Goal: Communication & Community: Answer question/provide support

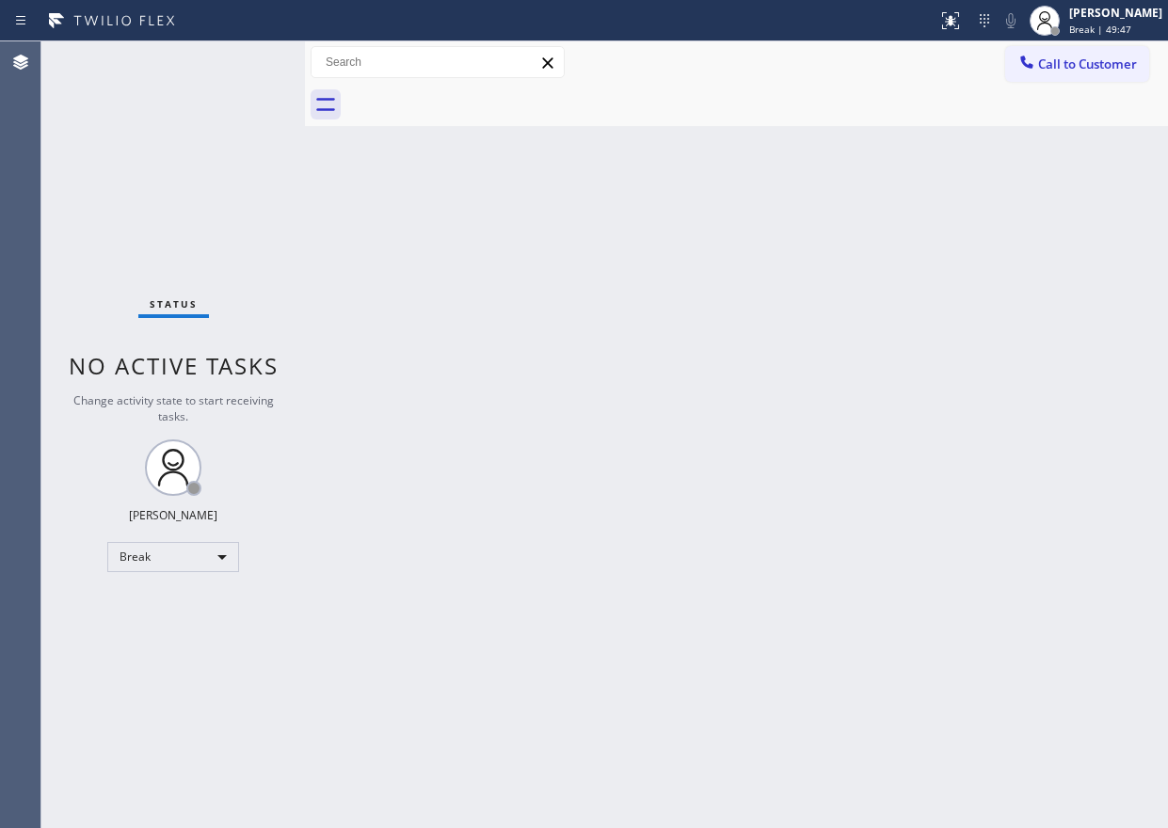
click at [1022, 282] on div "Back to Dashboard Change Sender ID Customers Technicians Select a contact Outbo…" at bounding box center [736, 434] width 863 height 787
click at [974, 392] on div "Back to Dashboard Change Sender ID Customers Technicians Select a contact Outbo…" at bounding box center [736, 434] width 863 height 787
click at [1119, 17] on div "[PERSON_NAME]" at bounding box center [1115, 13] width 93 height 16
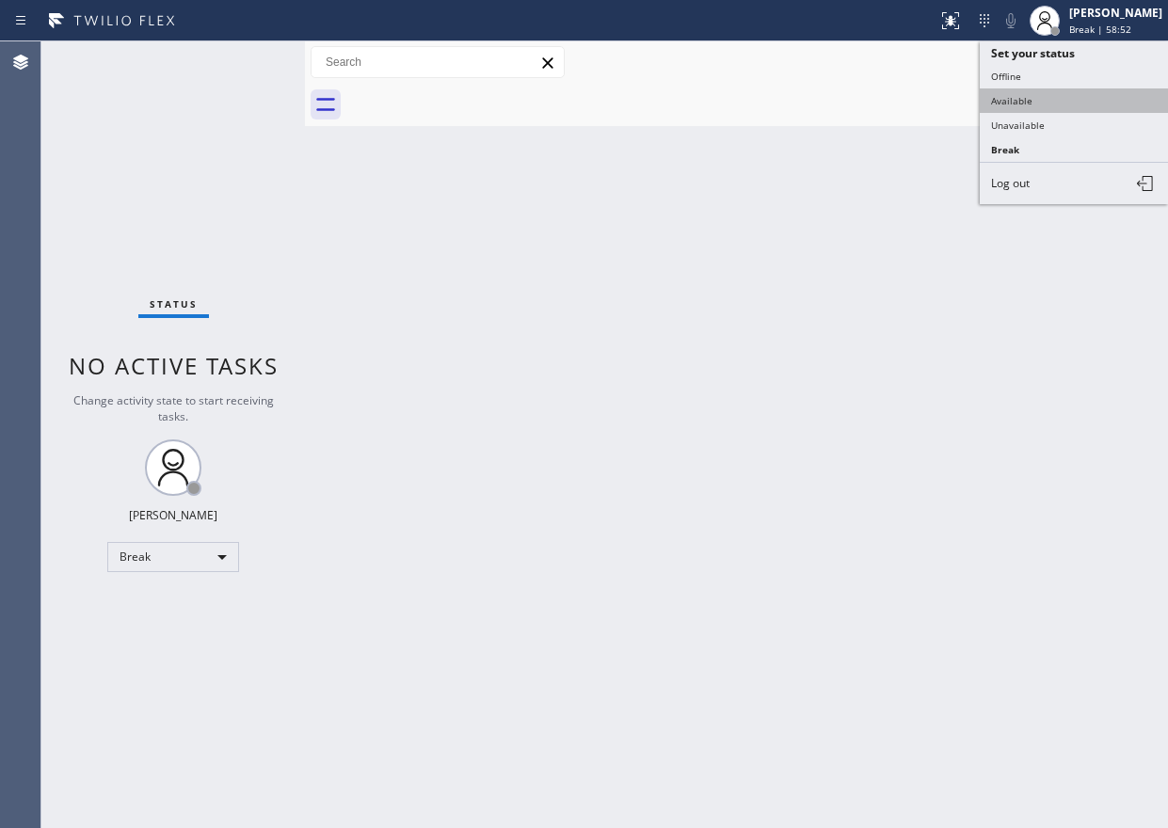
click at [1093, 99] on button "Available" at bounding box center [1074, 100] width 188 height 24
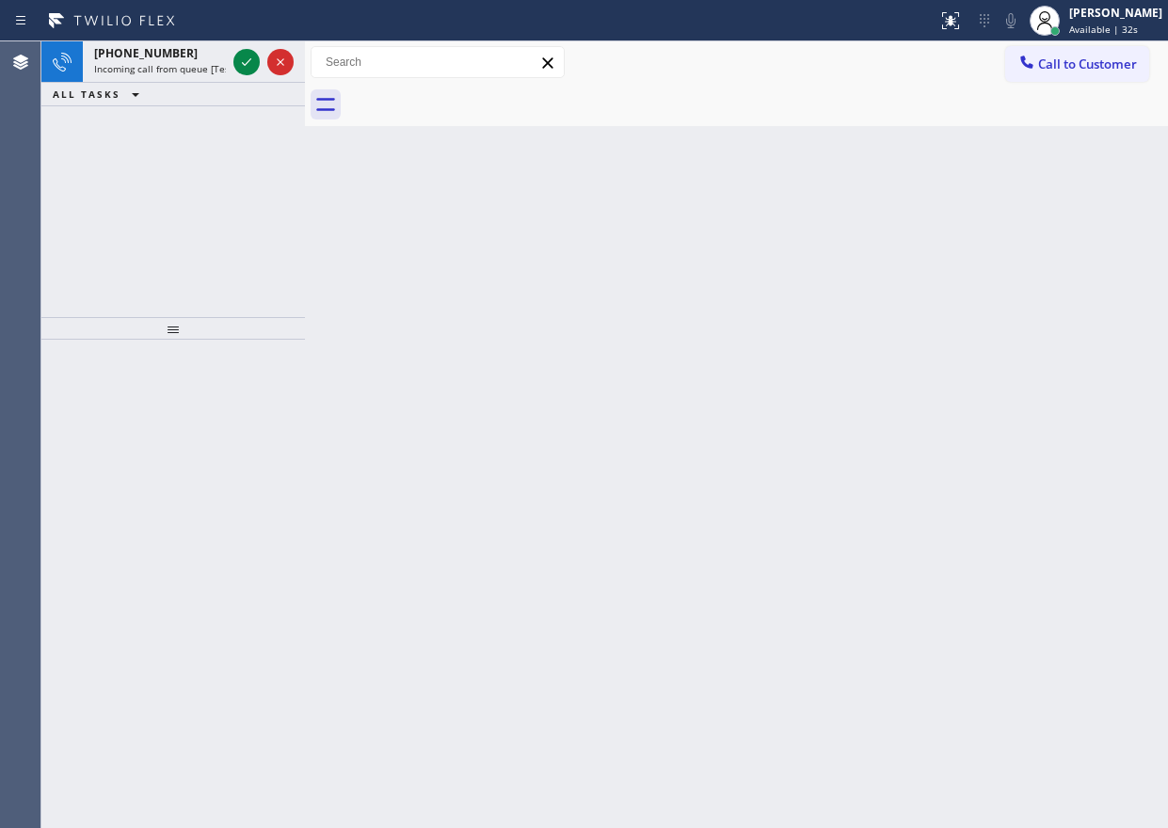
click at [985, 409] on div "Back to Dashboard Change Sender ID Customers Technicians Select a contact Outbo…" at bounding box center [736, 434] width 863 height 787
click at [1026, 450] on div "Back to Dashboard Change Sender ID Customers Technicians Select a contact Outbo…" at bounding box center [736, 434] width 863 height 787
click at [249, 65] on icon at bounding box center [246, 62] width 23 height 23
click at [1075, 491] on div "Back to Dashboard Change Sender ID Customers Technicians Select a contact Outbo…" at bounding box center [736, 434] width 863 height 787
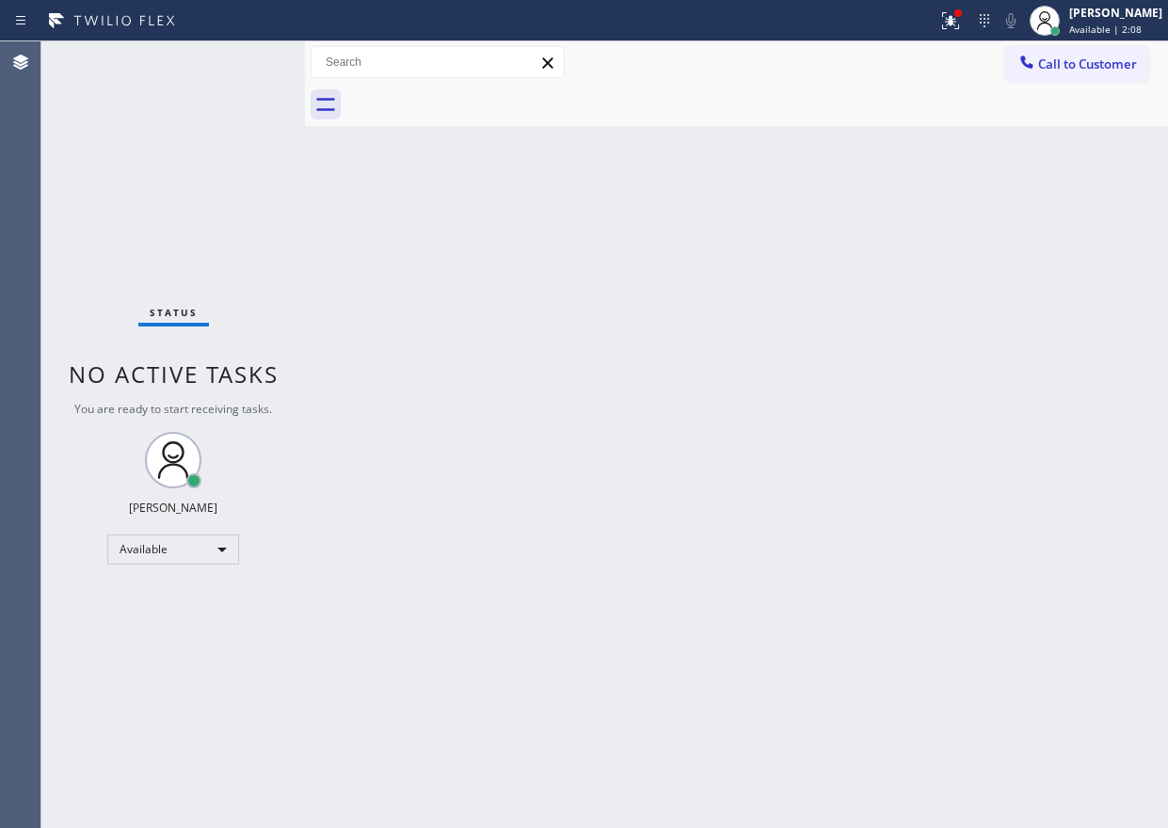
click at [244, 57] on div "Status No active tasks You are ready to start receiving tasks. [PERSON_NAME] Av…" at bounding box center [173, 434] width 264 height 787
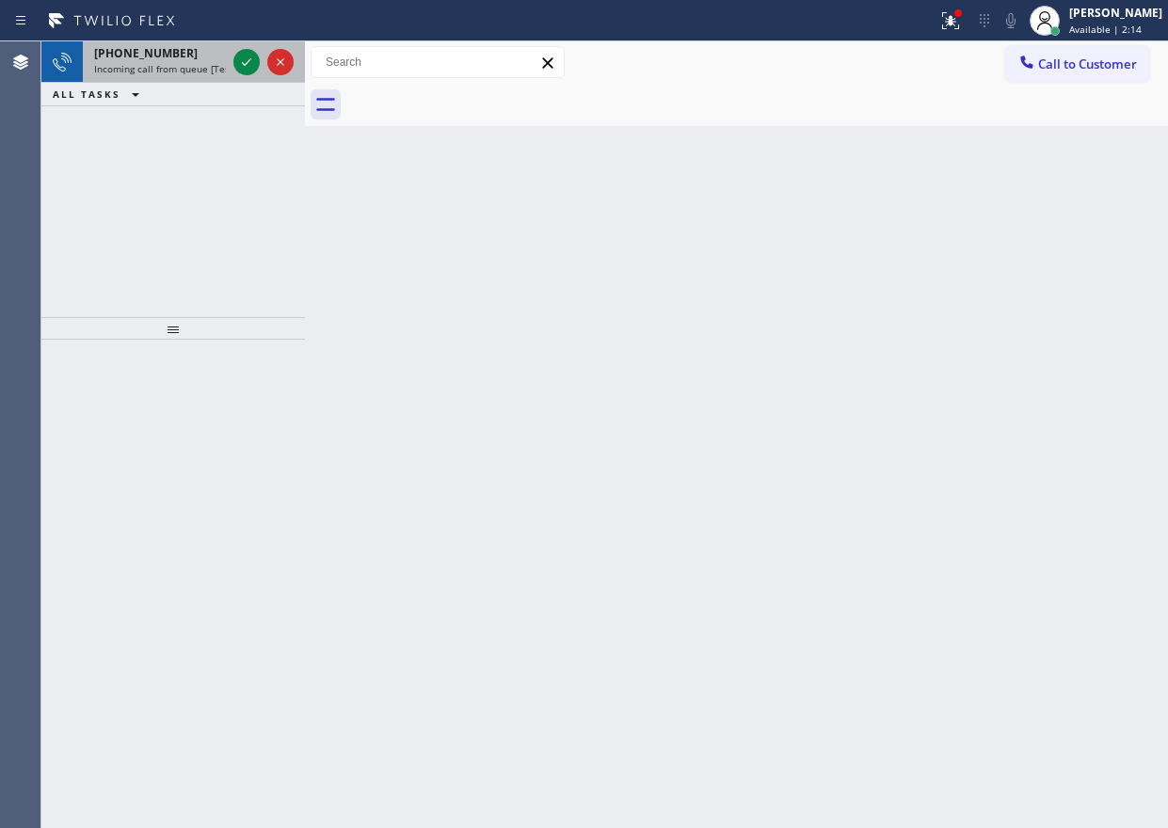
click at [237, 48] on div at bounding box center [264, 61] width 68 height 41
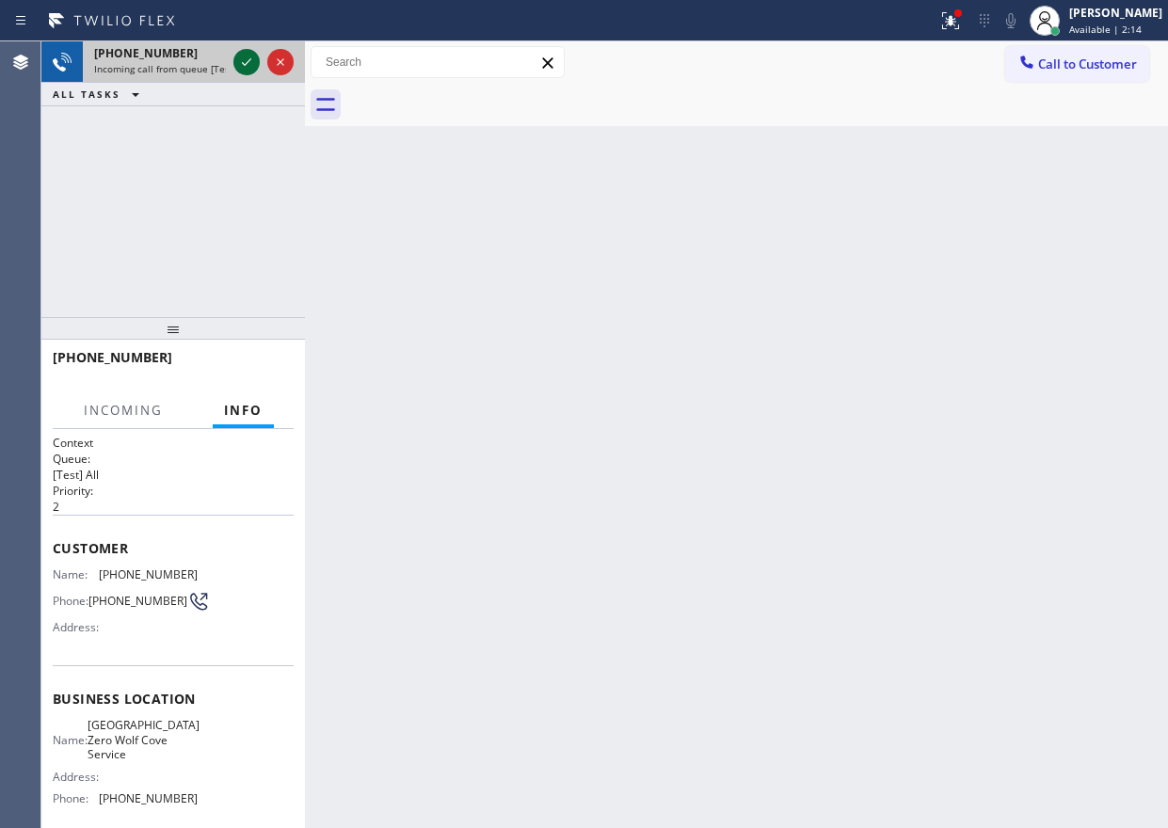
click at [240, 55] on icon at bounding box center [246, 62] width 23 height 23
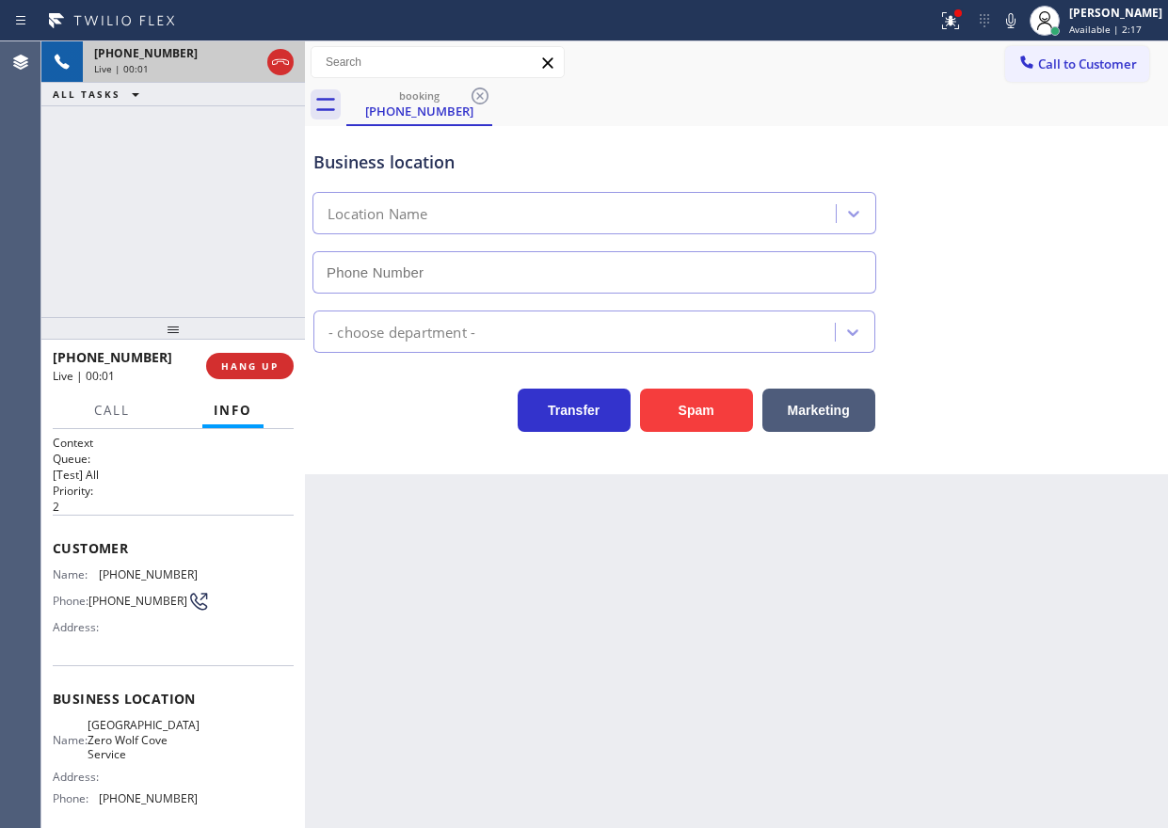
type input "(954) 280-2741"
click at [1022, 24] on icon at bounding box center [1010, 20] width 23 height 23
click at [133, 759] on span "Hallandale BeachSub Zero Wolf Cove Service" at bounding box center [144, 739] width 112 height 43
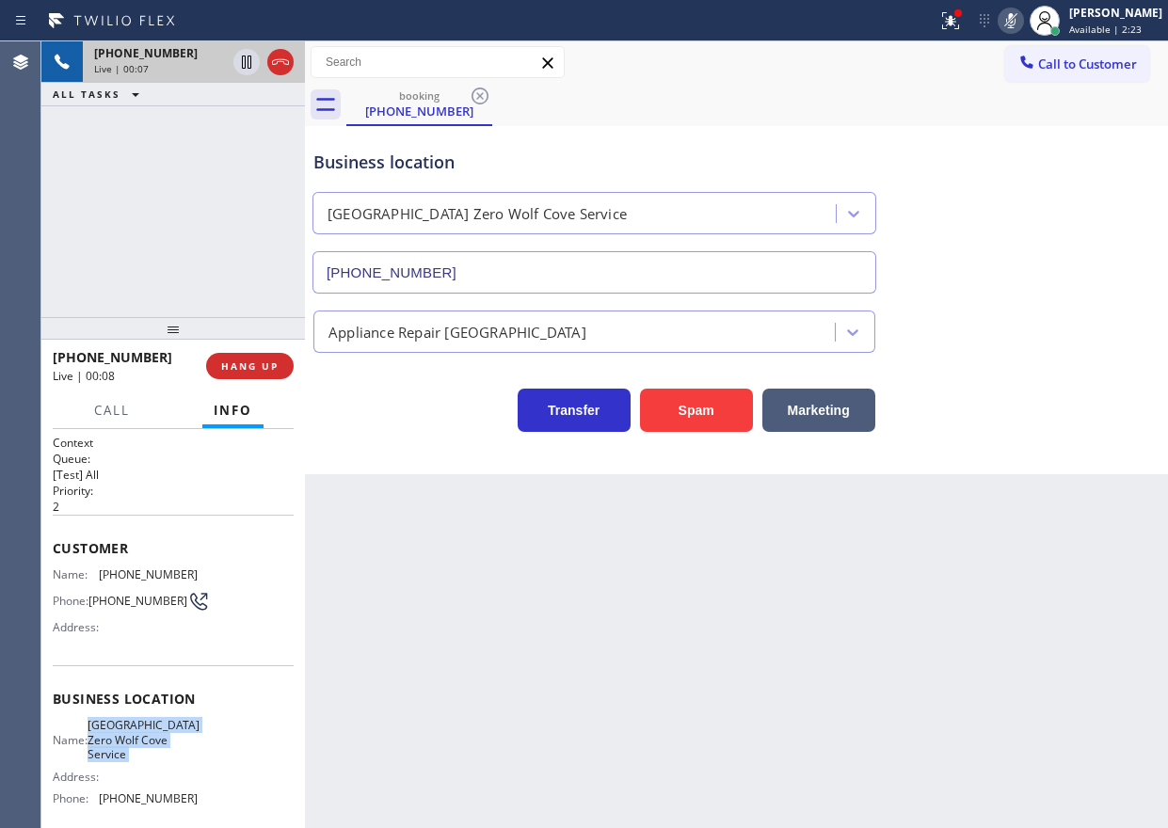
click at [133, 759] on span "Hallandale BeachSub Zero Wolf Cove Service" at bounding box center [144, 739] width 112 height 43
copy span "Hallandale BeachSub Zero Wolf Cove Service"
click at [1022, 27] on icon at bounding box center [1010, 20] width 23 height 23
click at [493, 280] on input "(954) 280-2741" at bounding box center [594, 272] width 564 height 42
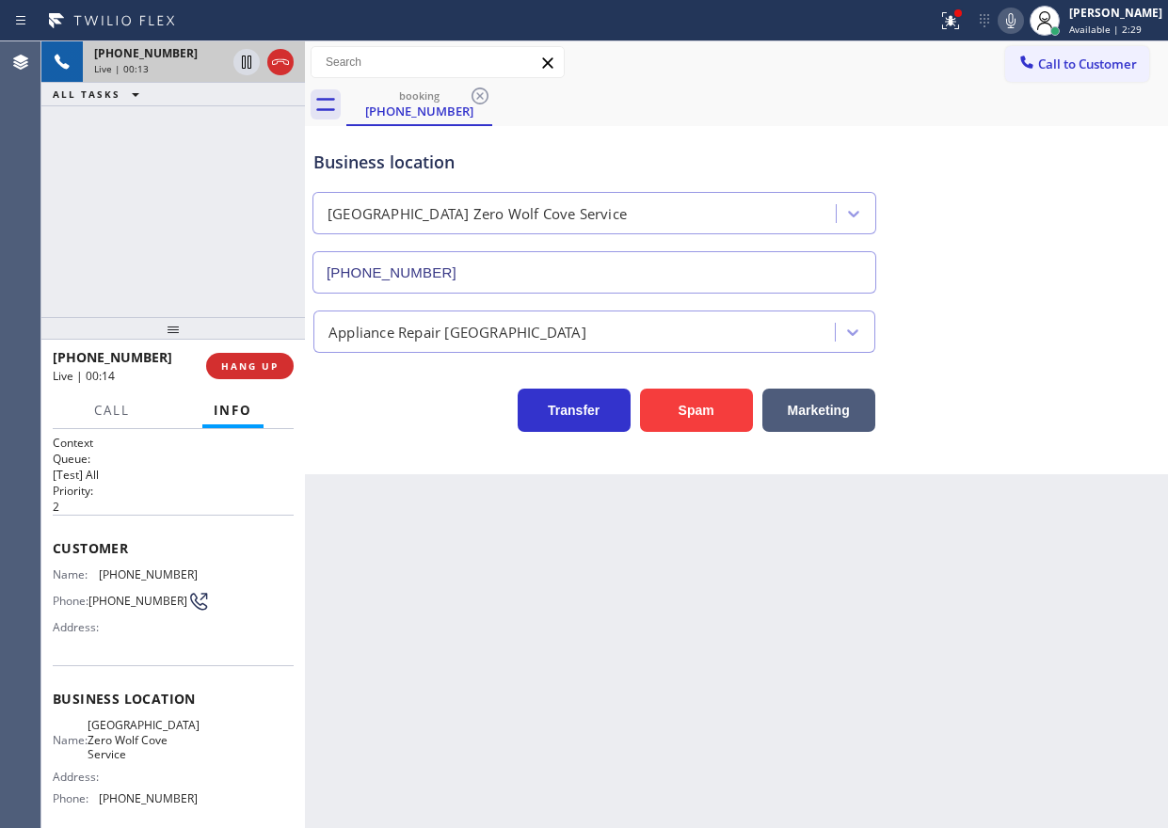
click at [493, 280] on input "(954) 280-2741" at bounding box center [594, 272] width 564 height 42
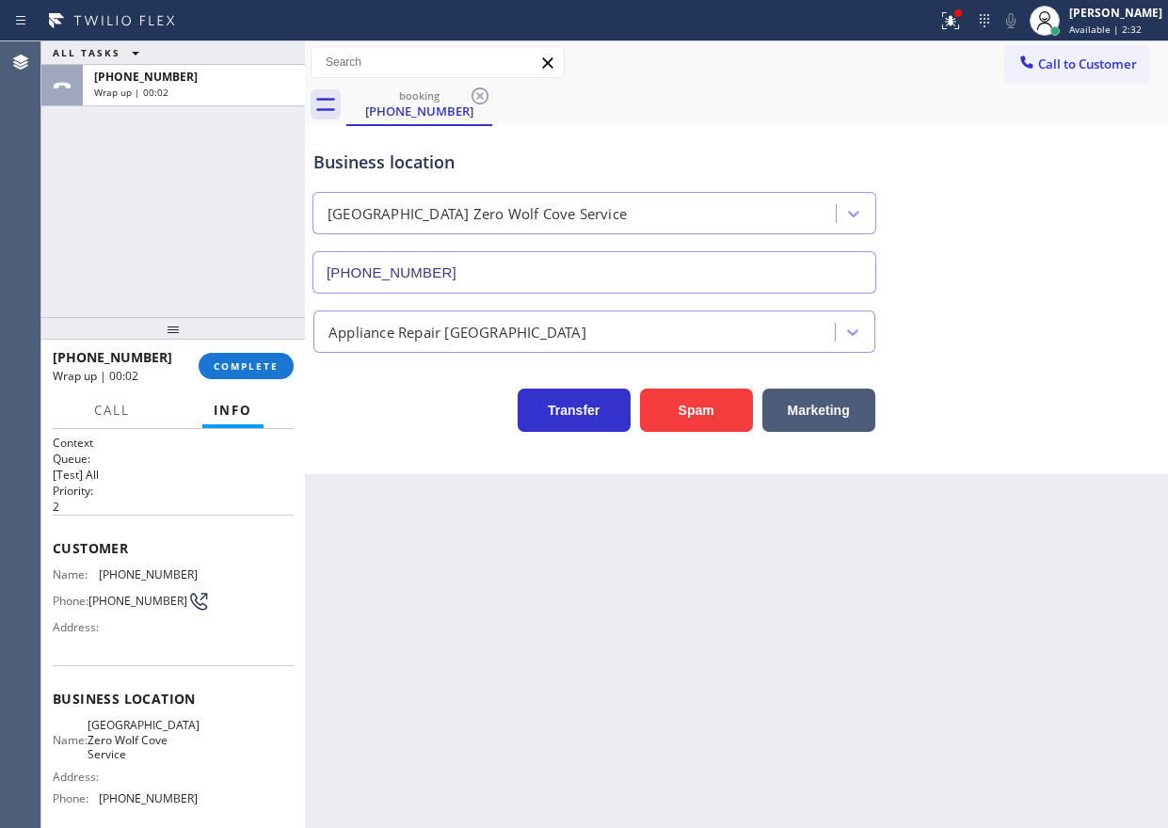
click at [72, 578] on span "Name:" at bounding box center [76, 574] width 46 height 14
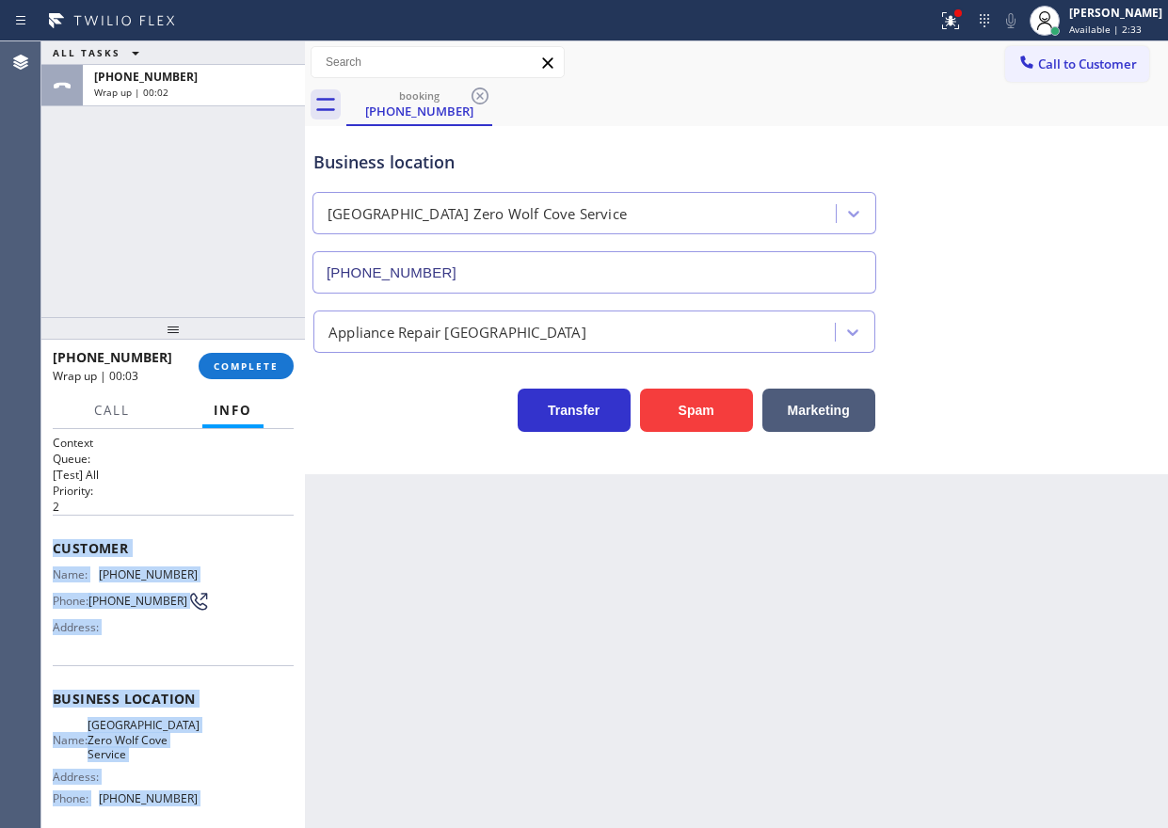
scroll to position [193, 0]
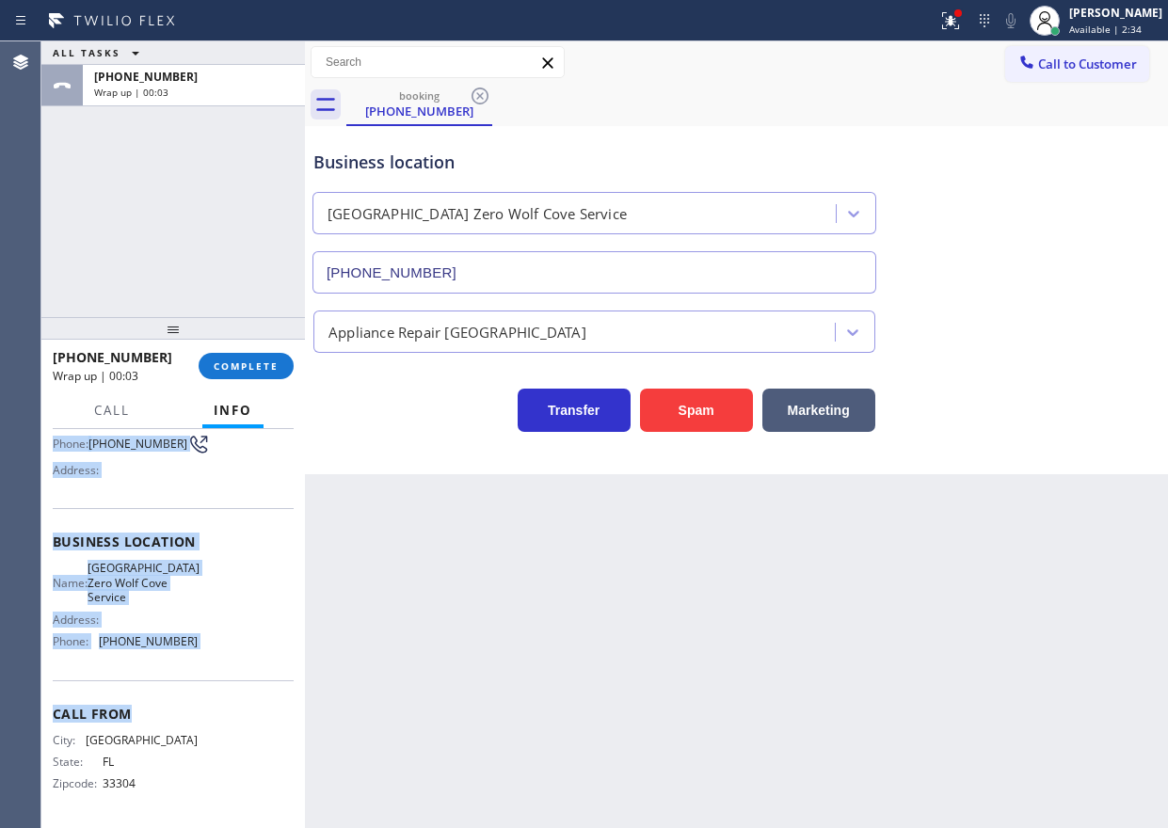
drag, startPoint x: 118, startPoint y: 622, endPoint x: 230, endPoint y: 664, distance: 119.7
click at [230, 664] on div "Context Queue: [Test] All Priority: 2 Customer Name: (954) 469-4113 Phone: (954…" at bounding box center [173, 628] width 264 height 399
copy div "Customer Name: (954) 469-4113 Phone: (954) 469-4113 Address: Business location …"
click at [243, 366] on span "COMPLETE" at bounding box center [246, 366] width 65 height 13
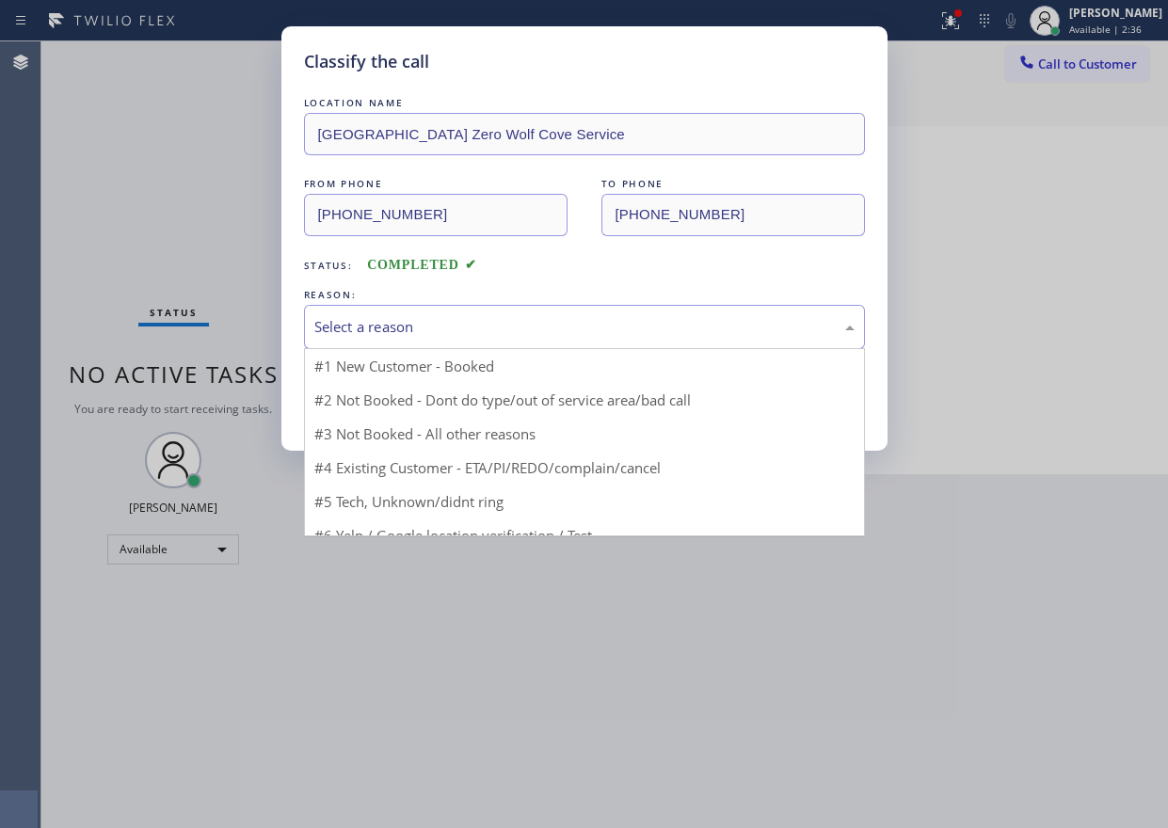
click at [534, 330] on div "Select a reason" at bounding box center [584, 327] width 540 height 22
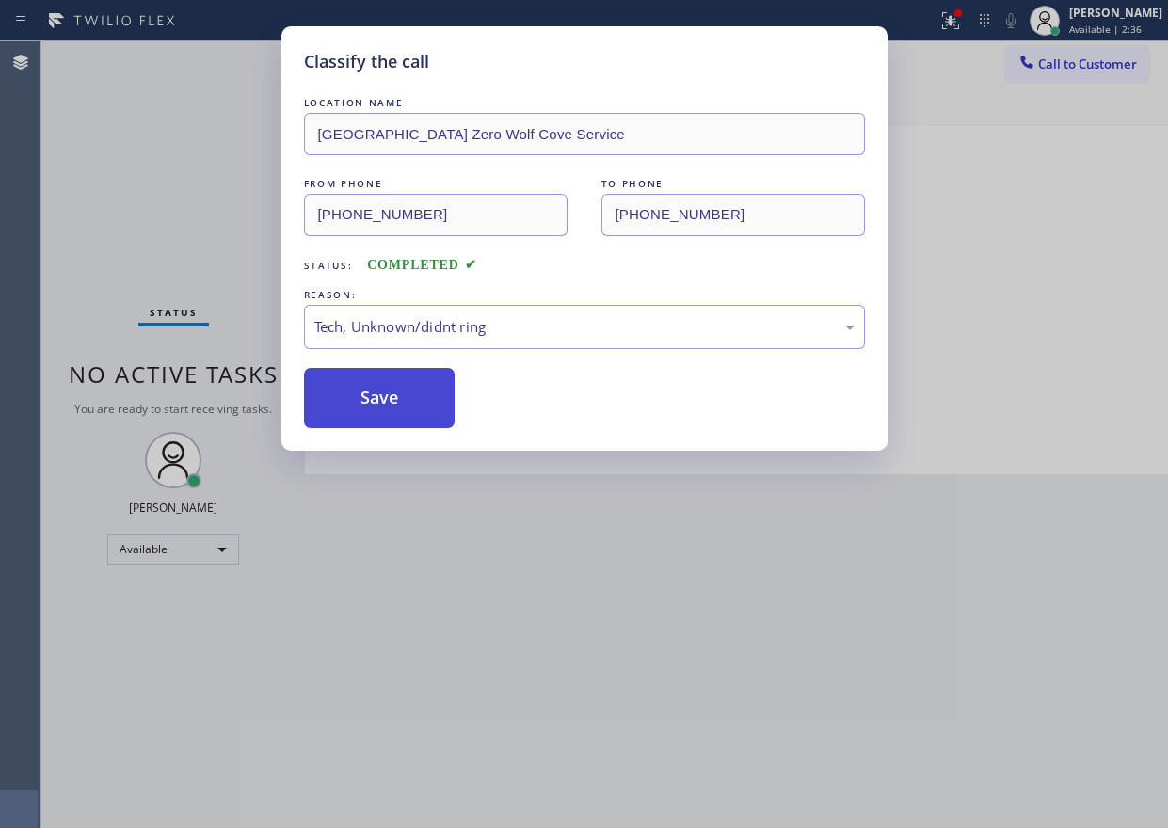
click at [393, 403] on button "Save" at bounding box center [380, 398] width 152 height 60
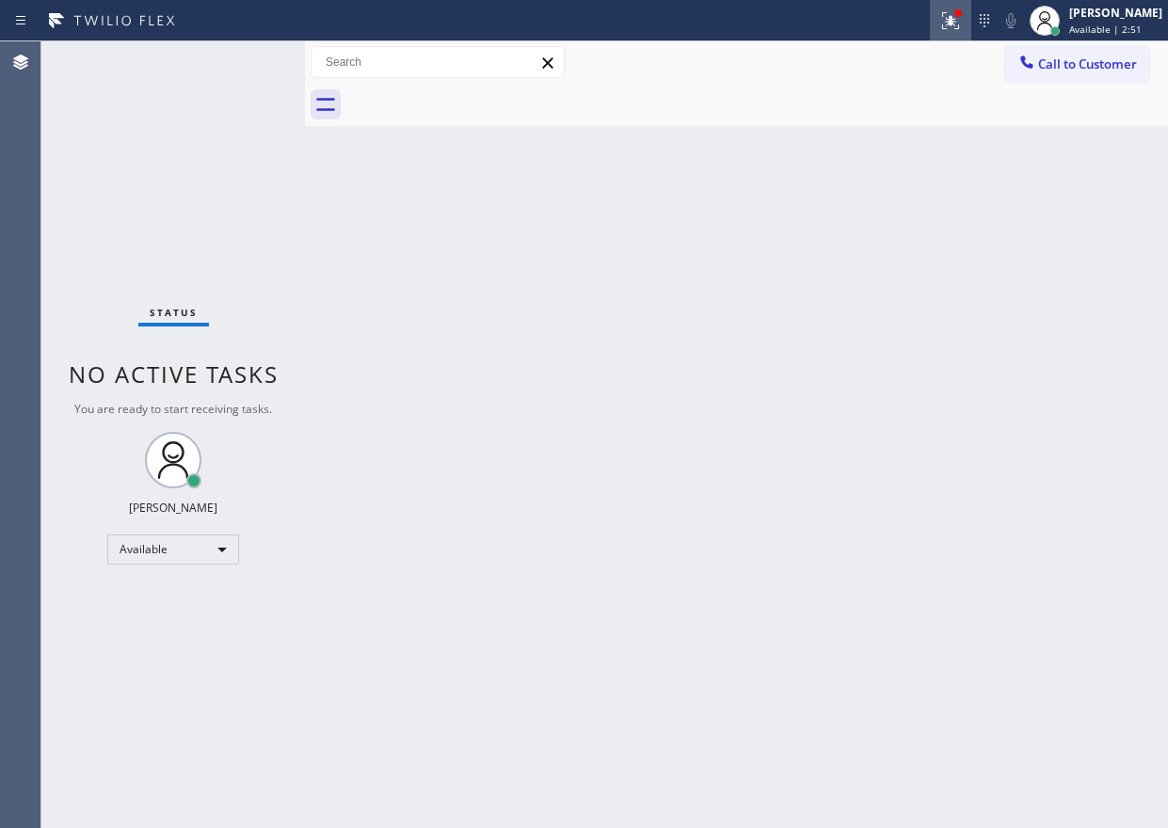
click at [961, 29] on icon at bounding box center [950, 20] width 23 height 23
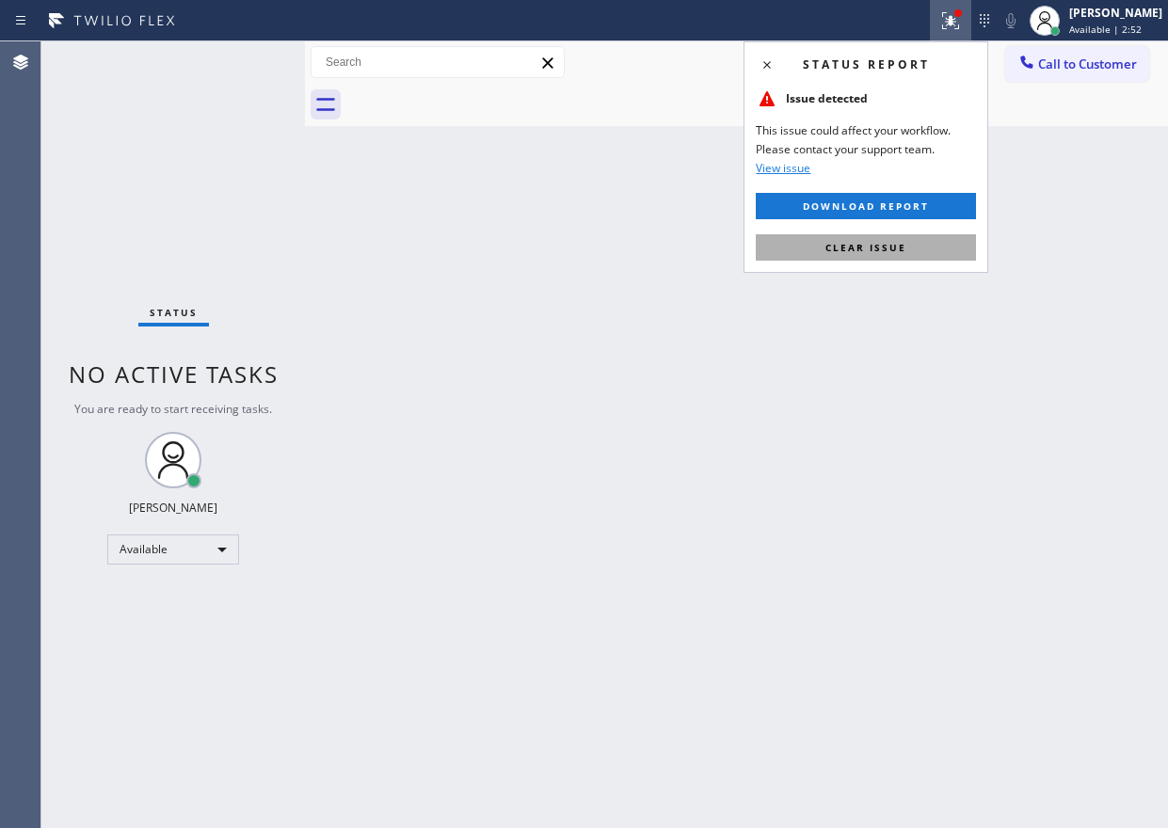
click at [853, 241] on span "Clear issue" at bounding box center [865, 247] width 81 height 13
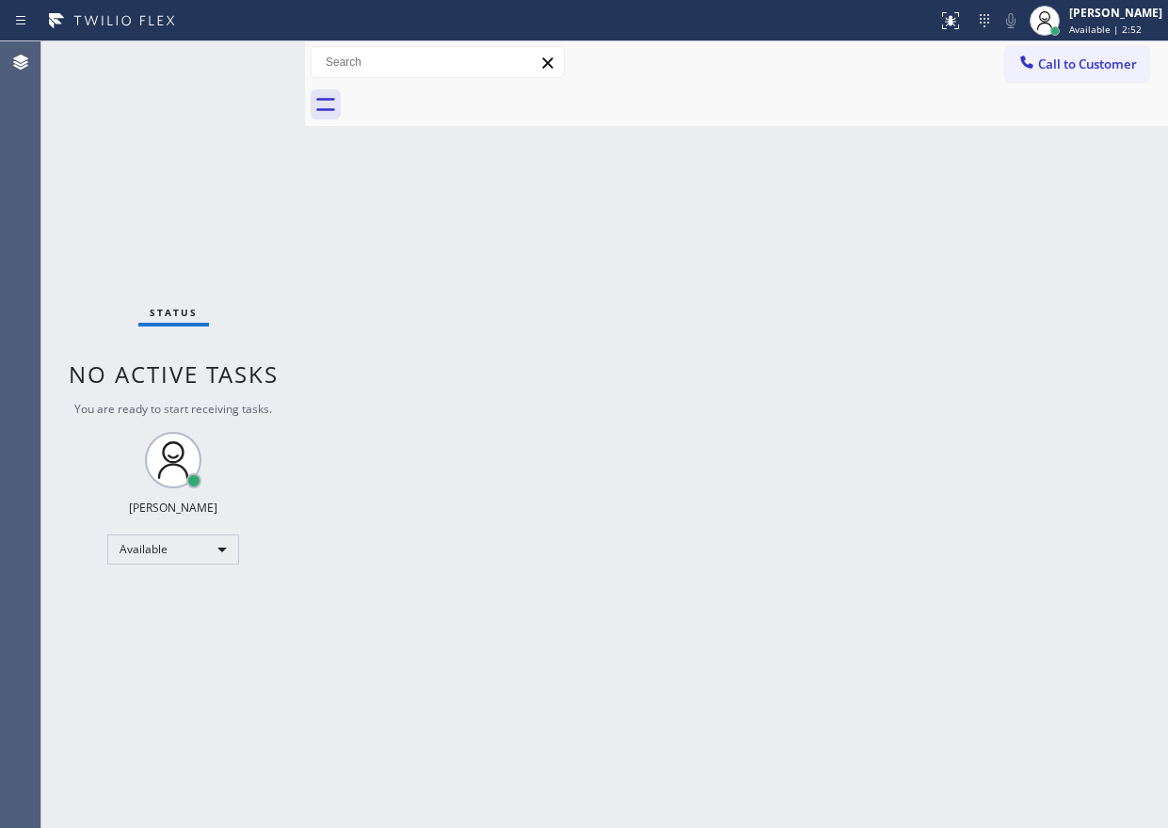
click at [1031, 423] on div "Back to Dashboard Change Sender ID Customers Technicians Select a contact Outbo…" at bounding box center [736, 434] width 863 height 787
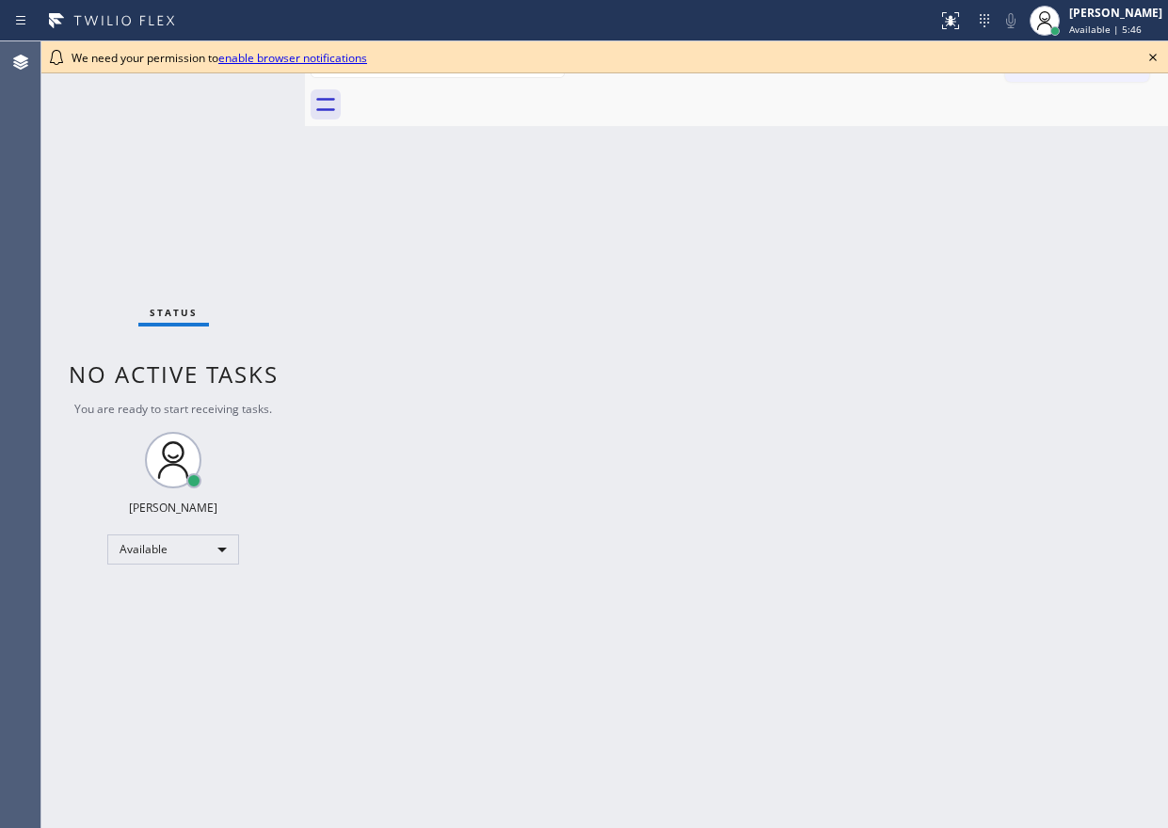
click at [1155, 59] on icon at bounding box center [1153, 58] width 8 height 8
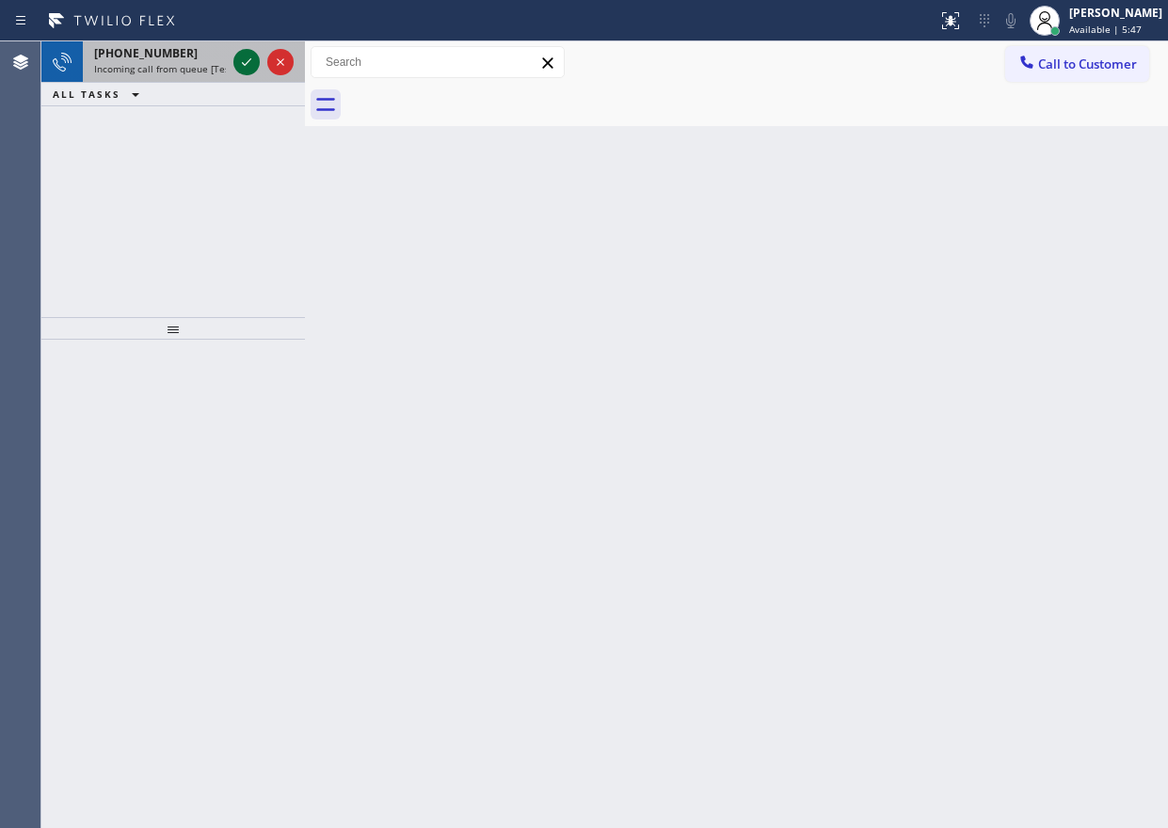
click at [237, 65] on icon at bounding box center [246, 62] width 23 height 23
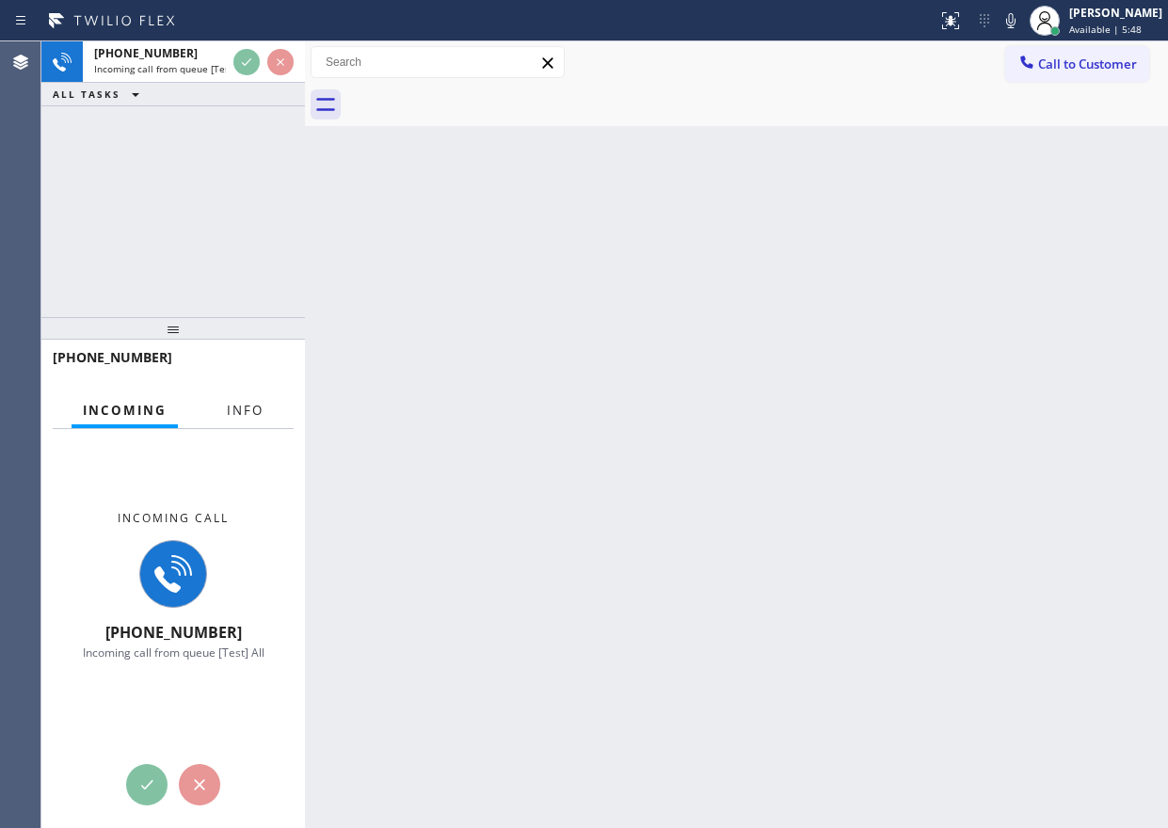
click at [233, 404] on span "Info" at bounding box center [245, 410] width 37 height 17
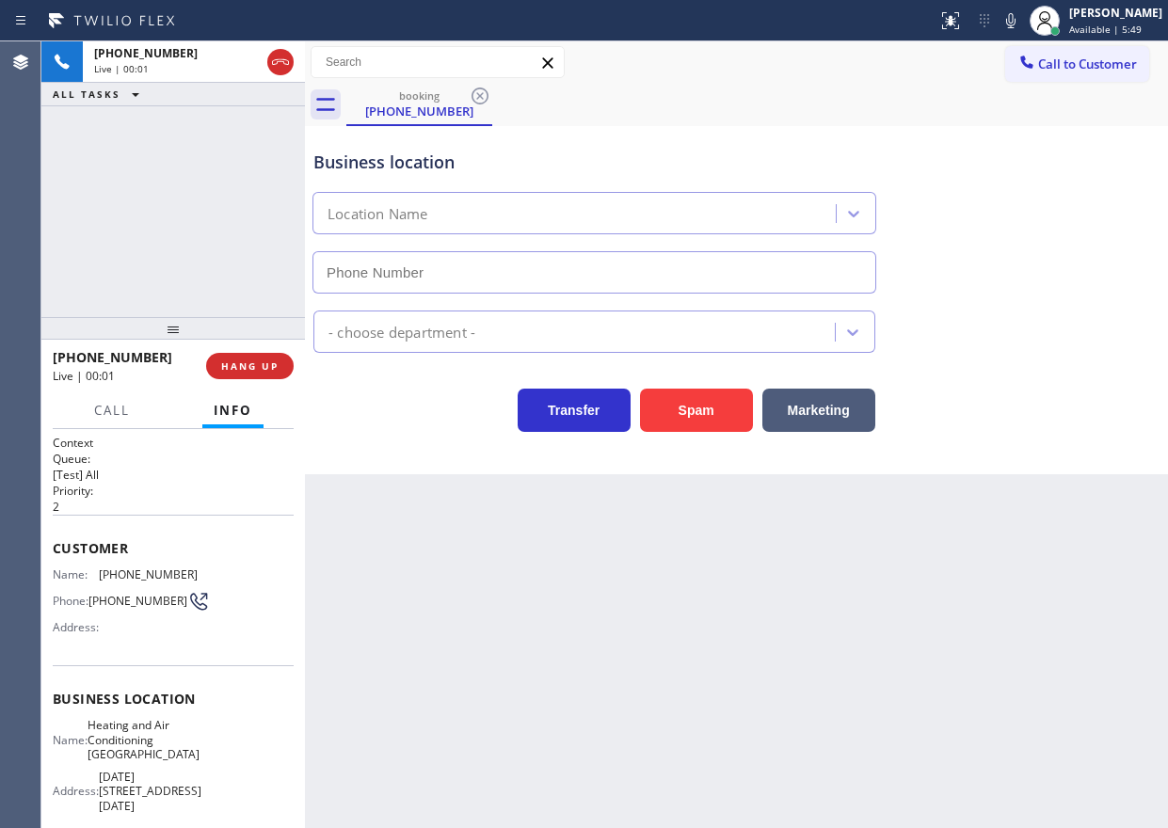
type input "(323) 214-3857"
click at [227, 362] on span "HANG UP" at bounding box center [249, 366] width 57 height 13
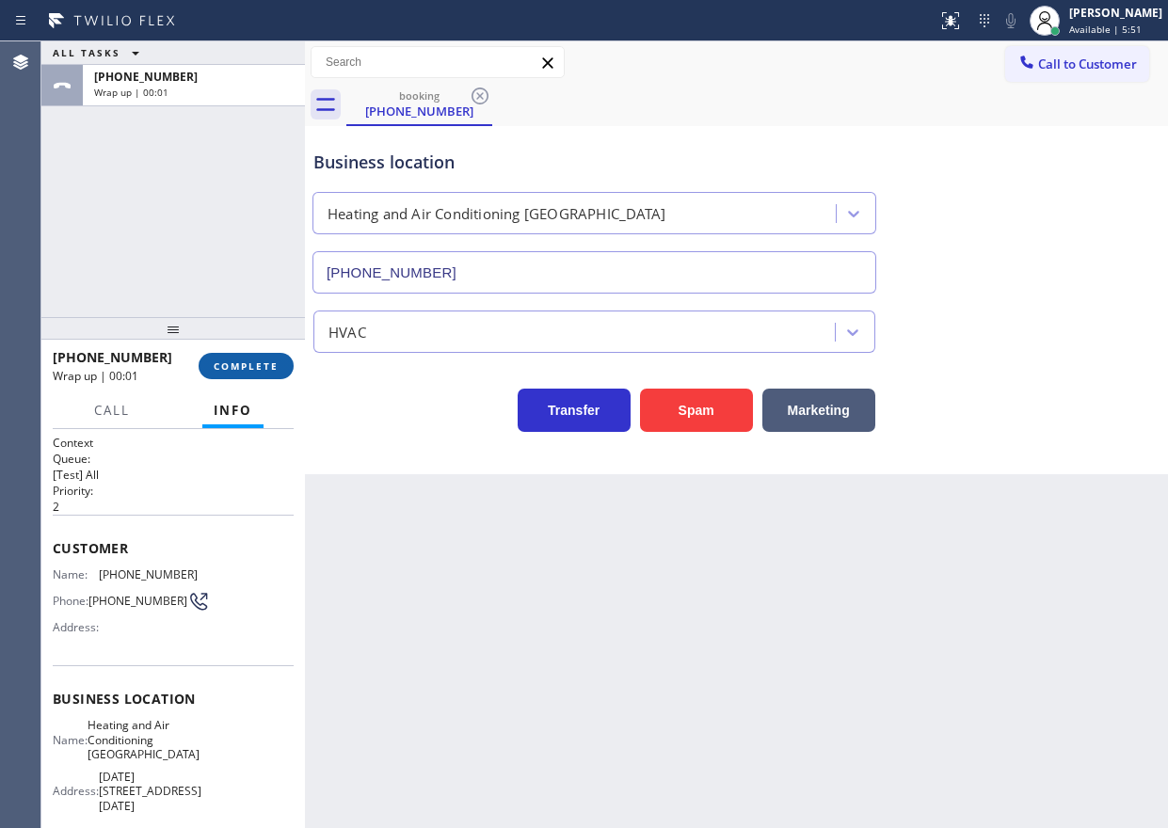
click at [228, 362] on span "COMPLETE" at bounding box center [246, 366] width 65 height 13
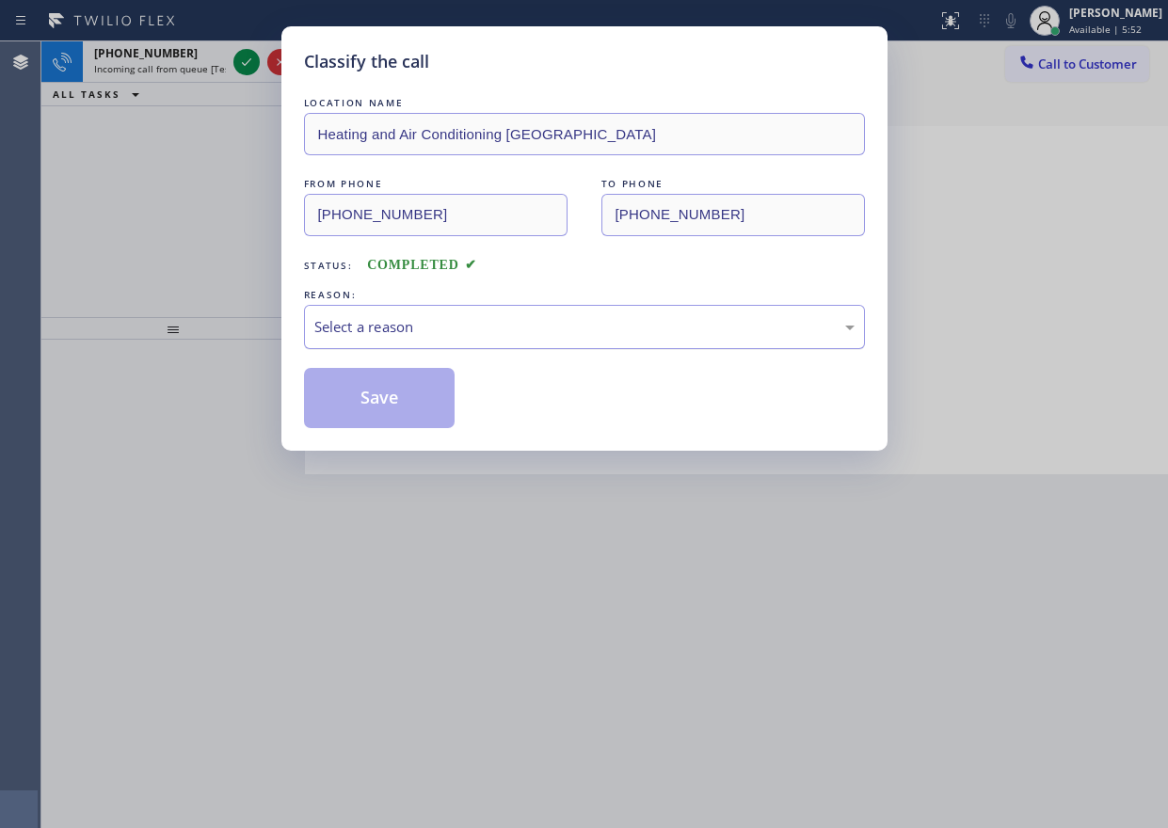
click at [519, 334] on div "Select a reason" at bounding box center [584, 327] width 540 height 22
click at [387, 405] on button "Save" at bounding box center [380, 398] width 152 height 60
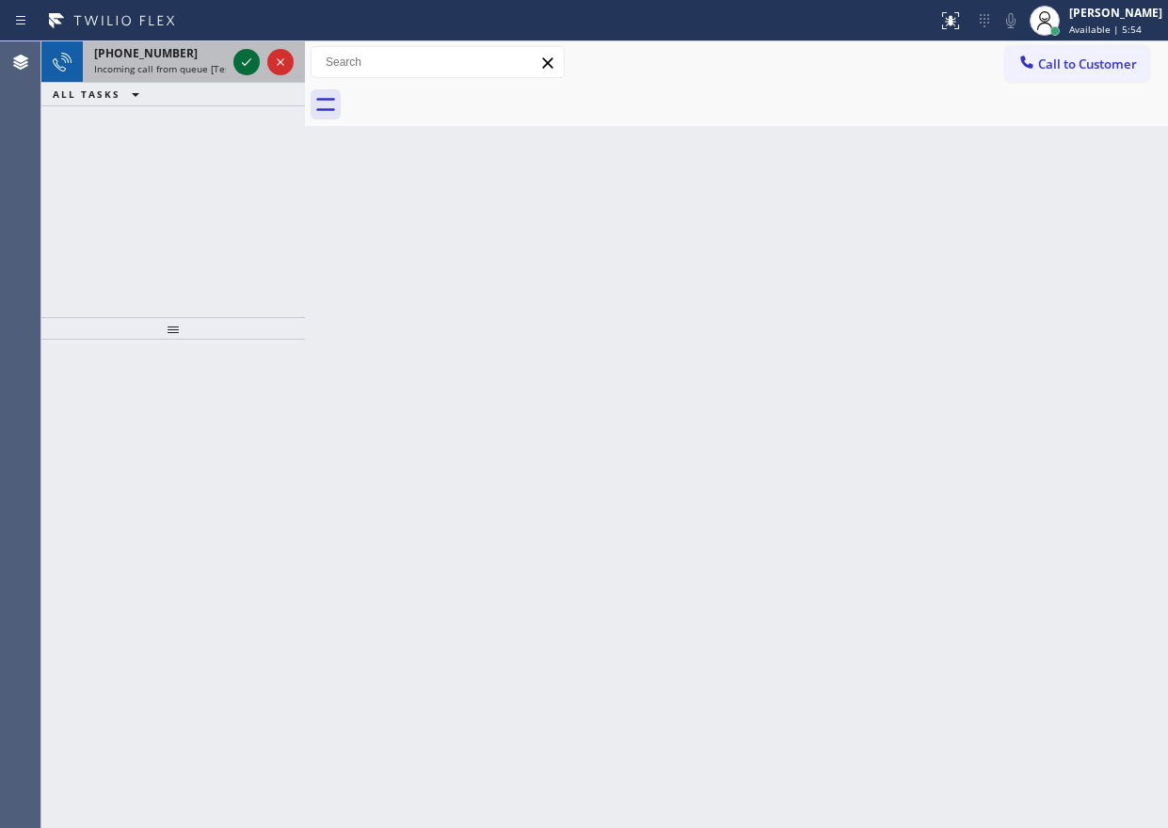
click at [249, 62] on icon at bounding box center [246, 62] width 23 height 23
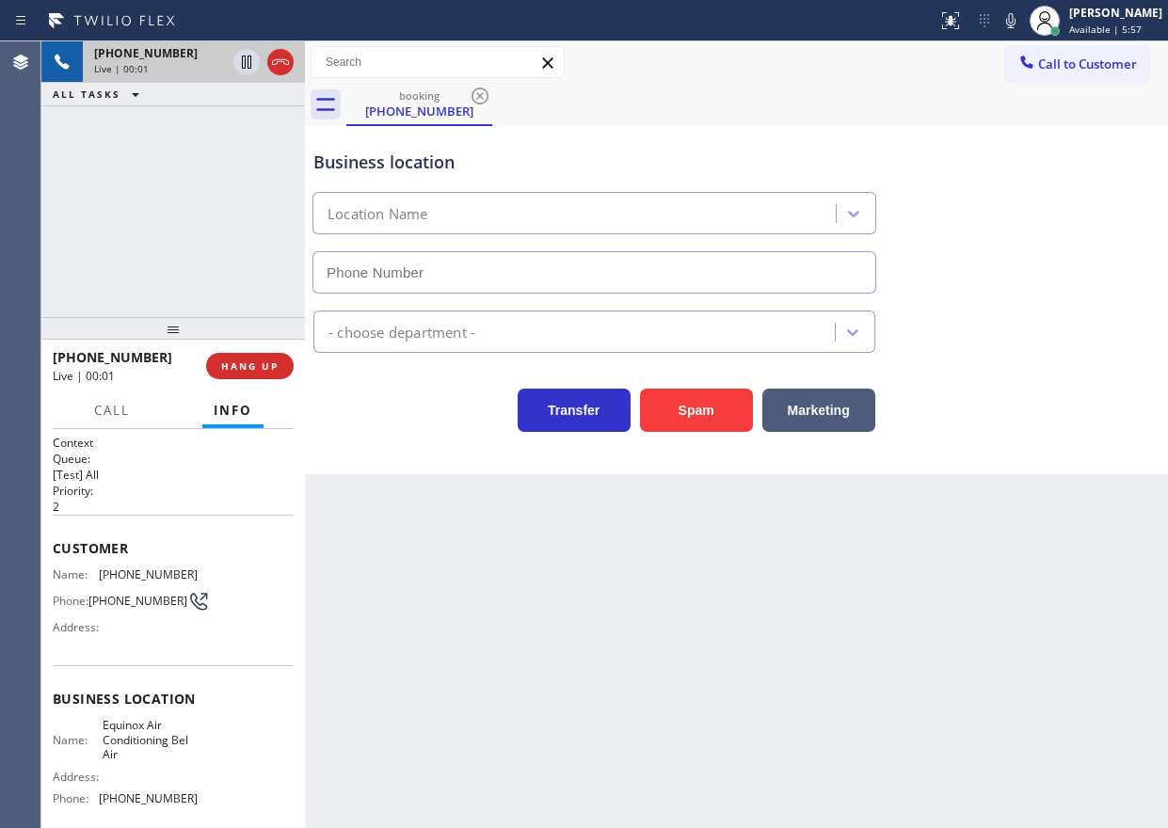
type input "(213) 306-1283"
click at [240, 358] on button "HANG UP" at bounding box center [250, 366] width 88 height 26
click at [240, 362] on span "HANG UP" at bounding box center [249, 366] width 57 height 13
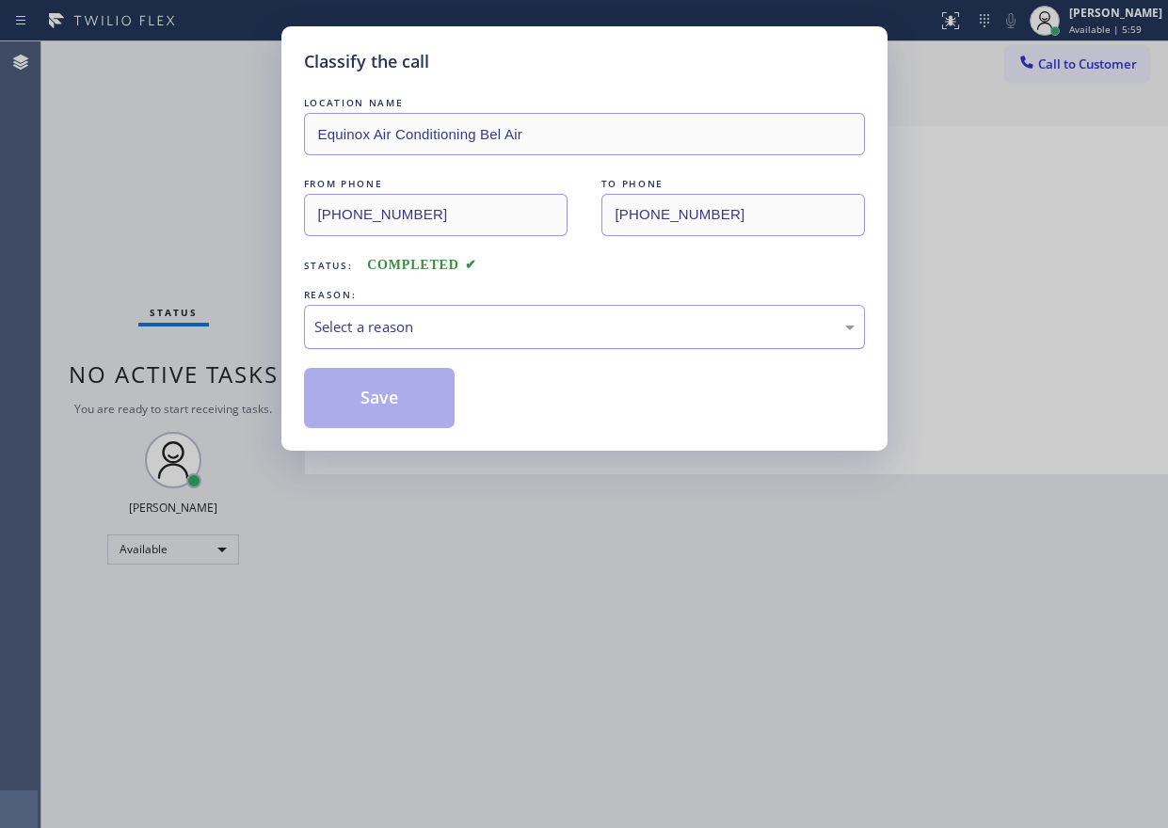
click at [527, 339] on div "Select a reason" at bounding box center [584, 327] width 561 height 44
click at [395, 397] on button "Save" at bounding box center [380, 398] width 152 height 60
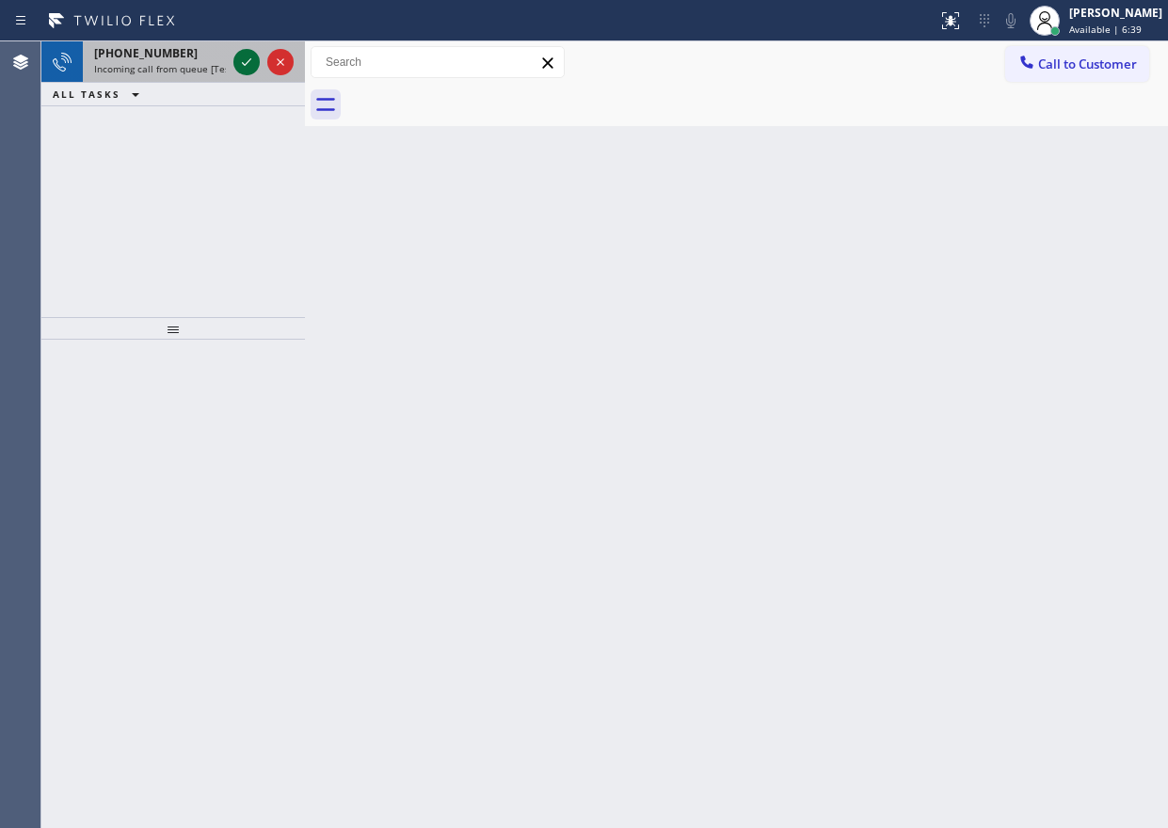
click at [247, 59] on icon at bounding box center [246, 62] width 23 height 23
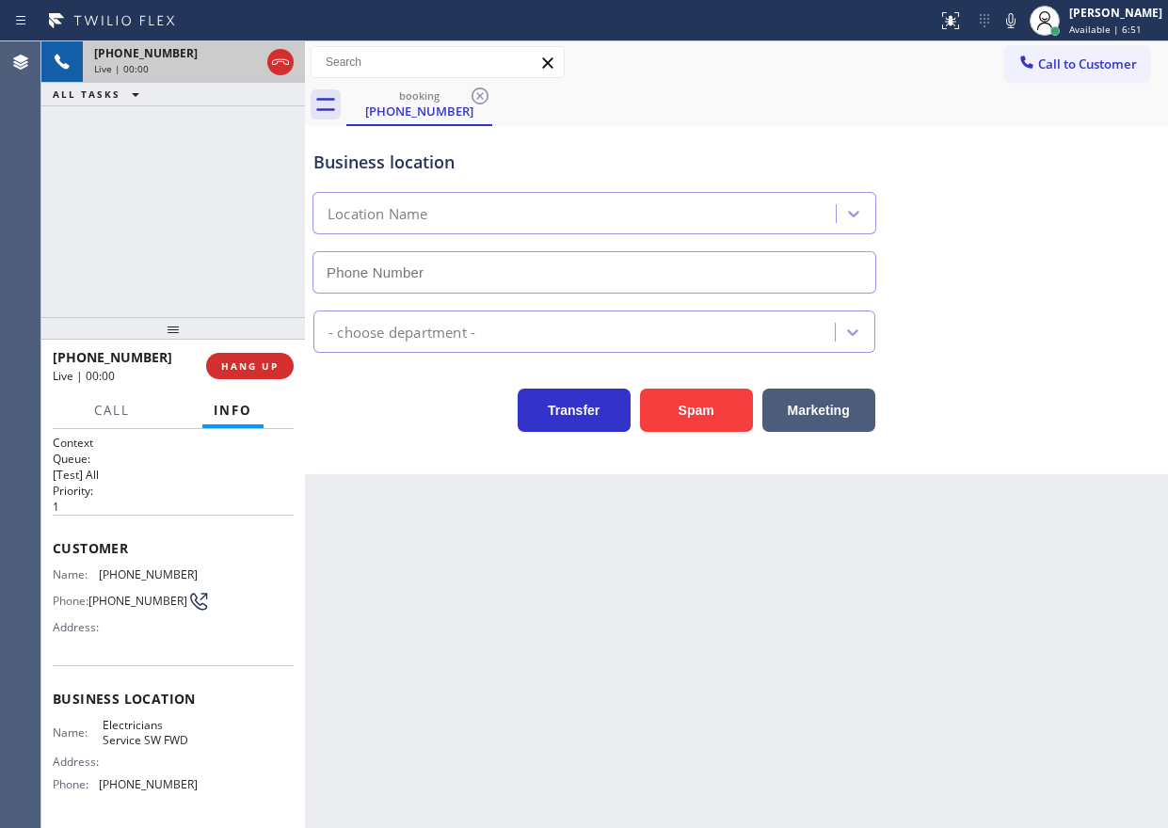
type input "(213) 566-1222"
click at [248, 360] on span "HANG UP" at bounding box center [249, 366] width 57 height 13
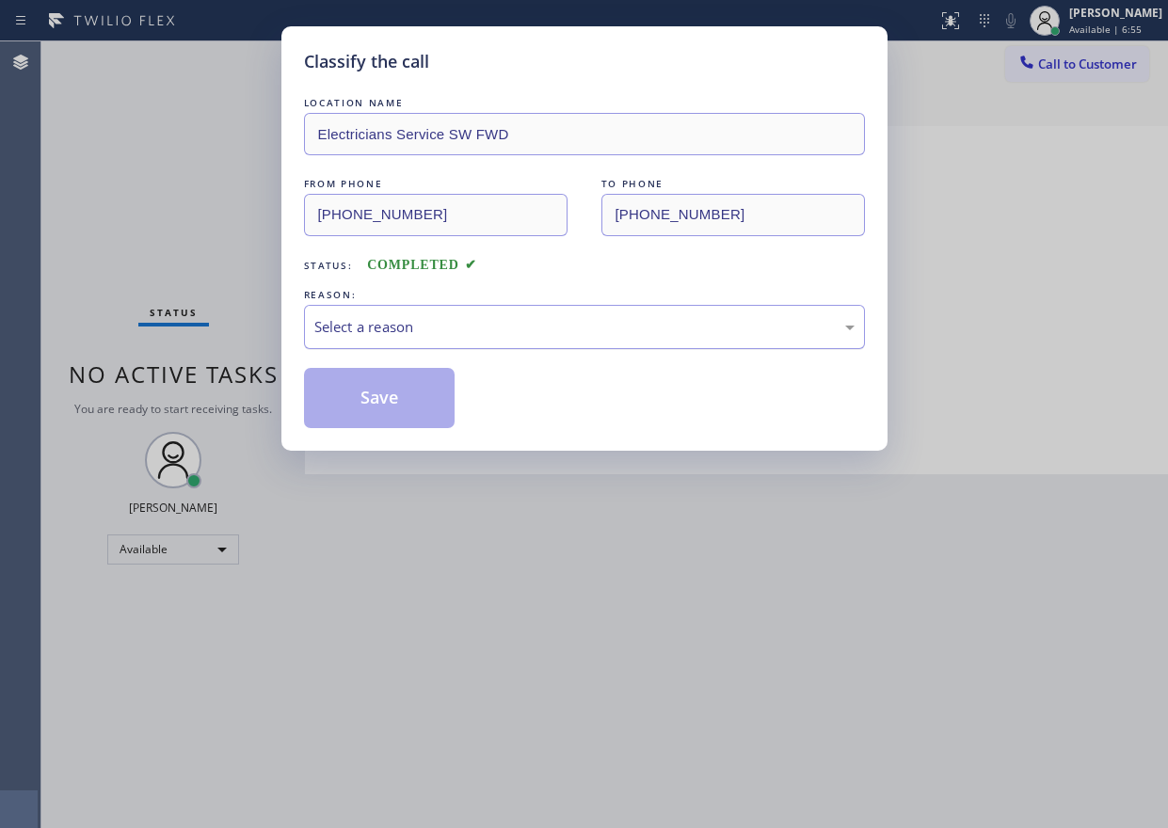
click at [474, 327] on div "Select a reason" at bounding box center [584, 327] width 540 height 22
click at [382, 412] on button "Save" at bounding box center [380, 398] width 152 height 60
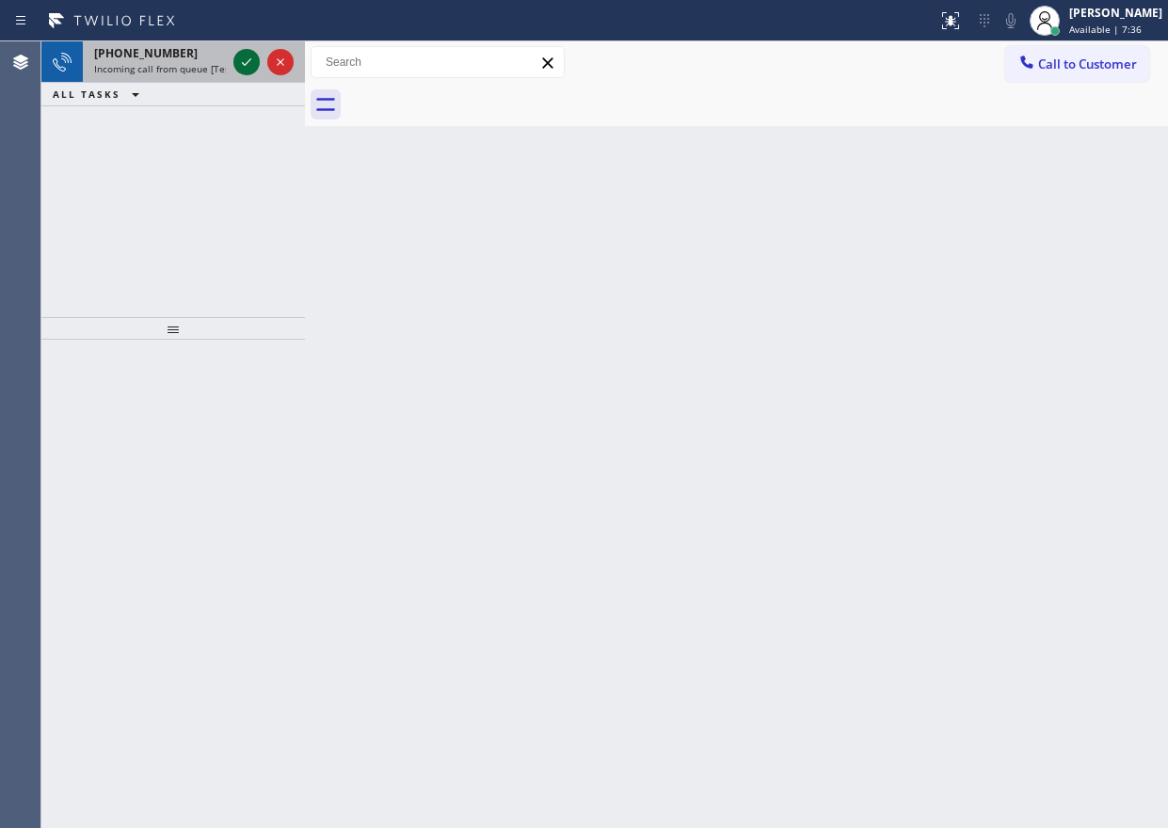
click at [250, 66] on icon at bounding box center [246, 62] width 23 height 23
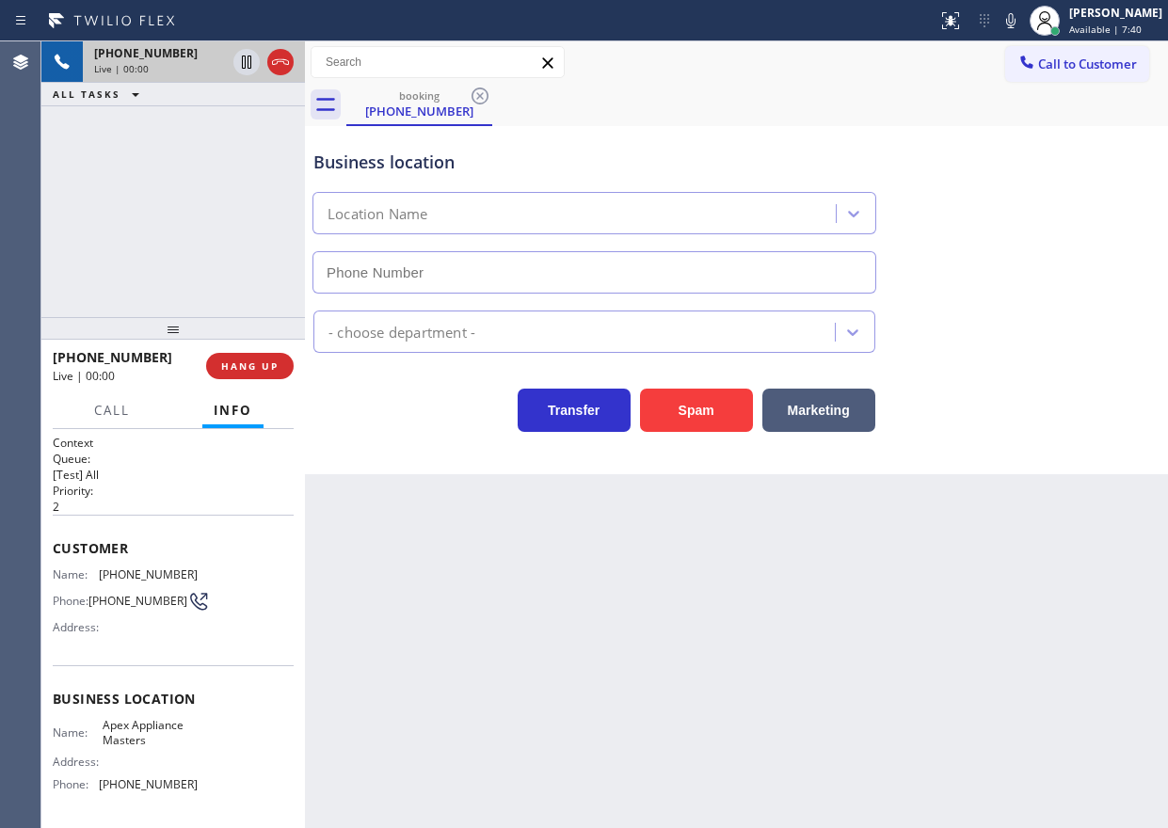
type input "(516) 646-1475"
drag, startPoint x: 703, startPoint y: 411, endPoint x: 702, endPoint y: 390, distance: 21.7
click at [702, 411] on button "Spam" at bounding box center [696, 410] width 113 height 43
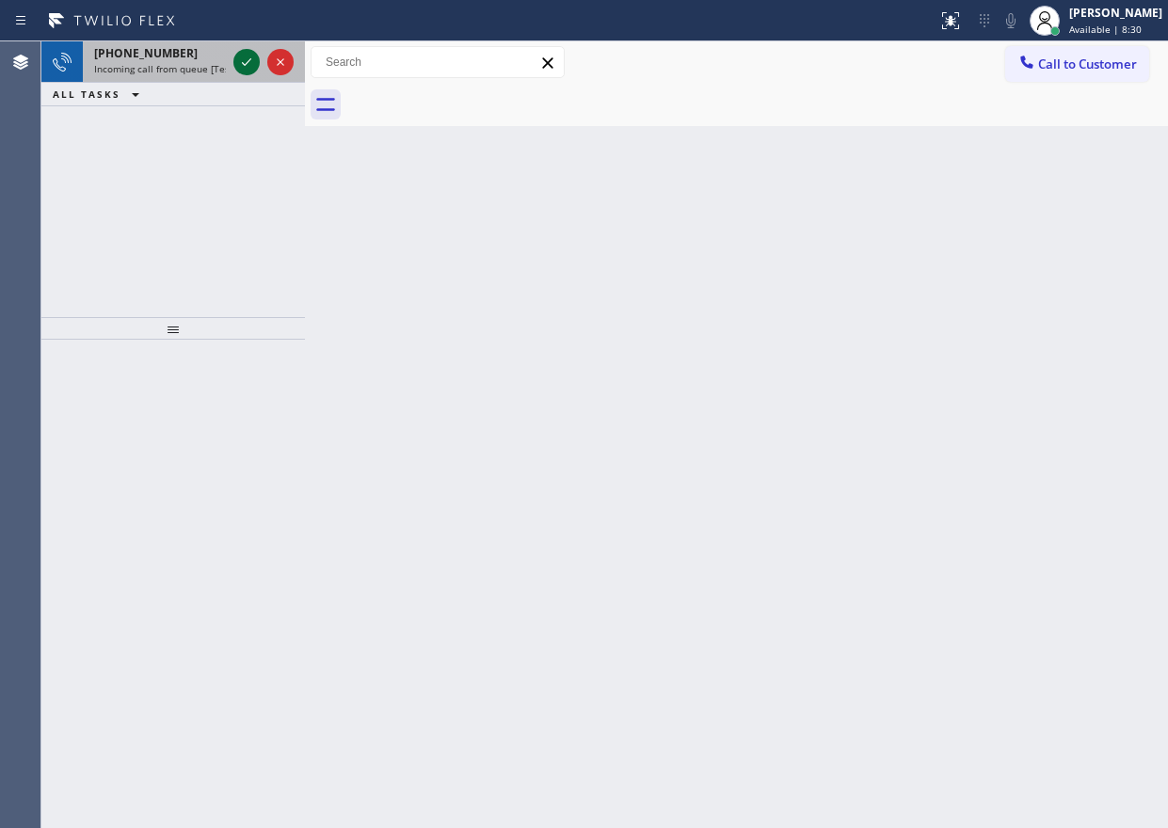
click at [240, 63] on icon at bounding box center [246, 62] width 23 height 23
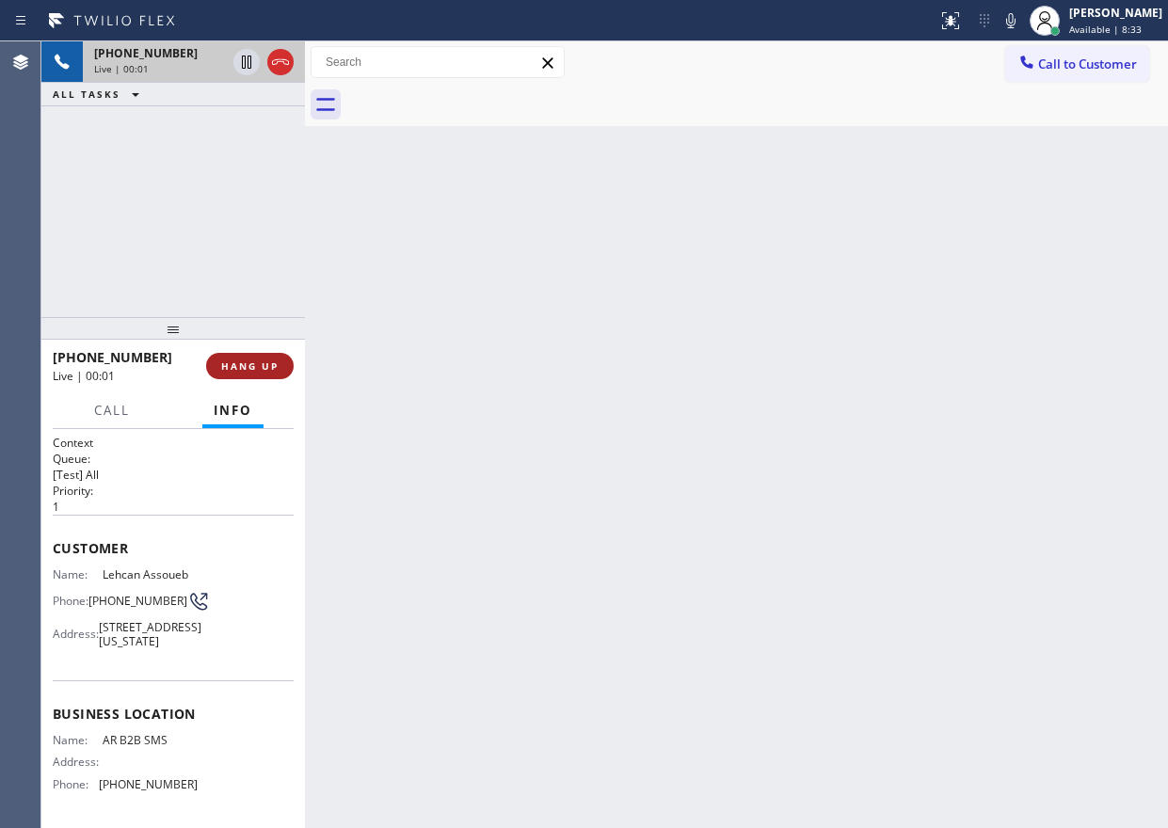
click at [259, 377] on button "HANG UP" at bounding box center [250, 366] width 88 height 26
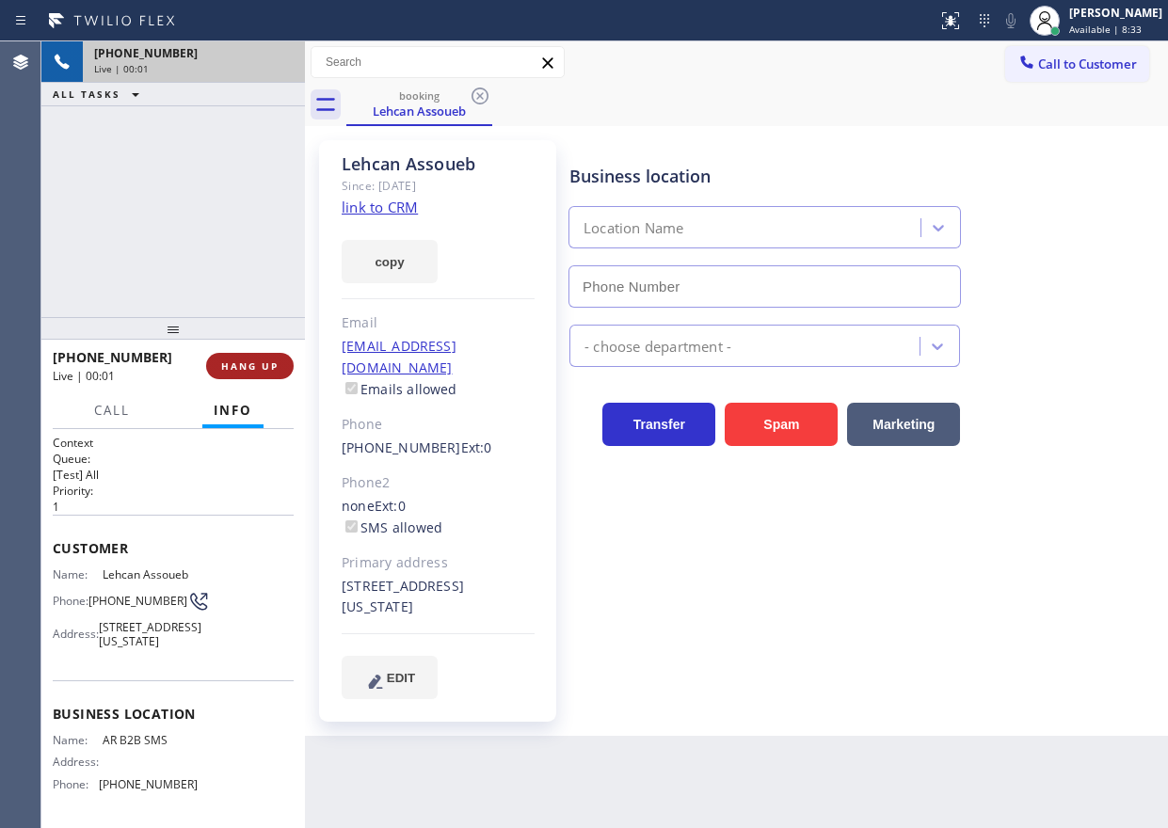
type input "(833) 692-2271"
click at [260, 371] on span "HANG UP" at bounding box center [249, 366] width 57 height 13
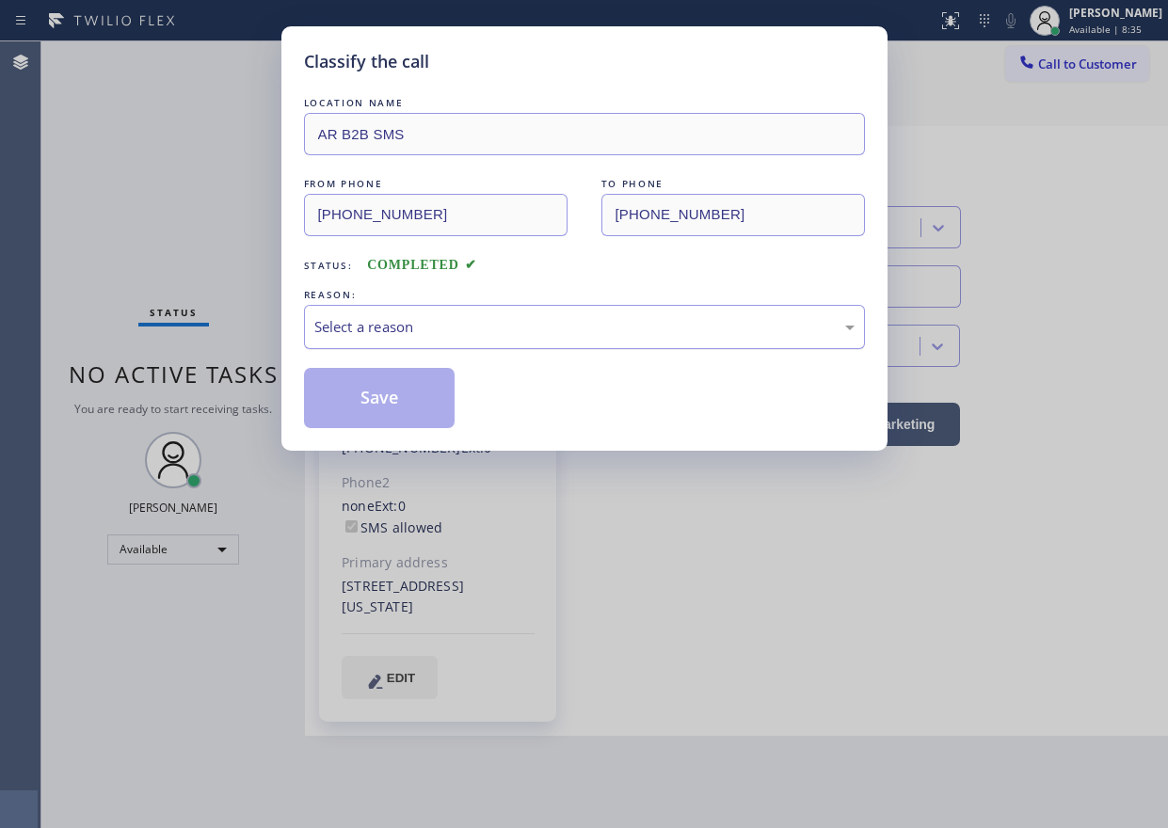
click at [414, 317] on div "Select a reason" at bounding box center [584, 327] width 540 height 22
click at [409, 421] on button "Save" at bounding box center [380, 398] width 152 height 60
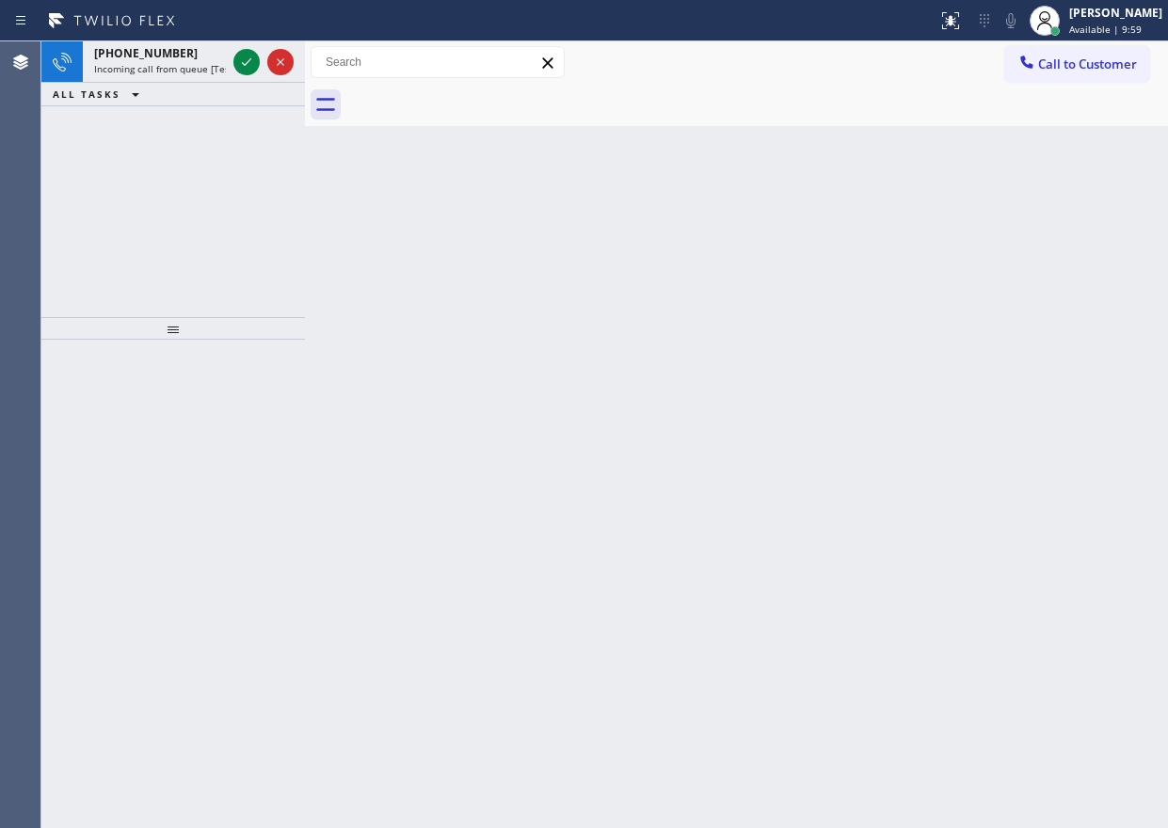
click at [992, 522] on div "Back to Dashboard Change Sender ID Customers Technicians Select a contact Outbo…" at bounding box center [736, 434] width 863 height 787
click at [236, 60] on icon at bounding box center [246, 62] width 23 height 23
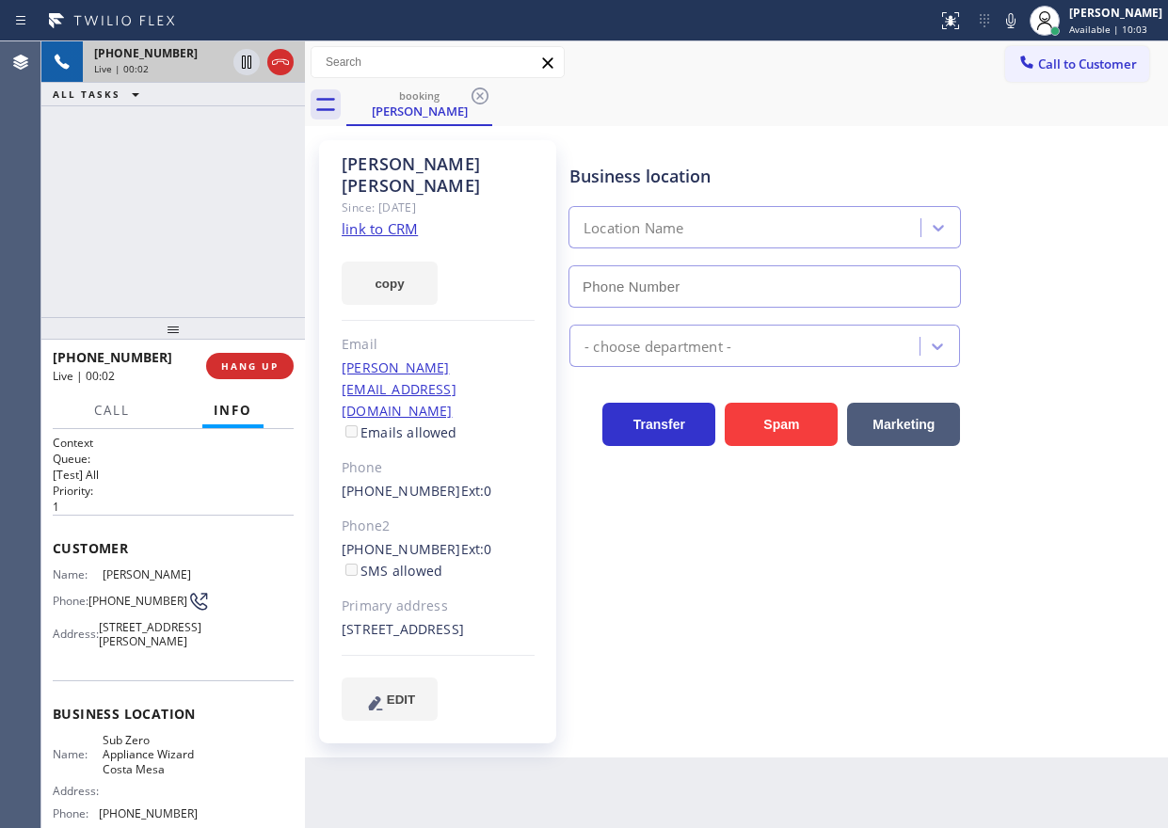
type input "(714) 677-8441"
click at [372, 219] on link "link to CRM" at bounding box center [380, 228] width 76 height 19
click at [243, 65] on icon at bounding box center [246, 62] width 9 height 13
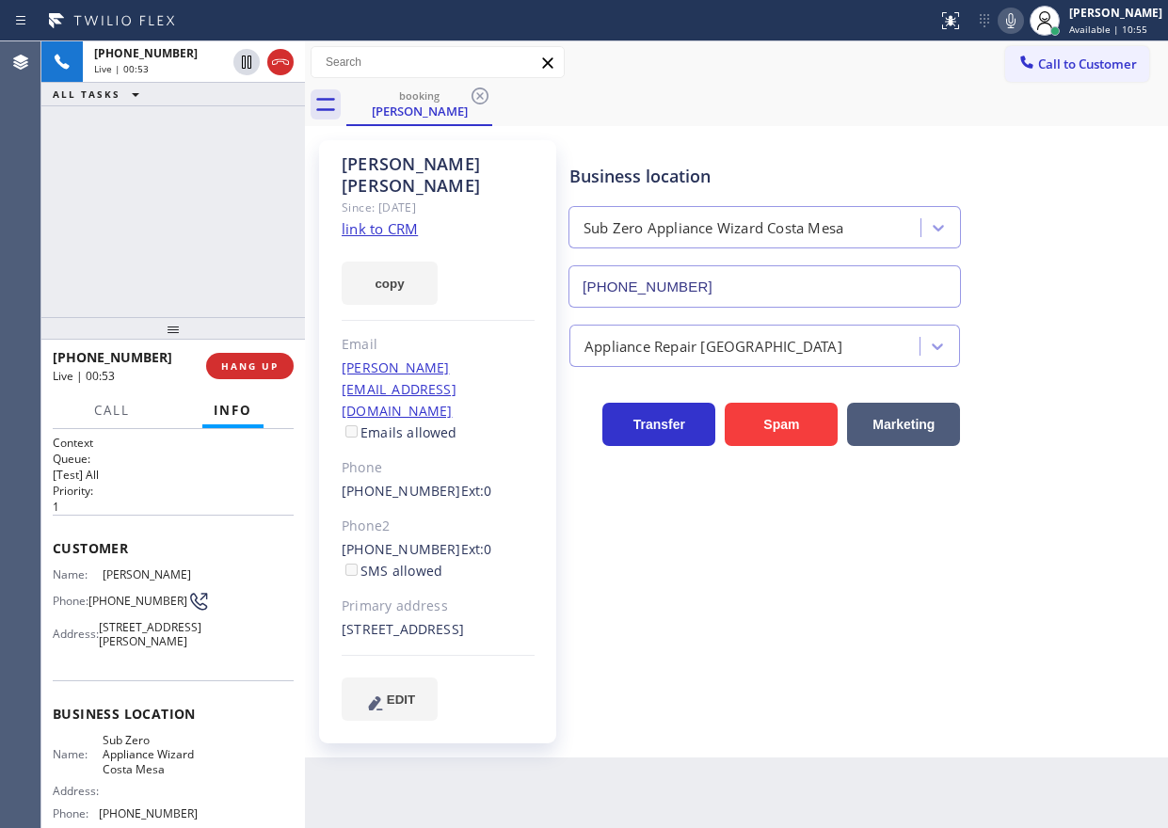
click at [1022, 21] on icon at bounding box center [1010, 20] width 23 height 23
click at [1136, 317] on div "Appliance Repair [GEOGRAPHIC_DATA]" at bounding box center [865, 342] width 598 height 50
click at [1022, 21] on icon at bounding box center [1010, 20] width 23 height 23
click at [238, 59] on icon at bounding box center [246, 62] width 23 height 23
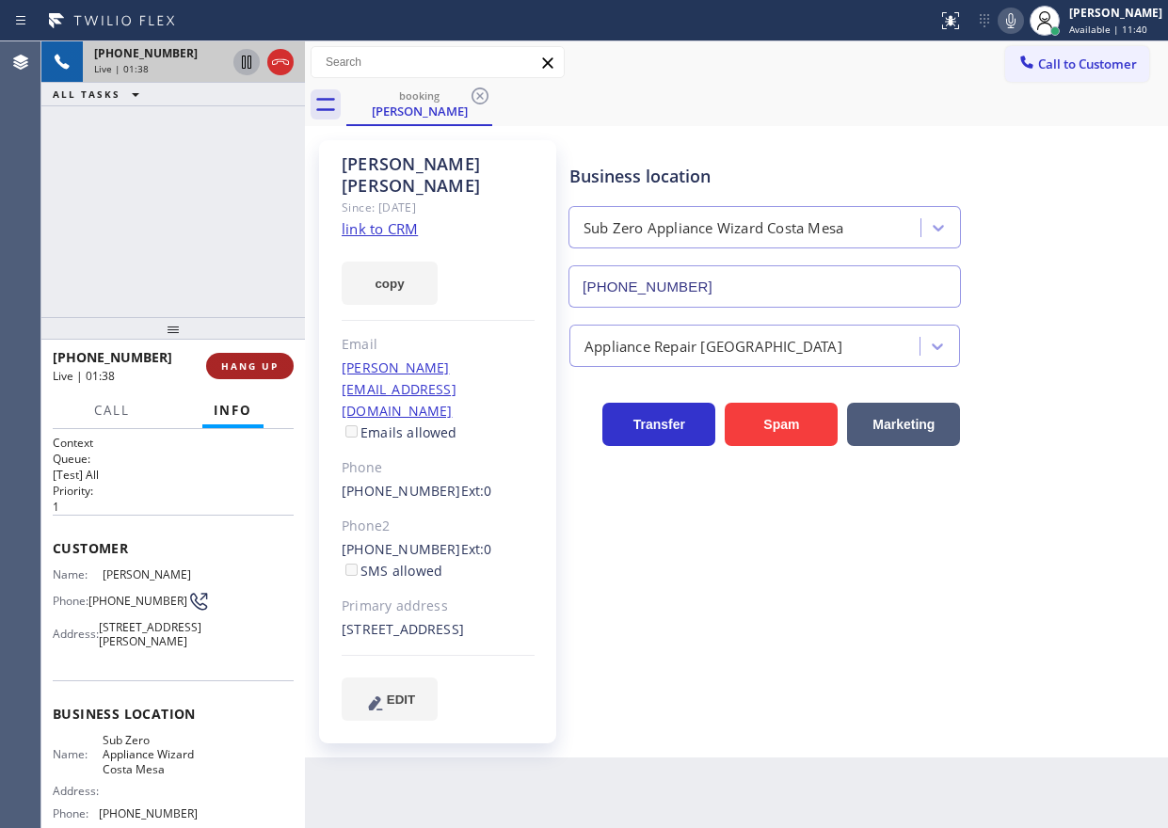
click at [253, 360] on span "HANG UP" at bounding box center [249, 366] width 57 height 13
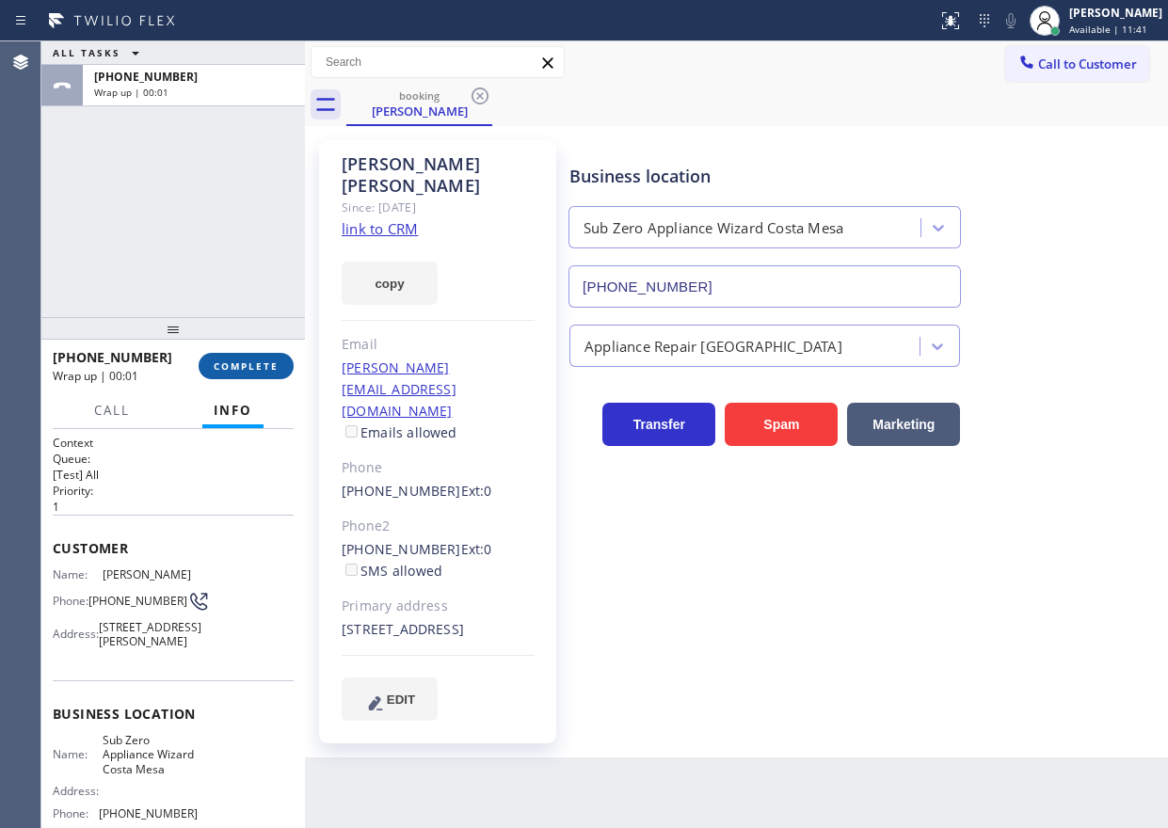
click at [253, 360] on span "COMPLETE" at bounding box center [246, 366] width 65 height 13
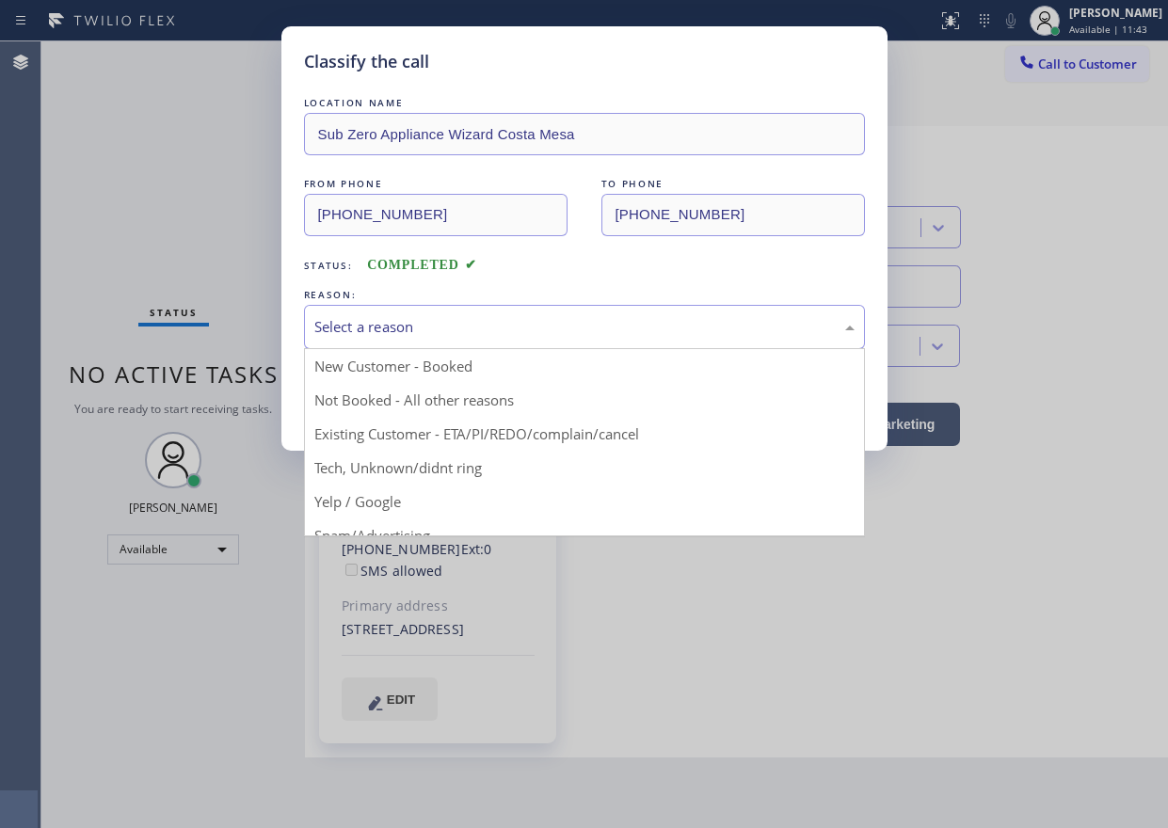
click at [494, 344] on div "Select a reason" at bounding box center [584, 327] width 561 height 44
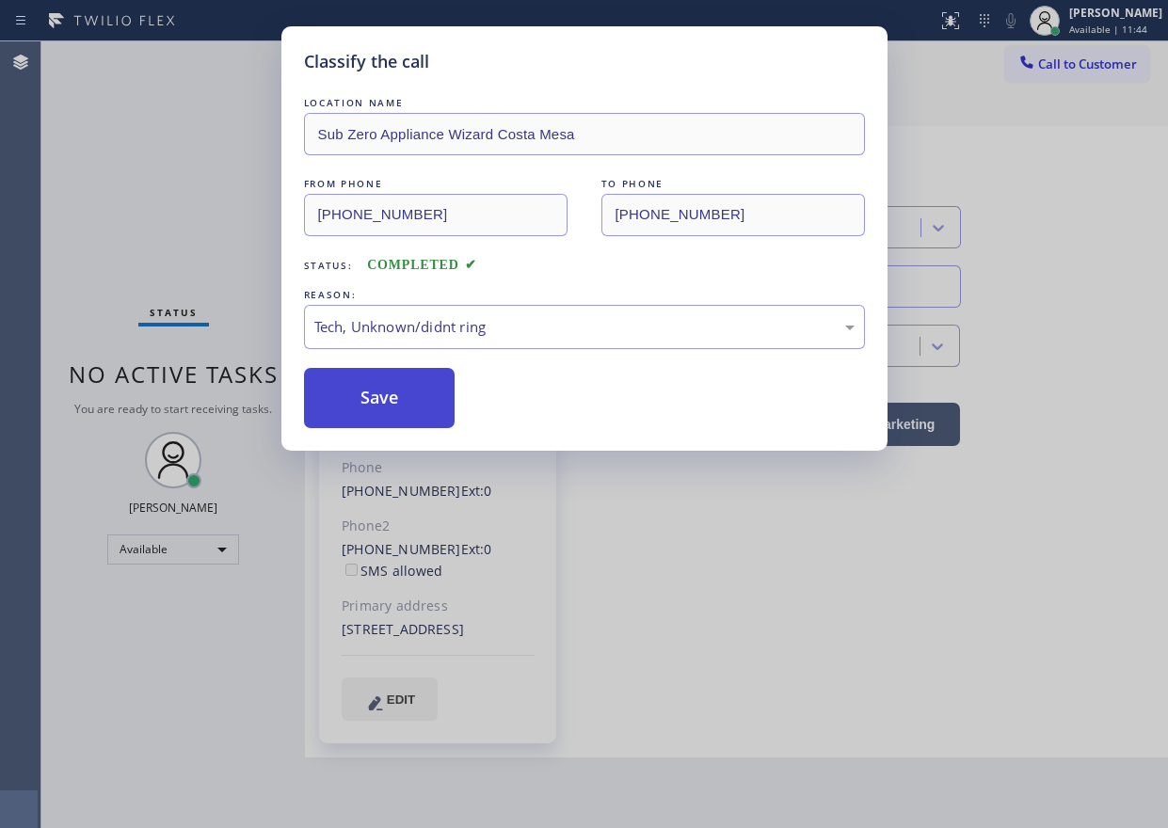
click at [405, 399] on button "Save" at bounding box center [380, 398] width 152 height 60
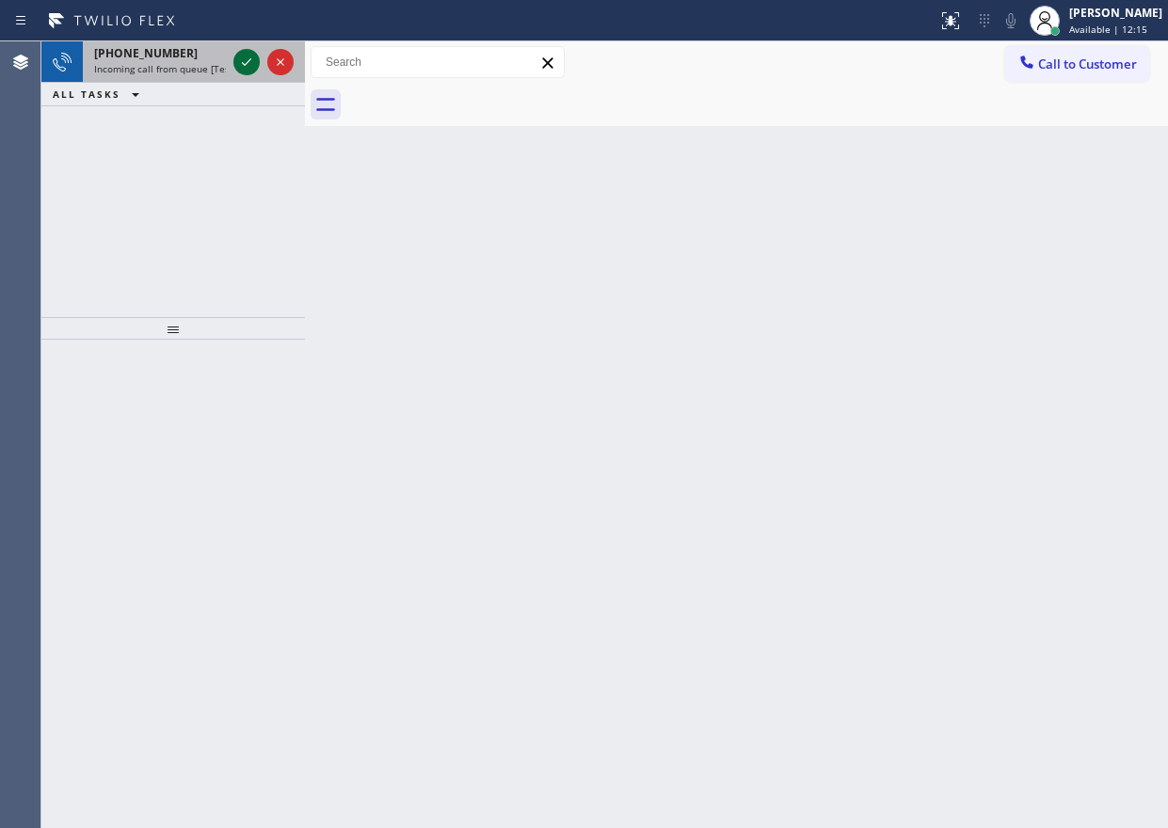
click at [240, 57] on icon at bounding box center [246, 62] width 23 height 23
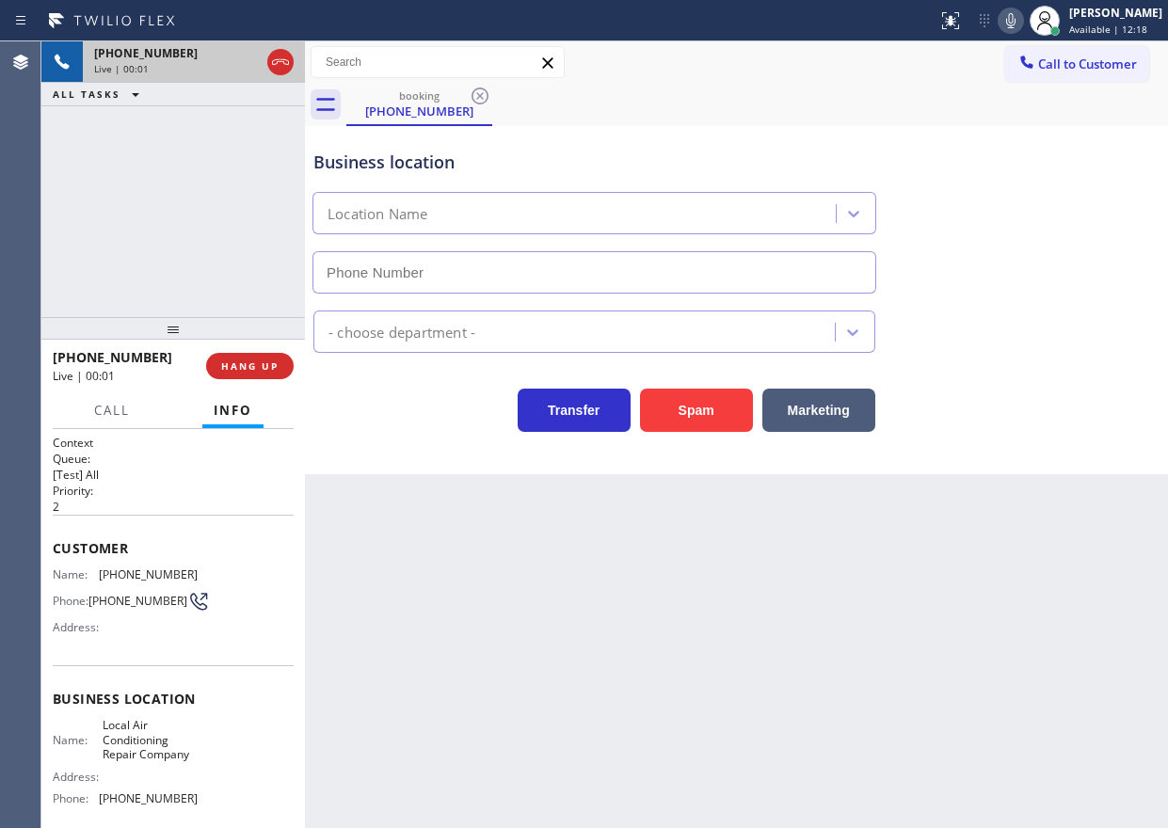
type input "(760) 582-6373"
click at [677, 407] on button "Spam" at bounding box center [696, 410] width 113 height 43
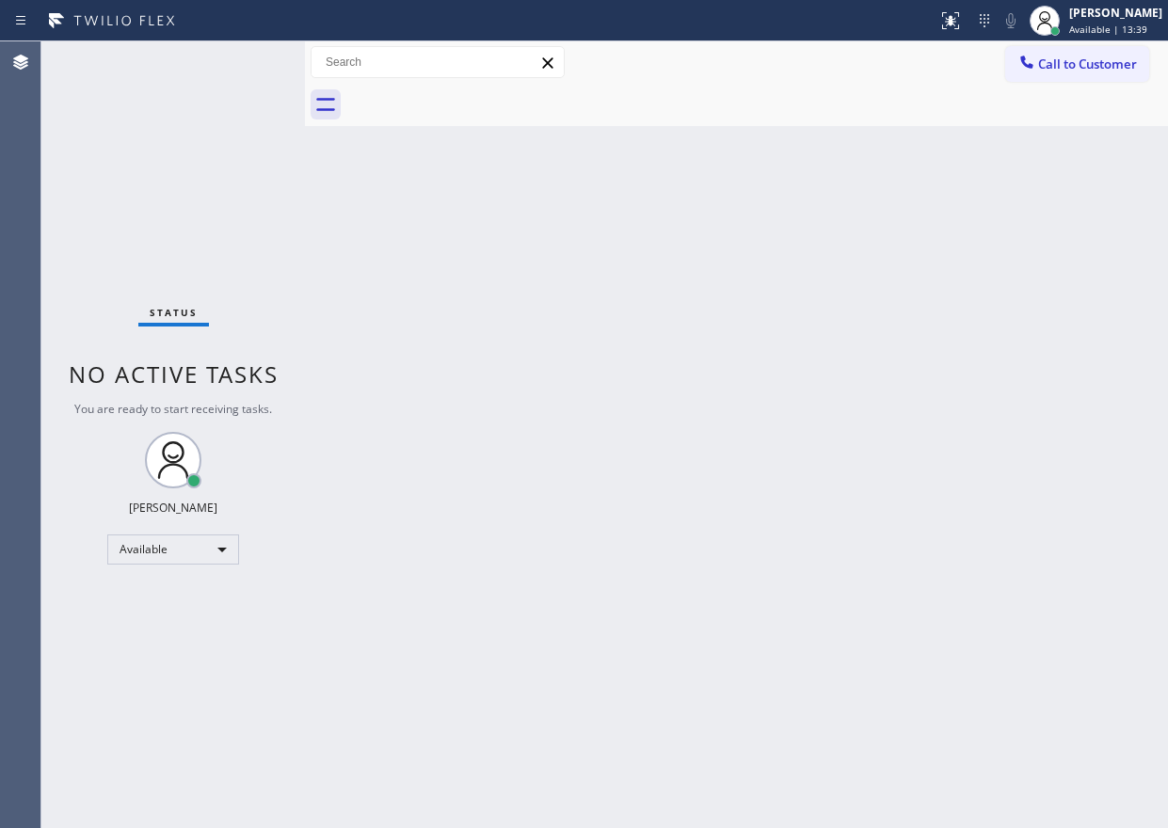
drag, startPoint x: 1048, startPoint y: 310, endPoint x: 1031, endPoint y: 309, distance: 17.9
click at [1048, 310] on div "Back to Dashboard Change Sender ID Customers Technicians Select a contact Outbo…" at bounding box center [736, 434] width 863 height 787
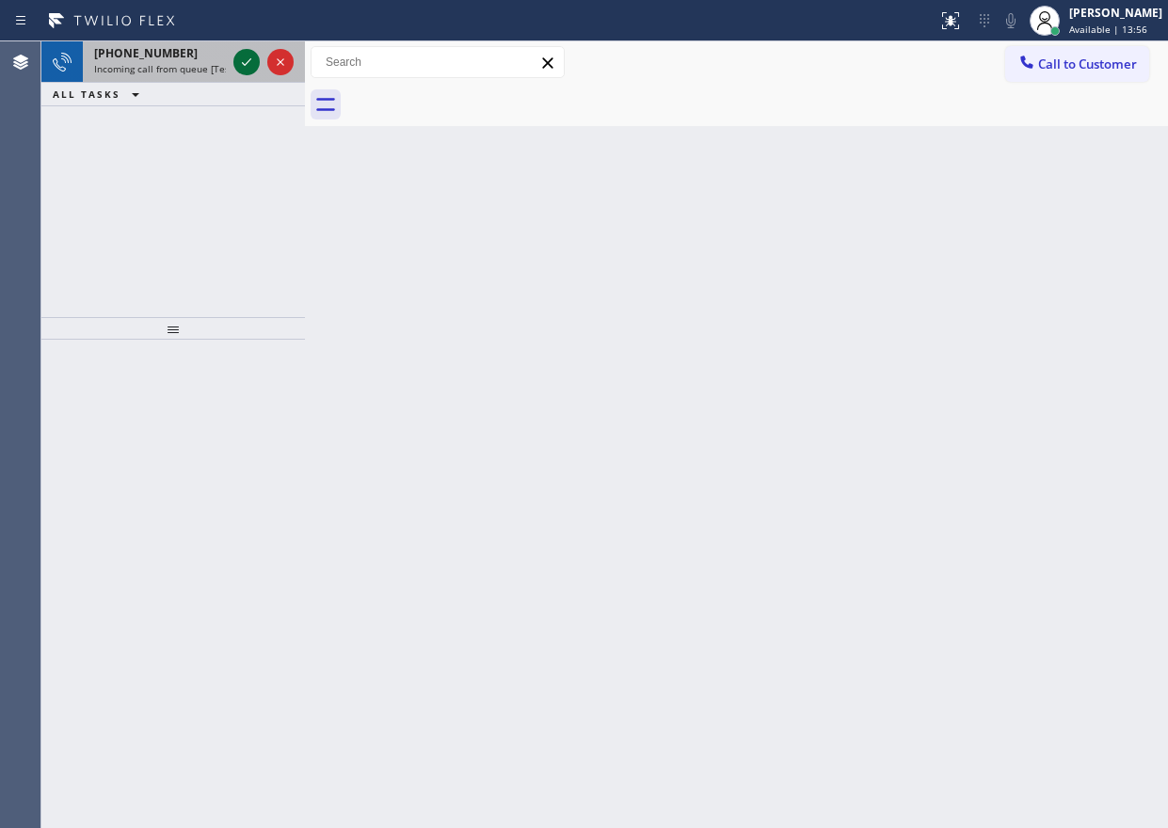
click at [248, 71] on icon at bounding box center [246, 62] width 23 height 23
click at [243, 66] on icon at bounding box center [246, 62] width 23 height 23
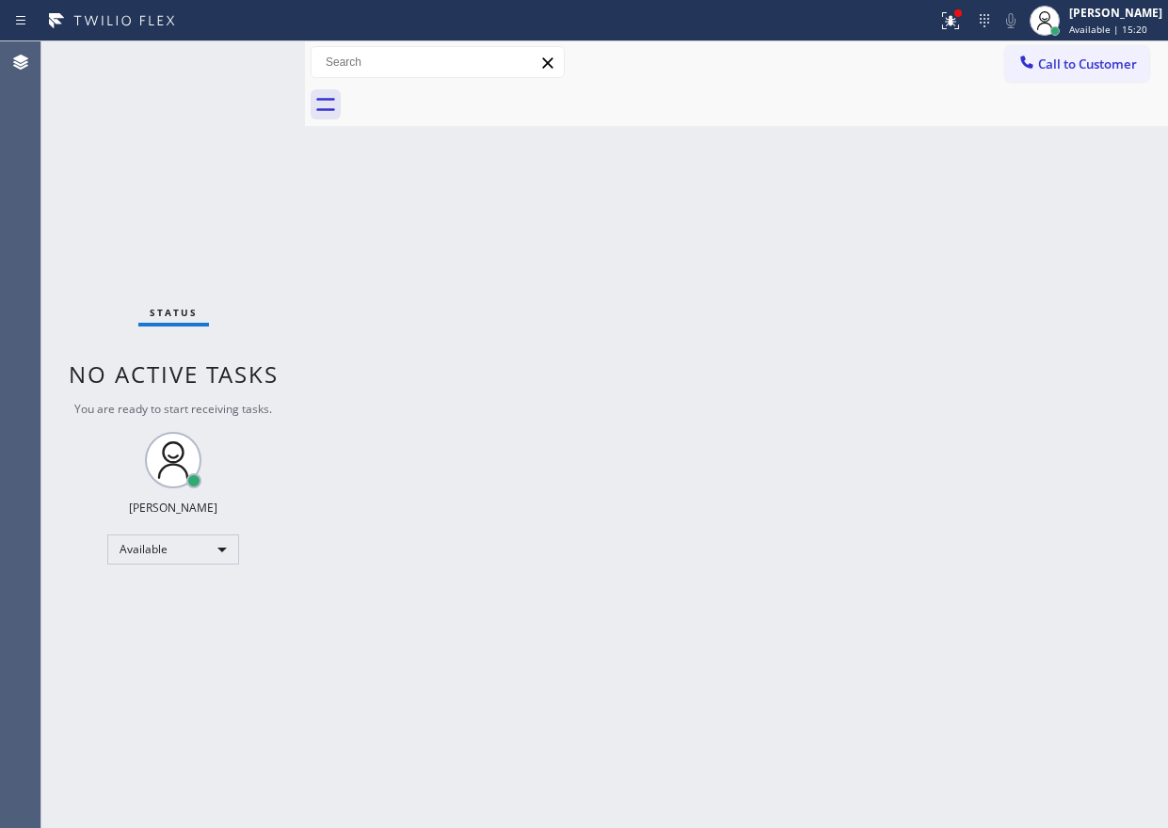
click at [1051, 401] on div "Back to Dashboard Change Sender ID Customers Technicians Select a contact Outbo…" at bounding box center [736, 434] width 863 height 787
click at [550, 440] on div "Back to Dashboard Change Sender ID Customers Technicians Select a contact Outbo…" at bounding box center [736, 434] width 863 height 787
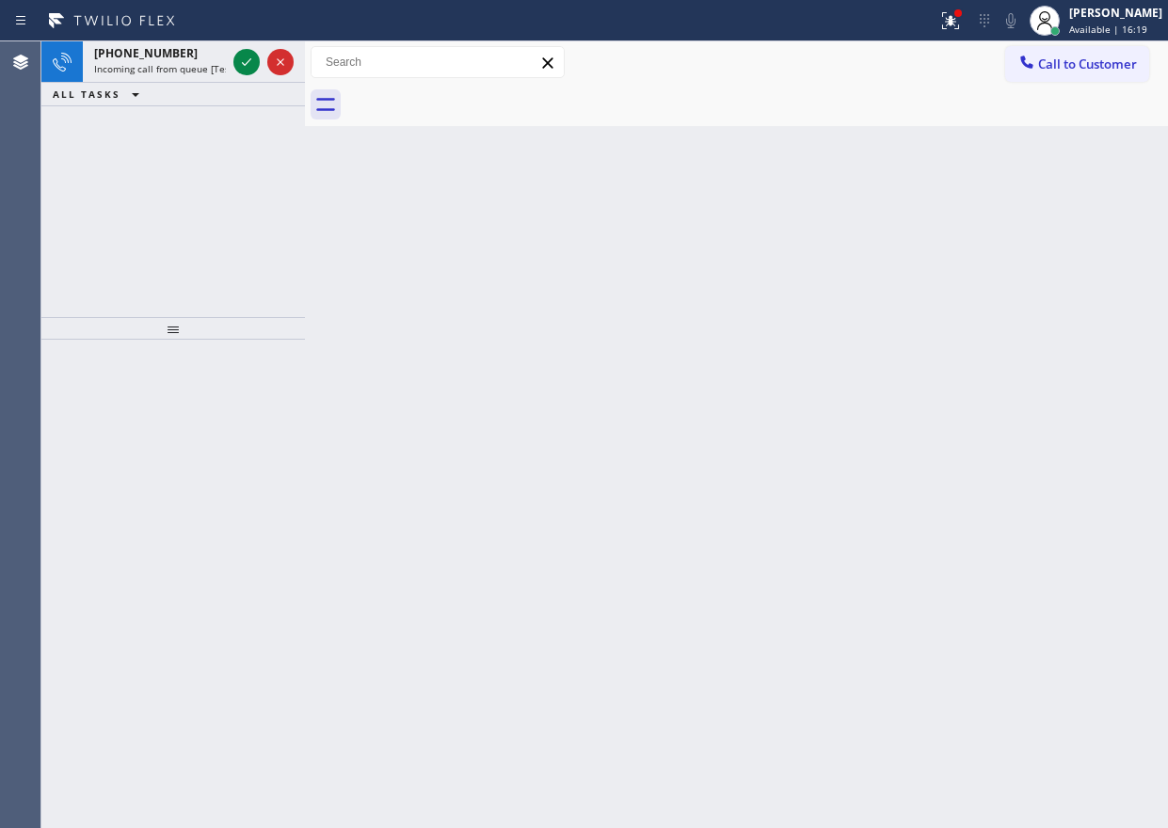
drag, startPoint x: 1125, startPoint y: 442, endPoint x: 1055, endPoint y: 431, distance: 70.6
click at [1120, 439] on div "Back to Dashboard Change Sender ID Customers Technicians Select a contact Outbo…" at bounding box center [736, 434] width 863 height 787
click at [242, 62] on icon at bounding box center [246, 62] width 23 height 23
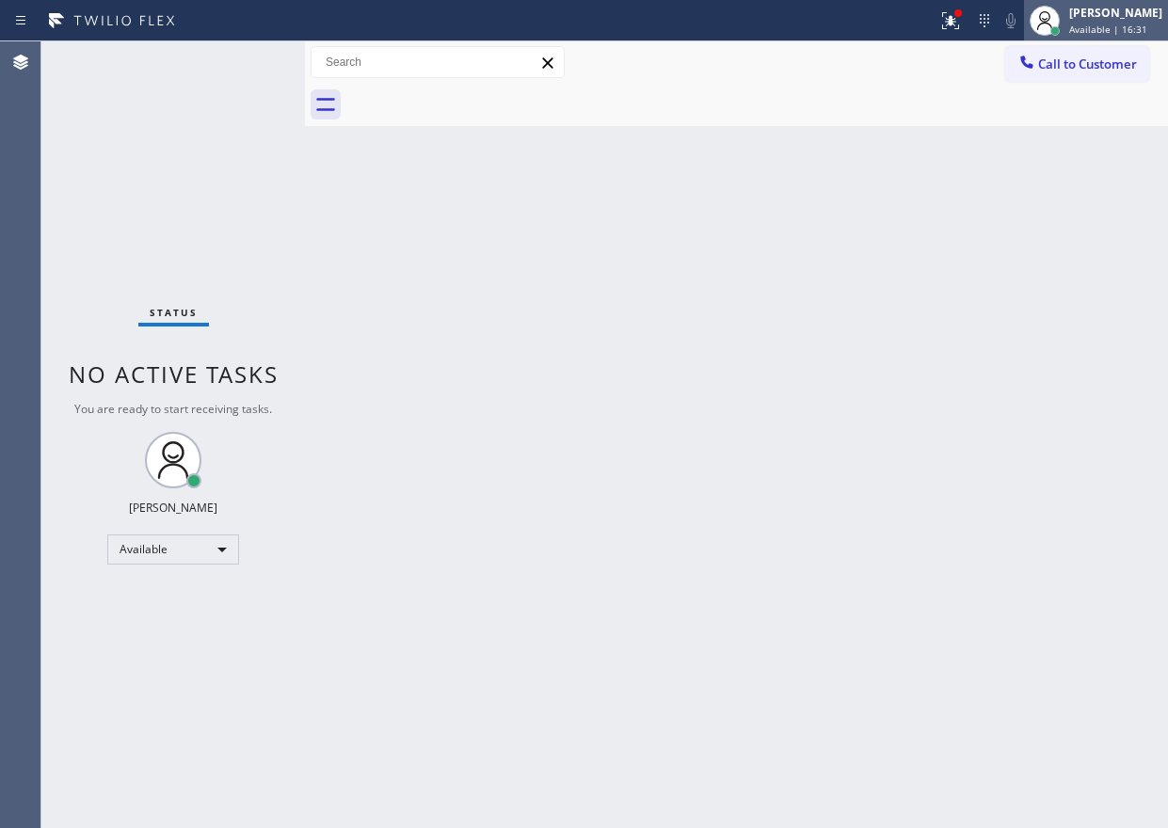
click at [1141, 12] on div "[PERSON_NAME]" at bounding box center [1115, 13] width 93 height 16
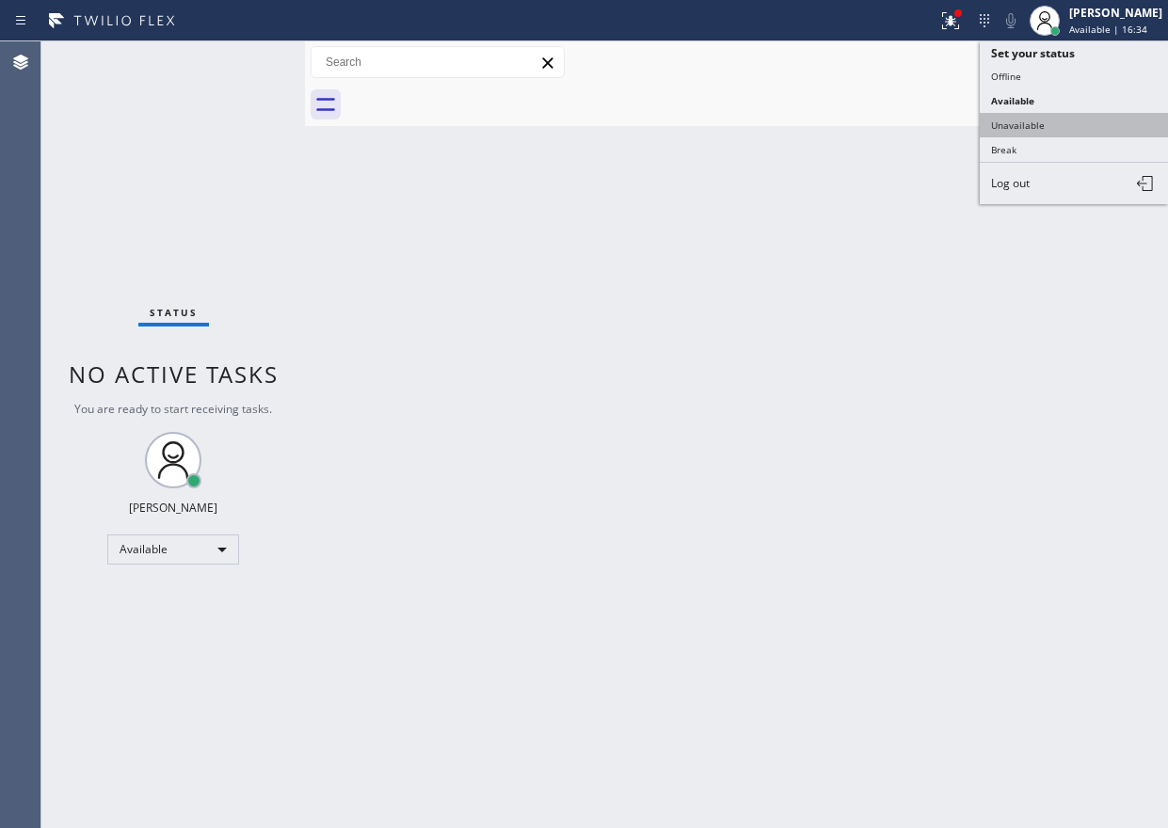
click at [1019, 128] on button "Unavailable" at bounding box center [1074, 125] width 188 height 24
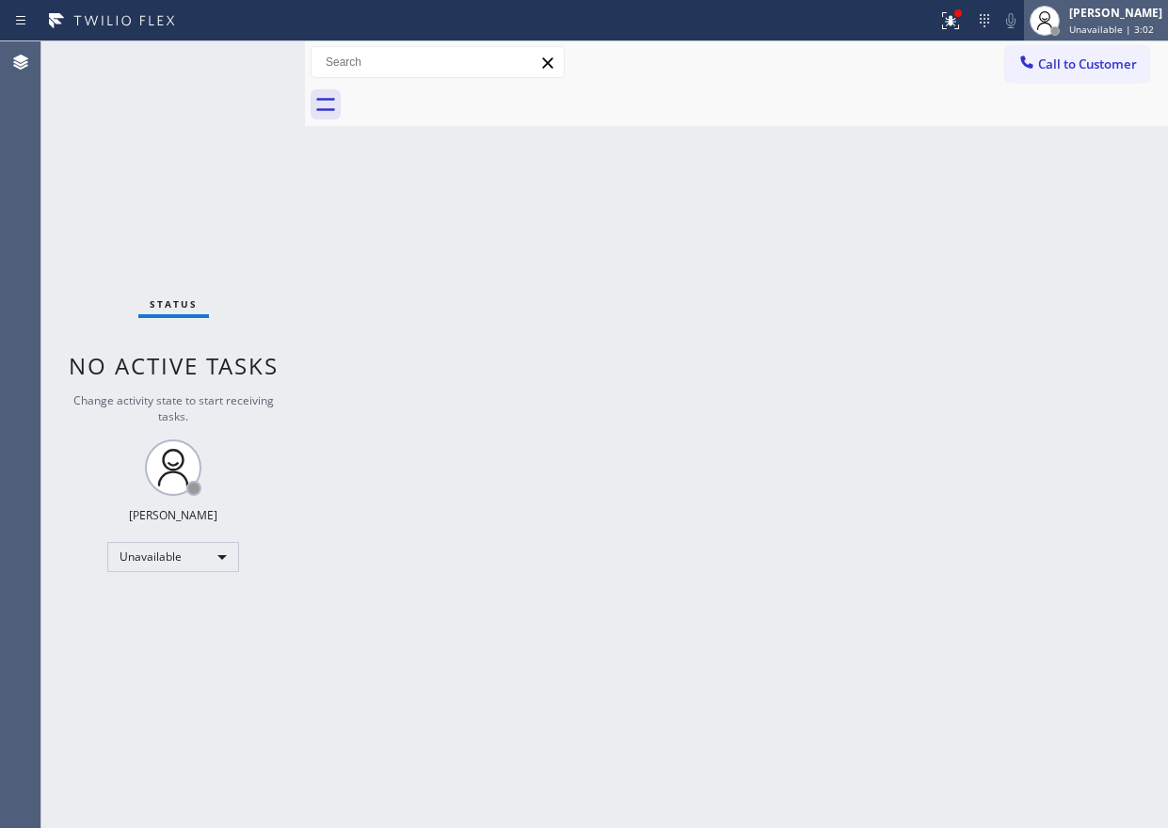
click at [1088, 18] on div "[PERSON_NAME]" at bounding box center [1115, 13] width 93 height 16
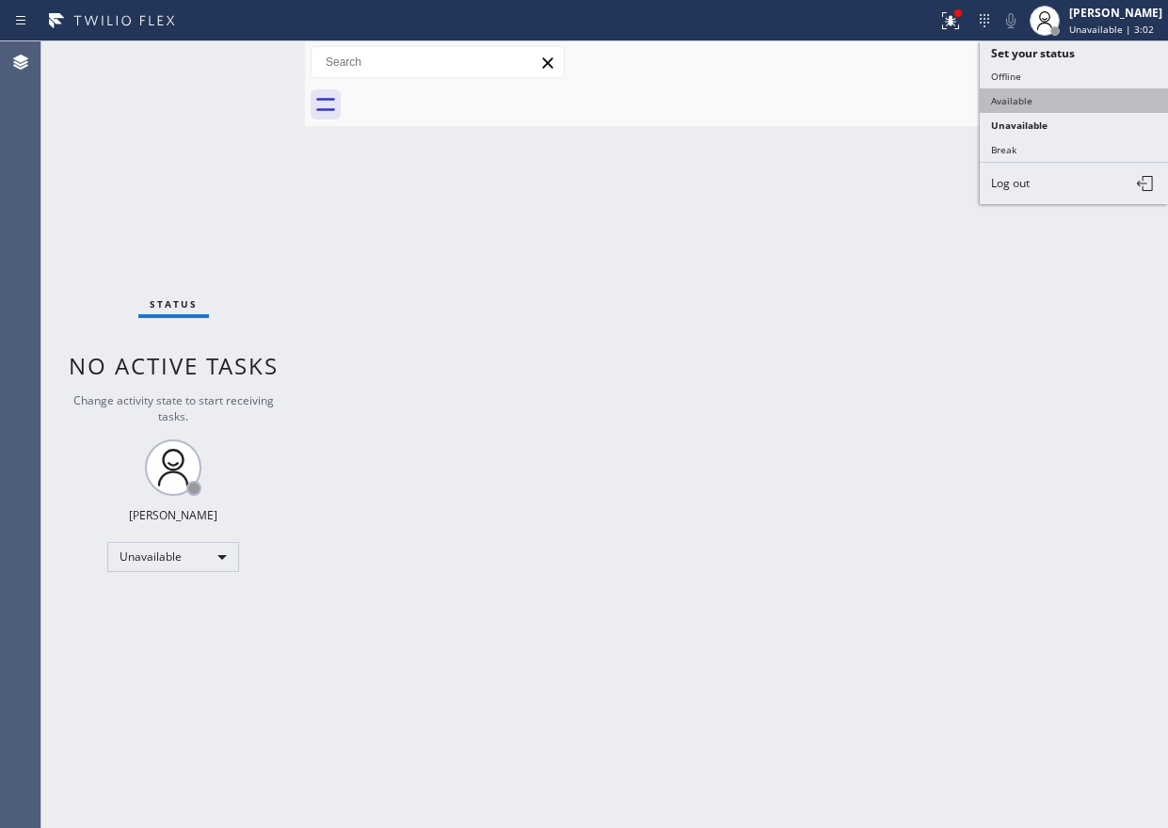
click at [1073, 96] on button "Available" at bounding box center [1074, 100] width 188 height 24
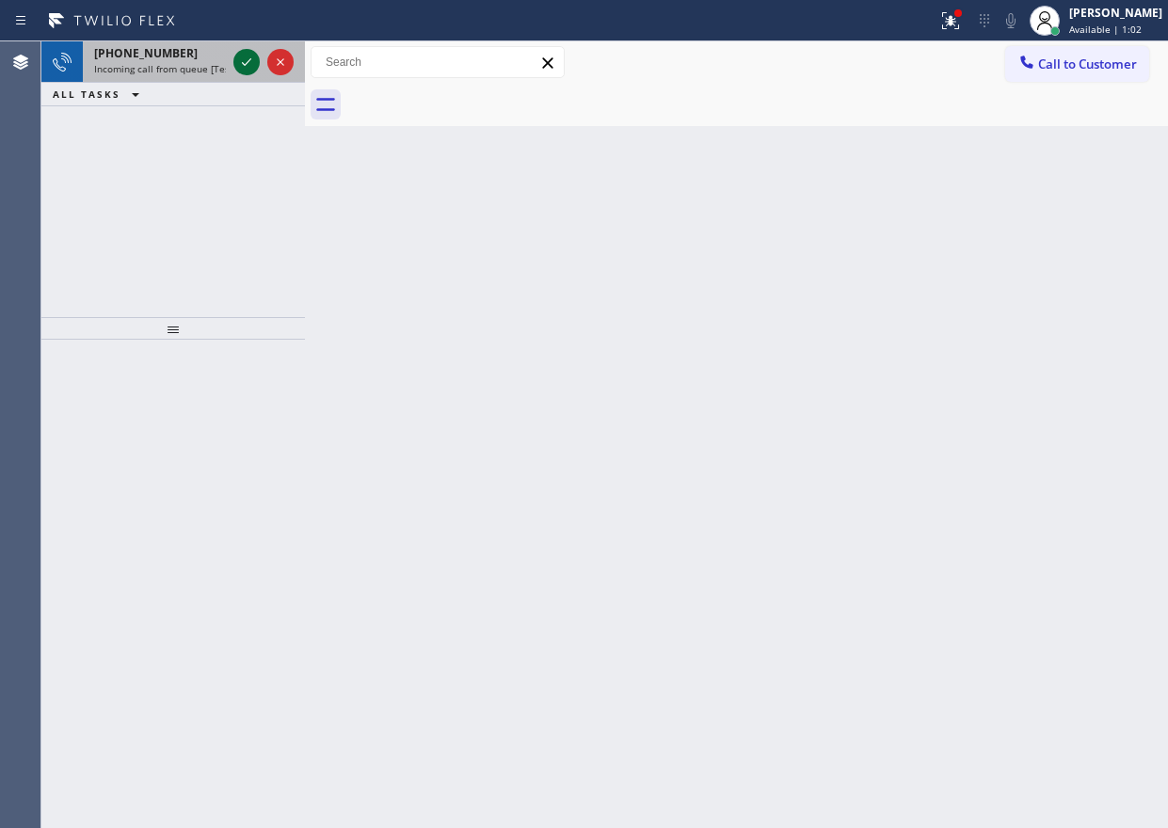
click at [237, 58] on icon at bounding box center [246, 62] width 23 height 23
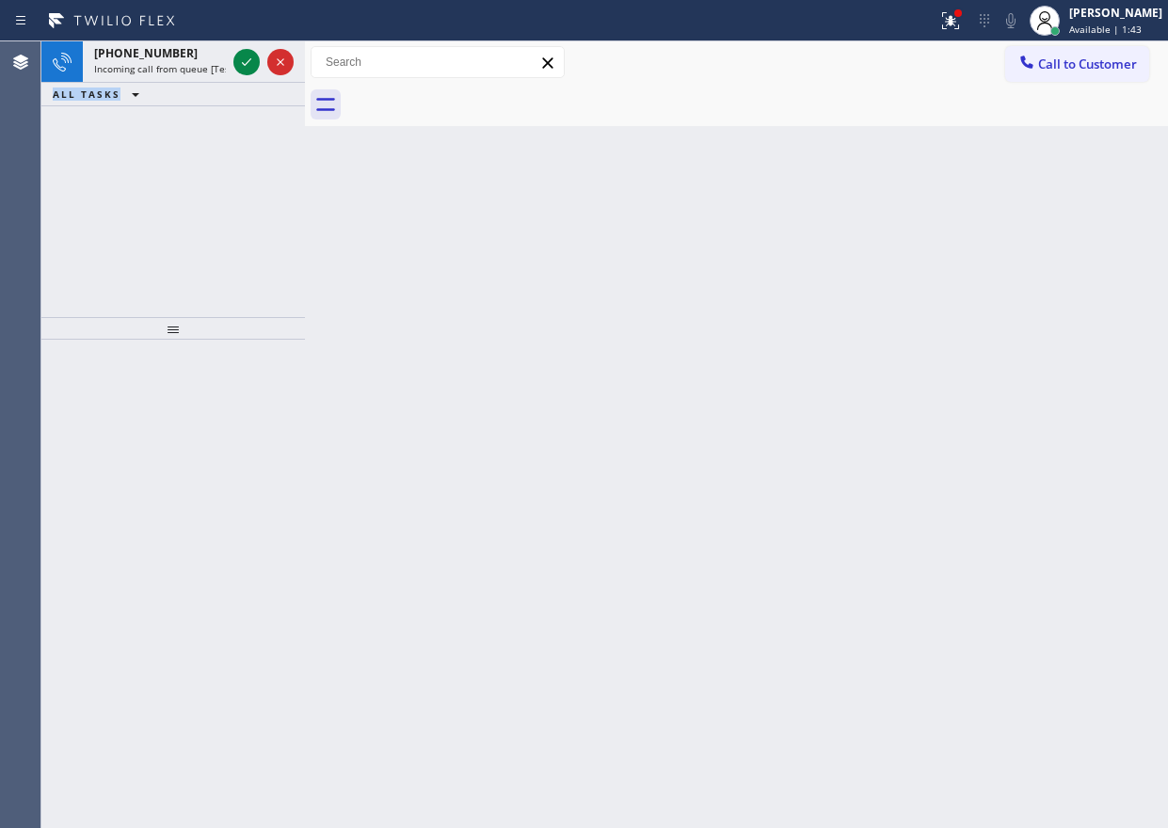
drag, startPoint x: 992, startPoint y: 340, endPoint x: 296, endPoint y: 122, distance: 728.7
click at [992, 340] on div "Back to Dashboard Change Sender ID Customers Technicians Select a contact Outbo…" at bounding box center [736, 434] width 863 height 787
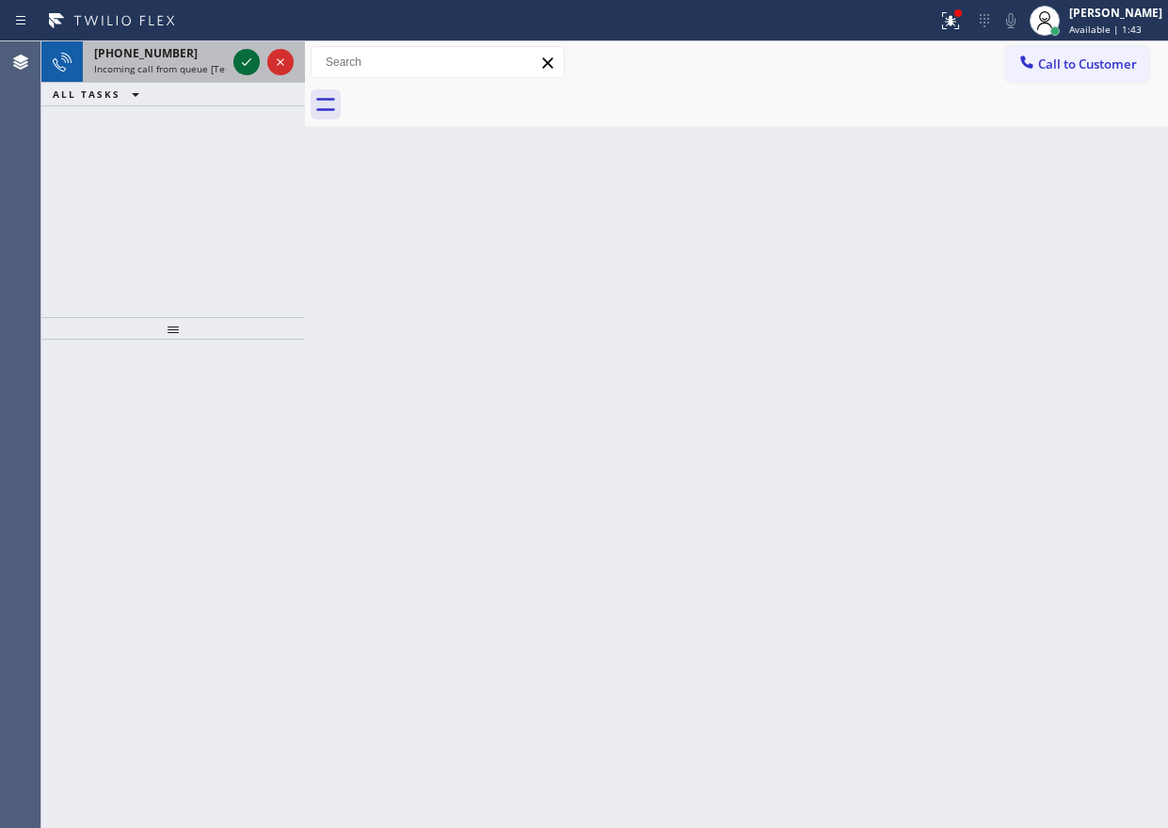
click at [248, 60] on icon at bounding box center [246, 62] width 23 height 23
click at [903, 248] on div "Back to Dashboard Change Sender ID Customers Technicians Select a contact Outbo…" at bounding box center [736, 434] width 863 height 787
click at [241, 65] on icon at bounding box center [246, 62] width 23 height 23
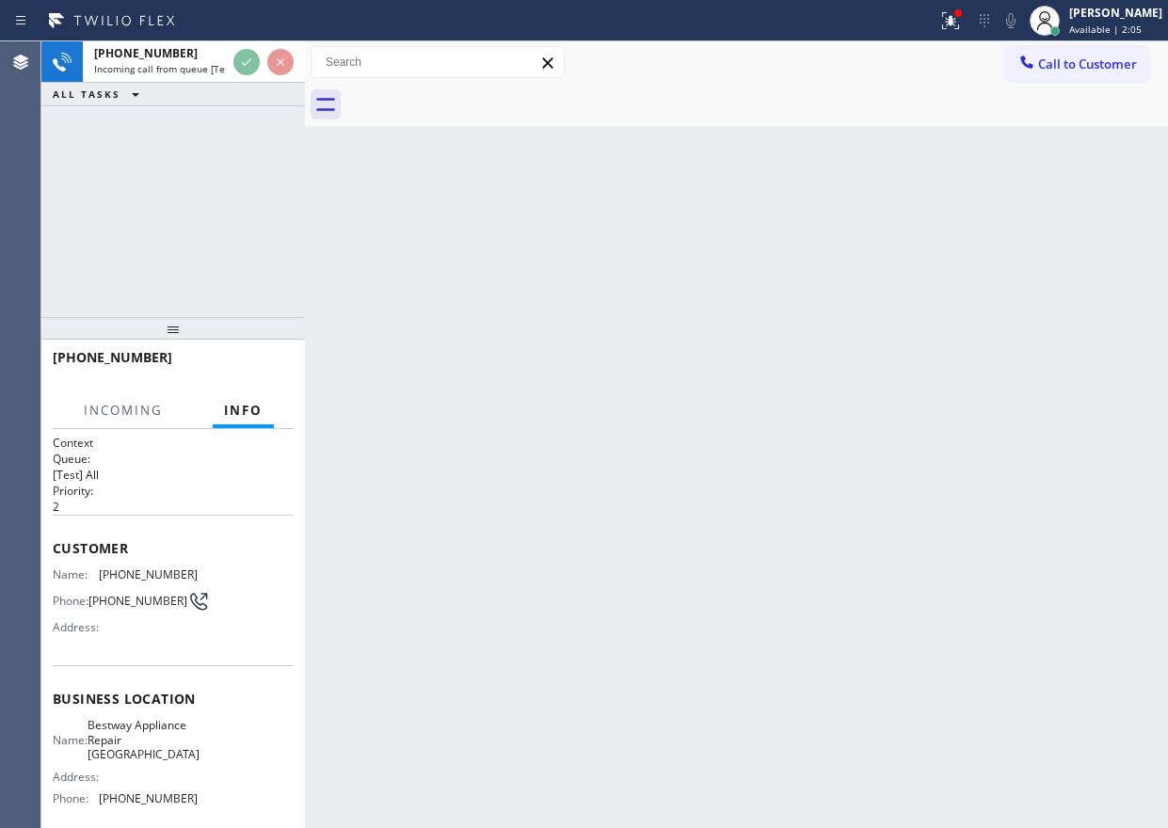
click at [755, 436] on div "Back to Dashboard Change Sender ID Customers Technicians Select a contact Outbo…" at bounding box center [736, 434] width 863 height 787
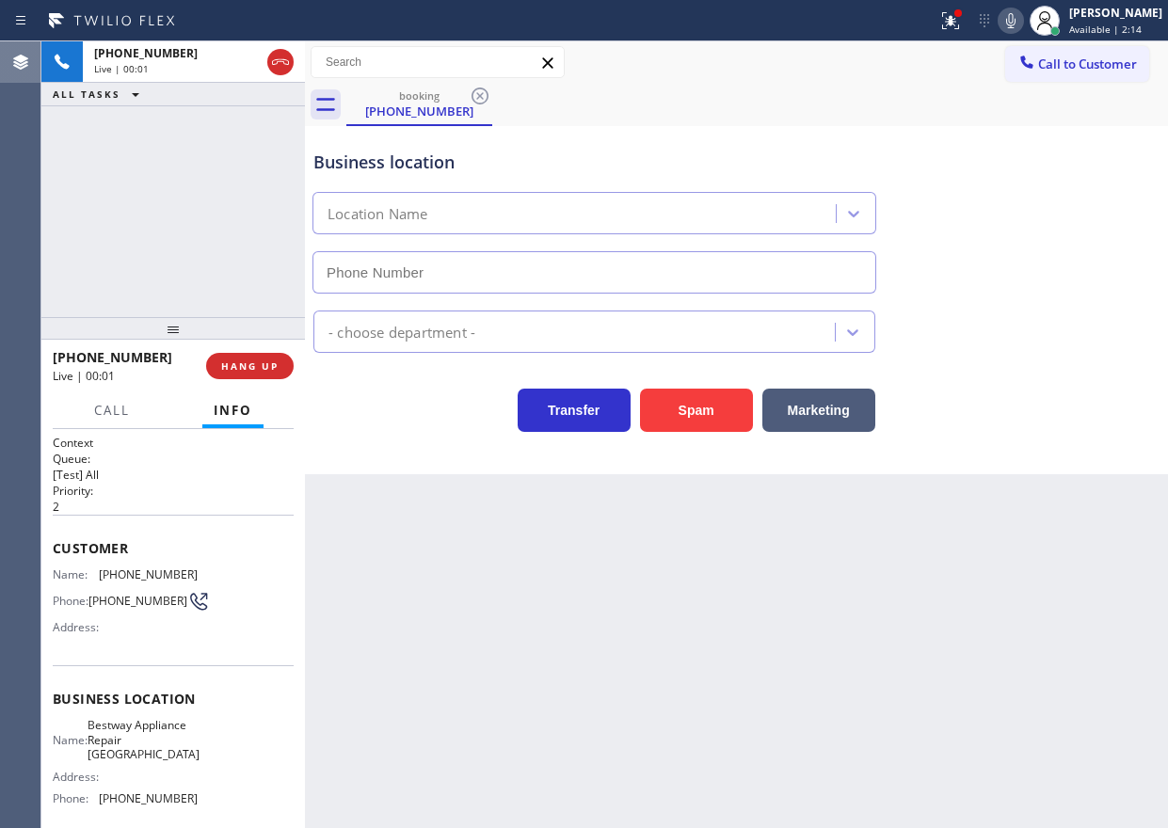
type input "(714) 947-2751"
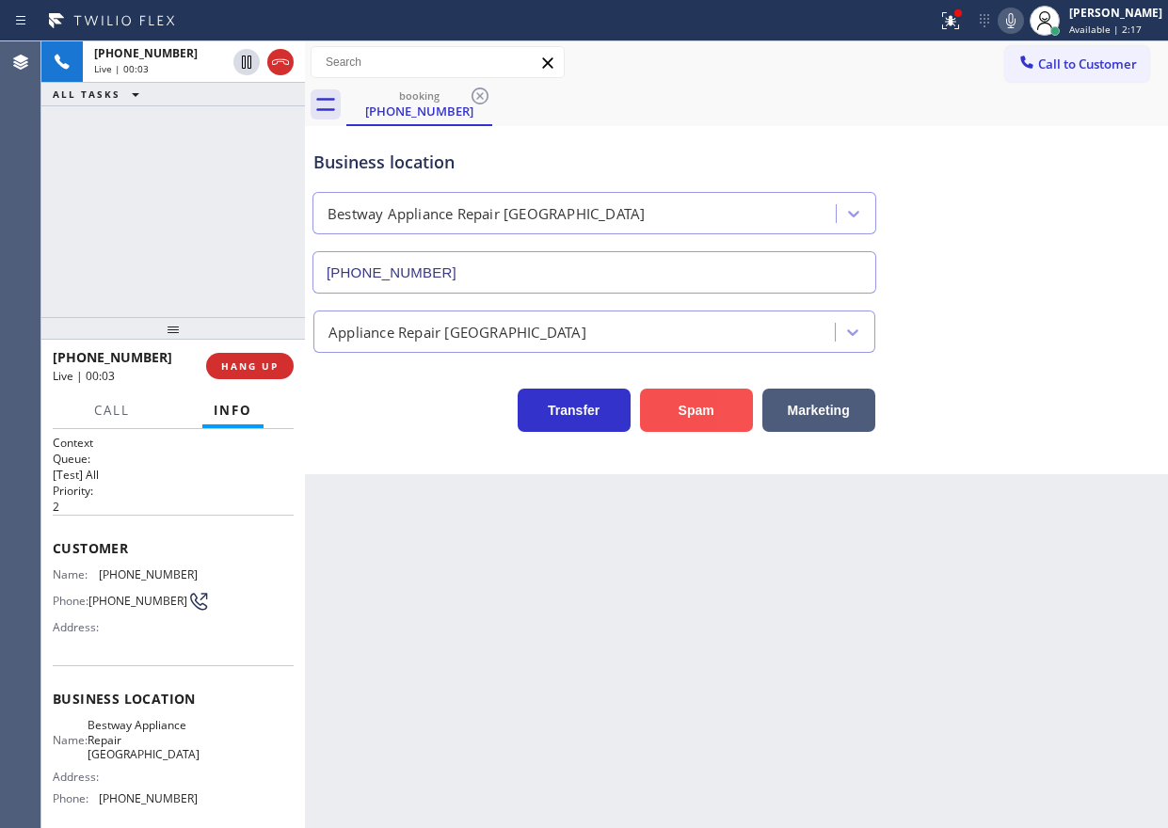
click at [700, 421] on button "Spam" at bounding box center [696, 410] width 113 height 43
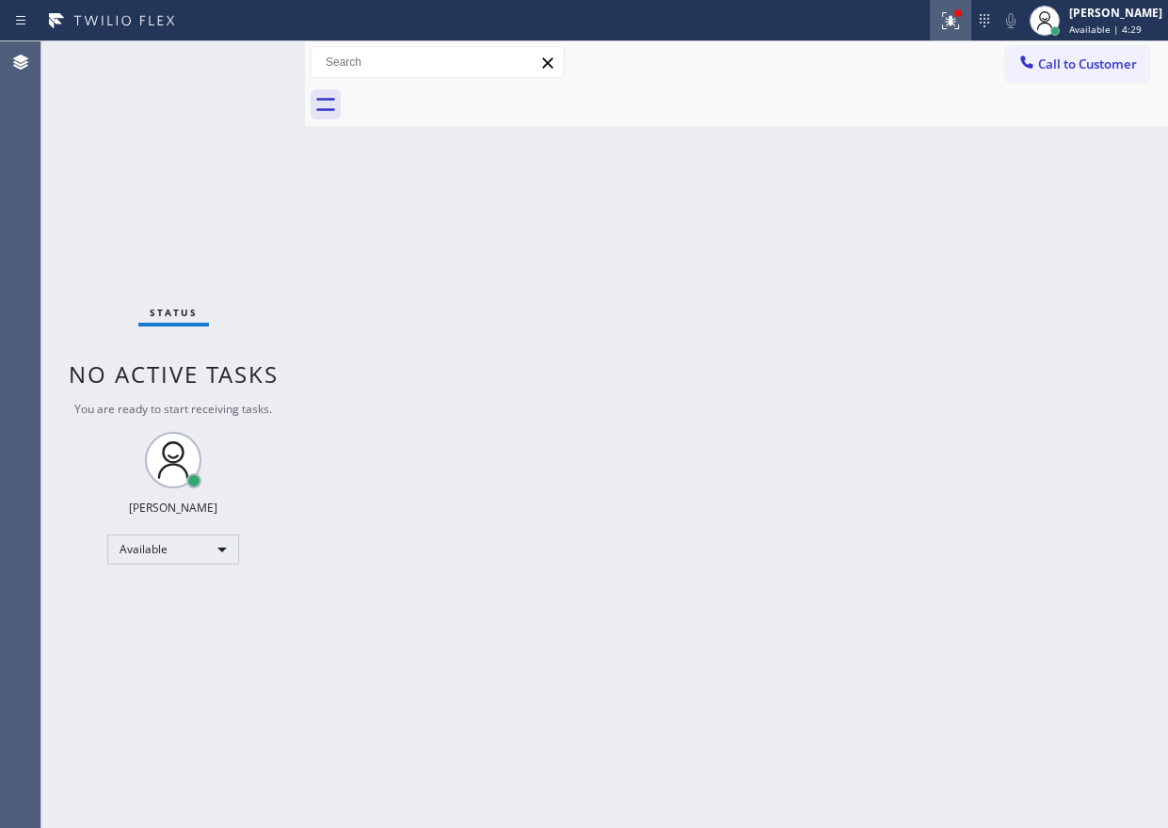
click at [962, 29] on icon at bounding box center [950, 20] width 23 height 23
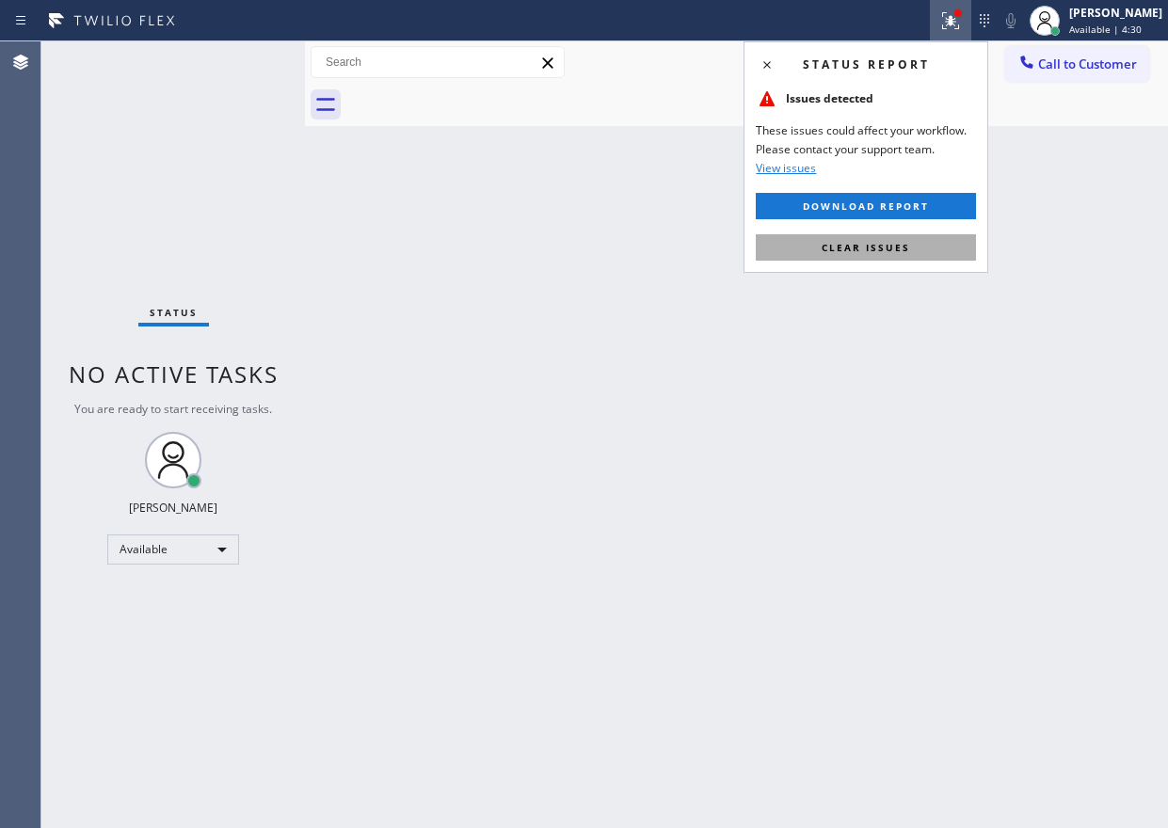
click at [857, 244] on span "Clear issues" at bounding box center [866, 247] width 88 height 13
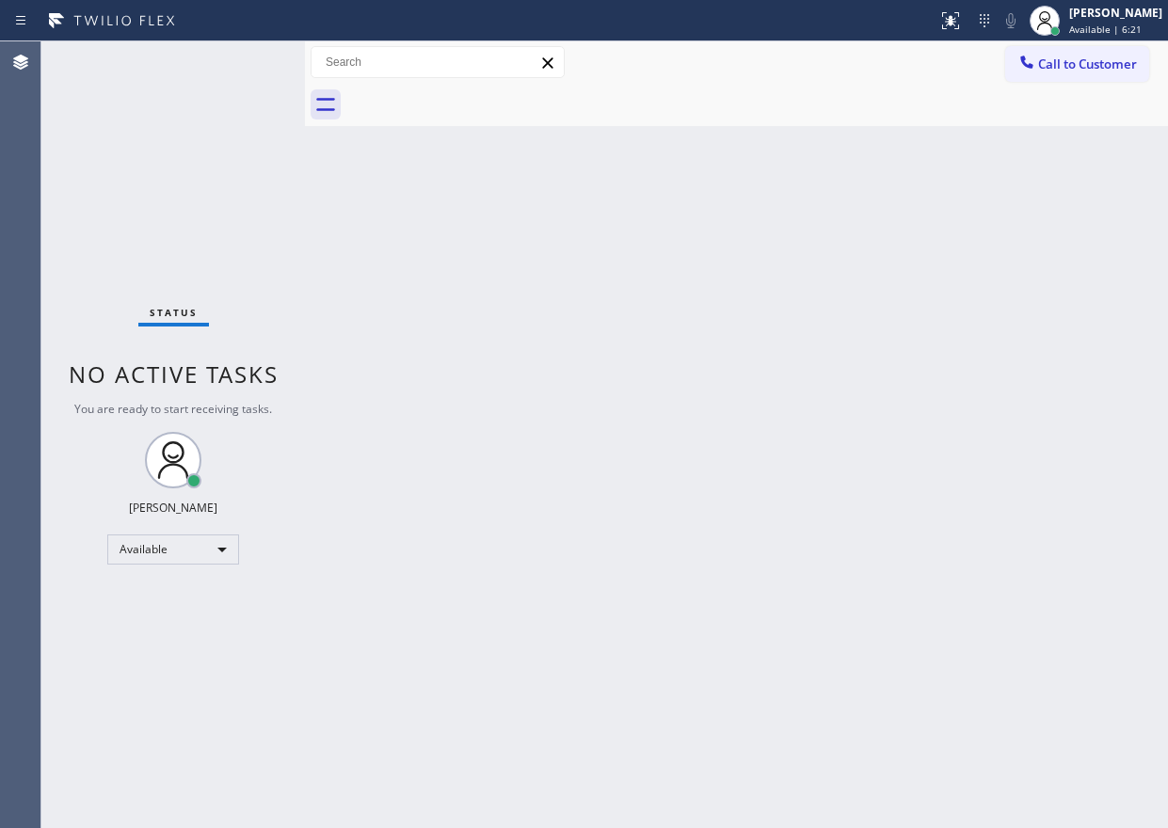
click at [978, 283] on div "Back to Dashboard Change Sender ID Customers Technicians Select a contact Outbo…" at bounding box center [736, 434] width 863 height 787
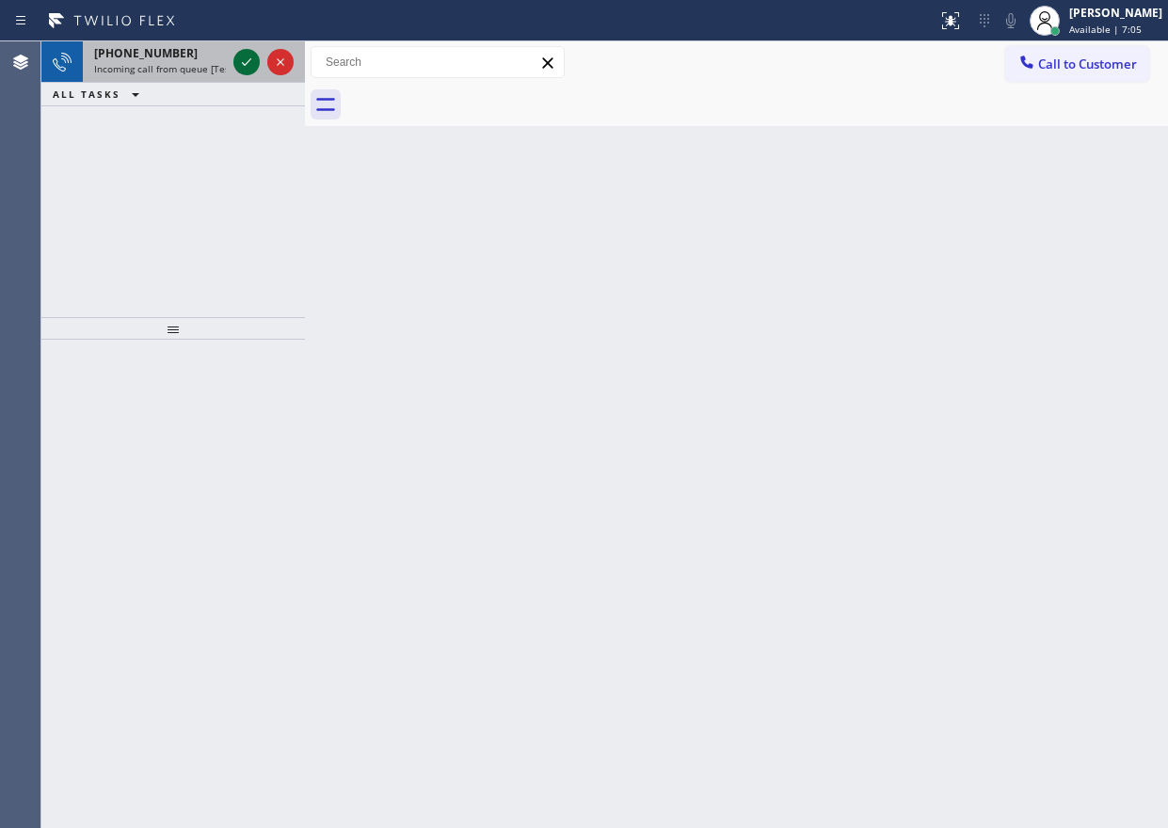
click at [248, 53] on icon at bounding box center [246, 62] width 23 height 23
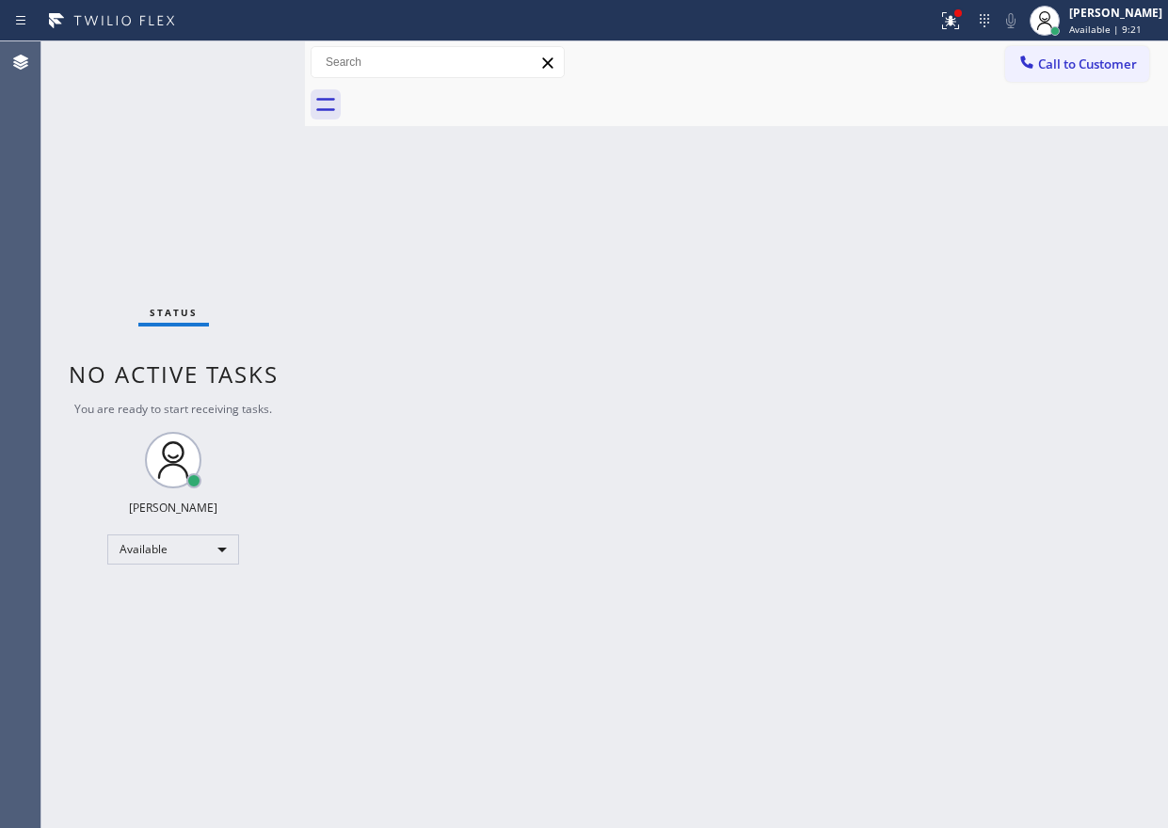
click at [880, 493] on div "Back to Dashboard Change Sender ID Customers Technicians Select a contact Outbo…" at bounding box center [736, 434] width 863 height 787
click at [963, 37] on button at bounding box center [950, 20] width 41 height 41
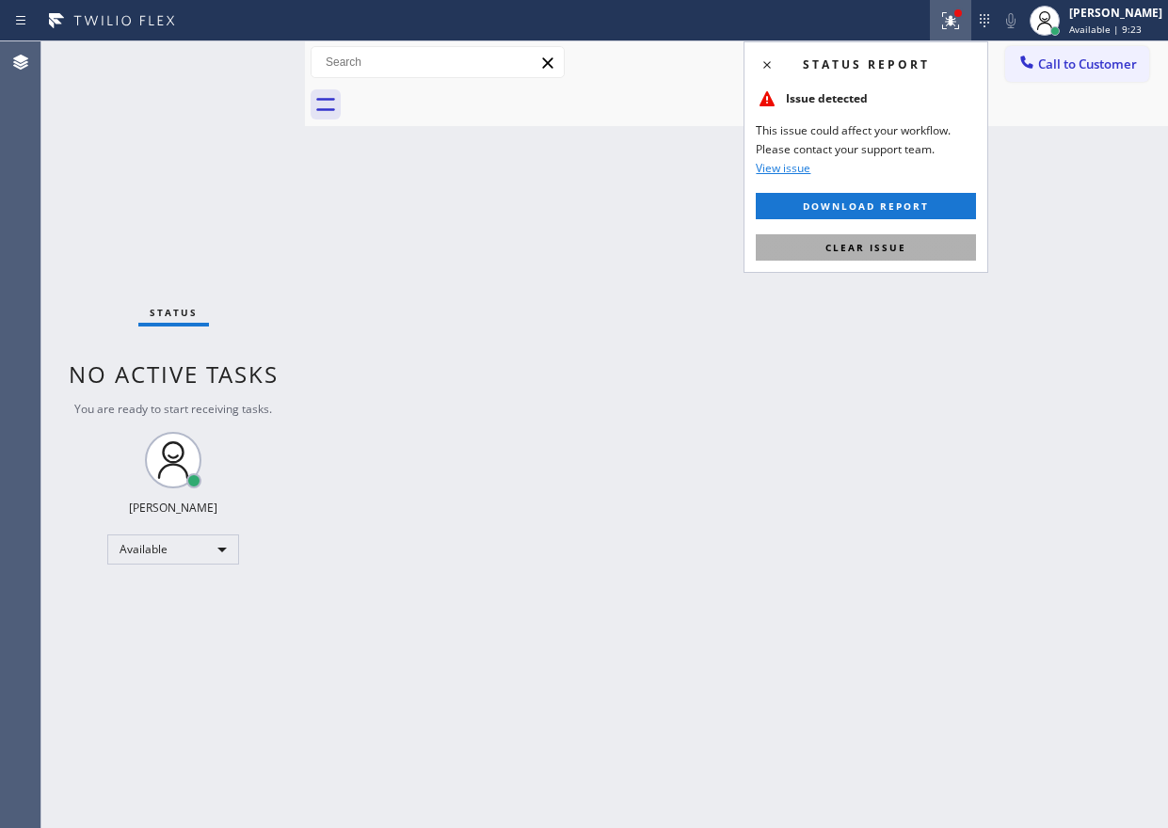
click at [912, 248] on button "Clear issue" at bounding box center [866, 247] width 220 height 26
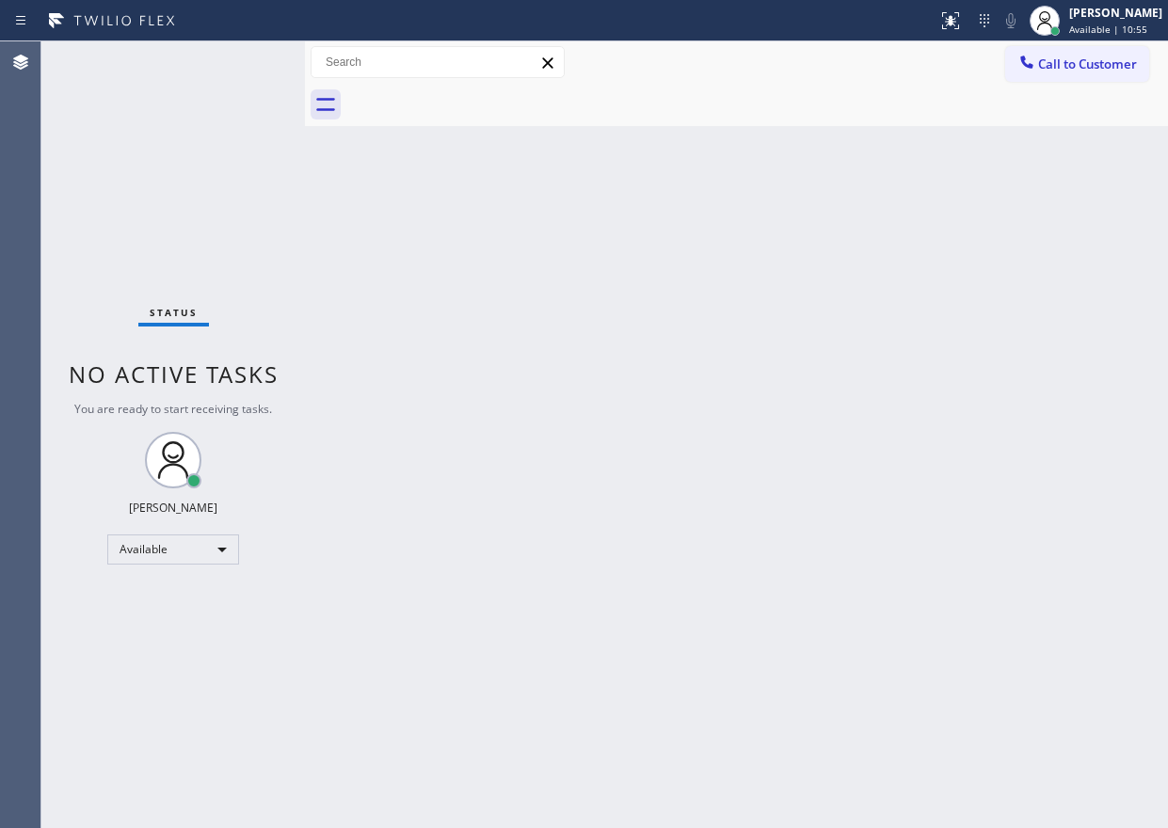
drag, startPoint x: 921, startPoint y: 404, endPoint x: 934, endPoint y: 366, distance: 39.6
click at [933, 373] on div "Back to Dashboard Change Sender ID Customers Technicians Select a contact Outbo…" at bounding box center [736, 434] width 863 height 787
click at [246, 60] on div "Status No active tasks You are ready to start receiving tasks. [PERSON_NAME] Av…" at bounding box center [173, 434] width 264 height 787
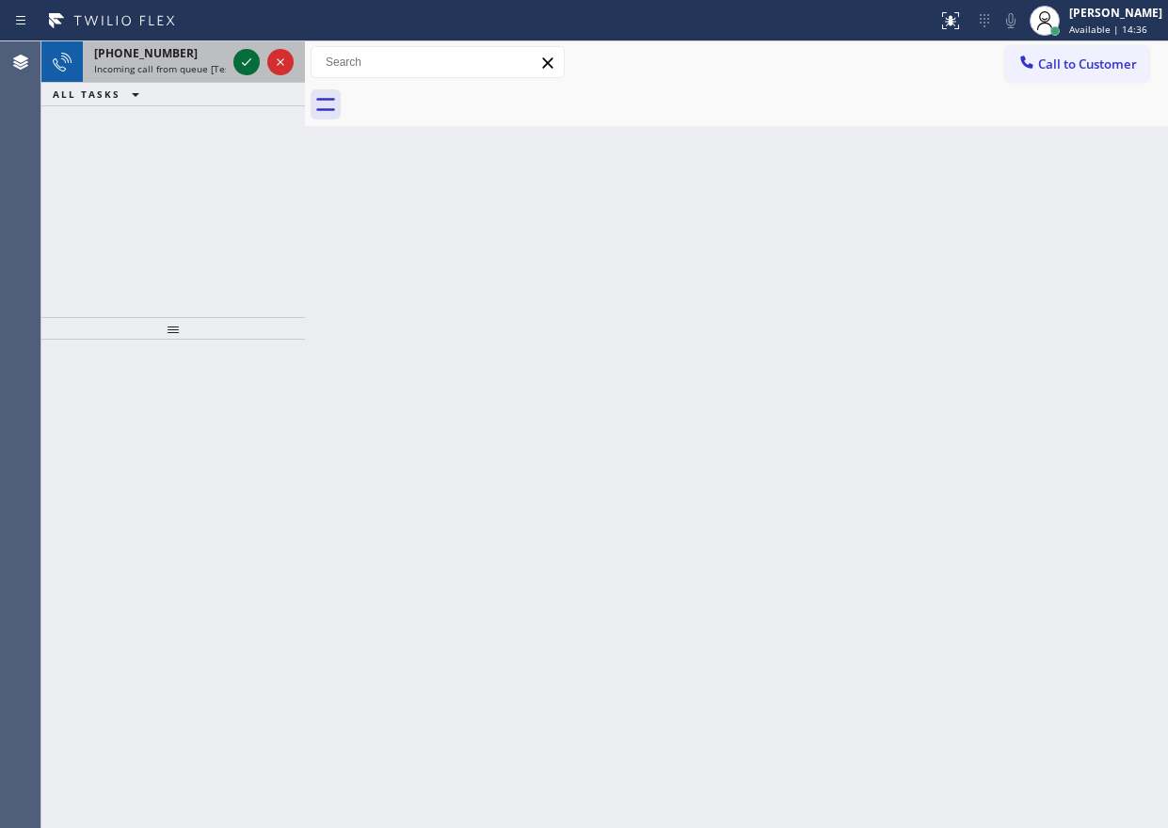
click at [239, 70] on icon at bounding box center [246, 62] width 23 height 23
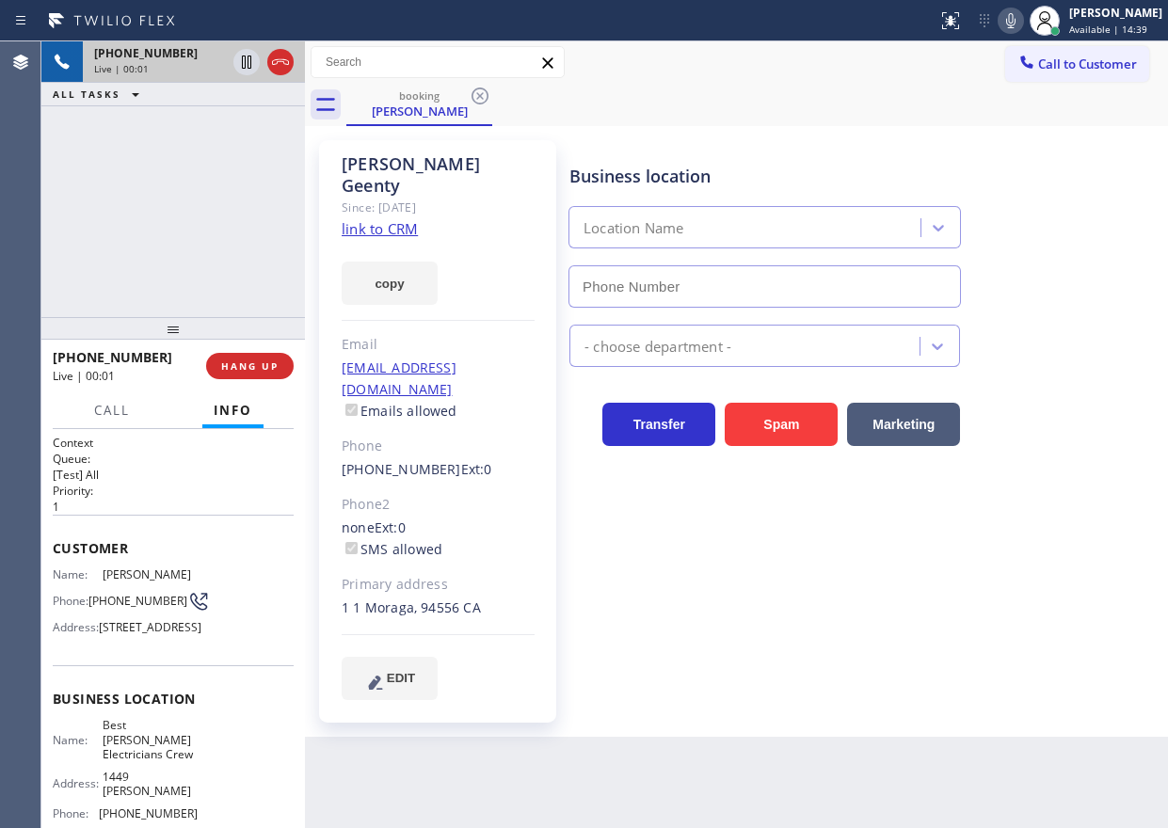
type input "(415) 942-9061"
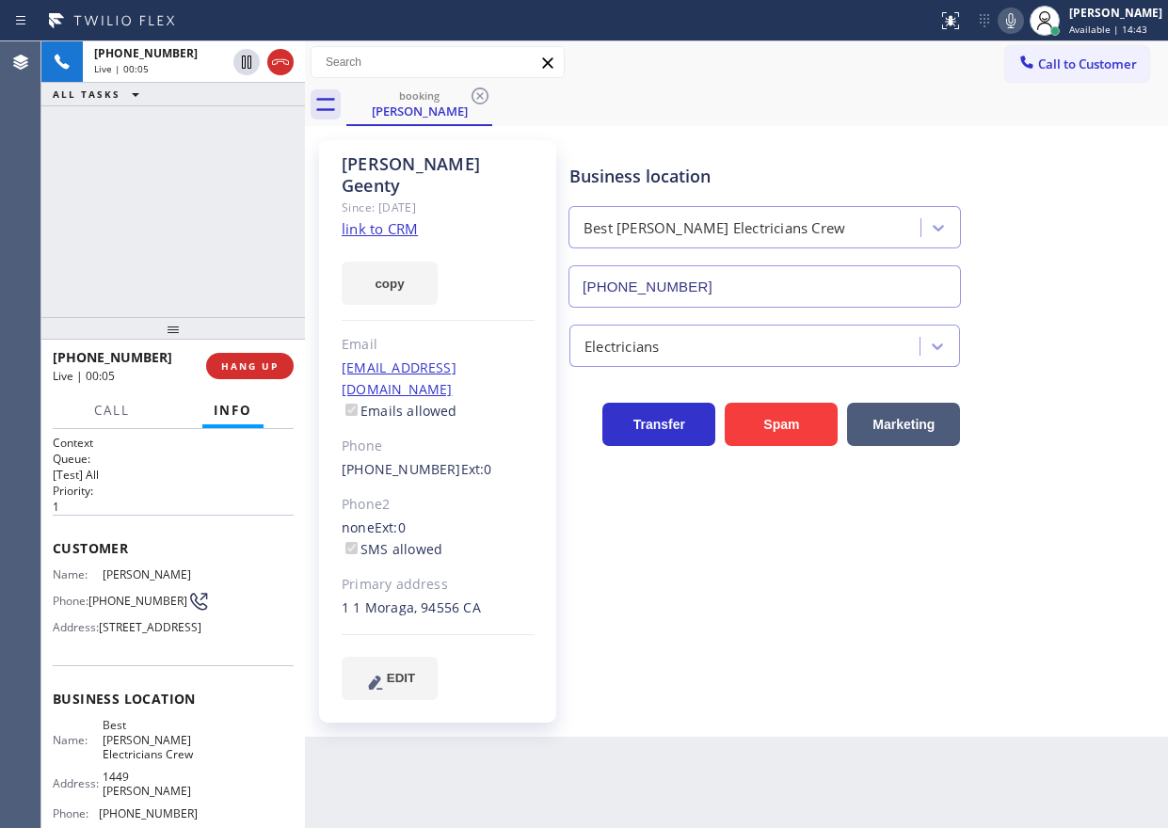
click at [393, 219] on link "link to CRM" at bounding box center [380, 228] width 76 height 19
click at [152, 758] on span "Best Yates Electricians Crew" at bounding box center [150, 739] width 94 height 43
copy span "Best Yates Electricians Crew"
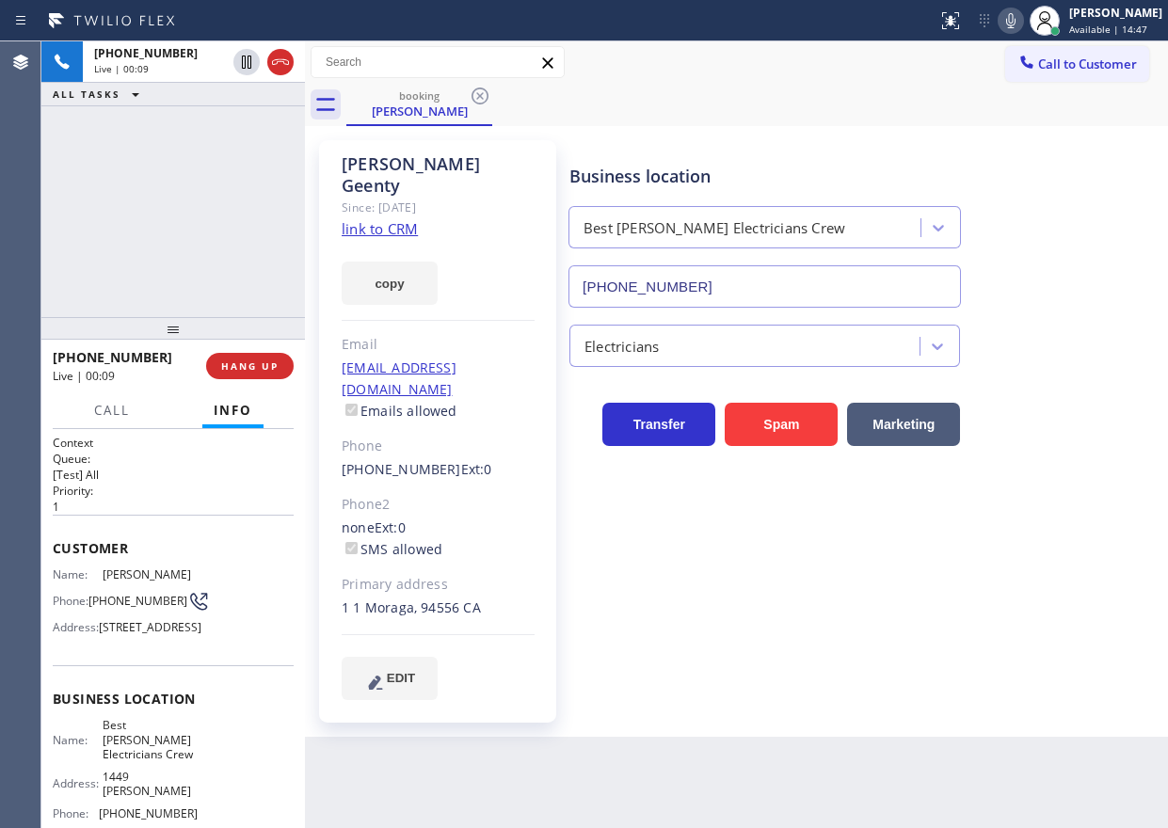
click at [762, 289] on input "(415) 942-9061" at bounding box center [764, 286] width 392 height 42
click at [111, 409] on span "Call" at bounding box center [112, 410] width 36 height 17
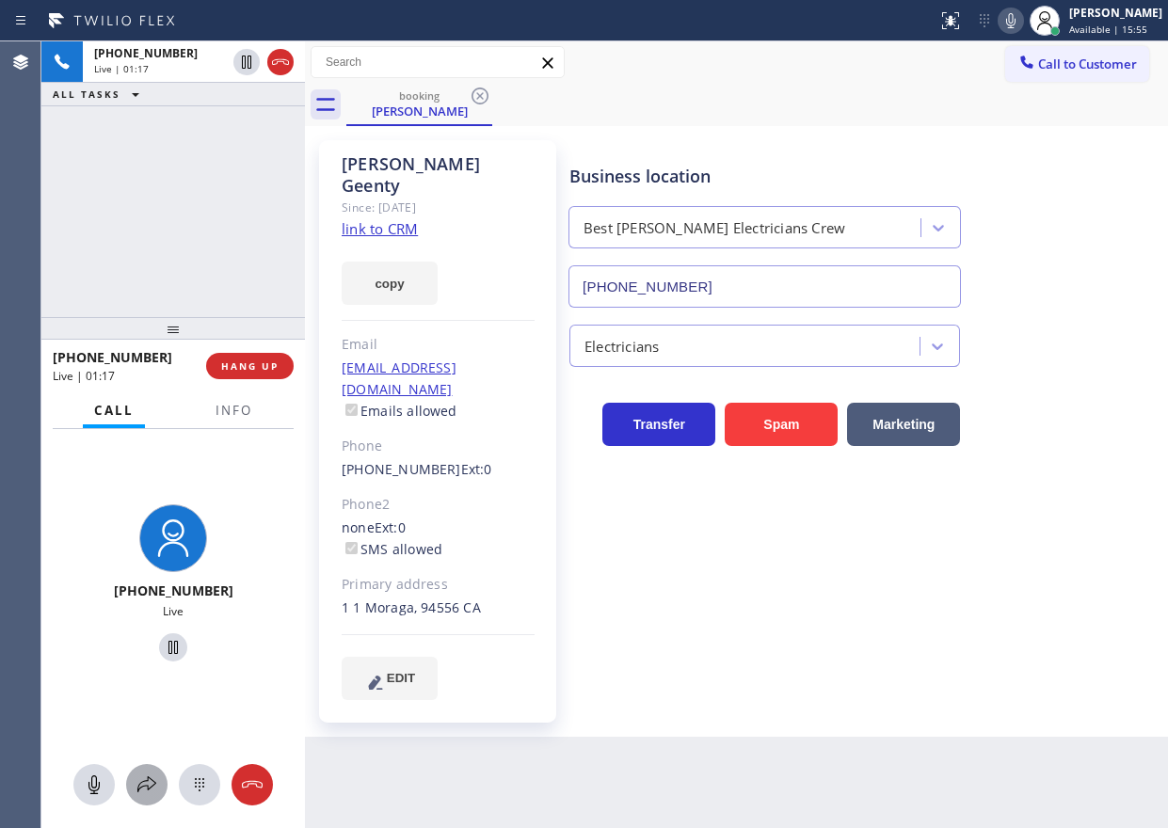
click at [155, 787] on icon at bounding box center [147, 785] width 23 height 23
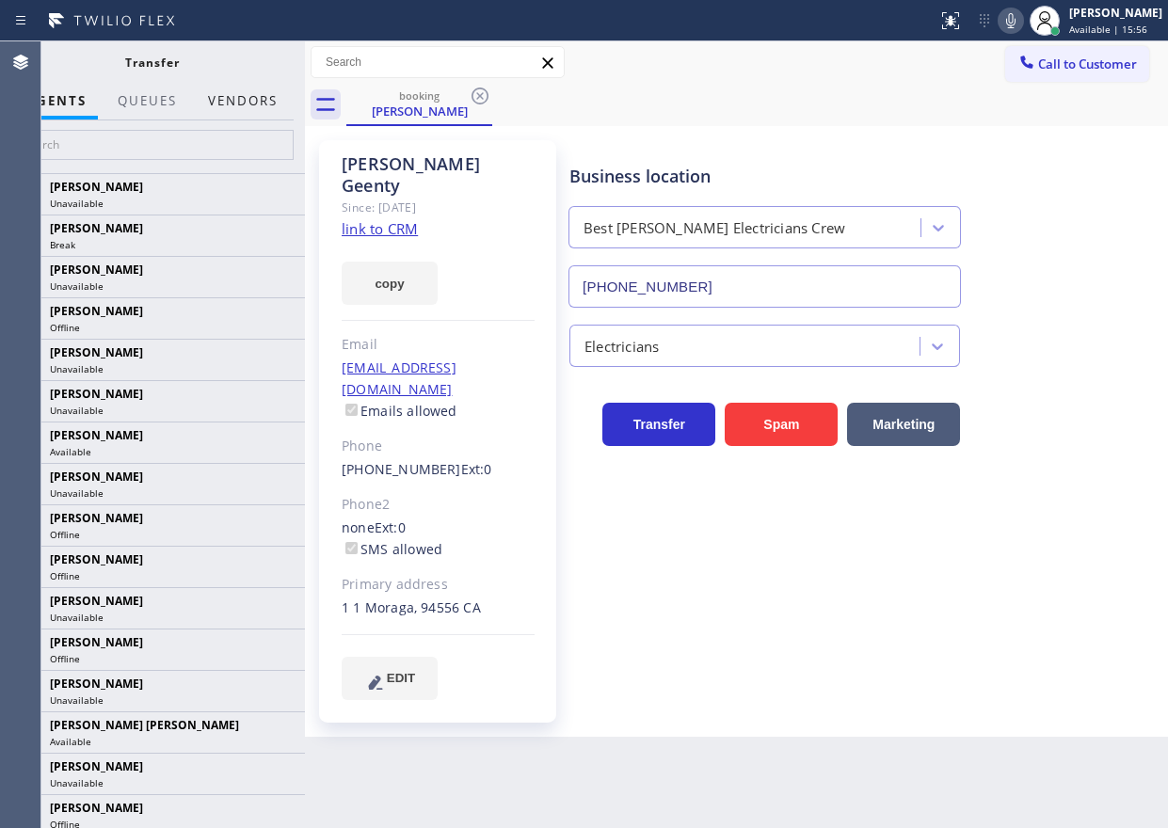
click at [217, 93] on button "Vendors" at bounding box center [243, 101] width 92 height 37
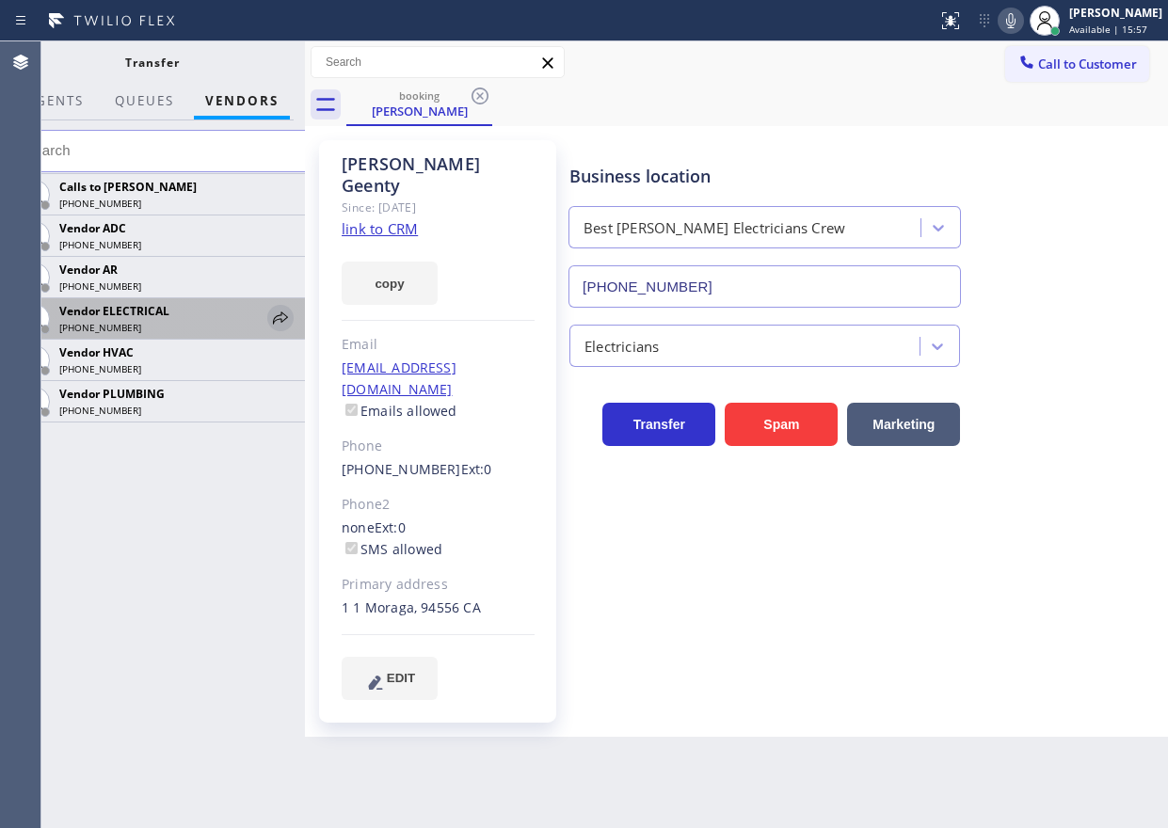
click at [283, 321] on icon at bounding box center [280, 318] width 15 height 12
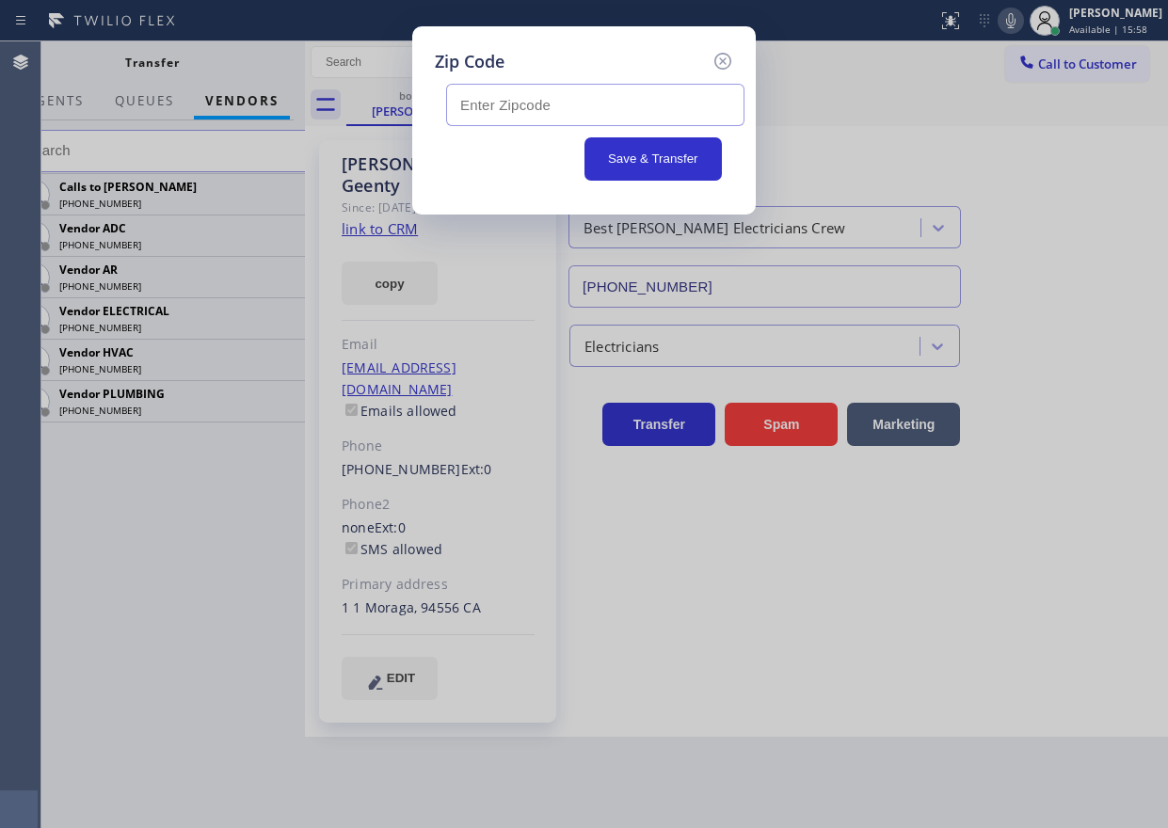
click at [524, 98] on input "text" at bounding box center [595, 105] width 298 height 42
paste input "94556"
type input "94556"
click at [667, 142] on button "Save & Transfer" at bounding box center [653, 158] width 138 height 43
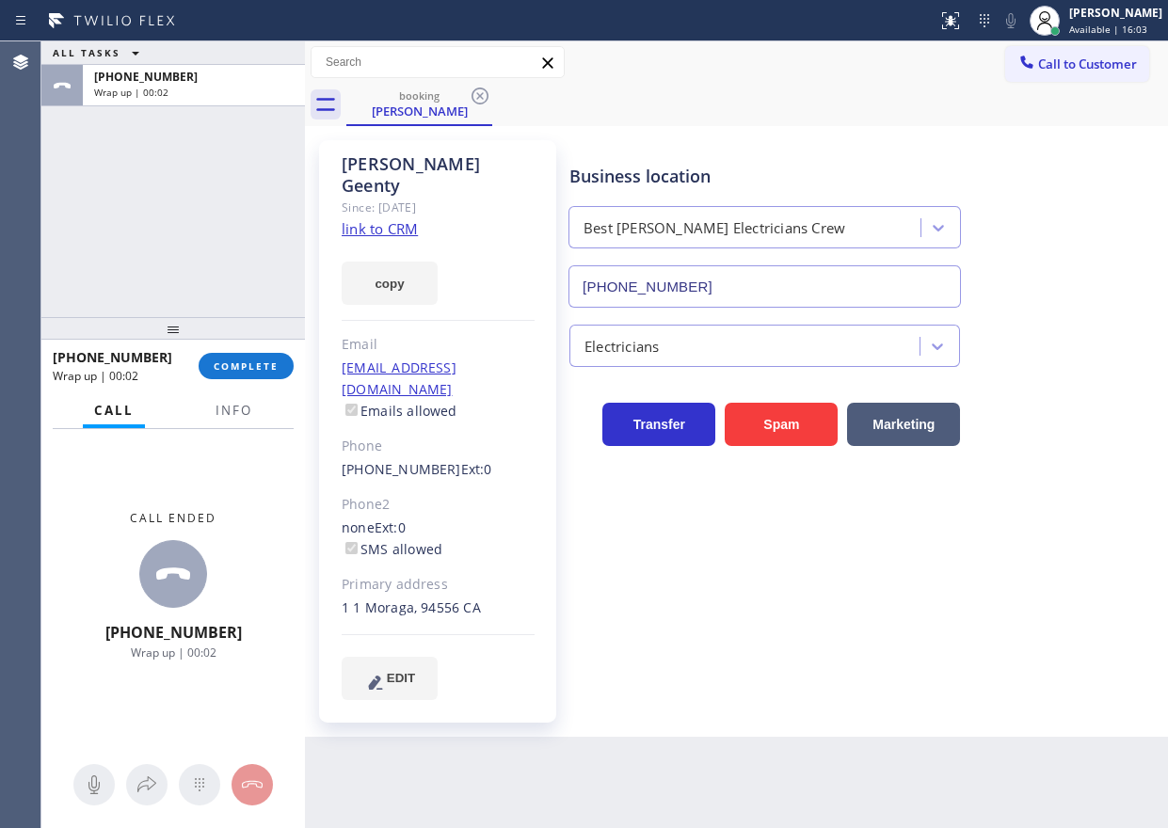
drag, startPoint x: 236, startPoint y: 372, endPoint x: 359, endPoint y: 362, distance: 122.7
click at [236, 372] on span "COMPLETE" at bounding box center [246, 366] width 65 height 13
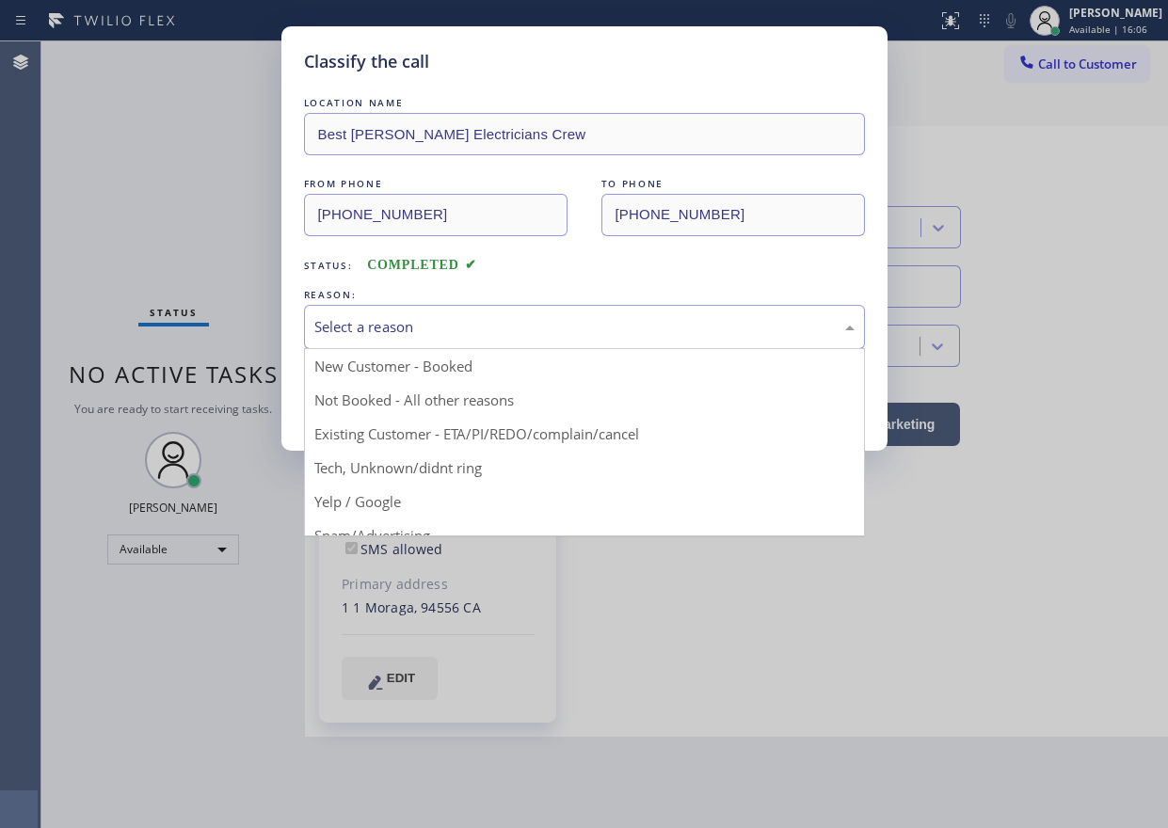
drag, startPoint x: 551, startPoint y: 331, endPoint x: 467, endPoint y: 496, distance: 185.2
click at [551, 336] on div "Select a reason" at bounding box center [584, 327] width 540 height 22
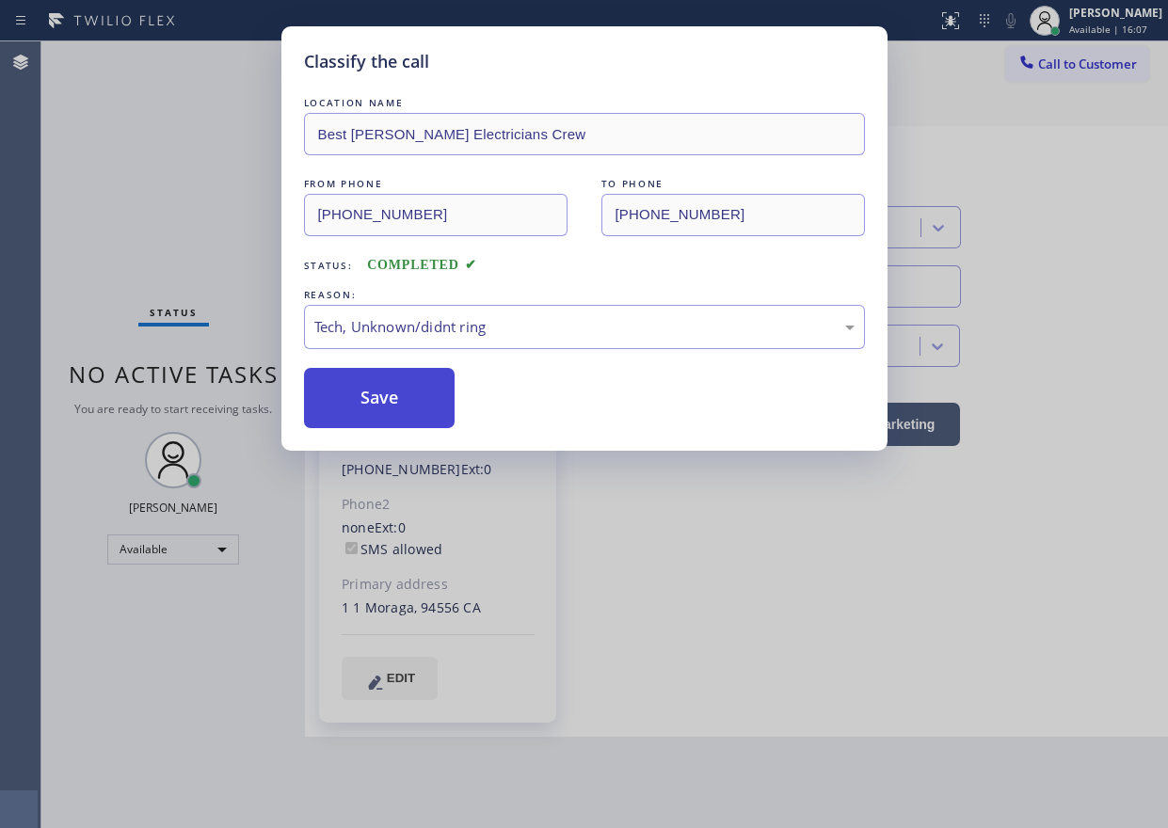
click at [416, 385] on button "Save" at bounding box center [380, 398] width 152 height 60
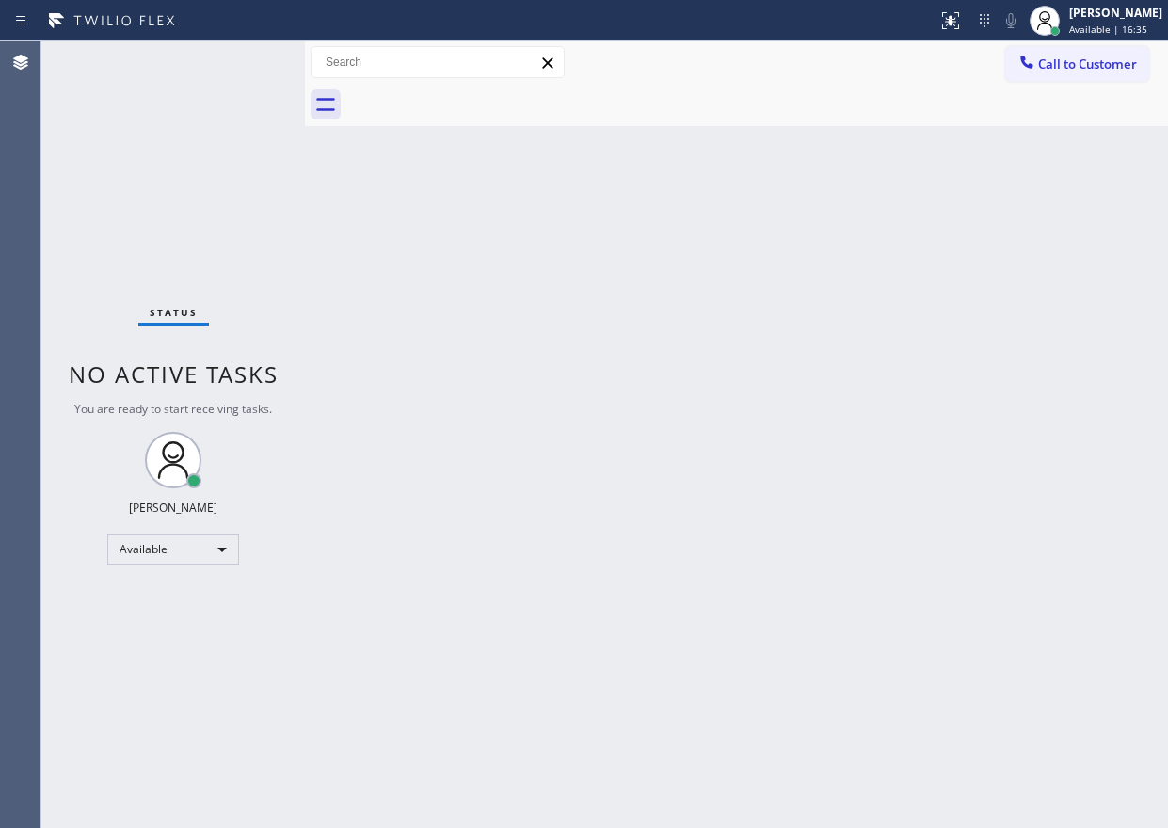
click at [241, 57] on div "Status No active tasks You are ready to start receiving tasks. [PERSON_NAME] Av…" at bounding box center [173, 434] width 264 height 787
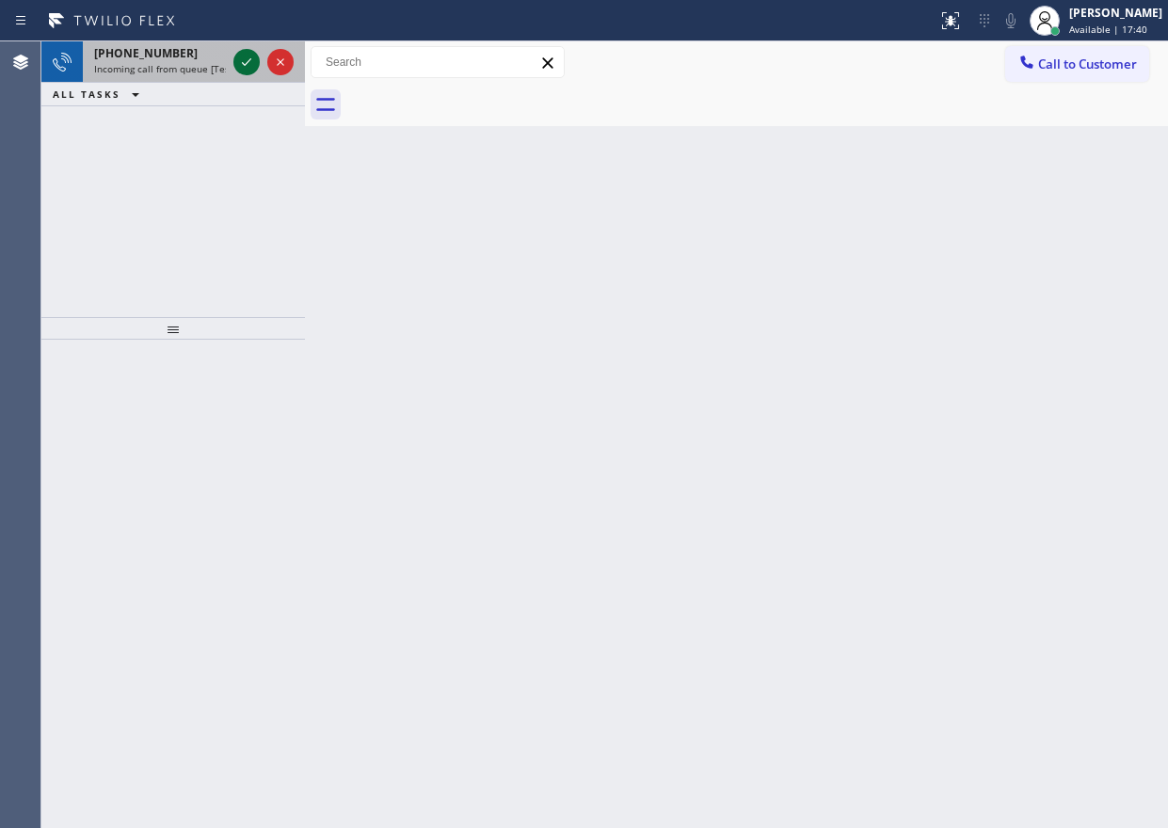
click at [239, 70] on icon at bounding box center [246, 62] width 23 height 23
click at [233, 58] on div at bounding box center [264, 61] width 68 height 41
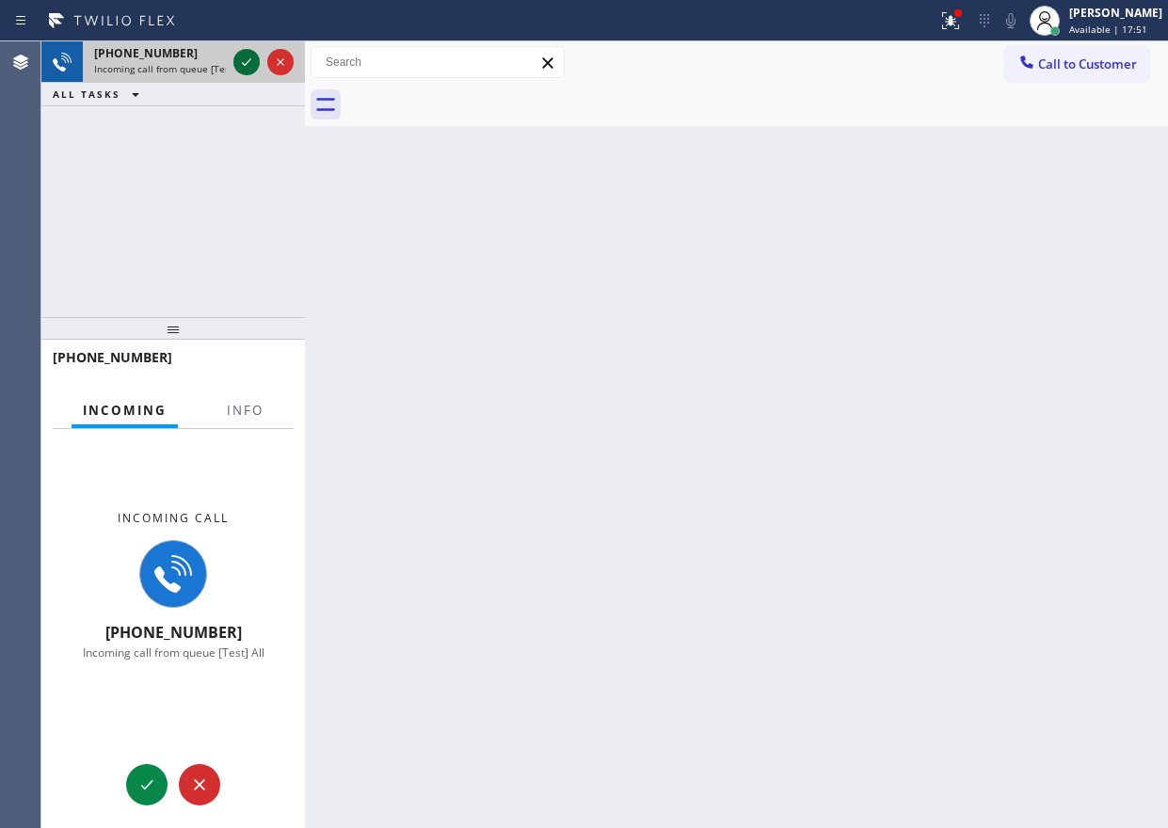
click at [241, 61] on icon at bounding box center [246, 62] width 23 height 23
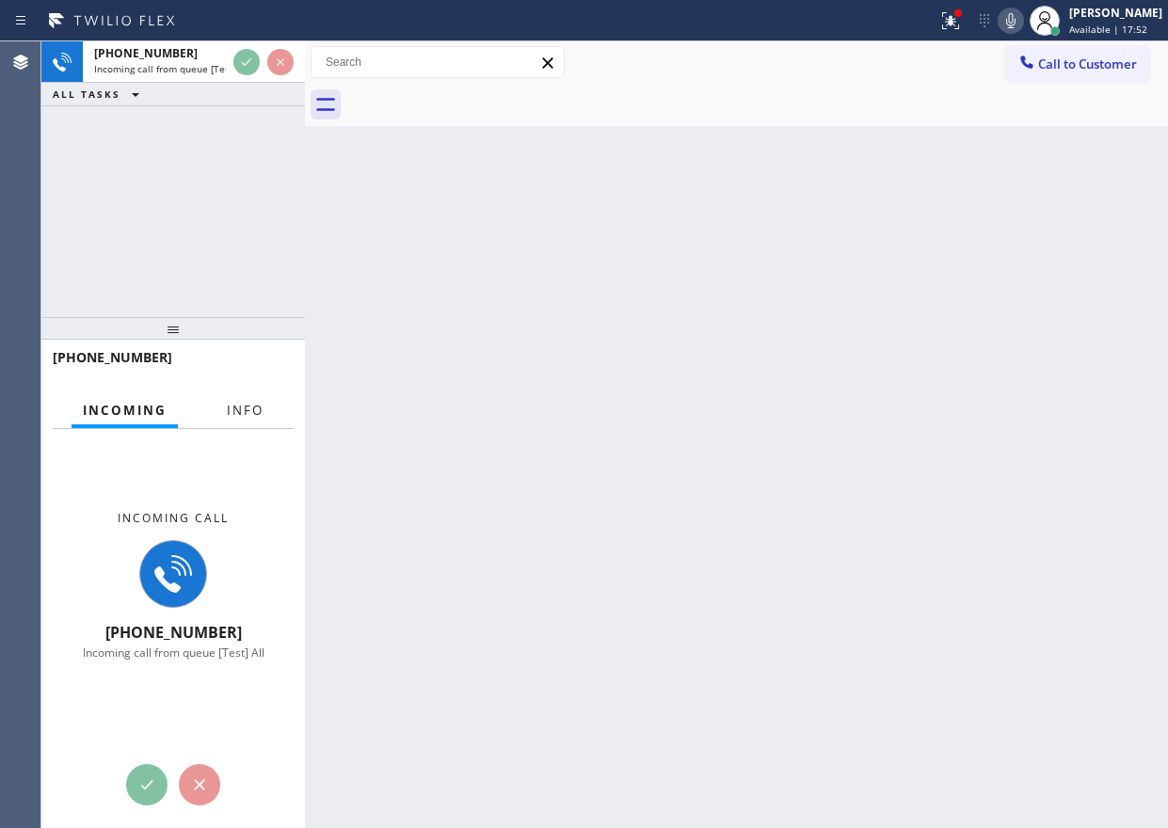
click at [237, 404] on span "Info" at bounding box center [245, 410] width 37 height 17
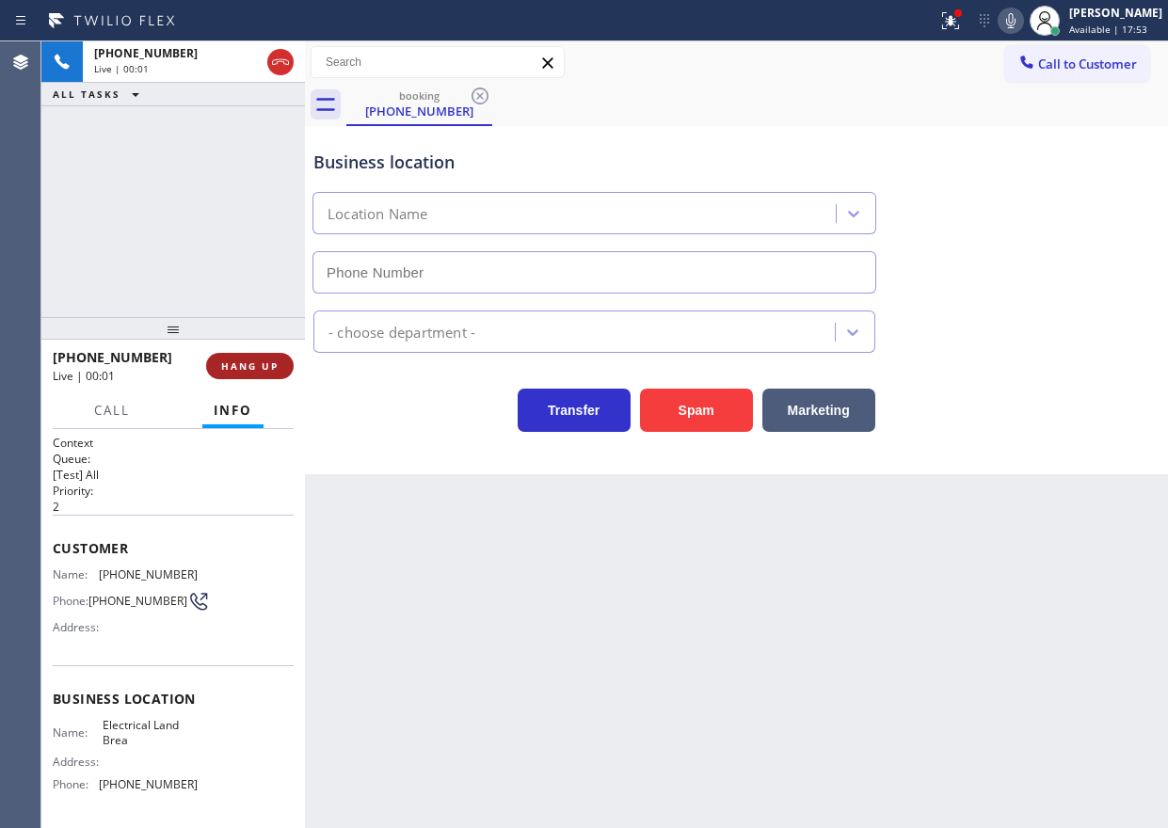
type input "(714) 463-1693"
click at [168, 740] on span "Electrical Land Brea" at bounding box center [150, 732] width 94 height 29
copy span "Electrical Land Brea"
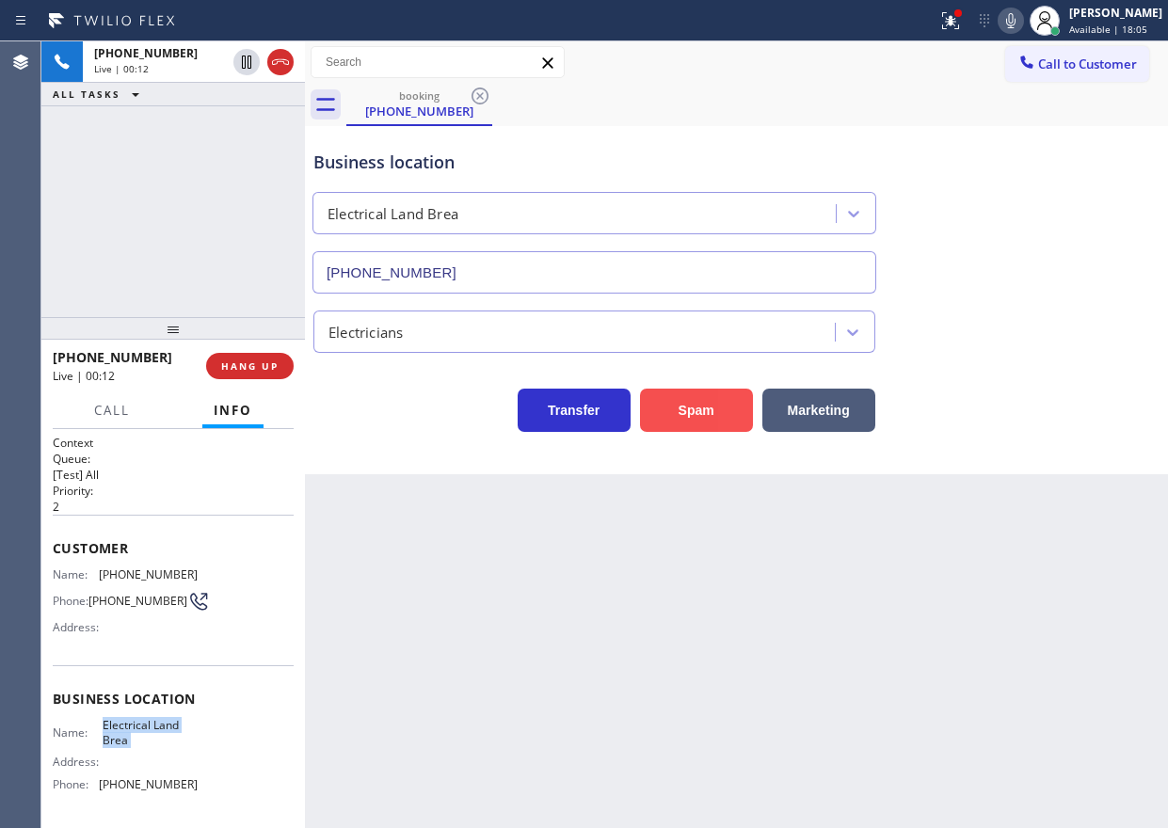
click at [678, 413] on button "Spam" at bounding box center [696, 410] width 113 height 43
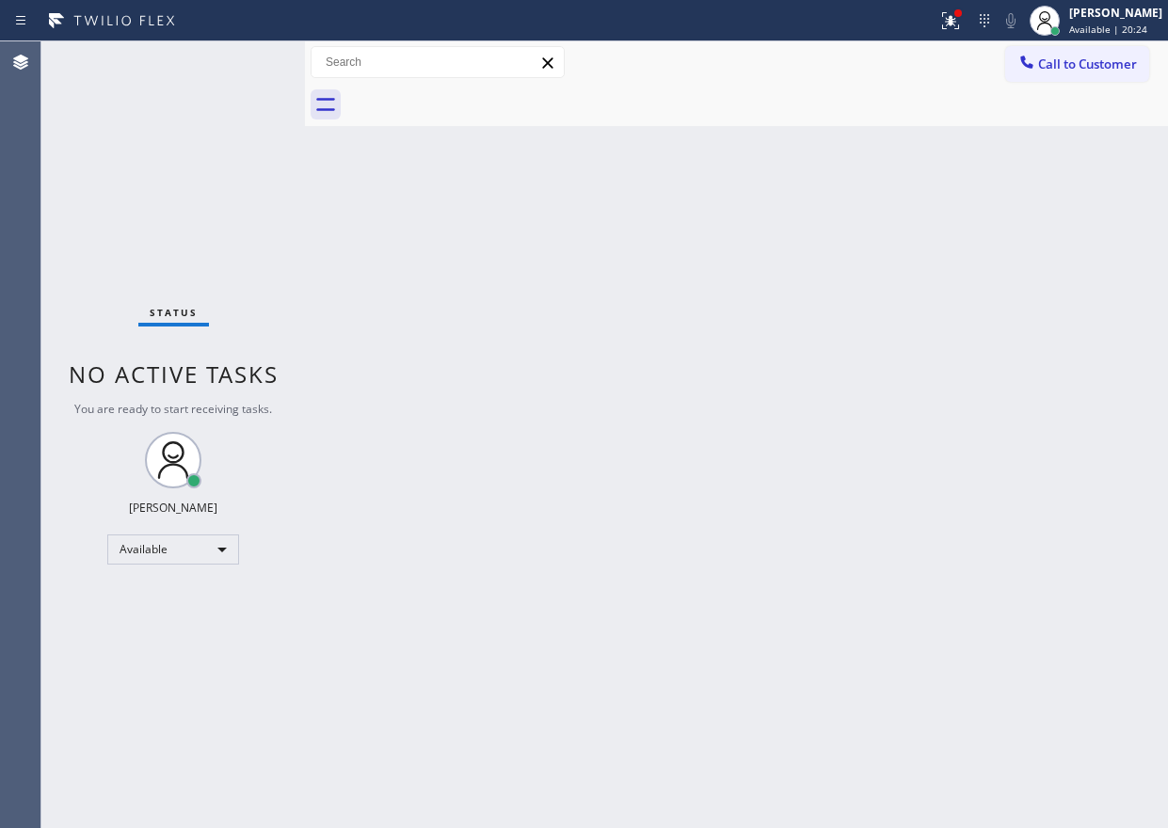
click at [918, 269] on div "Back to Dashboard Change Sender ID Customers Technicians Select a contact Outbo…" at bounding box center [736, 434] width 863 height 787
click at [999, 259] on div "Back to Dashboard Change Sender ID Customers Technicians Select a contact Outbo…" at bounding box center [736, 434] width 863 height 787
click at [962, 18] on icon at bounding box center [950, 20] width 23 height 23
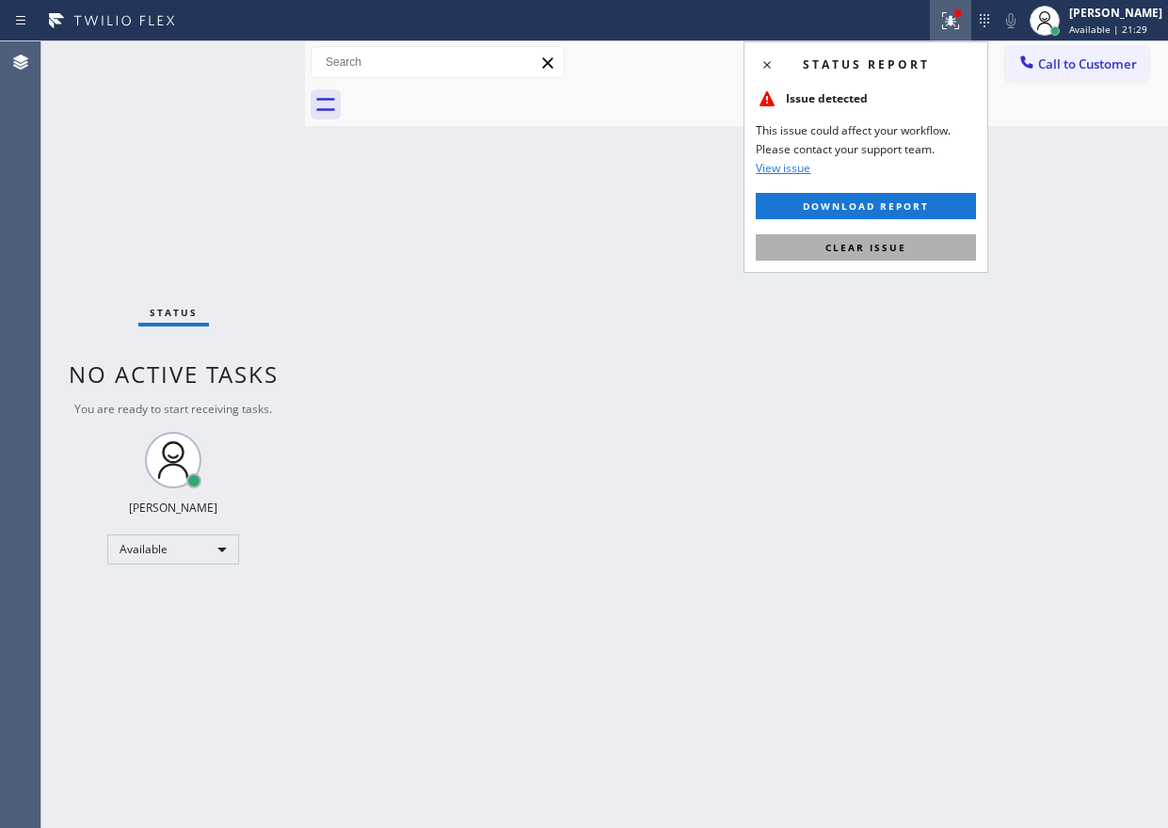
click at [949, 252] on button "Clear issue" at bounding box center [866, 247] width 220 height 26
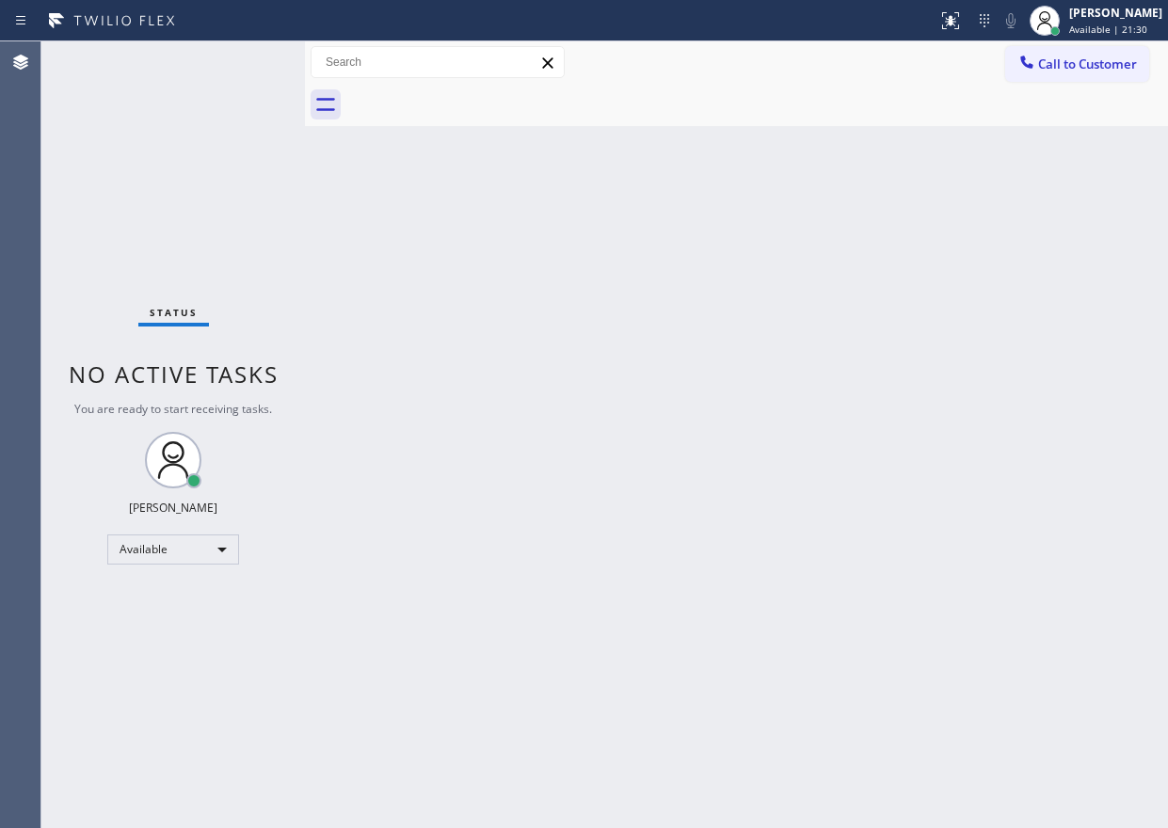
click at [1087, 254] on div "Back to Dashboard Change Sender ID Customers Technicians Select a contact Outbo…" at bounding box center [736, 434] width 863 height 787
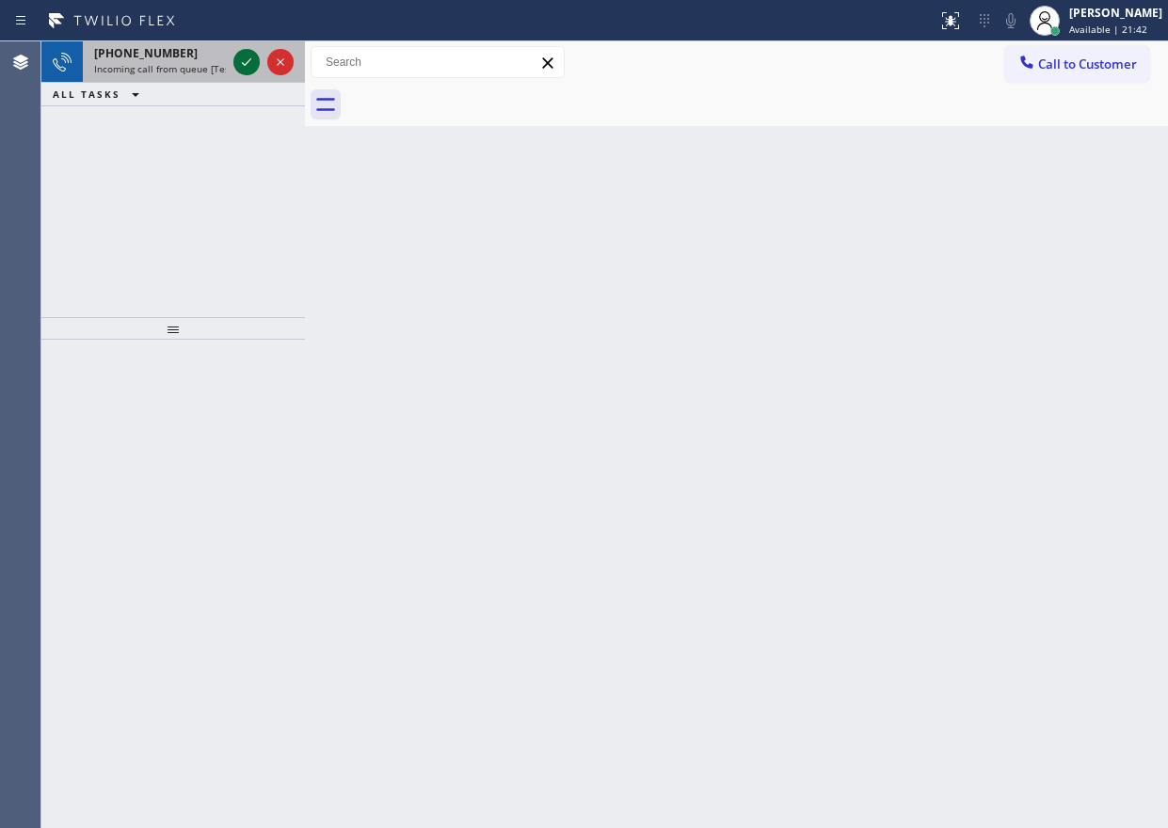
click at [239, 67] on icon at bounding box center [246, 62] width 23 height 23
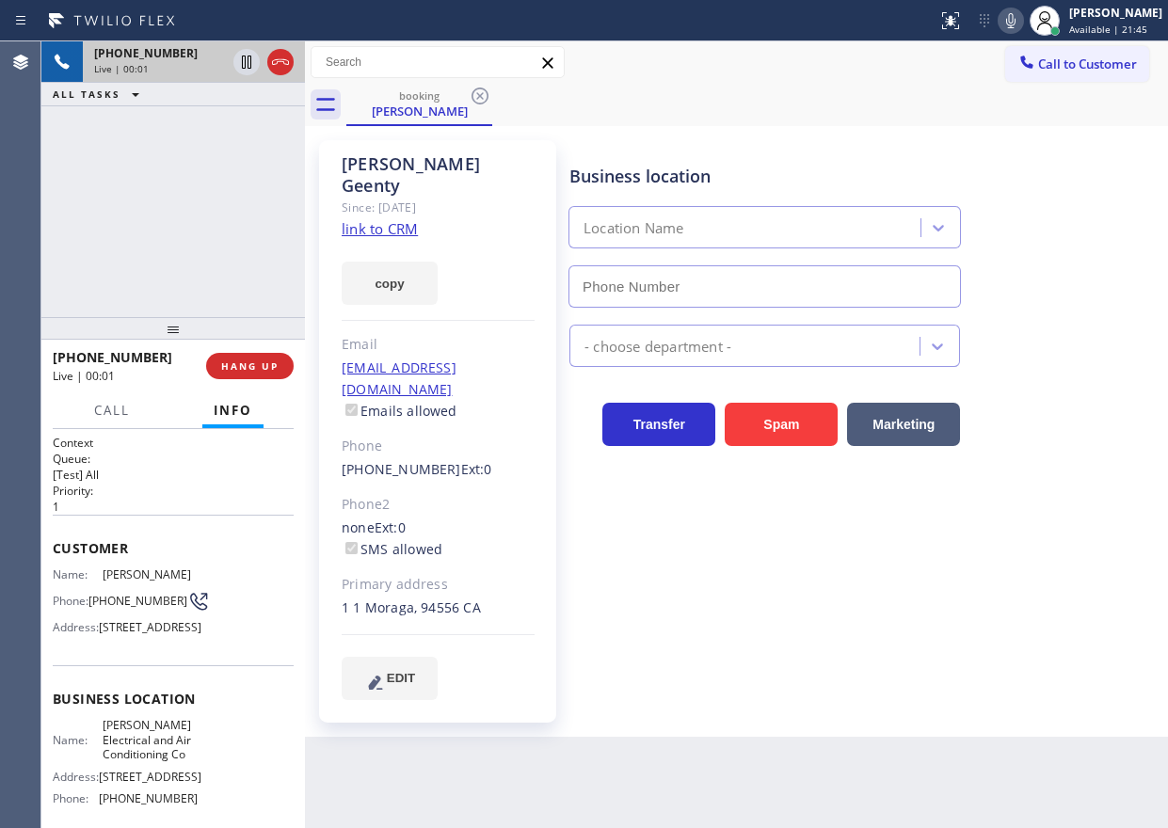
type input "(510) 851-8825"
click at [383, 219] on link "link to CRM" at bounding box center [380, 228] width 76 height 19
click at [148, 761] on span "Bailey Electrical and Air Conditioning Co" at bounding box center [150, 739] width 94 height 43
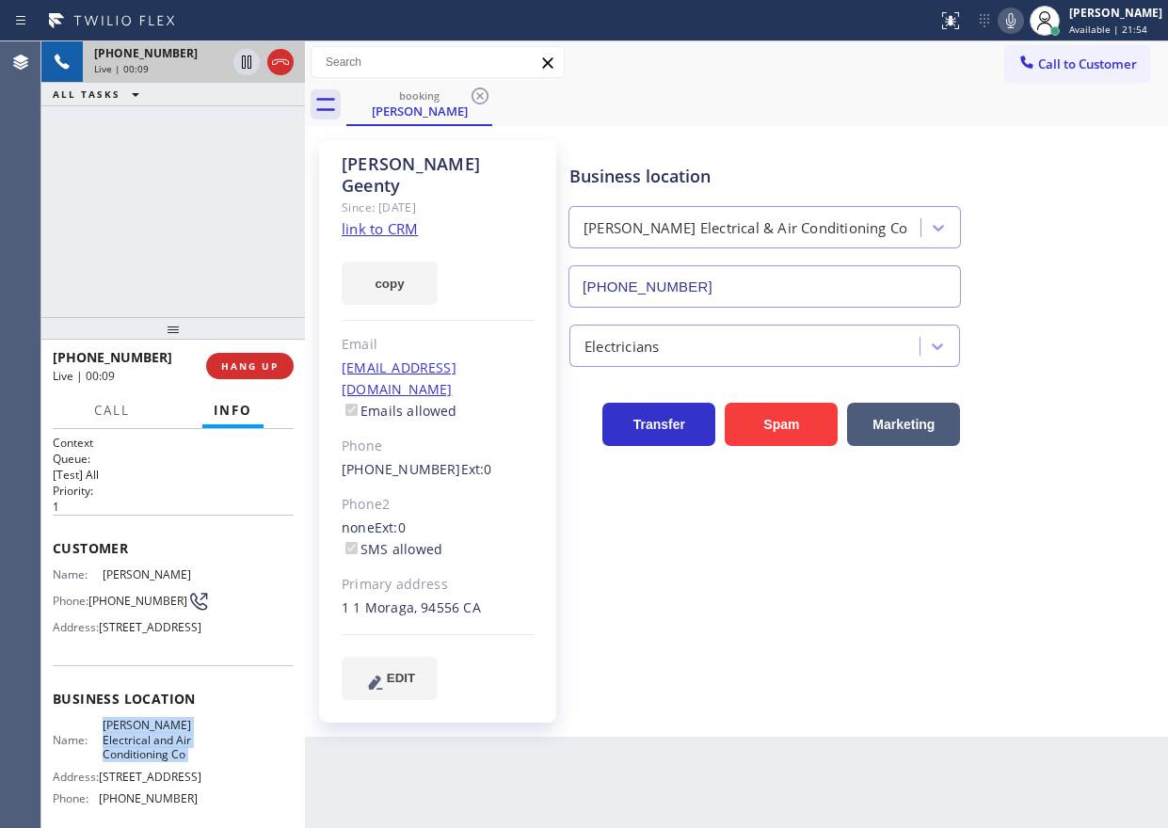
click at [148, 761] on span "Bailey Electrical and Air Conditioning Co" at bounding box center [150, 739] width 94 height 43
copy span "Bailey Electrical and Air Conditioning Co"
click at [760, 281] on input "(510) 851-8825" at bounding box center [764, 286] width 392 height 42
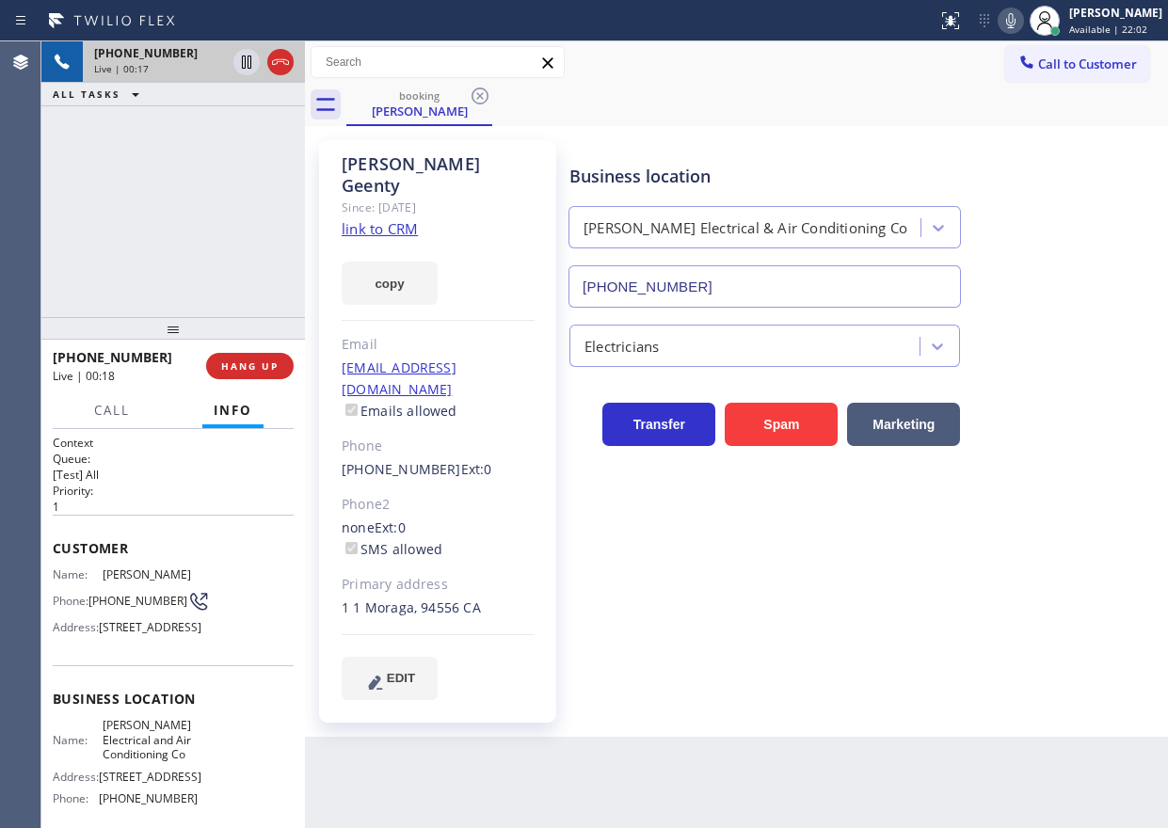
click at [1015, 20] on icon at bounding box center [1010, 20] width 9 height 15
click at [1017, 22] on rect at bounding box center [1010, 18] width 13 height 13
click at [433, 598] on div "1 1 Moraga, 94556 CA" at bounding box center [438, 609] width 193 height 22
copy div "94556"
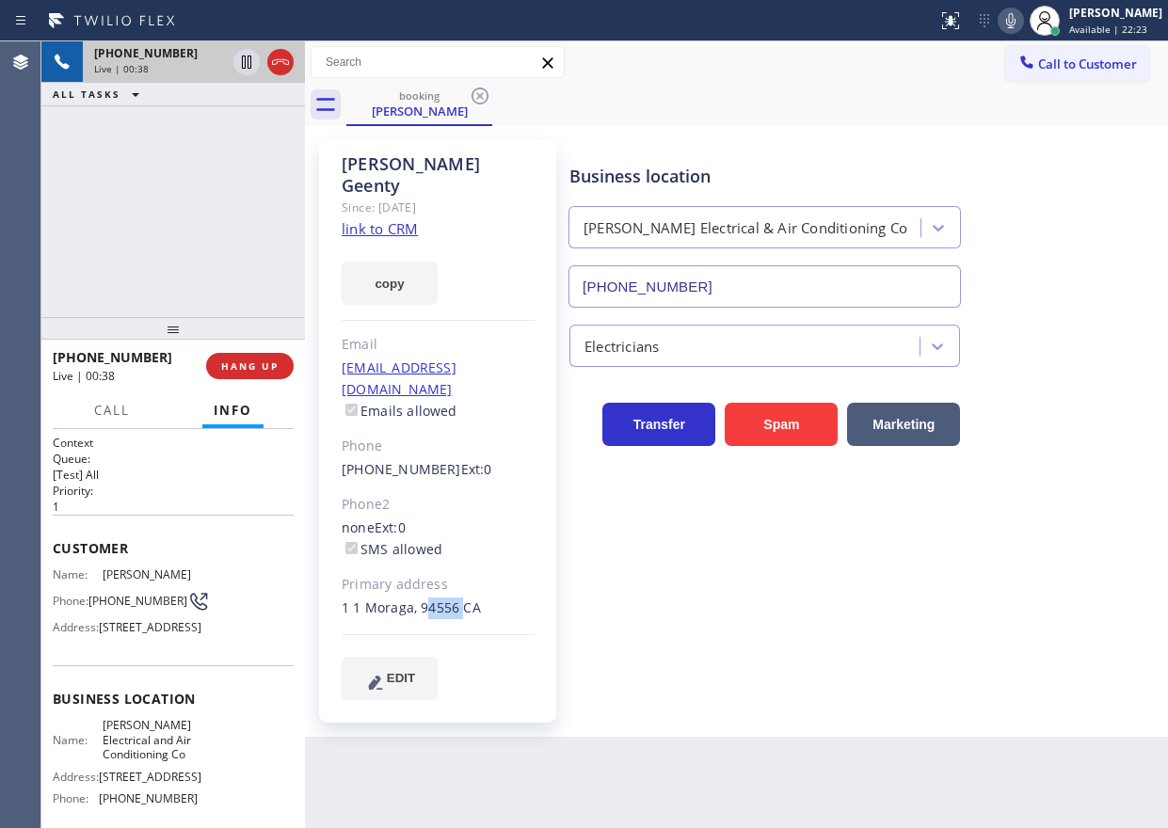
click at [448, 598] on div "1 1 Moraga, 94556 CA" at bounding box center [438, 609] width 193 height 22
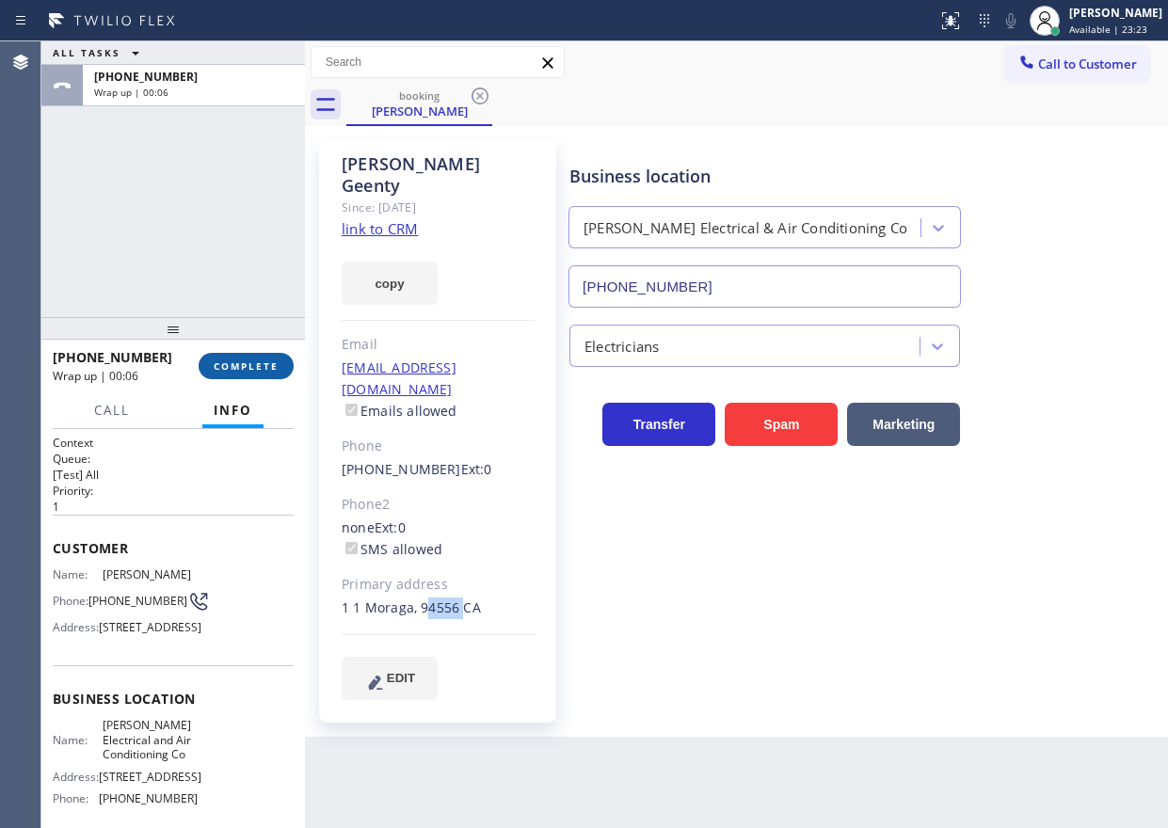
click at [272, 354] on button "COMPLETE" at bounding box center [246, 366] width 95 height 26
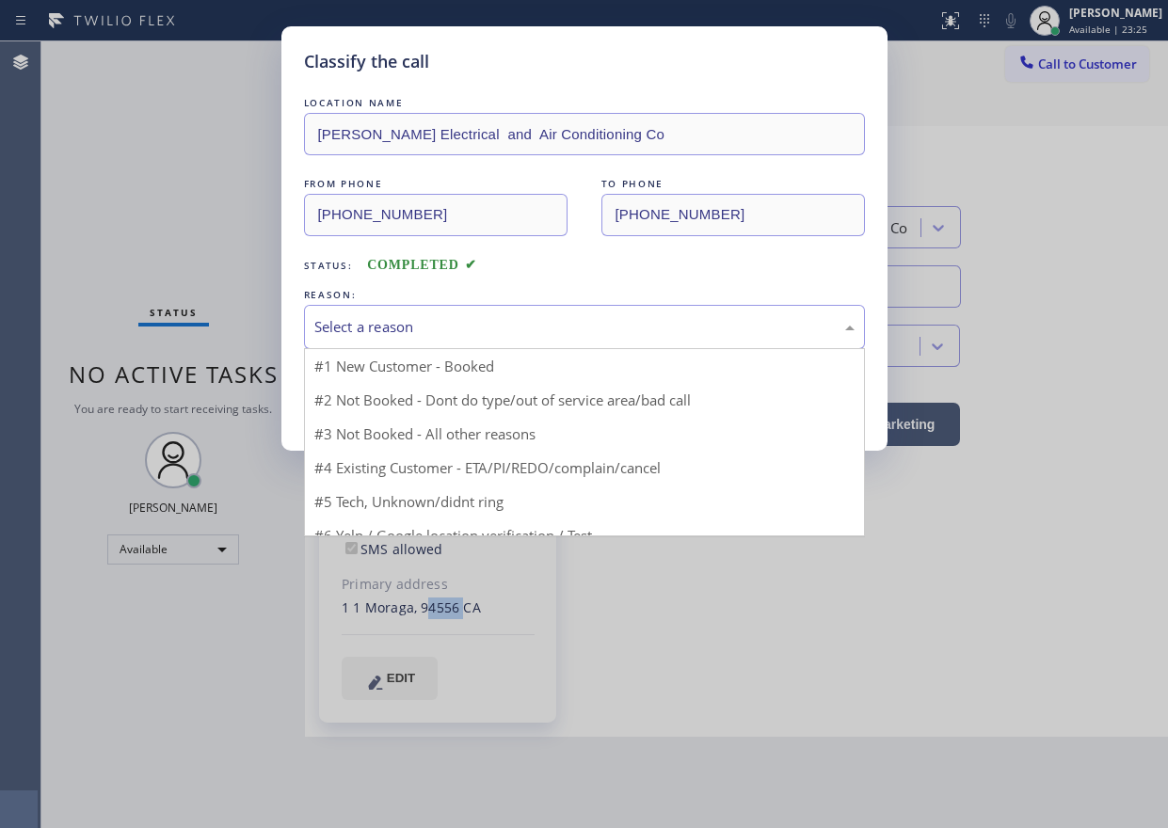
click at [416, 319] on div "Select a reason" at bounding box center [584, 327] width 540 height 22
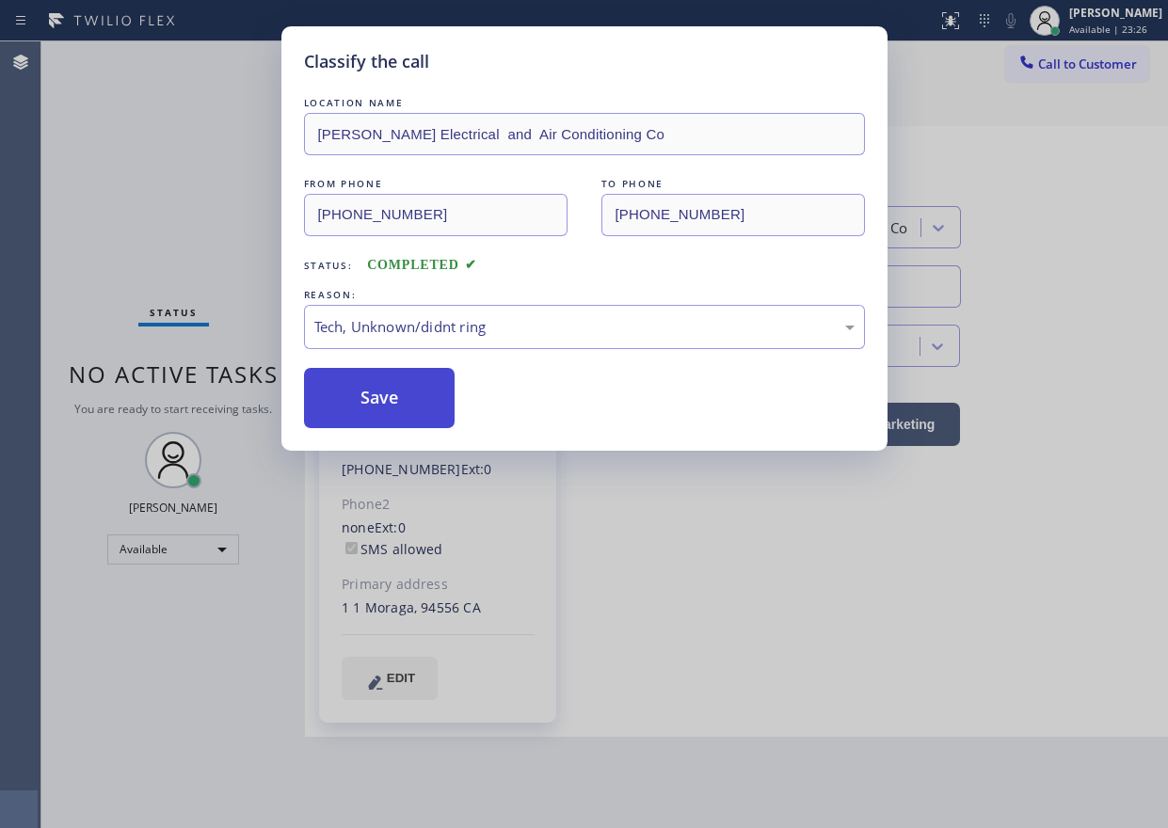
click at [407, 398] on button "Save" at bounding box center [380, 398] width 152 height 60
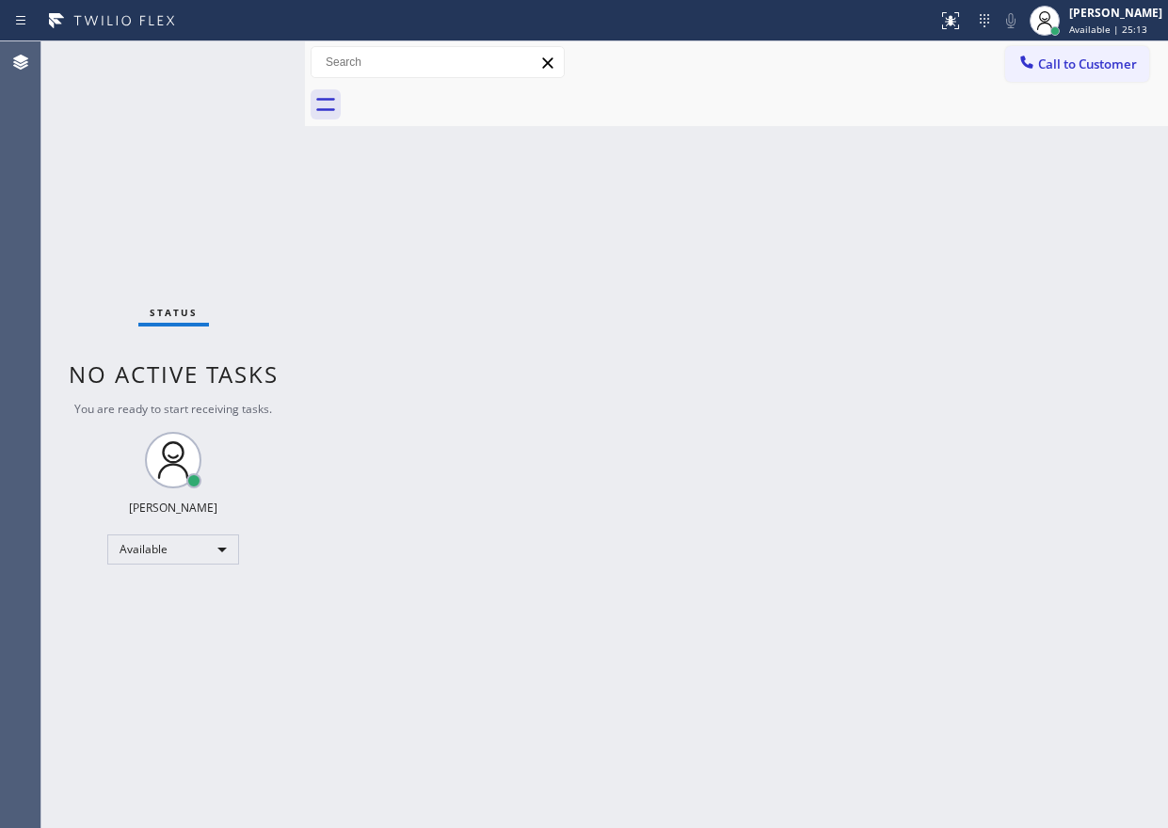
click at [396, 765] on div "Back to Dashboard Change Sender ID Customers Technicians Select a contact Outbo…" at bounding box center [736, 434] width 863 height 787
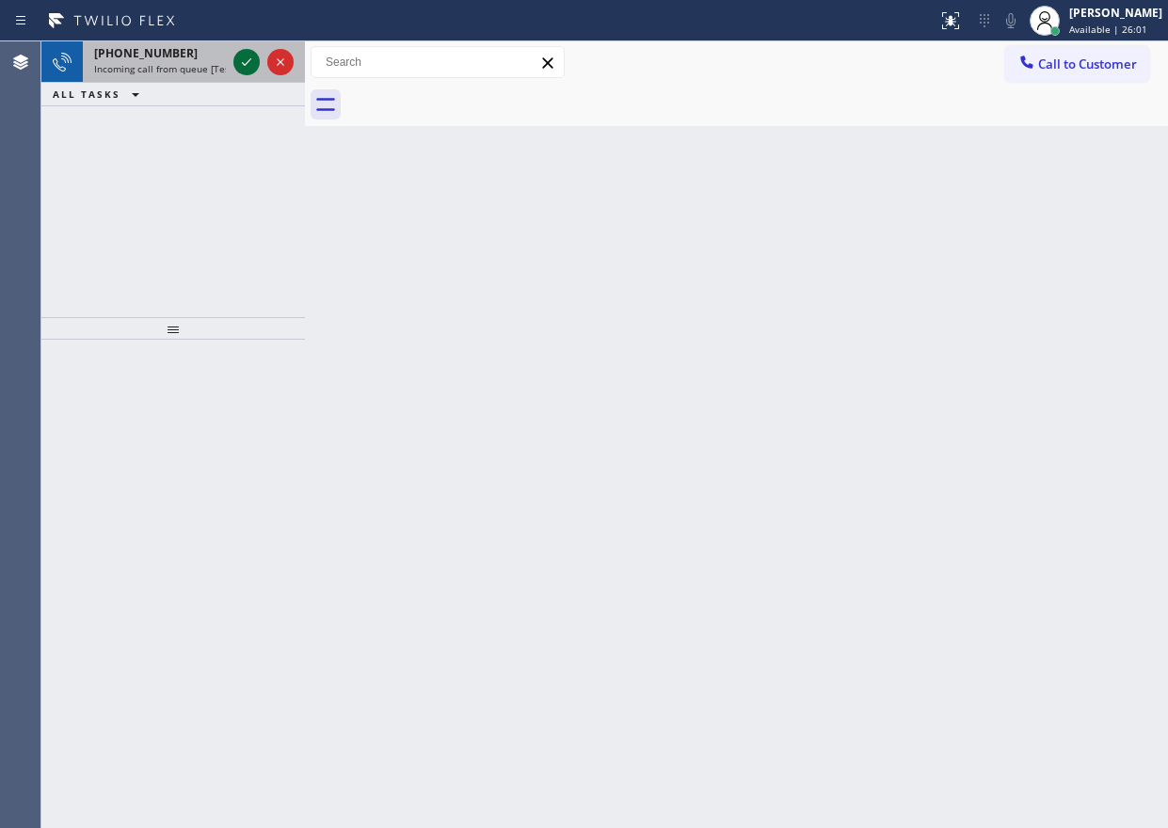
click at [244, 59] on icon at bounding box center [246, 62] width 23 height 23
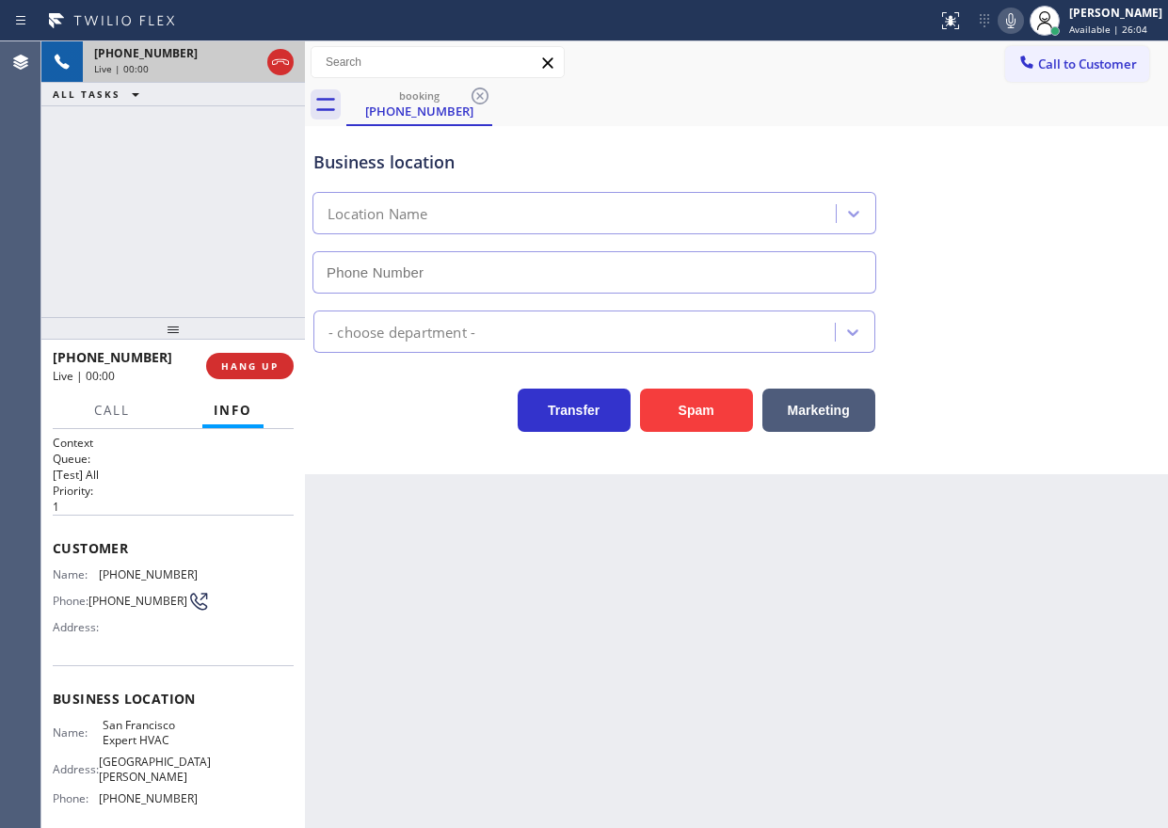
type input "(415) 371-9413"
click at [722, 416] on button "Spam" at bounding box center [696, 410] width 113 height 43
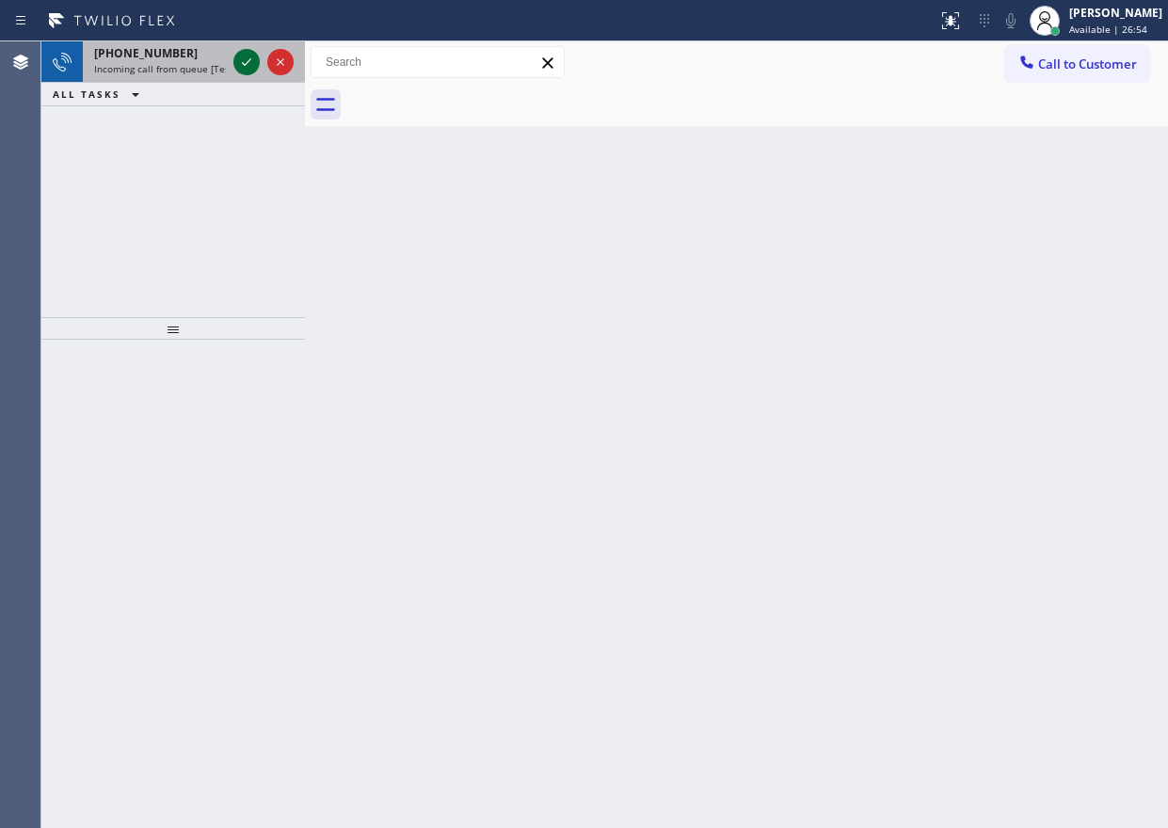
click at [244, 53] on icon at bounding box center [246, 62] width 23 height 23
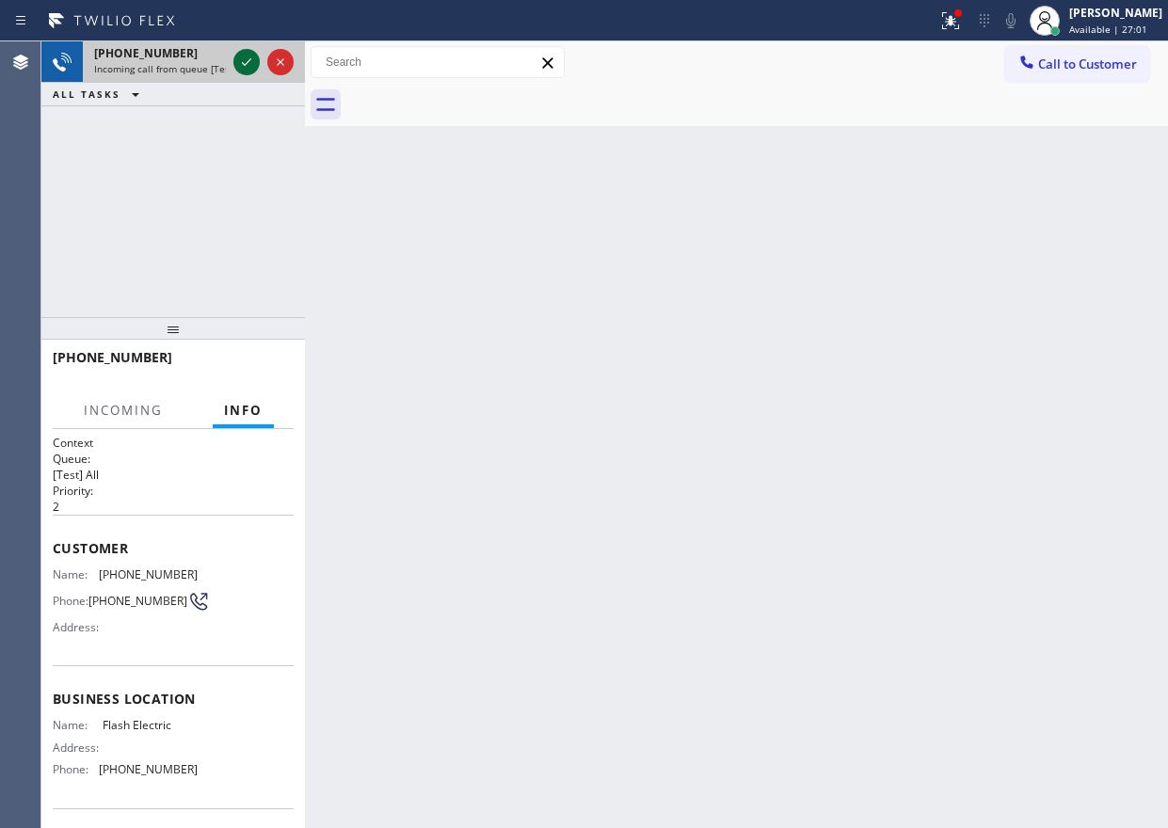
click at [245, 61] on icon at bounding box center [246, 62] width 23 height 23
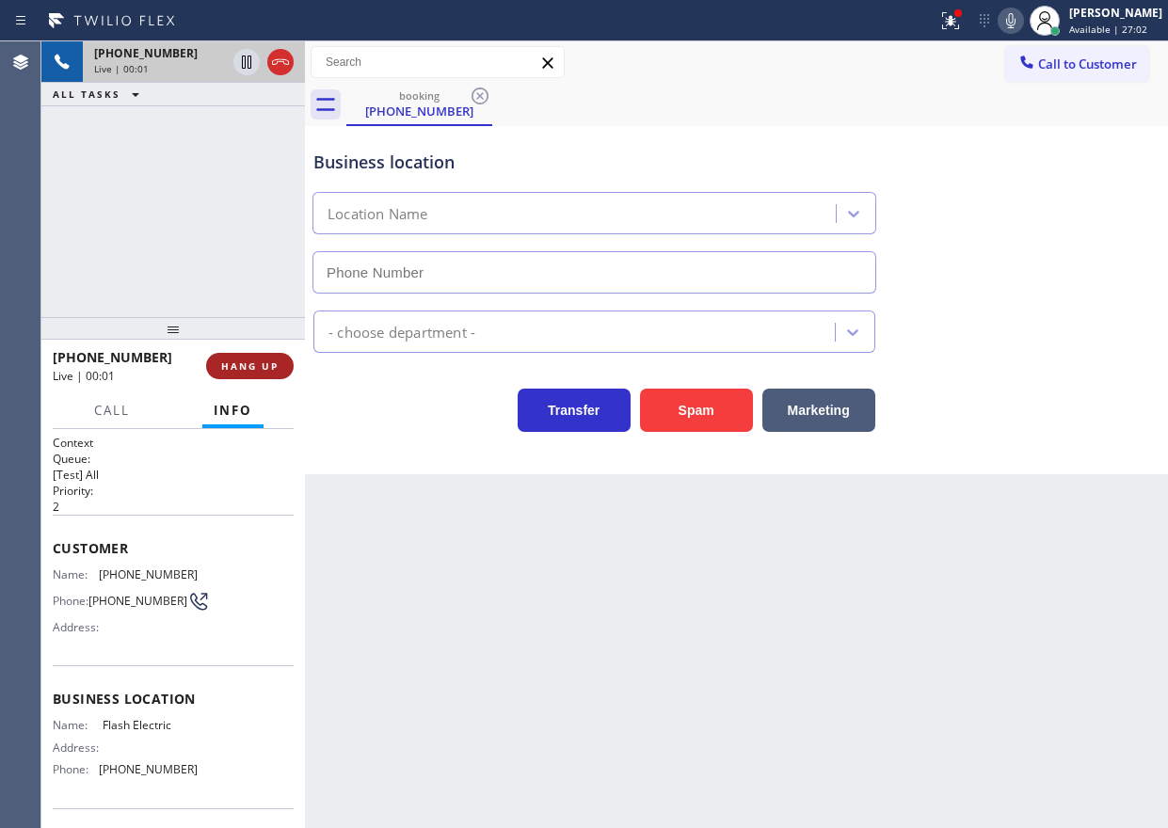
type input "(747) 588-7655"
click at [207, 372] on div "+17474418455 Live | 00:01 HANG UP" at bounding box center [173, 366] width 241 height 49
click at [229, 367] on span "HANG UP" at bounding box center [249, 366] width 57 height 13
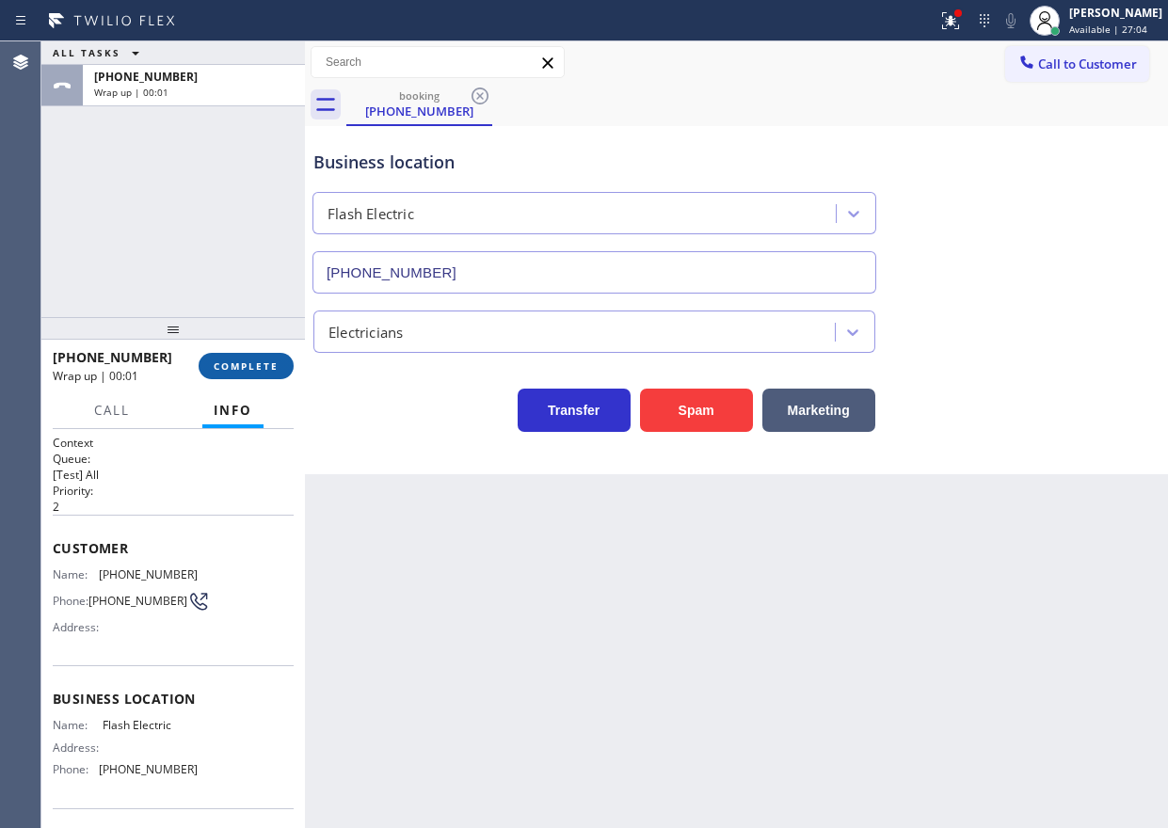
click at [268, 361] on span "COMPLETE" at bounding box center [246, 366] width 65 height 13
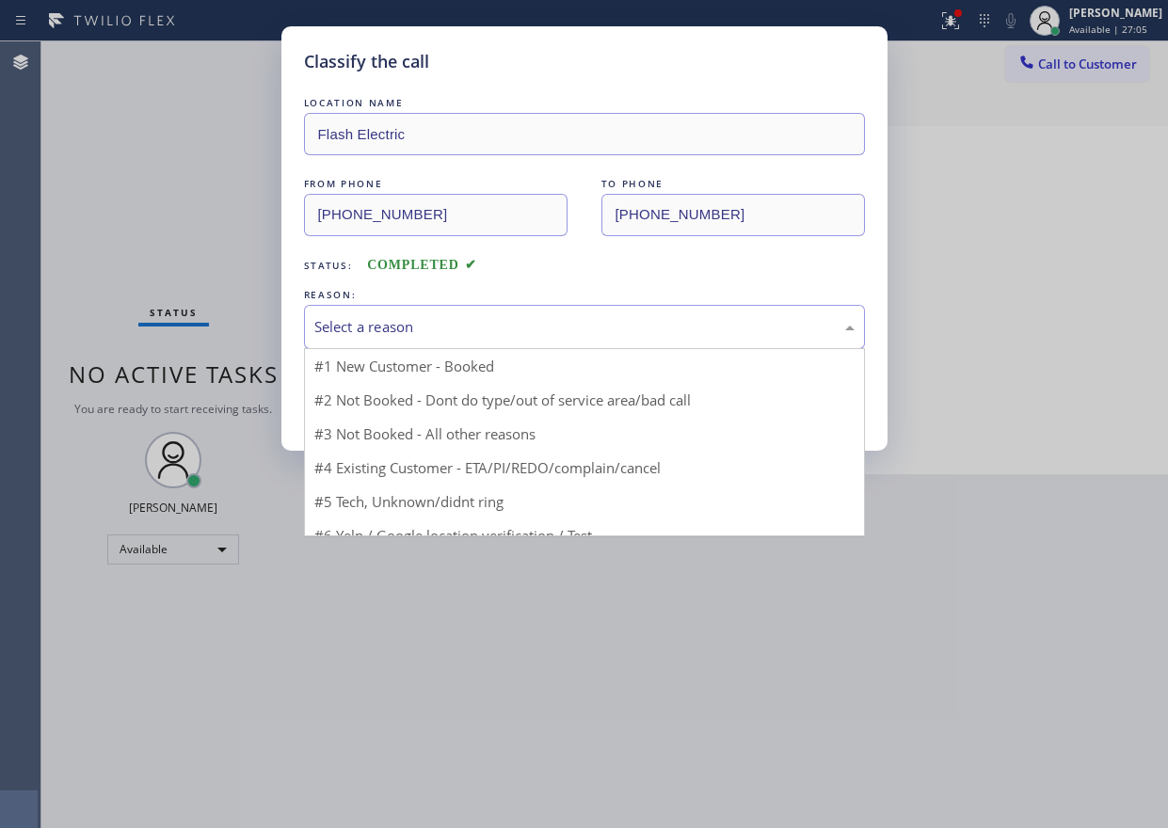
click at [416, 339] on div "Select a reason" at bounding box center [584, 327] width 561 height 44
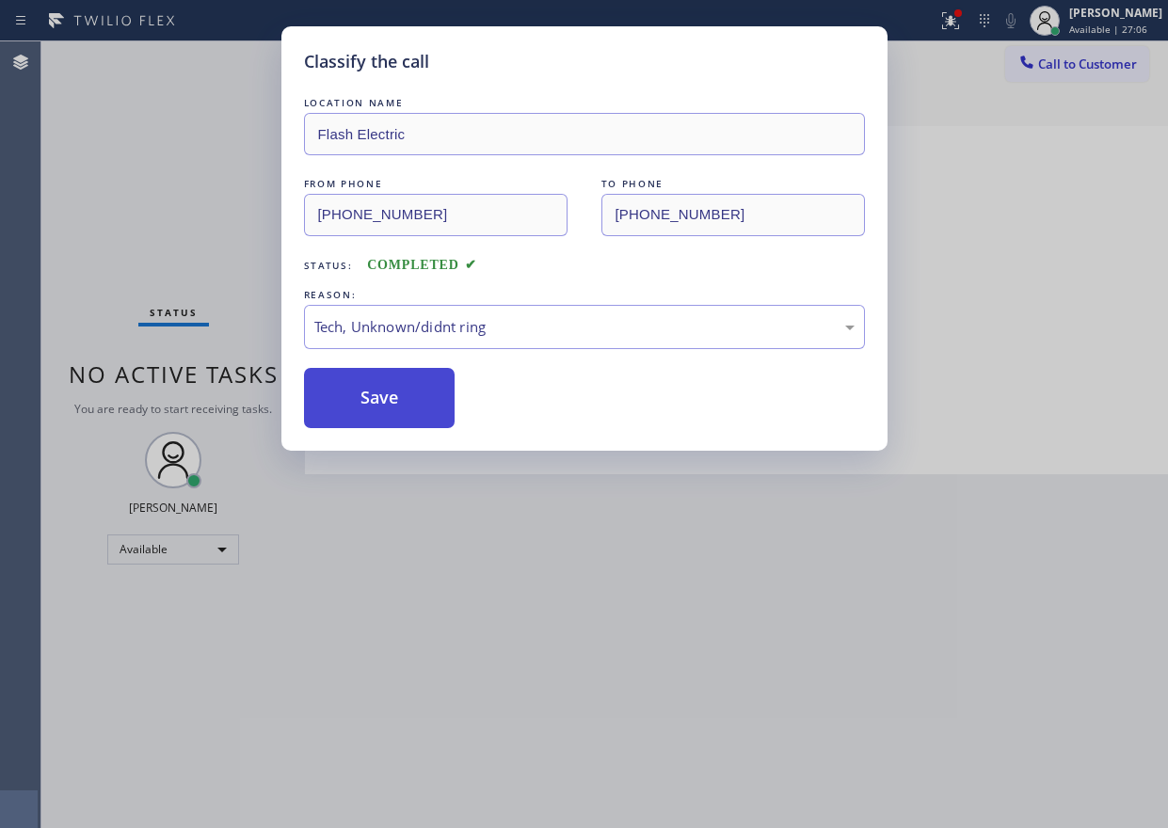
click at [401, 401] on button "Save" at bounding box center [380, 398] width 152 height 60
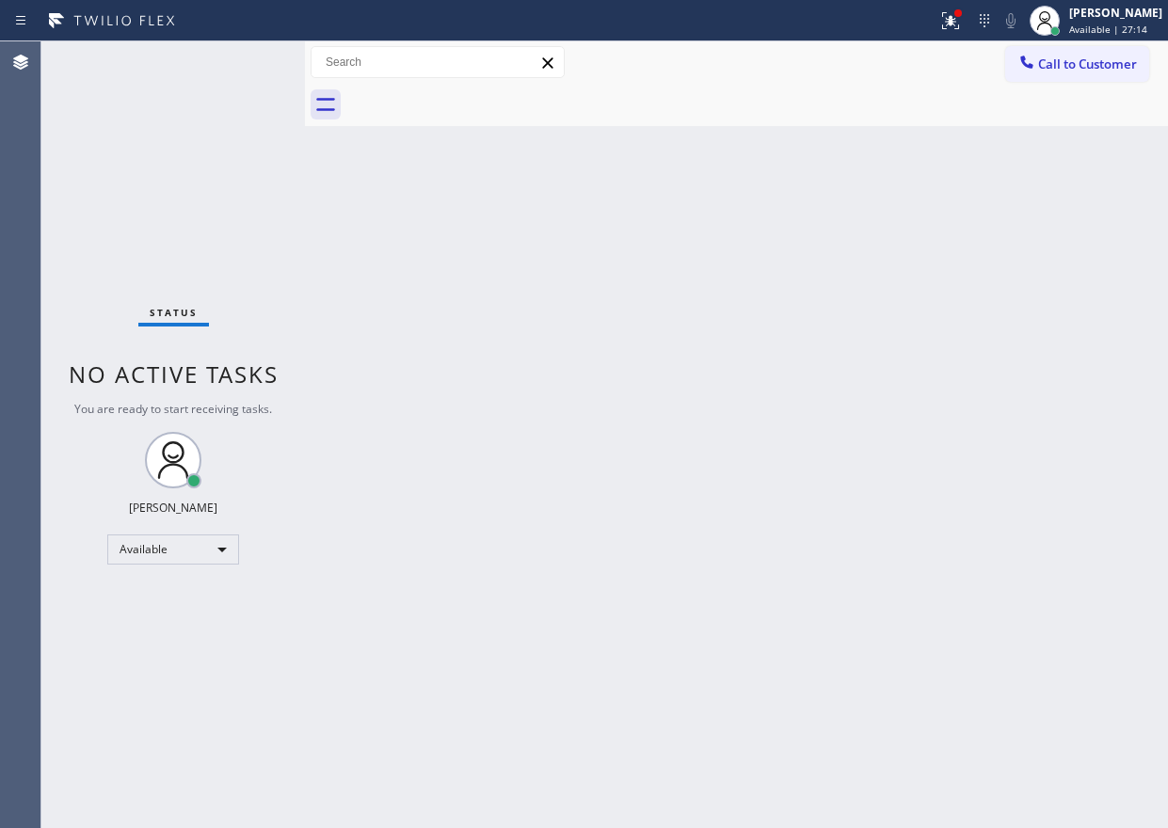
click at [242, 53] on div "Status No active tasks You are ready to start receiving tasks. [PERSON_NAME] Av…" at bounding box center [173, 434] width 264 height 787
click at [931, 366] on div "Back to Dashboard Change Sender ID Customers Technicians Select a contact Outbo…" at bounding box center [736, 434] width 863 height 787
click at [941, 403] on div "Back to Dashboard Change Sender ID Customers Technicians Select a contact Outbo…" at bounding box center [736, 434] width 863 height 787
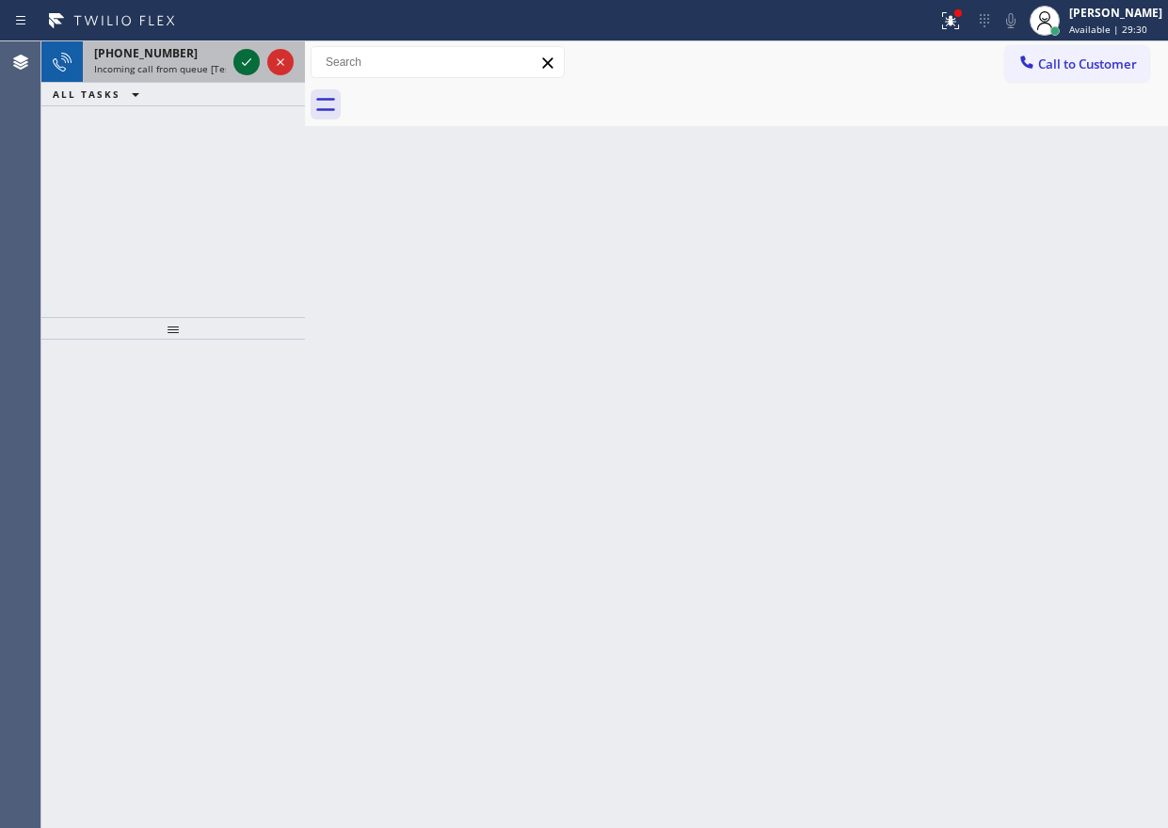
click at [238, 61] on icon at bounding box center [246, 62] width 23 height 23
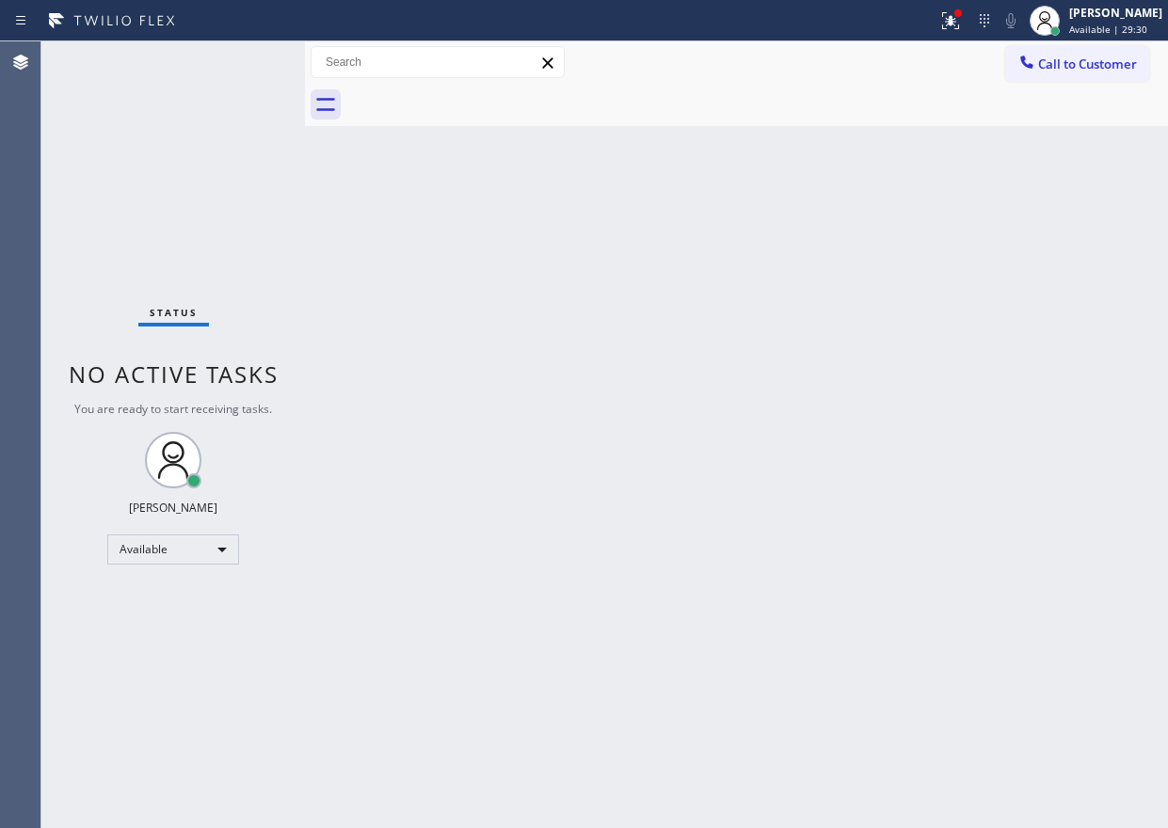
click at [238, 61] on div "Status No active tasks You are ready to start receiving tasks. [PERSON_NAME] Av…" at bounding box center [173, 434] width 264 height 787
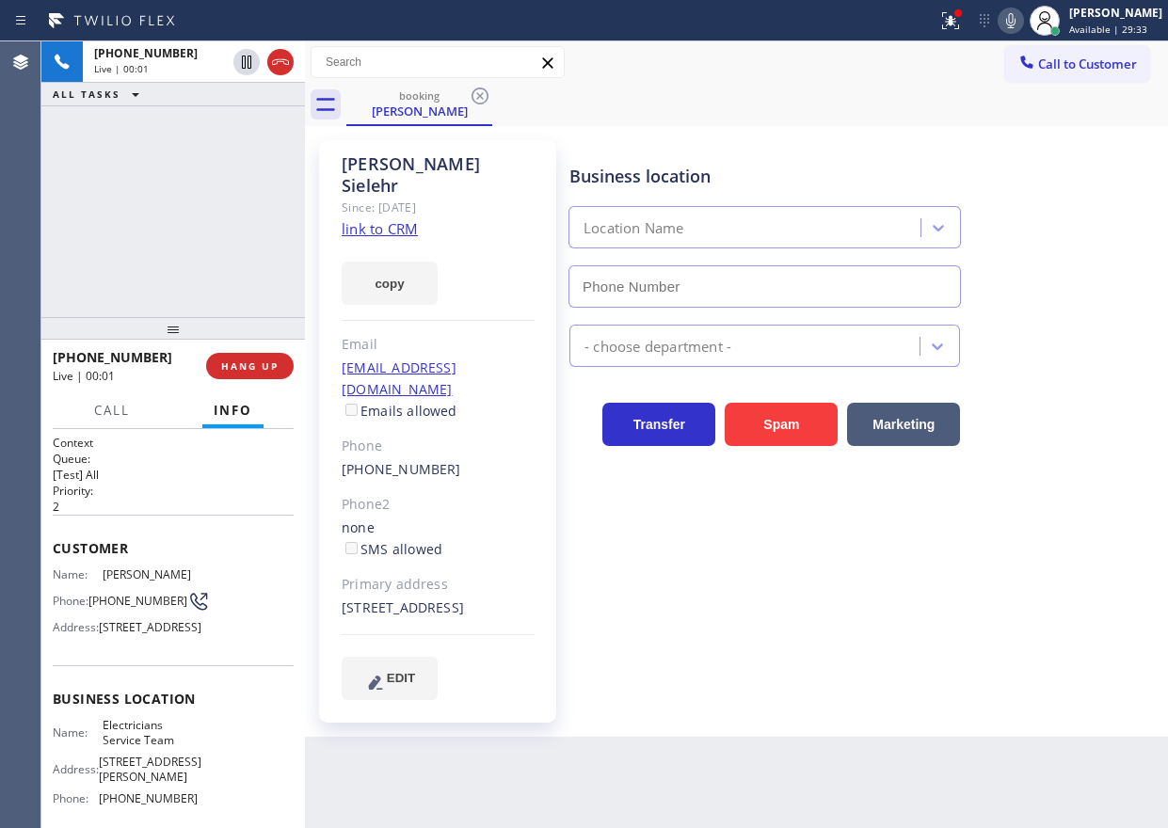
type input "(800) 568-8664"
click at [399, 219] on link "link to CRM" at bounding box center [380, 228] width 76 height 19
click at [127, 747] on span "Electricians Service Team" at bounding box center [150, 732] width 94 height 29
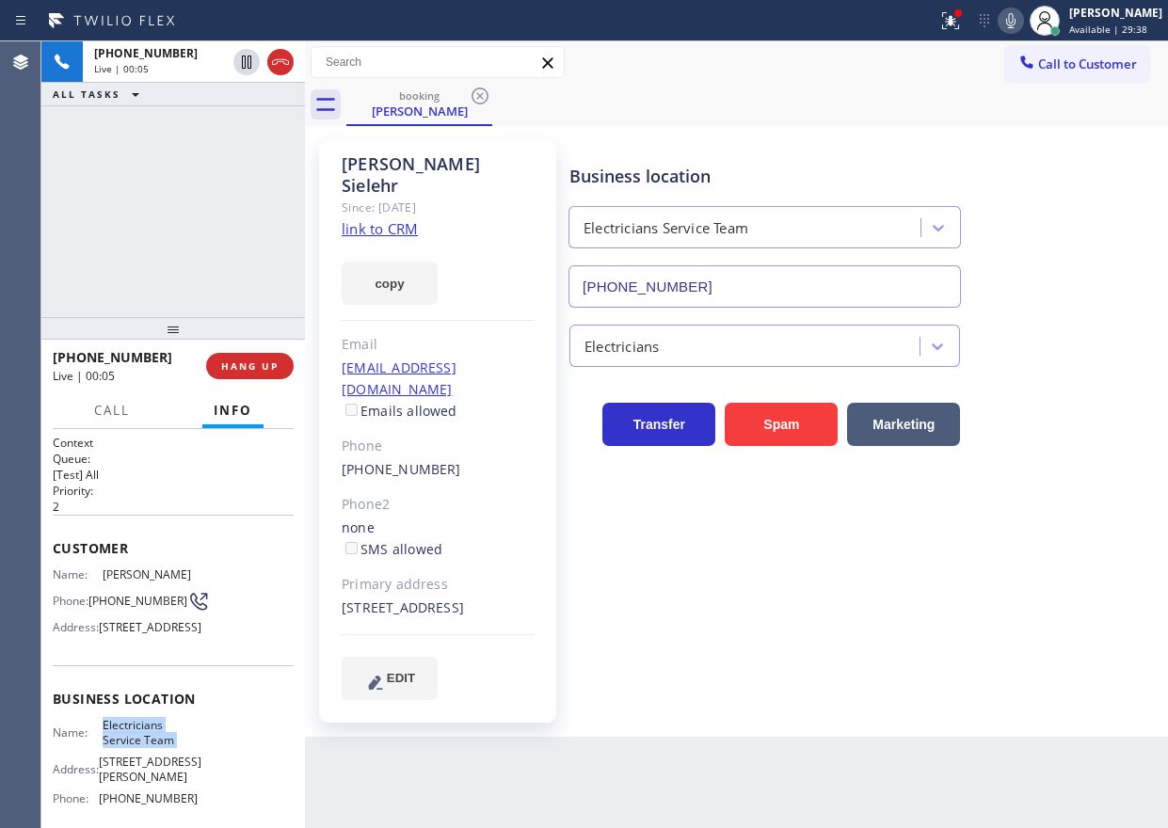
copy span "Electricians Service Team"
click at [734, 280] on input "(800) 568-8664" at bounding box center [764, 286] width 392 height 42
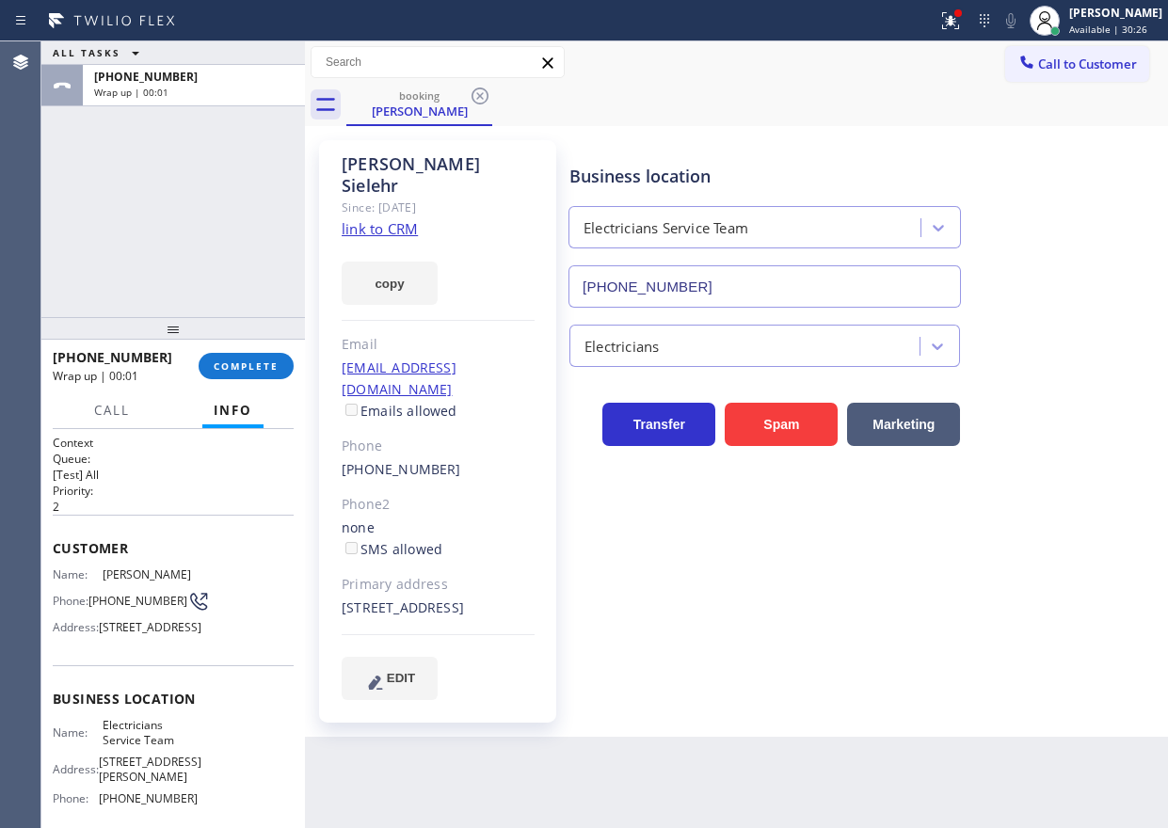
click at [263, 350] on div "+12133692795 Wrap up | 00:01 COMPLETE" at bounding box center [173, 366] width 241 height 49
click at [258, 360] on span "COMPLETE" at bounding box center [246, 366] width 65 height 13
click at [592, 359] on div "Electricians" at bounding box center [747, 345] width 344 height 33
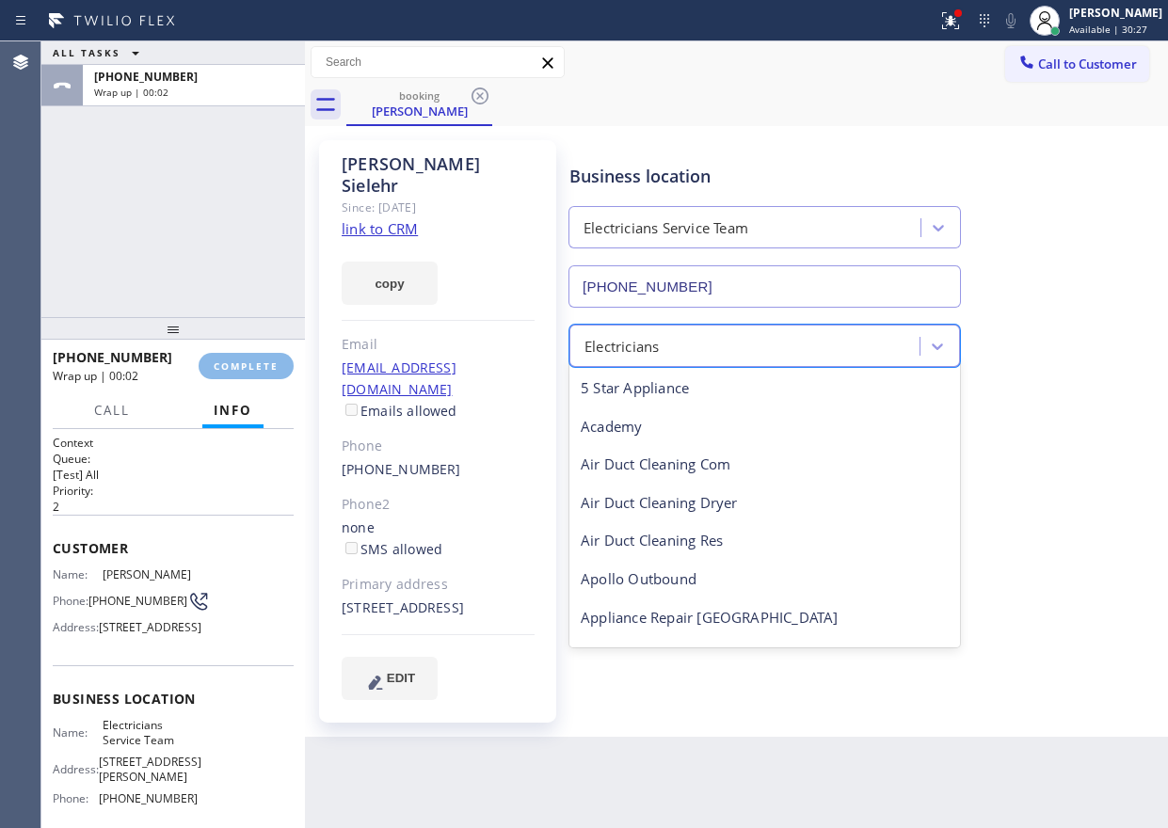
scroll to position [194, 0]
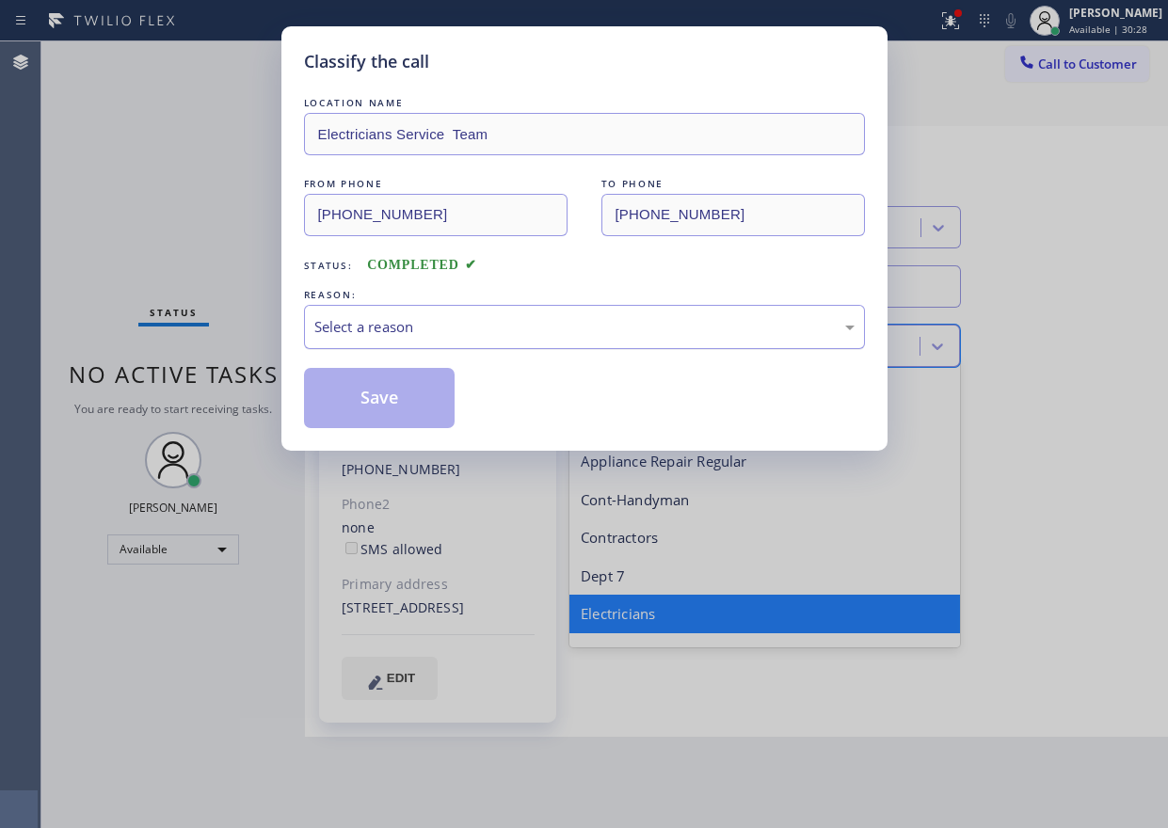
click at [545, 313] on div "Select a reason" at bounding box center [584, 327] width 561 height 44
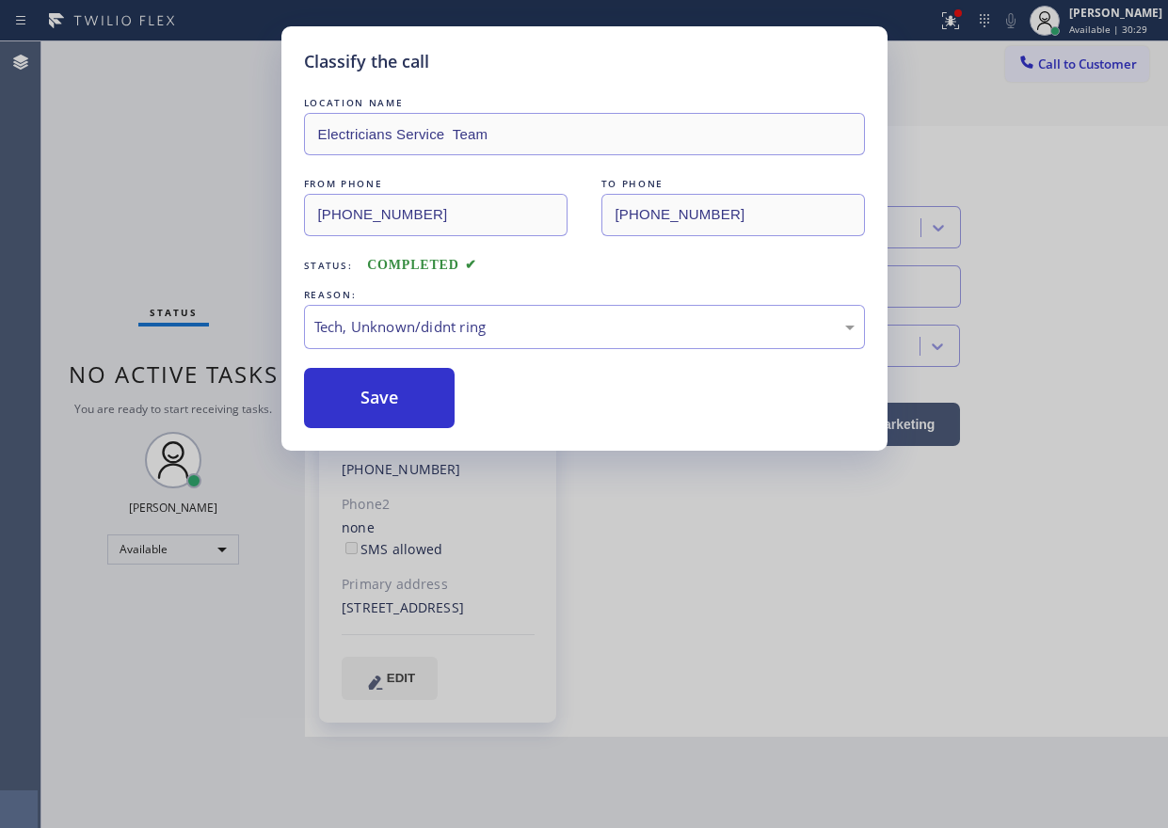
click at [410, 402] on button "Save" at bounding box center [380, 398] width 152 height 60
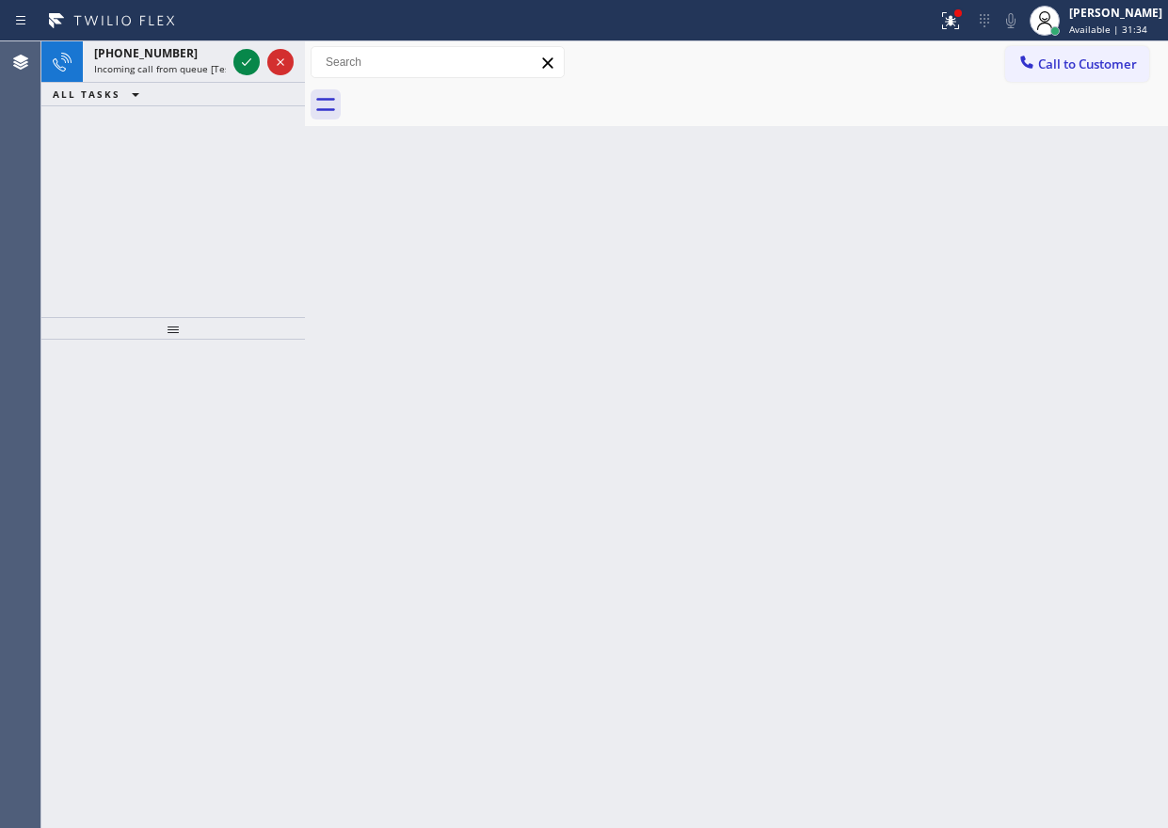
drag, startPoint x: 918, startPoint y: 260, endPoint x: 909, endPoint y: 246, distance: 16.5
click at [918, 260] on div "Back to Dashboard Change Sender ID Customers Technicians Select a contact Outbo…" at bounding box center [736, 434] width 863 height 787
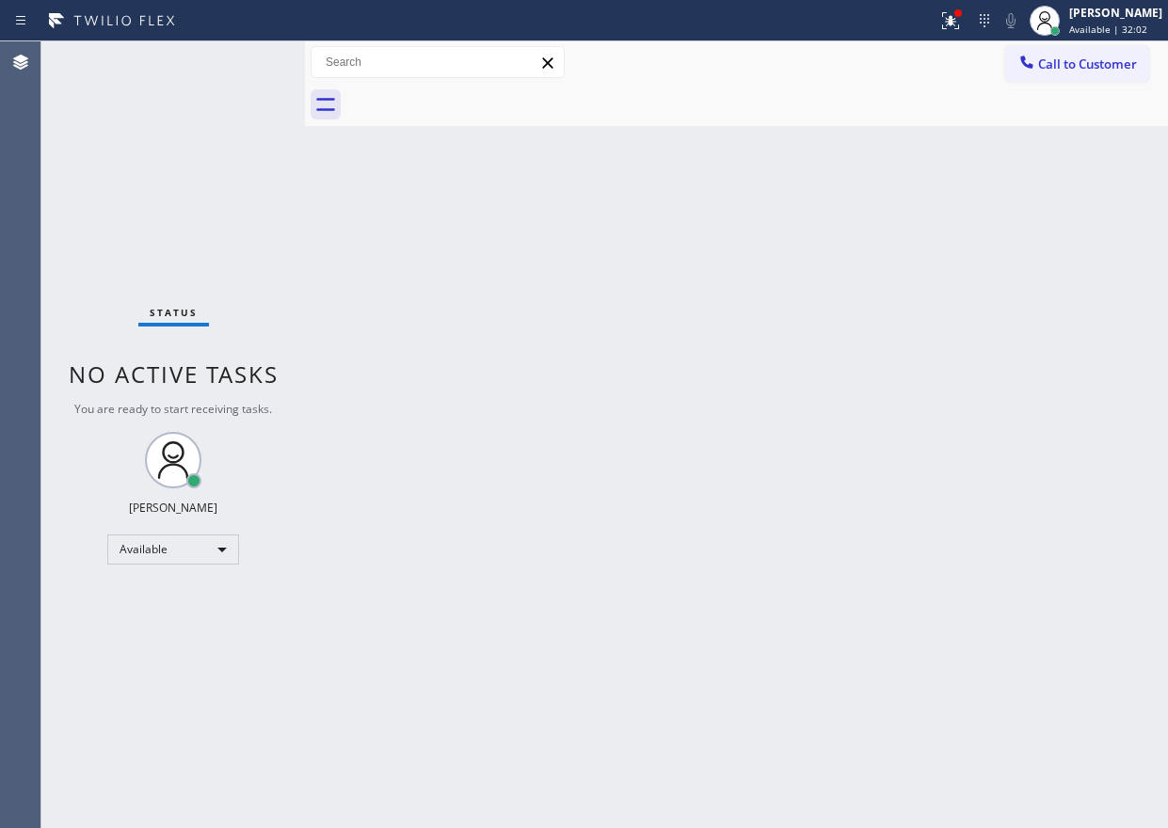
click at [949, 478] on div "Back to Dashboard Change Sender ID Customers Technicians Select a contact Outbo…" at bounding box center [736, 434] width 863 height 787
click at [1077, 403] on div "Back to Dashboard Change Sender ID Customers Technicians Select a contact Outbo…" at bounding box center [736, 434] width 863 height 787
drag, startPoint x: 919, startPoint y: 333, endPoint x: 517, endPoint y: 251, distance: 411.0
click at [919, 333] on div "Back to Dashboard Change Sender ID Customers Technicians Select a contact Outbo…" at bounding box center [736, 434] width 863 height 787
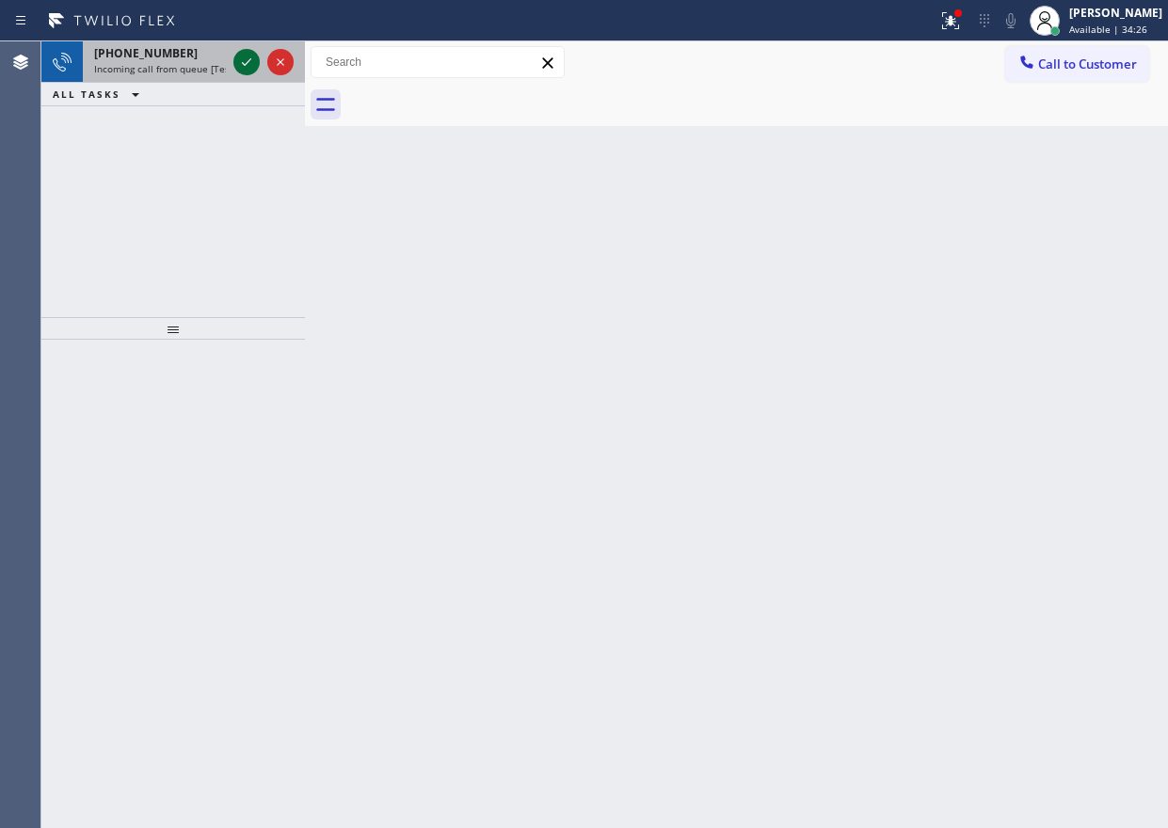
click at [242, 56] on icon at bounding box center [246, 62] width 23 height 23
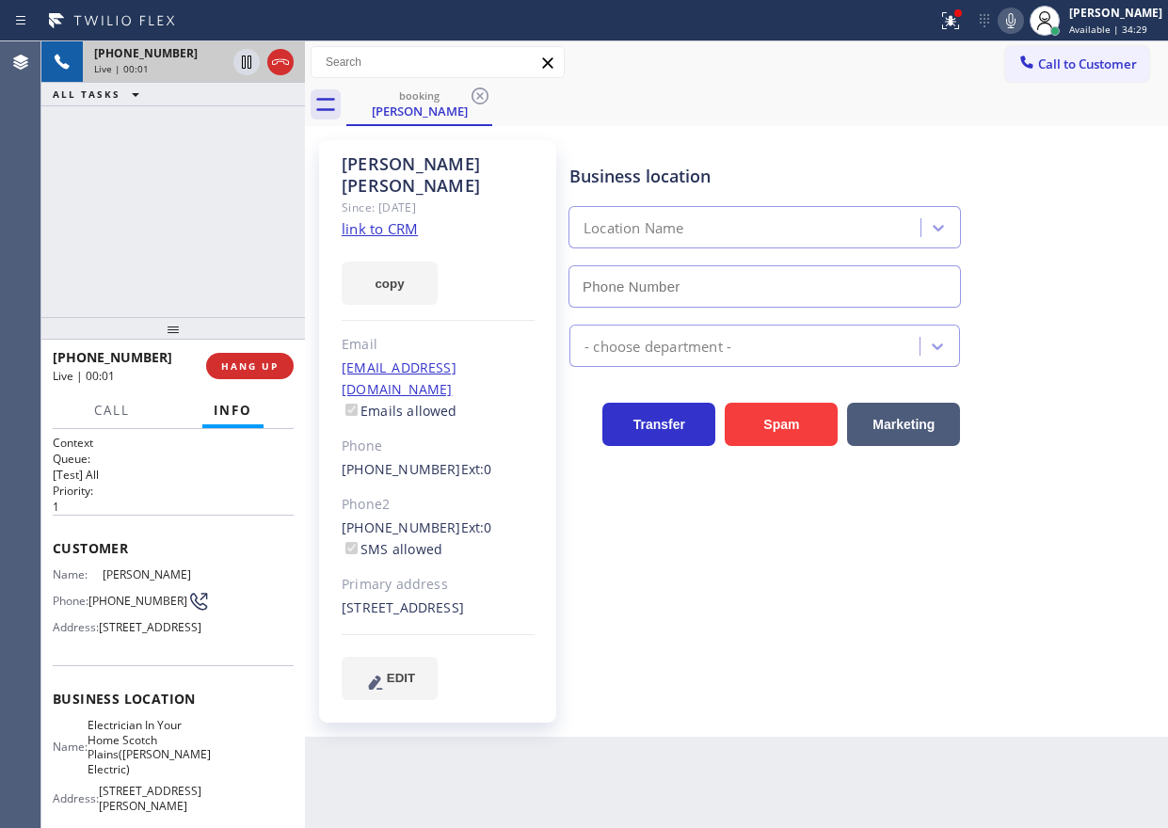
type input "(908) 364-8969"
click at [378, 219] on link "link to CRM" at bounding box center [380, 228] width 76 height 19
click at [139, 761] on span "Electrician In Your Home Scotch Plains(Johnson Electric)" at bounding box center [149, 747] width 123 height 58
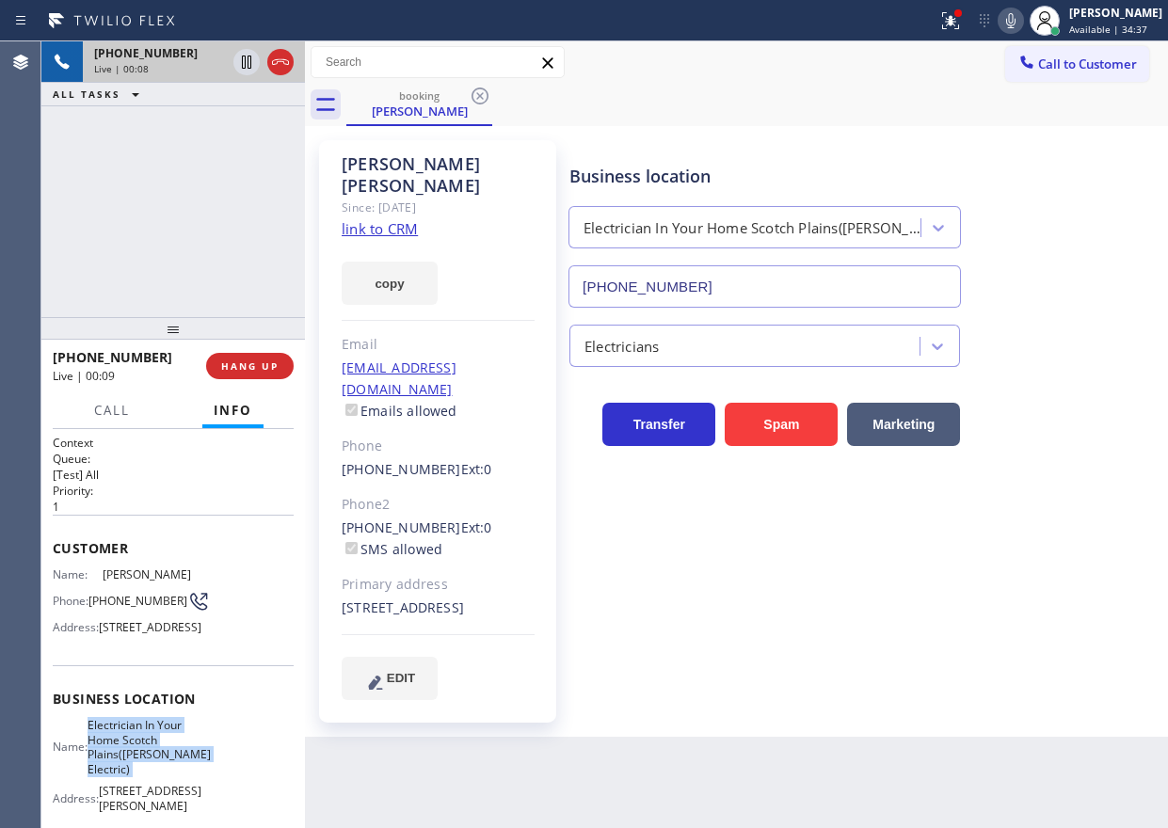
click at [139, 761] on span "Electrician In Your Home Scotch Plains(Johnson Electric)" at bounding box center [149, 747] width 123 height 58
copy span "Electrician In Your Home Scotch Plains(Johnson Electric)"
click at [793, 294] on input "(908) 364-8969" at bounding box center [764, 286] width 392 height 42
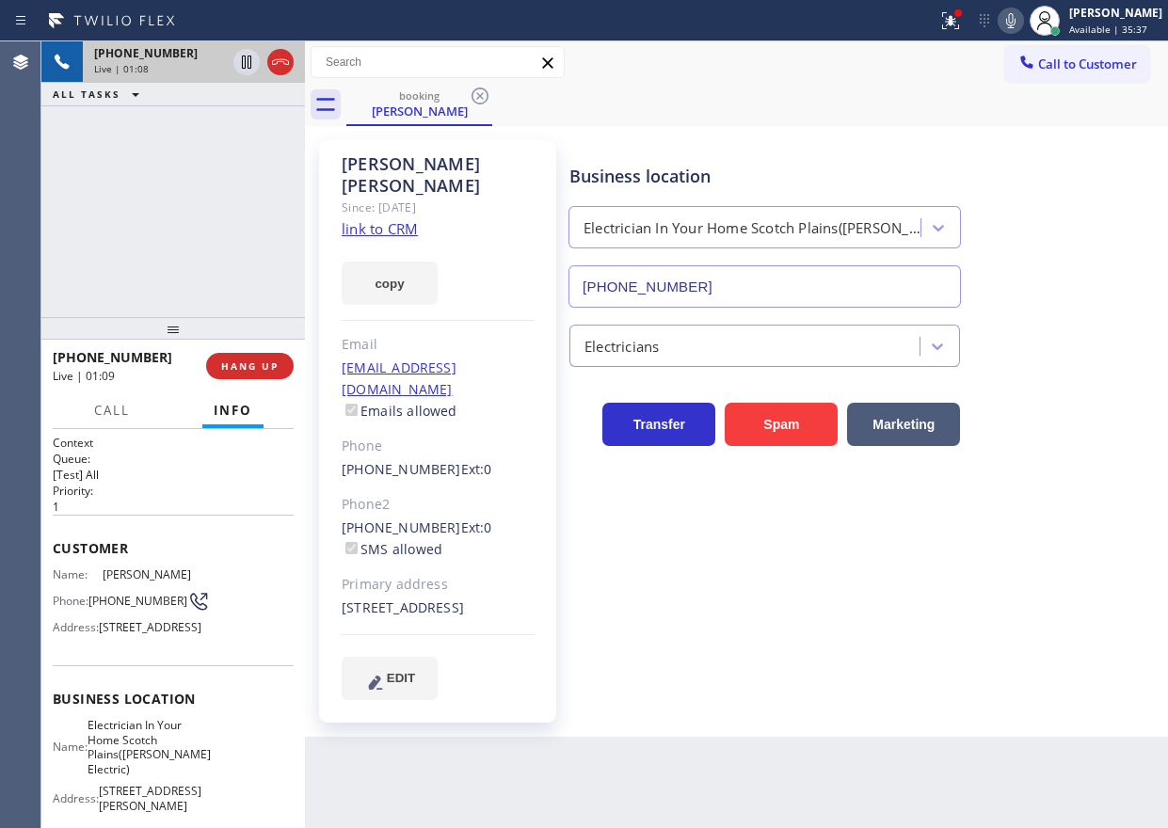
click at [1015, 20] on icon at bounding box center [1010, 20] width 9 height 15
click at [1017, 14] on rect at bounding box center [1010, 18] width 13 height 13
click at [1022, 17] on icon at bounding box center [1010, 20] width 23 height 23
click at [240, 61] on icon at bounding box center [246, 62] width 23 height 23
click at [240, 57] on icon at bounding box center [246, 62] width 23 height 23
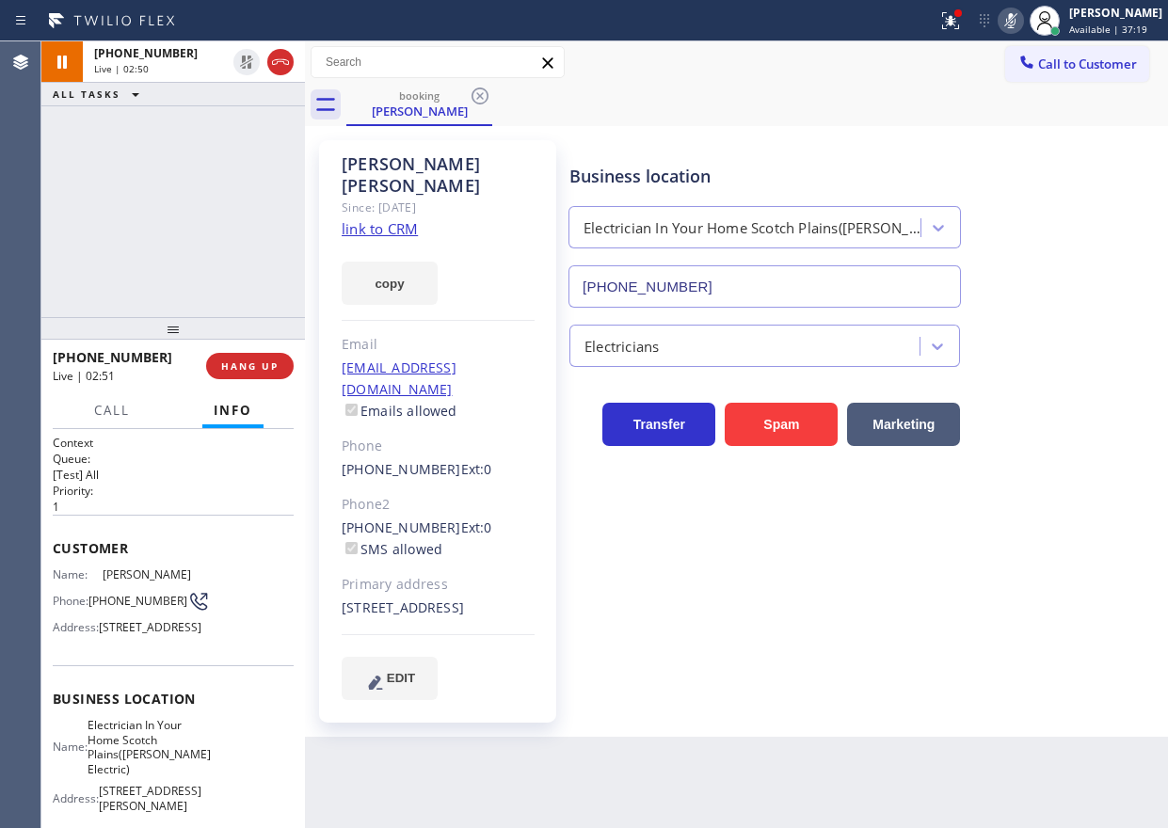
click at [1017, 23] on rect at bounding box center [1010, 18] width 13 height 13
click at [1075, 216] on div "Business location Electrician In Your Home Scotch Plains(Johnson Electric) (908…" at bounding box center [865, 222] width 598 height 170
click at [1037, 628] on div "Business location Electrician In Your Home Scotch Plains(Johnson Electric) (908…" at bounding box center [865, 420] width 598 height 550
click at [1022, 18] on icon at bounding box center [1010, 20] width 23 height 23
click at [1022, 21] on icon at bounding box center [1010, 20] width 23 height 23
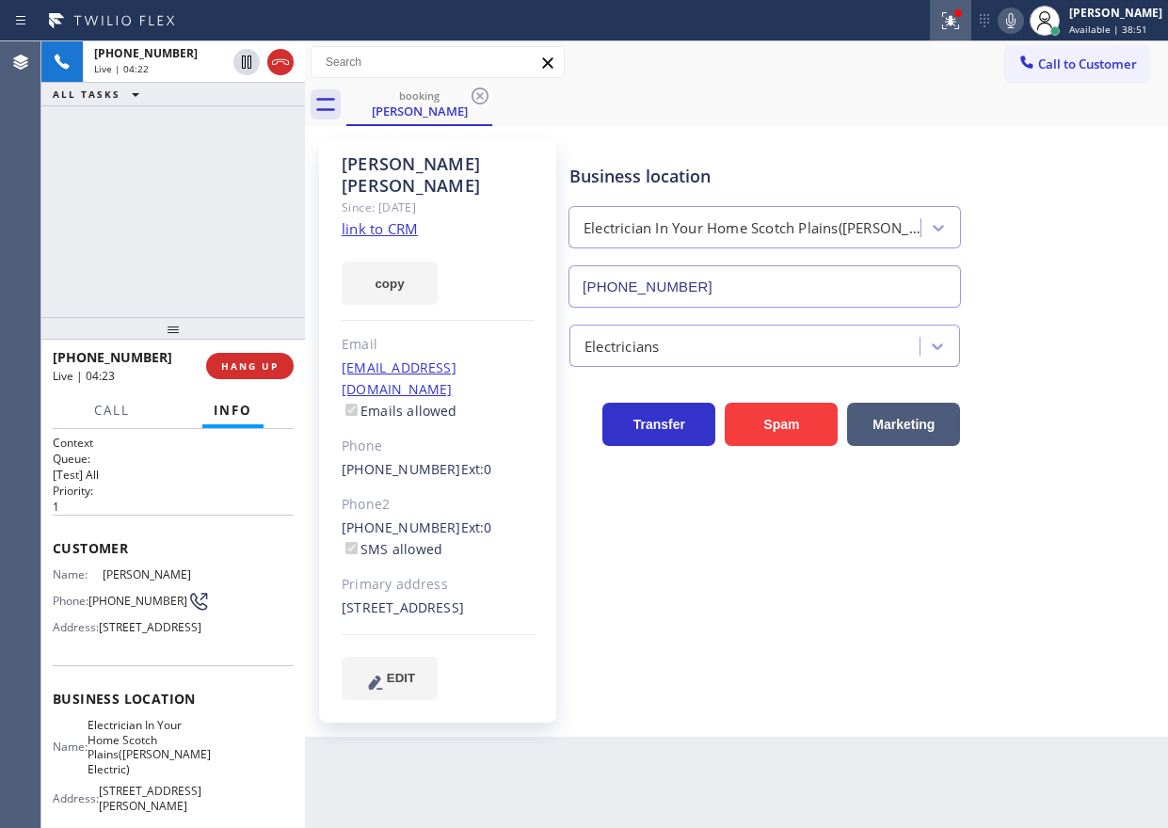
click at [956, 21] on icon at bounding box center [950, 18] width 11 height 7
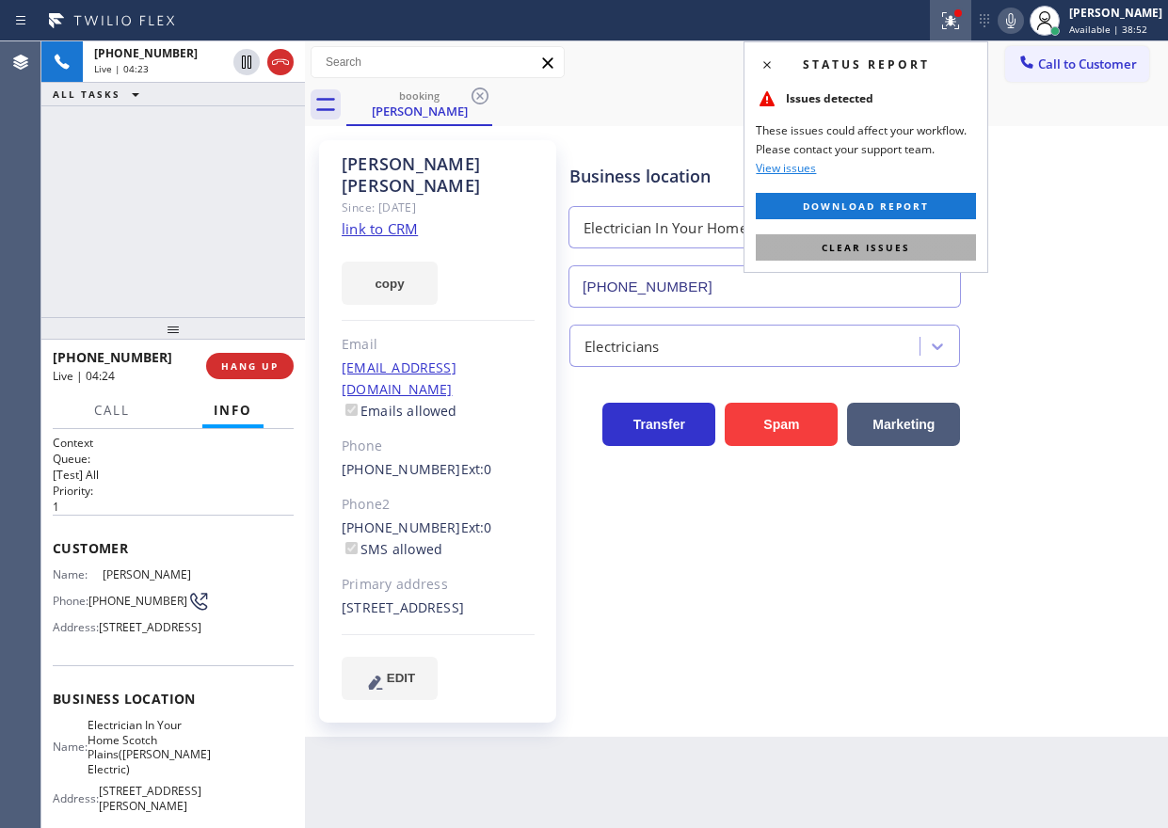
click at [886, 256] on button "Clear issues" at bounding box center [866, 247] width 220 height 26
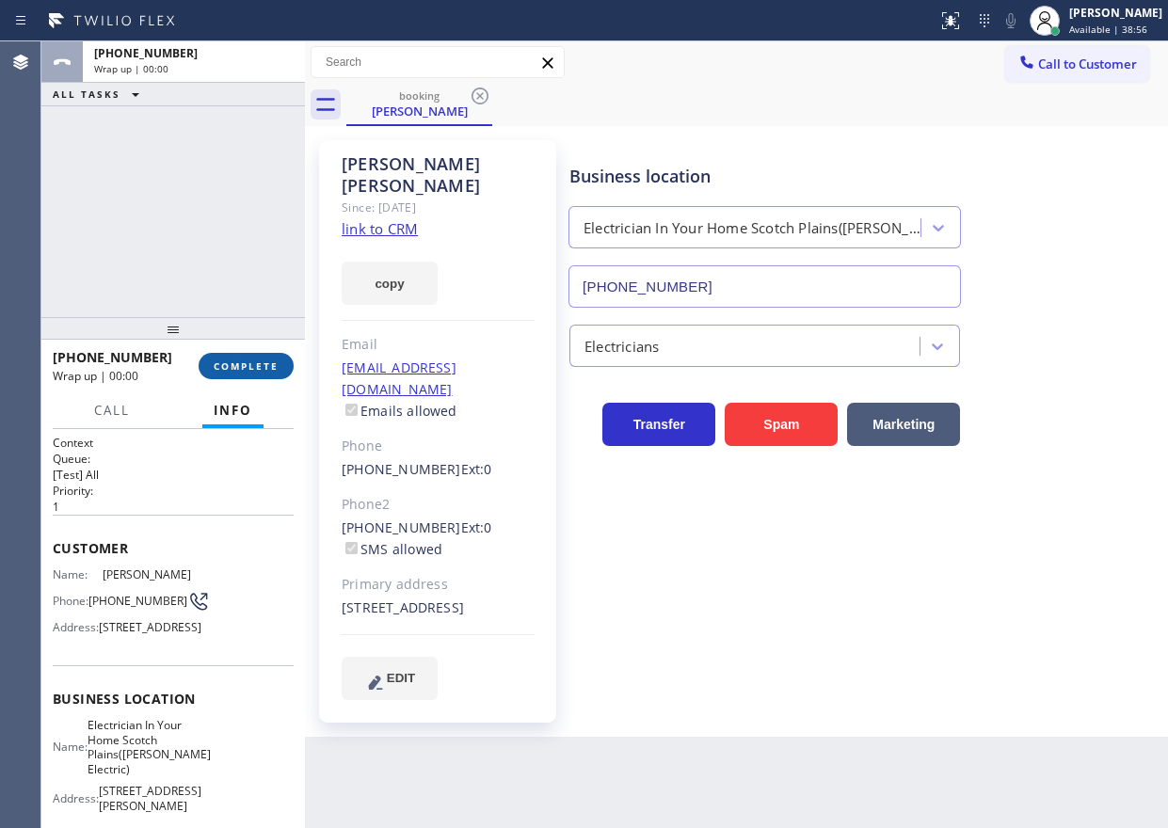
click at [254, 357] on button "COMPLETE" at bounding box center [246, 366] width 95 height 26
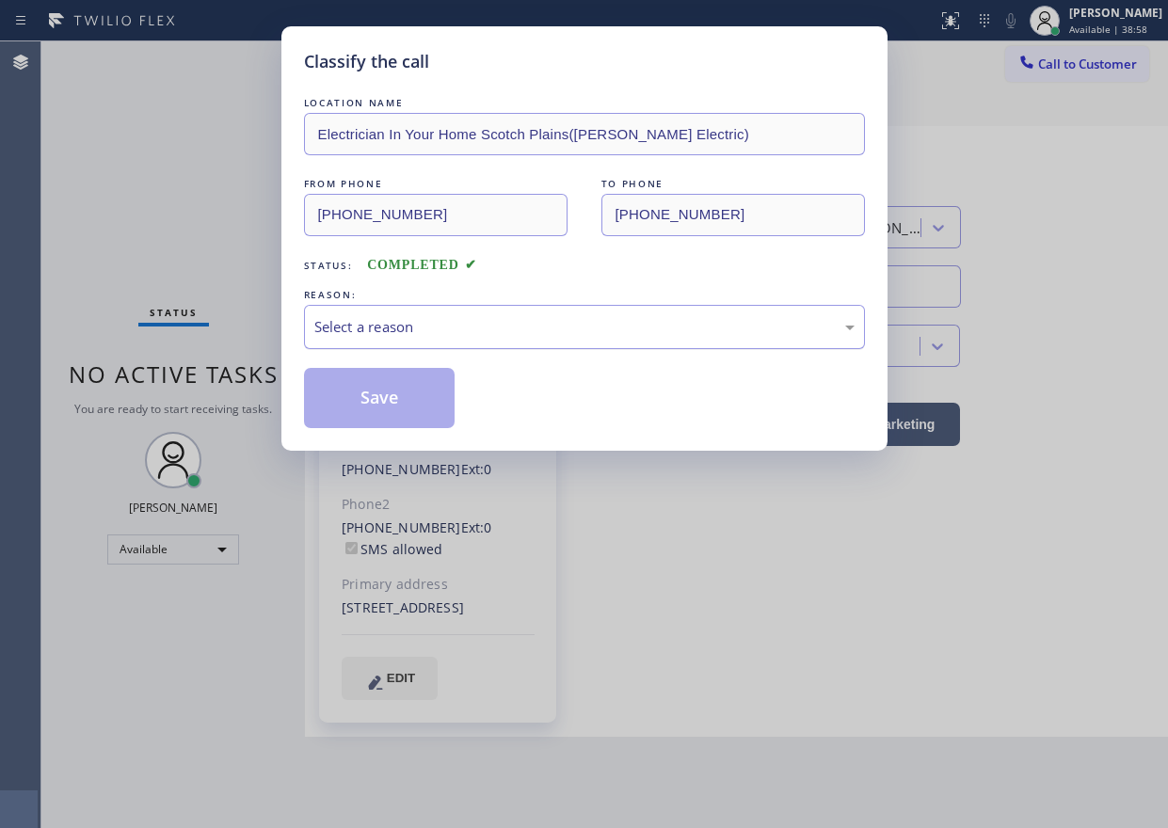
click at [500, 344] on div "Select a reason" at bounding box center [584, 327] width 561 height 44
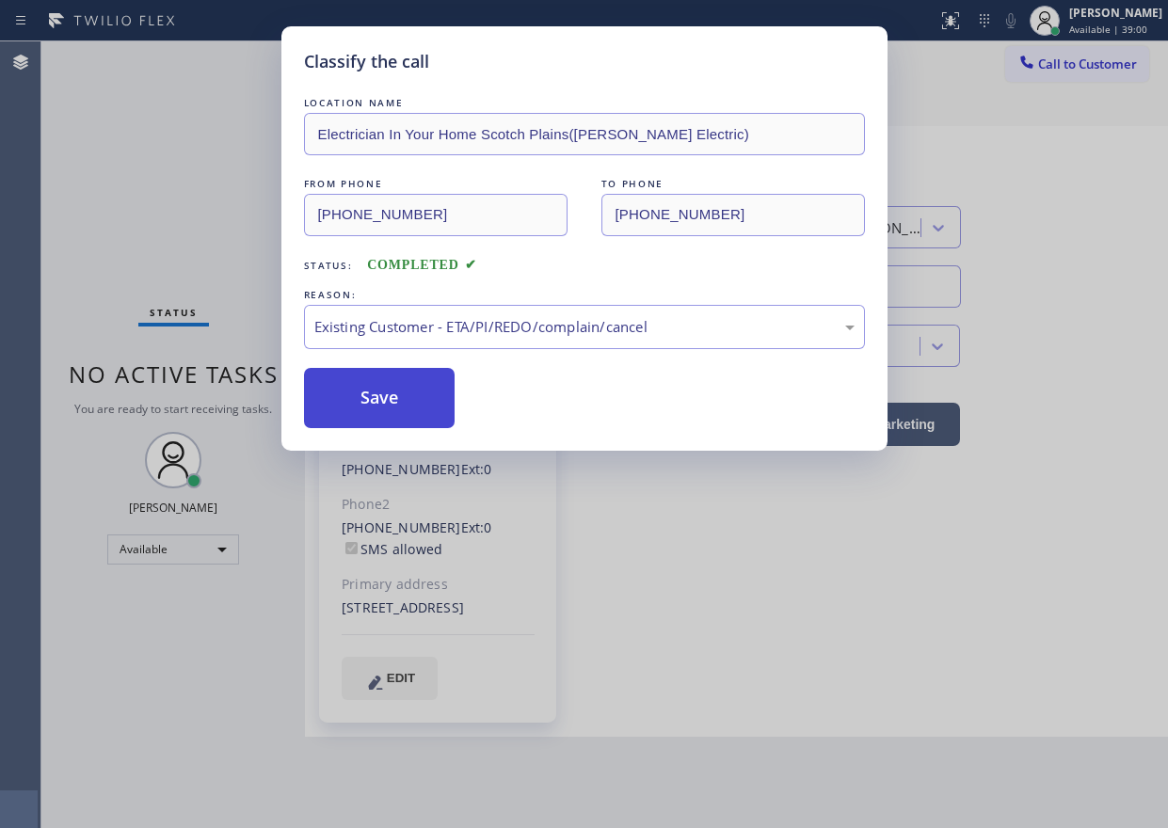
click at [429, 384] on button "Save" at bounding box center [380, 398] width 152 height 60
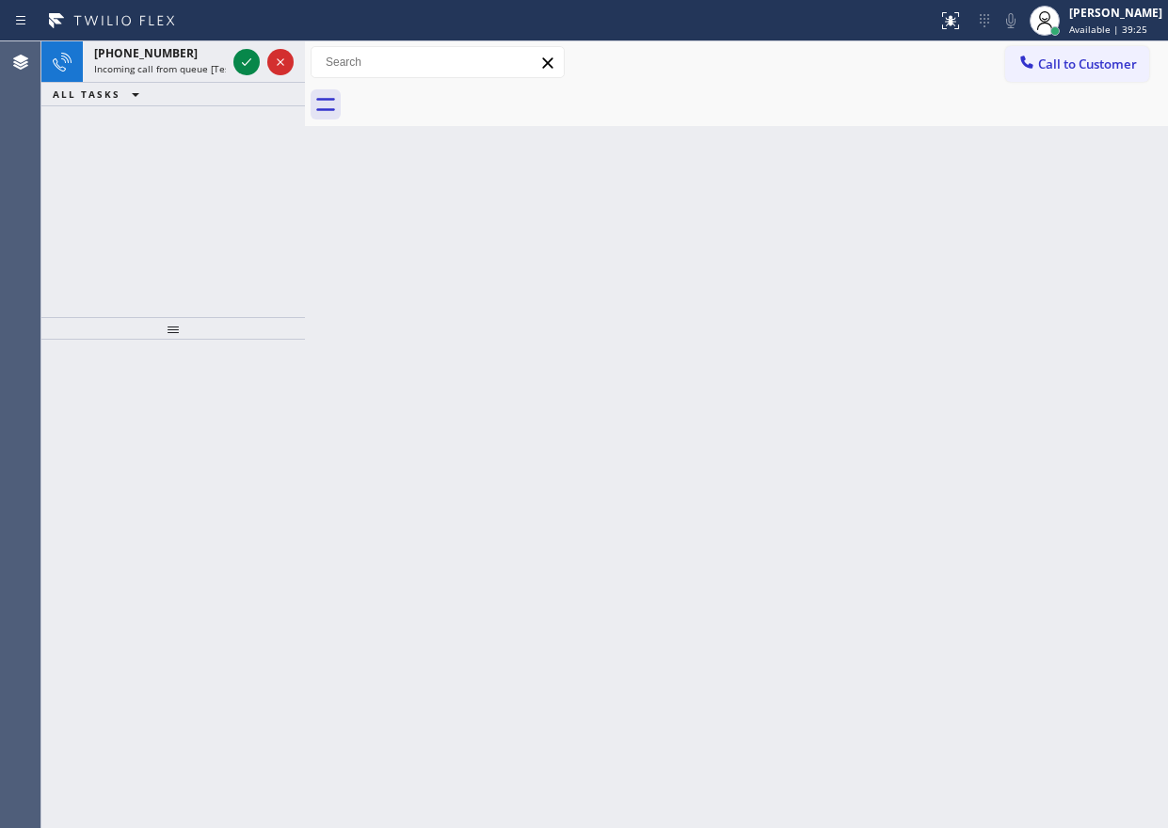
click at [985, 443] on div "Back to Dashboard Change Sender ID Customers Technicians Select a contact Outbo…" at bounding box center [736, 434] width 863 height 787
click at [242, 62] on icon at bounding box center [246, 62] width 23 height 23
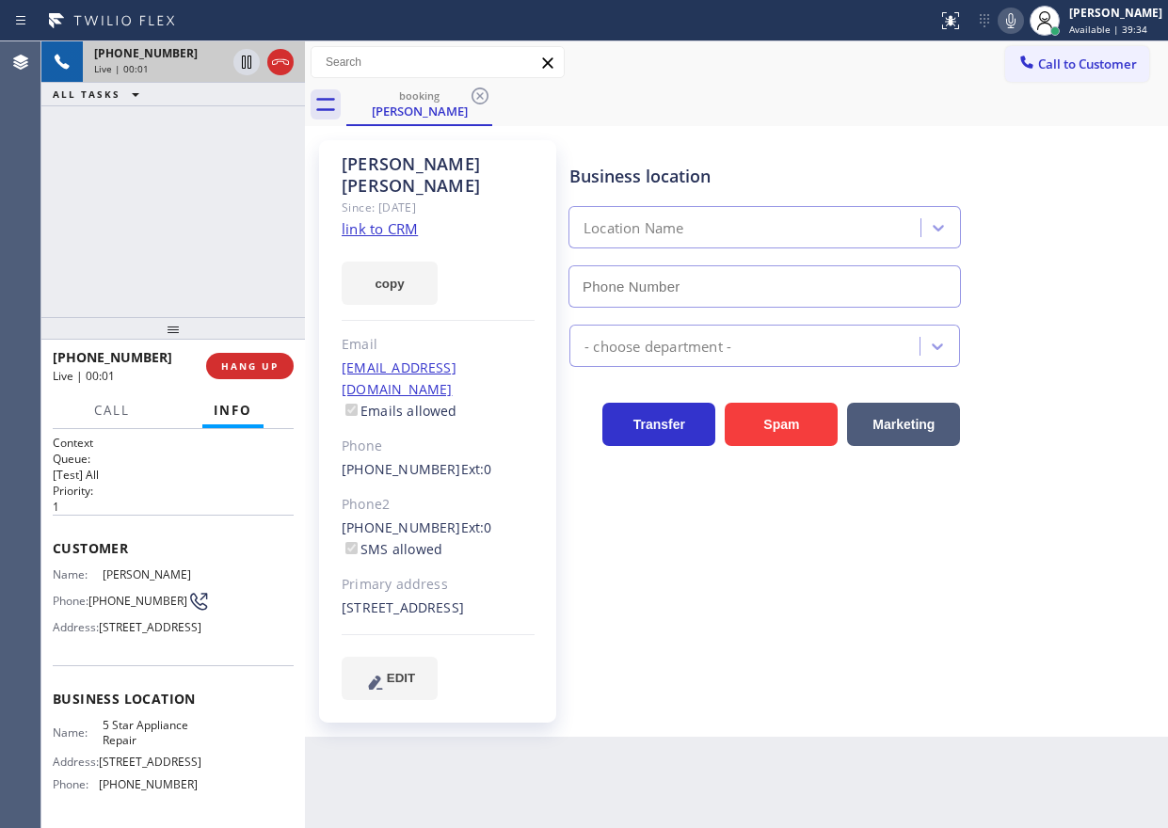
type input "[PHONE_NUMBER]"
click at [1022, 12] on icon at bounding box center [1010, 20] width 23 height 23
click at [379, 219] on link "link to CRM" at bounding box center [380, 228] width 76 height 19
click at [133, 747] on span "5 Star Appliance Repair" at bounding box center [150, 732] width 94 height 29
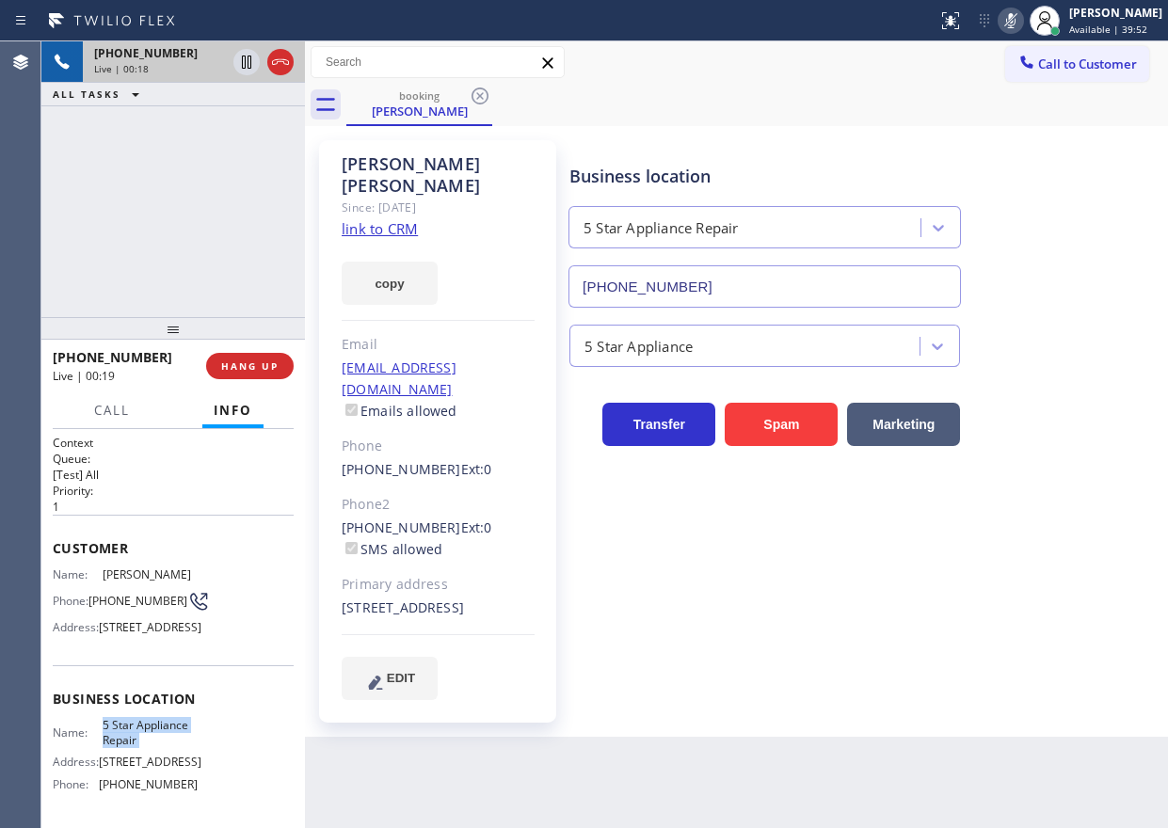
click at [133, 747] on span "5 Star Appliance Repair" at bounding box center [150, 732] width 94 height 29
copy span "5 Star Appliance Repair"
click at [658, 288] on input "[PHONE_NUMBER]" at bounding box center [764, 286] width 392 height 42
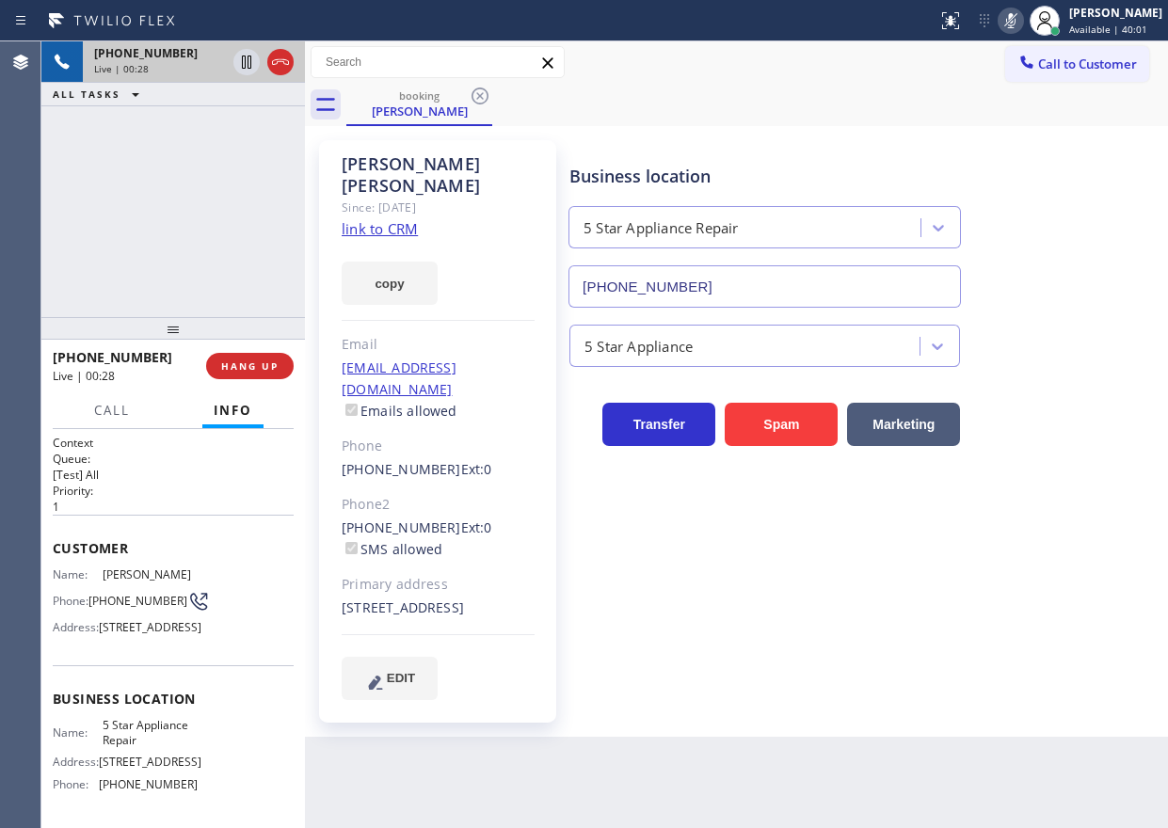
click at [1022, 19] on icon at bounding box center [1010, 20] width 23 height 23
click at [1022, 20] on icon at bounding box center [1010, 20] width 23 height 23
click at [248, 54] on icon at bounding box center [246, 62] width 23 height 23
click at [1022, 23] on icon at bounding box center [1010, 20] width 23 height 23
click at [248, 66] on icon at bounding box center [246, 62] width 13 height 13
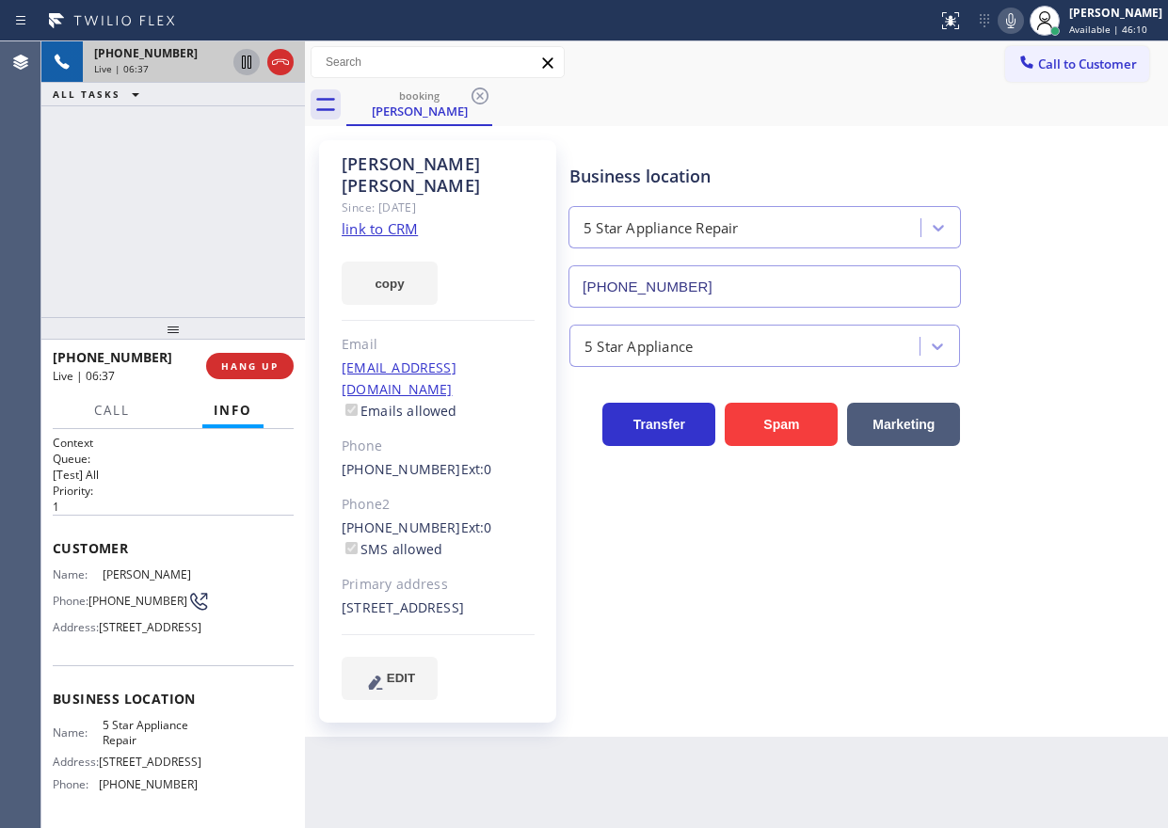
click at [1044, 583] on div "Business location 5 Star Appliance Repair [PHONE_NUMBER] 5 Star Appliance Trans…" at bounding box center [865, 420] width 598 height 550
click at [1022, 22] on icon at bounding box center [1010, 20] width 23 height 23
click at [248, 60] on icon at bounding box center [246, 62] width 9 height 13
click at [1048, 186] on div "Business location 5 Star Appliance Repair [PHONE_NUMBER]" at bounding box center [865, 222] width 598 height 170
click at [1015, 27] on icon at bounding box center [1010, 20] width 9 height 15
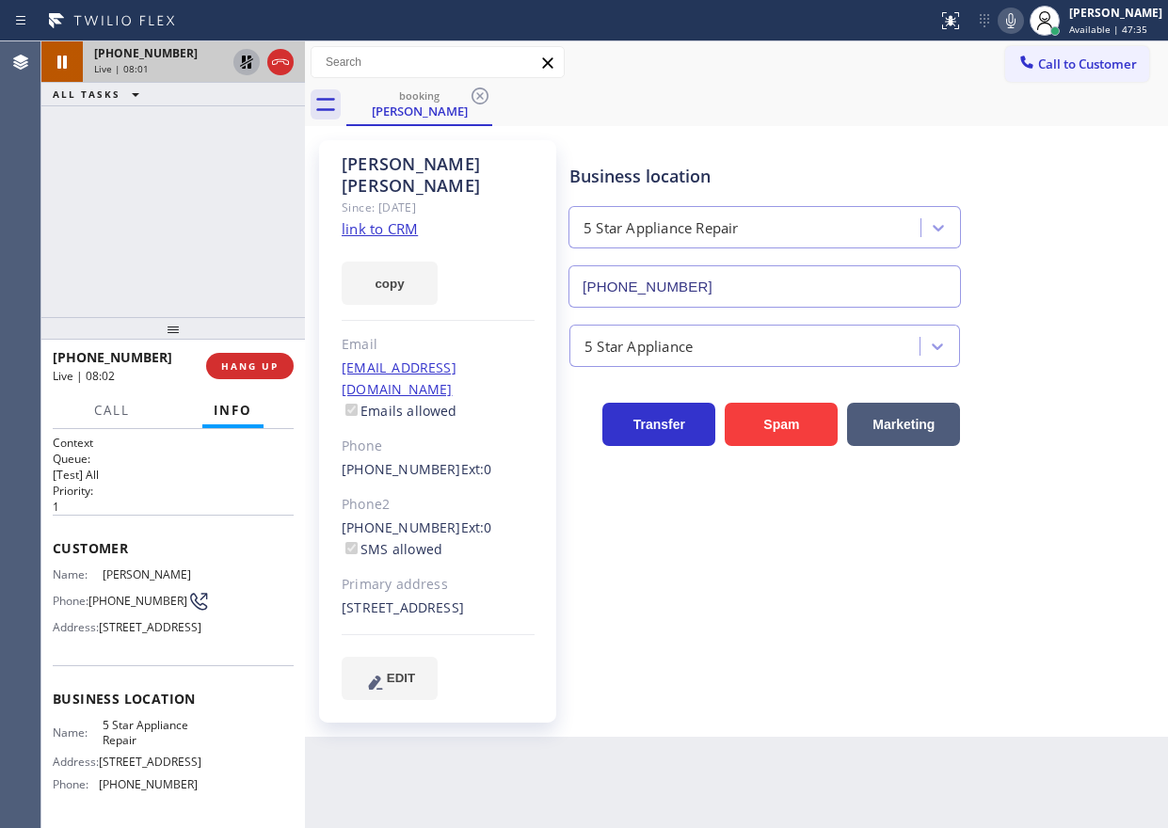
click at [240, 61] on icon at bounding box center [246, 62] width 23 height 23
click at [1040, 158] on div "Business location 5 Star Appliance Repair [PHONE_NUMBER]" at bounding box center [865, 222] width 598 height 170
click at [1022, 26] on icon at bounding box center [1010, 20] width 23 height 23
click at [1015, 27] on icon at bounding box center [1010, 20] width 9 height 15
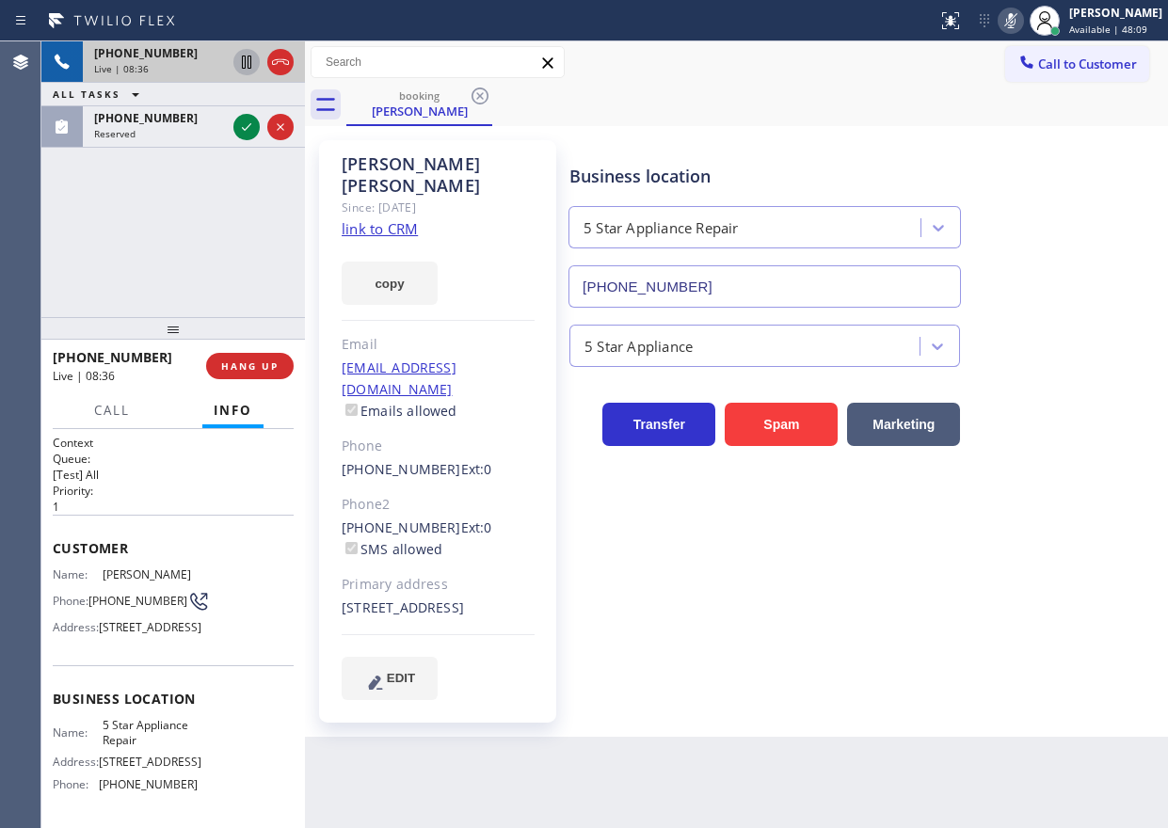
click at [245, 61] on icon at bounding box center [246, 62] width 23 height 23
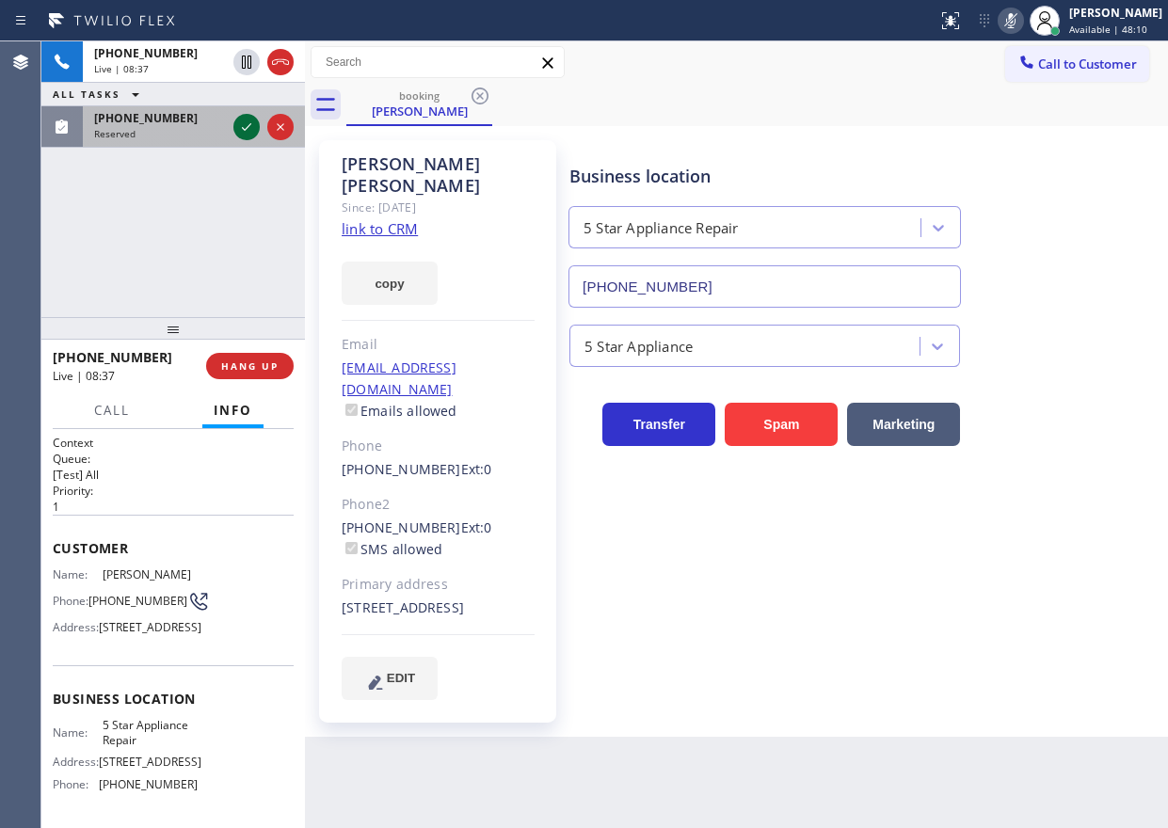
click at [247, 124] on icon at bounding box center [246, 127] width 23 height 23
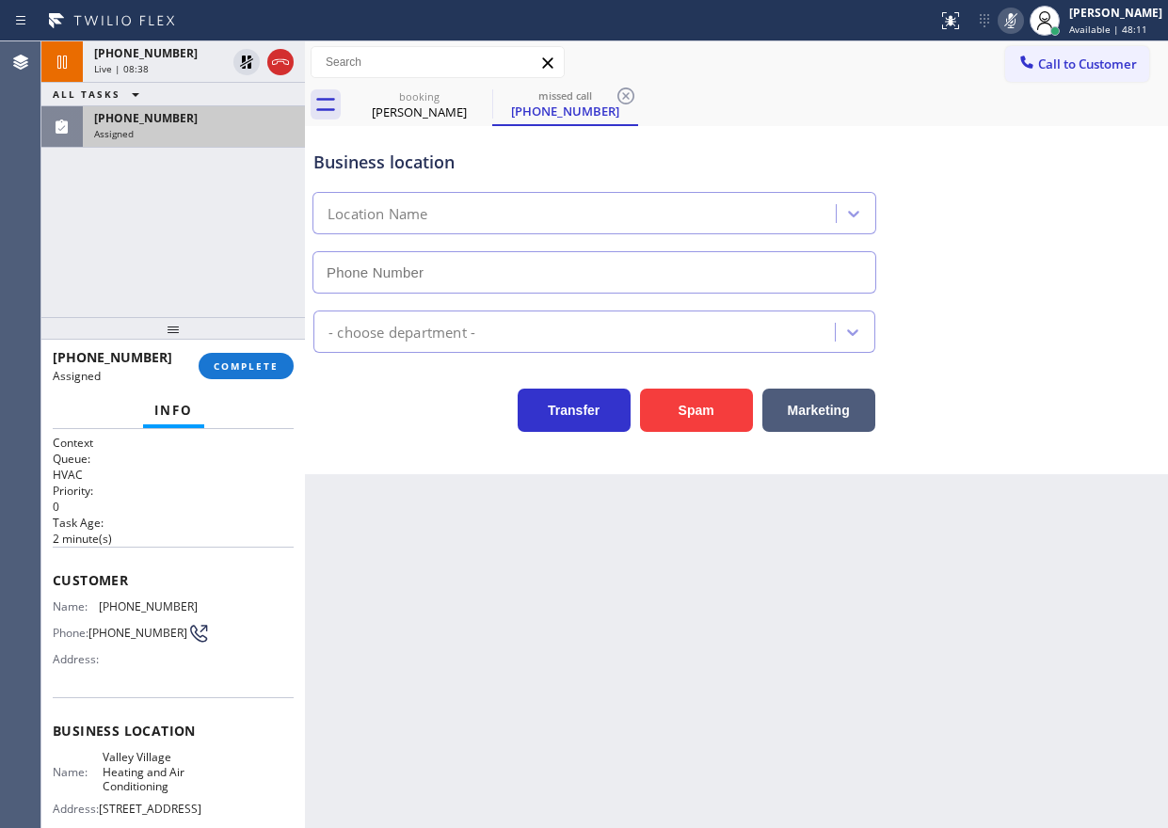
type input "(818) 210-4529"
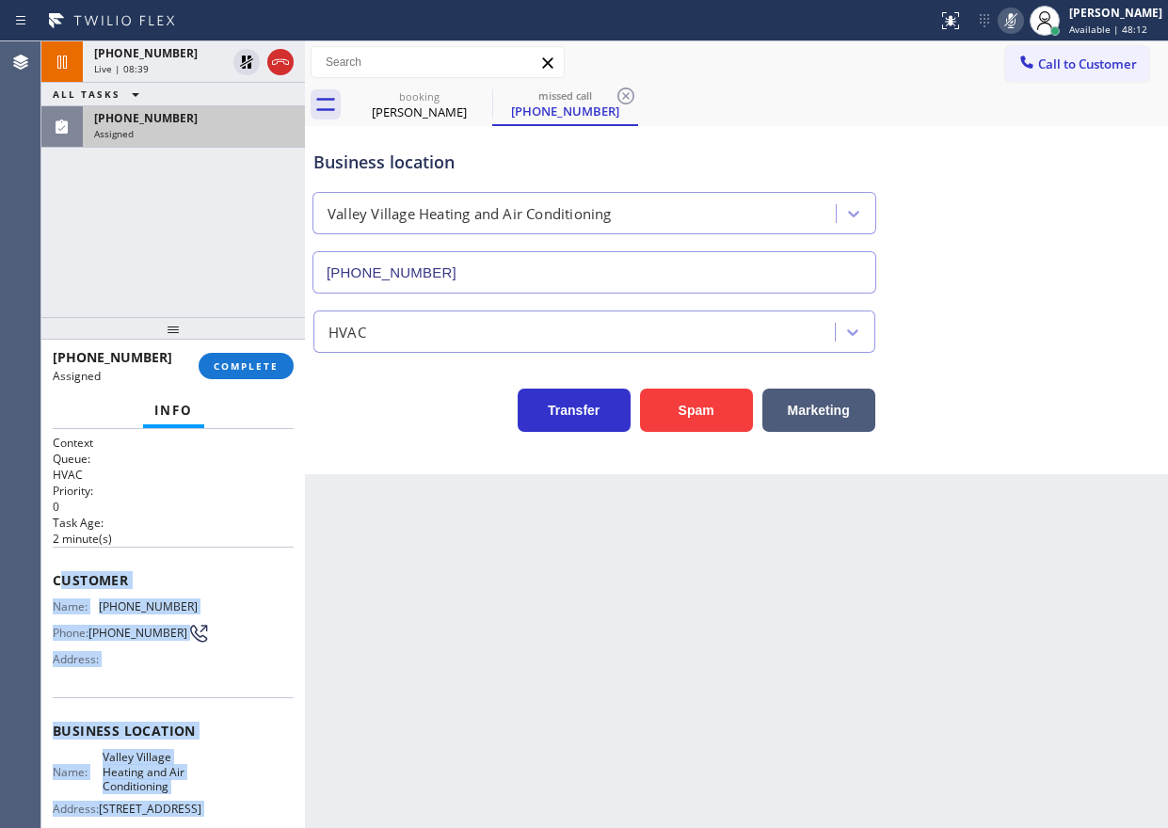
scroll to position [210, 0]
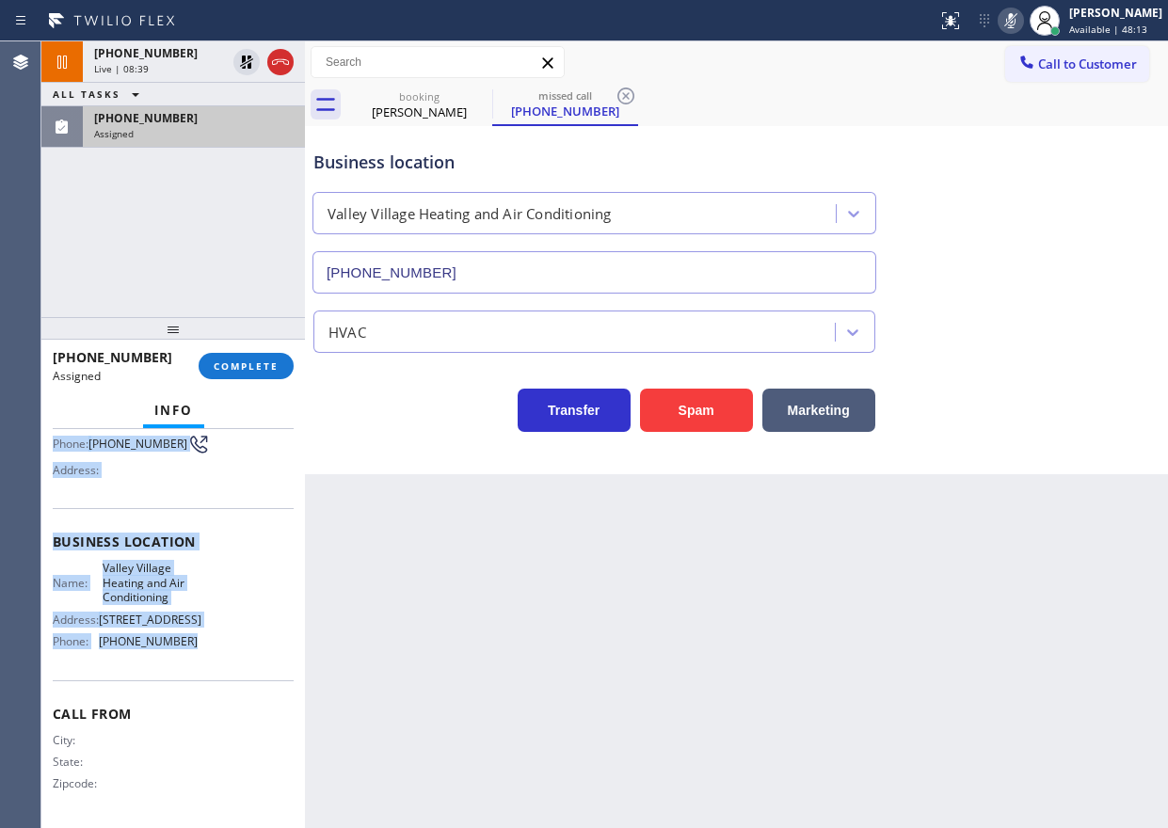
drag, startPoint x: 72, startPoint y: 584, endPoint x: 251, endPoint y: 651, distance: 190.9
click at [251, 651] on div "Context Queue: HVAC Priority: 0 Task Age: 2 minute(s) Customer Name: (831) 387-…" at bounding box center [173, 534] width 241 height 577
click at [281, 368] on button "COMPLETE" at bounding box center [246, 366] width 95 height 26
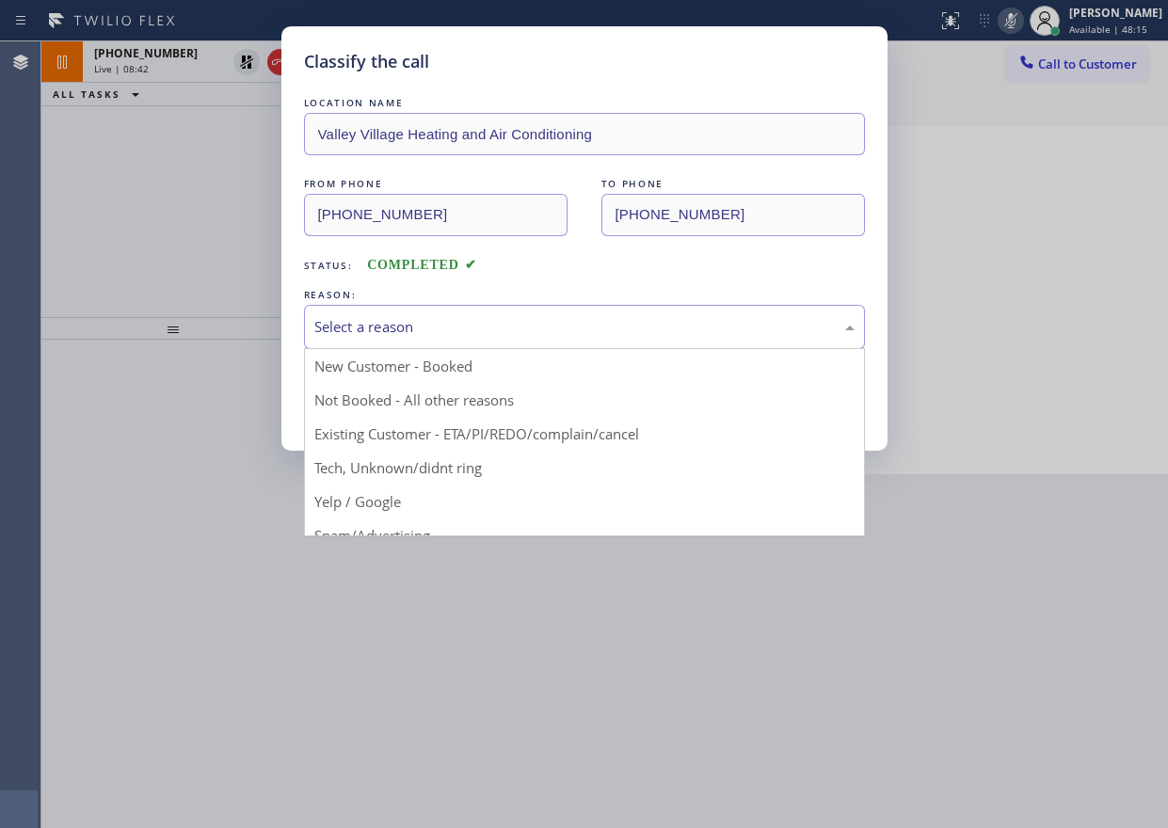
click at [392, 326] on div "Select a reason" at bounding box center [584, 327] width 540 height 22
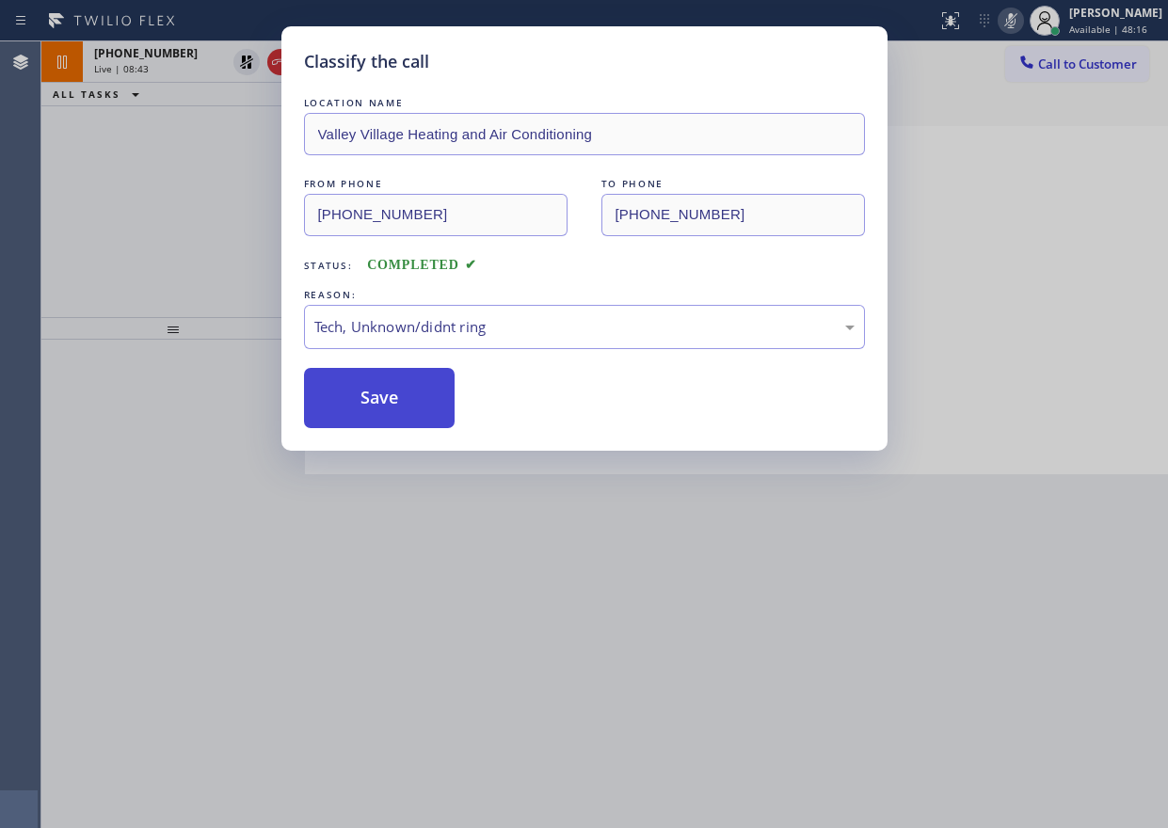
click at [392, 412] on button "Save" at bounding box center [380, 398] width 152 height 60
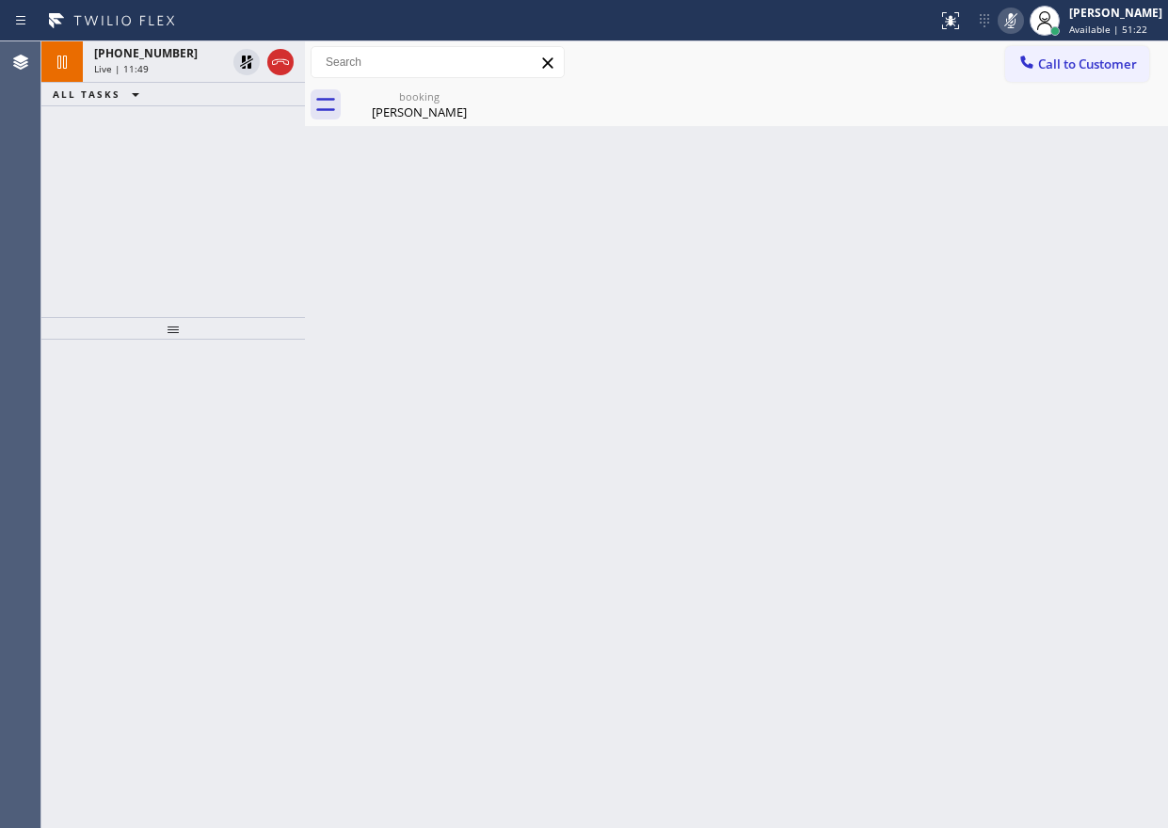
click at [394, 135] on div "Back to Dashboard Change Sender ID Customers Technicians Select a contact Outbo…" at bounding box center [736, 434] width 863 height 787
click at [404, 106] on div "Frankie Roberson" at bounding box center [419, 112] width 142 height 17
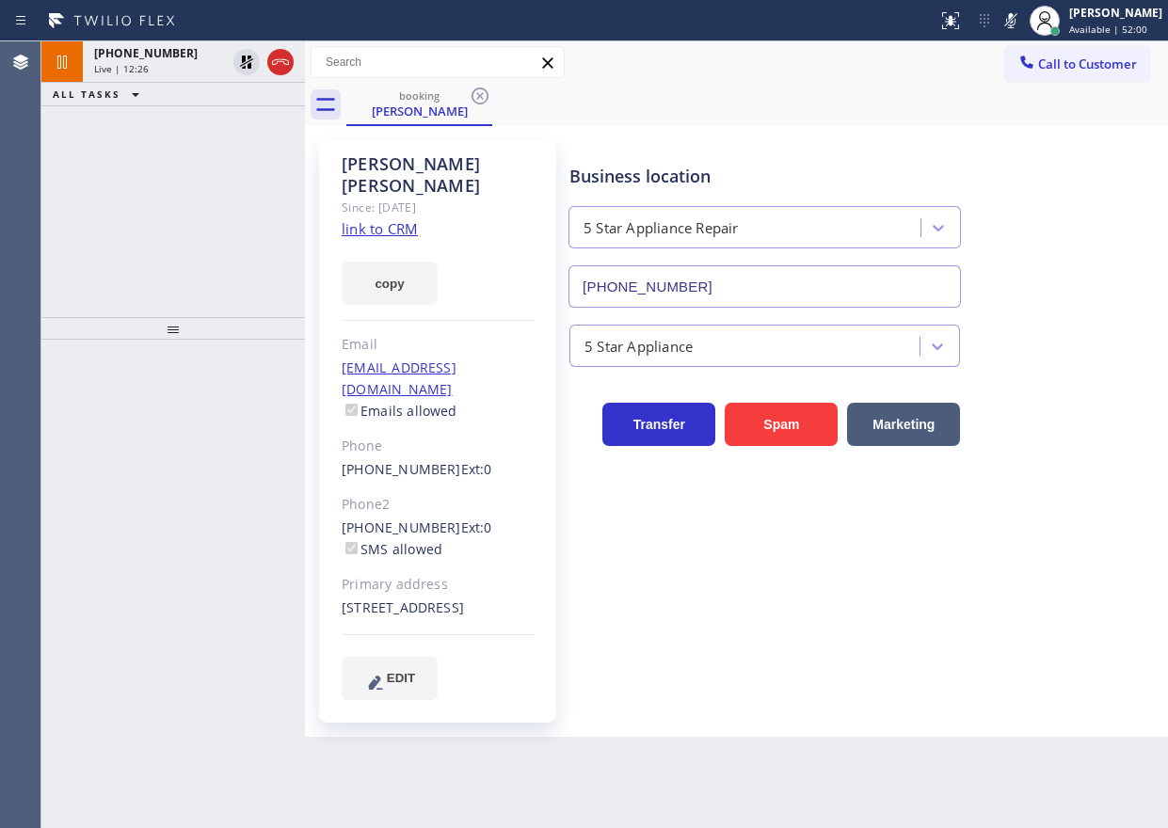
drag, startPoint x: 1028, startPoint y: 10, endPoint x: 871, endPoint y: 102, distance: 180.9
click at [1022, 10] on icon at bounding box center [1010, 20] width 23 height 23
click at [239, 62] on icon at bounding box center [246, 62] width 23 height 23
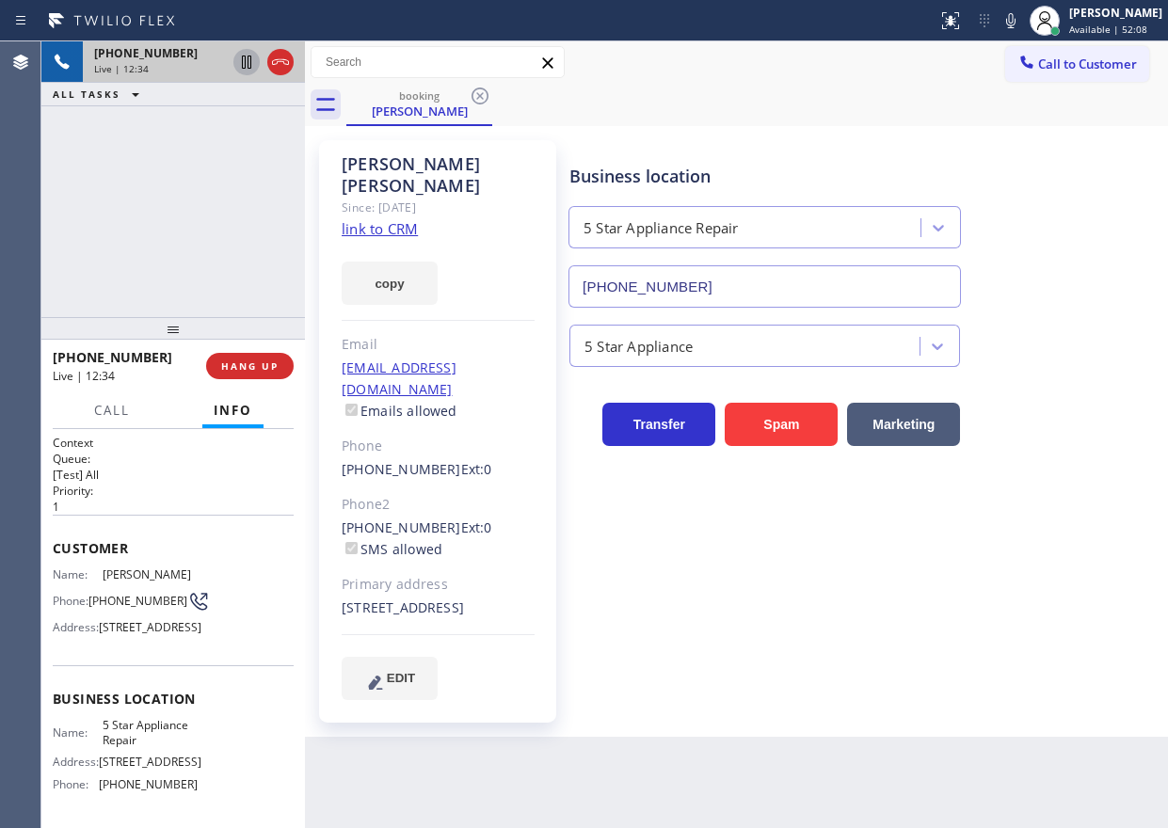
click at [1027, 112] on div "booking Frankie Roberson" at bounding box center [757, 105] width 822 height 42
click at [1015, 27] on icon at bounding box center [1010, 20] width 9 height 15
click at [243, 63] on icon at bounding box center [246, 62] width 9 height 13
click at [1022, 30] on icon at bounding box center [1010, 20] width 23 height 23
click at [246, 65] on icon at bounding box center [246, 62] width 23 height 23
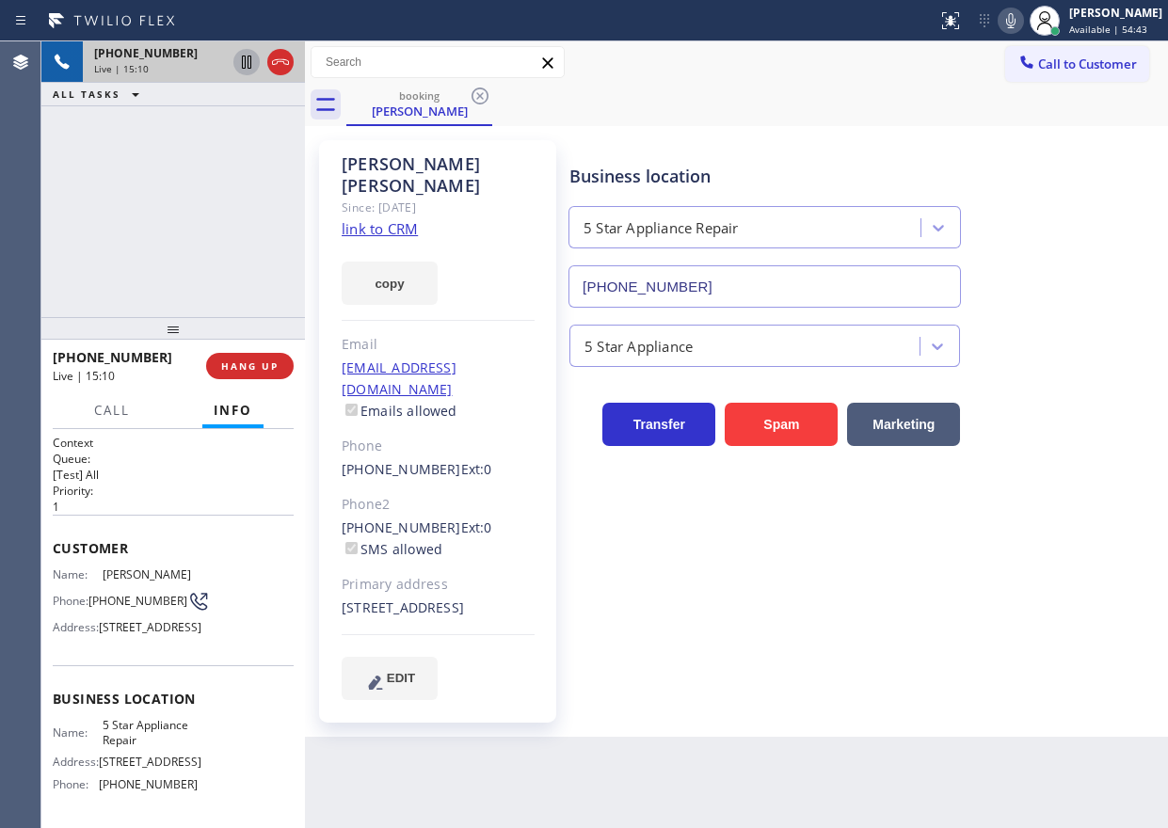
click at [1070, 288] on div "Business location 5 Star Appliance Repair [PHONE_NUMBER]" at bounding box center [865, 222] width 598 height 170
click at [269, 368] on span "HANG UP" at bounding box center [249, 366] width 57 height 13
click at [267, 366] on span "HANG UP" at bounding box center [249, 366] width 57 height 13
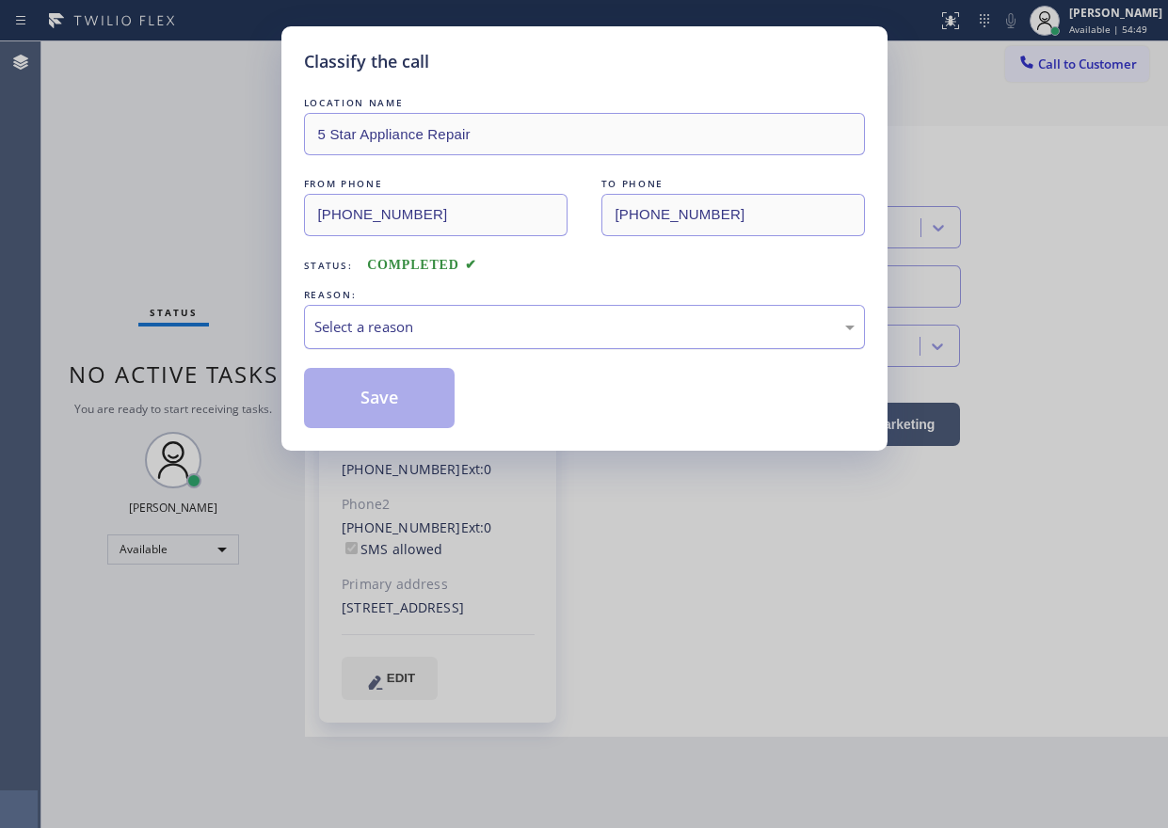
click at [571, 316] on div "Select a reason" at bounding box center [584, 327] width 540 height 22
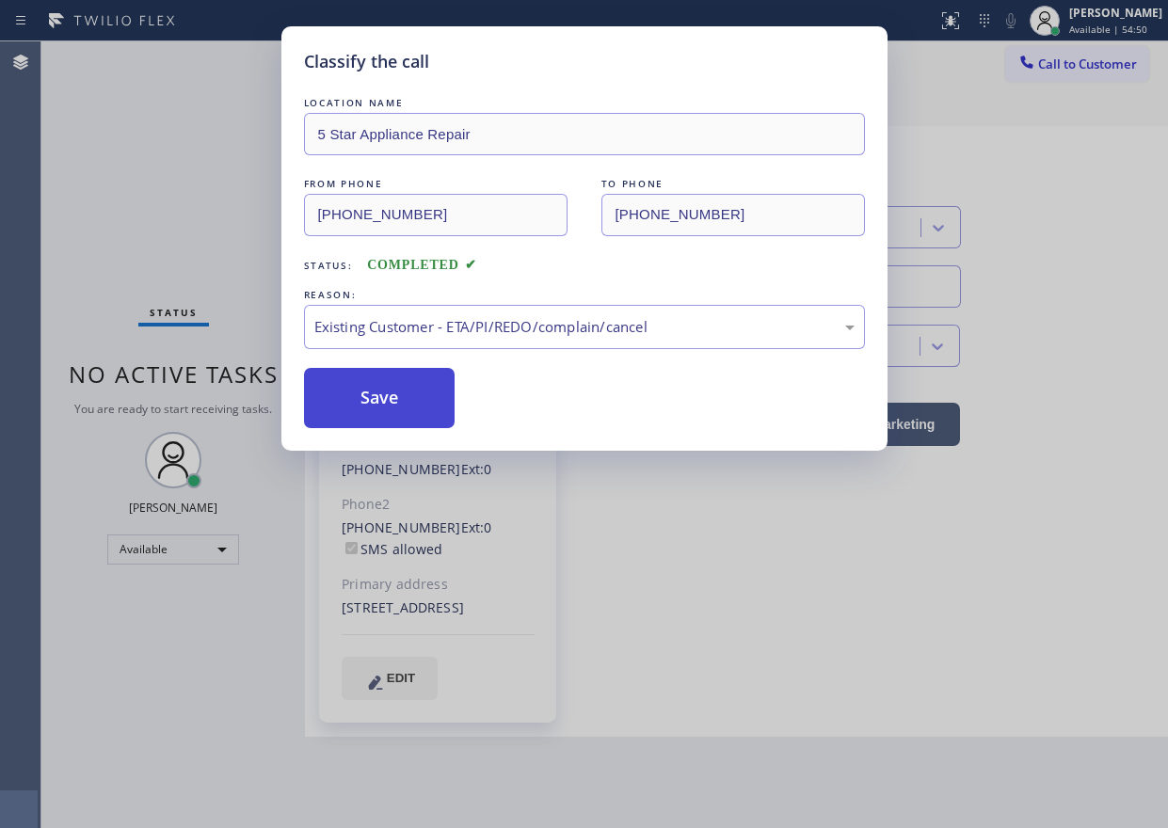
click at [364, 400] on button "Save" at bounding box center [380, 398] width 152 height 60
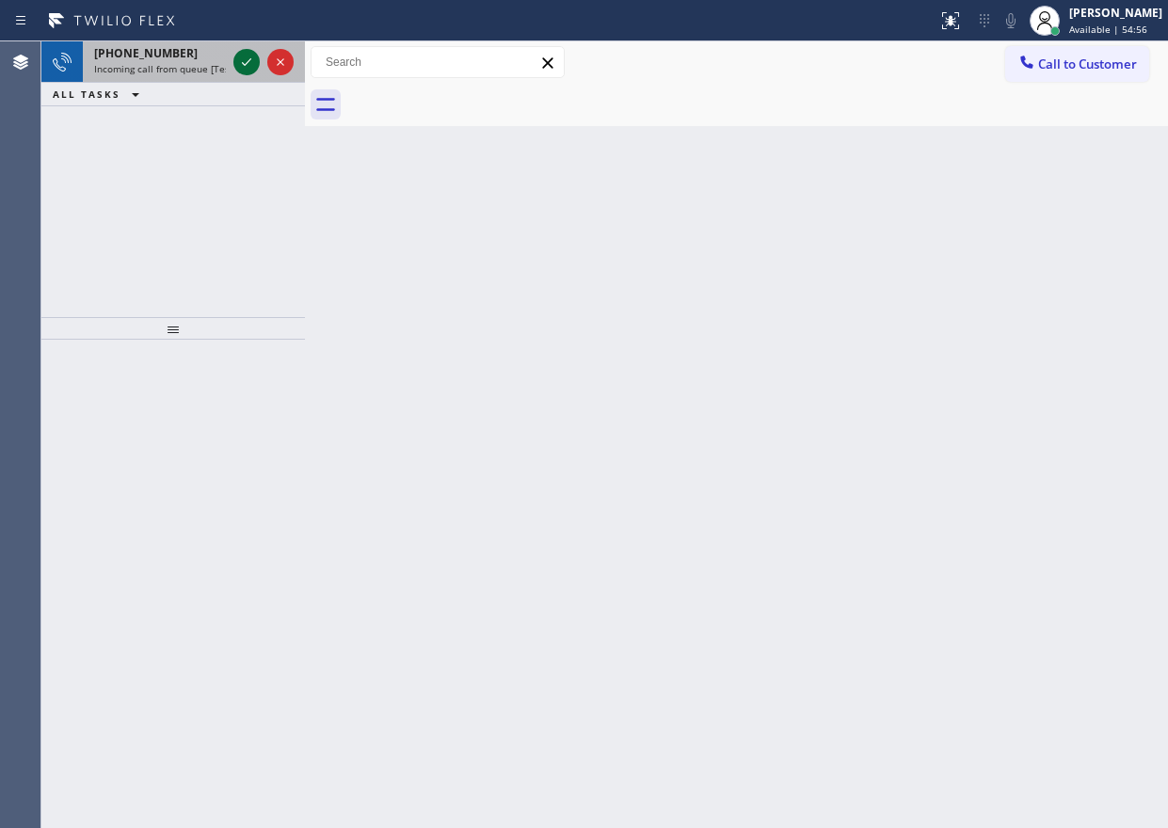
click at [245, 66] on icon at bounding box center [246, 62] width 23 height 23
click at [242, 61] on icon at bounding box center [246, 62] width 23 height 23
click at [248, 56] on icon at bounding box center [246, 62] width 23 height 23
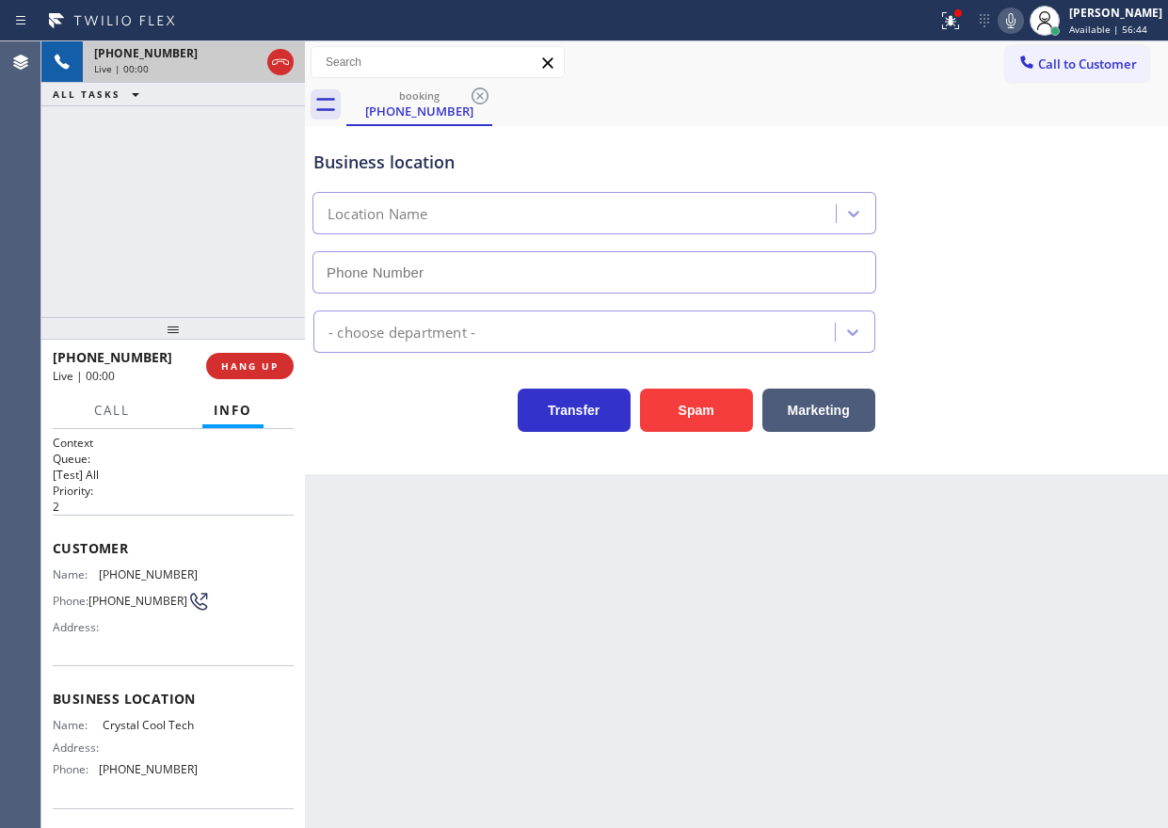
type input "(669) 341-6665"
click at [686, 418] on button "Spam" at bounding box center [696, 410] width 113 height 43
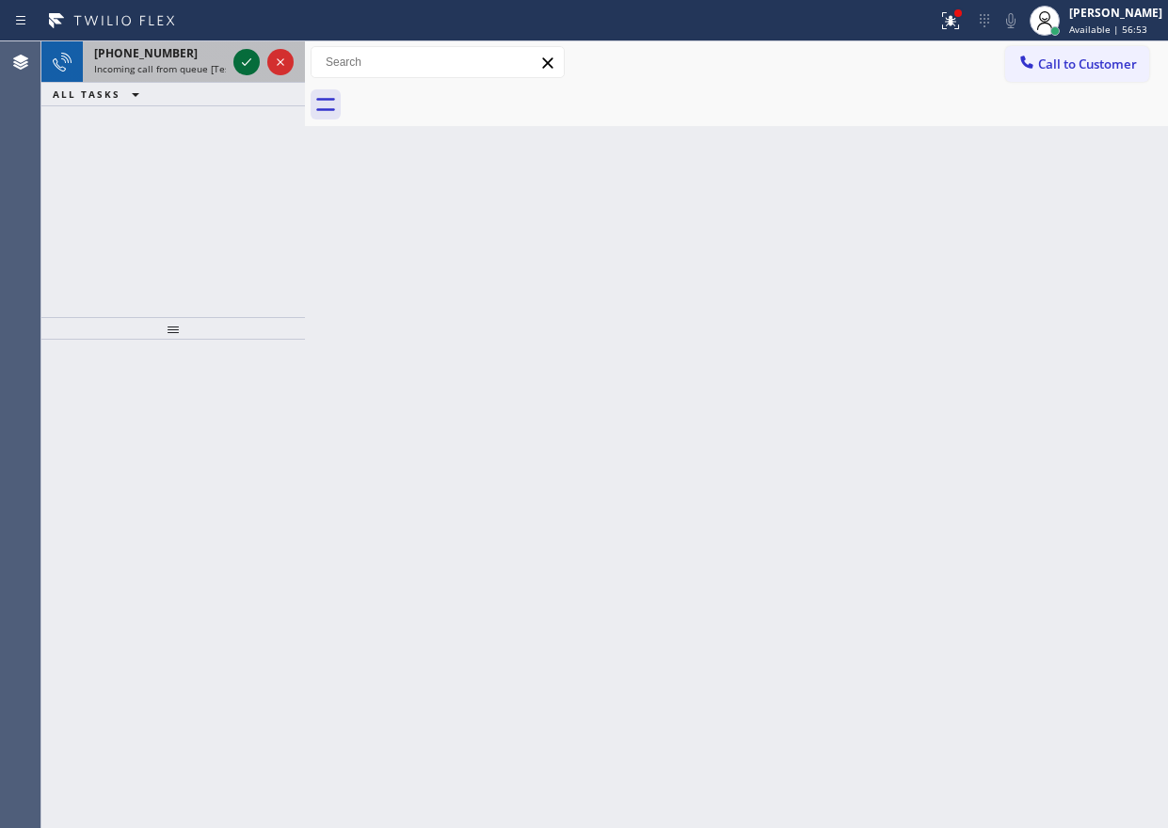
click at [249, 63] on icon at bounding box center [246, 62] width 23 height 23
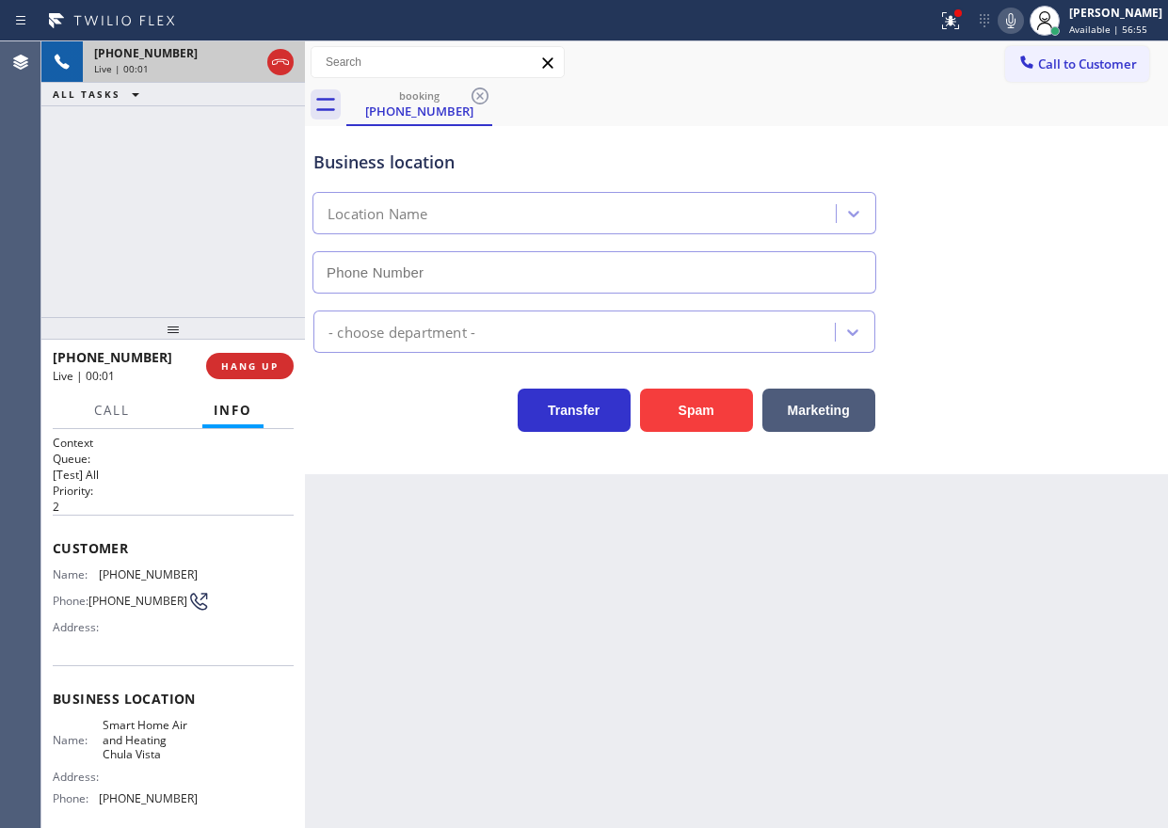
type input "(530) 240-7411"
click at [696, 415] on button "Spam" at bounding box center [696, 410] width 113 height 43
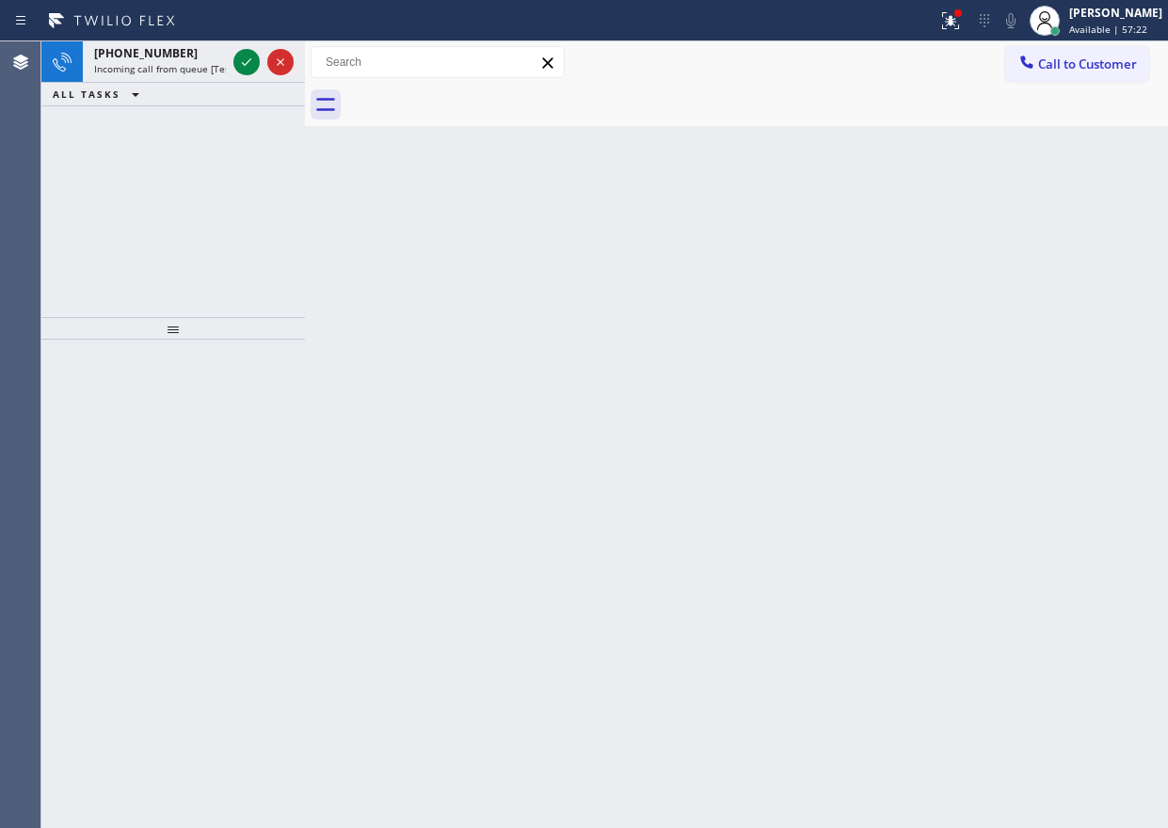
click at [961, 301] on div "Back to Dashboard Change Sender ID Customers Technicians Select a contact Outbo…" at bounding box center [736, 434] width 863 height 787
click at [244, 62] on icon at bounding box center [246, 62] width 23 height 23
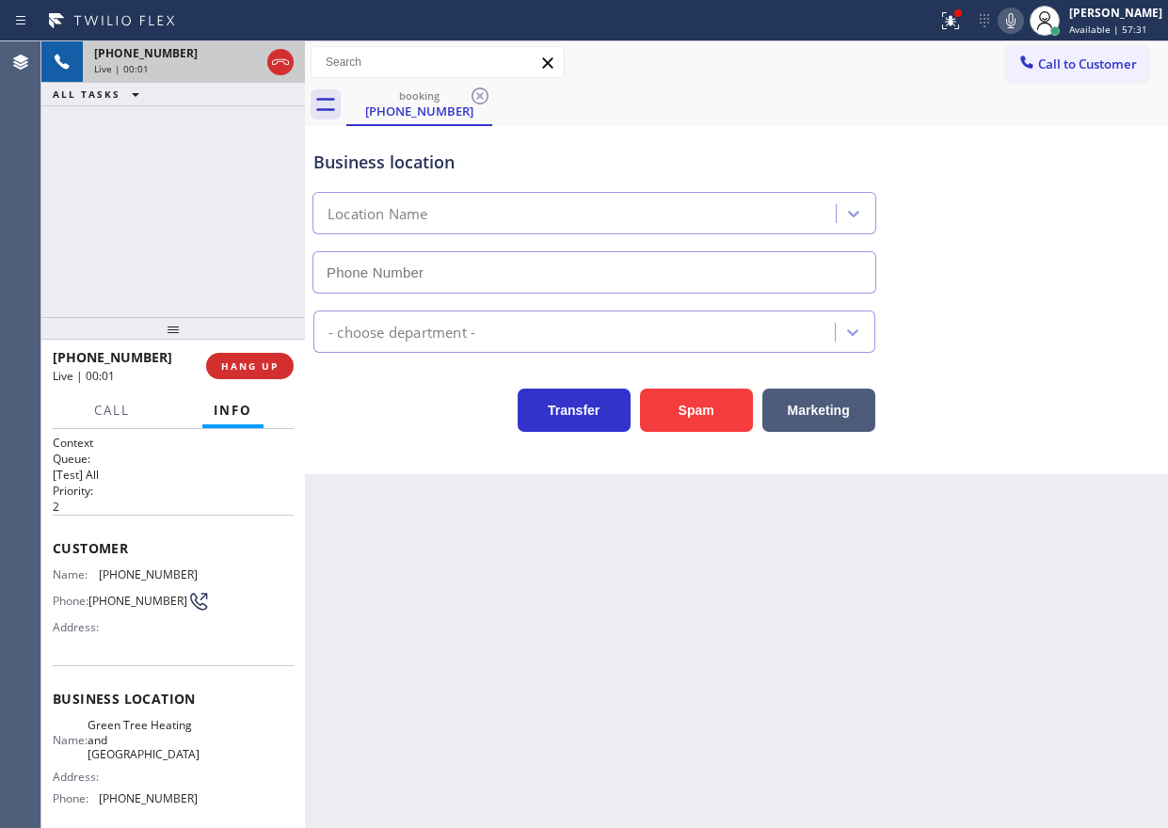
type input "(949) 506-5933"
click at [146, 755] on span "Green Tree Heating and Cooling Lake Forest" at bounding box center [144, 739] width 112 height 43
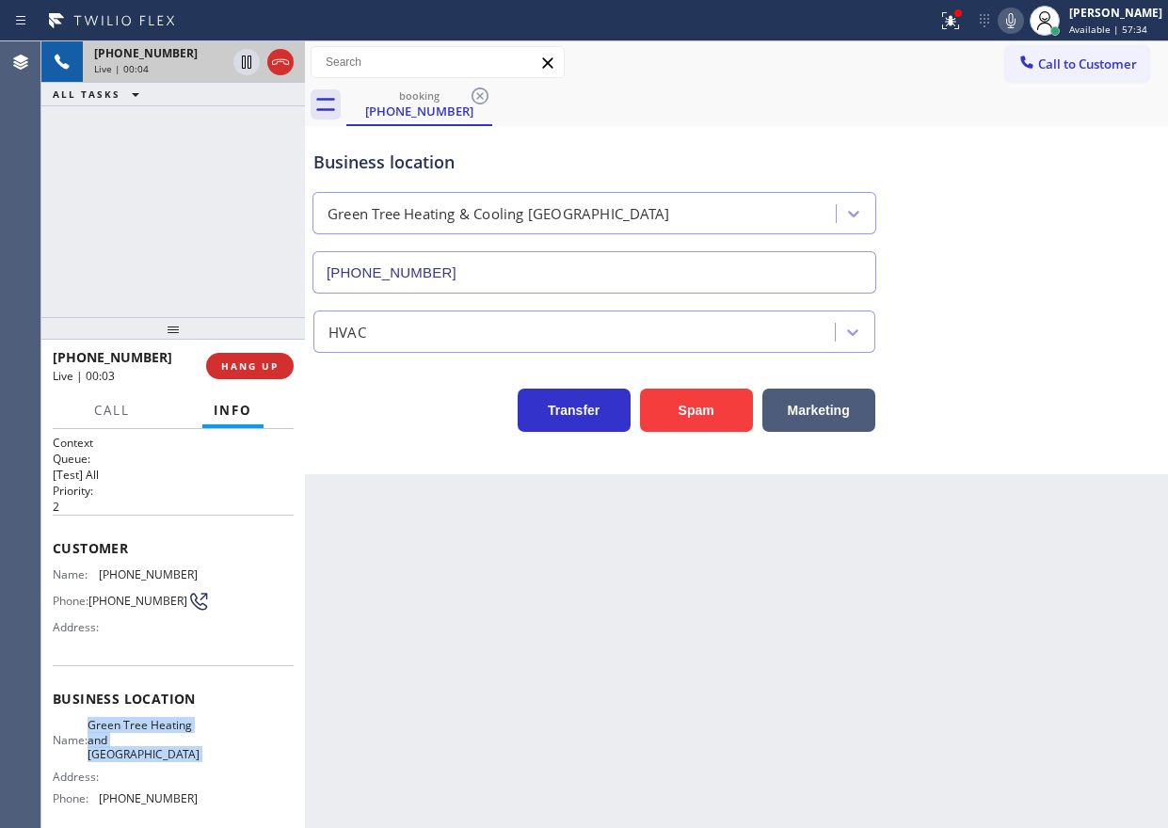
click at [146, 755] on span "Green Tree Heating and Cooling Lake Forest" at bounding box center [144, 739] width 112 height 43
copy span "Green Tree Heating and Cooling Lake Forest"
click at [597, 254] on input "(949) 506-5933" at bounding box center [594, 272] width 564 height 42
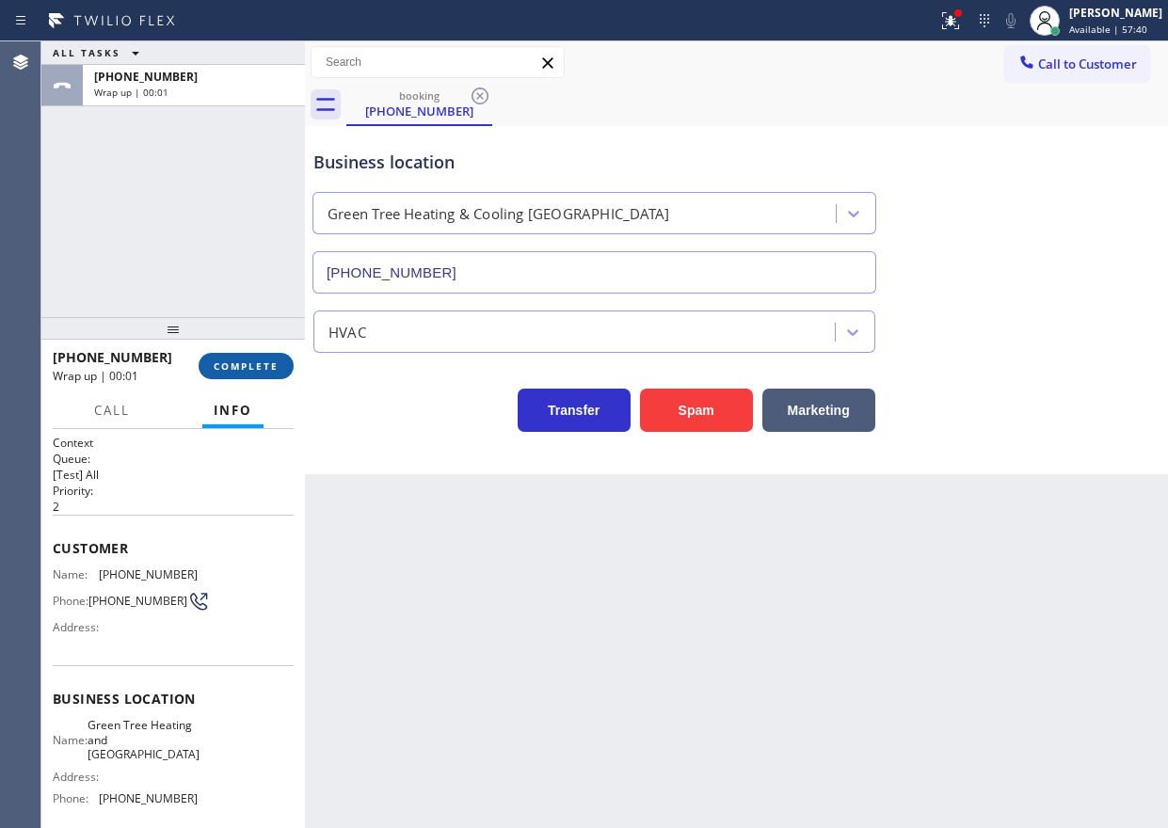
click at [248, 366] on span "COMPLETE" at bounding box center [246, 366] width 65 height 13
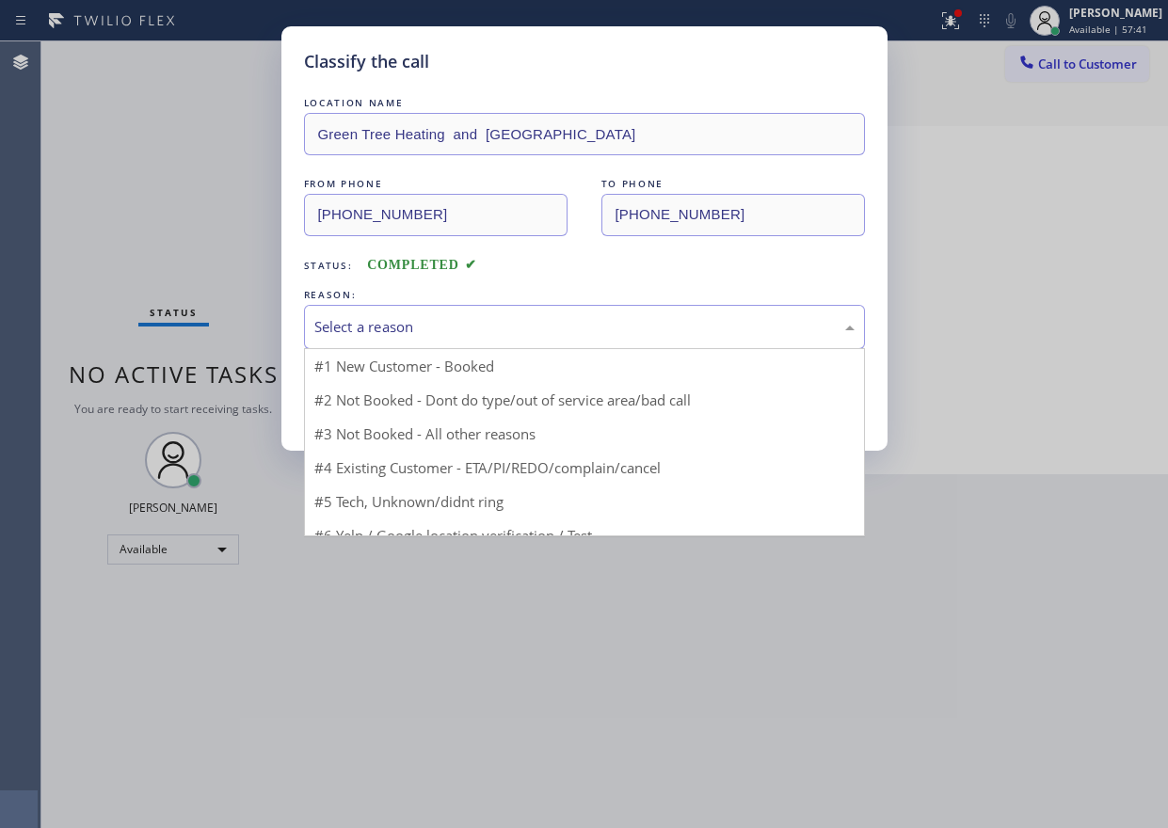
click at [472, 331] on div "Select a reason" at bounding box center [584, 327] width 540 height 22
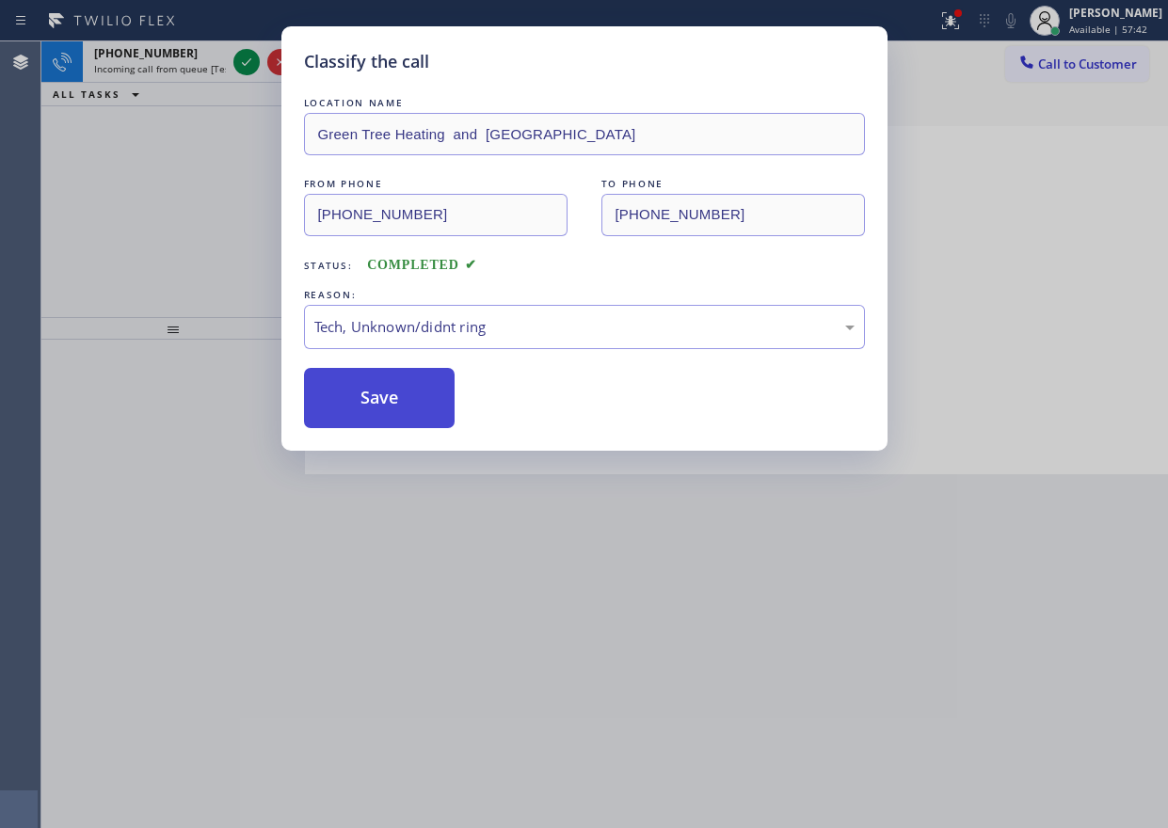
click at [392, 409] on button "Save" at bounding box center [380, 398] width 152 height 60
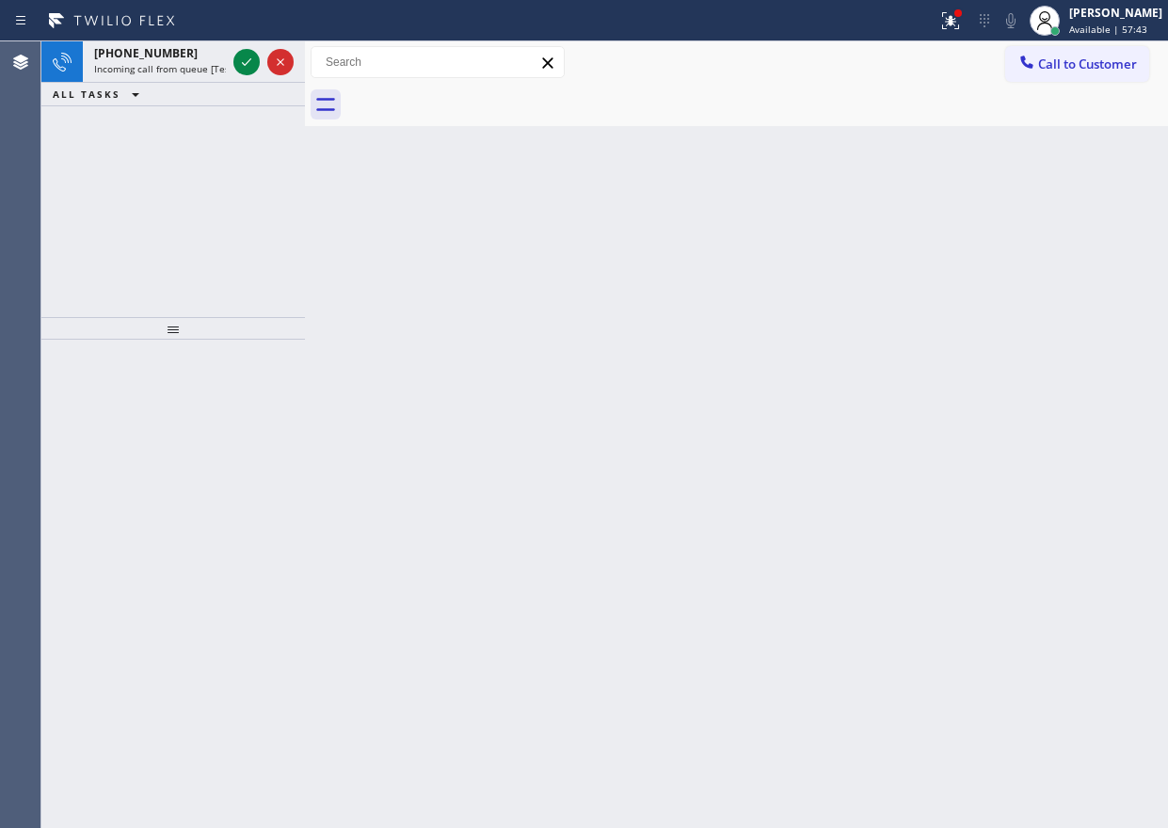
click at [245, 63] on div "Classify the call LOCATION NAME Heating and Air Conditioning Echo Park FROM PHO…" at bounding box center [604, 434] width 1127 height 787
click at [245, 63] on icon at bounding box center [246, 62] width 23 height 23
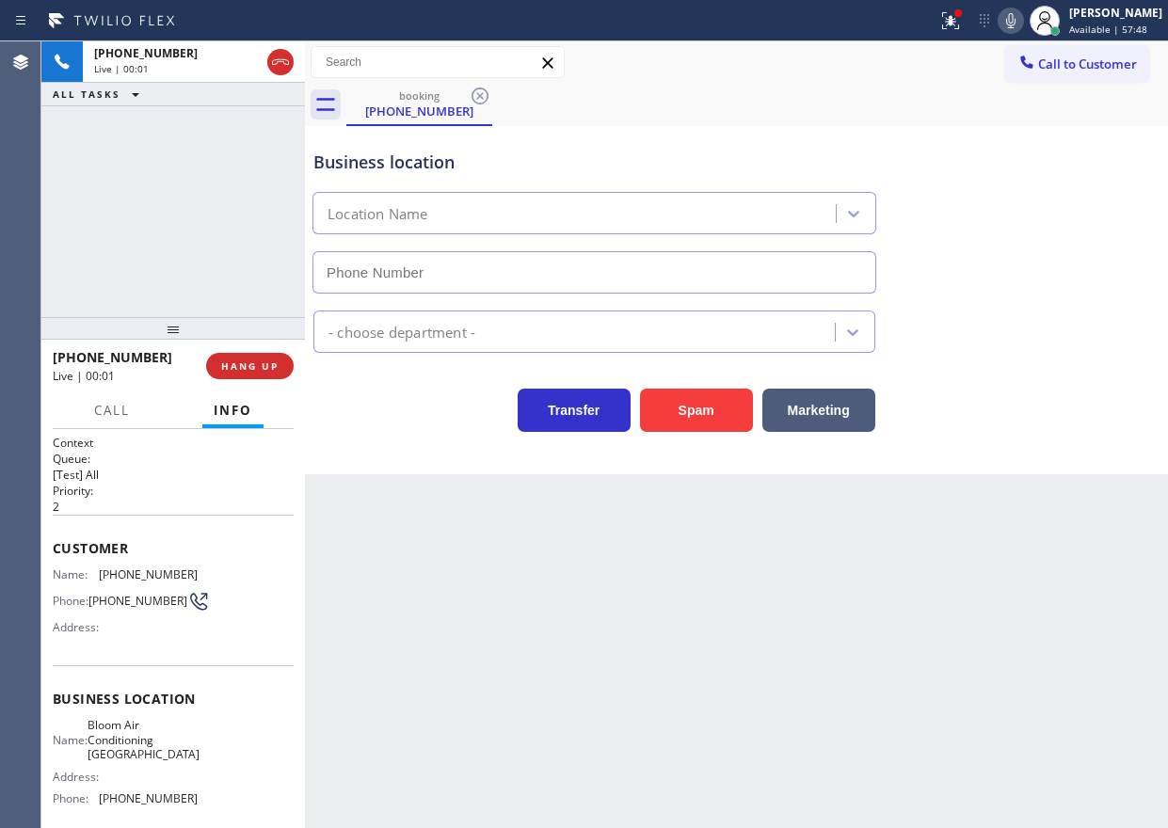
type input "(650) 284-2823"
click at [684, 416] on button "Spam" at bounding box center [696, 410] width 113 height 43
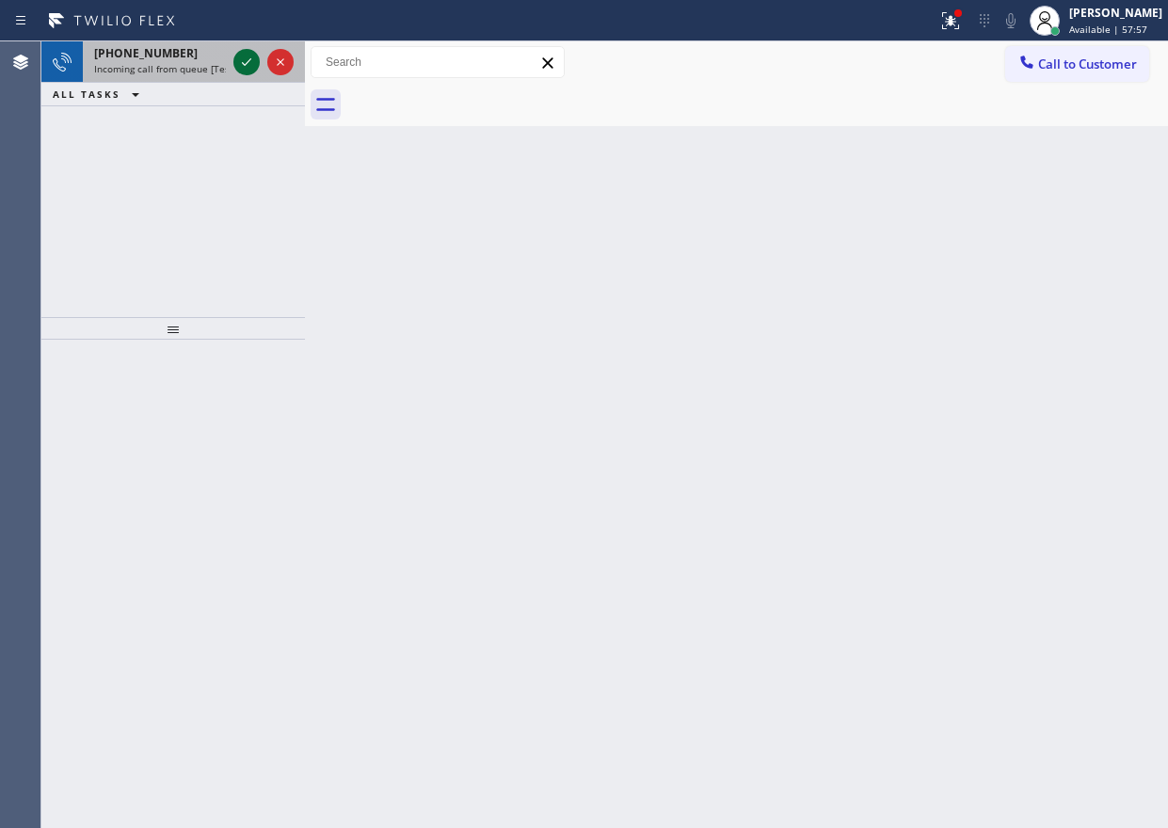
click at [243, 58] on icon at bounding box center [246, 62] width 23 height 23
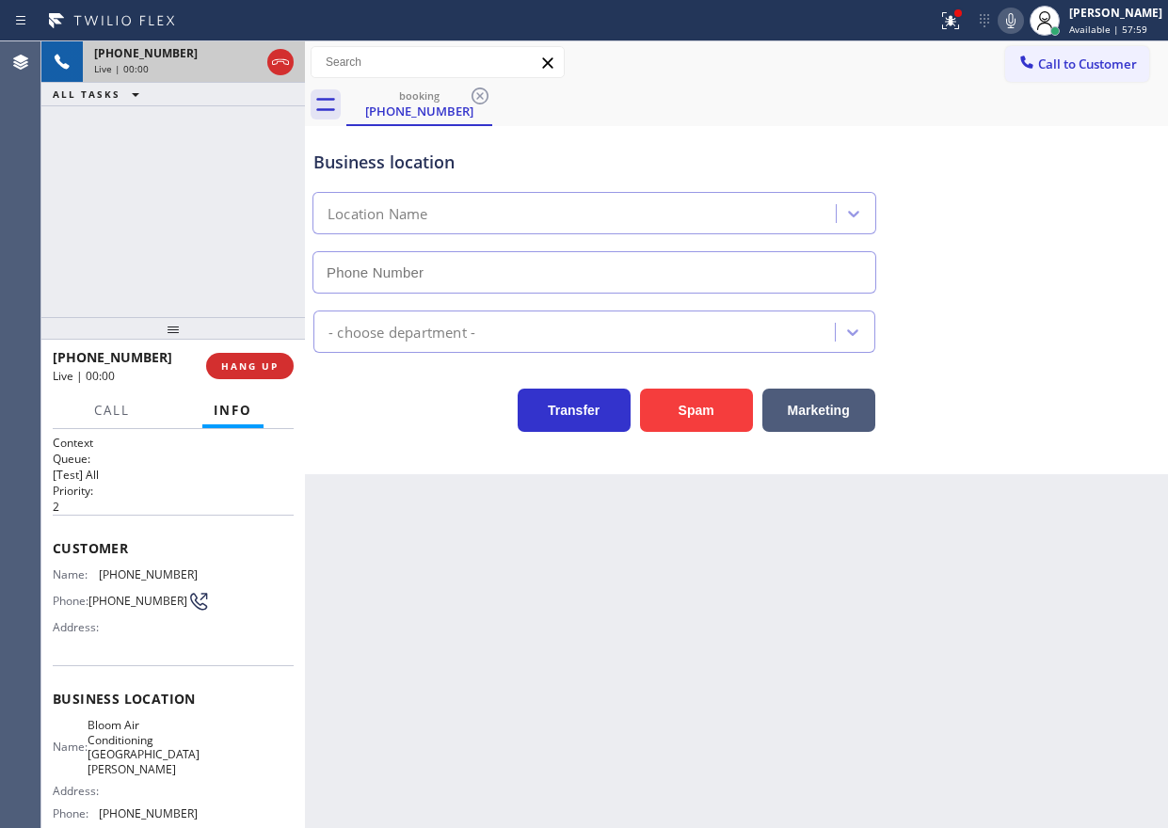
type input "(310) 361-4818"
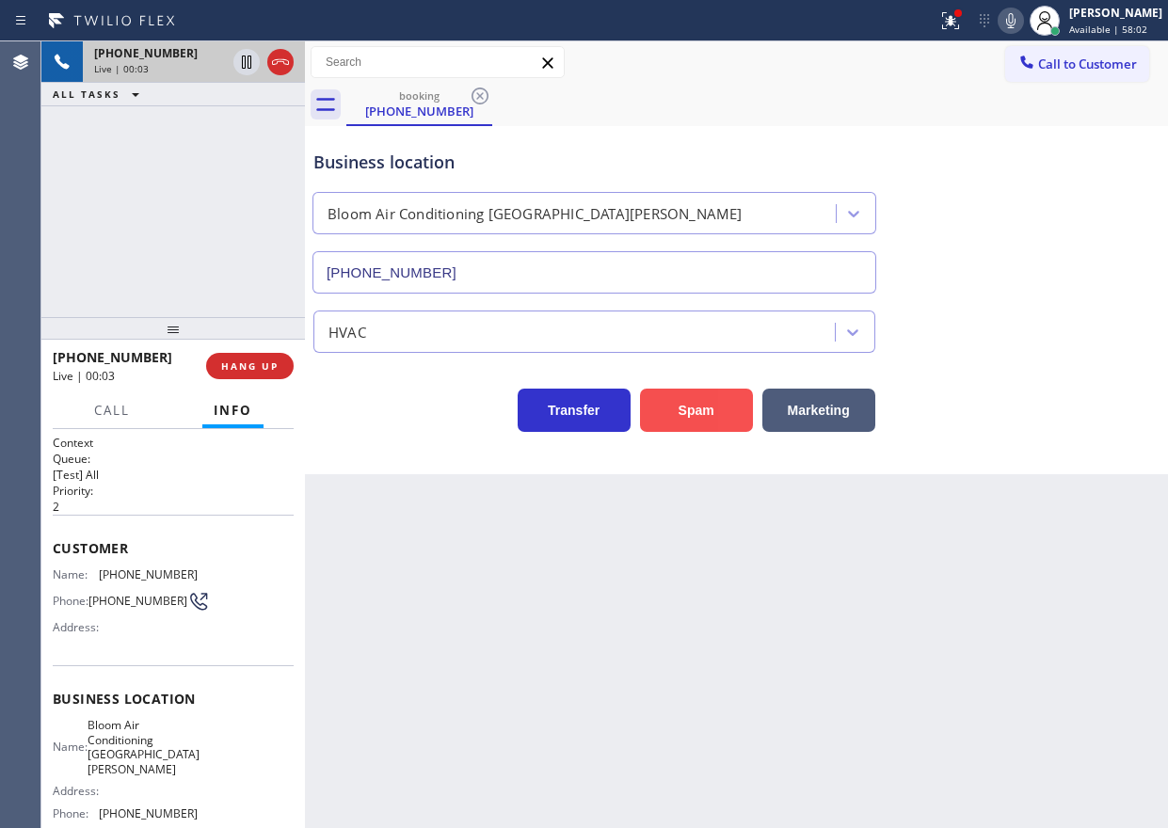
click at [691, 402] on button "Spam" at bounding box center [696, 410] width 113 height 43
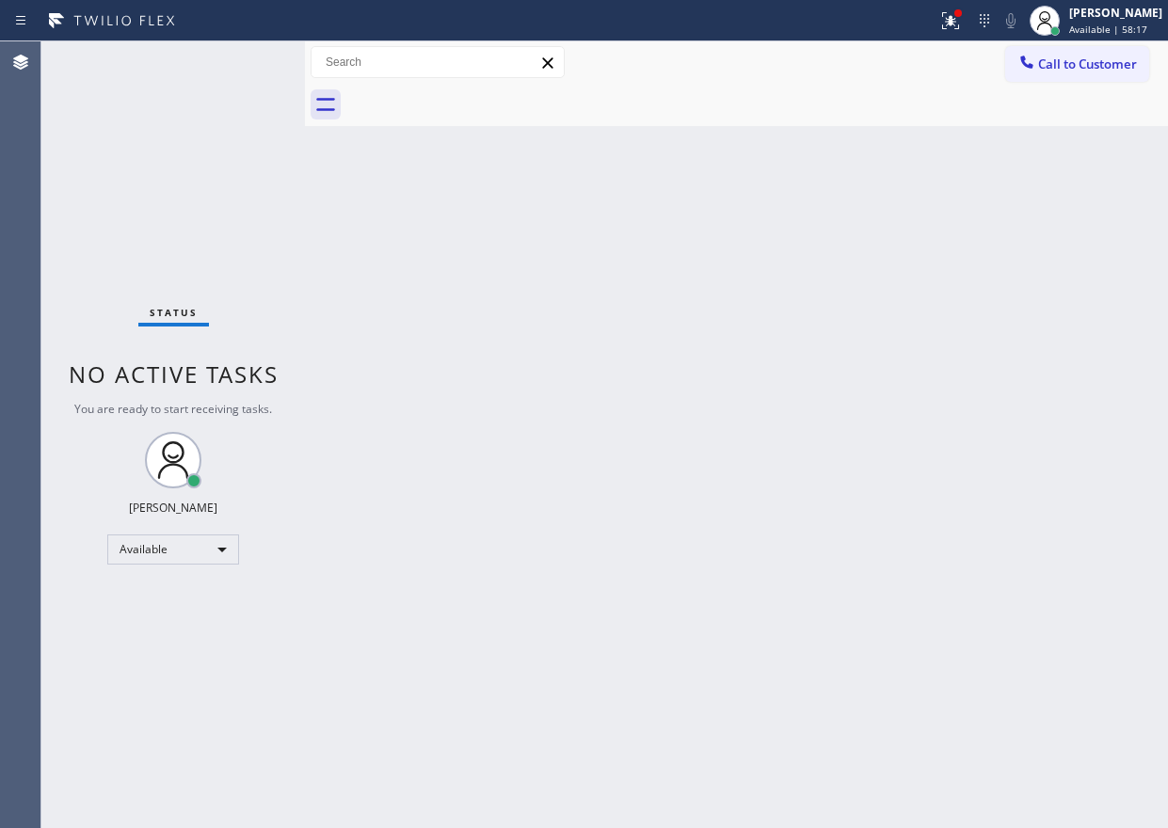
click at [245, 68] on div "Status No active tasks You are ready to start receiving tasks. [PERSON_NAME] Av…" at bounding box center [173, 434] width 264 height 787
click at [1000, 409] on div "Back to Dashboard Change Sender ID Customers Technicians Select a contact Outbo…" at bounding box center [736, 434] width 863 height 787
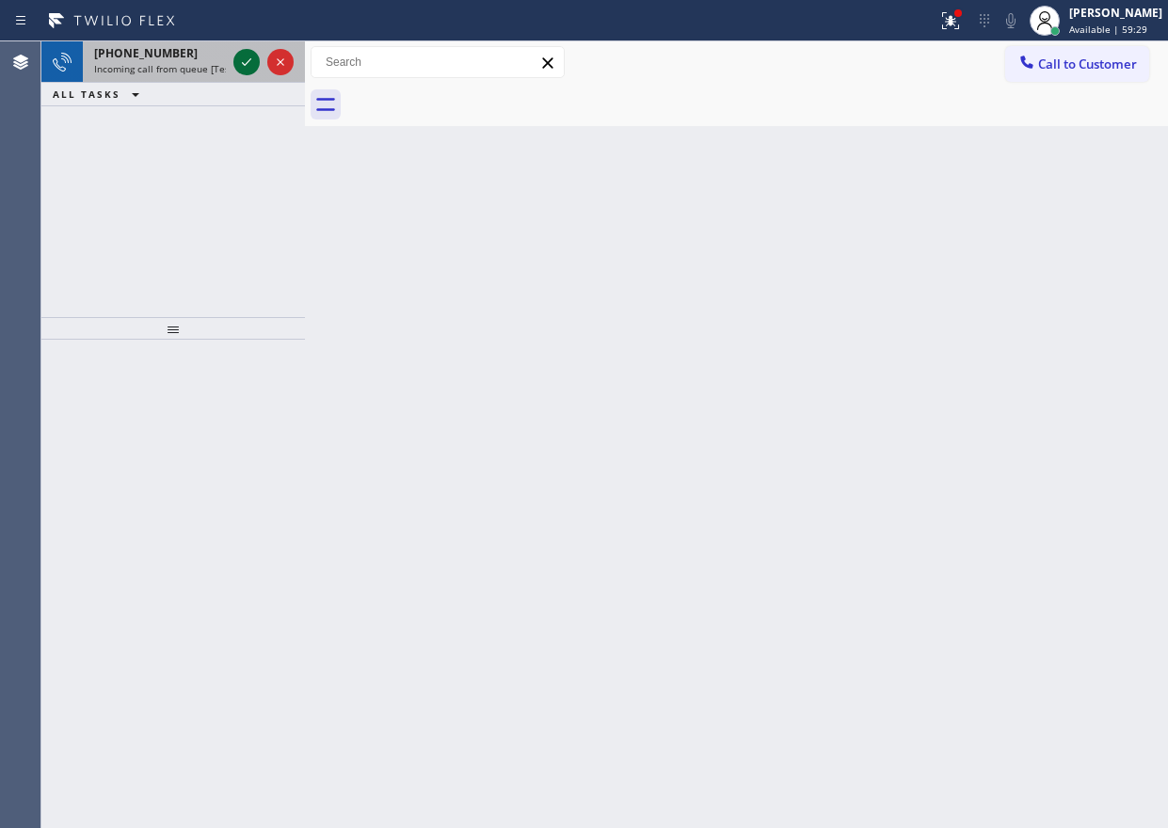
click at [251, 57] on icon at bounding box center [246, 62] width 23 height 23
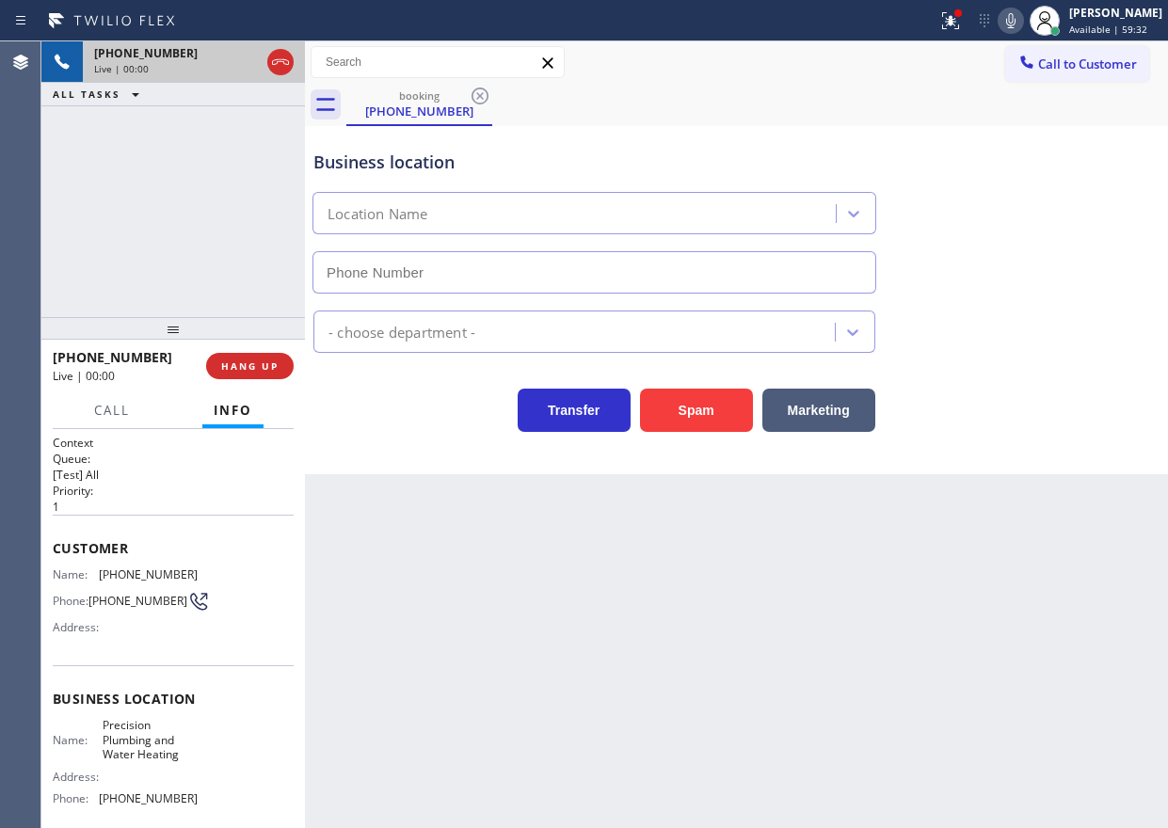
type input "(844) 924-0527"
click at [258, 363] on span "HANG UP" at bounding box center [249, 366] width 57 height 13
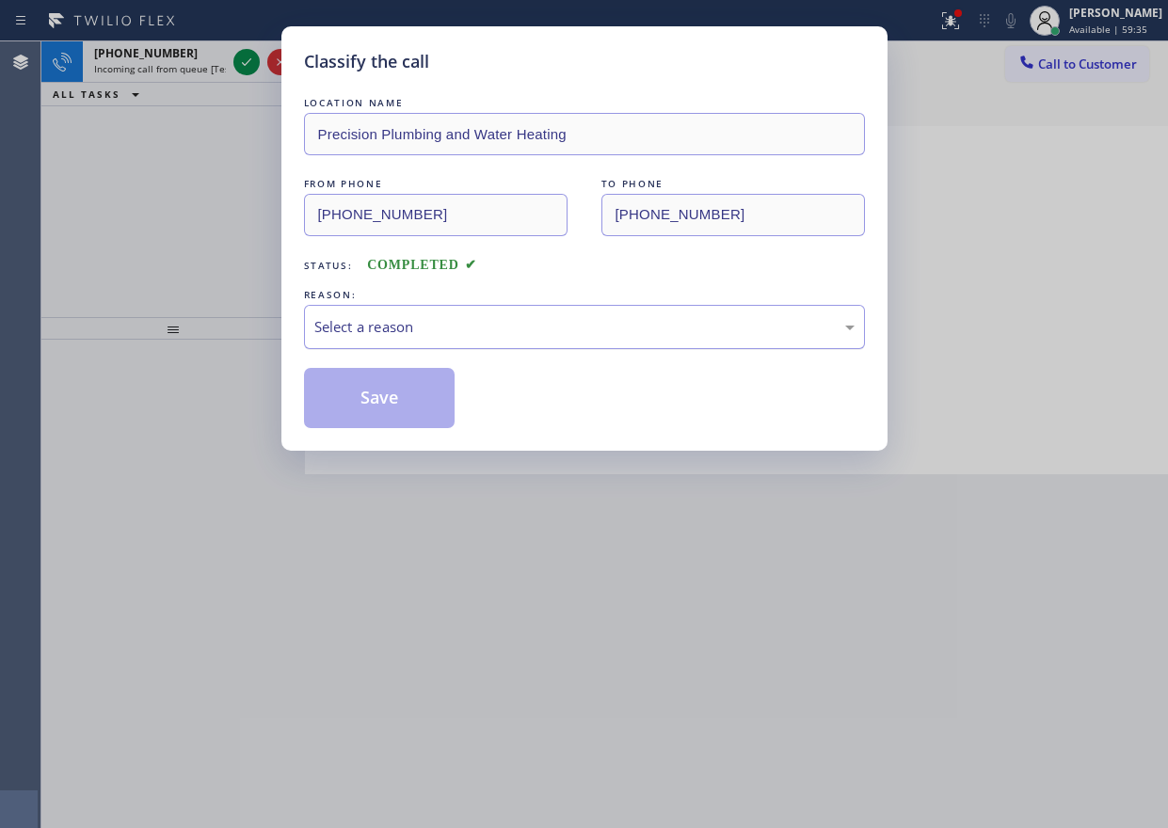
click at [475, 328] on div "Select a reason" at bounding box center [584, 327] width 540 height 22
click at [384, 392] on button "Save" at bounding box center [380, 398] width 152 height 60
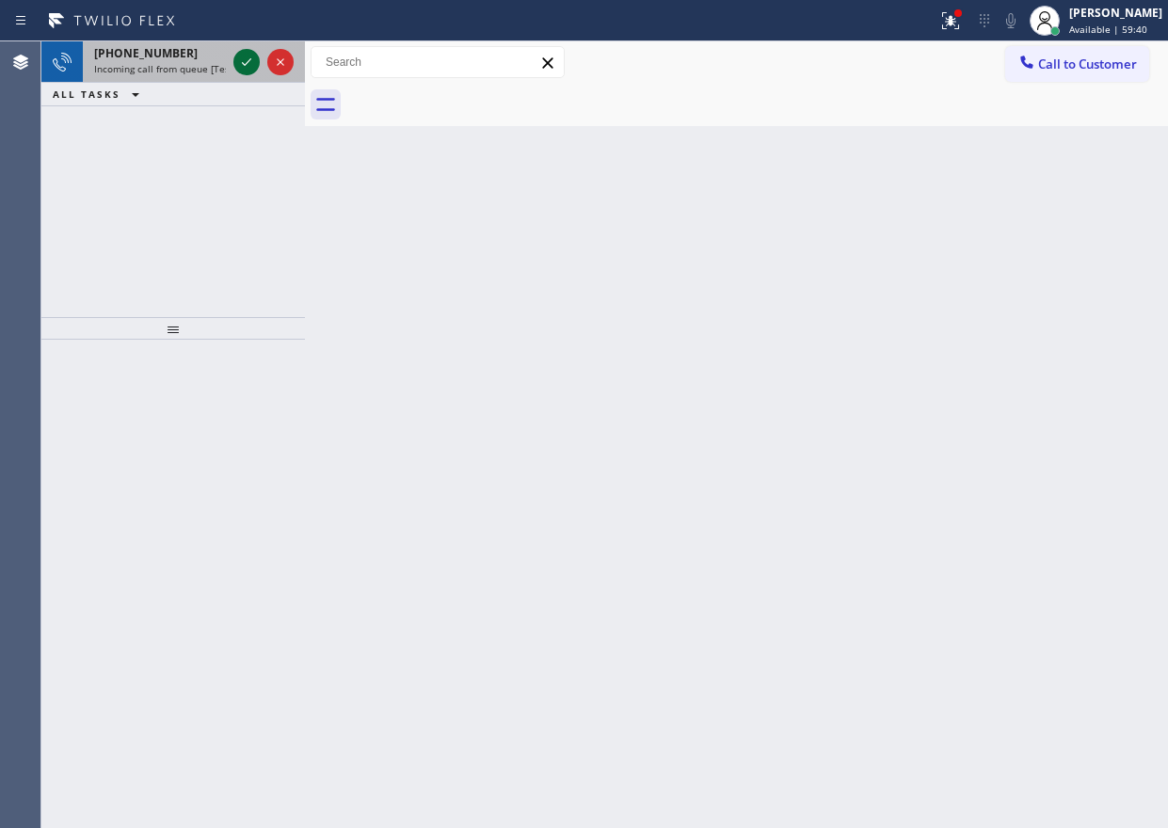
click at [243, 55] on icon at bounding box center [246, 62] width 23 height 23
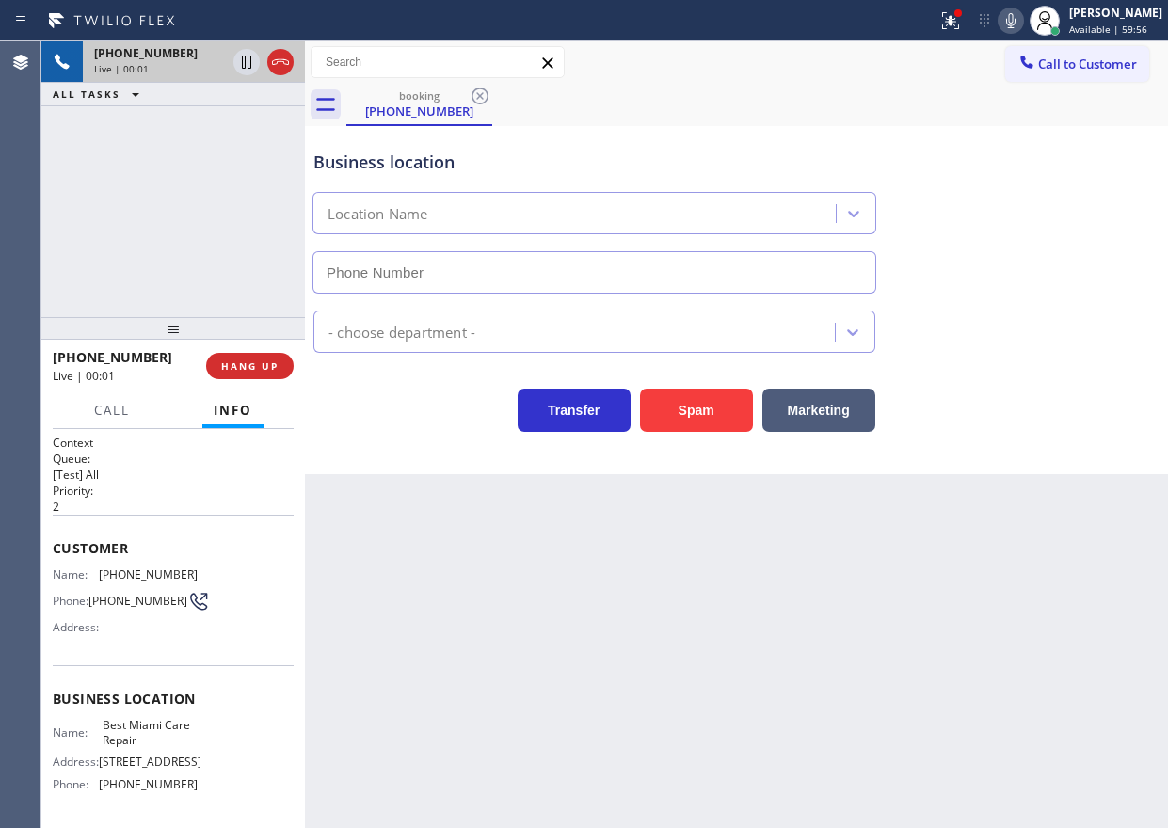
type input "(786) 460-1292"
click at [146, 747] on span "Best Miami Care Repair" at bounding box center [150, 732] width 94 height 29
copy span "Best Miami Care Repair"
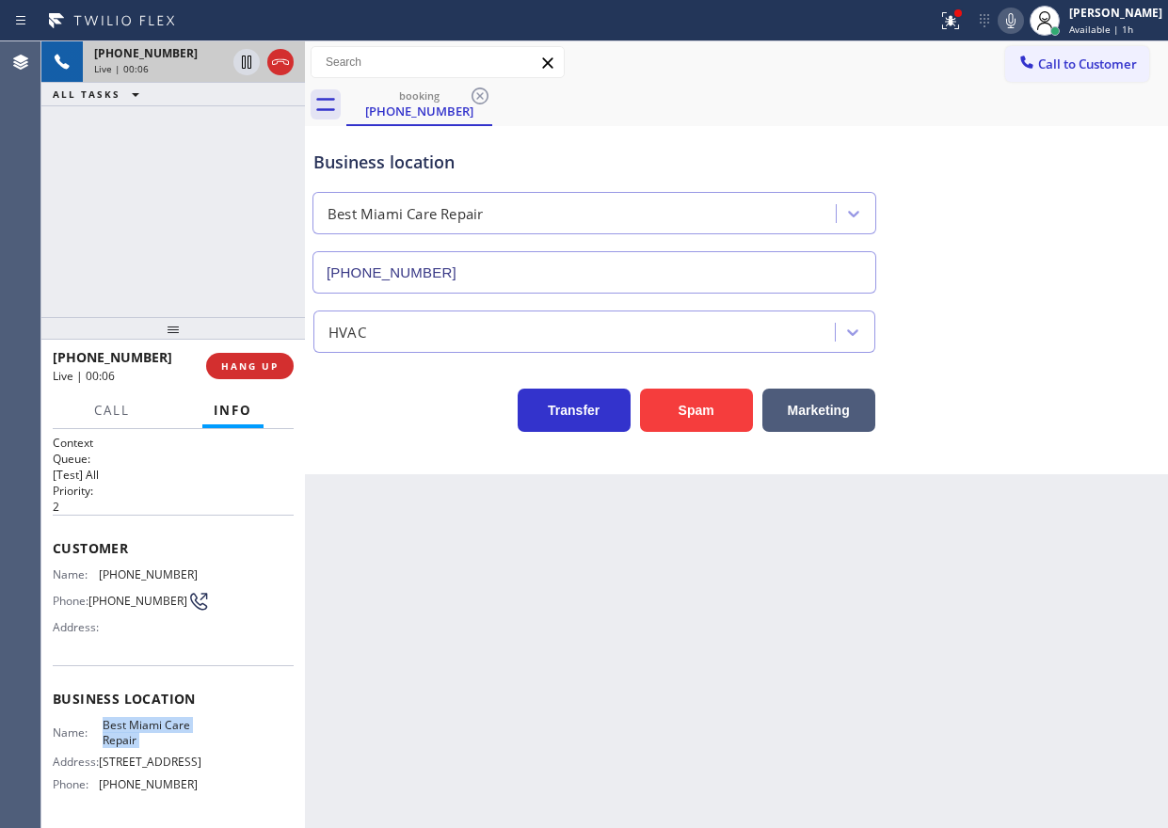
click at [514, 263] on input "(786) 460-1292" at bounding box center [594, 272] width 564 height 42
click at [1022, 24] on icon at bounding box center [1010, 20] width 23 height 23
click at [227, 367] on span "HANG UP" at bounding box center [249, 366] width 57 height 13
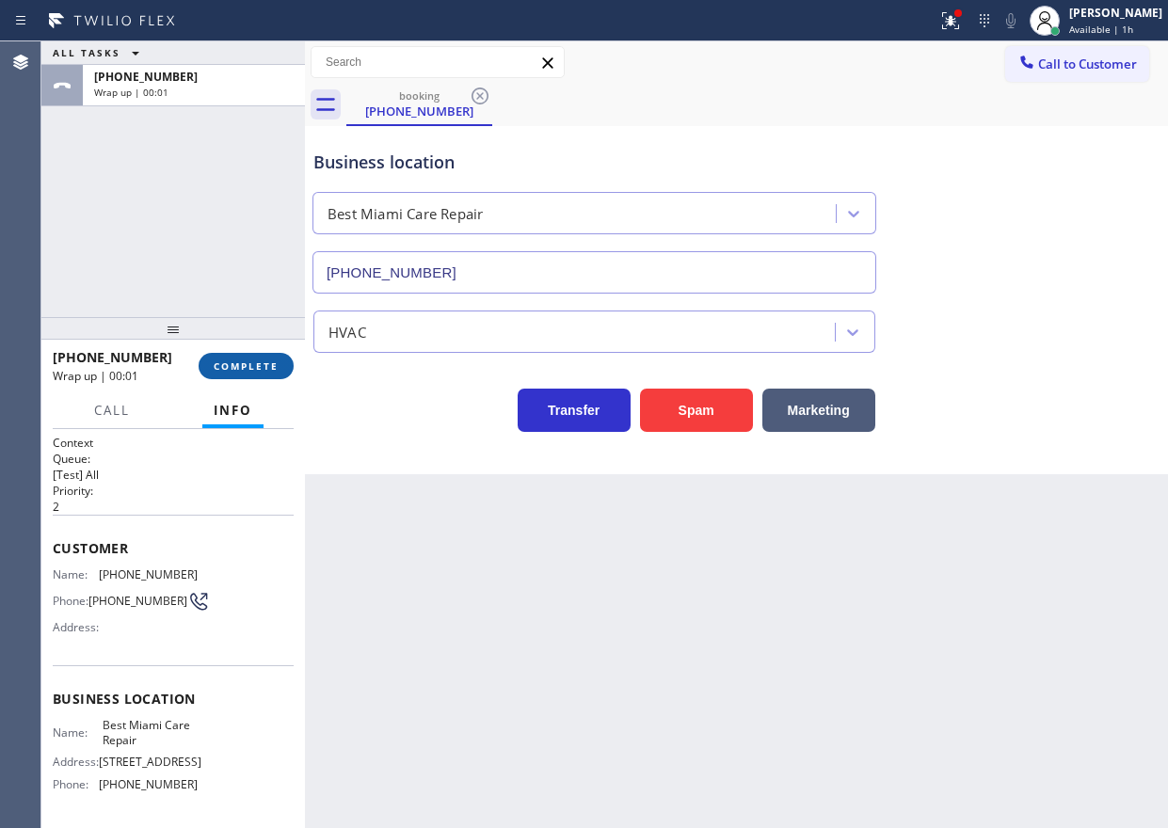
click at [232, 366] on span "COMPLETE" at bounding box center [246, 366] width 65 height 13
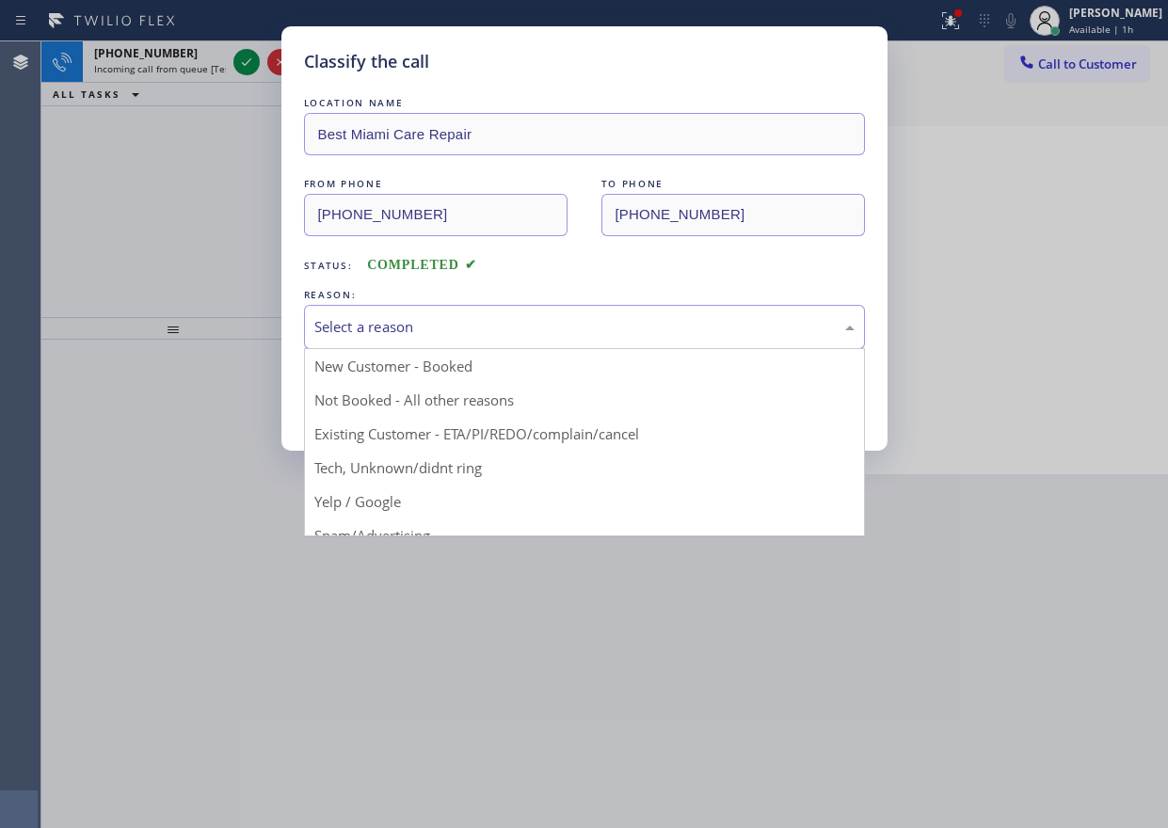
click at [446, 322] on div "Select a reason" at bounding box center [584, 327] width 540 height 22
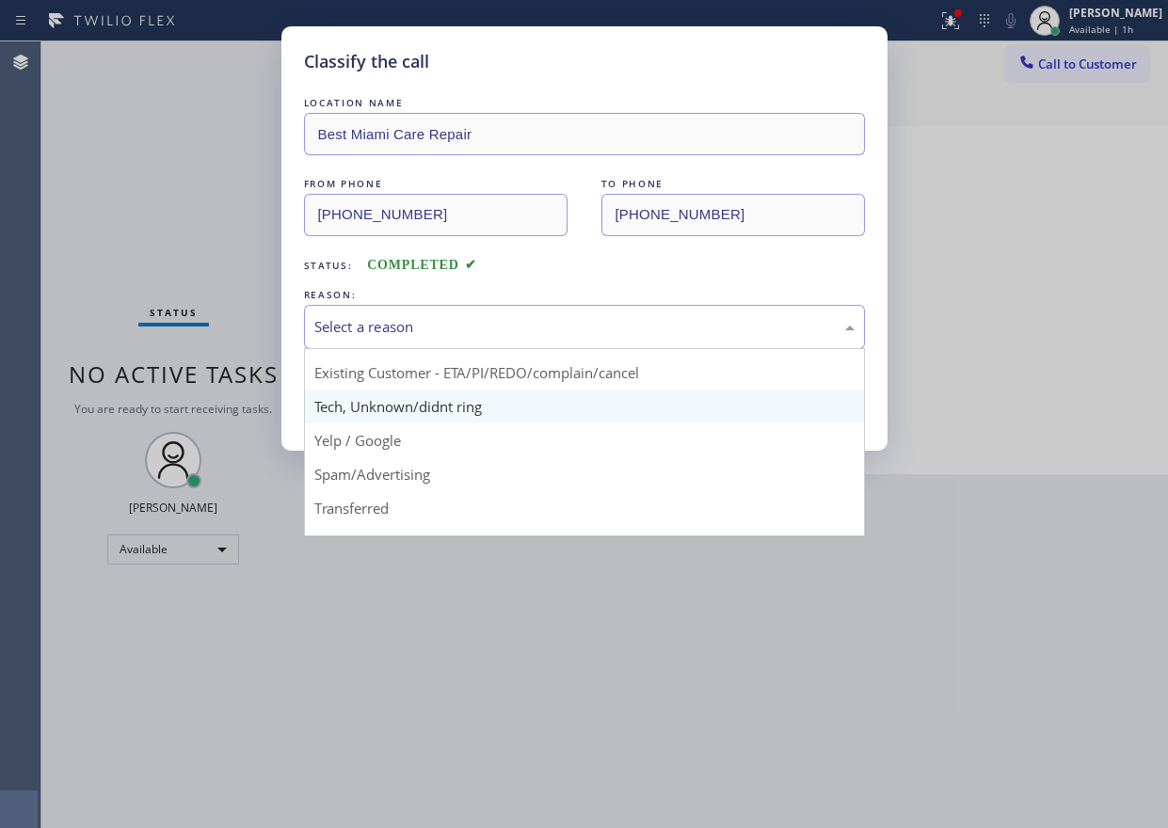
scroll to position [94, 0]
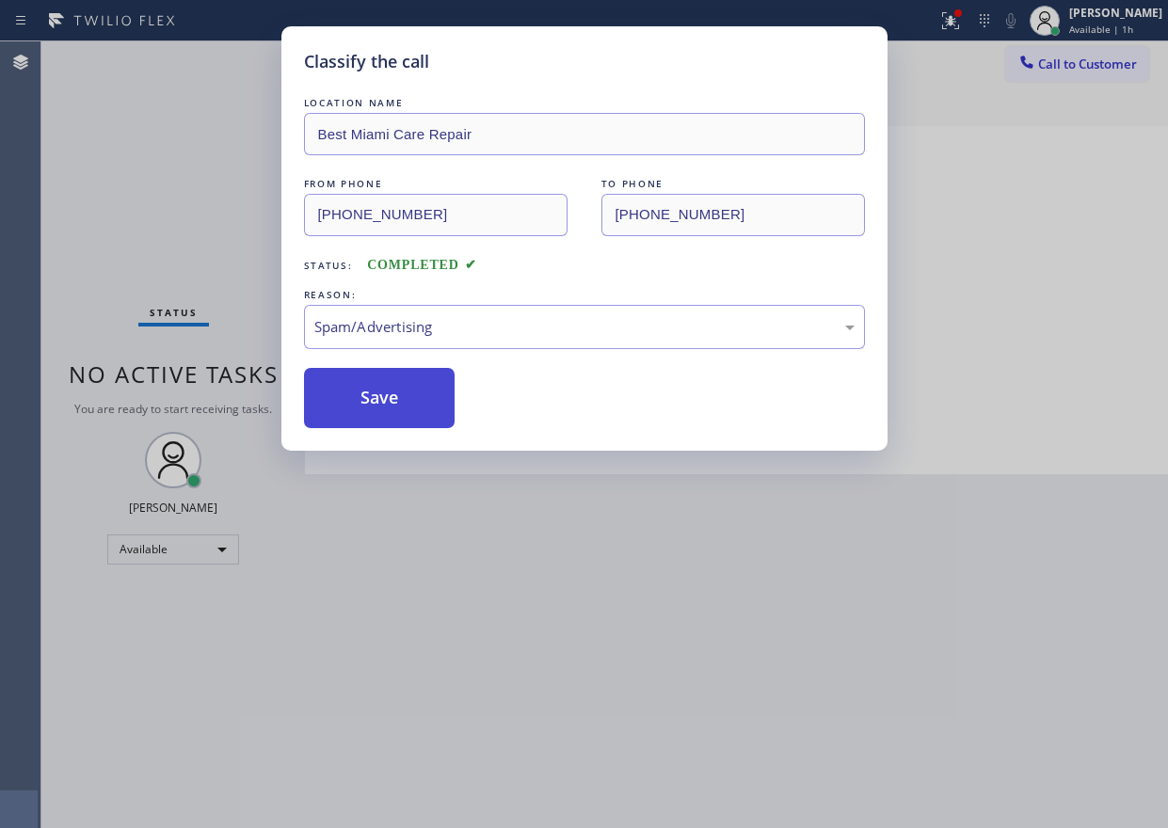
click at [393, 389] on button "Save" at bounding box center [380, 398] width 152 height 60
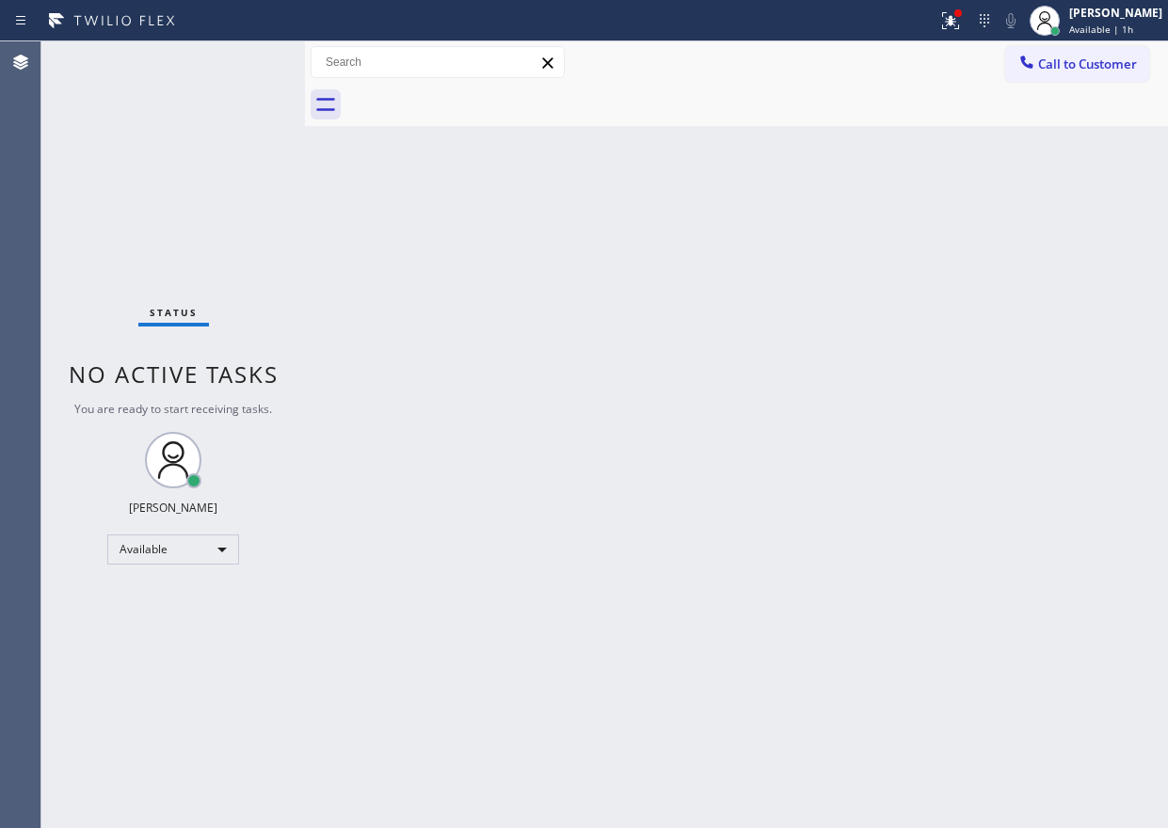
click at [1012, 456] on div "Back to Dashboard Change Sender ID Customers Technicians Select a contact Outbo…" at bounding box center [736, 434] width 863 height 787
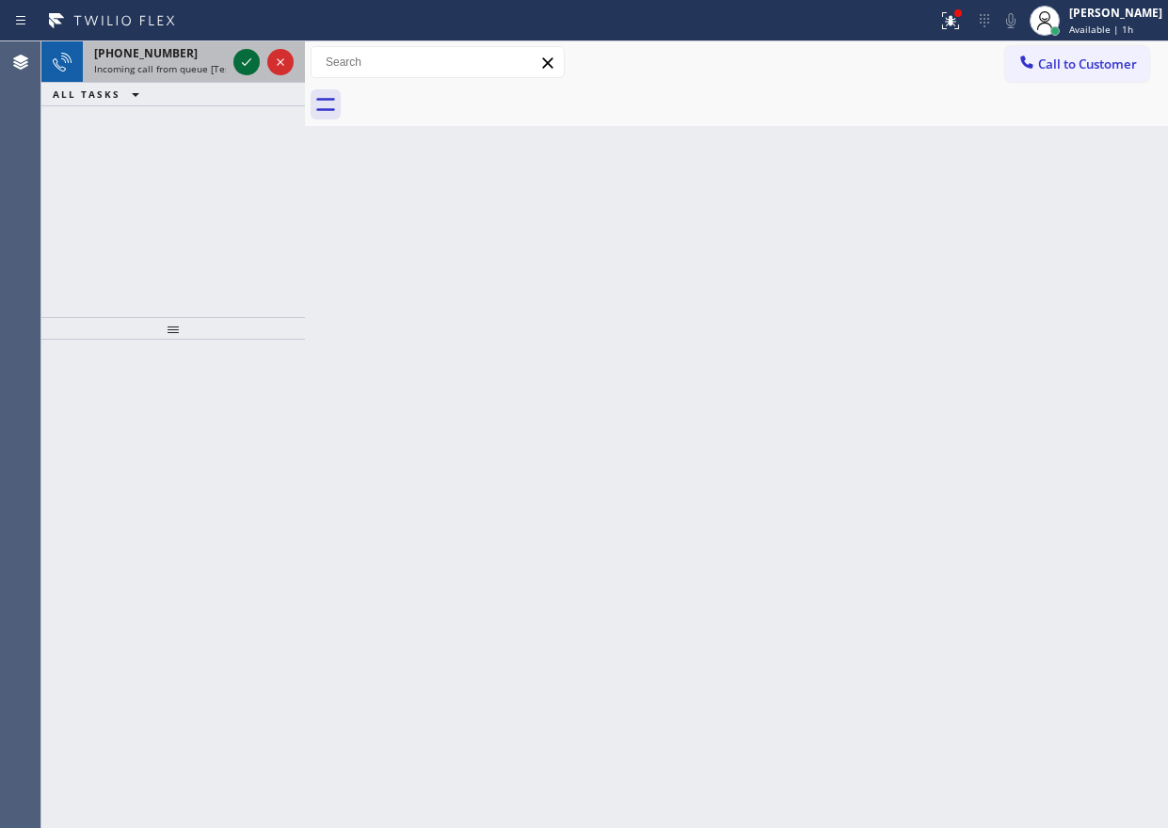
click at [248, 69] on icon at bounding box center [246, 62] width 23 height 23
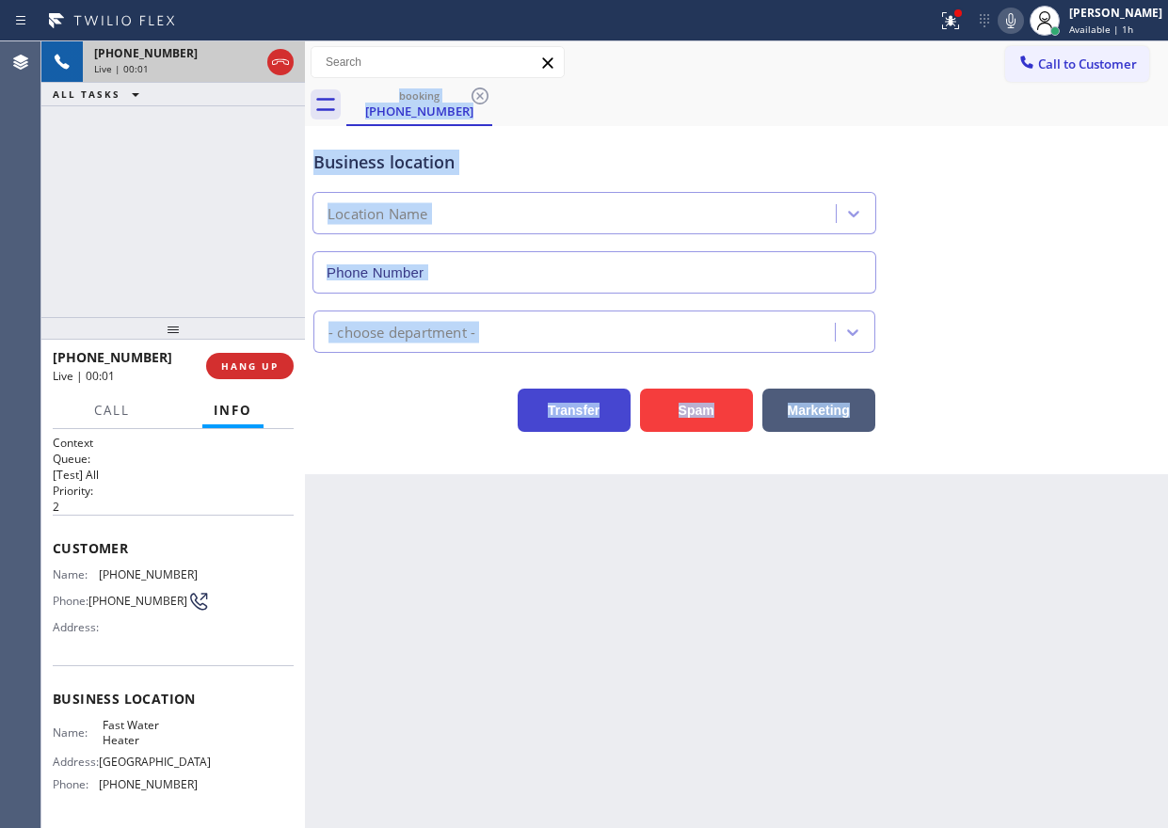
type input "(213) 319-6087"
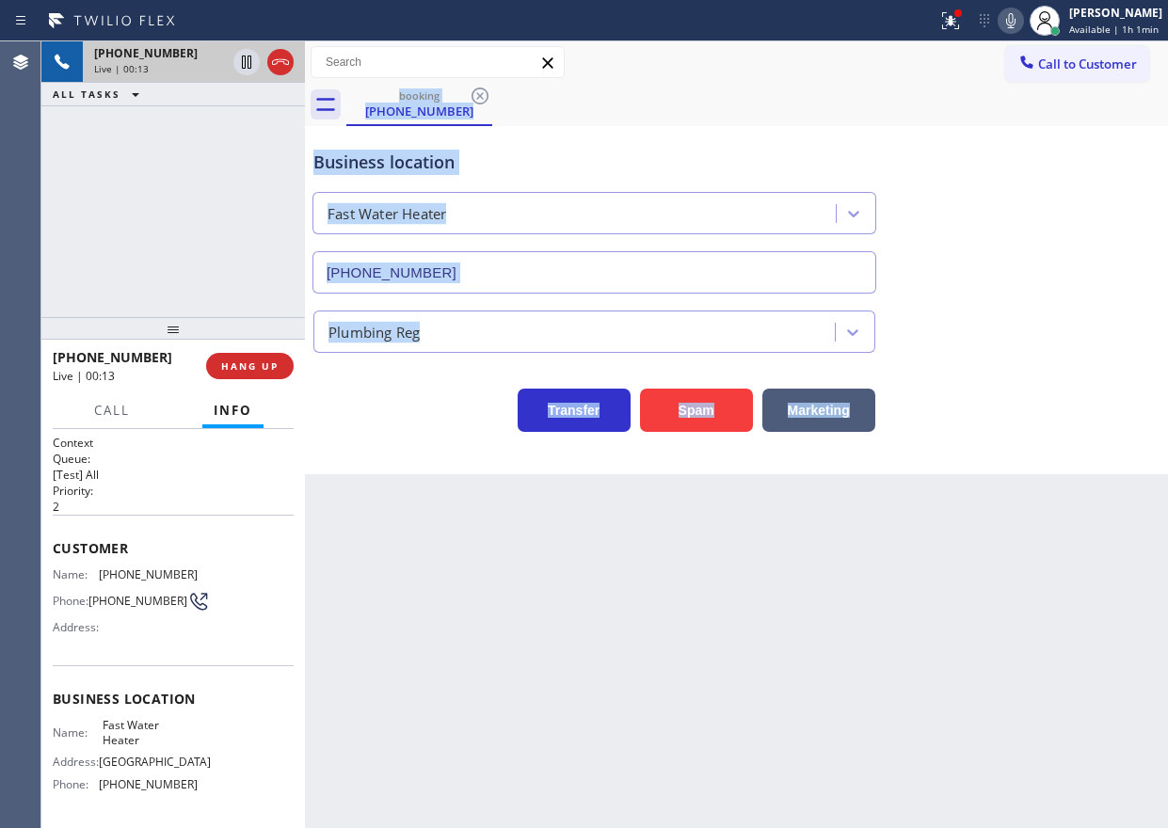
click at [980, 623] on div "Back to Dashboard Change Sender ID Customers Technicians Select a contact Outbo…" at bounding box center [736, 434] width 863 height 787
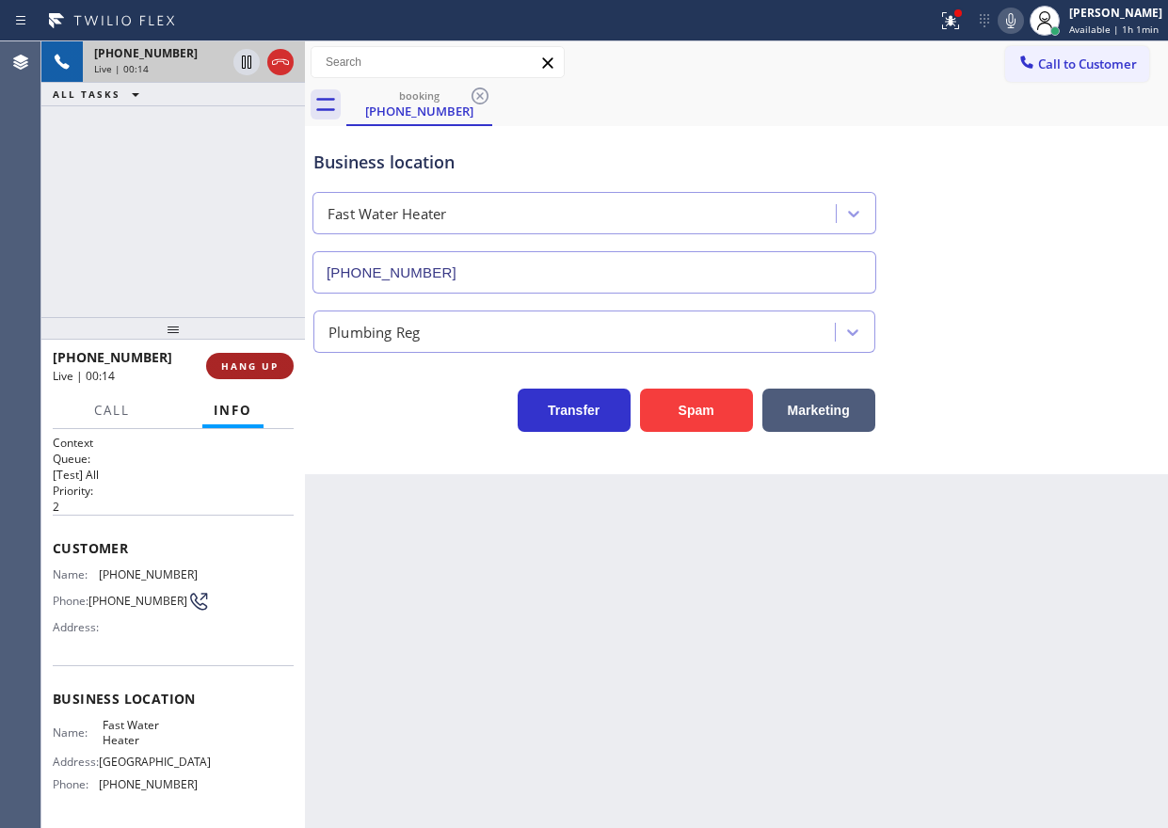
click at [245, 365] on span "HANG UP" at bounding box center [249, 366] width 57 height 13
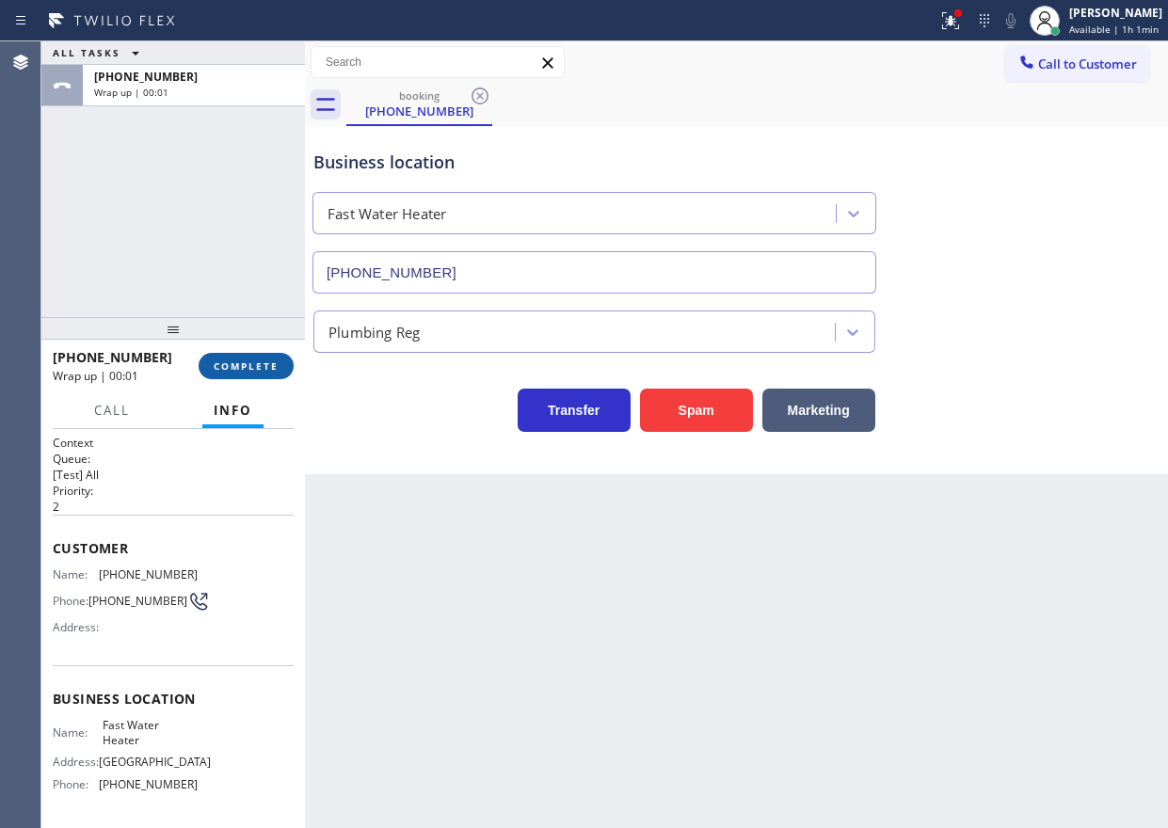
click at [246, 369] on span "COMPLETE" at bounding box center [246, 366] width 65 height 13
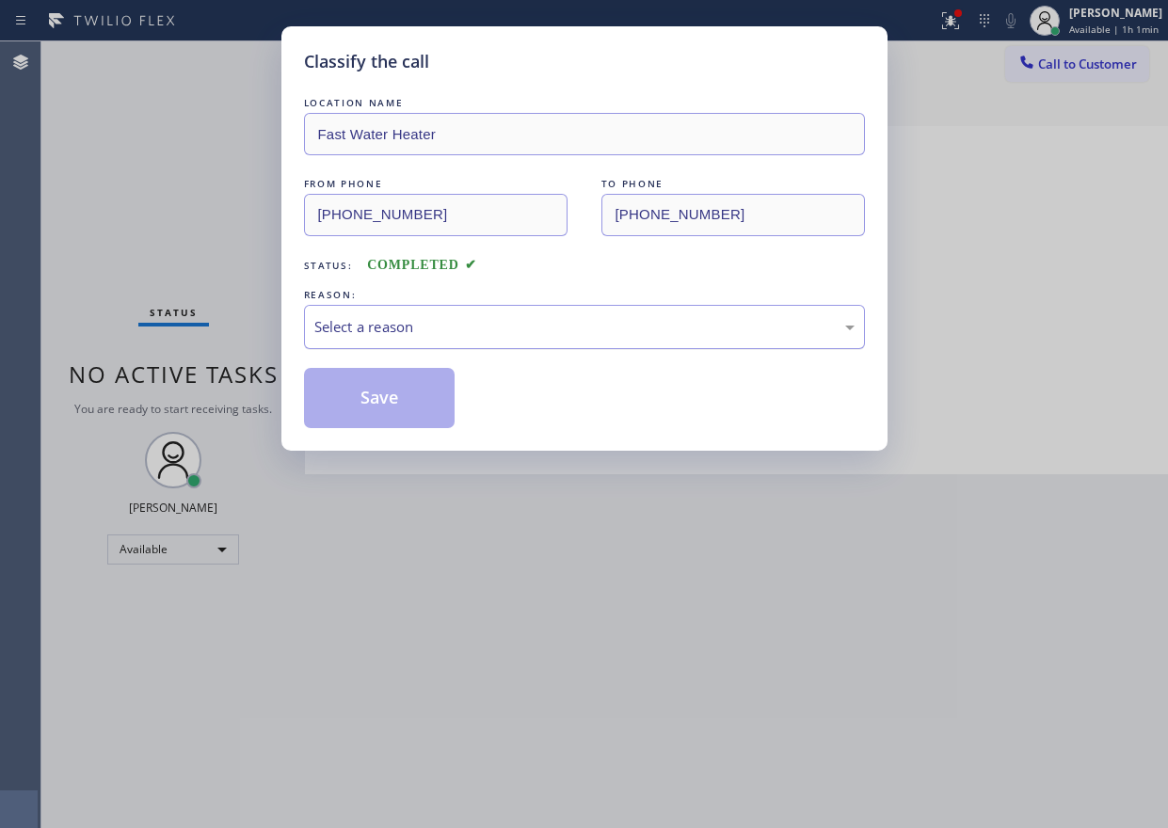
click at [534, 330] on div "Select a reason" at bounding box center [584, 327] width 540 height 22
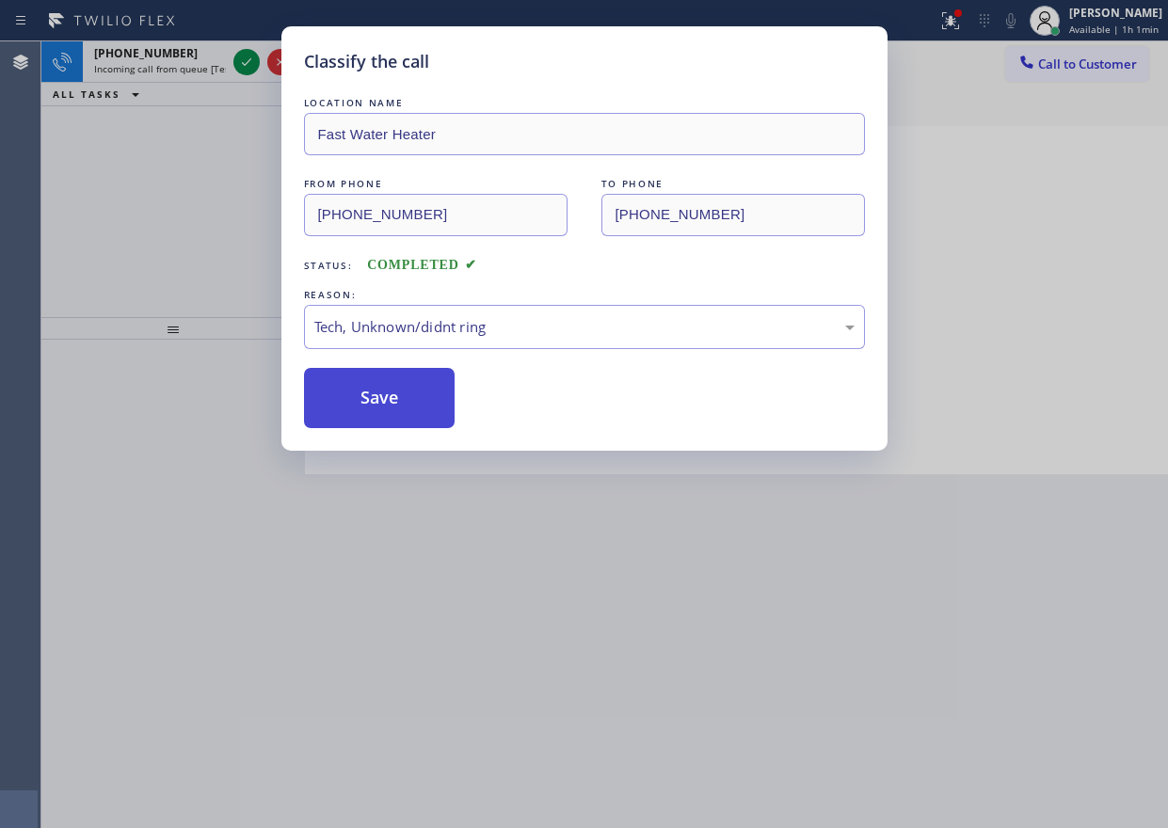
click at [348, 389] on button "Save" at bounding box center [380, 398] width 152 height 60
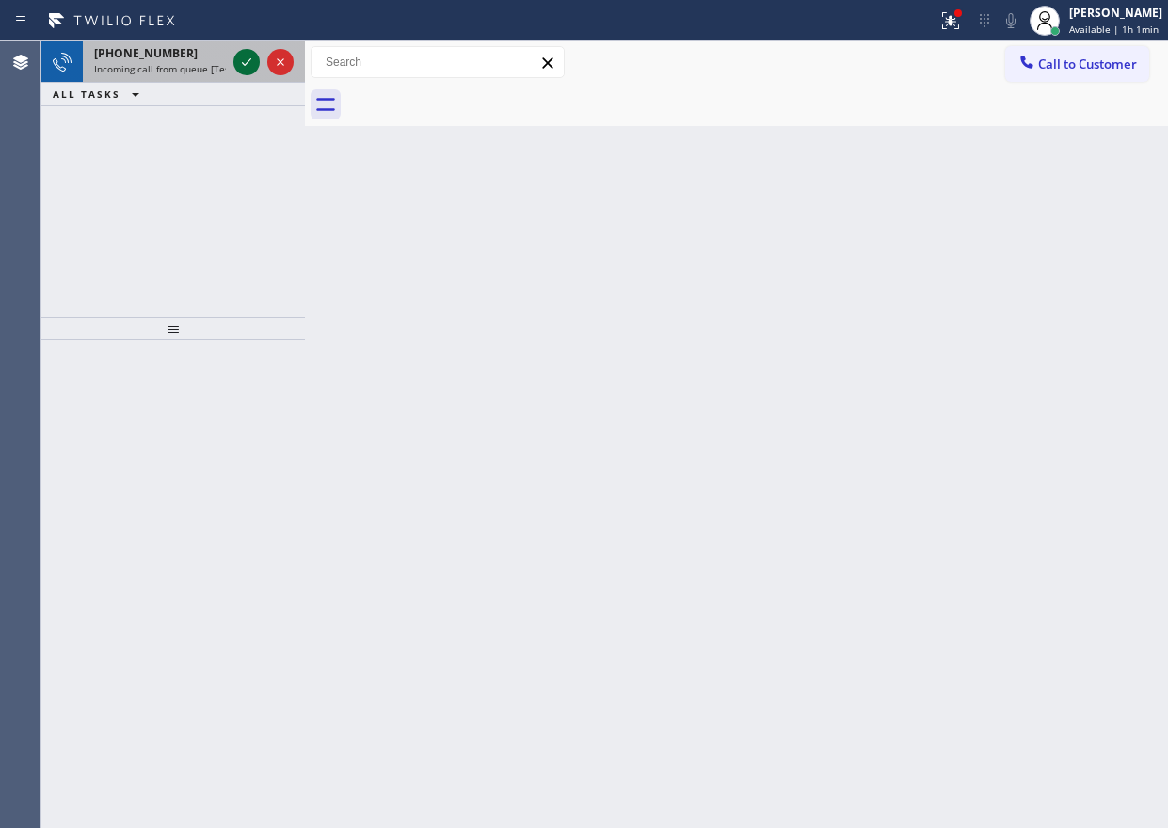
click at [243, 57] on icon at bounding box center [246, 62] width 23 height 23
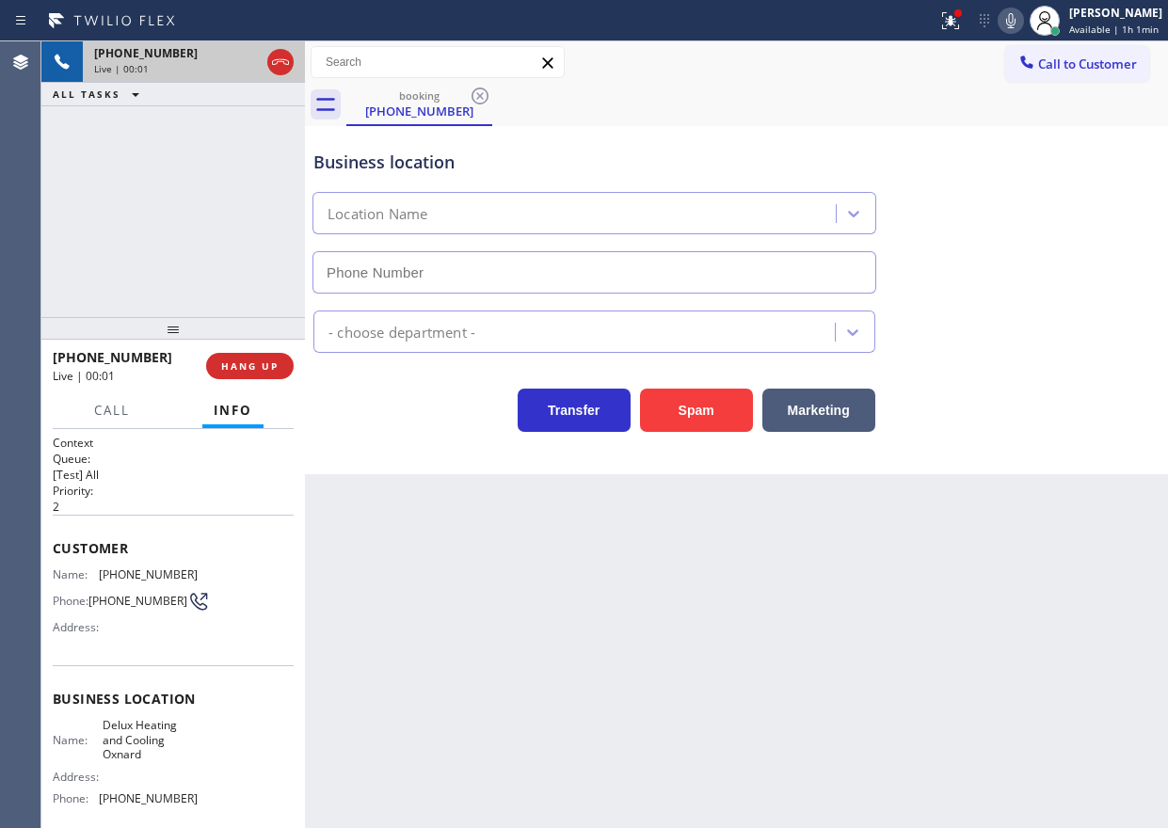
type input "(805) 892-6909"
click at [694, 420] on button "Spam" at bounding box center [696, 410] width 113 height 43
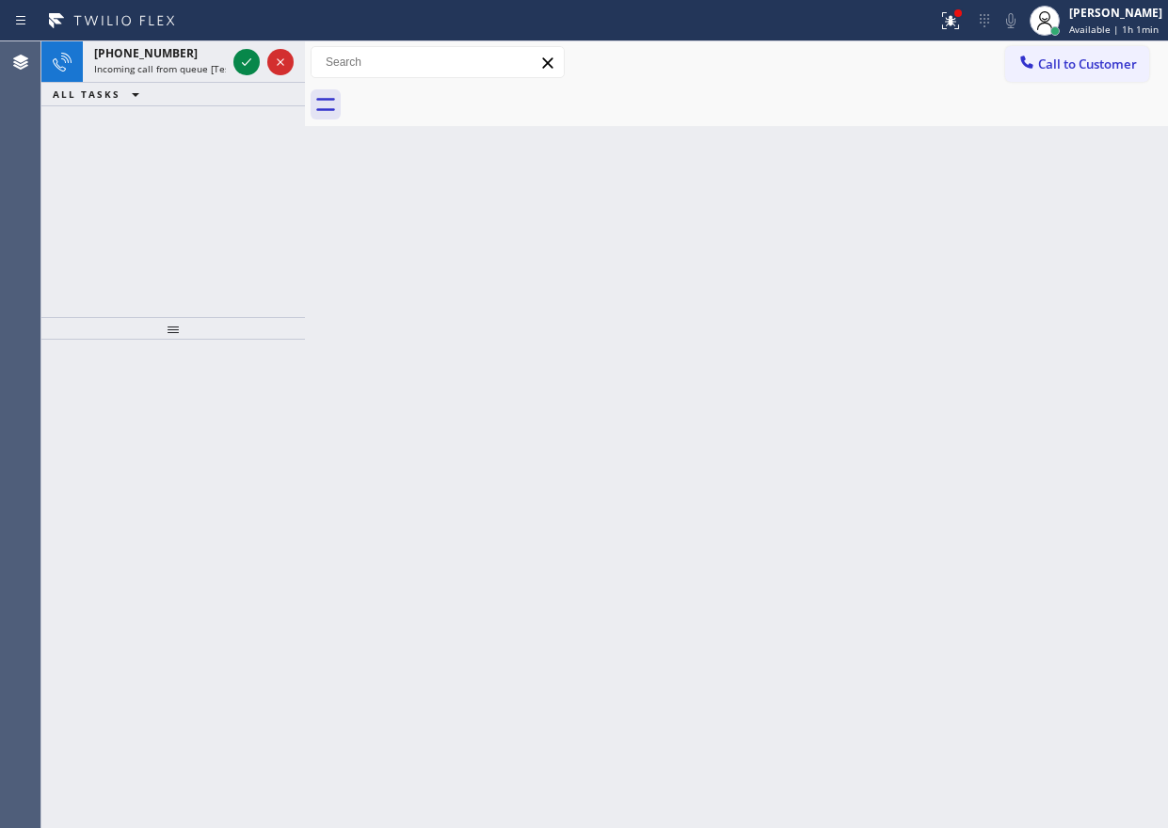
click at [1007, 451] on div "Back to Dashboard Change Sender ID Customers Technicians Select a contact Outbo…" at bounding box center [736, 434] width 863 height 787
click at [238, 64] on icon at bounding box center [246, 62] width 23 height 23
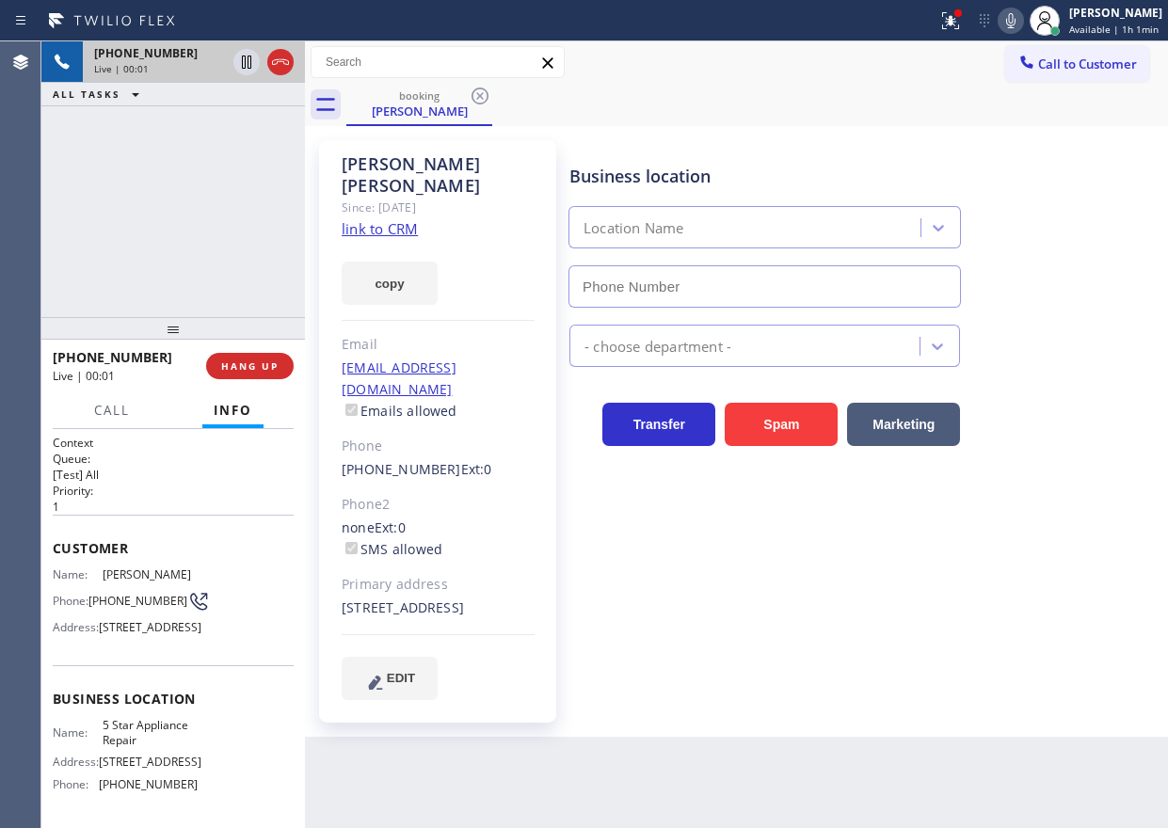
type input "[PHONE_NUMBER]"
click at [382, 219] on link "link to CRM" at bounding box center [380, 228] width 76 height 19
click at [168, 747] on span "5 Star Appliance Repair" at bounding box center [150, 732] width 94 height 29
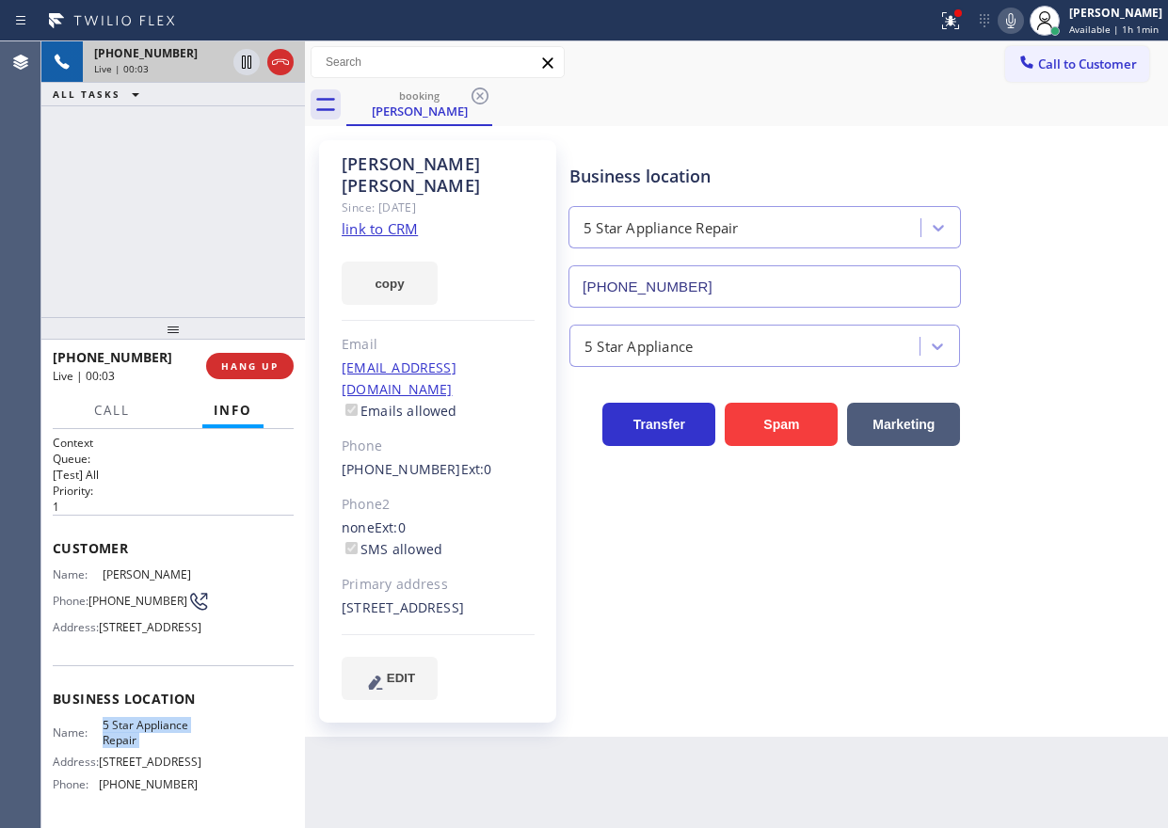
copy span "5 Star Appliance Repair"
click at [819, 276] on input "[PHONE_NUMBER]" at bounding box center [764, 286] width 392 height 42
click at [238, 64] on icon at bounding box center [246, 62] width 23 height 23
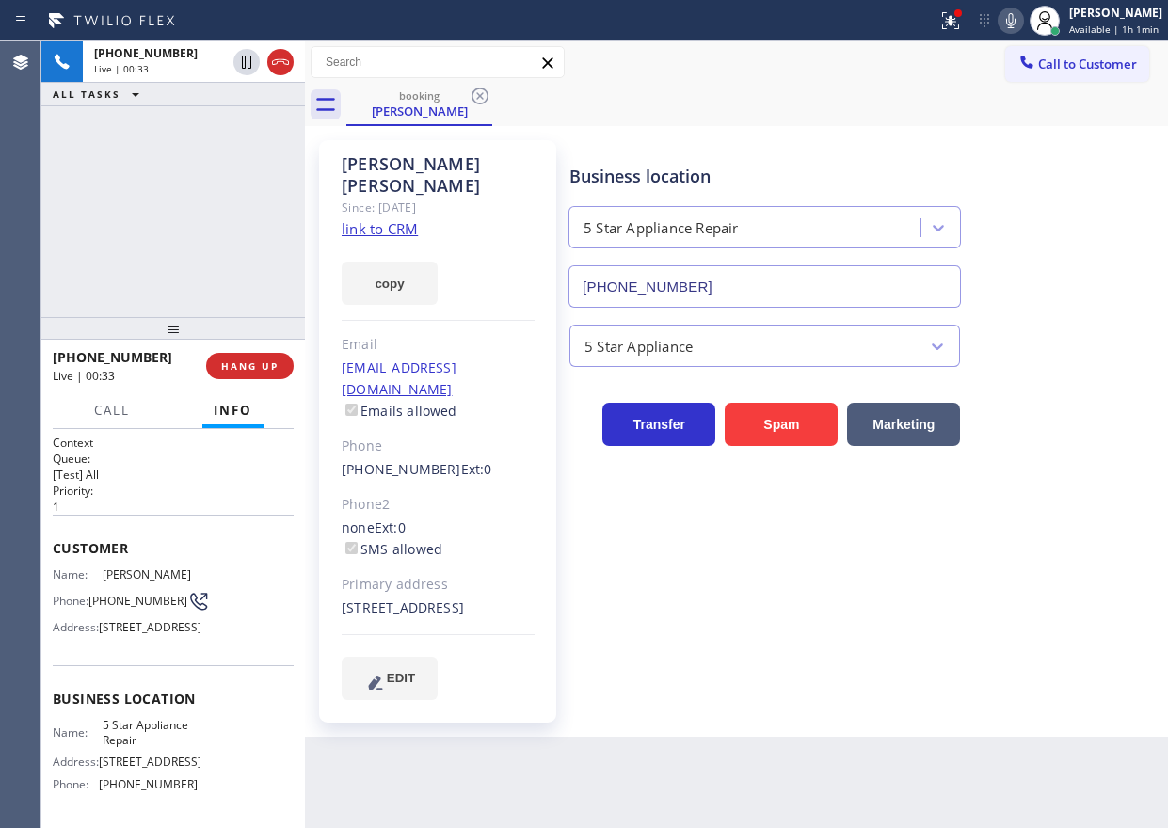
click at [1022, 24] on icon at bounding box center [1010, 20] width 23 height 23
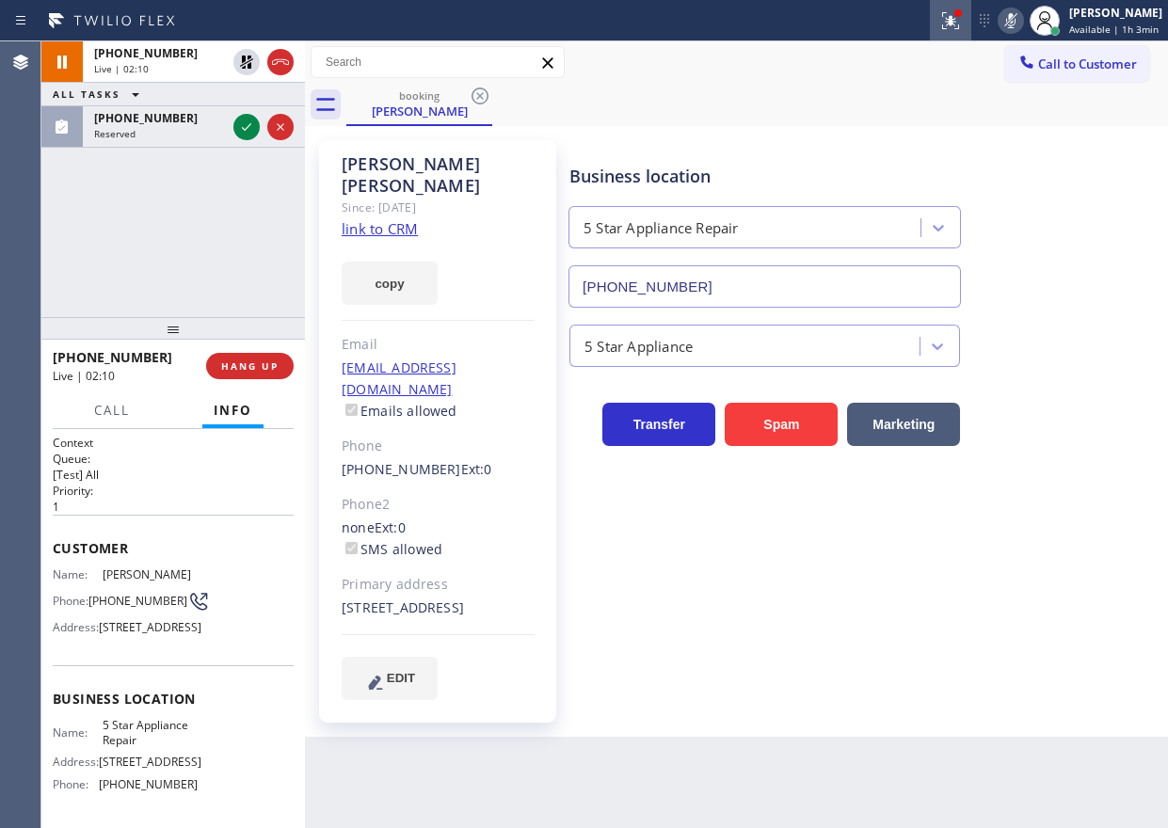
drag, startPoint x: 954, startPoint y: 19, endPoint x: 950, endPoint y: 33, distance: 14.9
click at [954, 19] on icon at bounding box center [950, 20] width 17 height 17
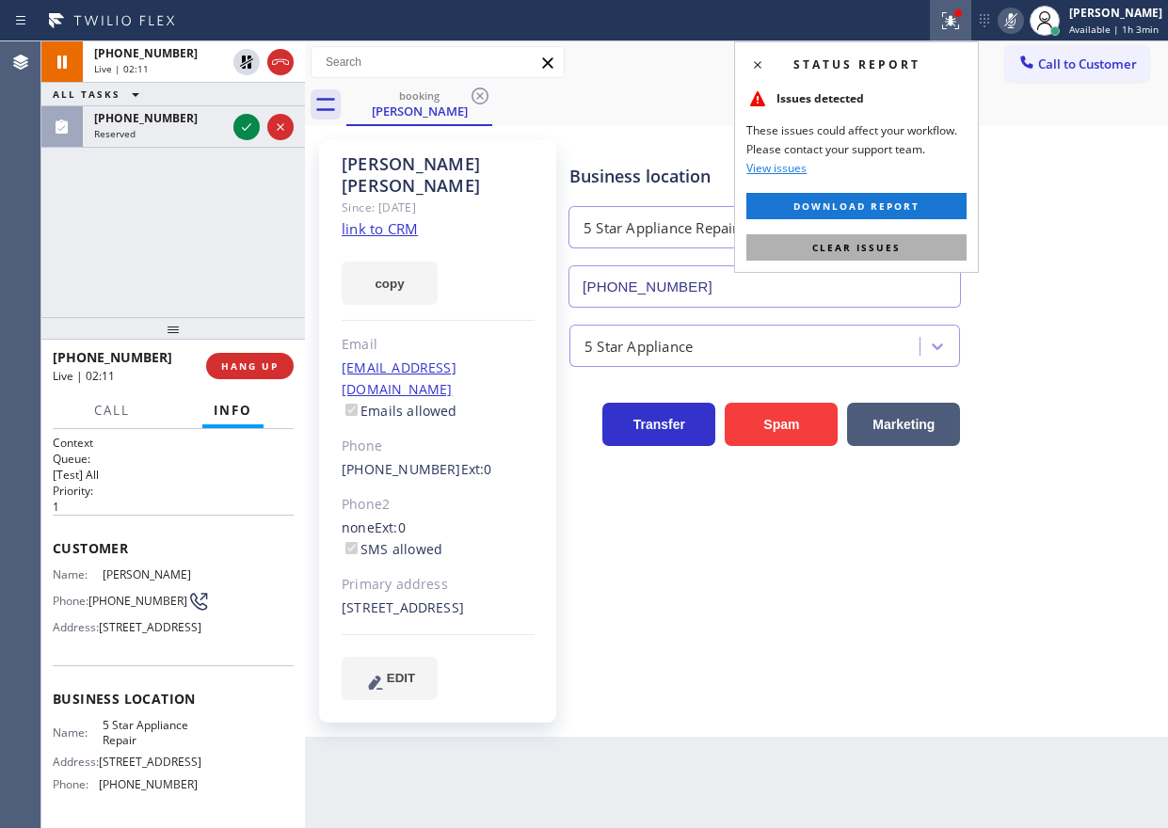
click at [900, 243] on button "Clear issues" at bounding box center [856, 247] width 220 height 26
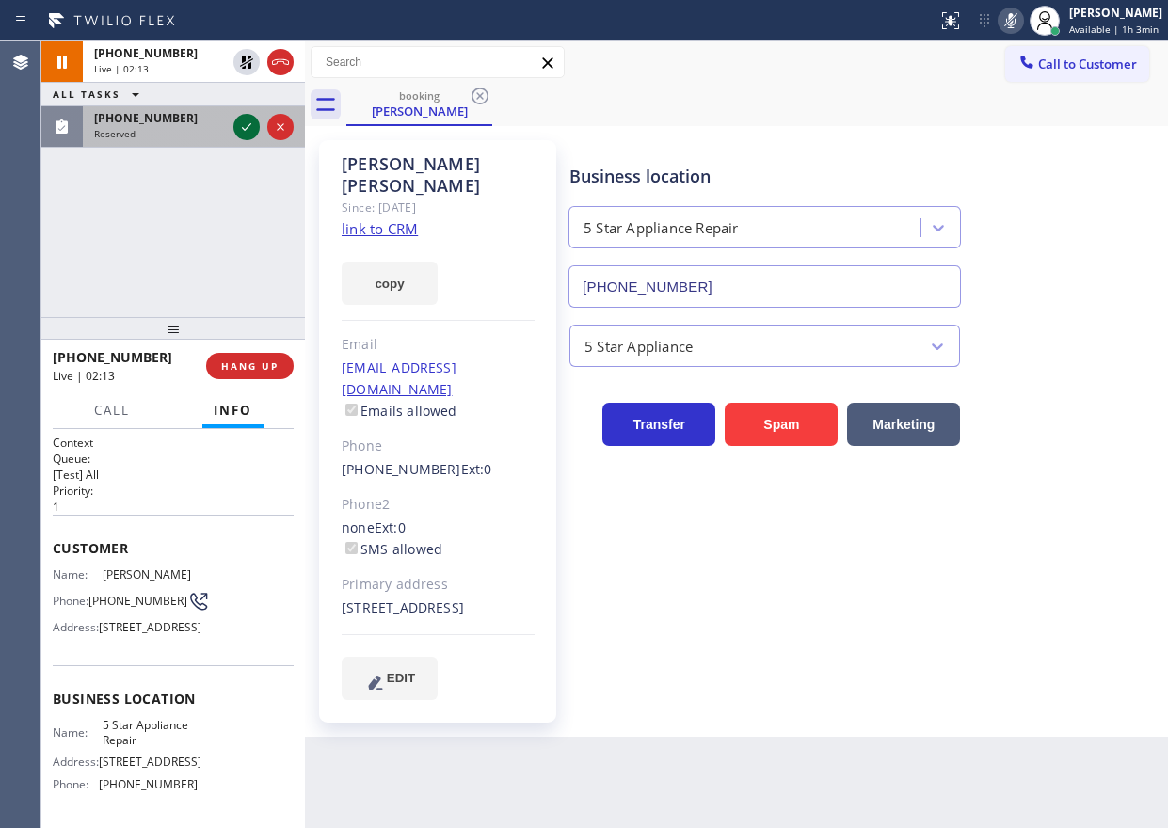
click at [242, 125] on icon at bounding box center [246, 127] width 23 height 23
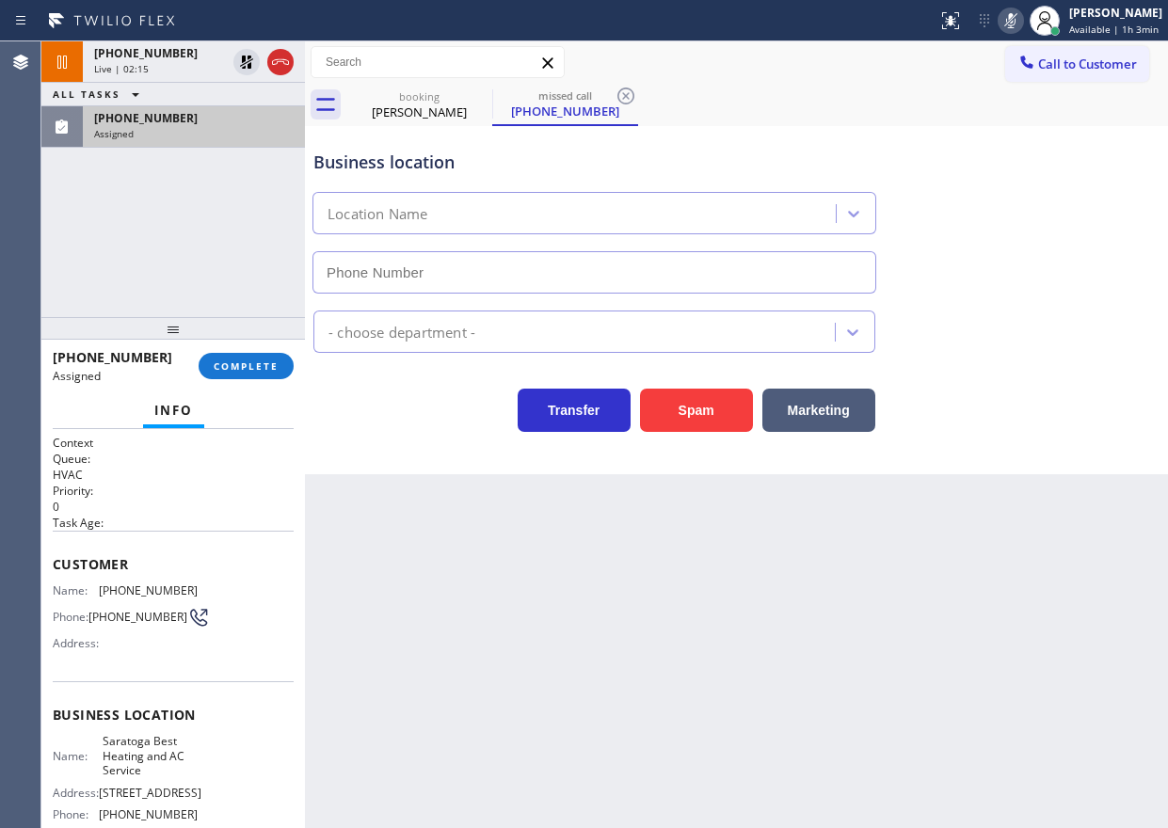
type input "(408) 741-9903"
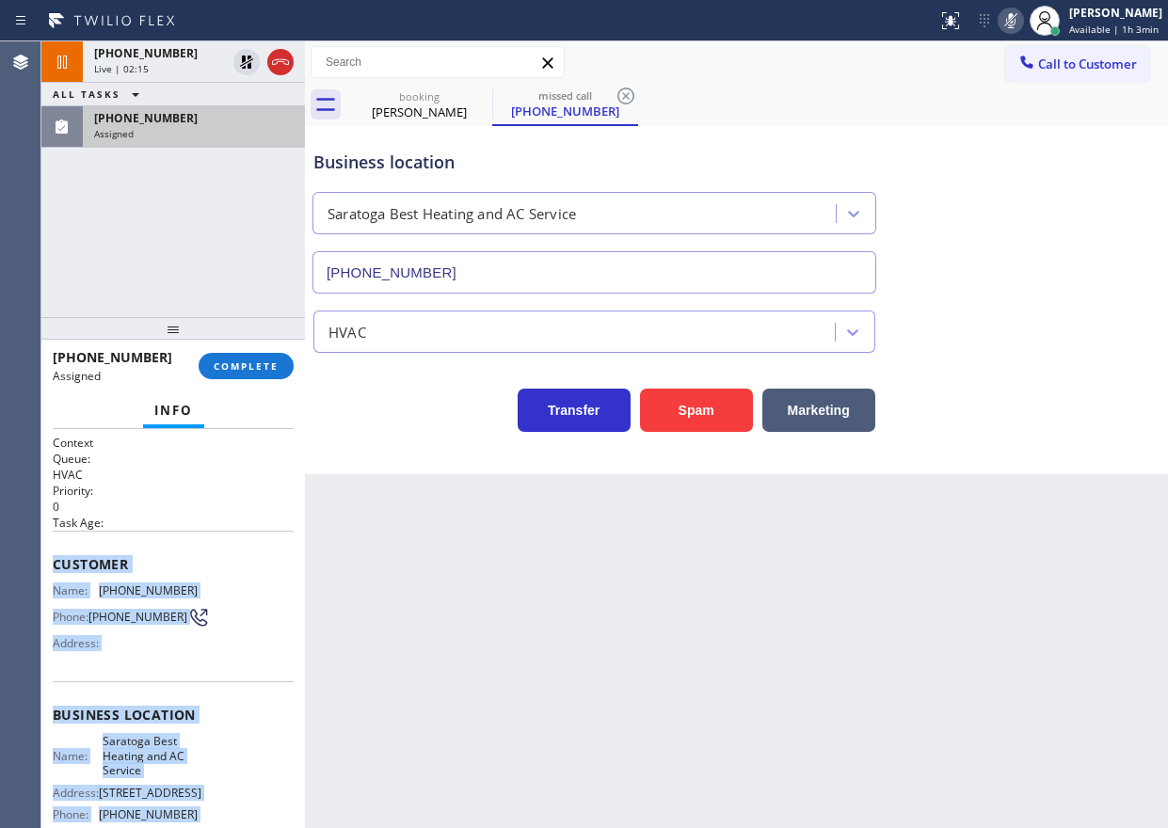
scroll to position [194, 0]
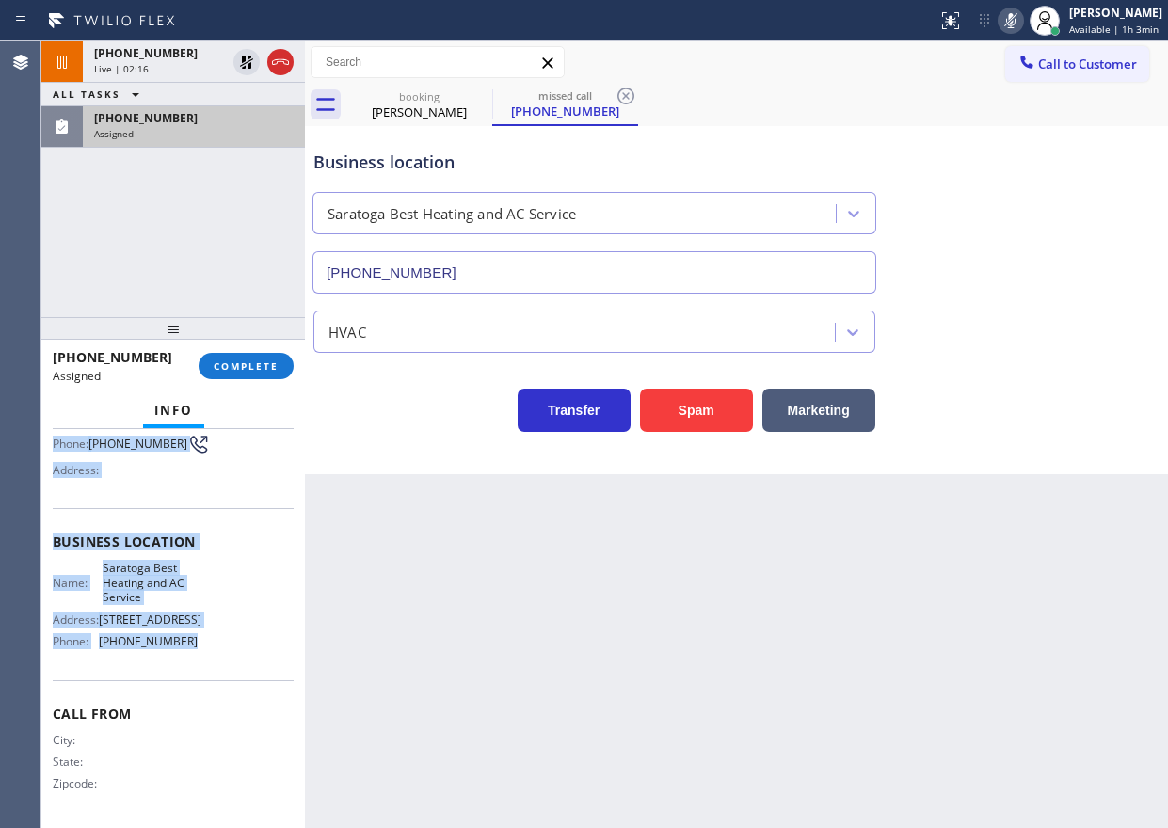
drag, startPoint x: 50, startPoint y: 564, endPoint x: 268, endPoint y: 652, distance: 235.6
click at [268, 652] on div "Context Queue: HVAC Priority: 0 Task Age: Customer Name: (408) 372-1291 Phone: …" at bounding box center [173, 628] width 264 height 399
click at [249, 357] on button "COMPLETE" at bounding box center [246, 366] width 95 height 26
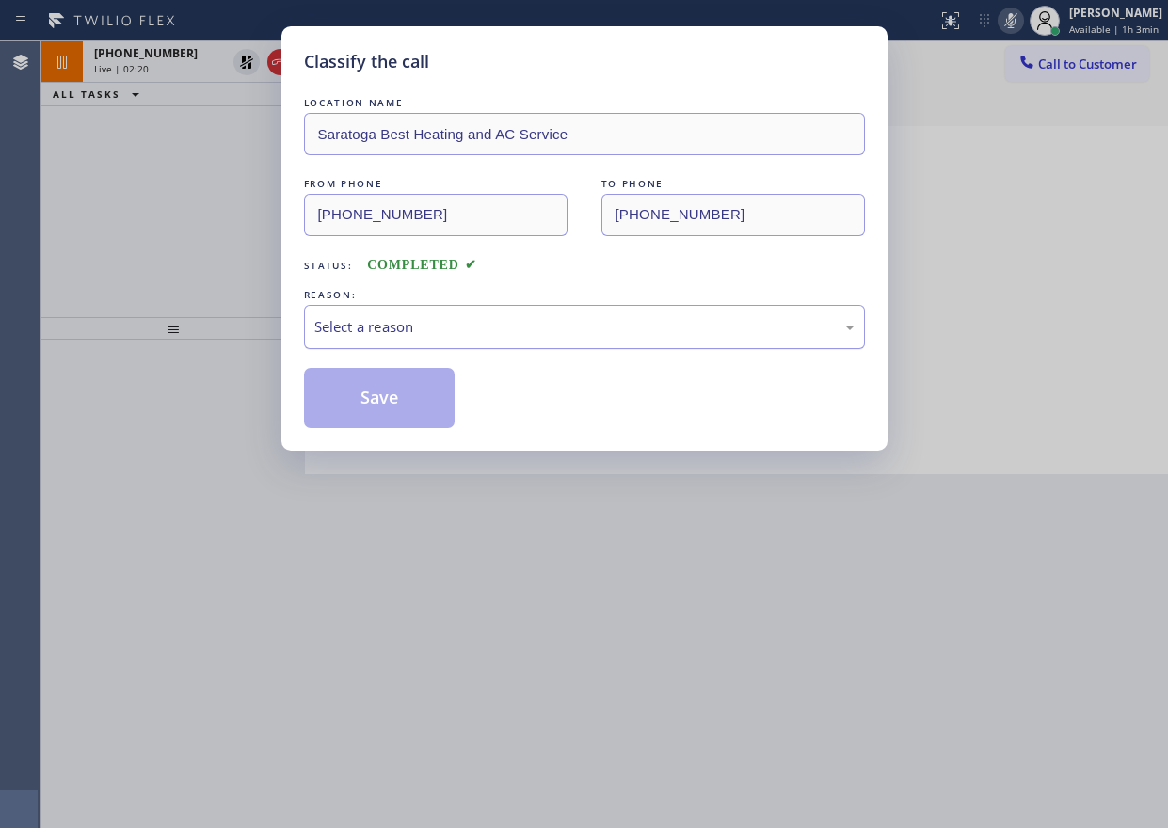
click at [556, 329] on div "Select a reason" at bounding box center [584, 327] width 540 height 22
click at [385, 395] on button "Save" at bounding box center [380, 398] width 152 height 60
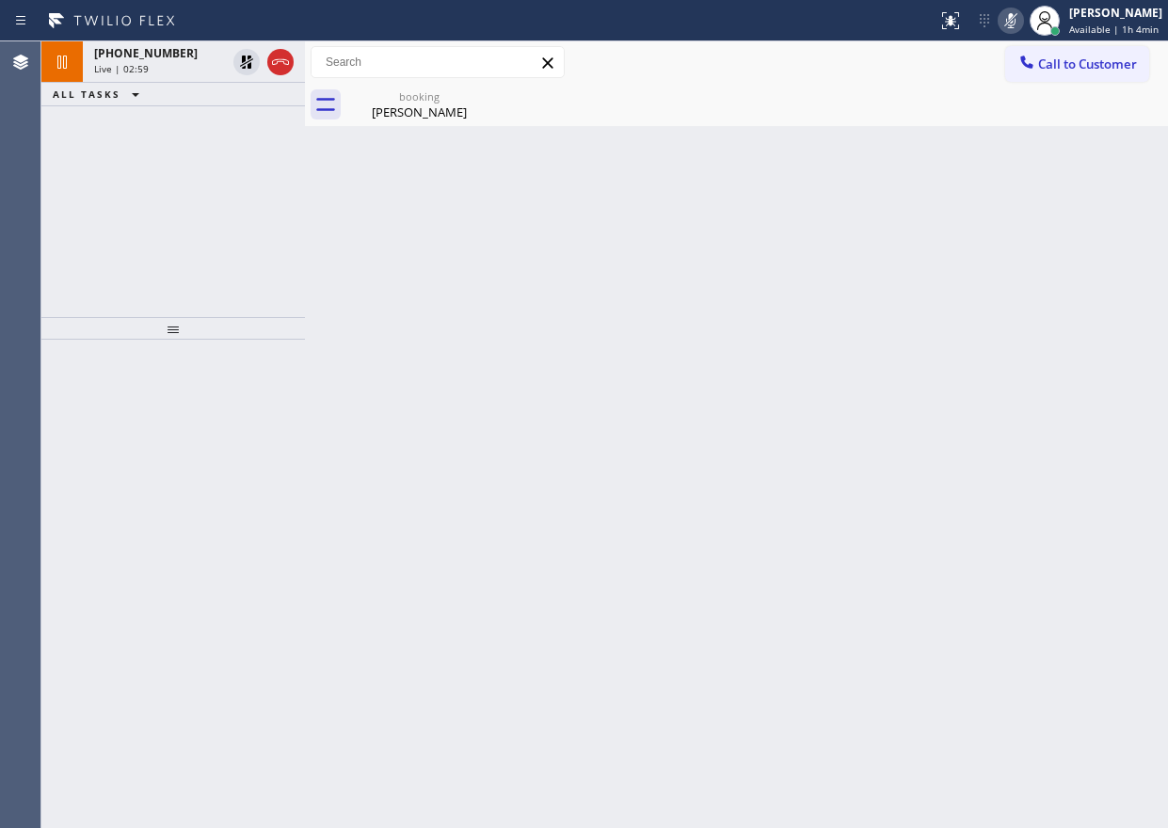
click at [1093, 196] on div "Back to Dashboard Change Sender ID Customers Technicians Select a contact Outbo…" at bounding box center [736, 434] width 863 height 787
click at [243, 61] on icon at bounding box center [246, 62] width 13 height 13
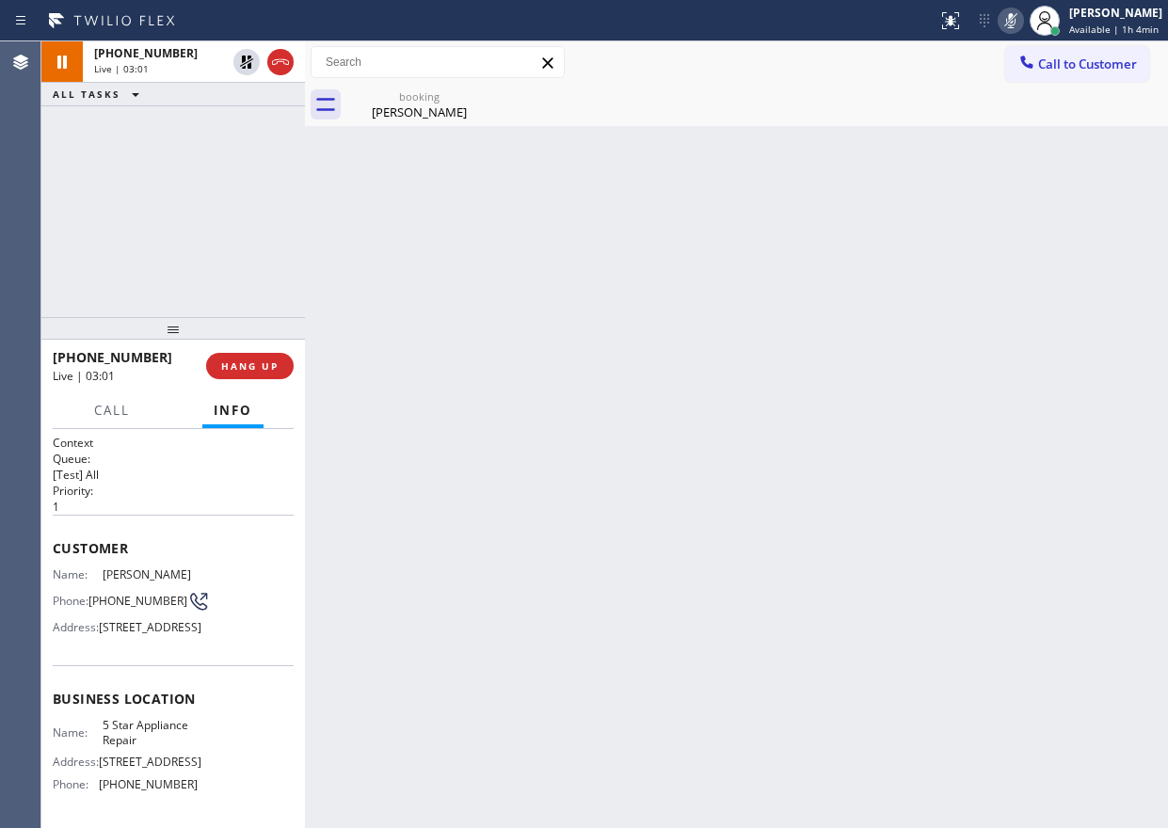
click at [1016, 23] on icon at bounding box center [1010, 20] width 23 height 23
click at [412, 111] on div "Lori Norris" at bounding box center [419, 112] width 142 height 17
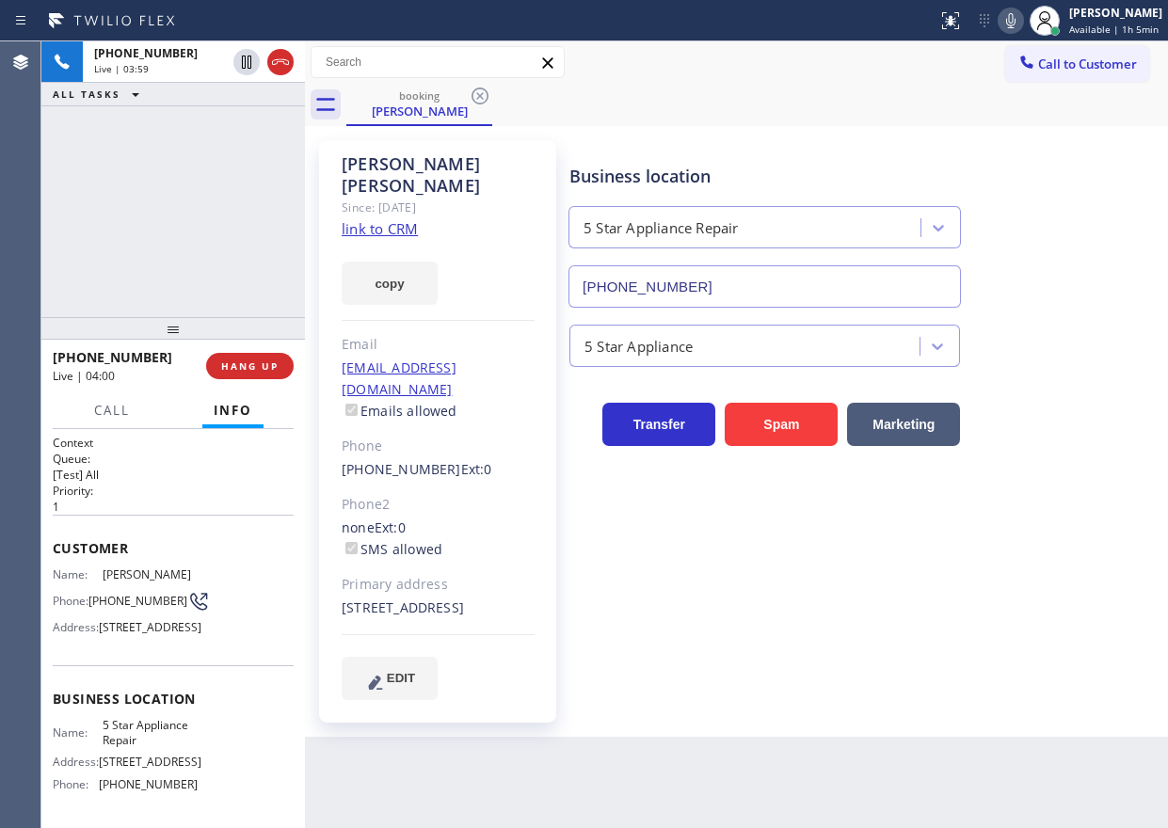
click at [1031, 231] on div "Business location 5 Star Appliance Repair [PHONE_NUMBER]" at bounding box center [865, 222] width 598 height 170
click at [281, 367] on button "HANG UP" at bounding box center [250, 366] width 88 height 26
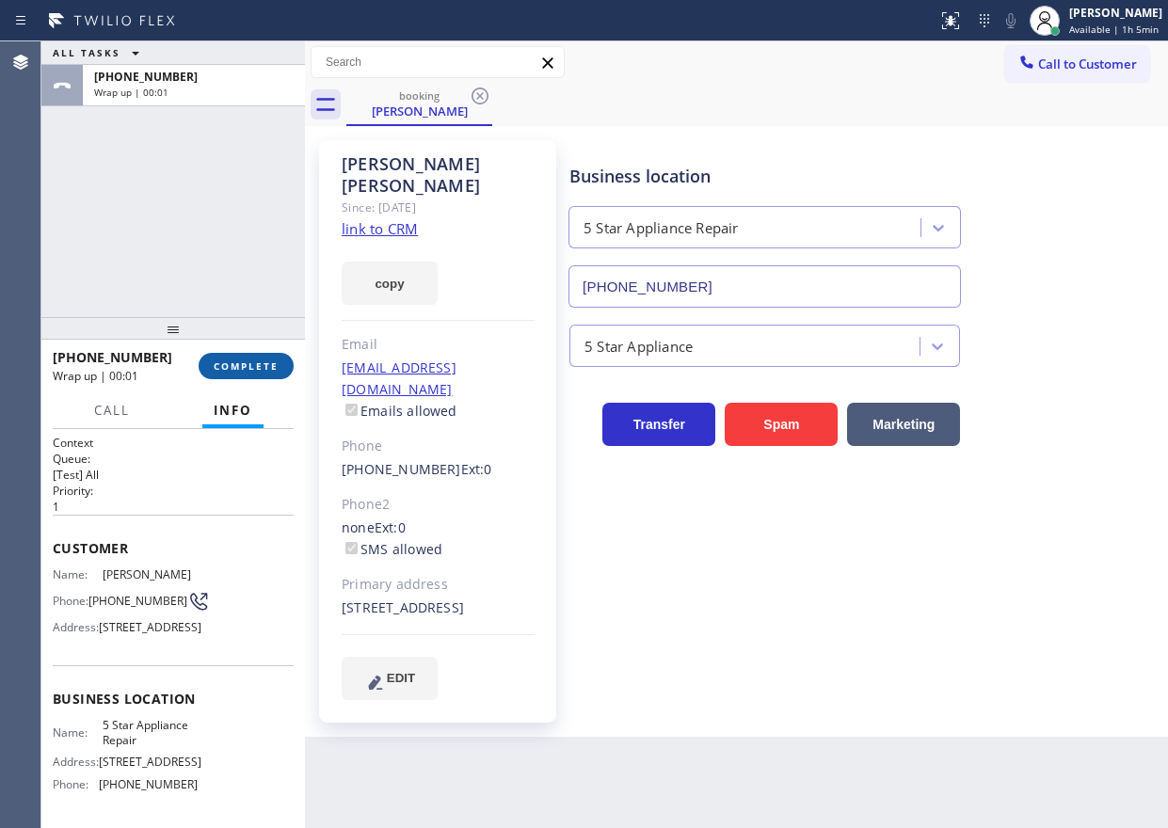
click at [281, 367] on button "COMPLETE" at bounding box center [246, 366] width 95 height 26
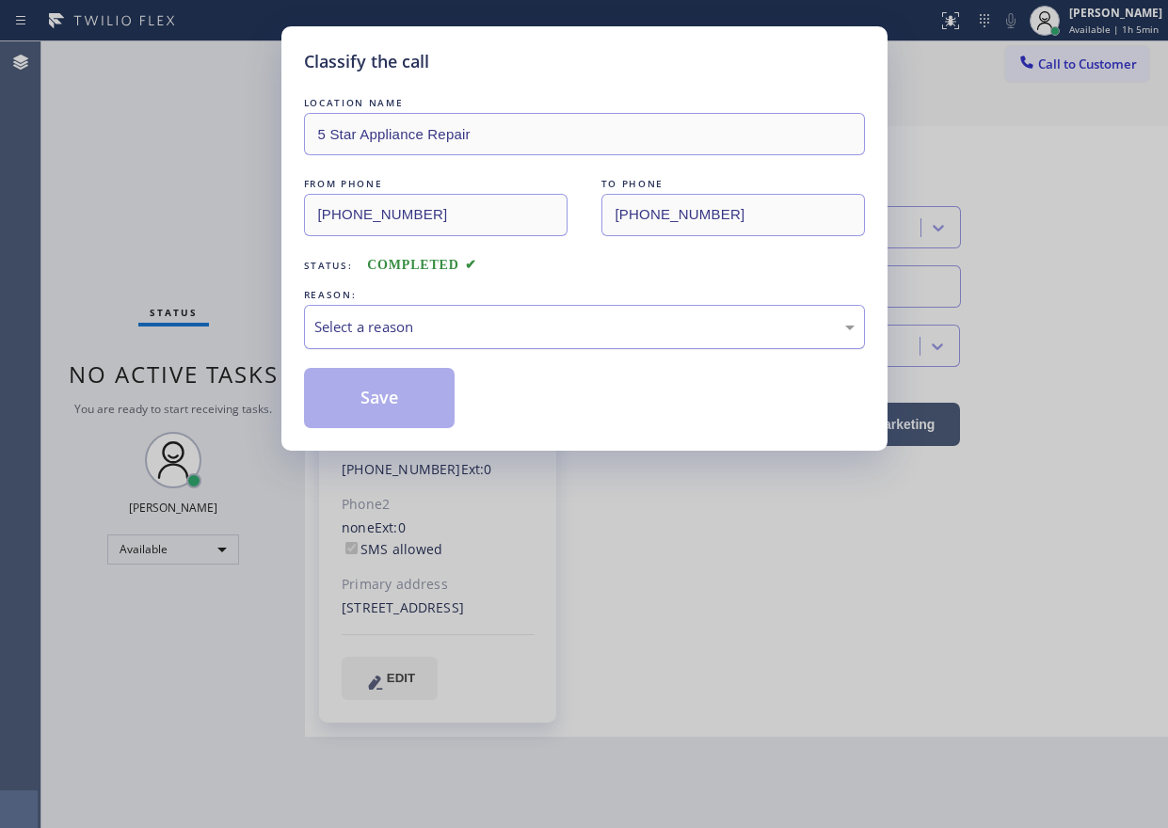
click at [506, 328] on div "Select a reason" at bounding box center [584, 327] width 540 height 22
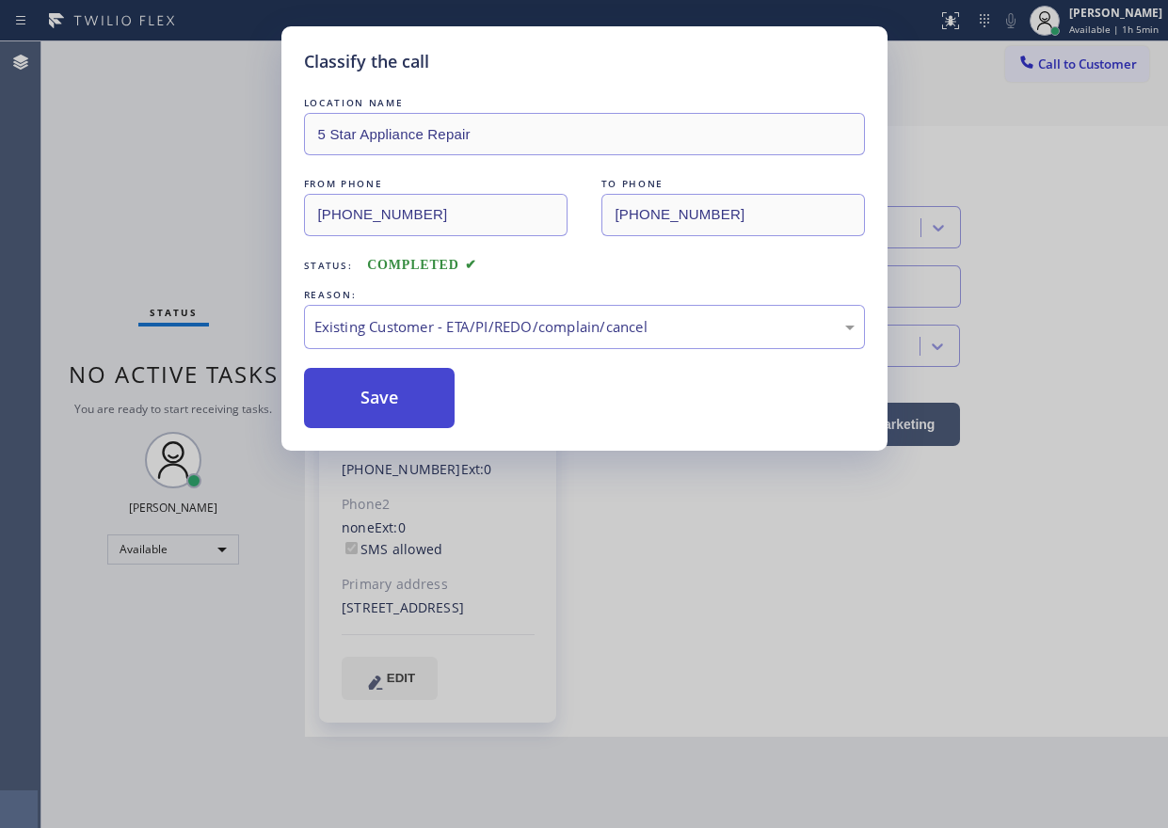
click at [364, 398] on button "Save" at bounding box center [380, 398] width 152 height 60
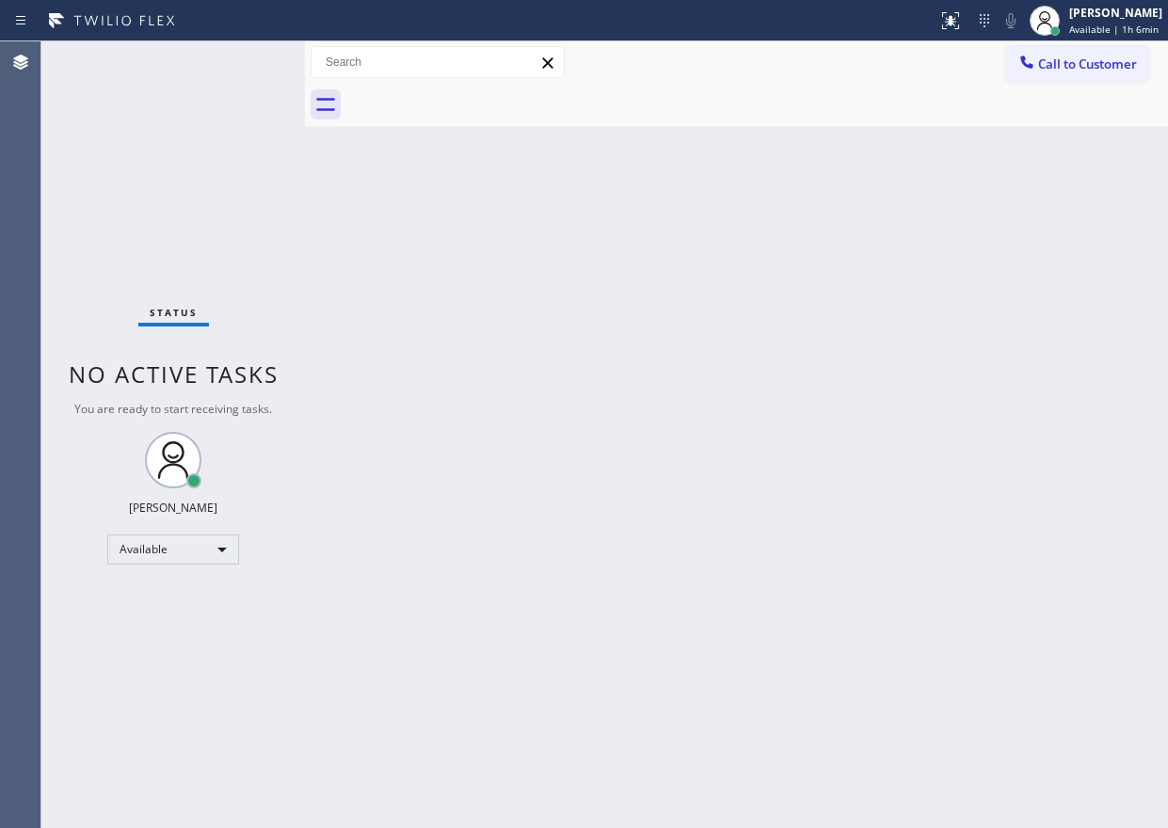
click at [1046, 306] on div "Back to Dashboard Change Sender ID Customers Technicians Select a contact Outbo…" at bounding box center [736, 434] width 863 height 787
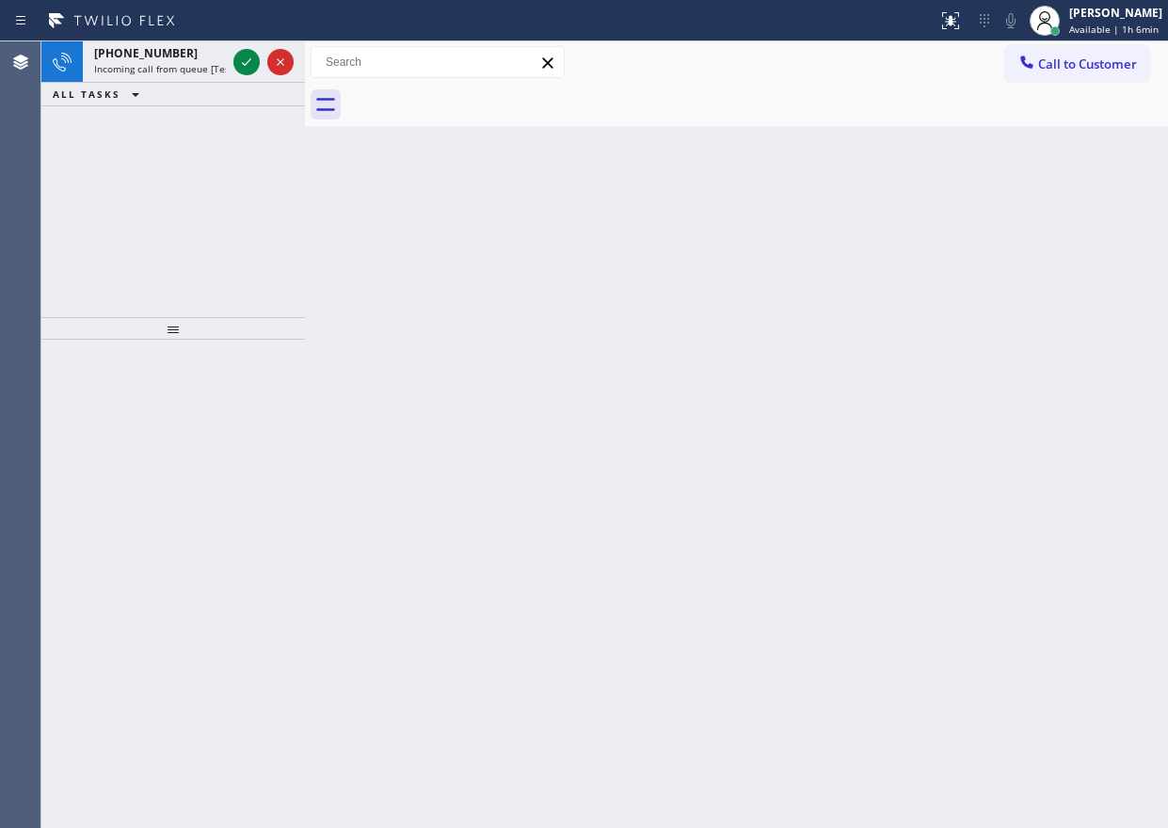
drag, startPoint x: 238, startPoint y: 63, endPoint x: 474, endPoint y: 75, distance: 236.5
click at [238, 63] on icon at bounding box center [246, 62] width 23 height 23
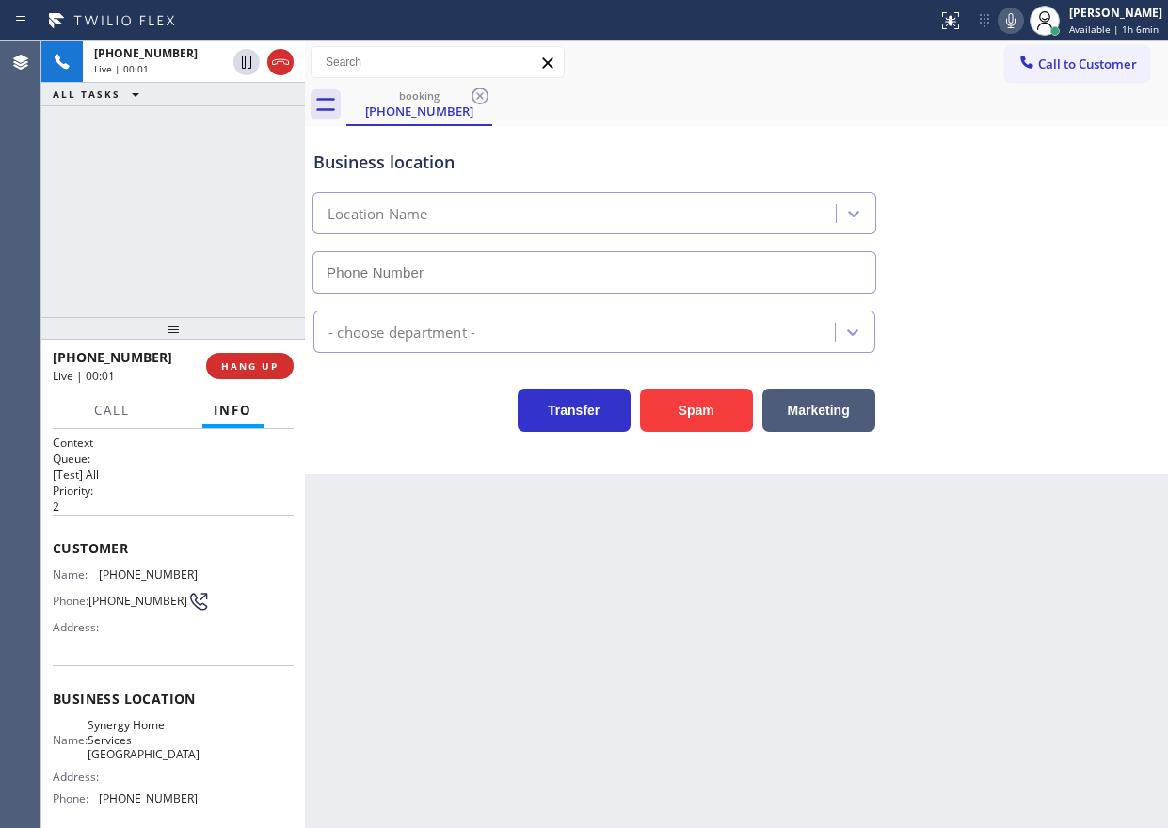
type input "(949) 390-6335"
click at [691, 424] on button "Spam" at bounding box center [696, 410] width 113 height 43
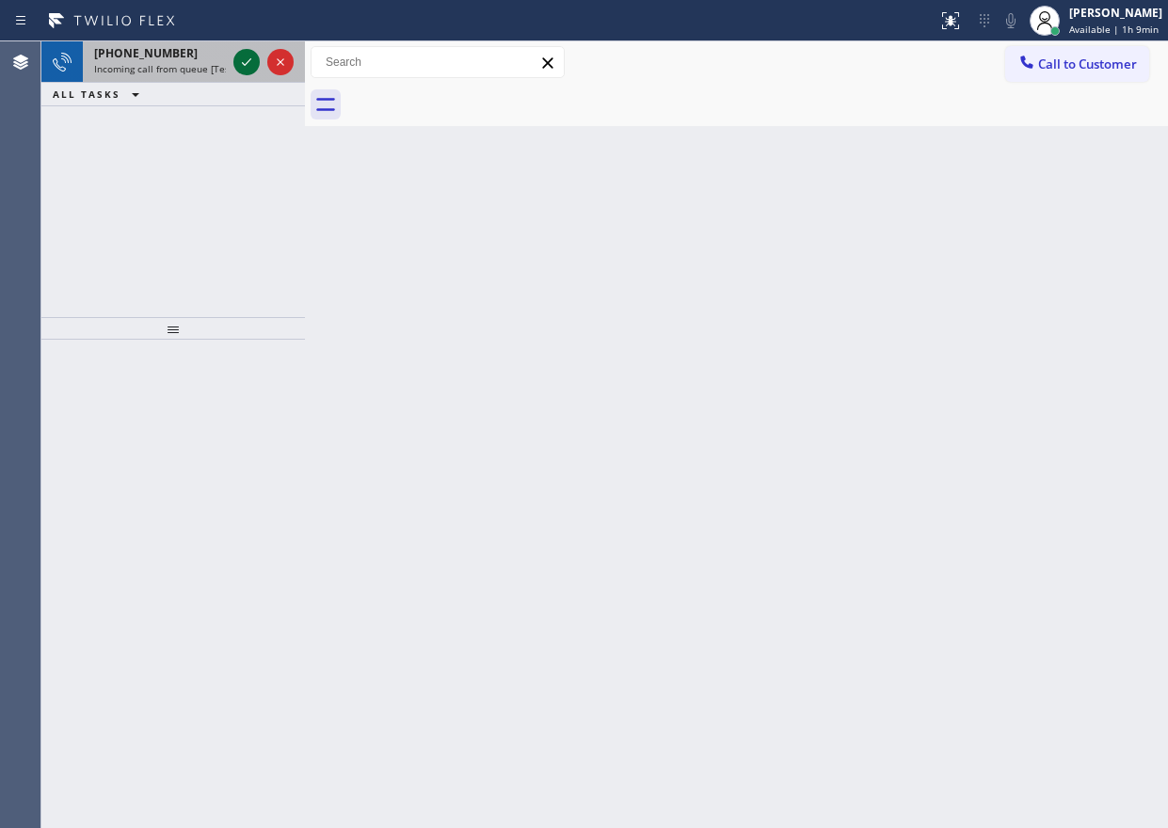
click at [248, 63] on icon at bounding box center [246, 62] width 9 height 8
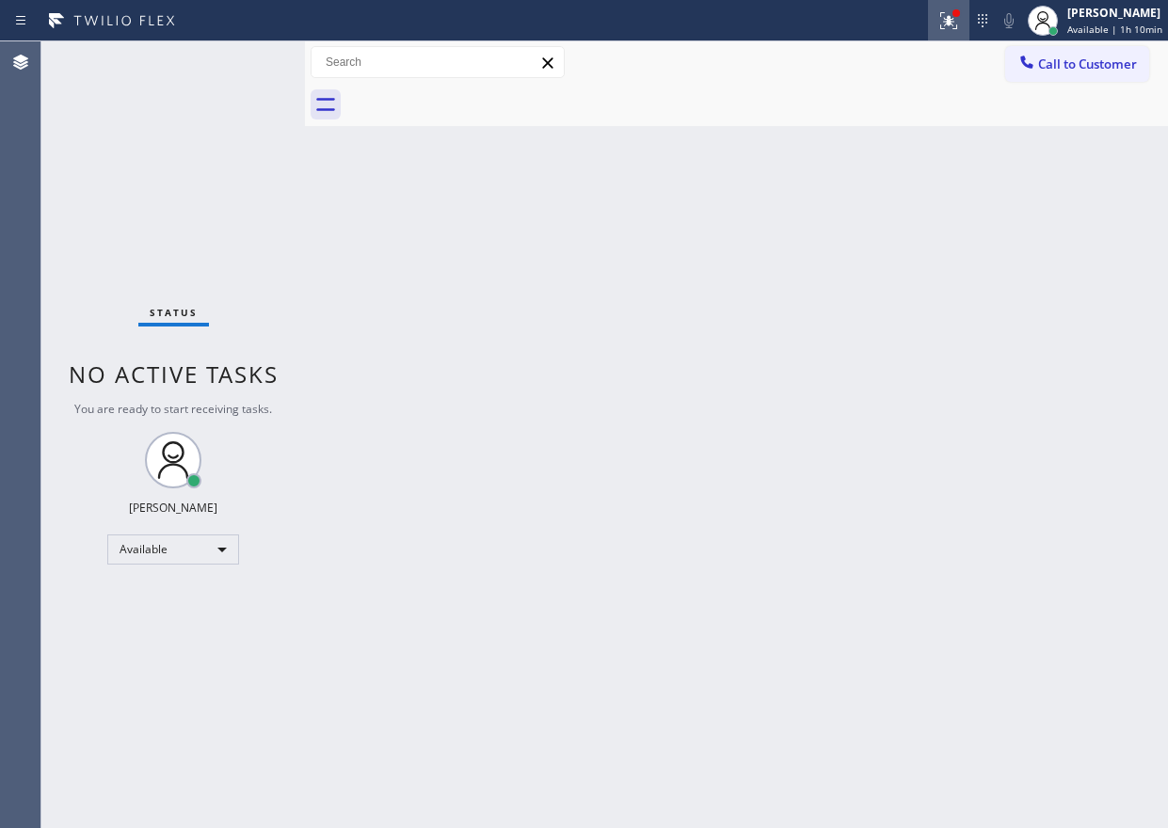
click at [953, 30] on icon at bounding box center [948, 20] width 23 height 23
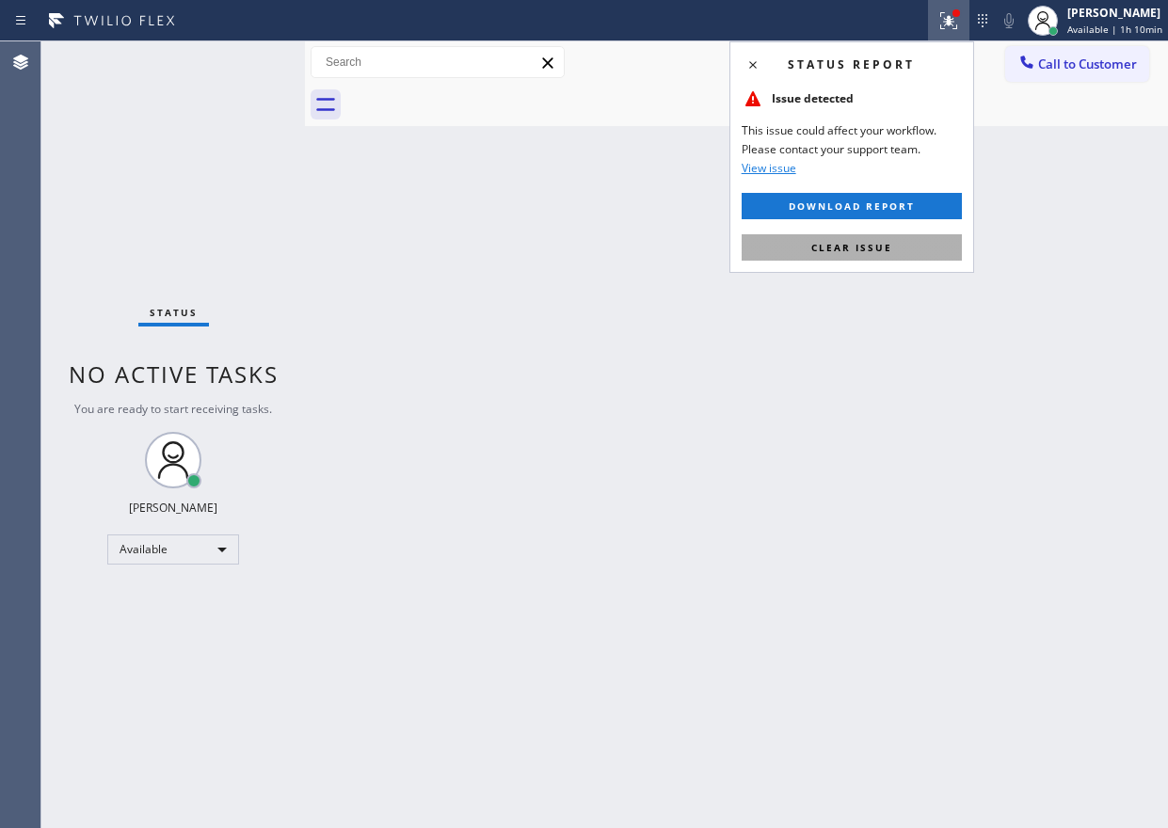
click at [917, 236] on button "Clear issue" at bounding box center [852, 247] width 220 height 26
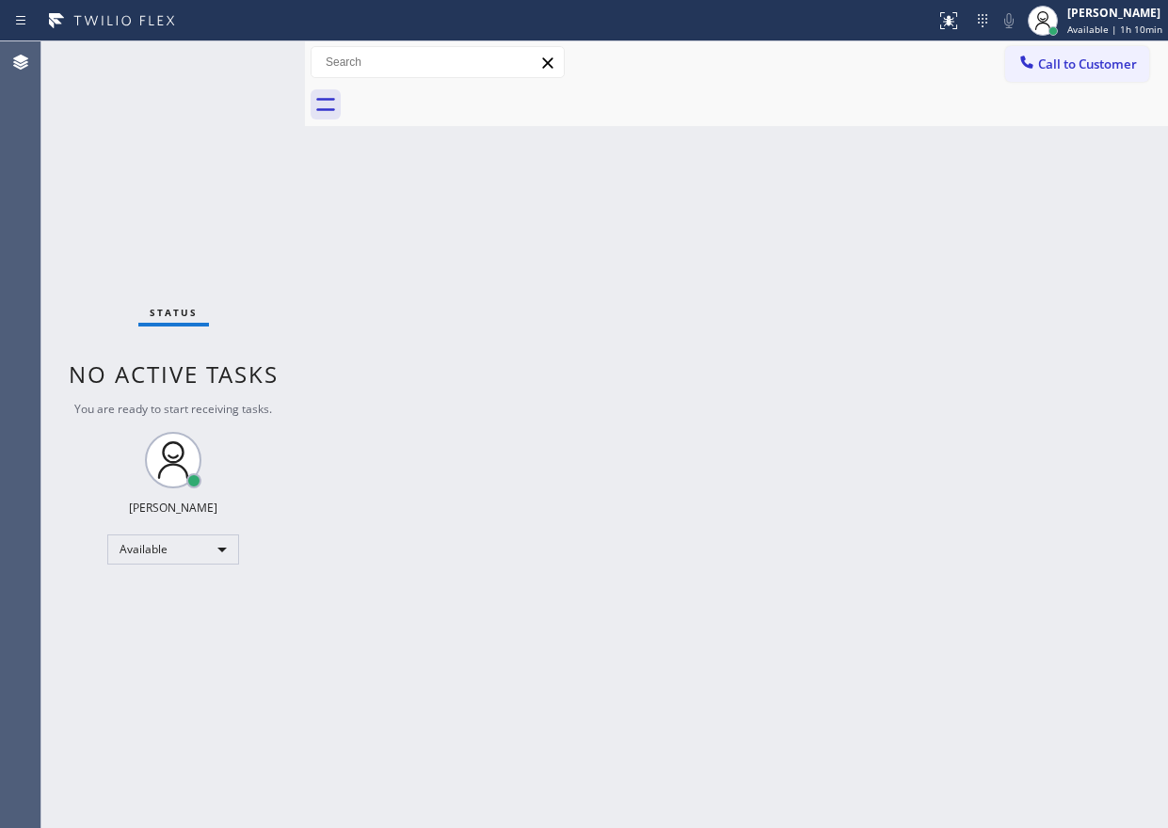
click at [920, 191] on div "Back to Dashboard Change Sender ID Customers Technicians Select a contact Outbo…" at bounding box center [736, 434] width 863 height 787
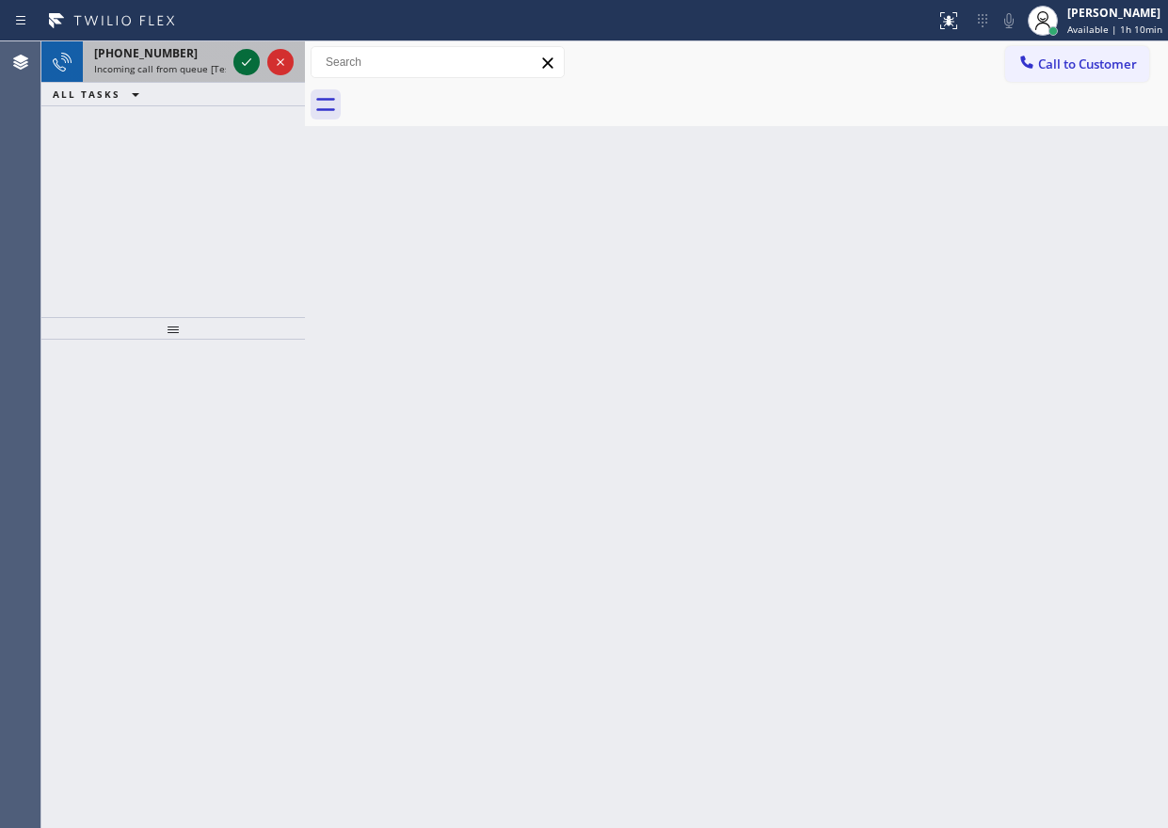
click at [244, 64] on icon at bounding box center [246, 62] width 9 height 8
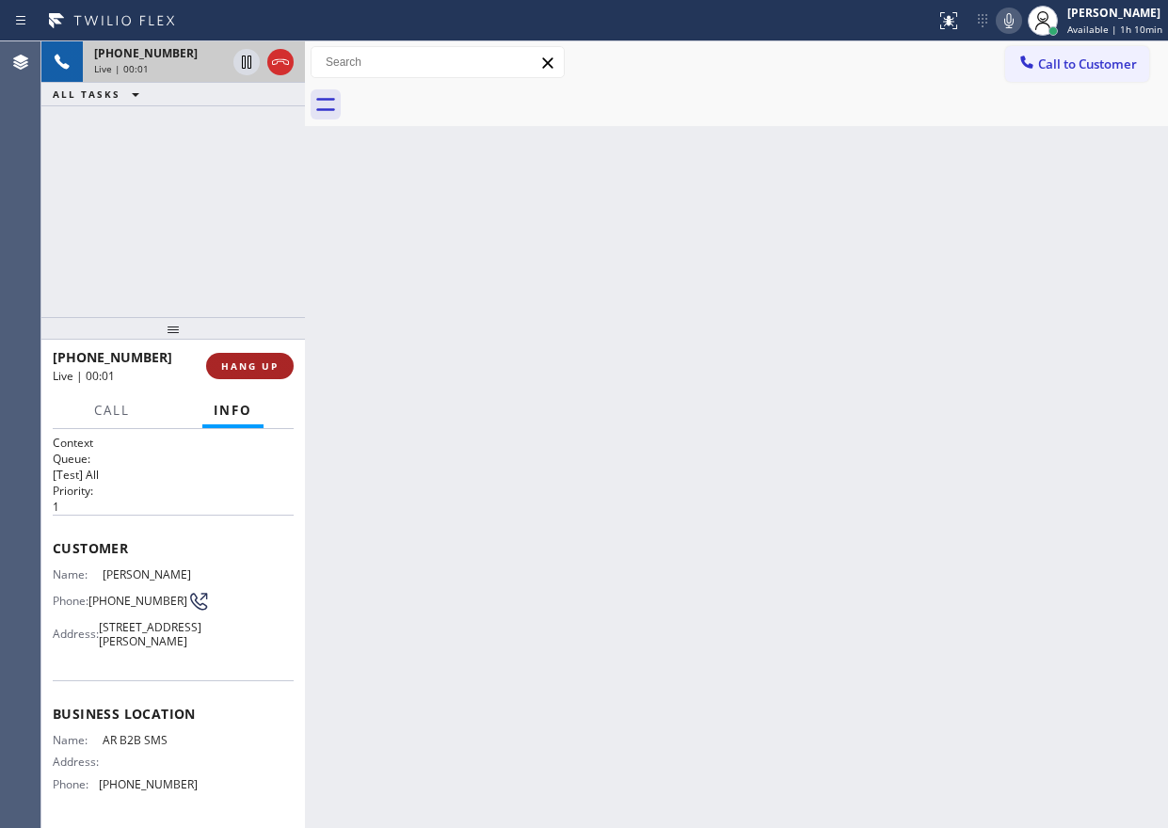
click at [241, 371] on span "HANG UP" at bounding box center [249, 366] width 57 height 13
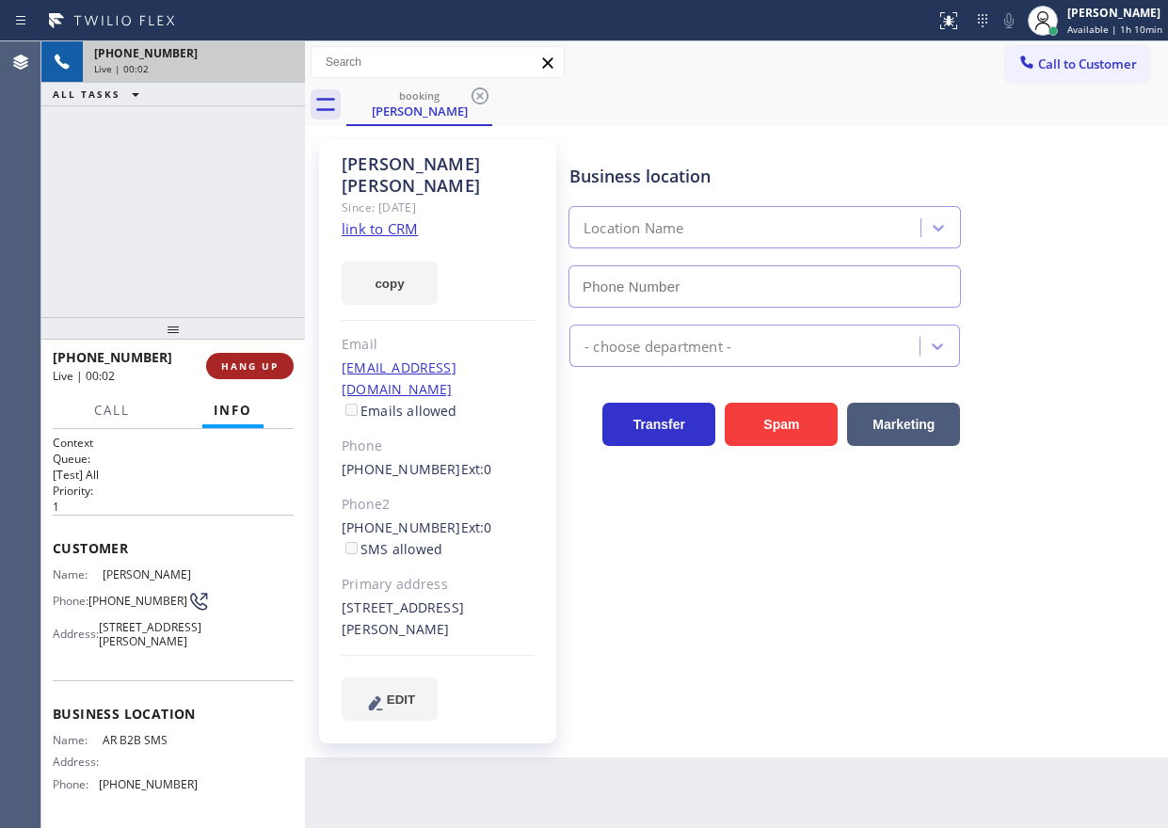
type input "(833) 692-2271"
click at [251, 364] on span "HANG UP" at bounding box center [249, 366] width 57 height 13
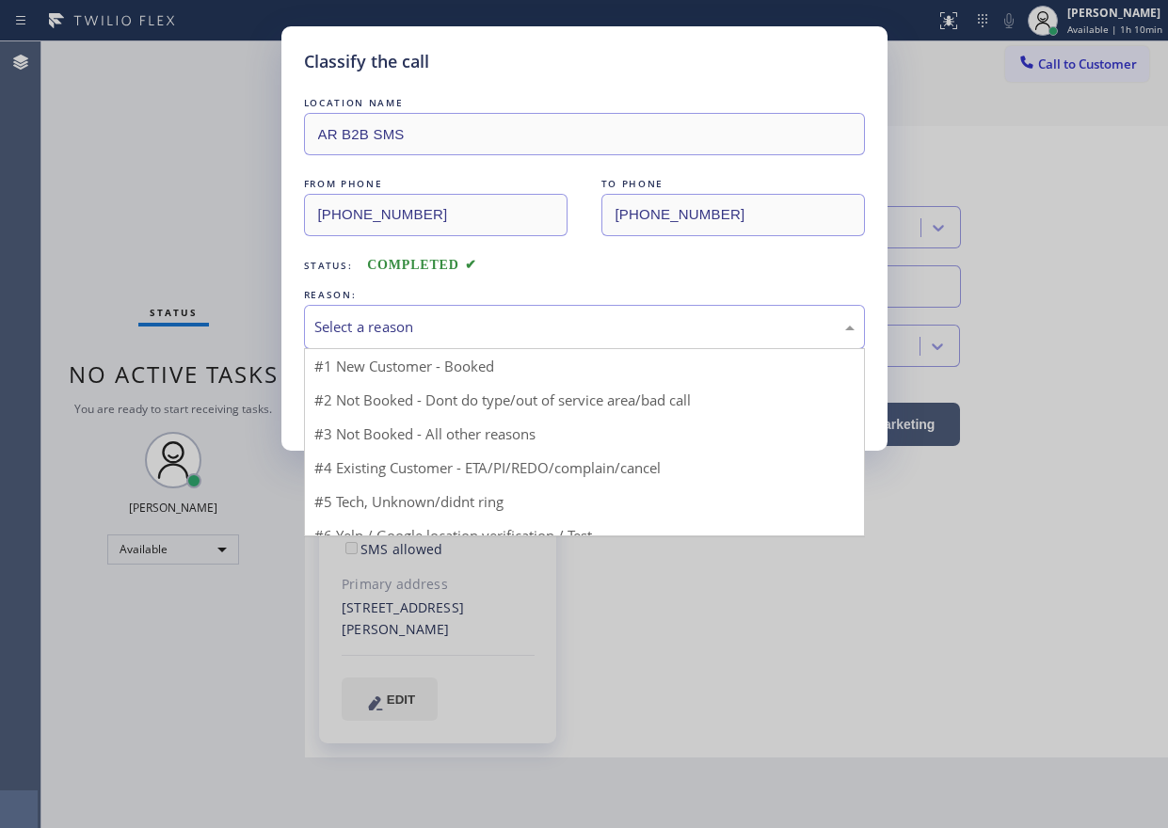
click at [539, 313] on div "Select a reason" at bounding box center [584, 327] width 561 height 44
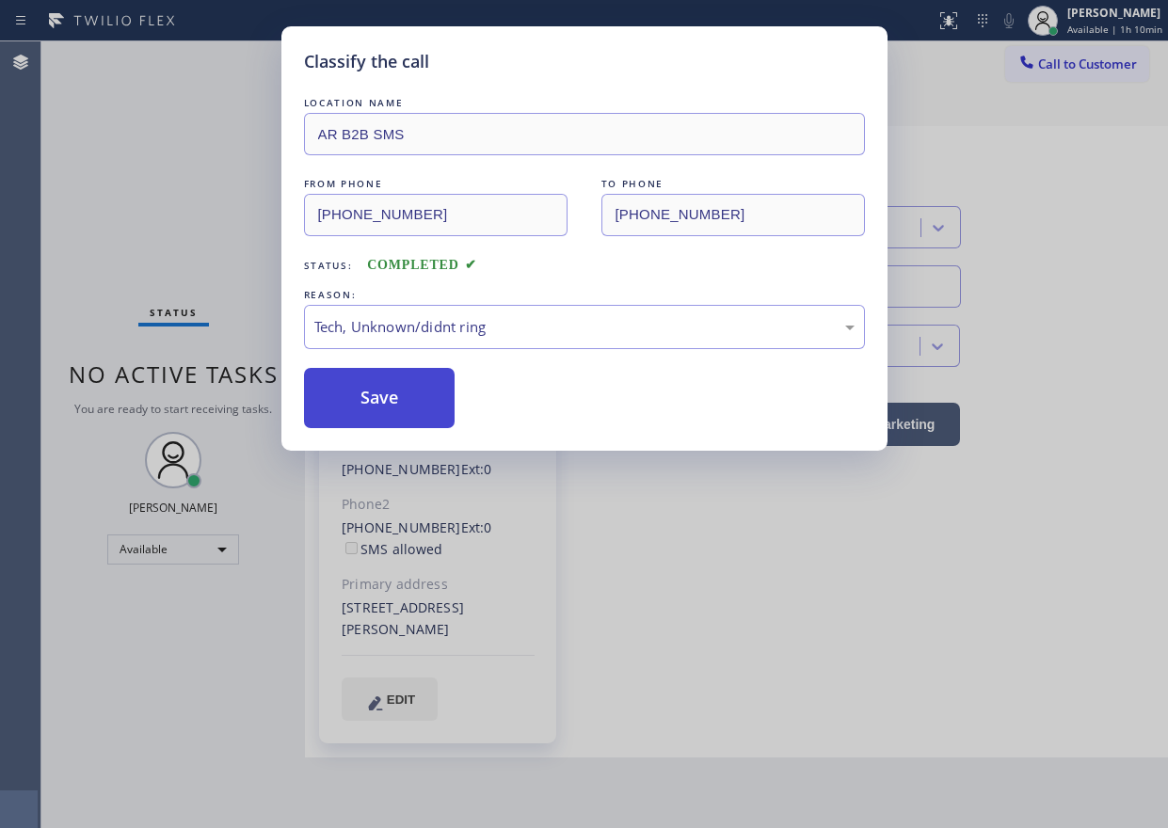
click at [390, 410] on button "Save" at bounding box center [380, 398] width 152 height 60
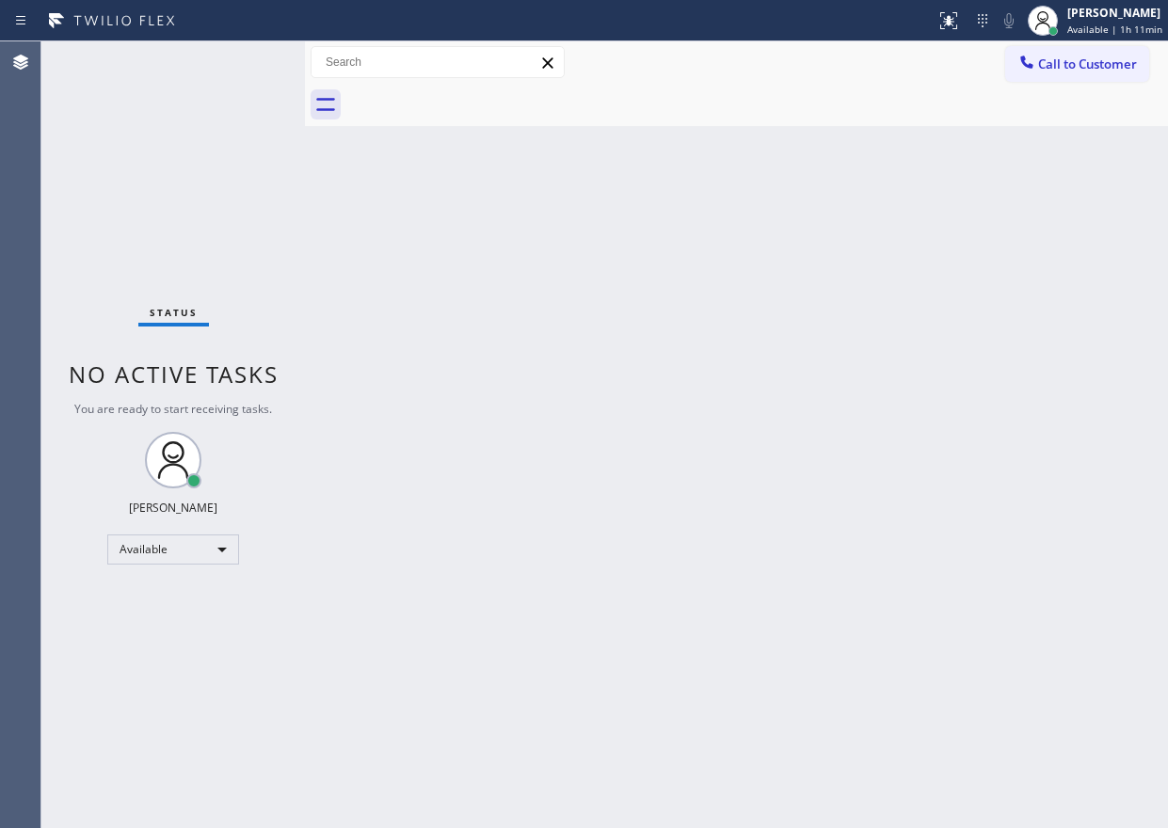
drag, startPoint x: 997, startPoint y: 358, endPoint x: 974, endPoint y: 345, distance: 25.7
click at [997, 357] on div "Back to Dashboard Change Sender ID Customers Technicians Select a contact Outbo…" at bounding box center [736, 434] width 863 height 787
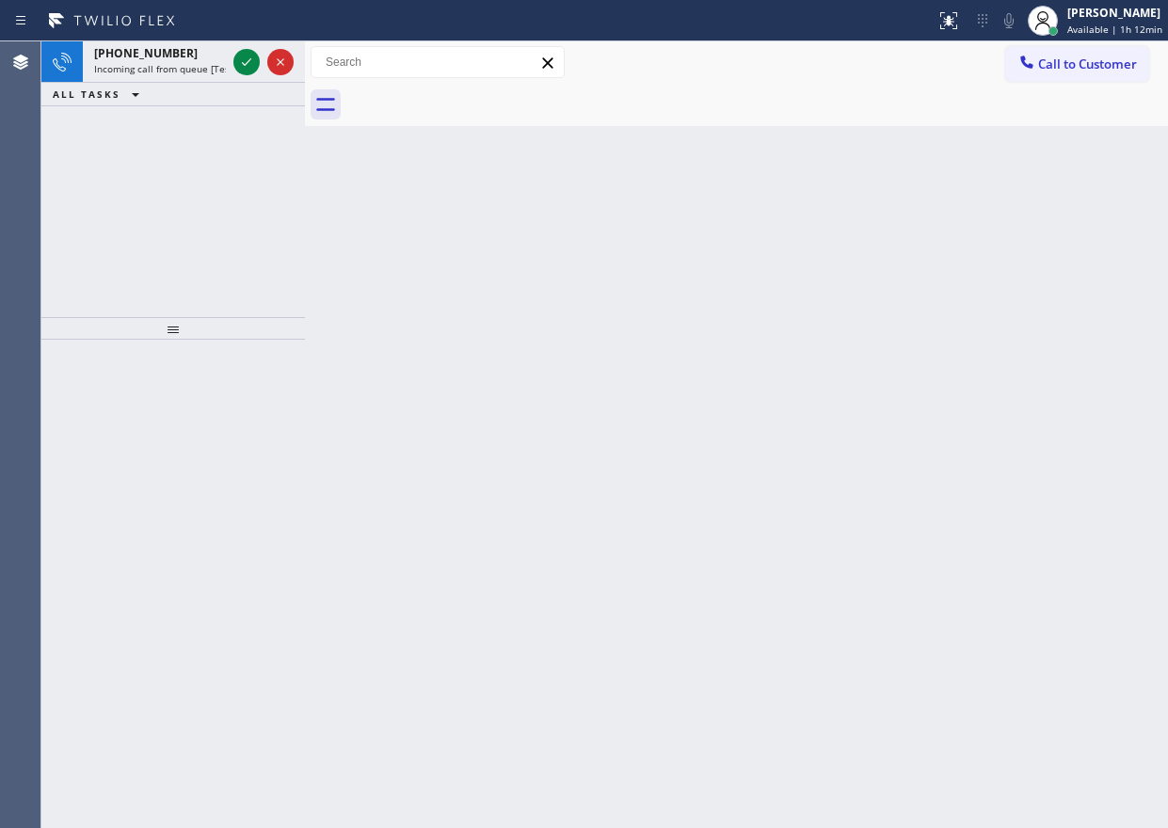
click at [1010, 147] on div "Back to Dashboard Change Sender ID Customers Technicians Select a contact Outbo…" at bounding box center [736, 434] width 863 height 787
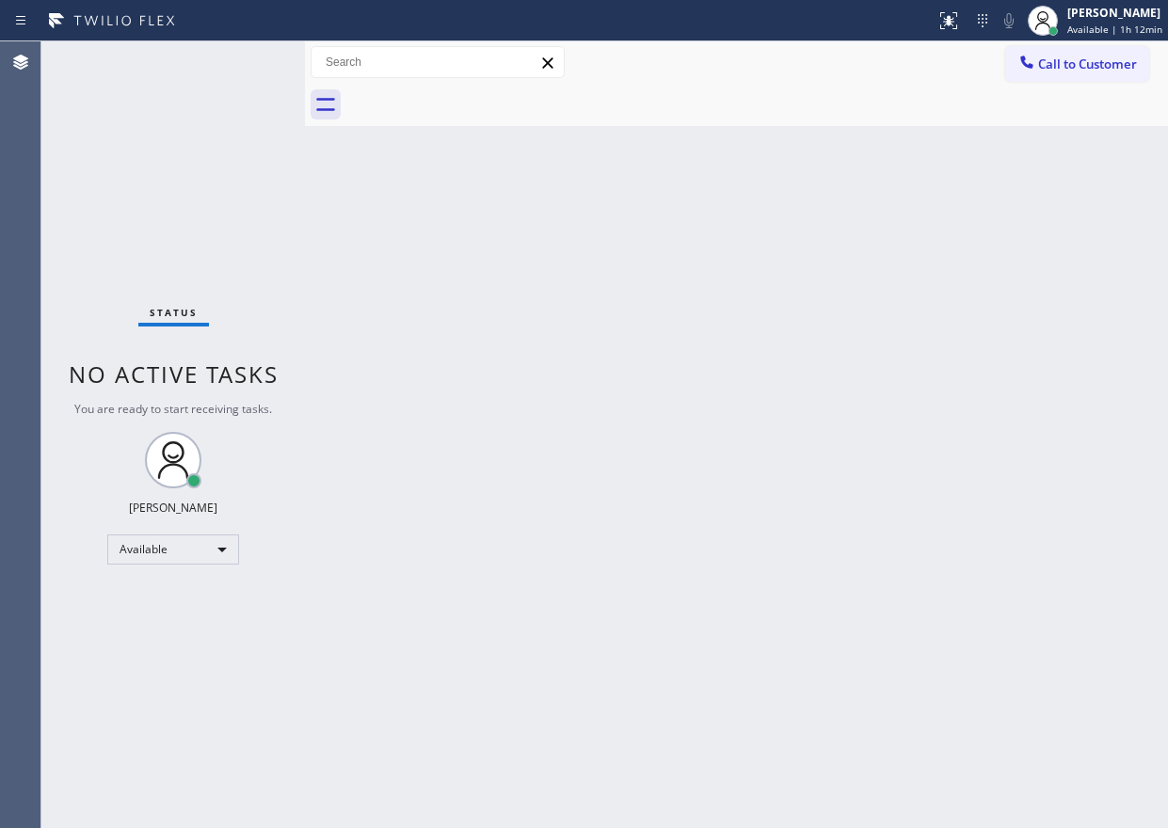
click at [242, 63] on div "Status No active tasks You are ready to start receiving tasks. [PERSON_NAME] Av…" at bounding box center [173, 434] width 264 height 787
click at [863, 418] on div "Back to Dashboard Change Sender ID Customers Technicians Select a contact Outbo…" at bounding box center [736, 434] width 863 height 787
click at [1105, 8] on div "[PERSON_NAME]" at bounding box center [1114, 13] width 95 height 16
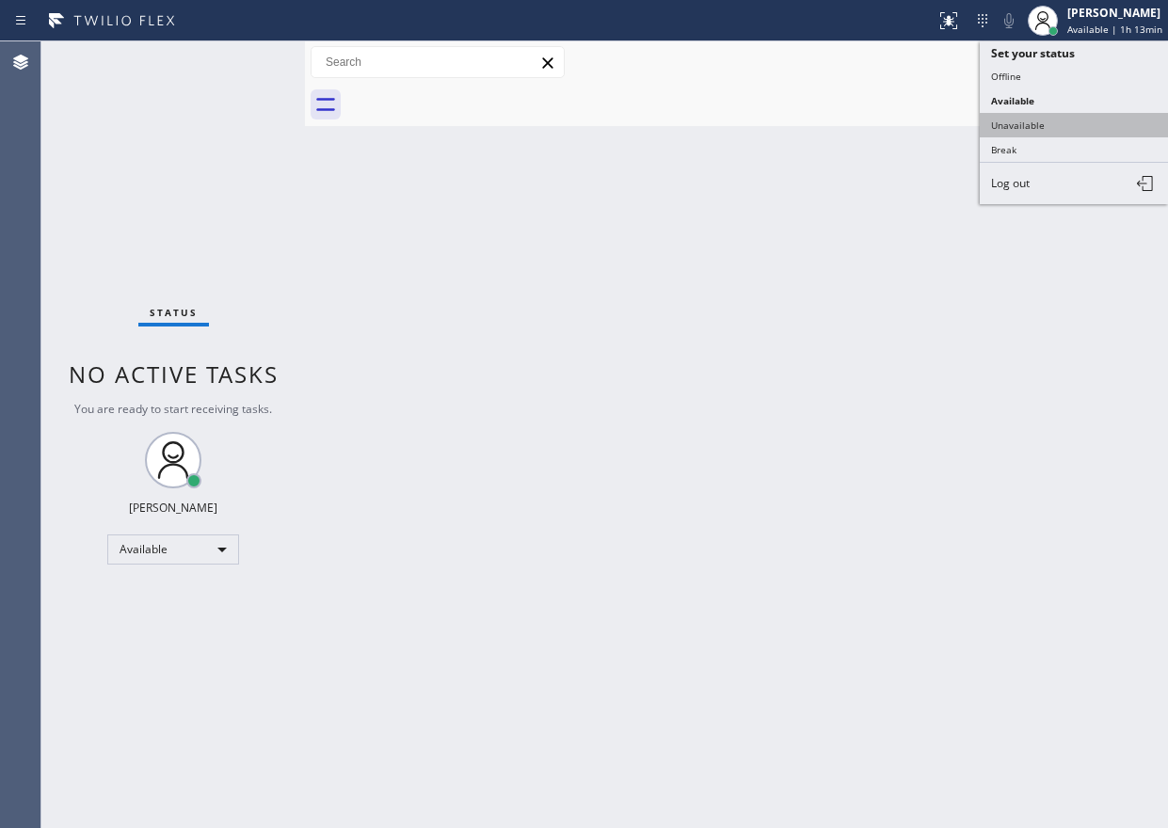
click at [1015, 127] on button "Unavailable" at bounding box center [1074, 125] width 188 height 24
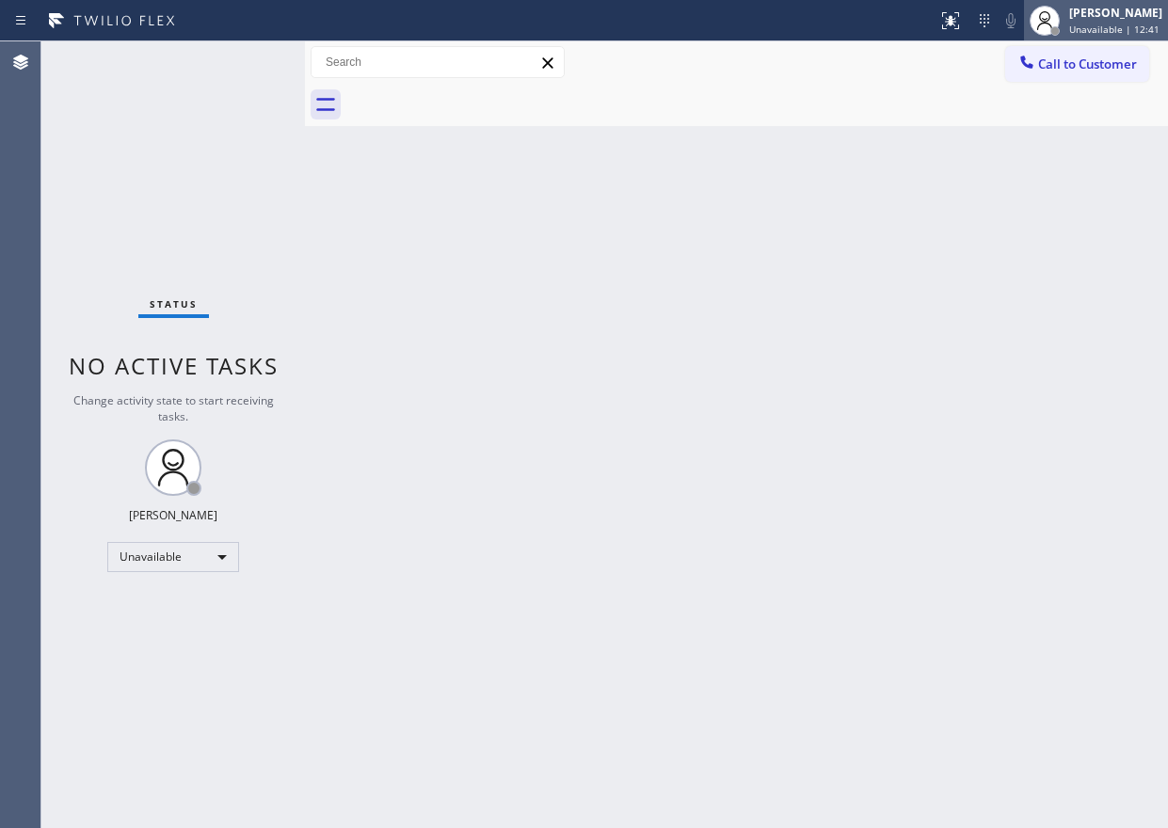
click at [1126, 35] on span "Unavailable | 12:41" at bounding box center [1114, 29] width 90 height 13
click at [1060, 21] on div at bounding box center [1045, 21] width 30 height 30
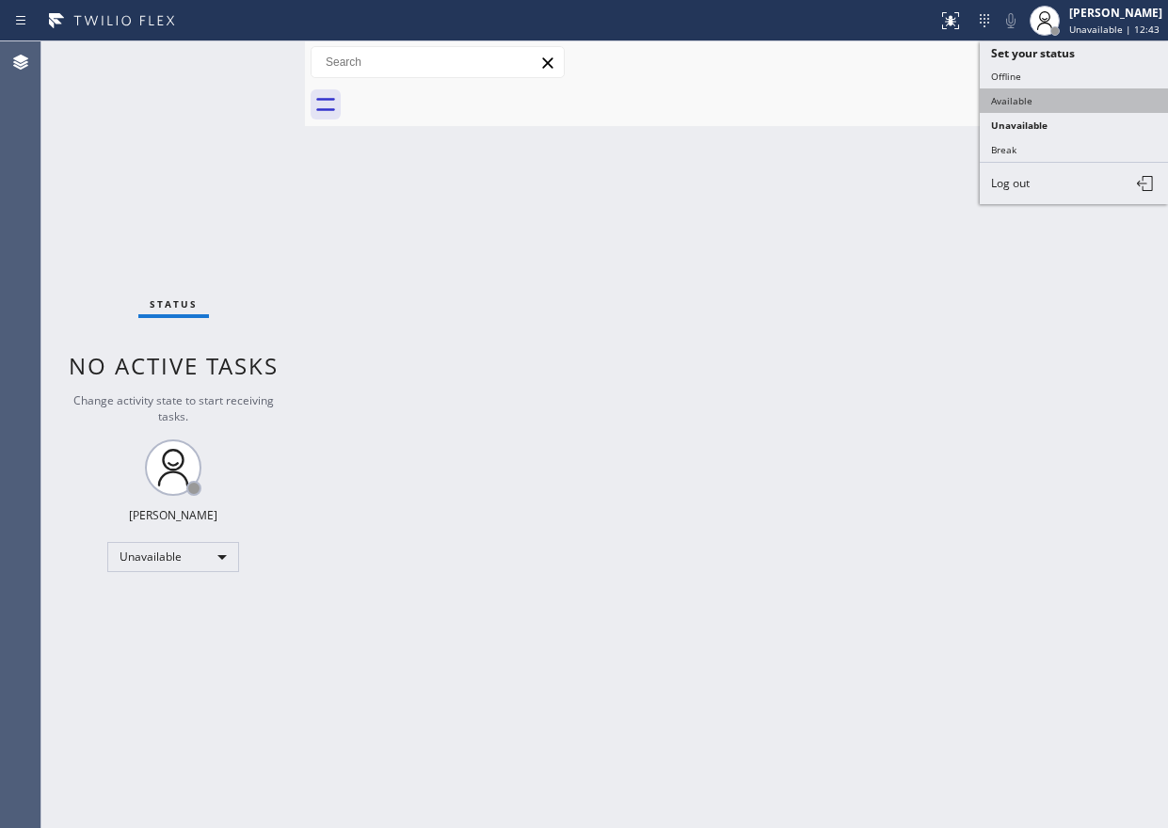
click at [1041, 97] on button "Available" at bounding box center [1074, 100] width 188 height 24
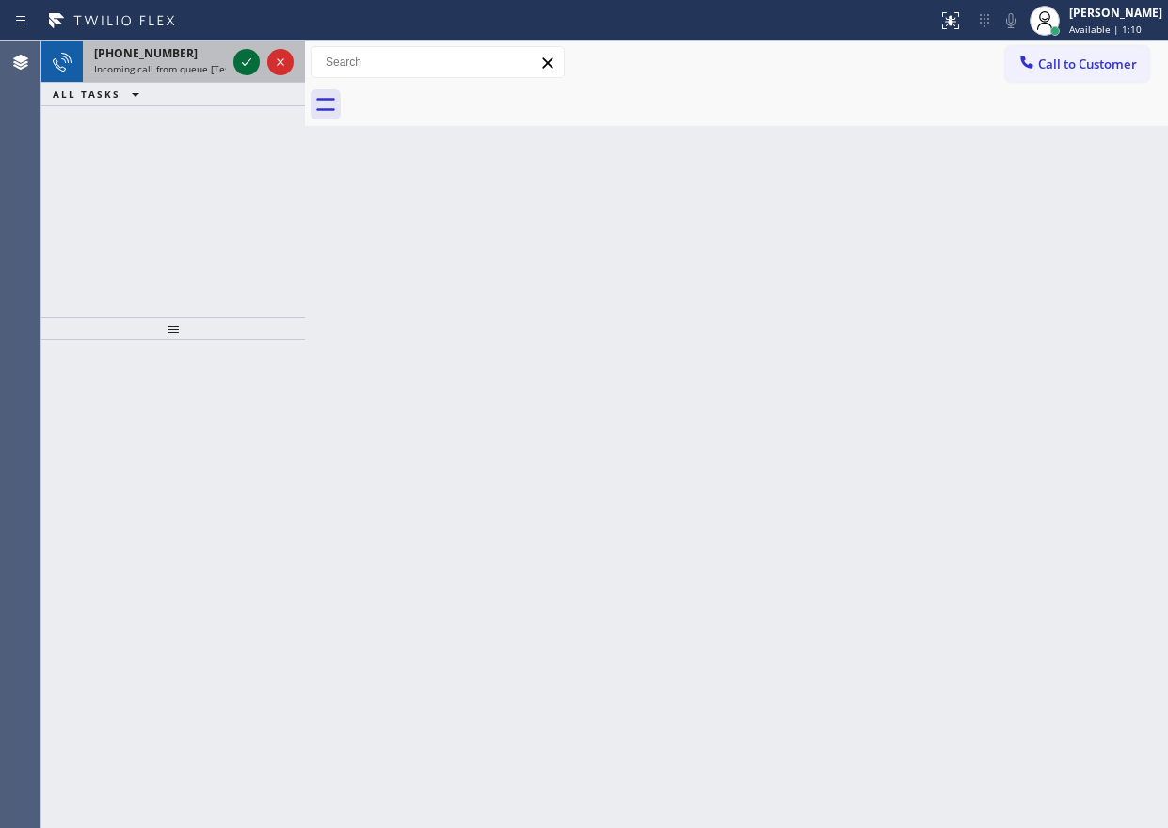
click at [236, 67] on icon at bounding box center [246, 62] width 23 height 23
click at [247, 60] on icon at bounding box center [246, 62] width 23 height 23
click at [246, 53] on icon at bounding box center [246, 62] width 23 height 23
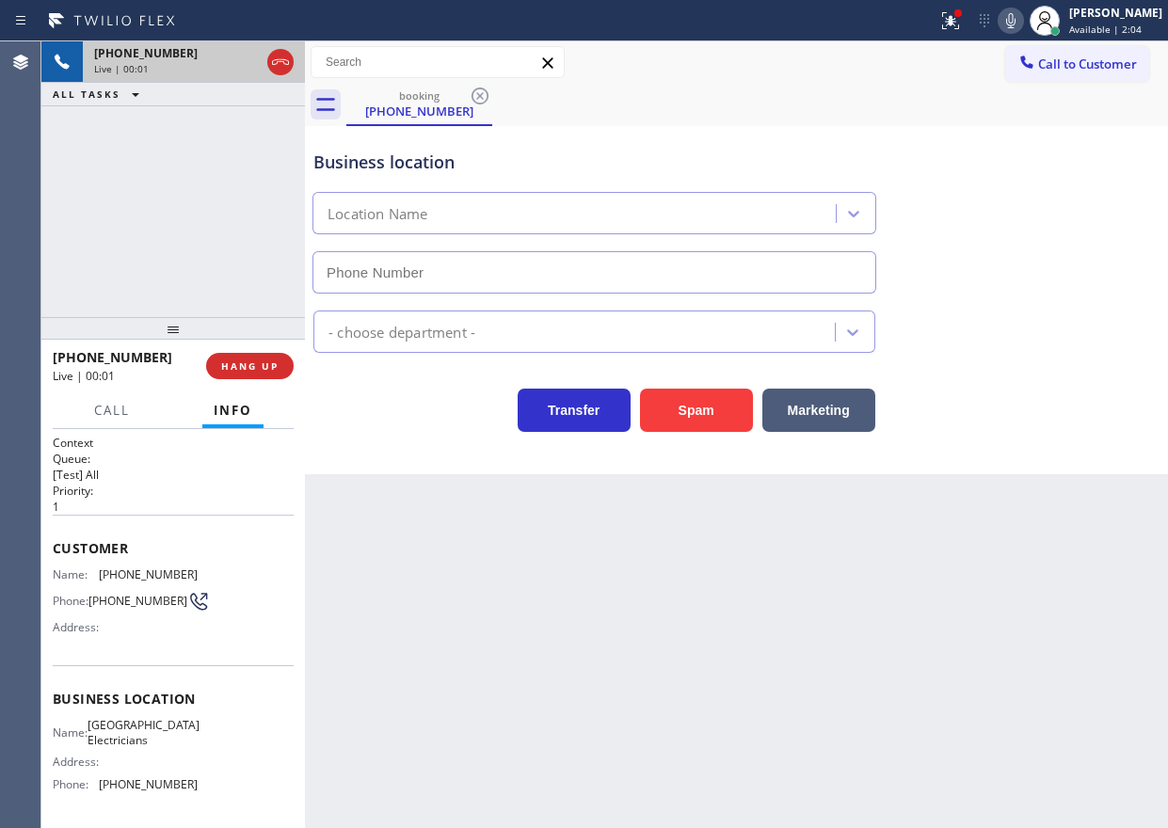
type input "(805) 398-6024"
click at [257, 369] on span "HANG UP" at bounding box center [249, 366] width 57 height 13
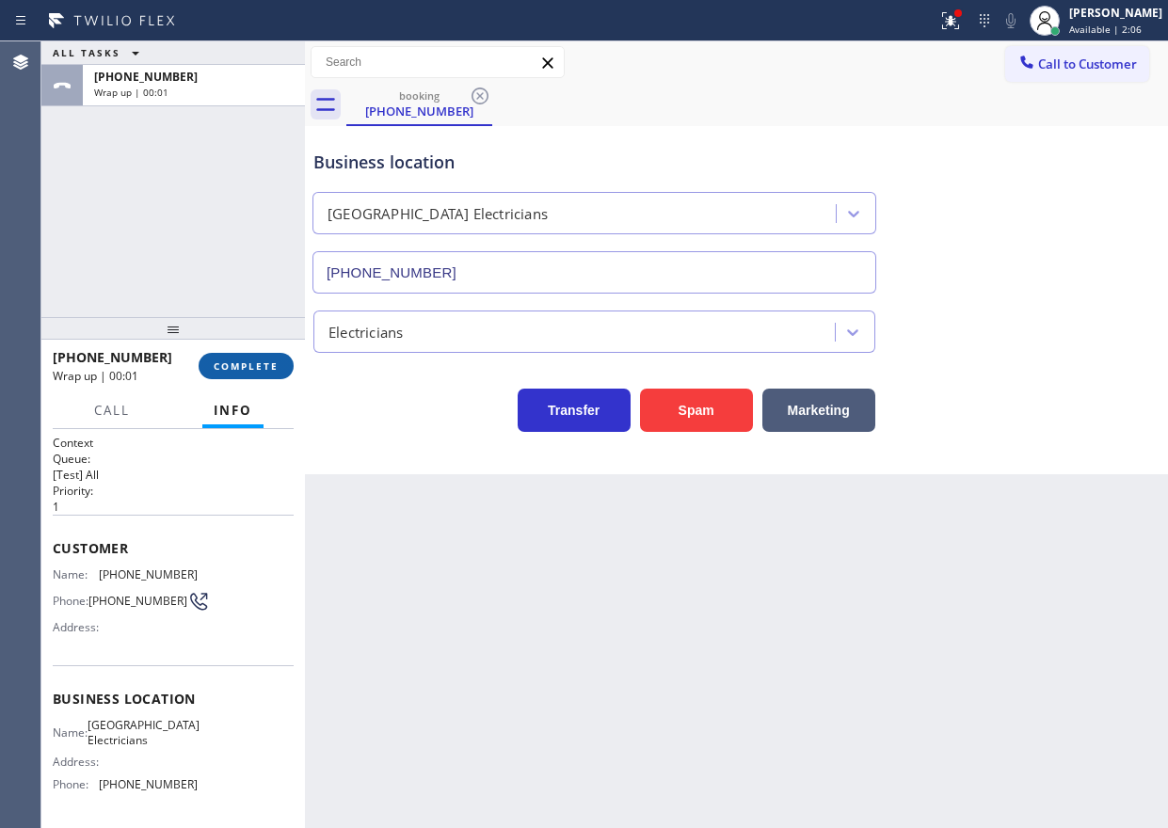
click at [257, 367] on span "COMPLETE" at bounding box center [246, 366] width 65 height 13
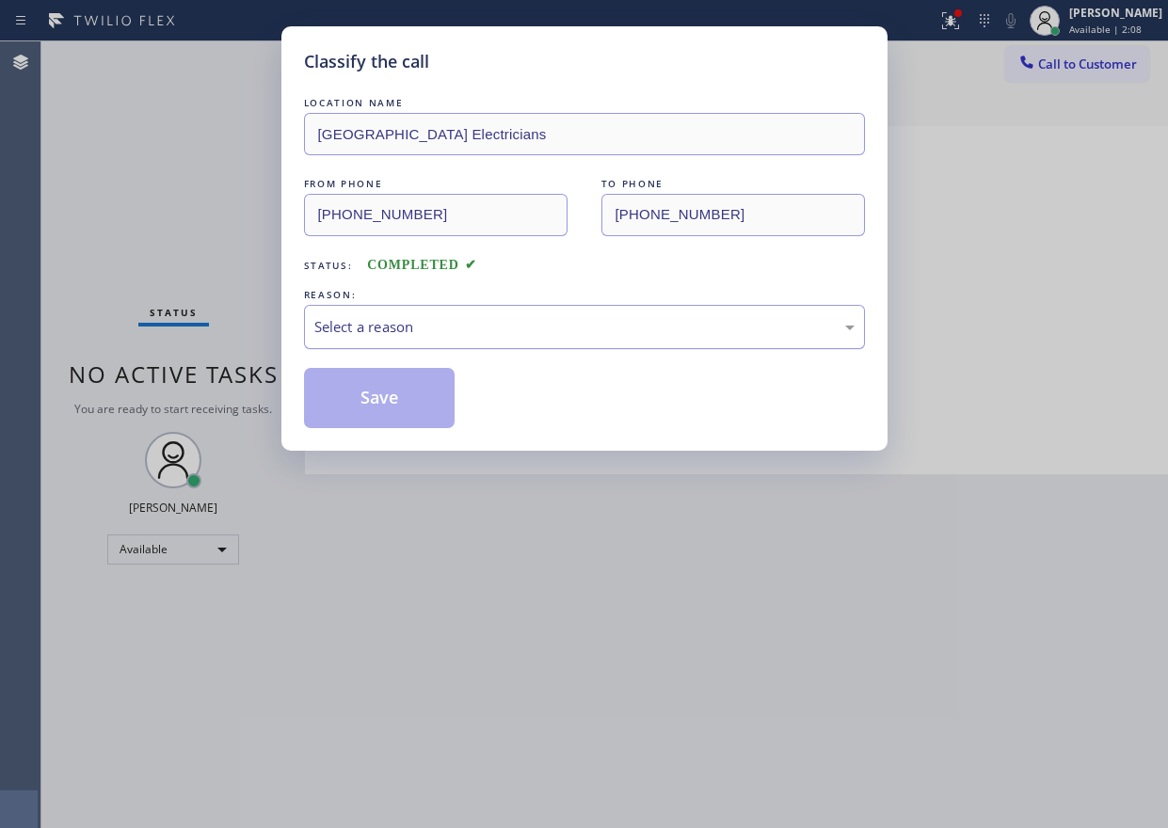
click at [627, 326] on div "Select a reason" at bounding box center [584, 327] width 540 height 22
click at [370, 370] on button "Save" at bounding box center [380, 398] width 152 height 60
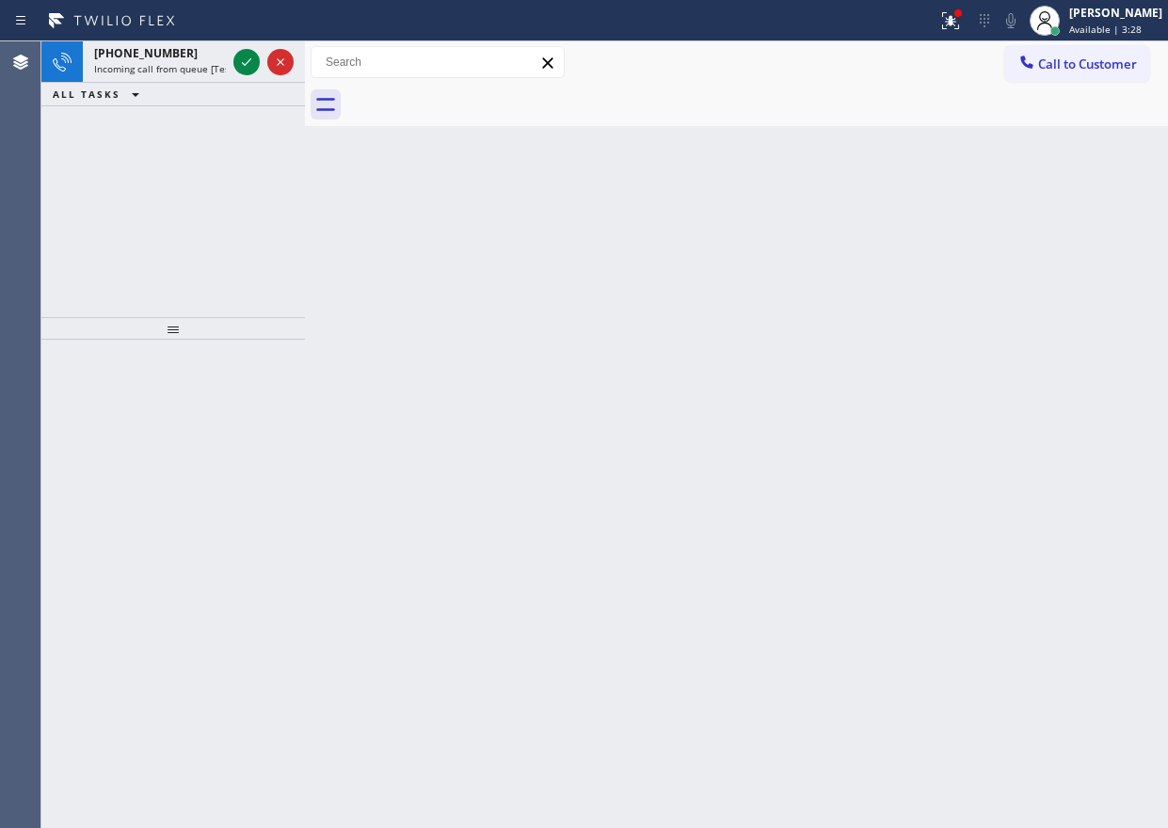
drag, startPoint x: 1007, startPoint y: 248, endPoint x: 765, endPoint y: 177, distance: 252.2
click at [1007, 248] on div "Back to Dashboard Change Sender ID Customers Technicians Select a contact Outbo…" at bounding box center [736, 434] width 863 height 787
click at [247, 62] on icon at bounding box center [246, 62] width 23 height 23
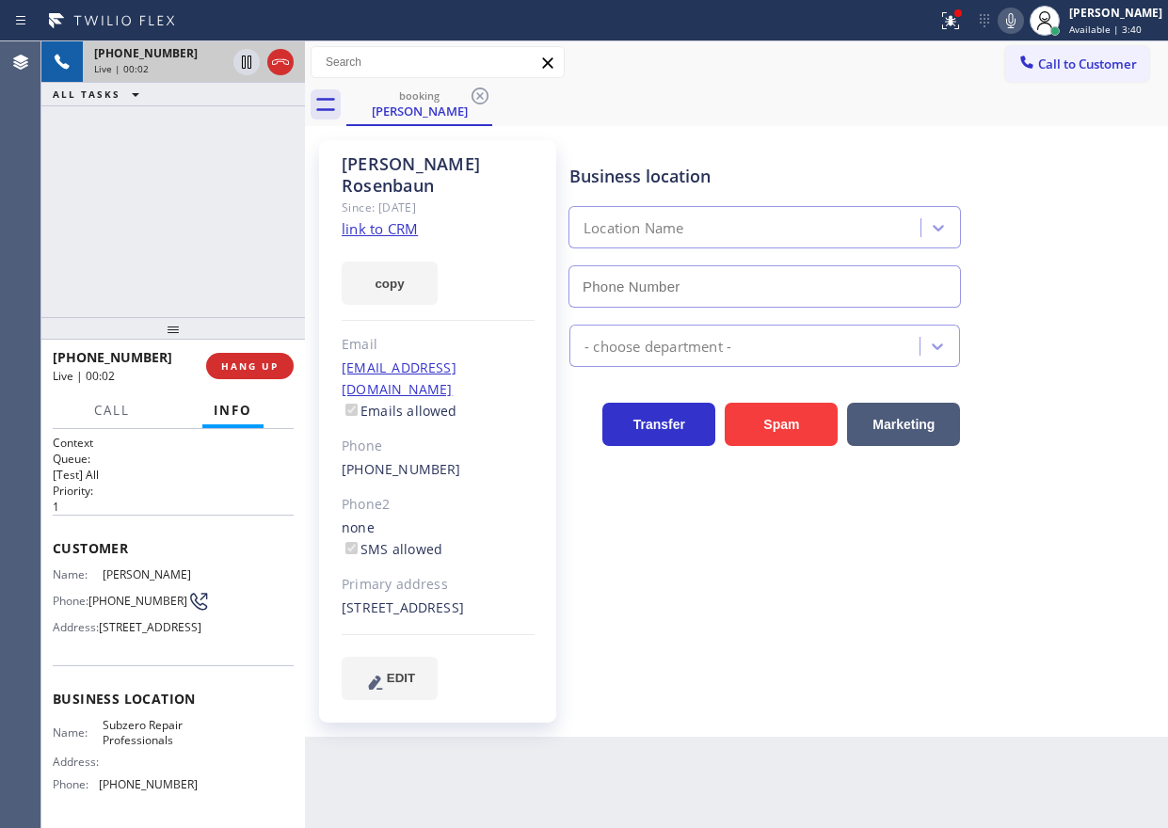
type input "[PHONE_NUMBER]"
click at [392, 219] on link "link to CRM" at bounding box center [380, 228] width 76 height 19
click at [959, 24] on icon at bounding box center [950, 20] width 17 height 17
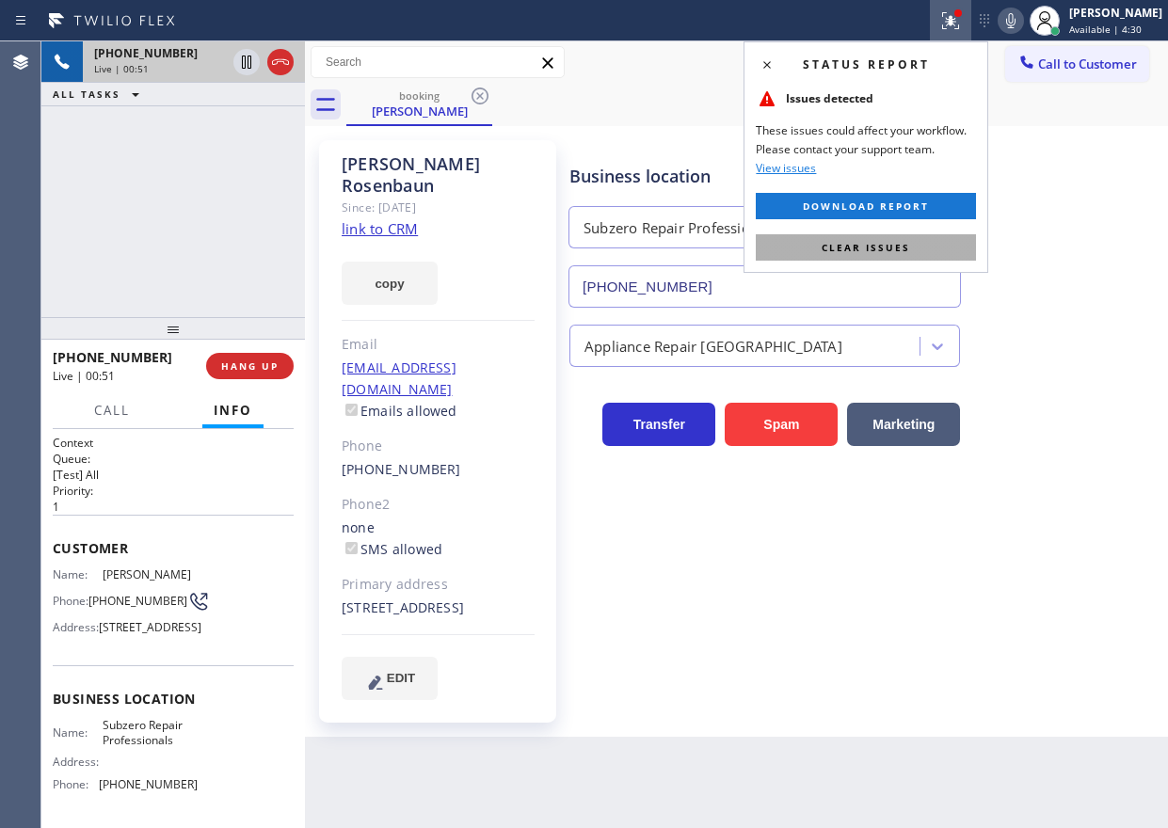
click at [932, 249] on button "Clear issues" at bounding box center [866, 247] width 220 height 26
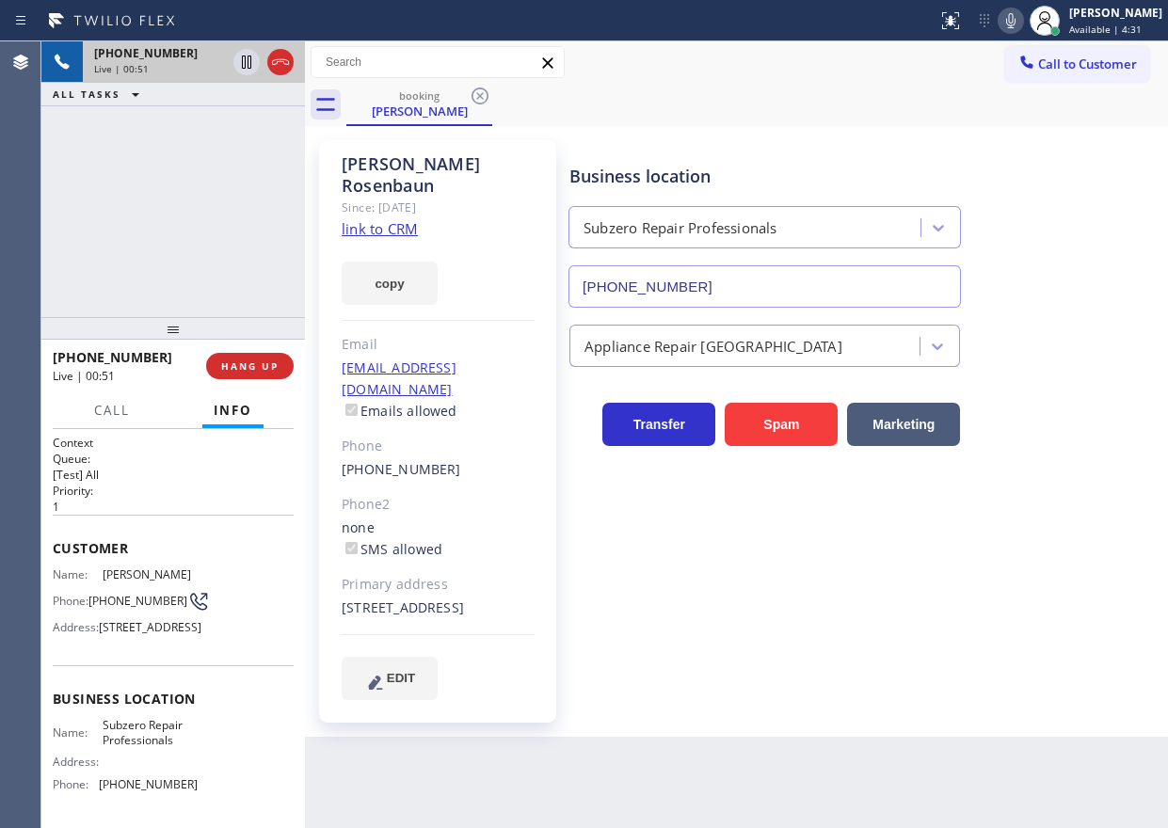
click at [1022, 14] on icon at bounding box center [1010, 20] width 23 height 23
click at [1022, 19] on icon at bounding box center [1010, 20] width 23 height 23
click at [1015, 20] on icon at bounding box center [1010, 20] width 9 height 15
click at [241, 65] on icon at bounding box center [246, 62] width 23 height 23
click at [1022, 27] on icon at bounding box center [1010, 20] width 23 height 23
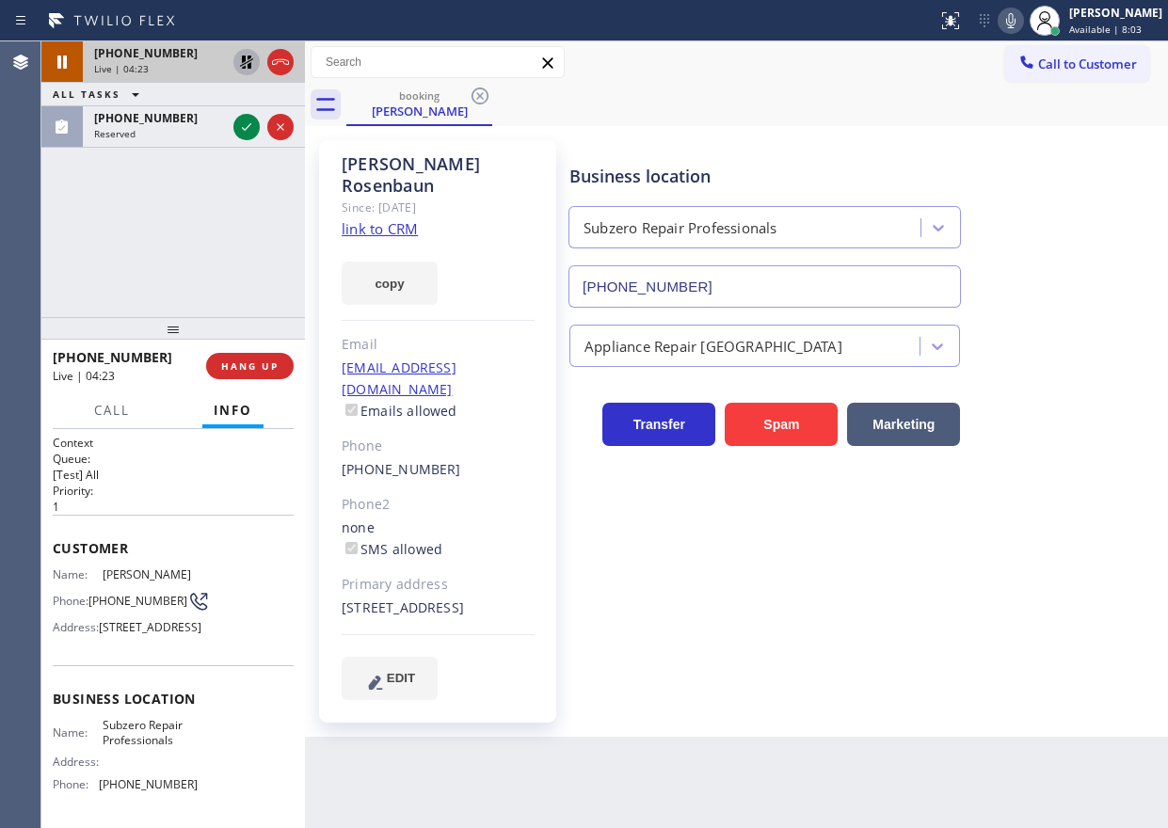
click at [246, 59] on icon at bounding box center [246, 62] width 13 height 13
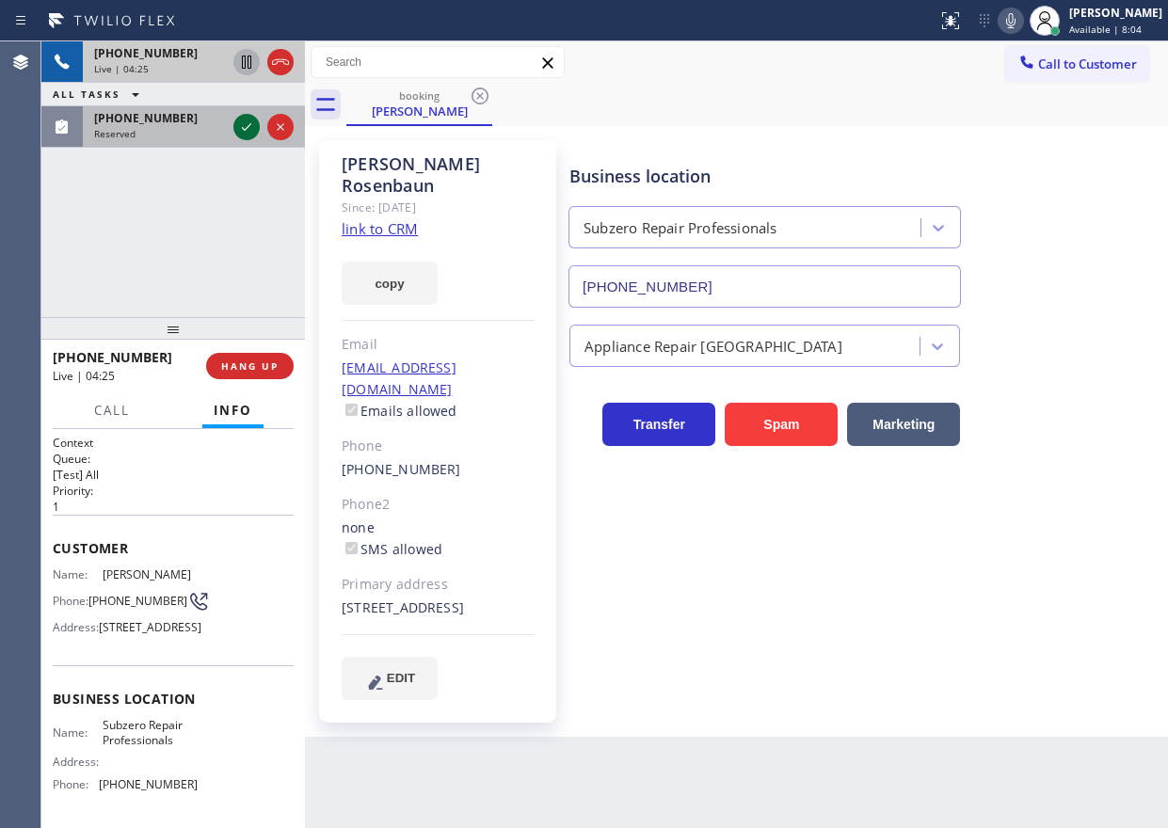
drag, startPoint x: 246, startPoint y: 128, endPoint x: 309, endPoint y: 104, distance: 67.3
click at [246, 127] on icon at bounding box center [246, 127] width 23 height 23
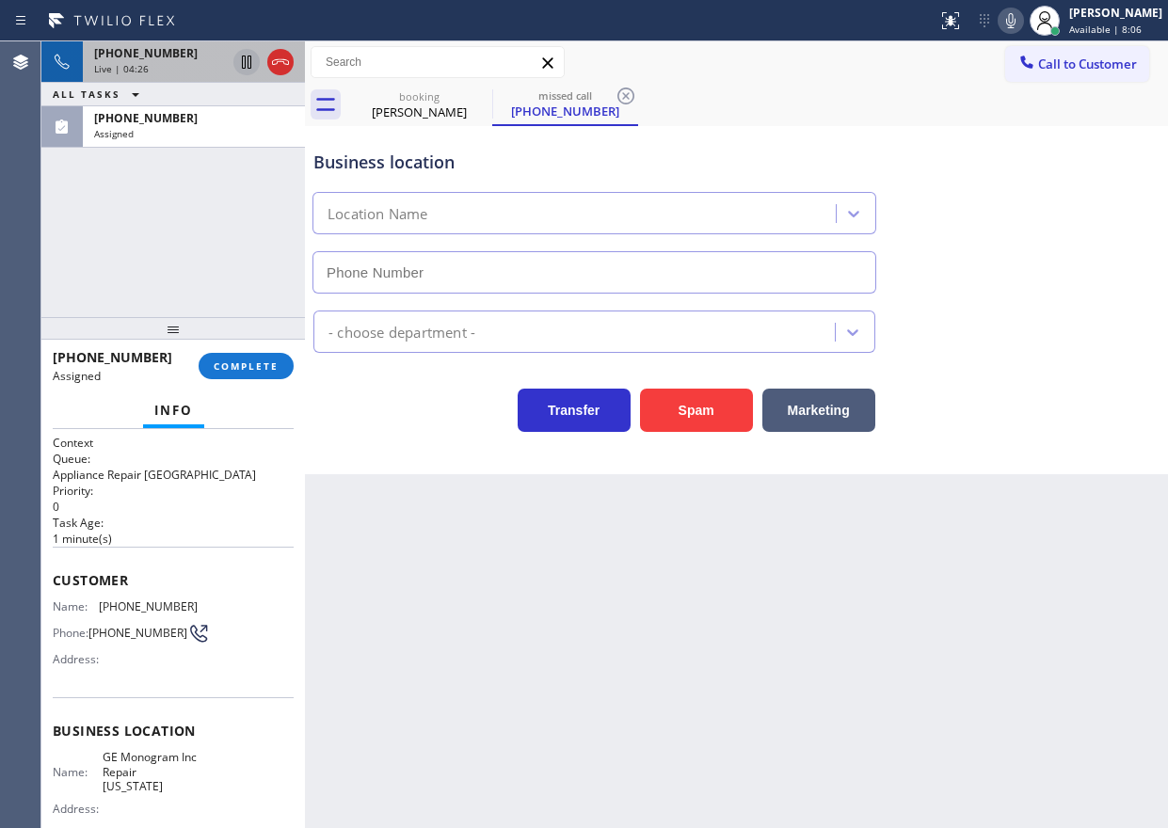
type input "(332) 456-0495"
click at [81, 597] on div "Customer Name: (609) 234-5767 Phone: (609) 234-5767 Address:" at bounding box center [173, 622] width 241 height 151
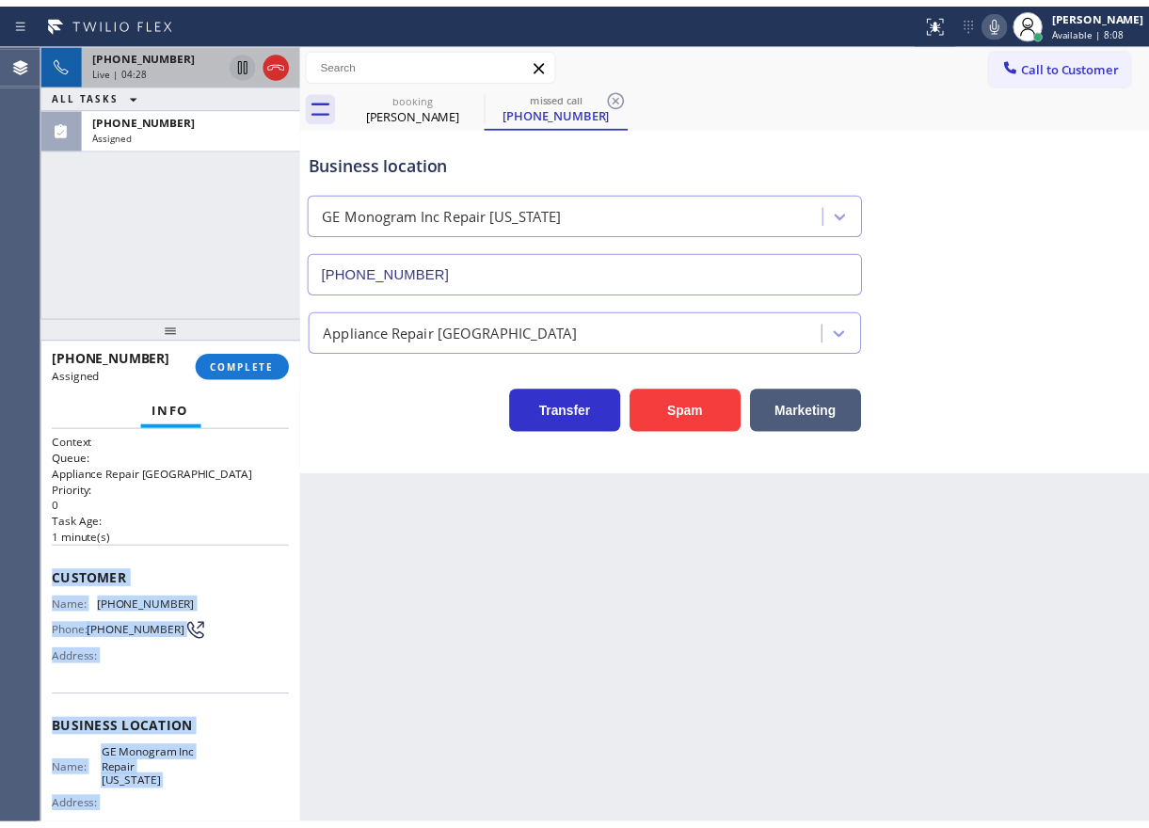
scroll to position [196, 0]
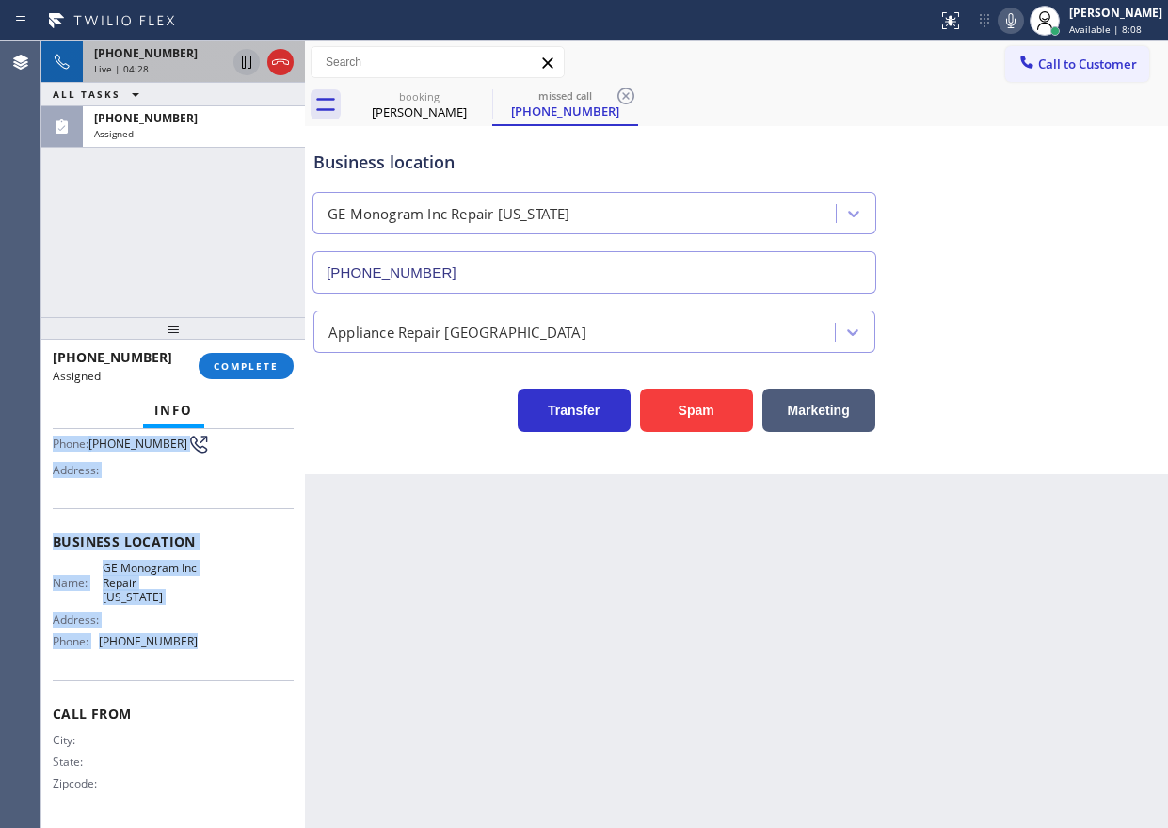
drag, startPoint x: 48, startPoint y: 580, endPoint x: 244, endPoint y: 658, distance: 210.8
click at [244, 658] on div "Context Queue: Appliance Repair High End Priority: 0 Task Age: 1 minute(s) Cust…" at bounding box center [173, 628] width 264 height 399
click at [248, 372] on span "COMPLETE" at bounding box center [246, 366] width 65 height 13
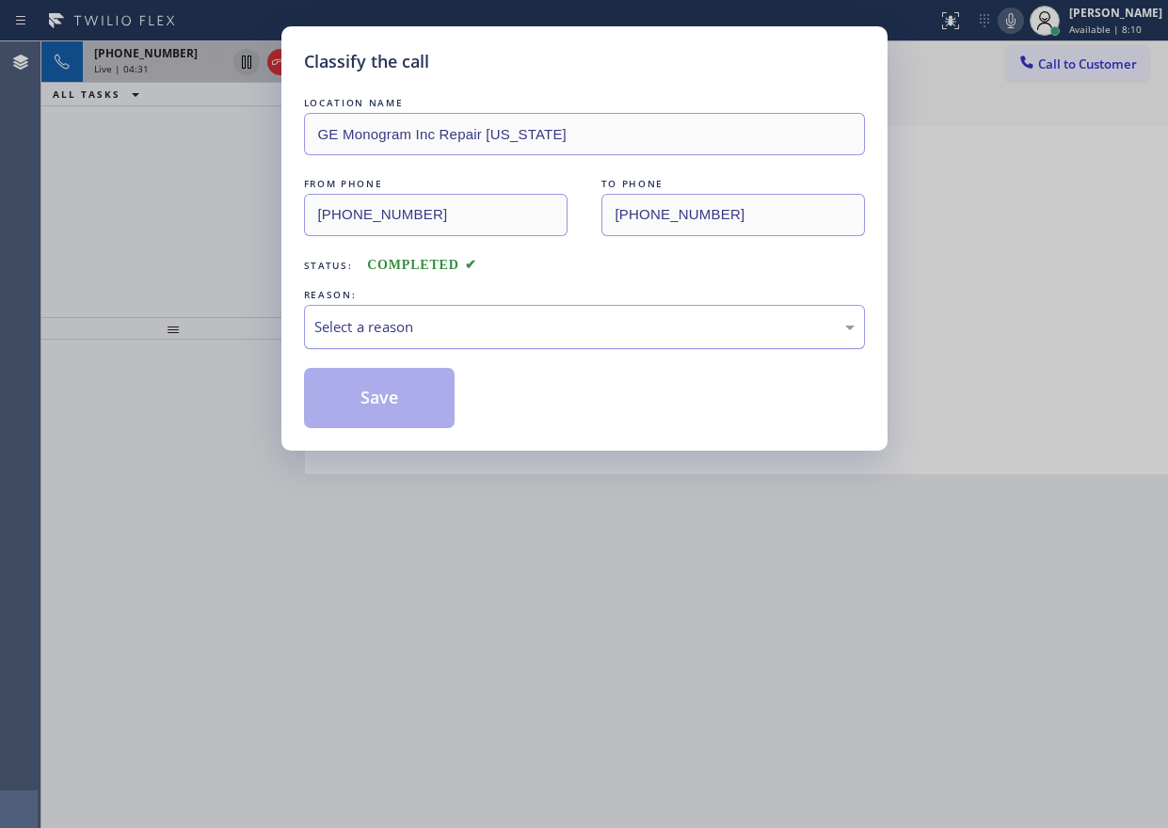
click at [452, 336] on div "Select a reason" at bounding box center [584, 327] width 540 height 22
click at [381, 424] on button "Save" at bounding box center [380, 398] width 152 height 60
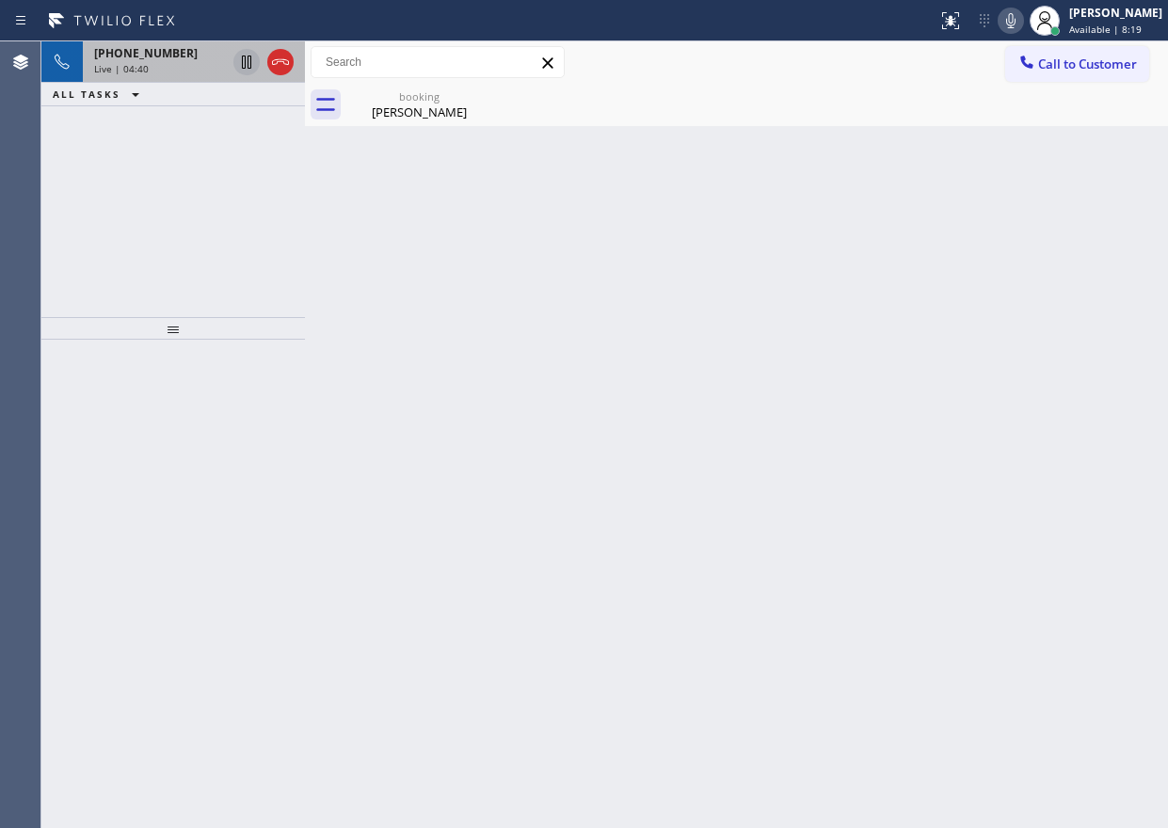
click at [1031, 339] on div "Back to Dashboard Change Sender ID Customers Technicians Select a contact Outbo…" at bounding box center [736, 434] width 863 height 787
click at [147, 51] on span "+17142694856" at bounding box center [146, 53] width 104 height 16
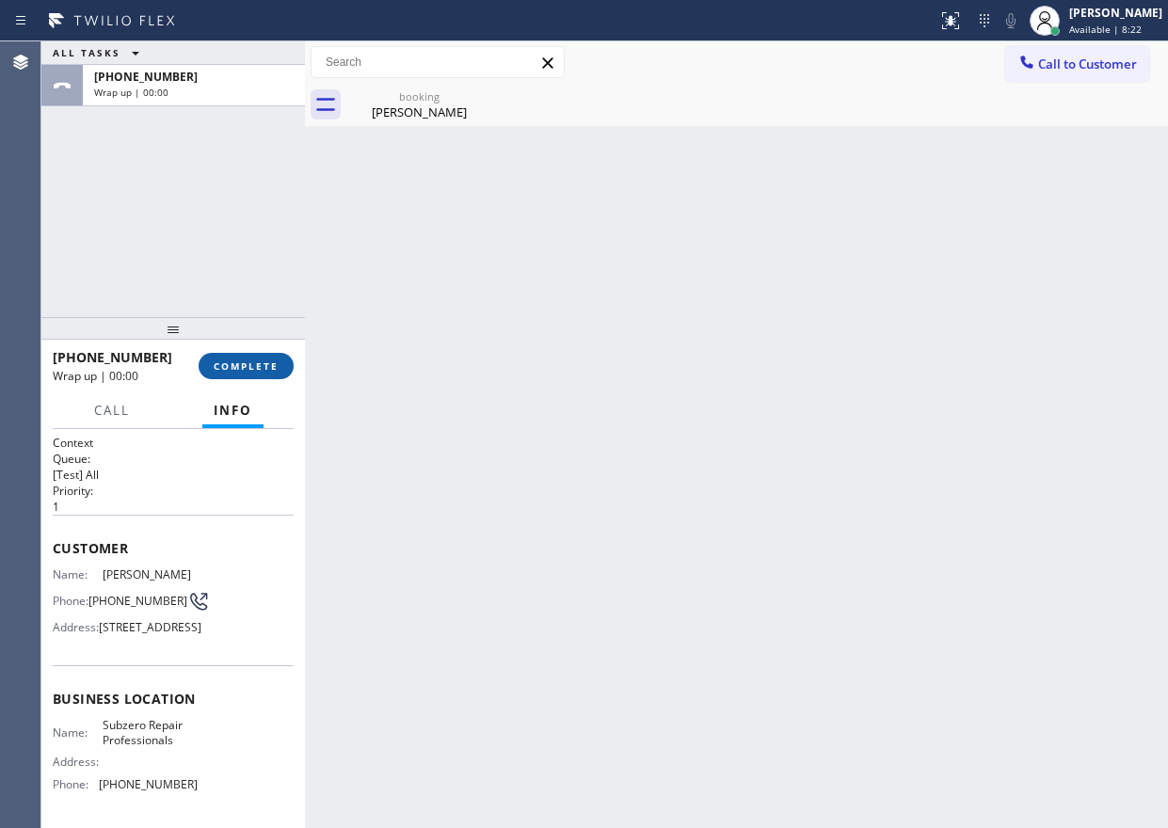
click at [273, 363] on span "COMPLETE" at bounding box center [246, 366] width 65 height 13
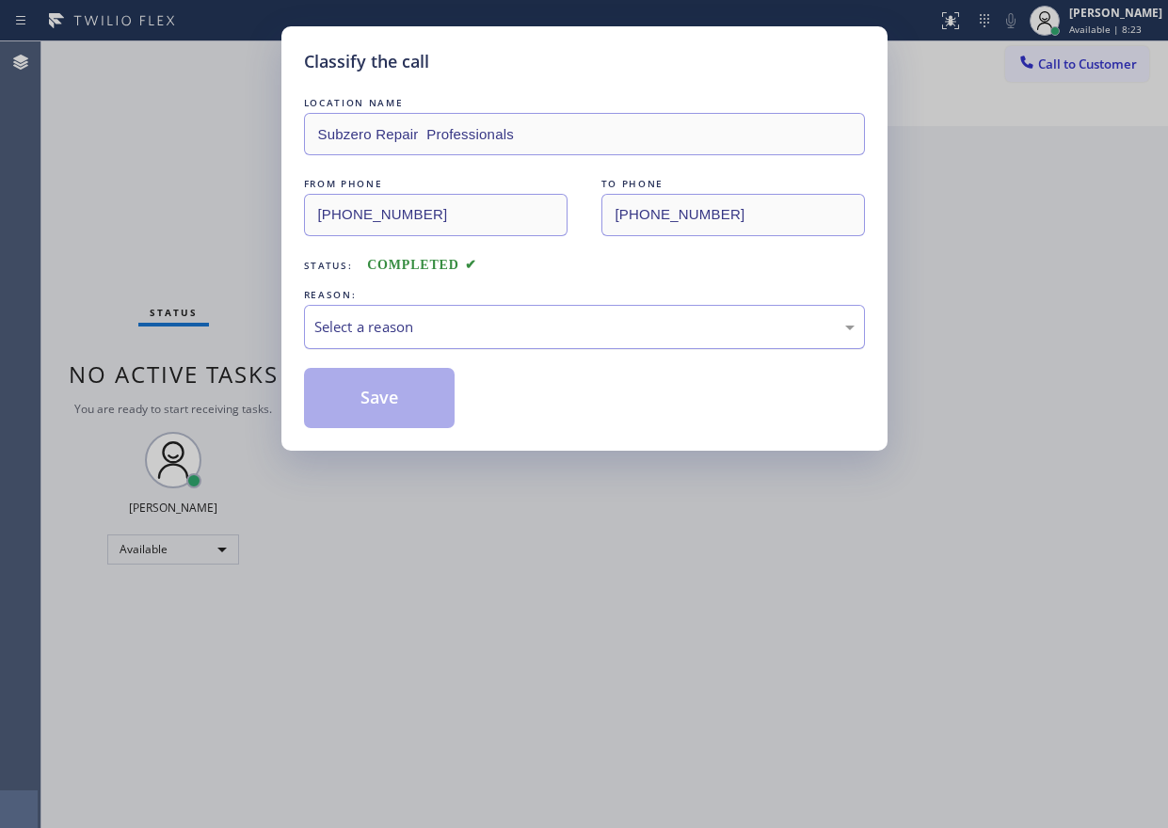
click at [530, 332] on div "Select a reason" at bounding box center [584, 327] width 540 height 22
click at [439, 328] on div "Tech, Unknown/didnt ring" at bounding box center [584, 327] width 540 height 22
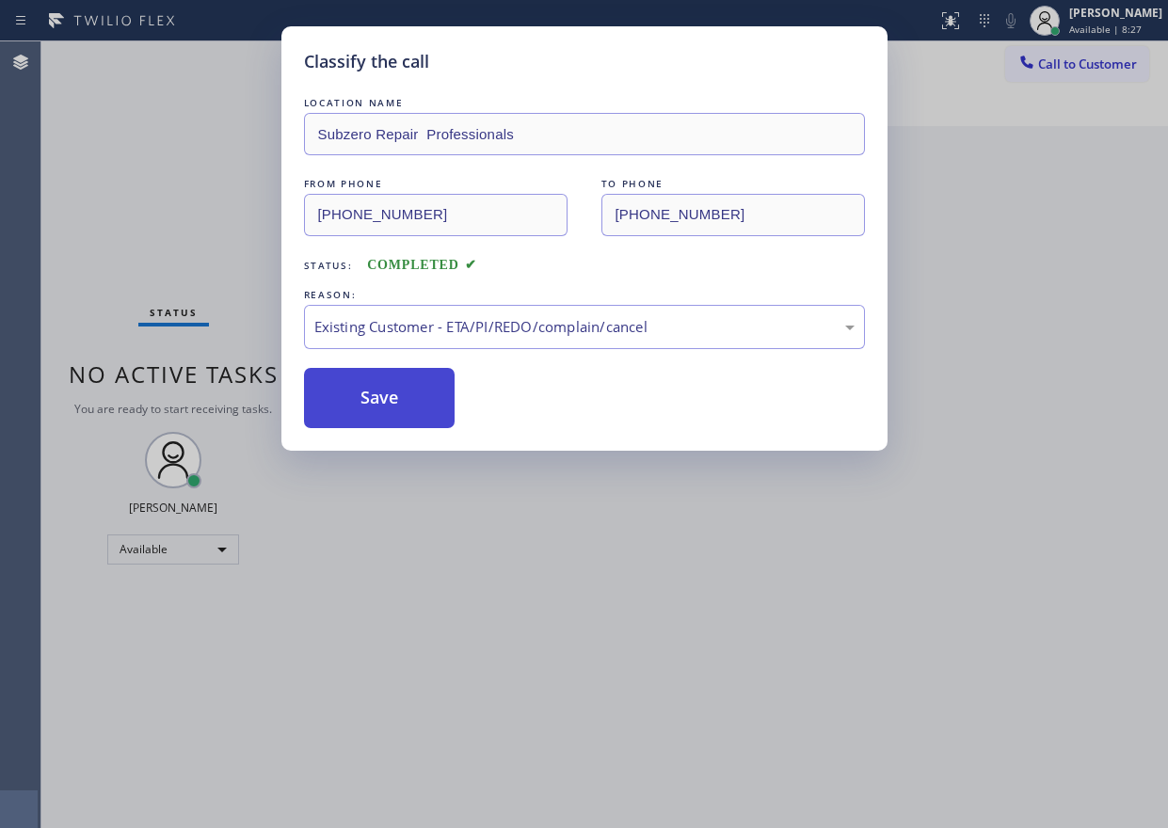
click at [398, 385] on button "Save" at bounding box center [380, 398] width 152 height 60
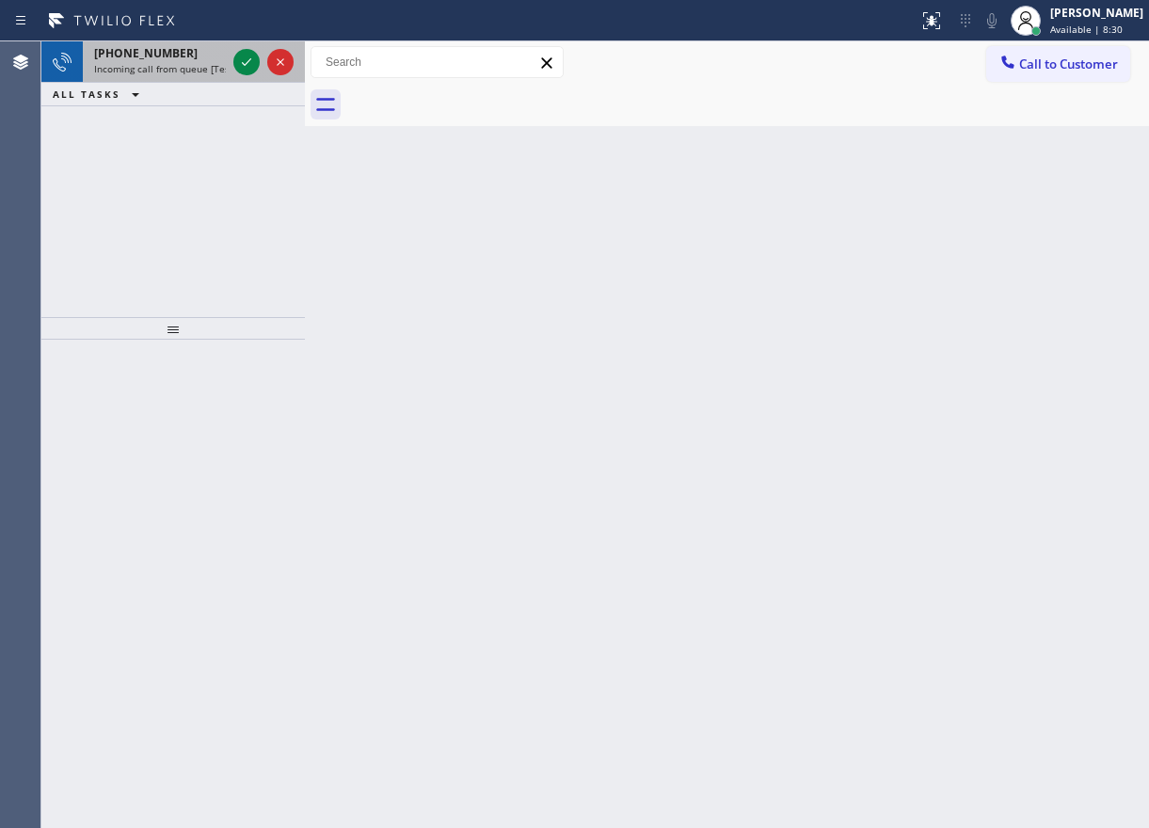
click at [252, 76] on div at bounding box center [264, 61] width 68 height 41
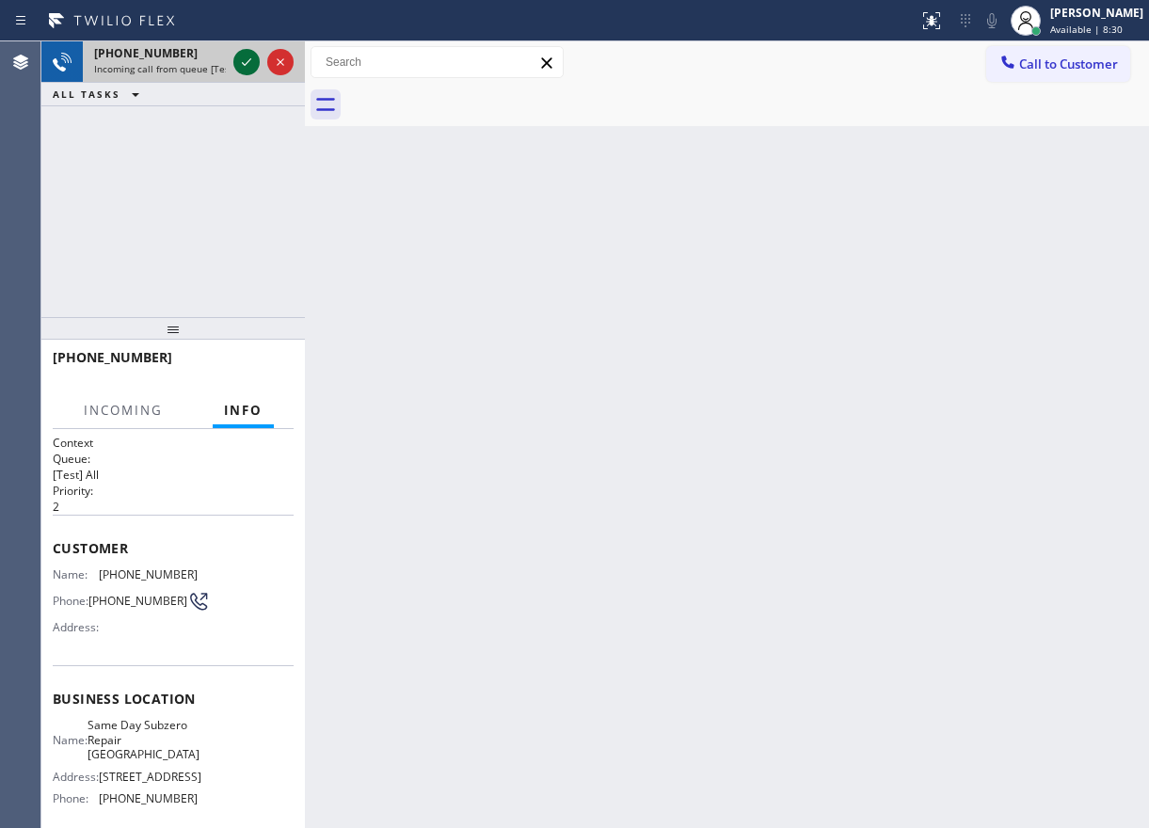
click at [246, 64] on icon at bounding box center [246, 62] width 9 height 8
click at [465, 190] on div "Back to Dashboard Change Sender ID Customers Technicians Select a contact Outbo…" at bounding box center [727, 434] width 844 height 787
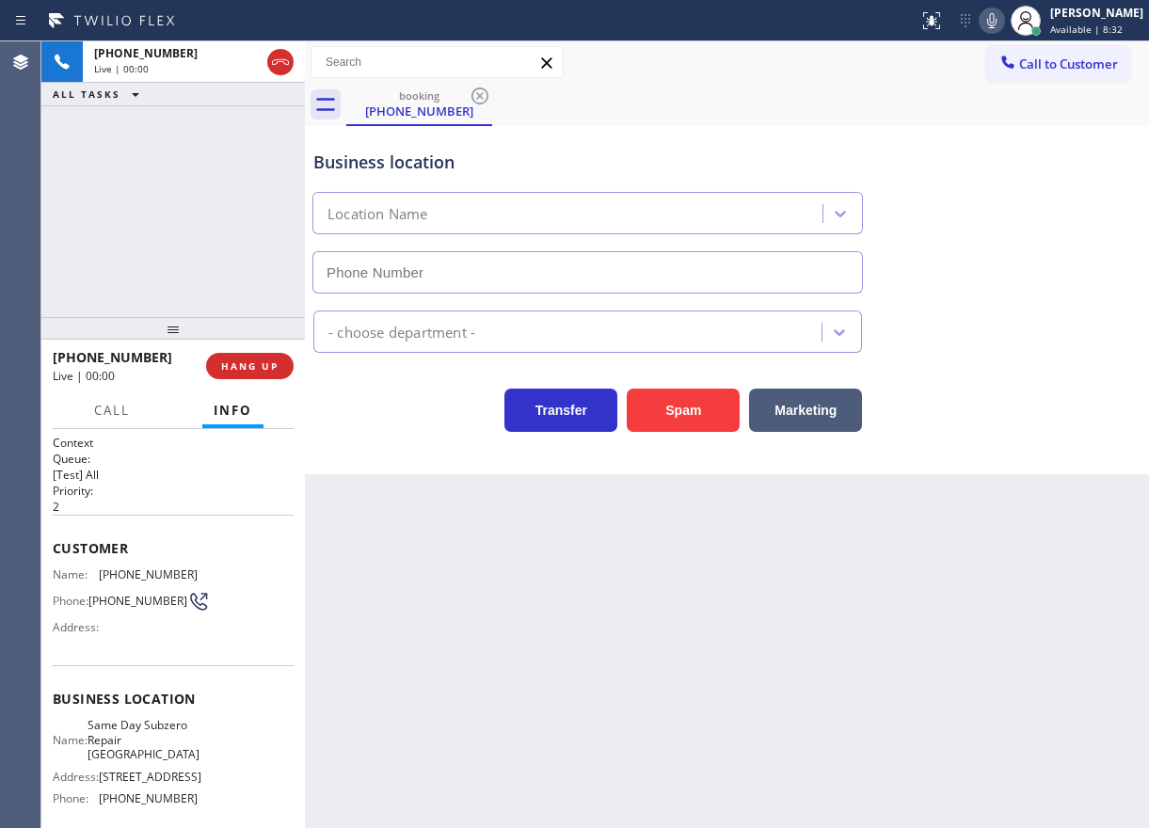
type input "(818) 862-3836"
drag, startPoint x: 465, startPoint y: 190, endPoint x: 818, endPoint y: 601, distance: 541.9
click at [857, 653] on div "Back to Dashboard Change Sender ID Customers Technicians Select a contact Outbo…" at bounding box center [727, 434] width 844 height 787
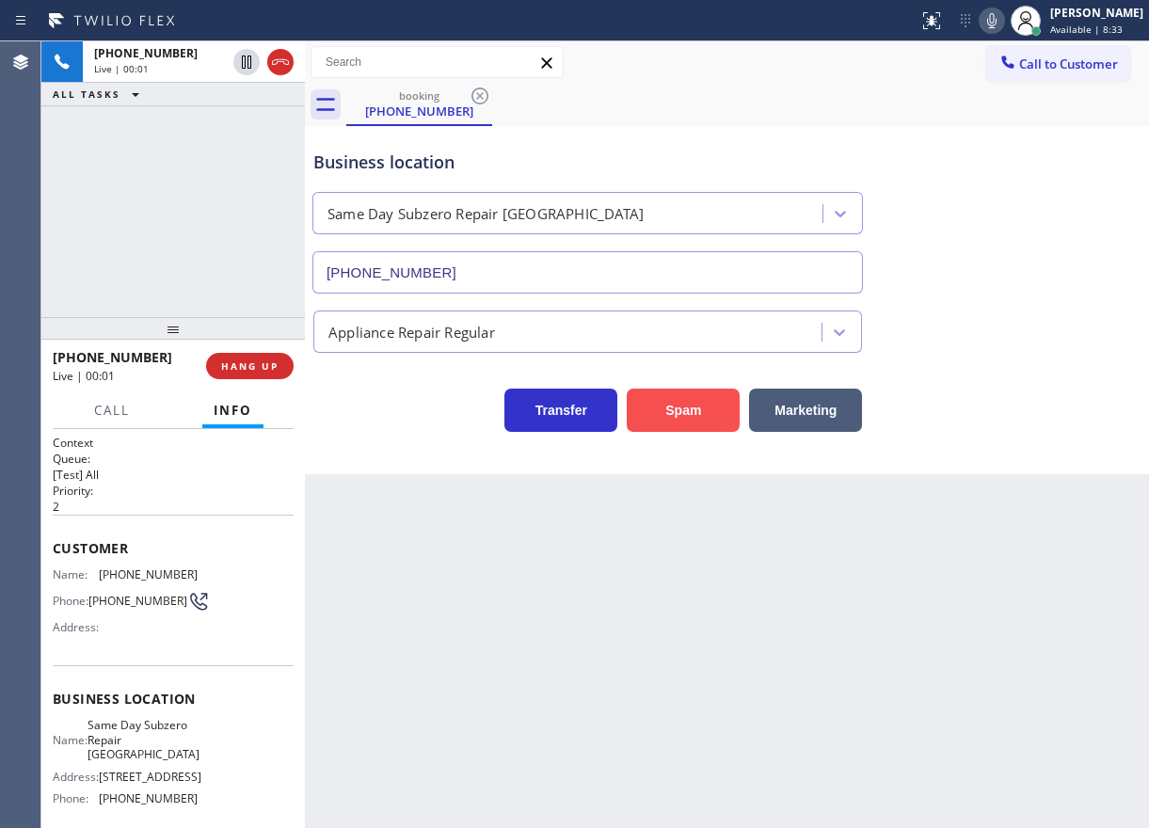
click at [696, 411] on button "Spam" at bounding box center [683, 410] width 113 height 43
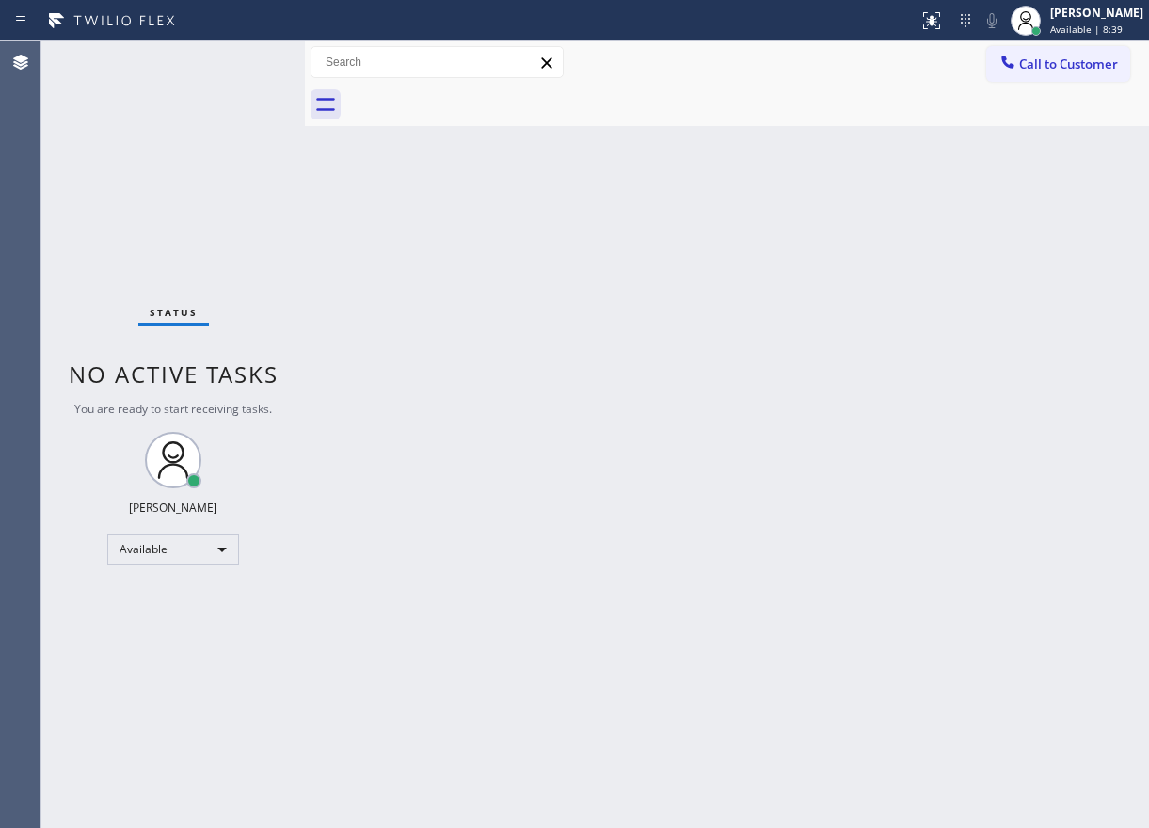
click at [991, 339] on div "Back to Dashboard Change Sender ID Customers Technicians Select a contact Outbo…" at bounding box center [727, 434] width 844 height 787
click at [951, 376] on div "Back to Dashboard Change Sender ID Customers Technicians Select a contact Outbo…" at bounding box center [727, 434] width 844 height 787
click at [1050, 59] on span "Call to Customer" at bounding box center [1068, 64] width 99 height 17
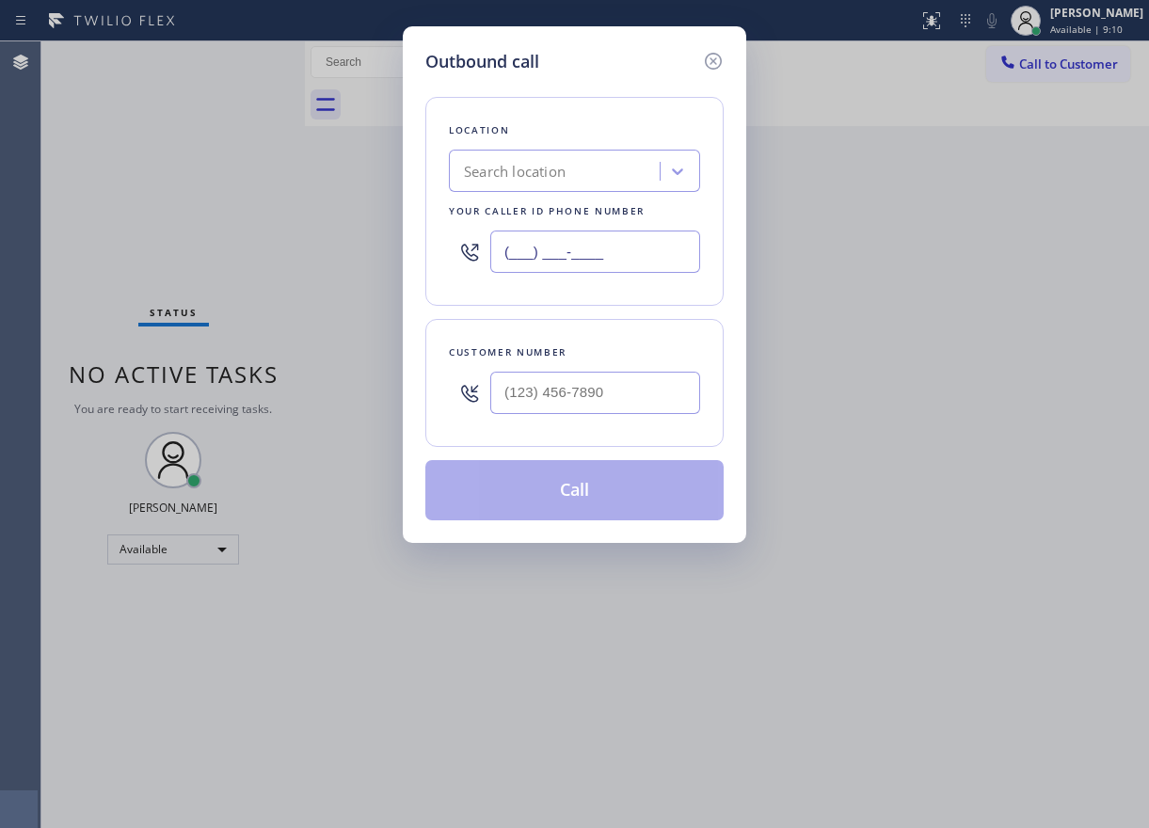
click at [651, 264] on input "(___) ___-____" at bounding box center [595, 252] width 210 height 42
paste input "609) 234-5767"
type input "(609) 234-5767"
click at [577, 381] on input "(___) ___-____" at bounding box center [595, 393] width 210 height 42
paste input "714) 269-4856"
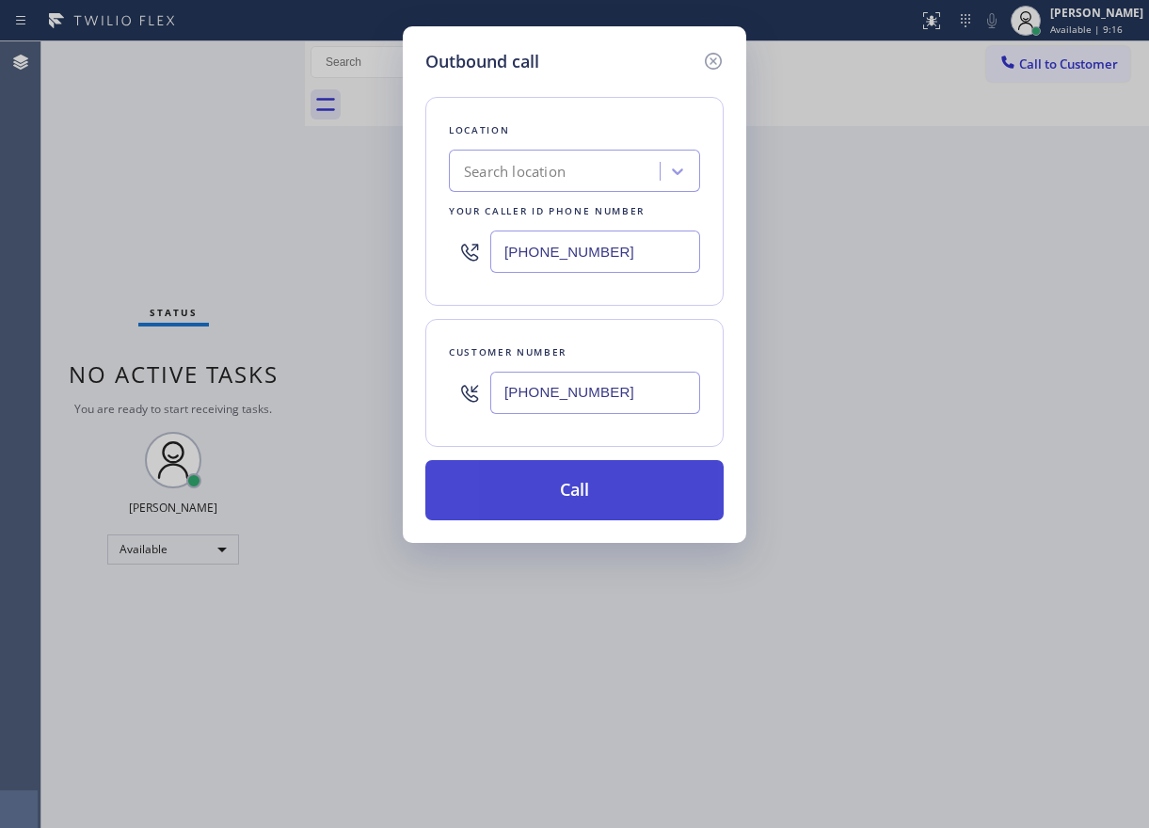
type input "(714) 269-4856"
click at [575, 496] on button "Call" at bounding box center [574, 490] width 298 height 60
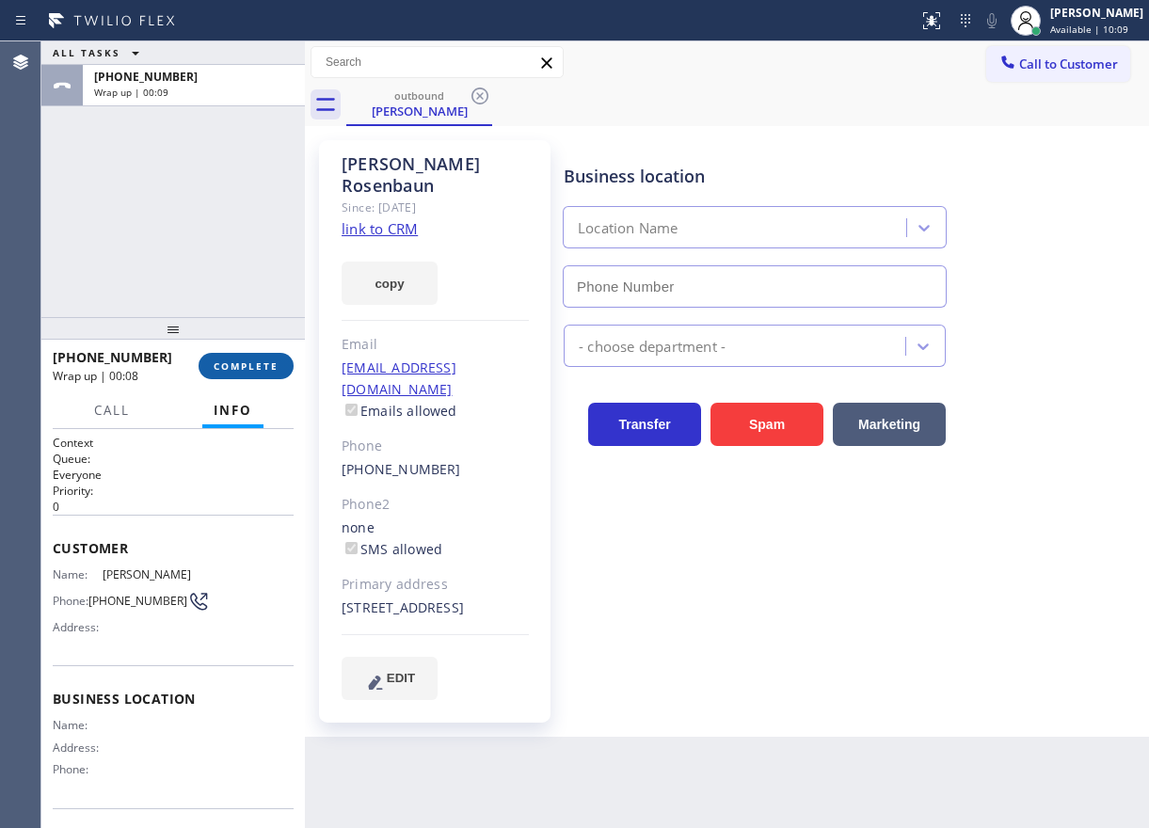
click at [249, 356] on button "COMPLETE" at bounding box center [246, 366] width 95 height 26
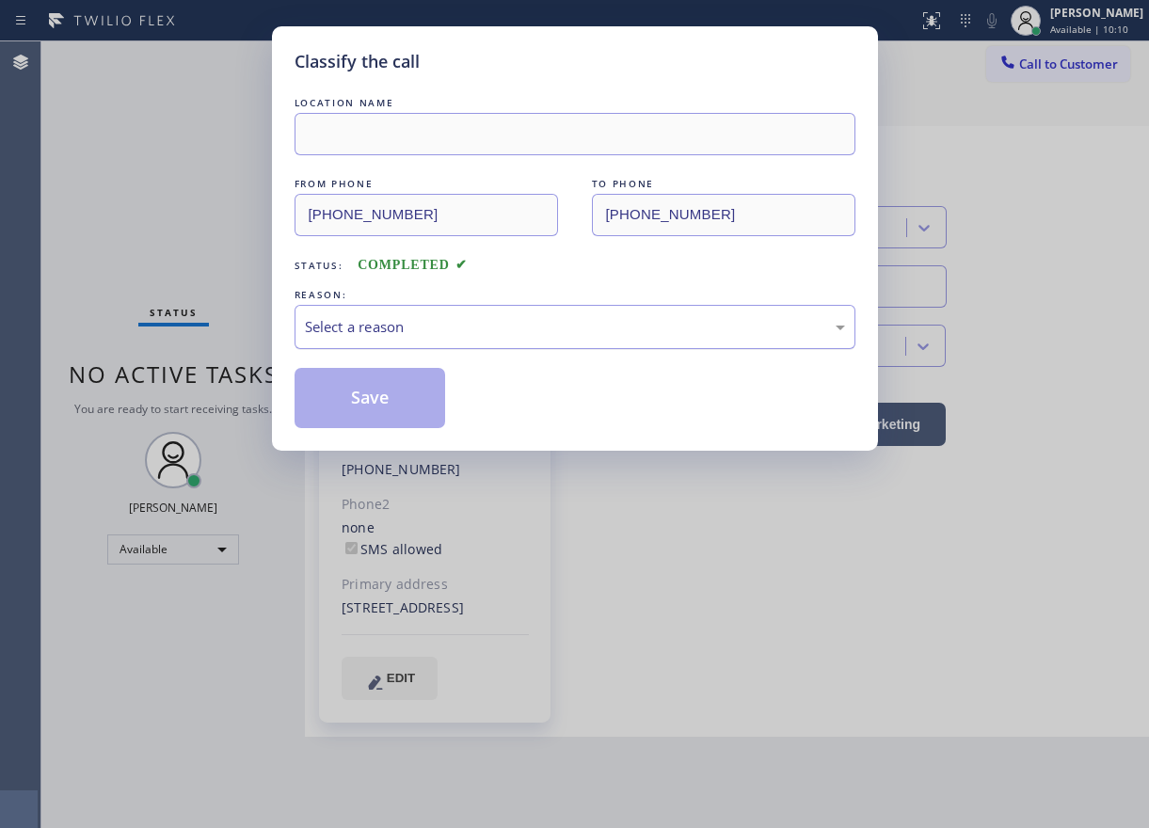
click at [487, 319] on div "Select a reason" at bounding box center [575, 327] width 540 height 22
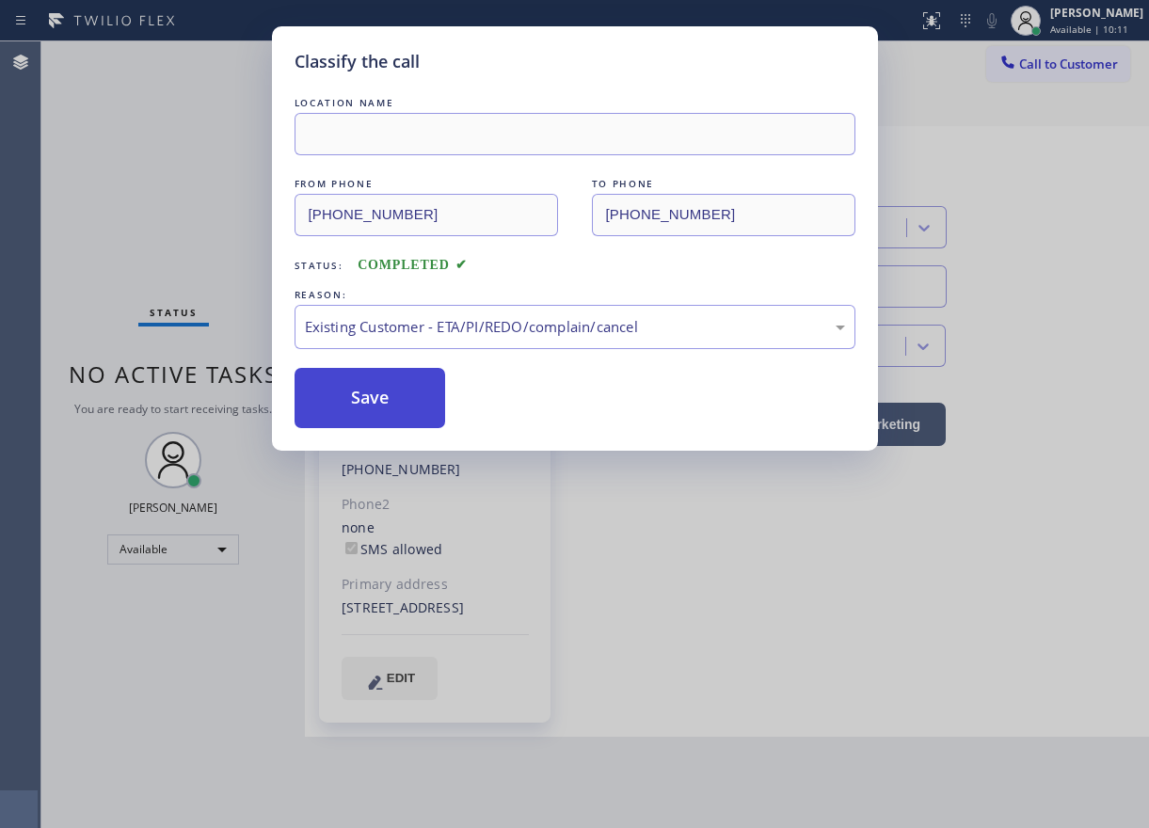
click at [371, 390] on button "Save" at bounding box center [371, 398] width 152 height 60
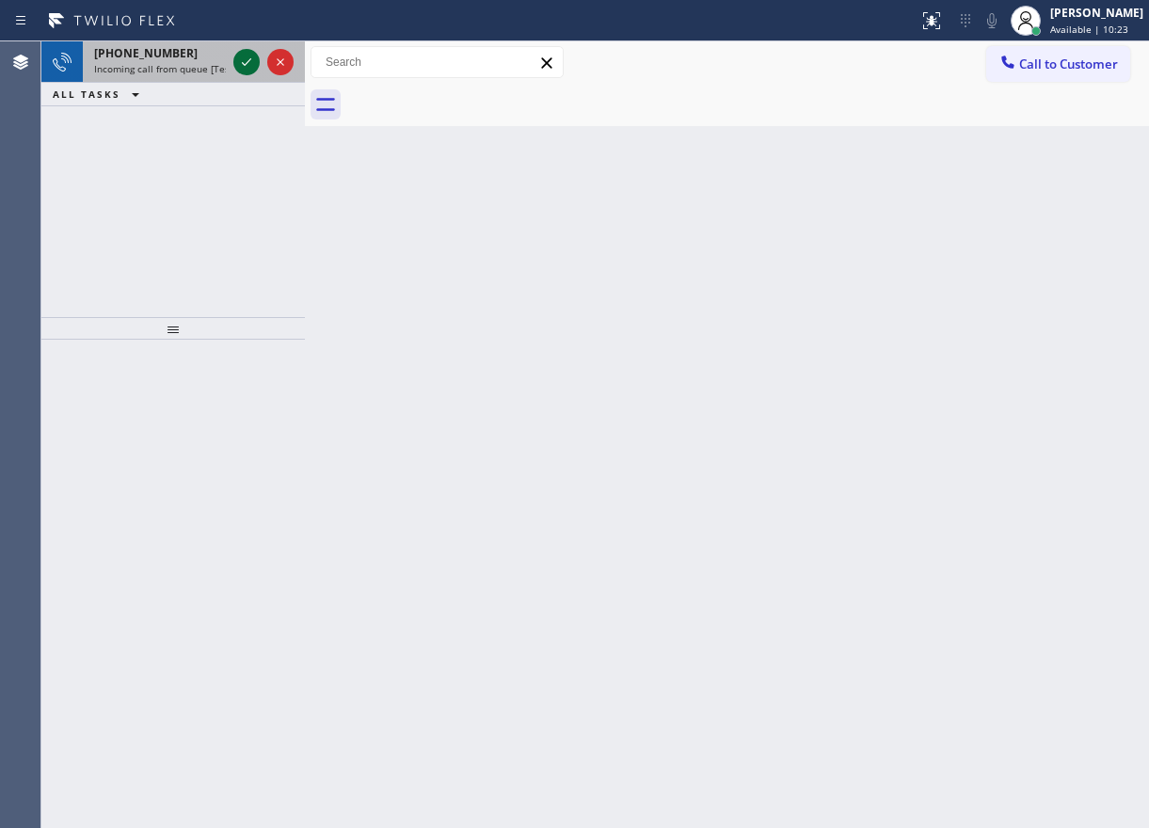
click at [247, 61] on icon at bounding box center [246, 62] width 23 height 23
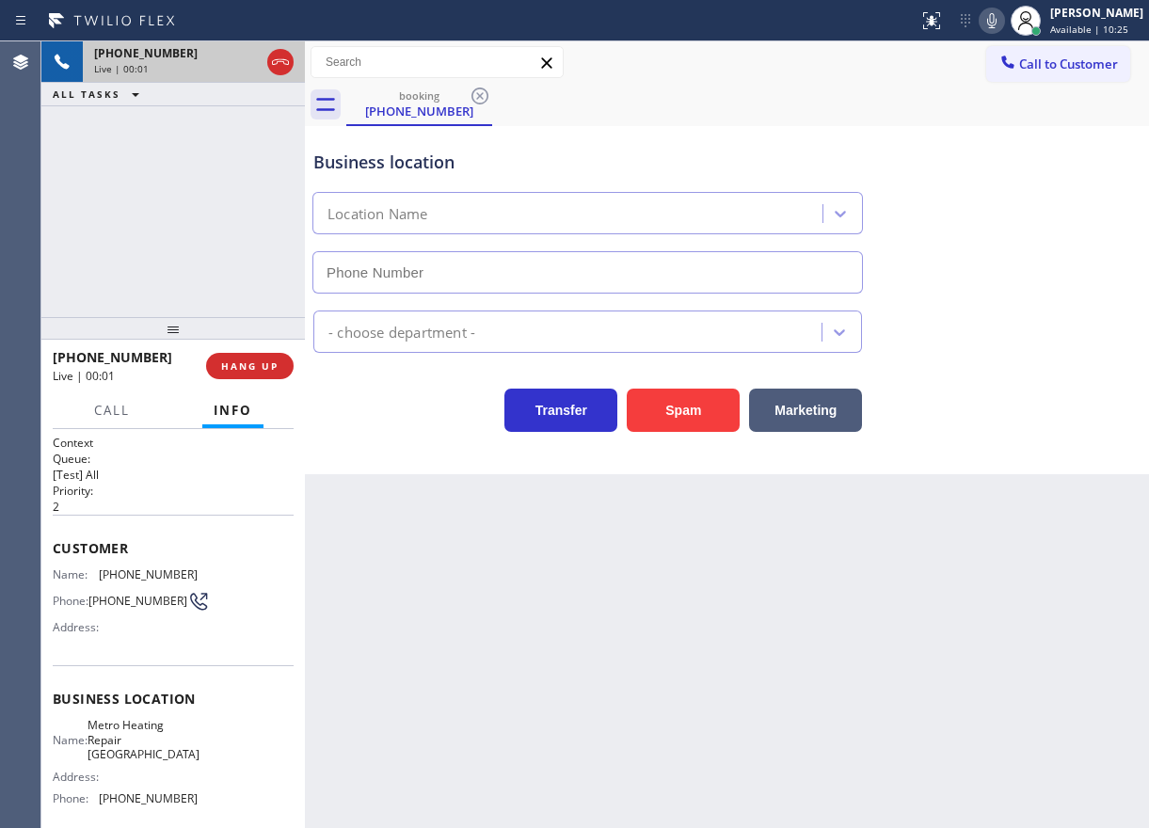
type input "(510) 737-7917"
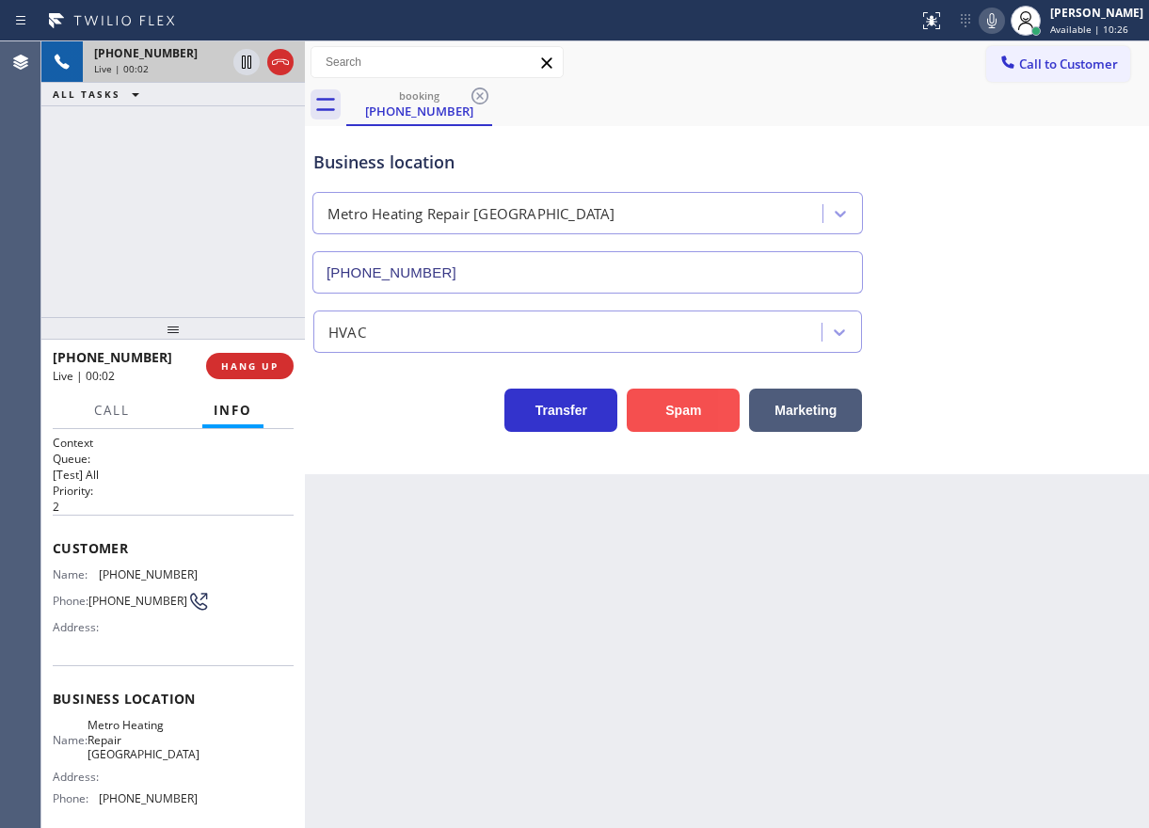
click at [664, 396] on button "Spam" at bounding box center [683, 410] width 113 height 43
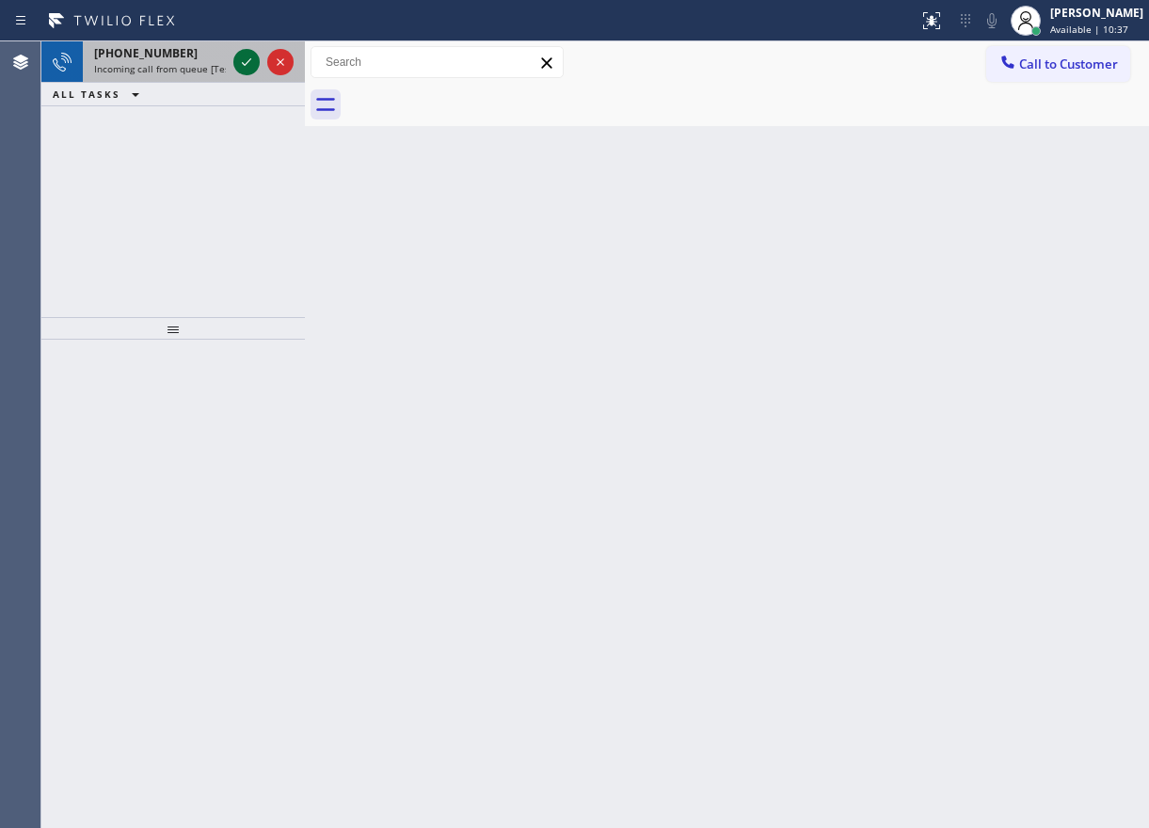
click at [245, 63] on icon at bounding box center [246, 62] width 23 height 23
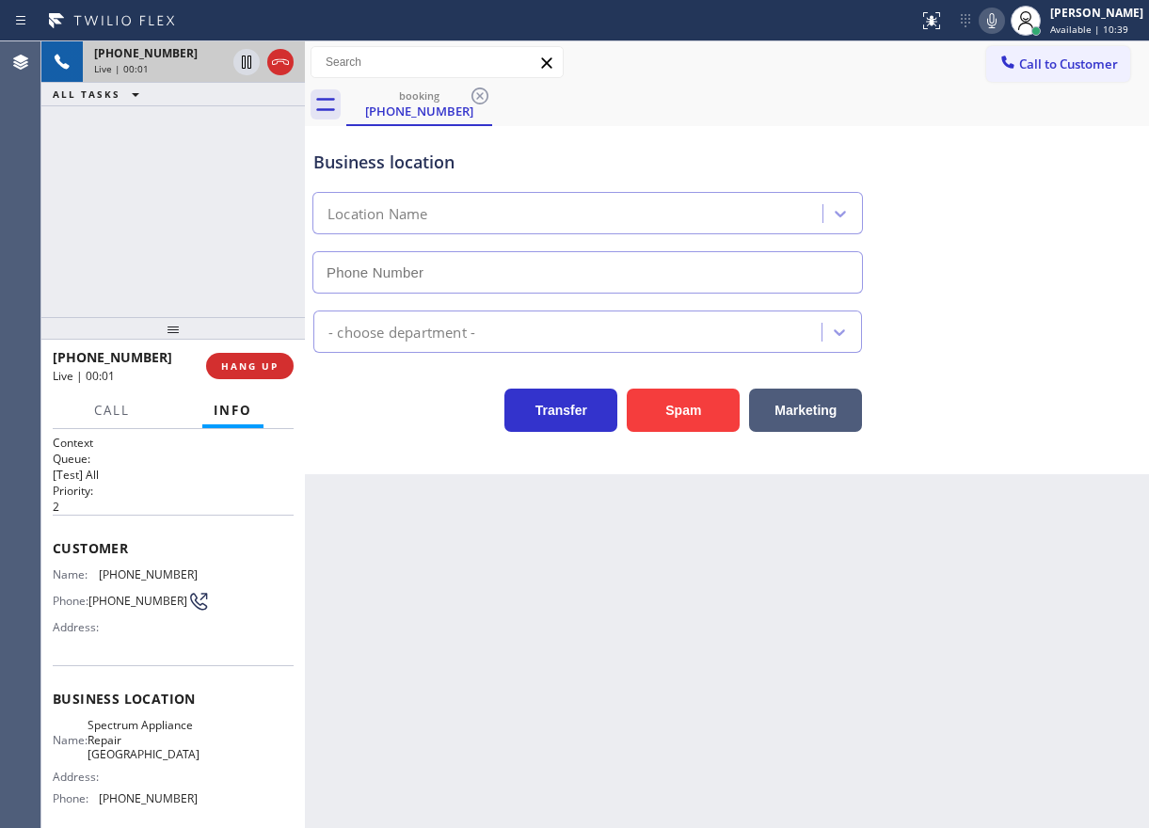
type input "(310) 362-6406"
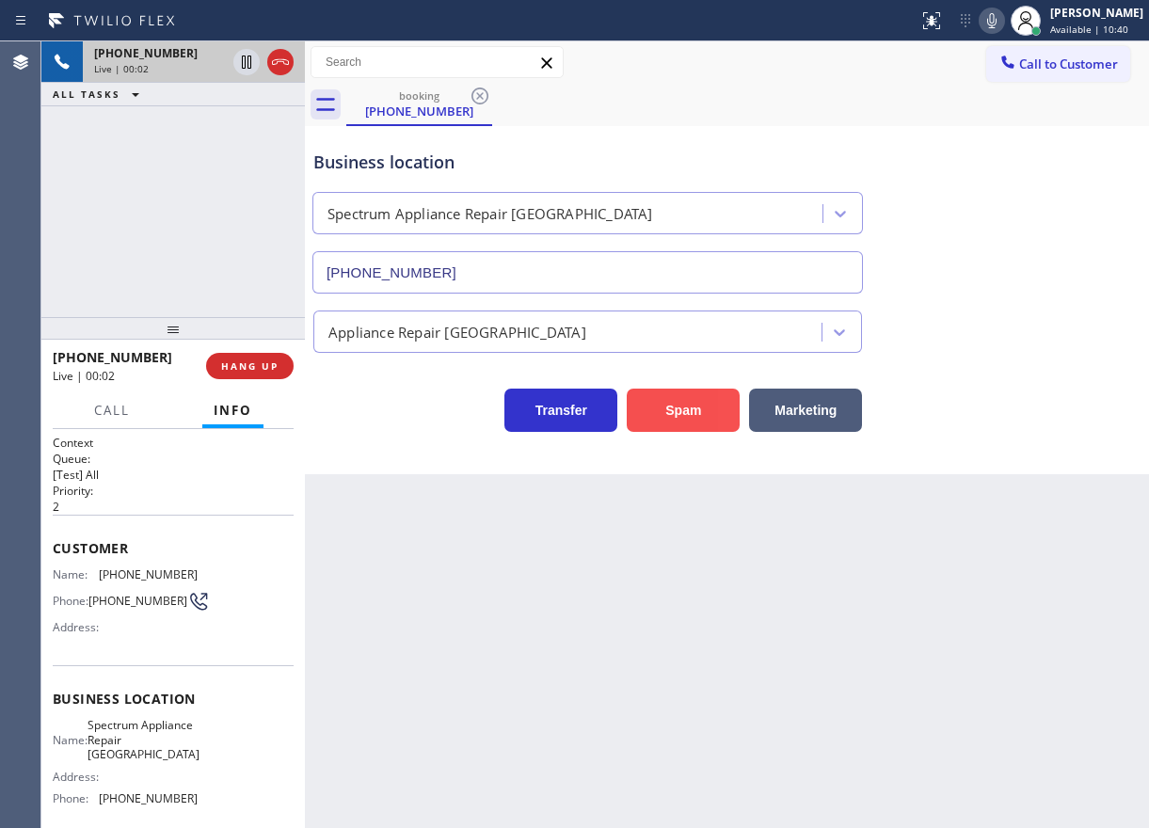
click at [679, 407] on button "Spam" at bounding box center [683, 410] width 113 height 43
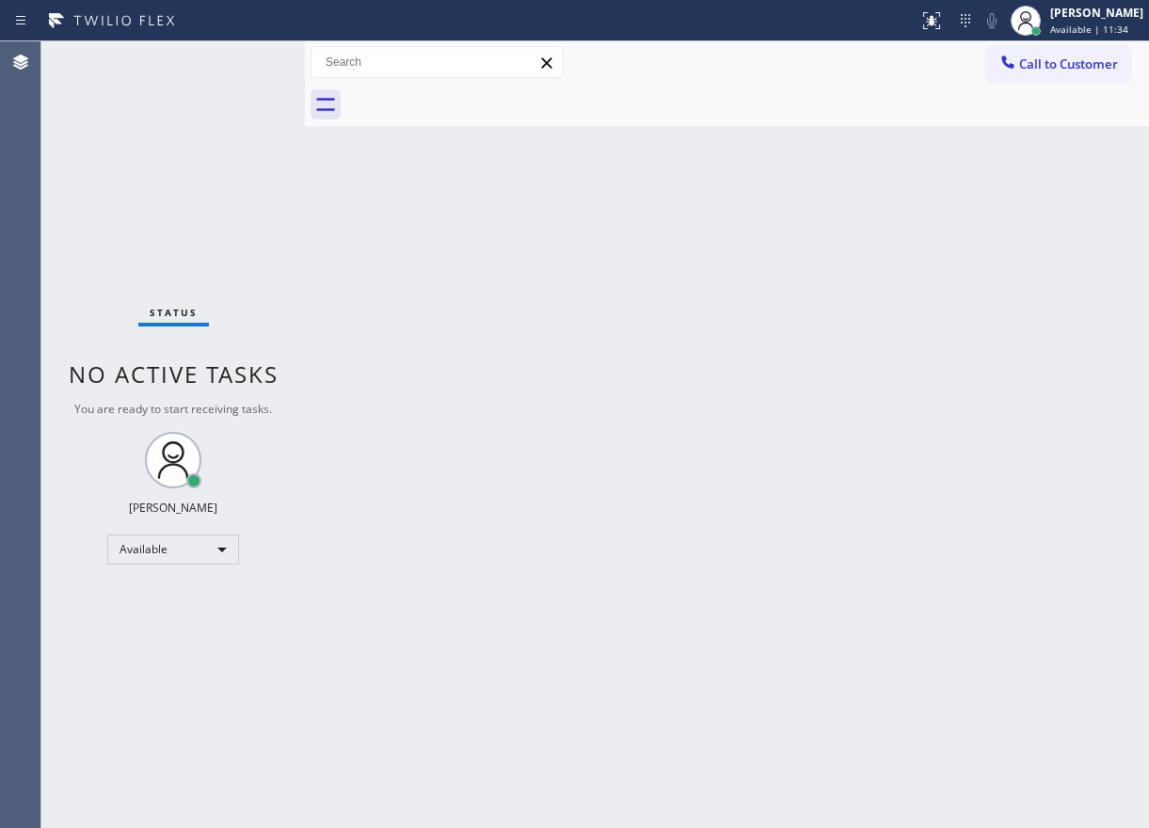
click at [1010, 269] on div "Back to Dashboard Change Sender ID Customers Technicians Select a contact Outbo…" at bounding box center [727, 434] width 844 height 787
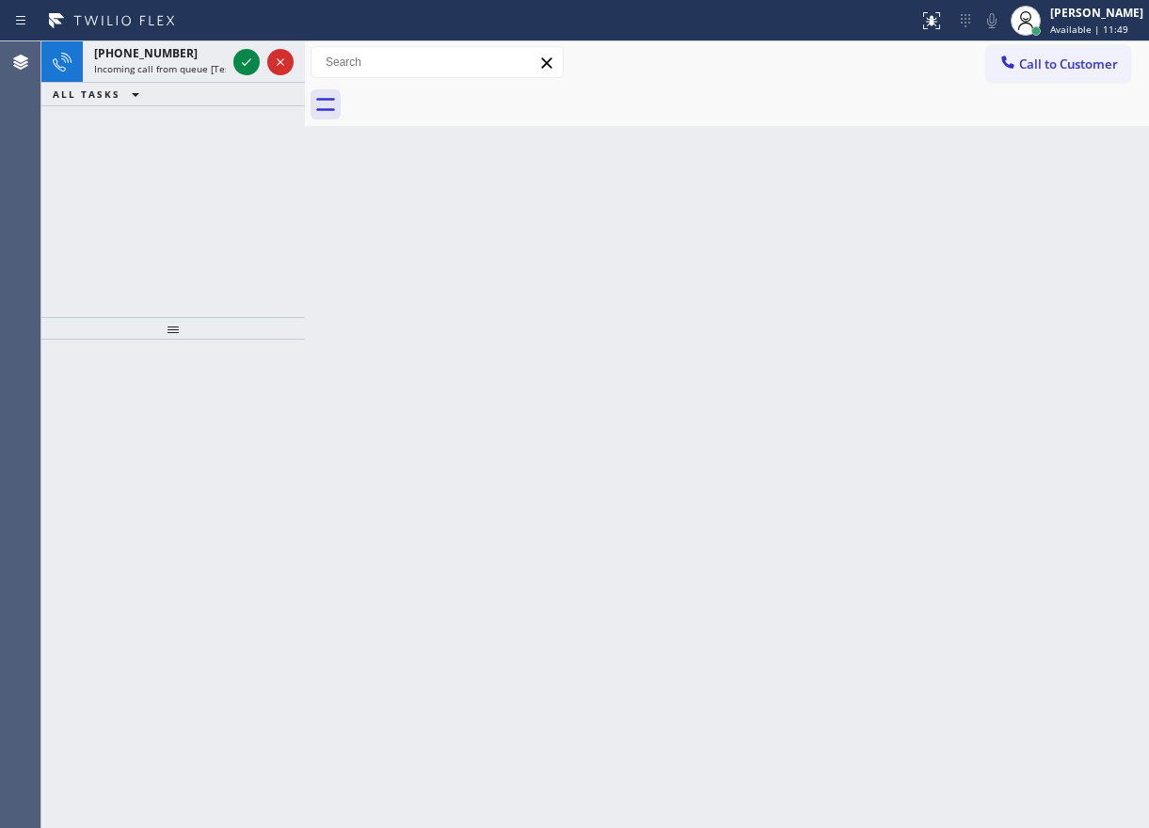
click at [967, 311] on div "Back to Dashboard Change Sender ID Customers Technicians Select a contact Outbo…" at bounding box center [727, 434] width 844 height 787
click at [241, 67] on icon at bounding box center [246, 62] width 23 height 23
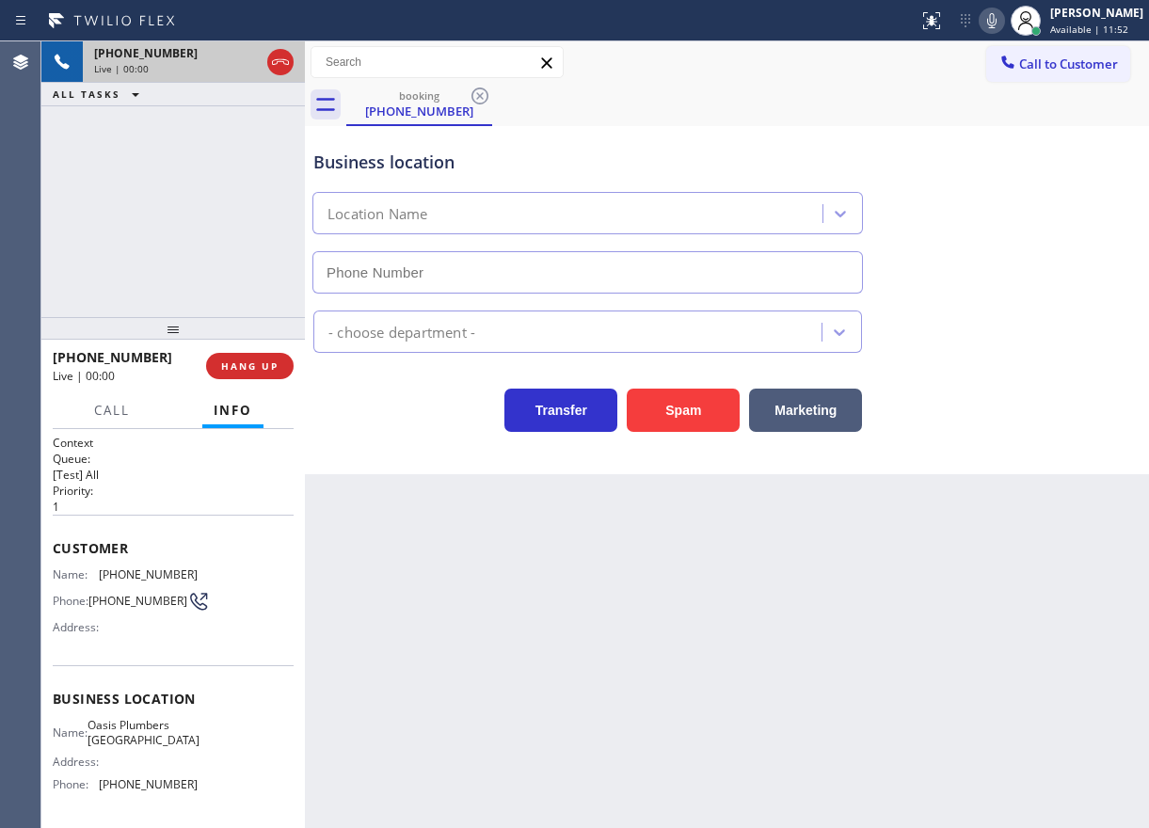
type input "(805) 883-6154"
click at [461, 277] on input "(805) 883-6154" at bounding box center [587, 272] width 551 height 42
click at [154, 731] on span "Oasis Plumbers Thousand Oaks" at bounding box center [144, 732] width 112 height 29
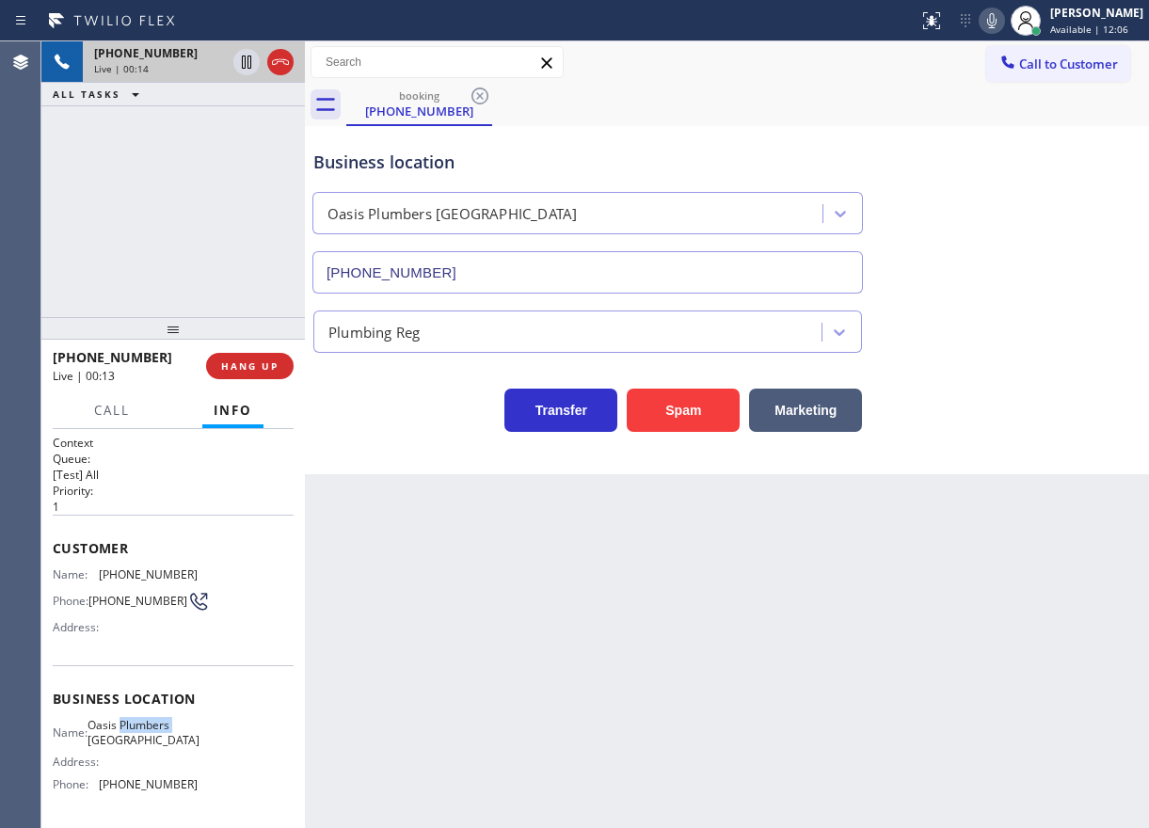
click at [154, 731] on span "Oasis Plumbers Thousand Oaks" at bounding box center [144, 732] width 112 height 29
click at [465, 272] on input "(805) 883-6154" at bounding box center [587, 272] width 551 height 42
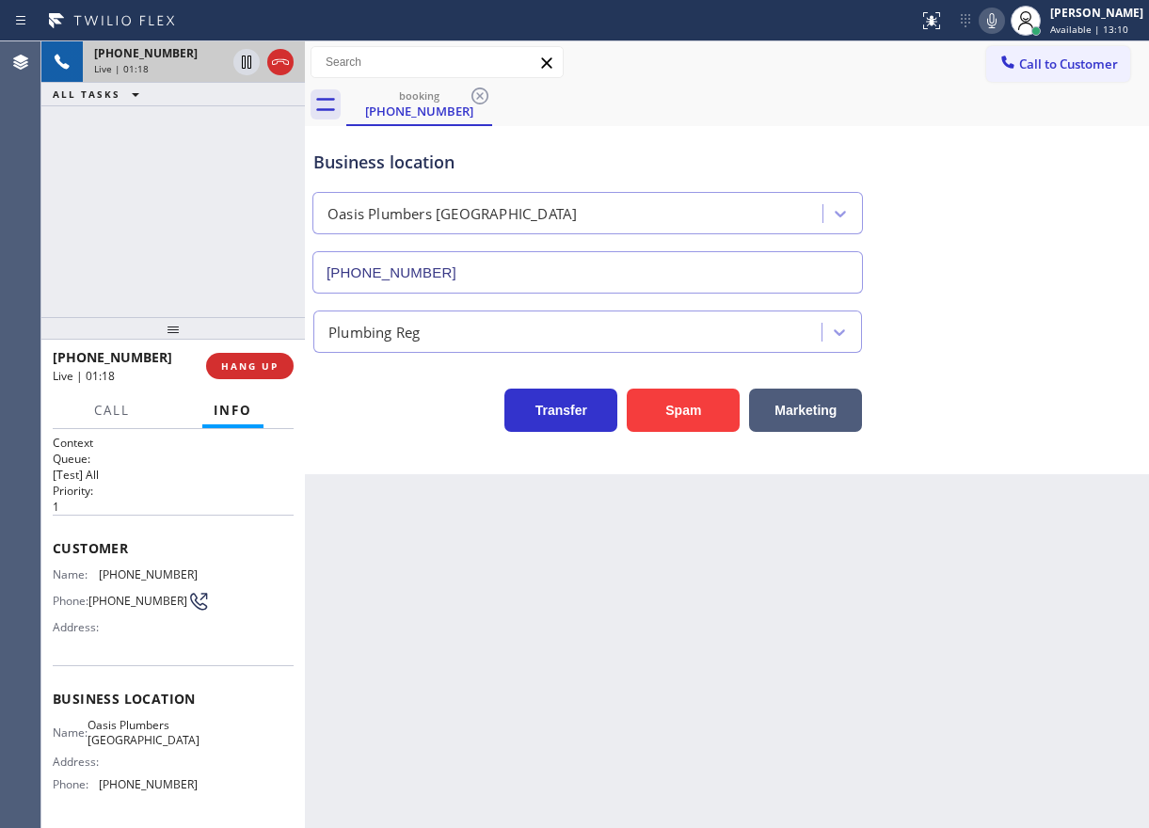
click at [122, 571] on span "(818) 515-7216" at bounding box center [148, 574] width 99 height 14
click at [241, 65] on icon at bounding box center [246, 62] width 23 height 23
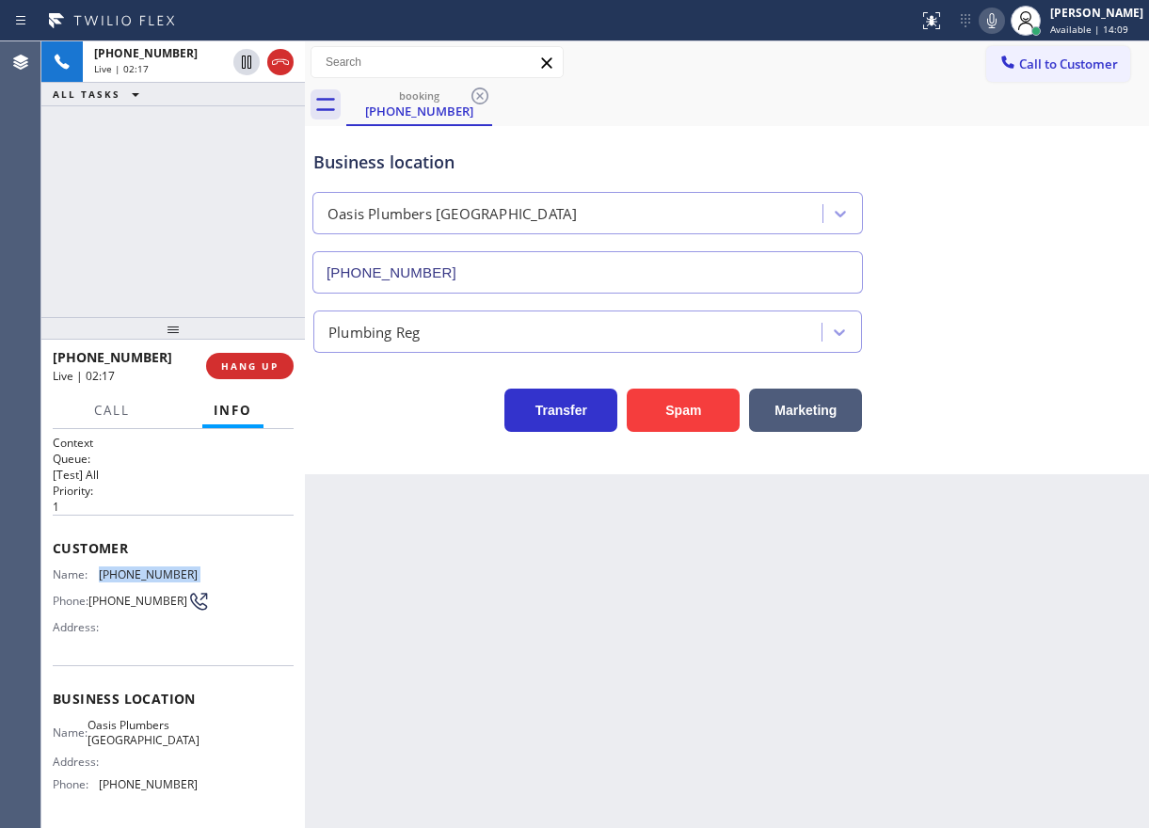
click at [1003, 23] on icon at bounding box center [992, 20] width 23 height 23
click at [998, 423] on div "Transfer Spam Marketing" at bounding box center [727, 402] width 835 height 60
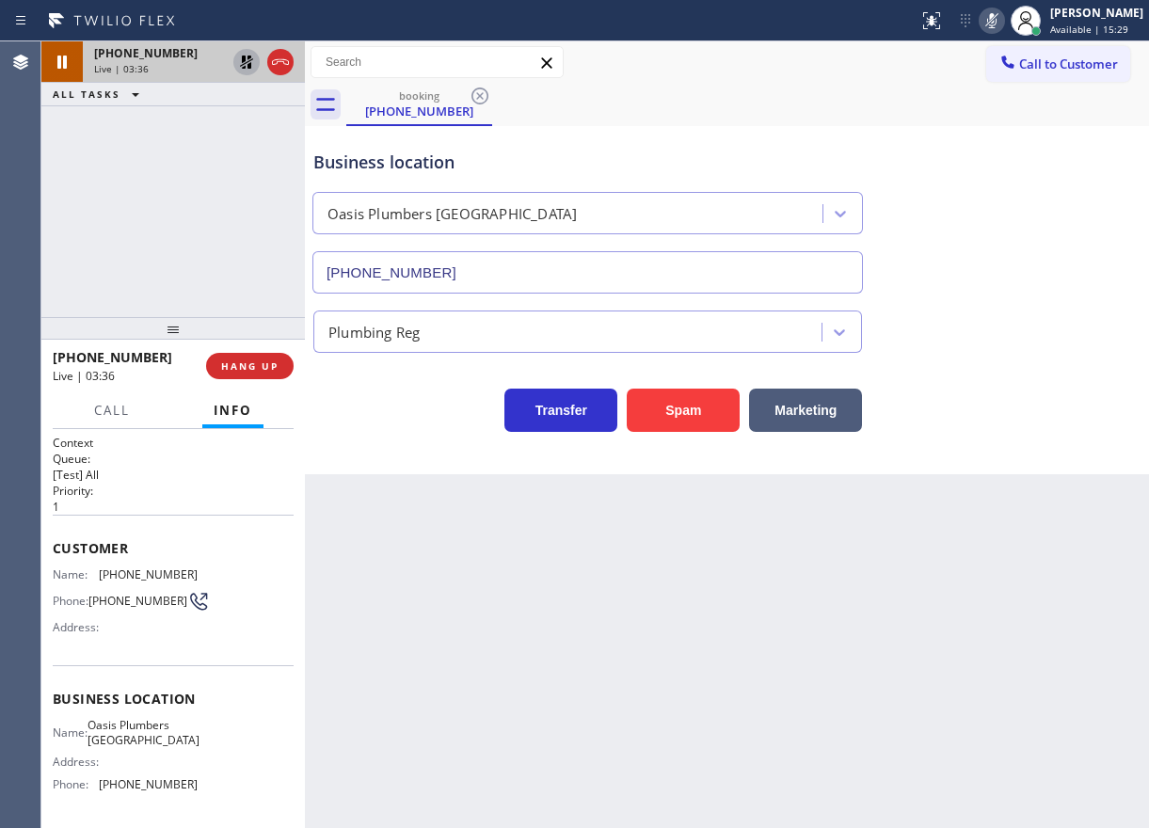
click at [240, 64] on icon at bounding box center [246, 62] width 23 height 23
click at [997, 18] on icon at bounding box center [991, 20] width 9 height 15
click at [1065, 321] on div "Plumbing Reg" at bounding box center [727, 328] width 835 height 50
click at [997, 19] on icon at bounding box center [991, 20] width 9 height 15
click at [239, 57] on icon at bounding box center [246, 62] width 23 height 23
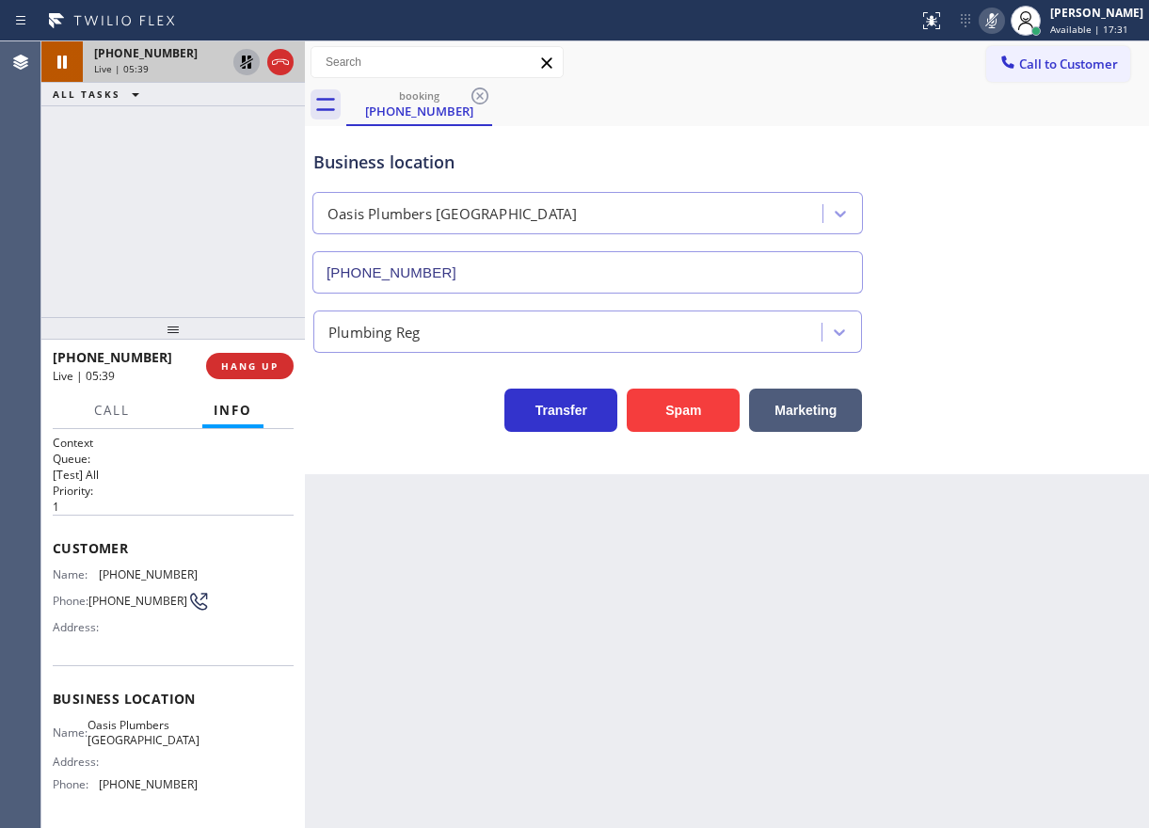
click at [1004, 407] on div "Transfer Spam Marketing" at bounding box center [727, 402] width 835 height 60
click at [247, 62] on icon at bounding box center [246, 62] width 13 height 13
click at [1003, 23] on icon at bounding box center [992, 20] width 23 height 23
click at [1055, 326] on div "Plumbing Reg" at bounding box center [727, 328] width 835 height 50
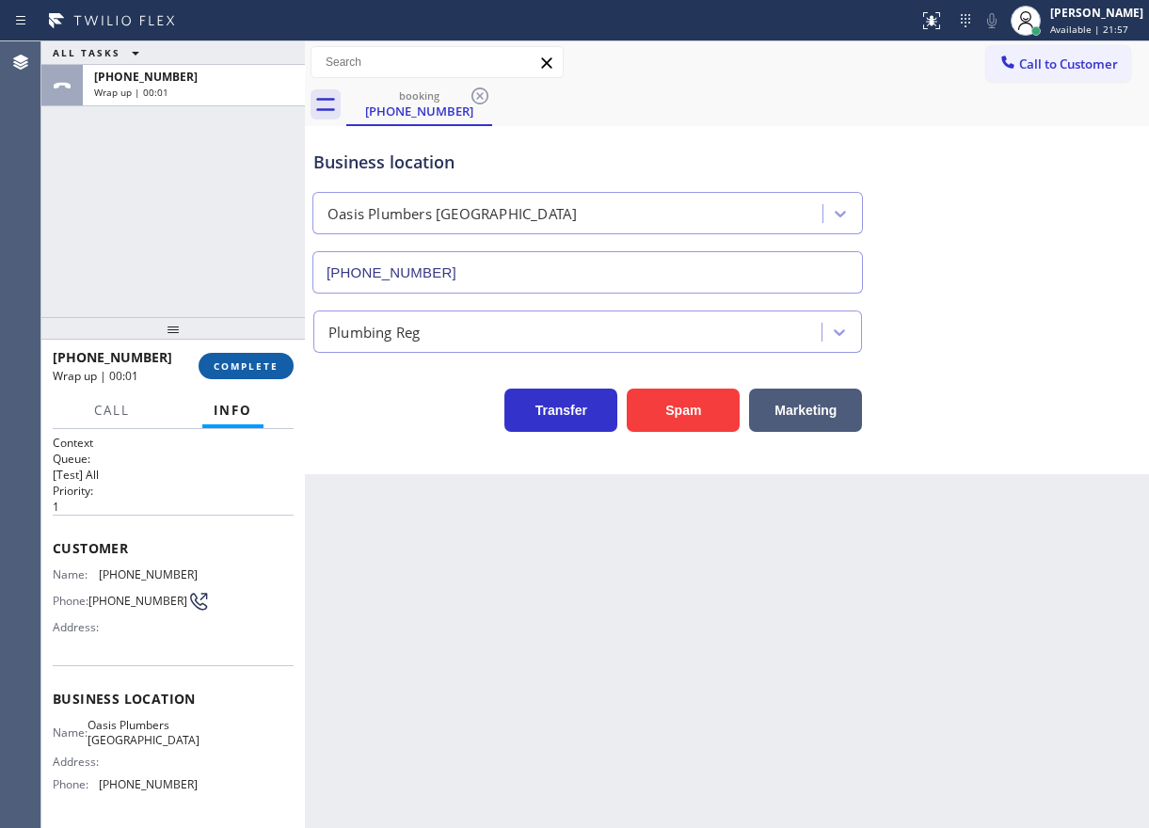
click at [260, 368] on span "COMPLETE" at bounding box center [246, 366] width 65 height 13
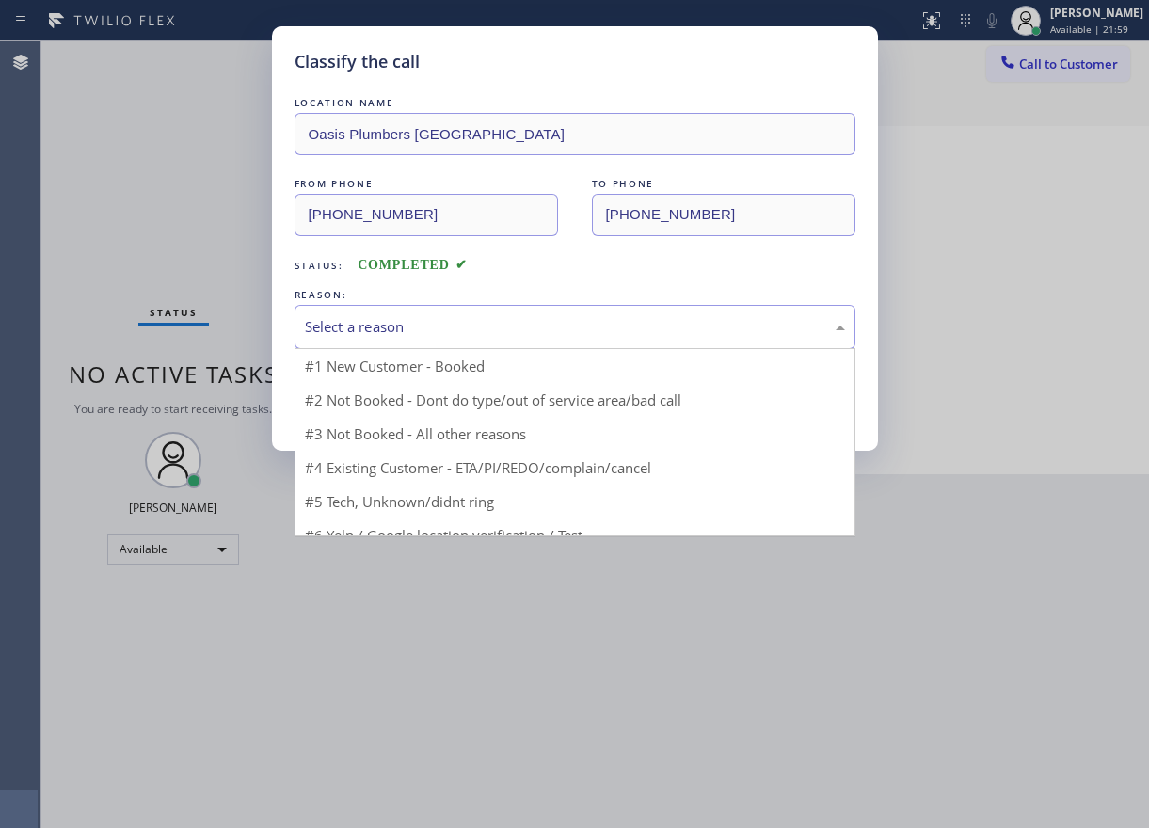
click at [362, 342] on div "Select a reason" at bounding box center [575, 327] width 561 height 44
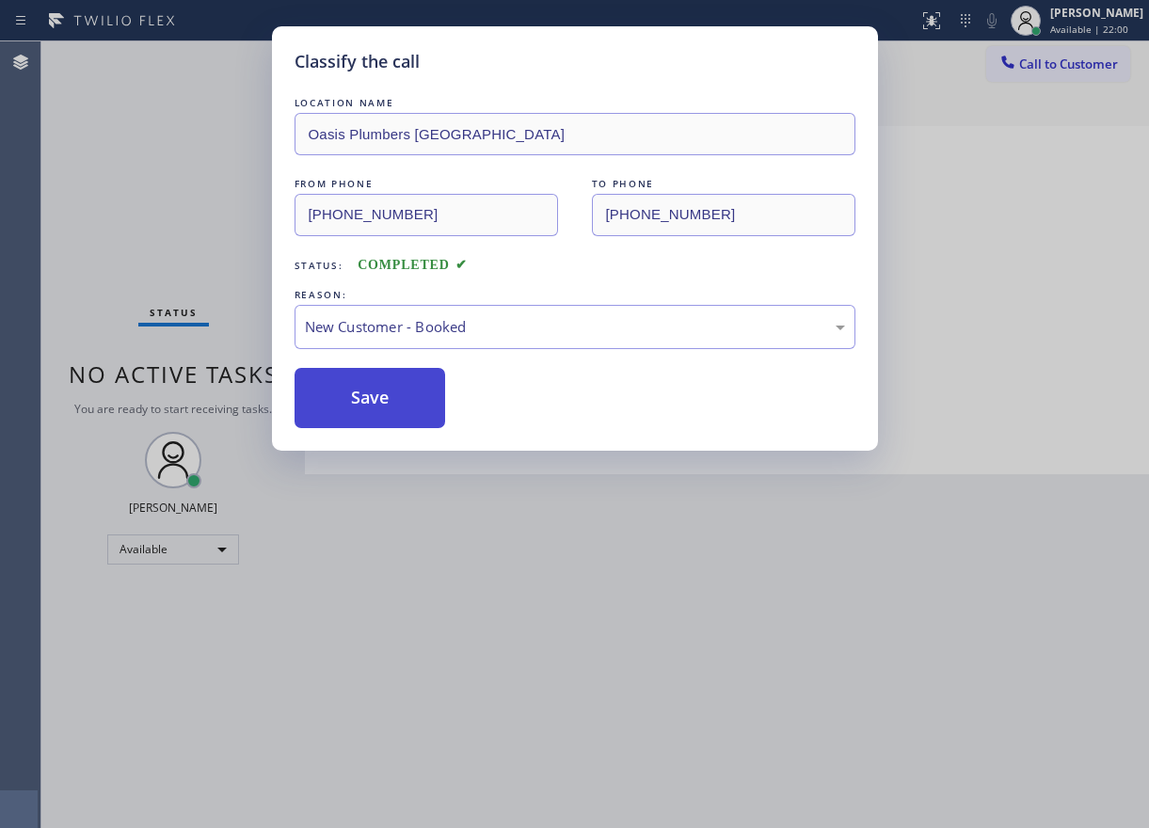
click at [360, 390] on button "Save" at bounding box center [371, 398] width 152 height 60
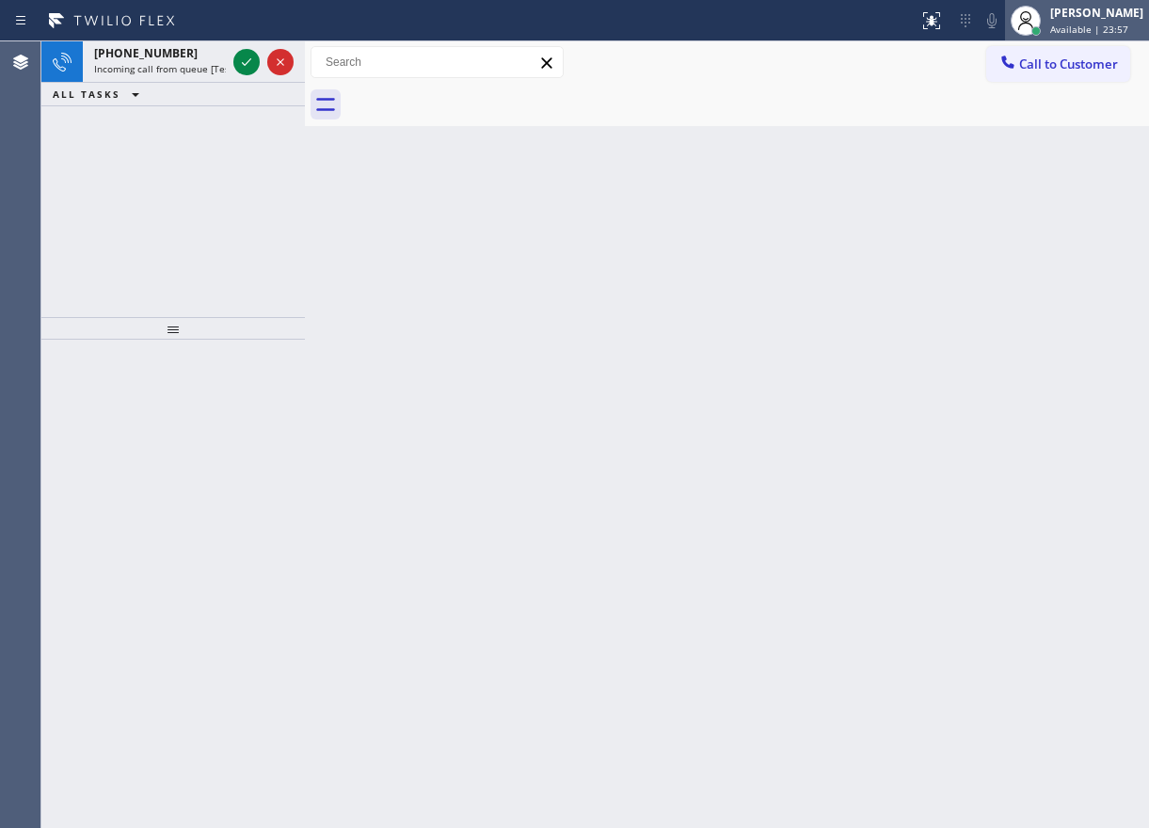
click at [1095, 22] on div "Paula Arnado Available | 23:57" at bounding box center [1098, 20] width 103 height 33
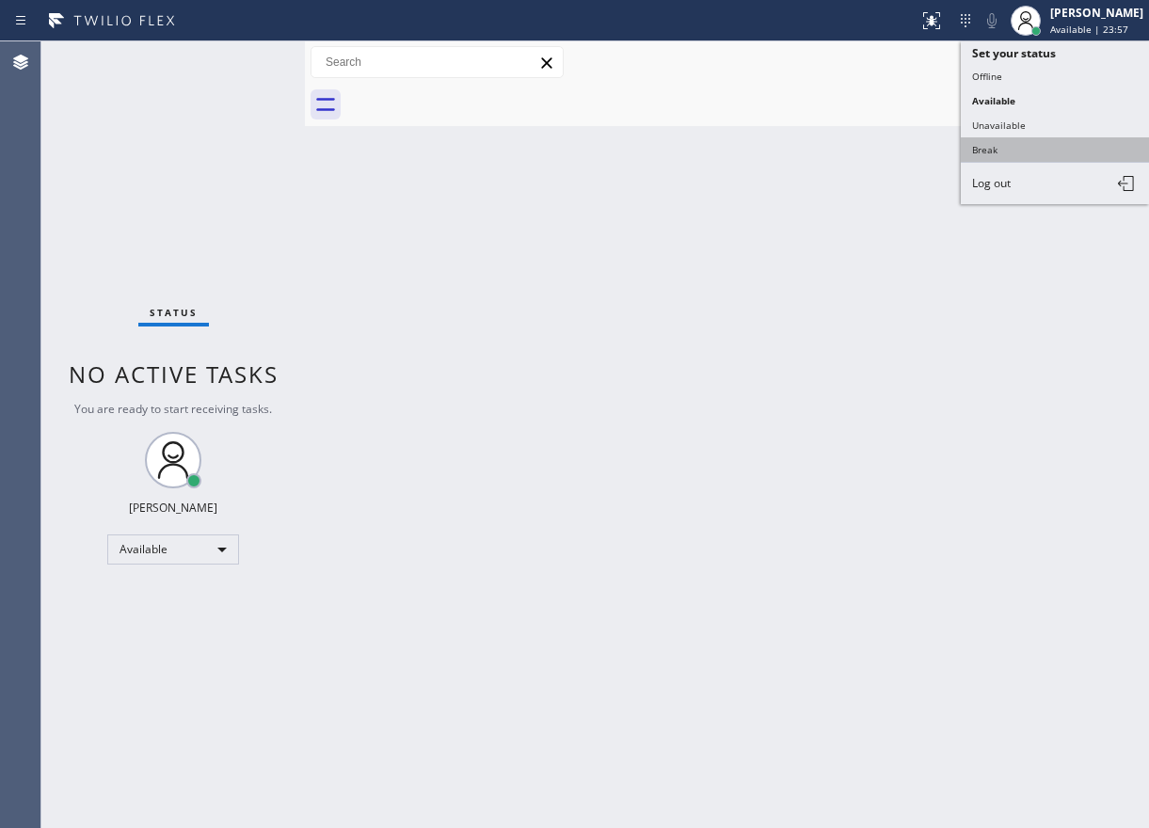
click at [1031, 145] on button "Break" at bounding box center [1055, 149] width 188 height 24
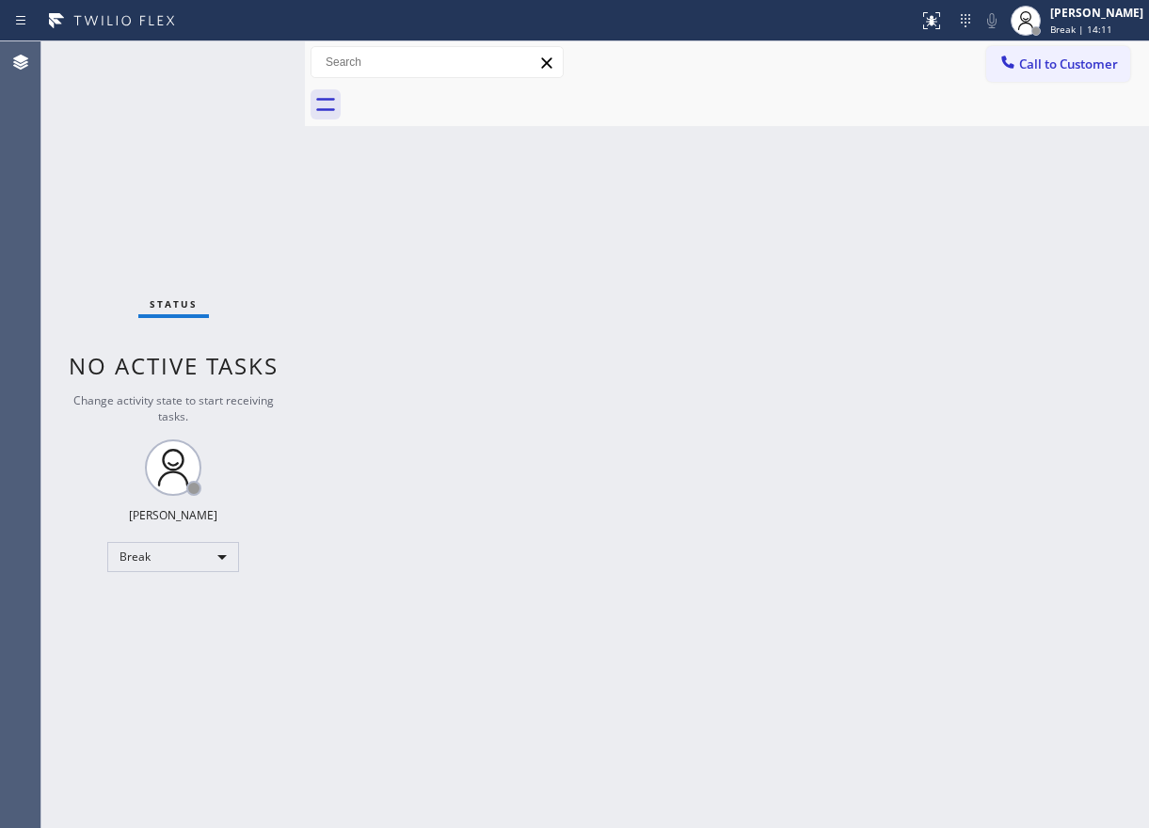
drag, startPoint x: 1020, startPoint y: 382, endPoint x: 1123, endPoint y: 127, distance: 274.9
click at [1020, 382] on div "Back to Dashboard Change Sender ID Customers Technicians Select a contact Outbo…" at bounding box center [727, 434] width 844 height 787
click at [1112, 30] on span "Break | 14:11" at bounding box center [1081, 29] width 62 height 13
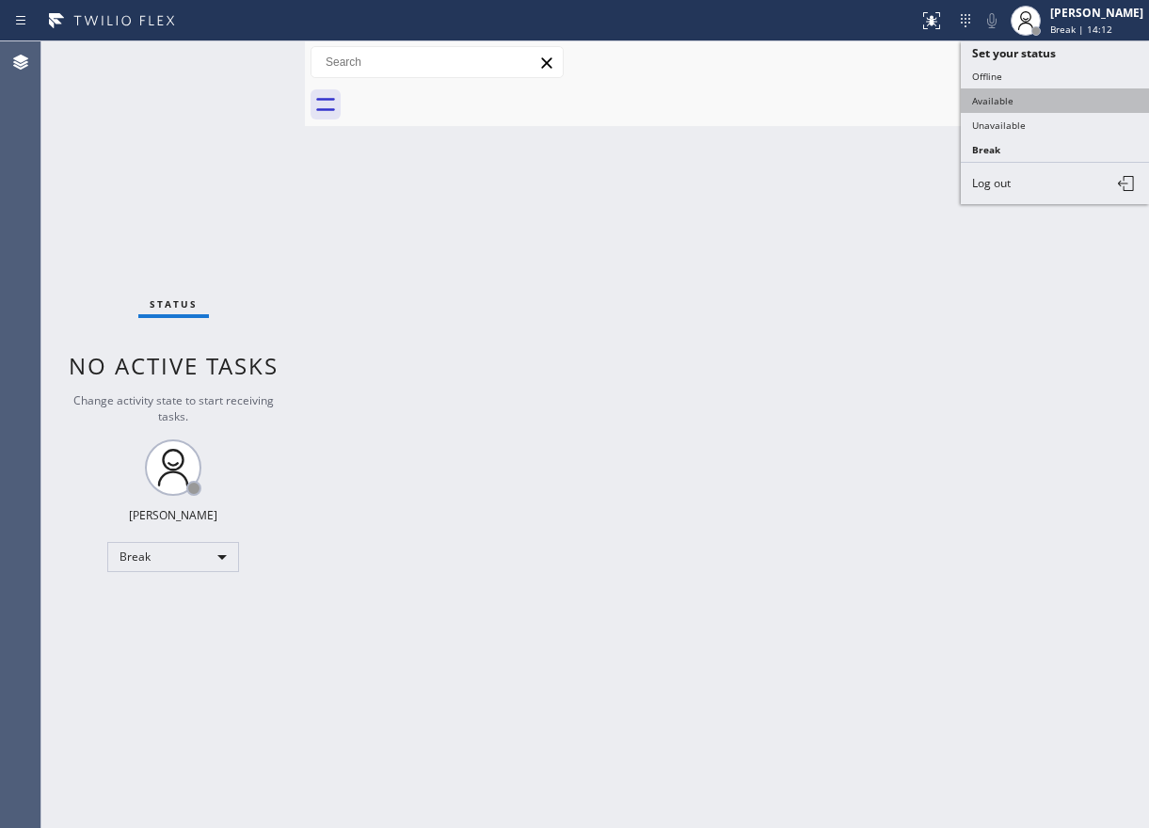
click at [1043, 93] on button "Available" at bounding box center [1055, 100] width 188 height 24
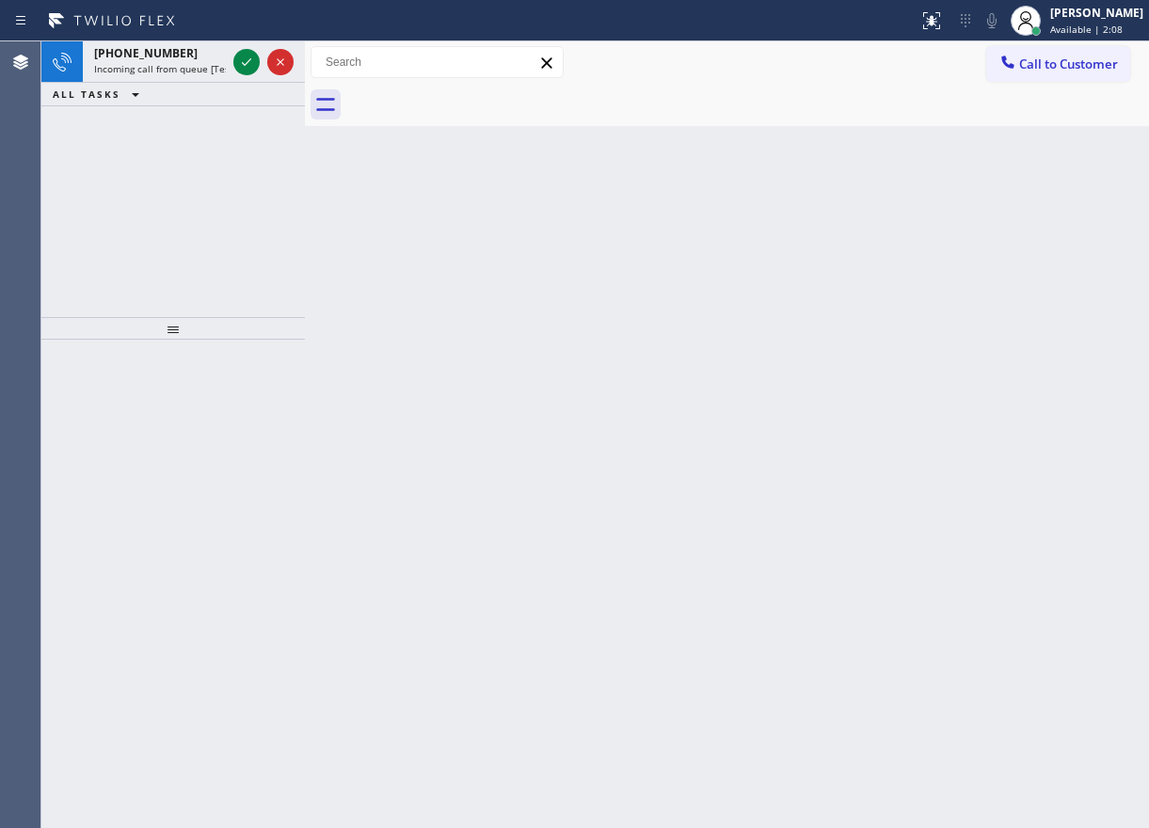
drag, startPoint x: 983, startPoint y: 371, endPoint x: 909, endPoint y: 335, distance: 81.7
click at [983, 371] on div "Back to Dashboard Change Sender ID Customers Technicians Select a contact Outbo…" at bounding box center [727, 434] width 844 height 787
click at [247, 68] on icon at bounding box center [246, 62] width 23 height 23
click at [246, 65] on icon at bounding box center [246, 62] width 9 height 8
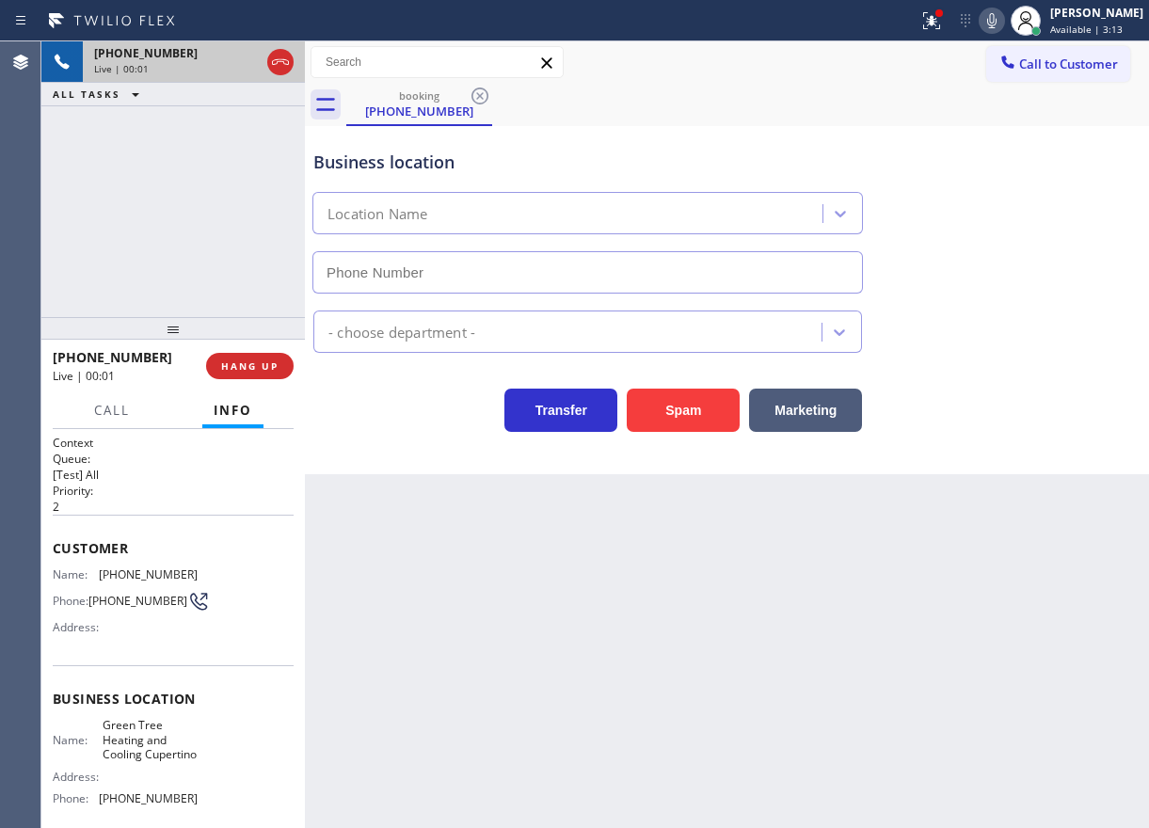
type input "(408) 676-2267"
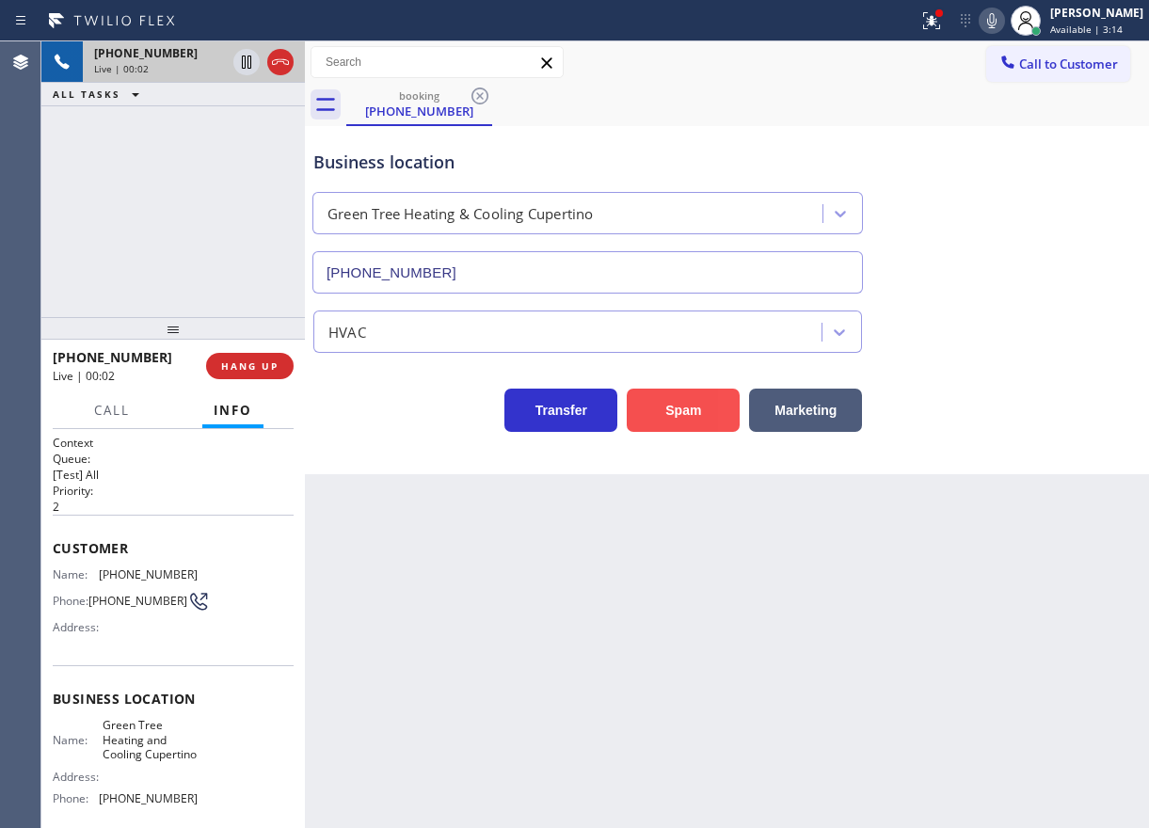
click at [664, 421] on button "Spam" at bounding box center [683, 410] width 113 height 43
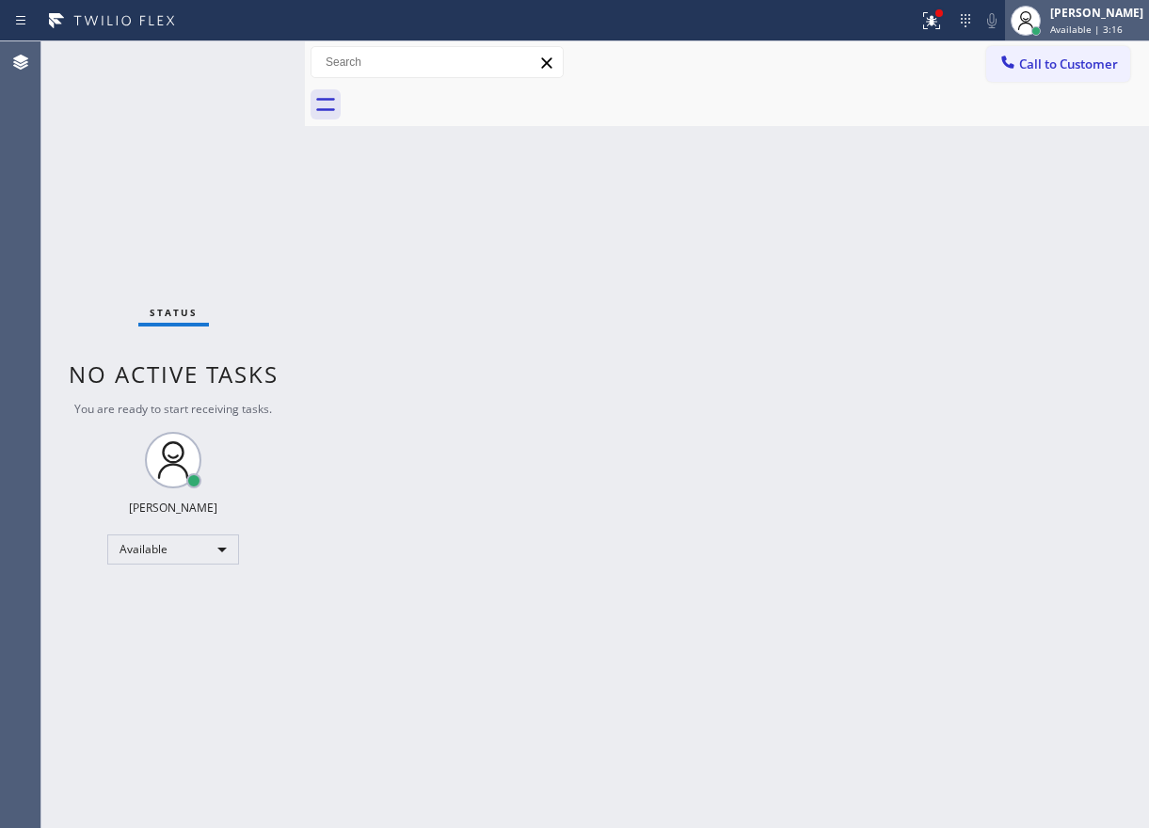
click at [1092, 26] on span "Available | 3:16" at bounding box center [1086, 29] width 72 height 13
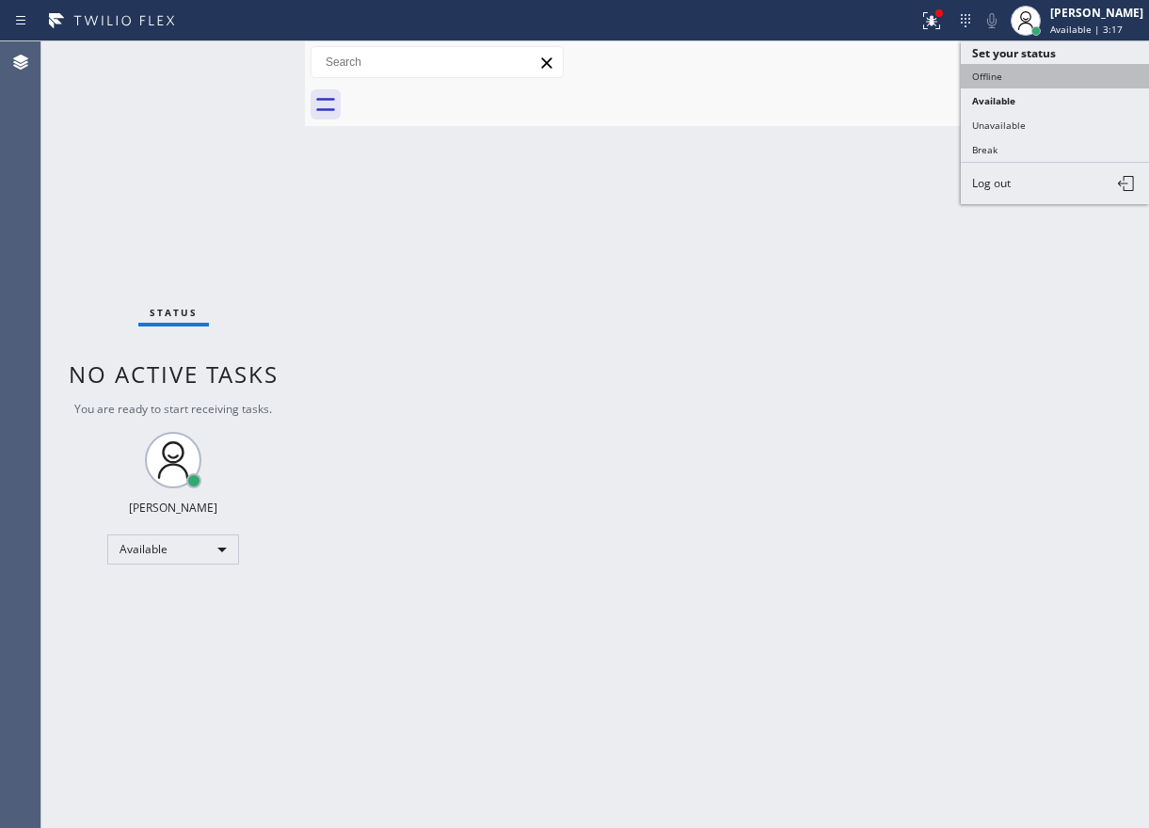
click at [1063, 80] on button "Offline" at bounding box center [1055, 76] width 188 height 24
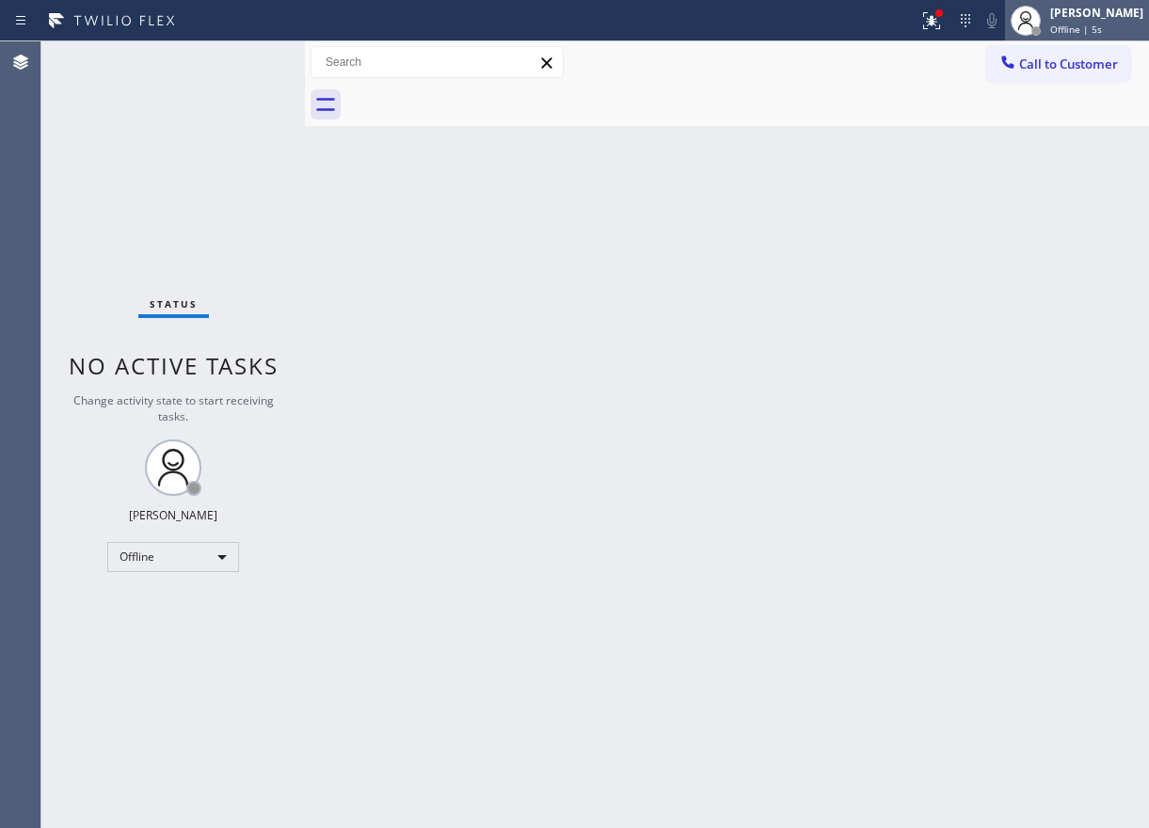
click at [1102, 30] on span "Offline | 5s" at bounding box center [1076, 29] width 52 height 13
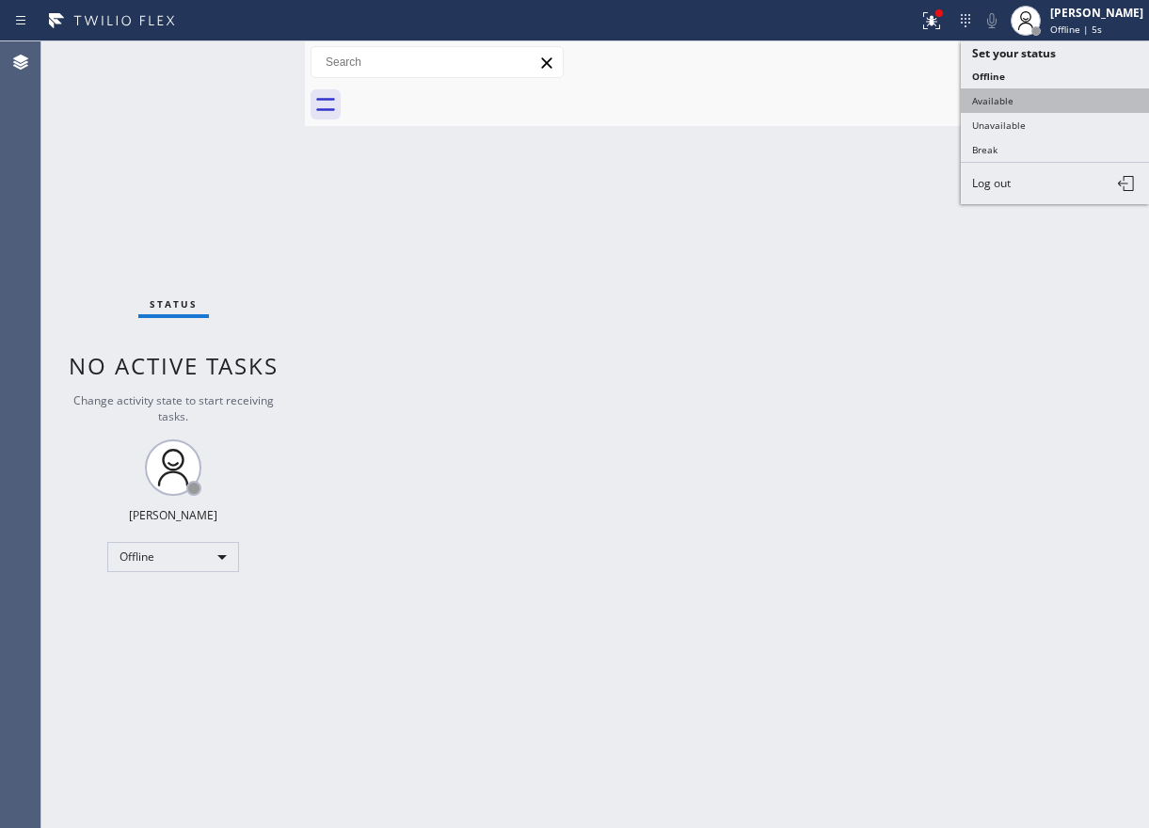
click at [1060, 97] on button "Available" at bounding box center [1055, 100] width 188 height 24
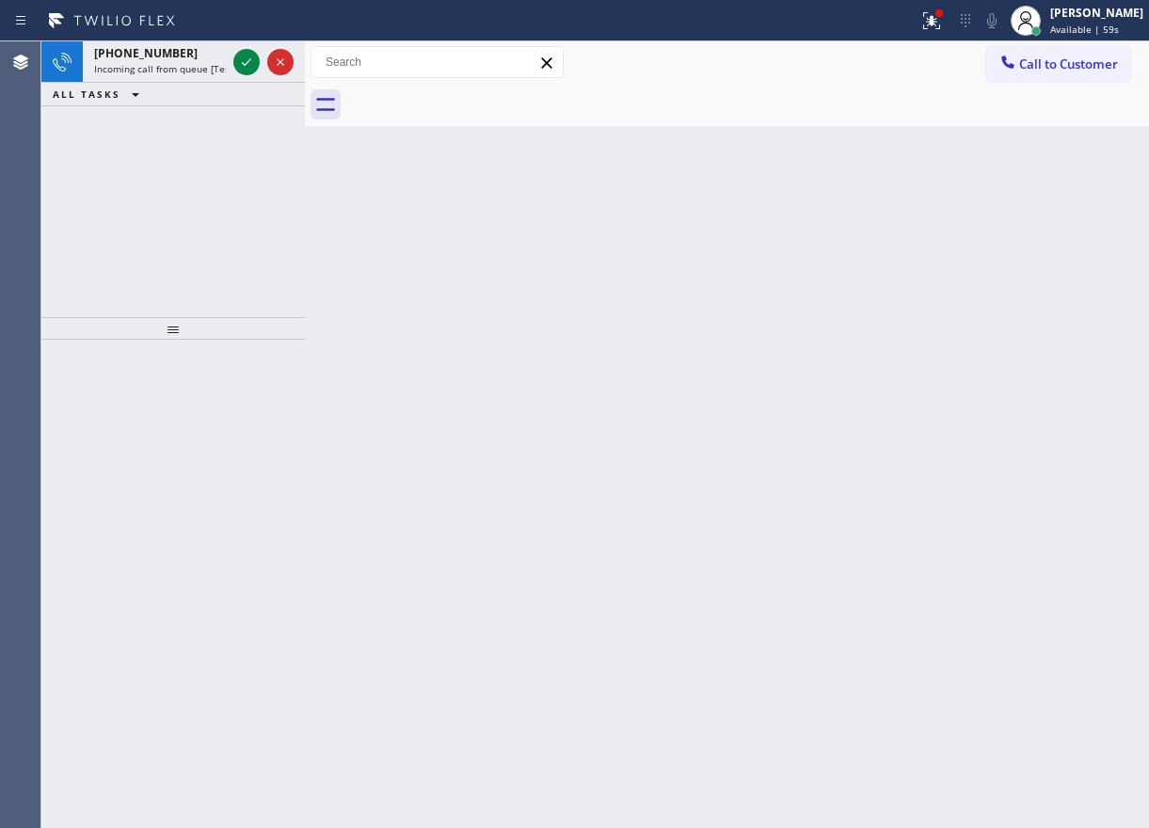
click at [977, 441] on div "Back to Dashboard Change Sender ID Customers Technicians Select a contact Outbo…" at bounding box center [727, 434] width 844 height 787
click at [248, 56] on icon at bounding box center [246, 62] width 23 height 23
click at [936, 418] on div "Back to Dashboard Change Sender ID Customers Technicians Select a contact Outbo…" at bounding box center [727, 434] width 844 height 787
click at [237, 60] on div at bounding box center [246, 62] width 26 height 23
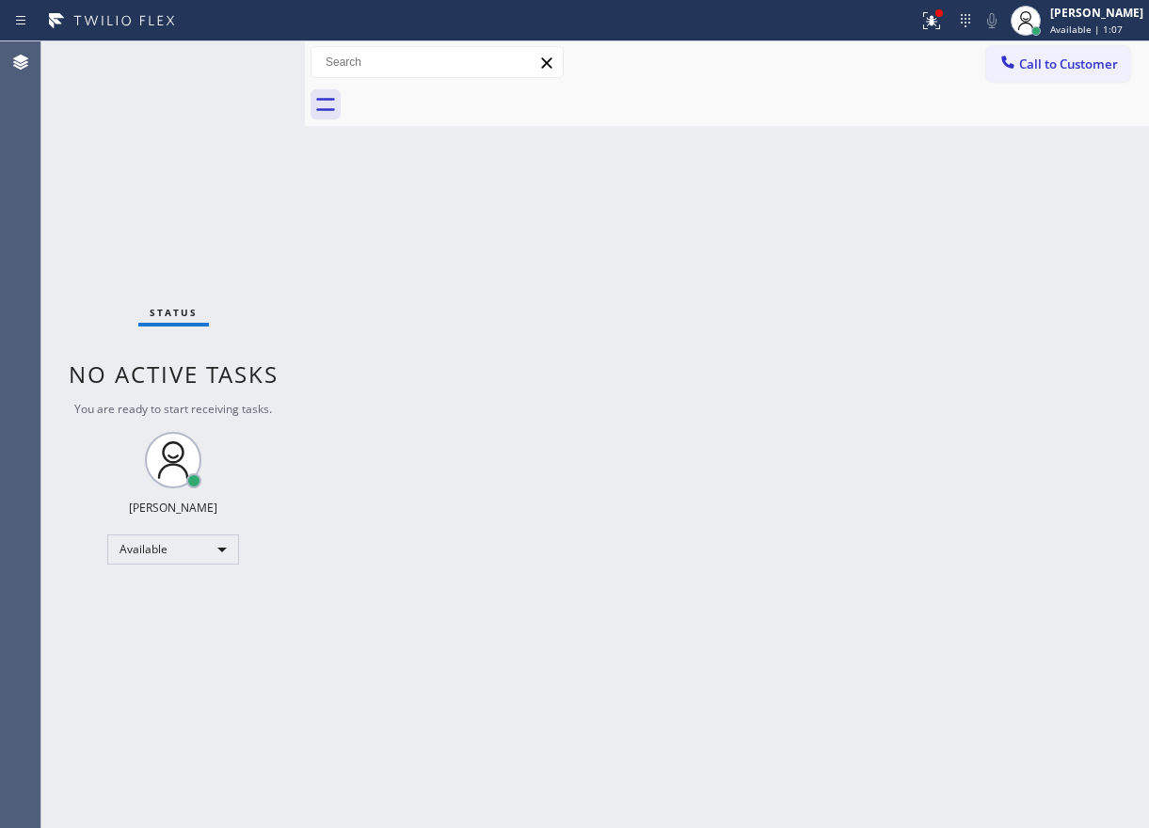
click at [240, 62] on div "Status No active tasks You are ready to start receiving tasks. [PERSON_NAME] Av…" at bounding box center [173, 434] width 264 height 787
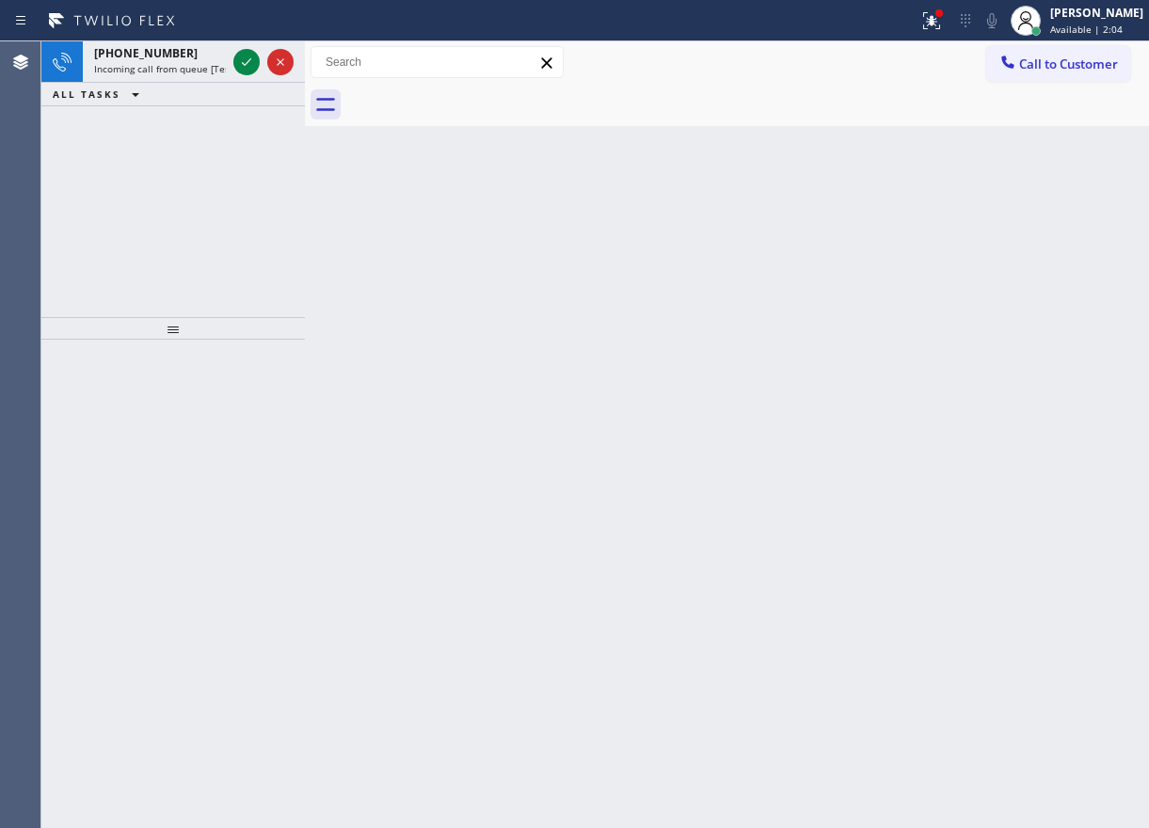
click at [1005, 292] on div "Back to Dashboard Change Sender ID Customers Technicians Select a contact Outbo…" at bounding box center [727, 434] width 844 height 787
click at [237, 61] on icon at bounding box center [246, 62] width 23 height 23
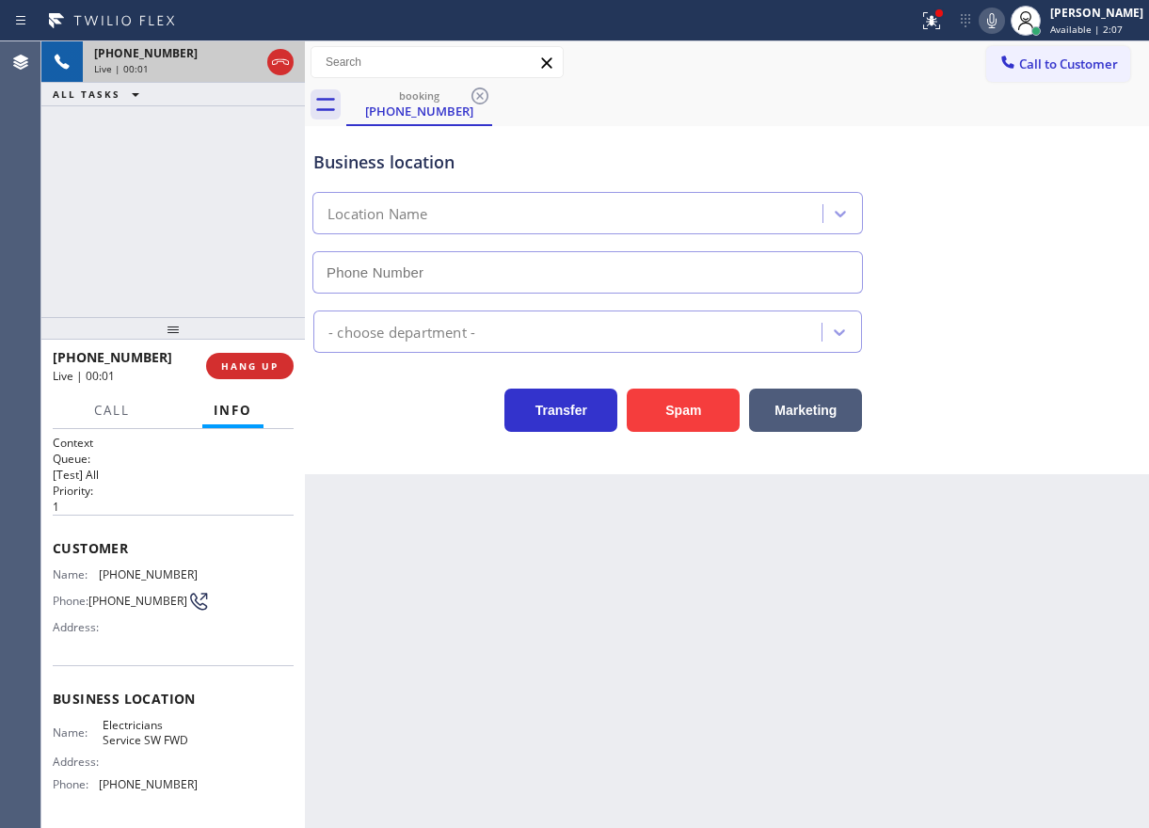
type input "(213) 566-1222"
click at [719, 419] on button "Spam" at bounding box center [683, 410] width 113 height 43
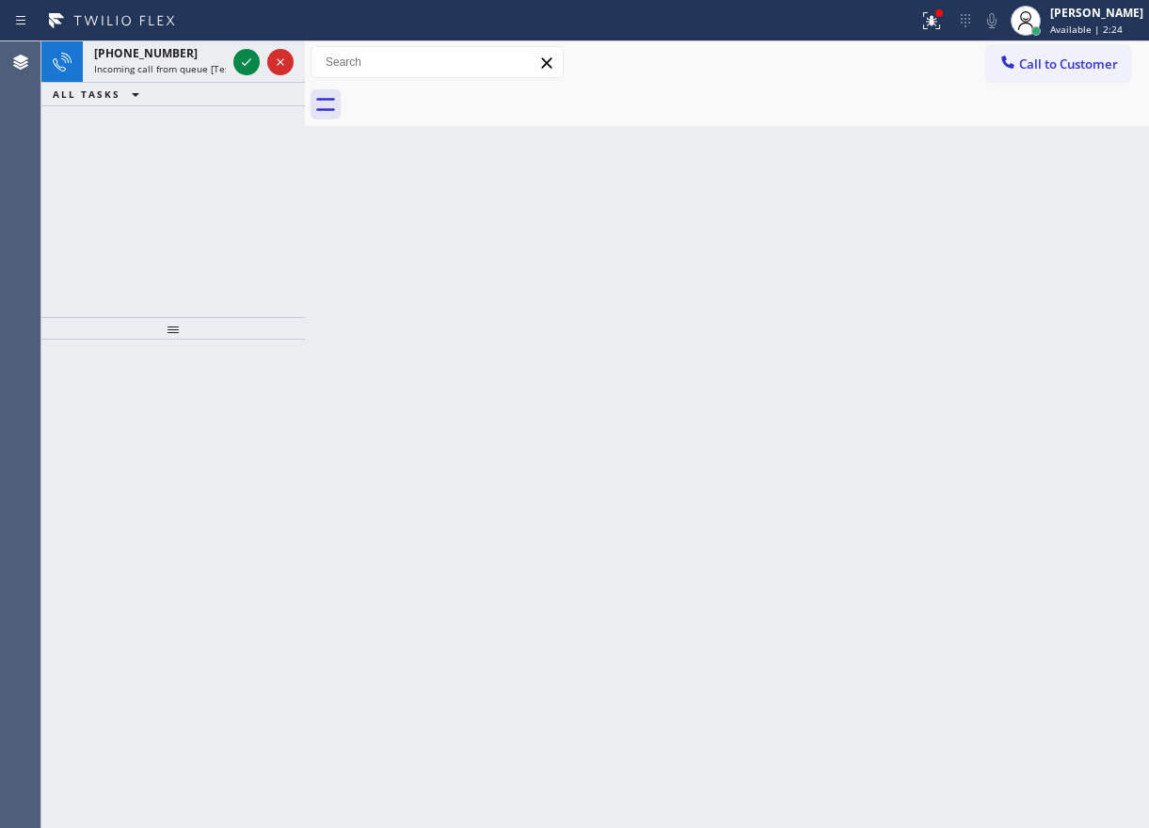
click at [930, 284] on div "Back to Dashboard Change Sender ID Customers Technicians Select a contact Outbo…" at bounding box center [727, 434] width 844 height 787
click at [241, 63] on icon at bounding box center [246, 62] width 23 height 23
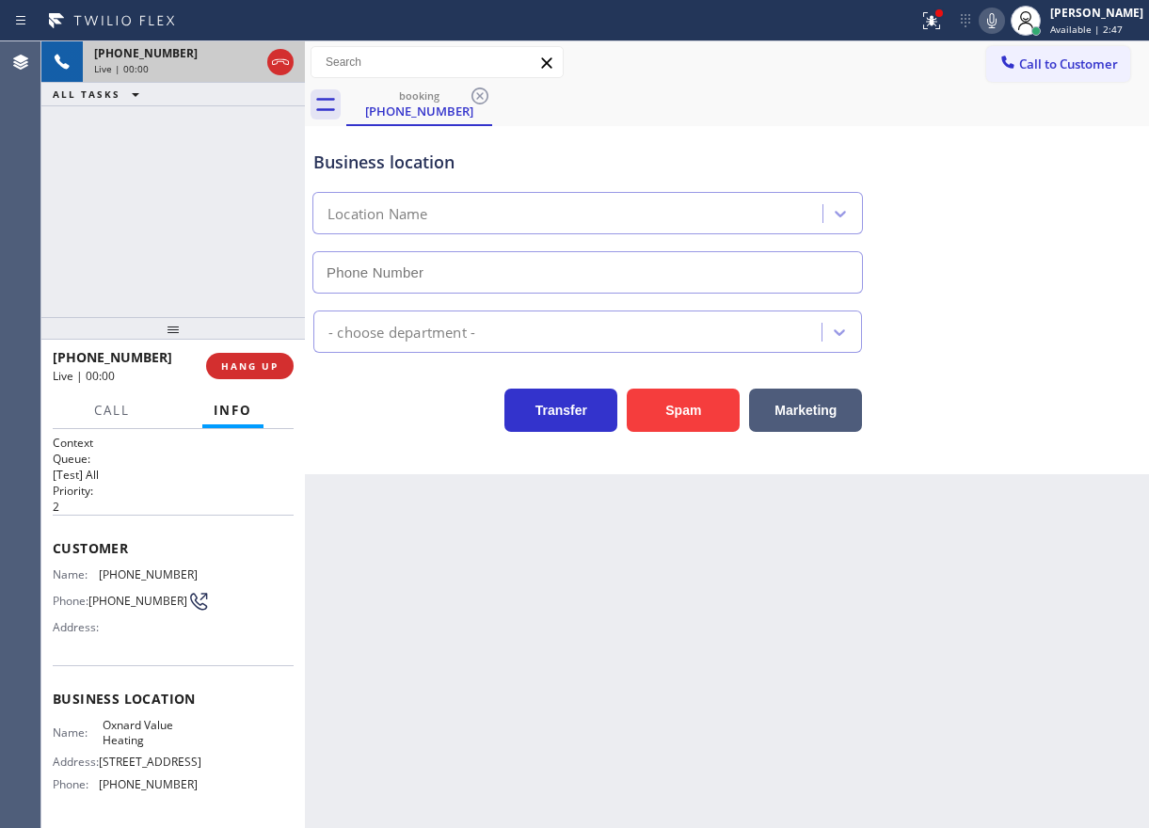
type input "(805) 978-5741"
click at [682, 399] on button "Spam" at bounding box center [683, 410] width 113 height 43
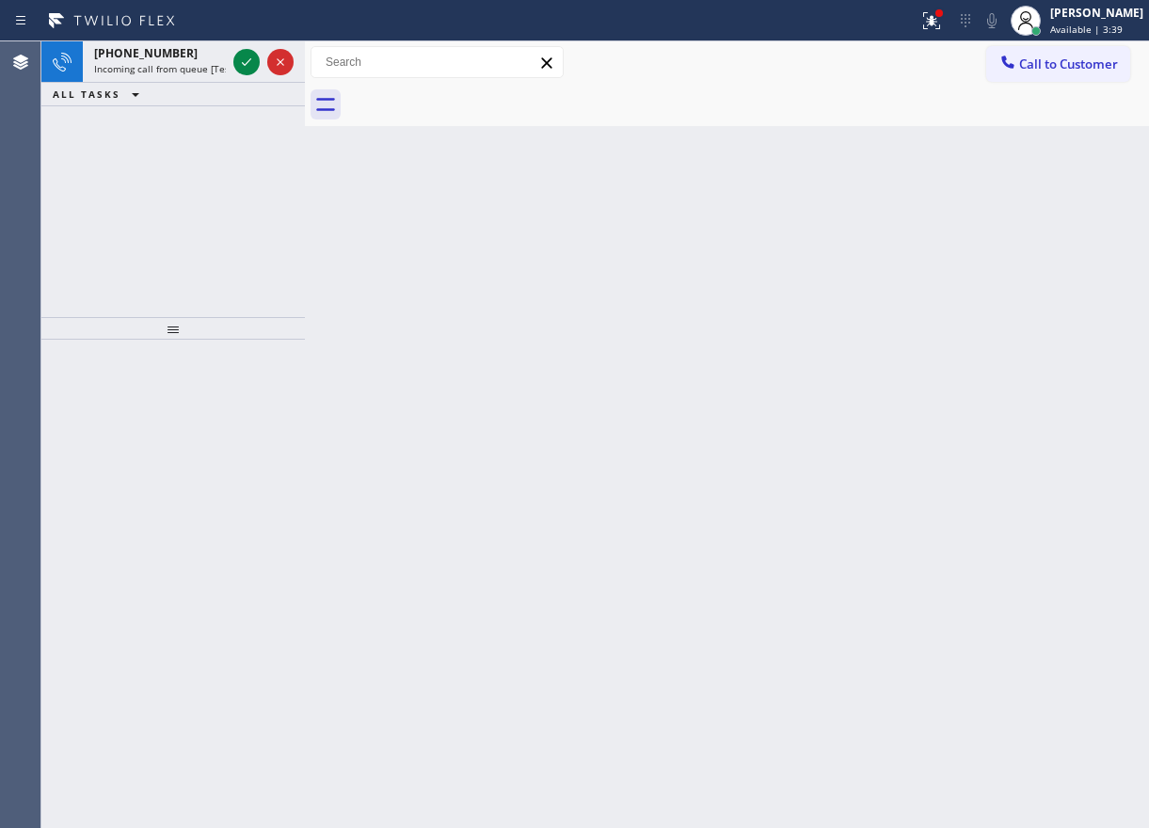
click at [967, 230] on div "Back to Dashboard Change Sender ID Customers Technicians Select a contact Outbo…" at bounding box center [727, 434] width 844 height 787
click at [247, 66] on icon at bounding box center [246, 62] width 23 height 23
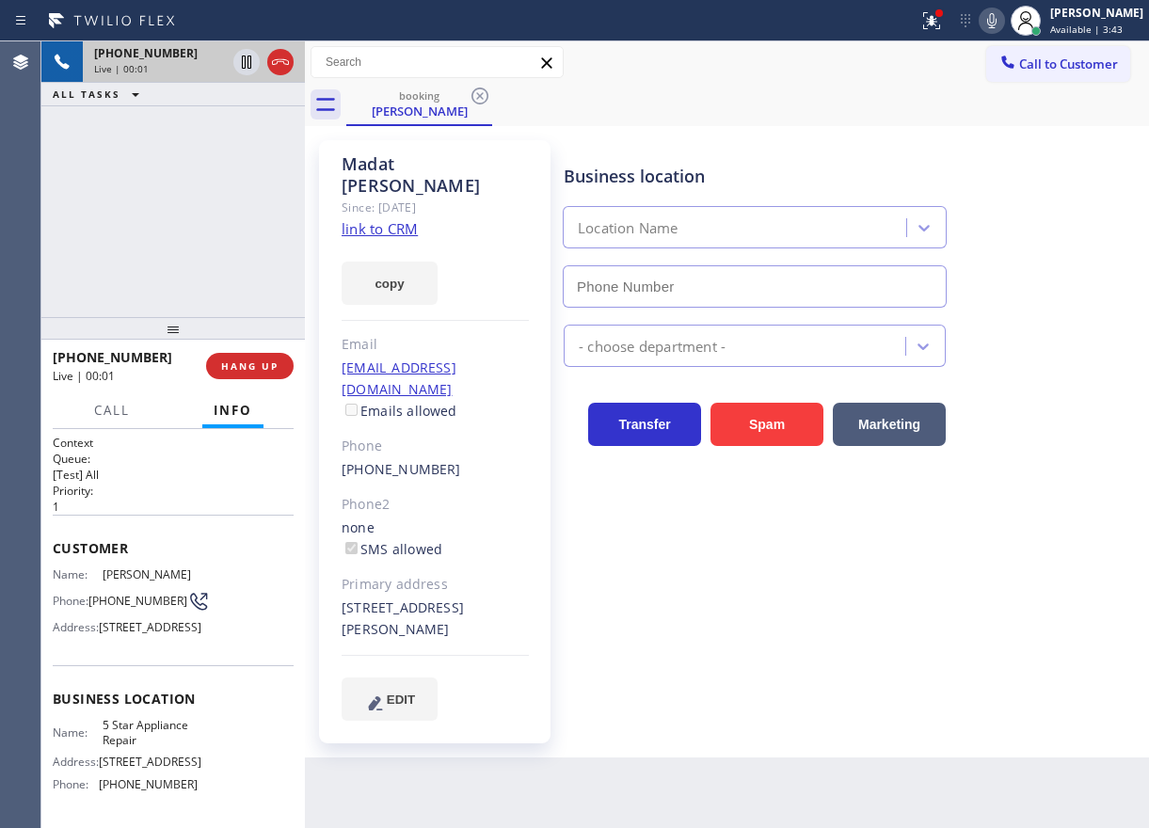
type input "[PHONE_NUMBER]"
click at [392, 219] on link "link to CRM" at bounding box center [380, 228] width 76 height 19
click at [142, 747] on span "5 Star Appliance Repair" at bounding box center [150, 732] width 94 height 29
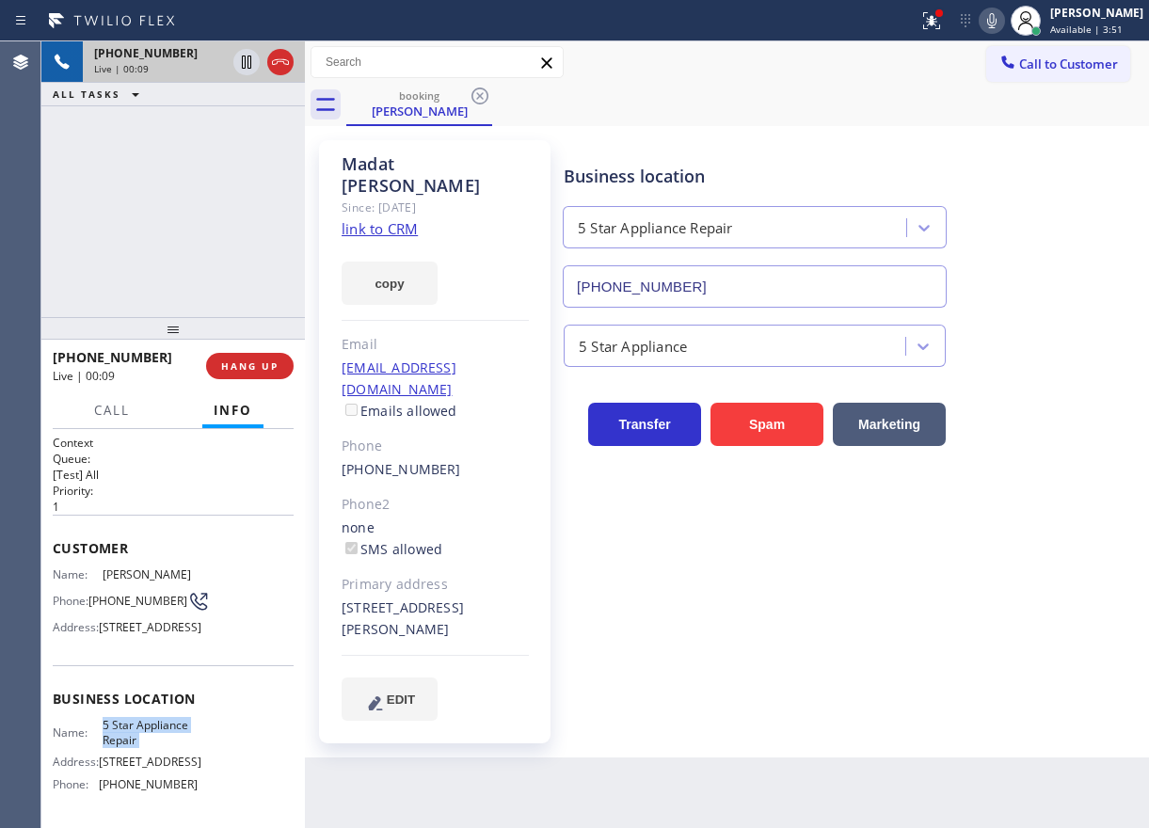
click at [682, 298] on input "[PHONE_NUMBER]" at bounding box center [755, 286] width 384 height 42
click at [997, 20] on icon at bounding box center [991, 20] width 9 height 15
click at [243, 63] on icon at bounding box center [246, 62] width 9 height 13
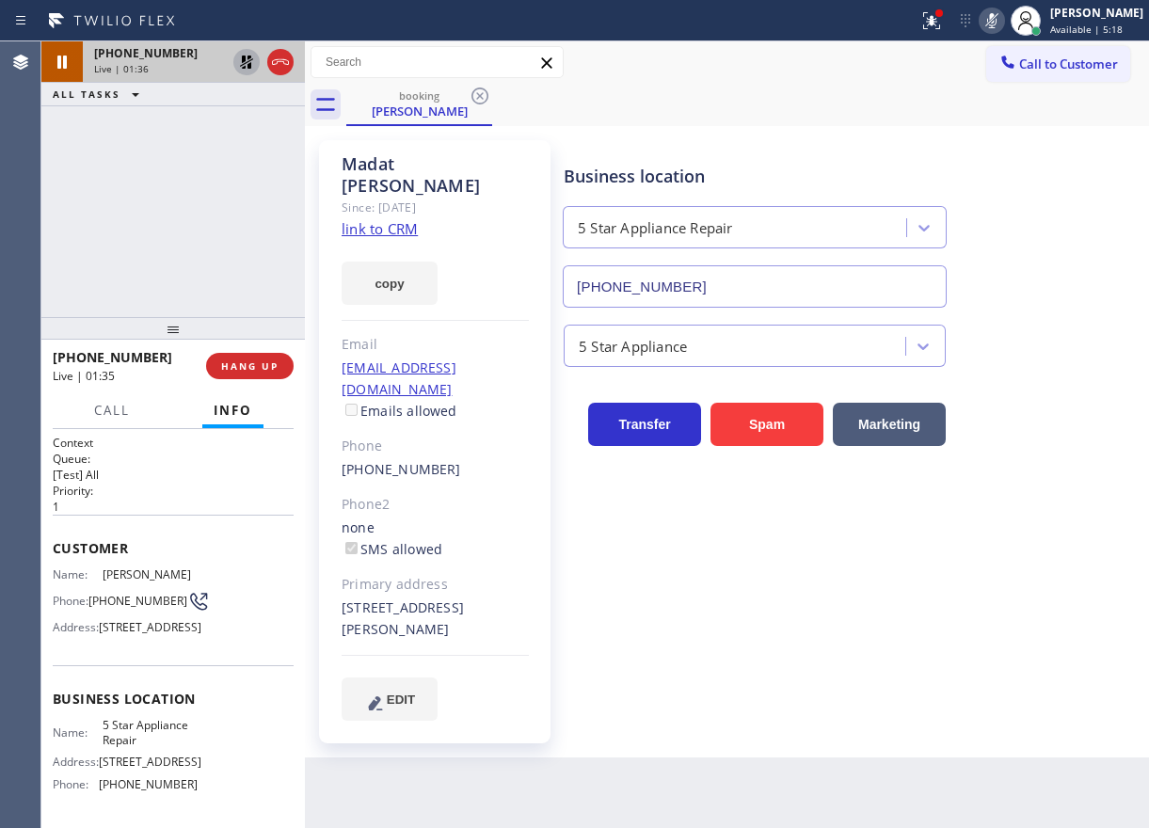
click at [1005, 213] on div "Business location 5 Star Appliance Repair [PHONE_NUMBER]" at bounding box center [852, 222] width 584 height 170
click at [238, 58] on icon at bounding box center [246, 62] width 23 height 23
click at [1001, 20] on icon at bounding box center [992, 20] width 23 height 23
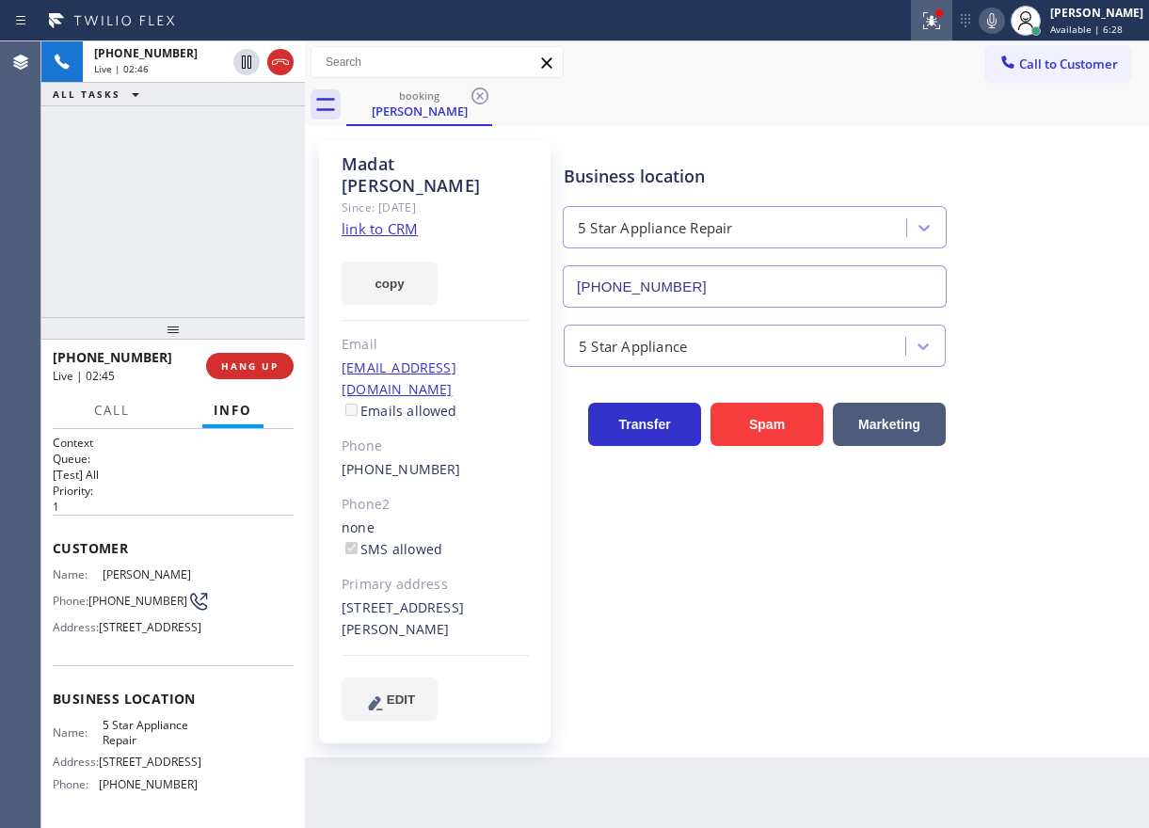
click at [943, 30] on icon at bounding box center [931, 20] width 23 height 23
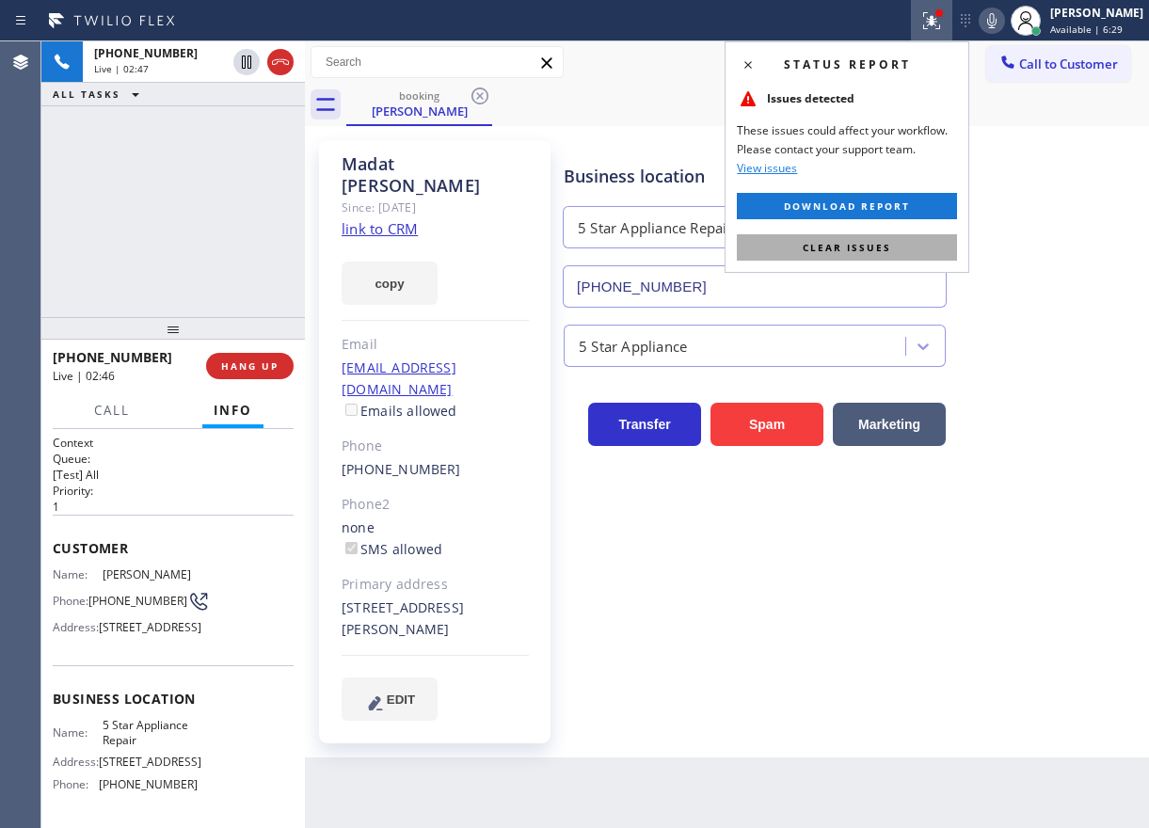
click at [885, 257] on button "Clear issues" at bounding box center [847, 247] width 220 height 26
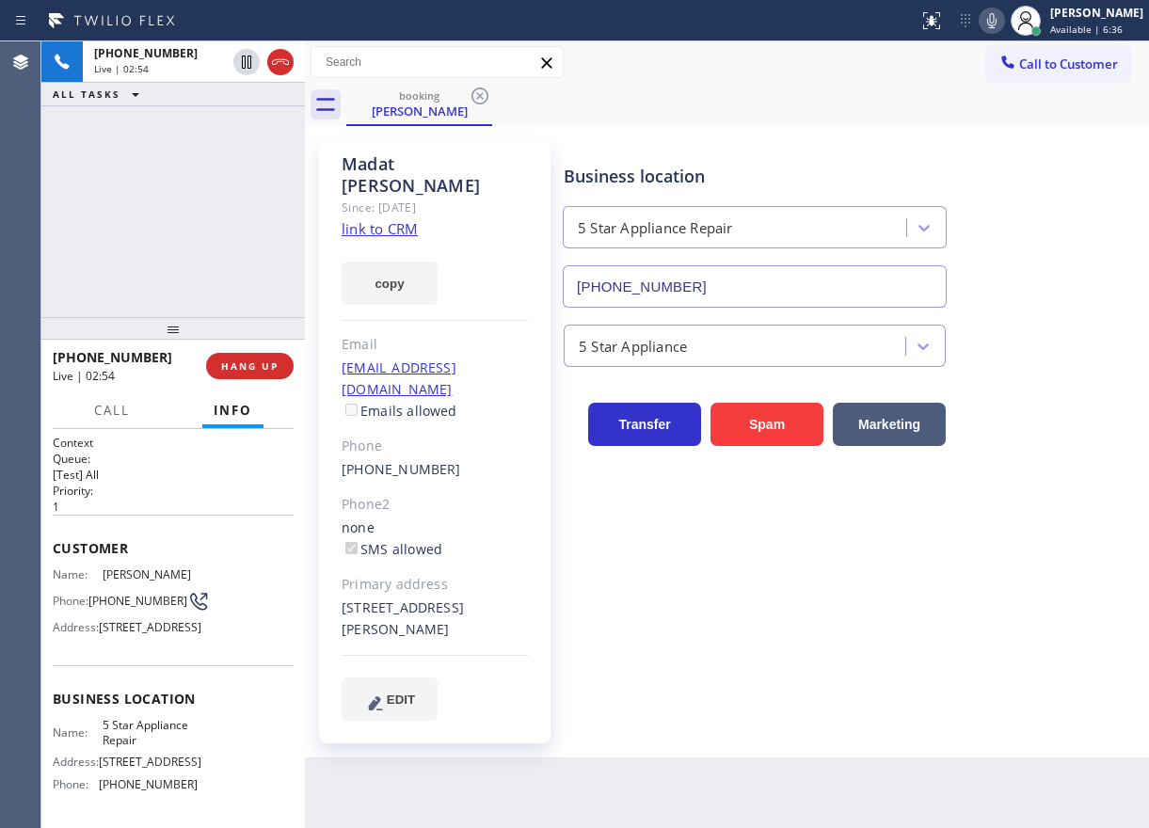
click at [1015, 145] on div "Business location 5 Star Appliance Repair [PHONE_NUMBER]" at bounding box center [852, 222] width 584 height 170
click at [1043, 637] on div "Business location 5 Star Appliance Repair [PHONE_NUMBER] 5 Star Appliance Trans…" at bounding box center [852, 430] width 584 height 570
drag, startPoint x: 1050, startPoint y: 292, endPoint x: 769, endPoint y: 15, distance: 394.6
click at [1050, 292] on div "Business location 5 Star Appliance Repair [PHONE_NUMBER]" at bounding box center [852, 222] width 584 height 170
click at [253, 362] on span "COMPLETE" at bounding box center [246, 366] width 65 height 13
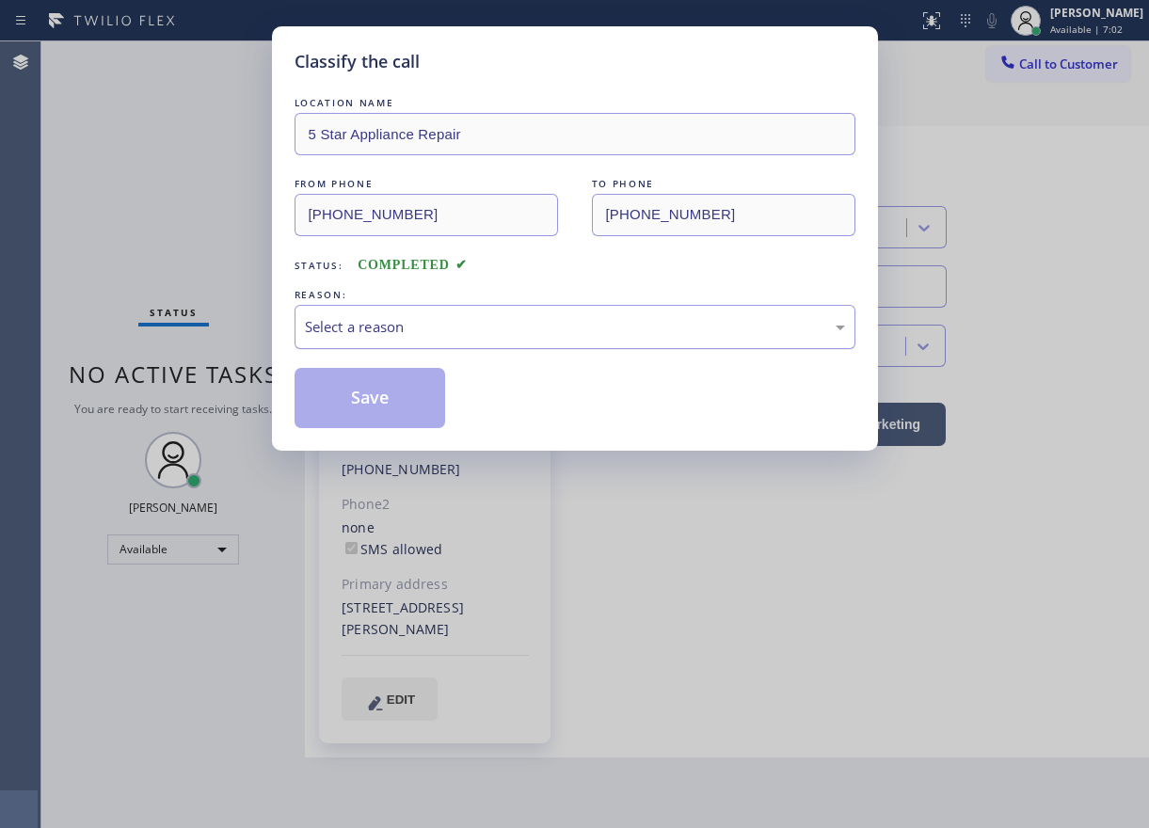
click at [445, 313] on div "Select a reason" at bounding box center [575, 327] width 561 height 44
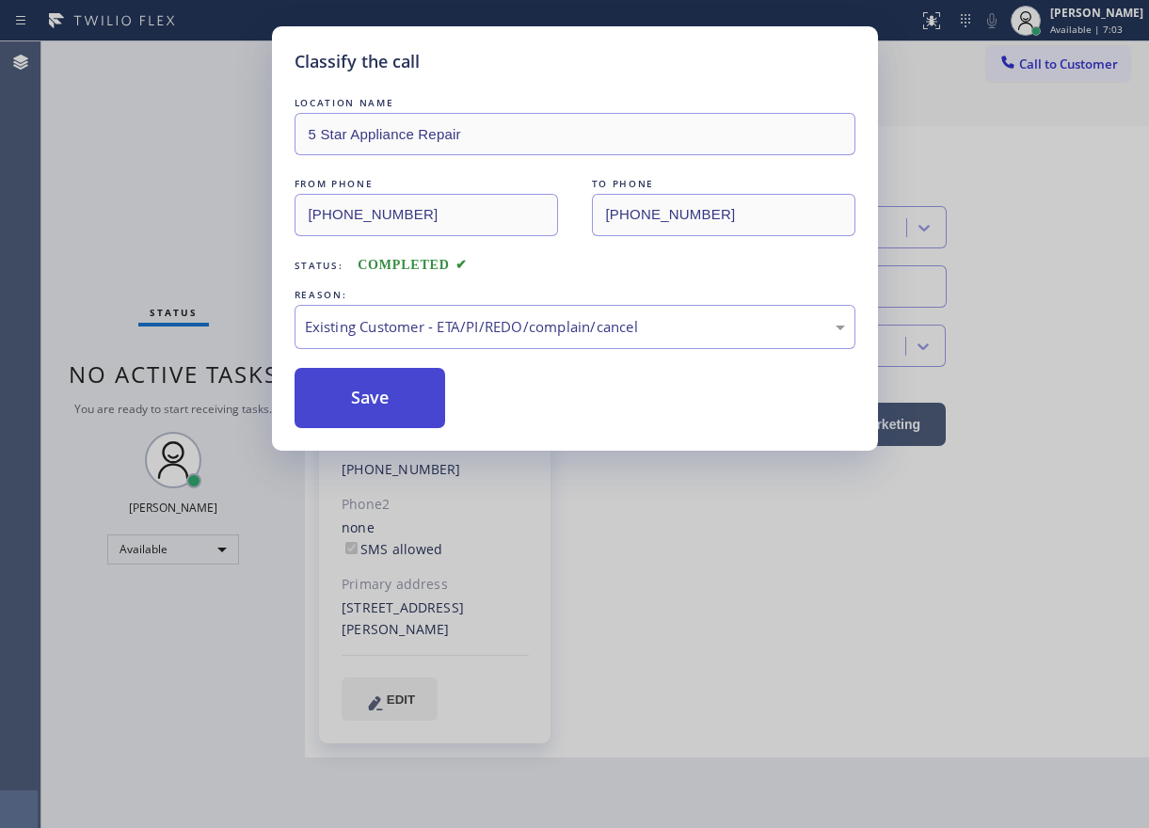
click at [380, 394] on button "Save" at bounding box center [371, 398] width 152 height 60
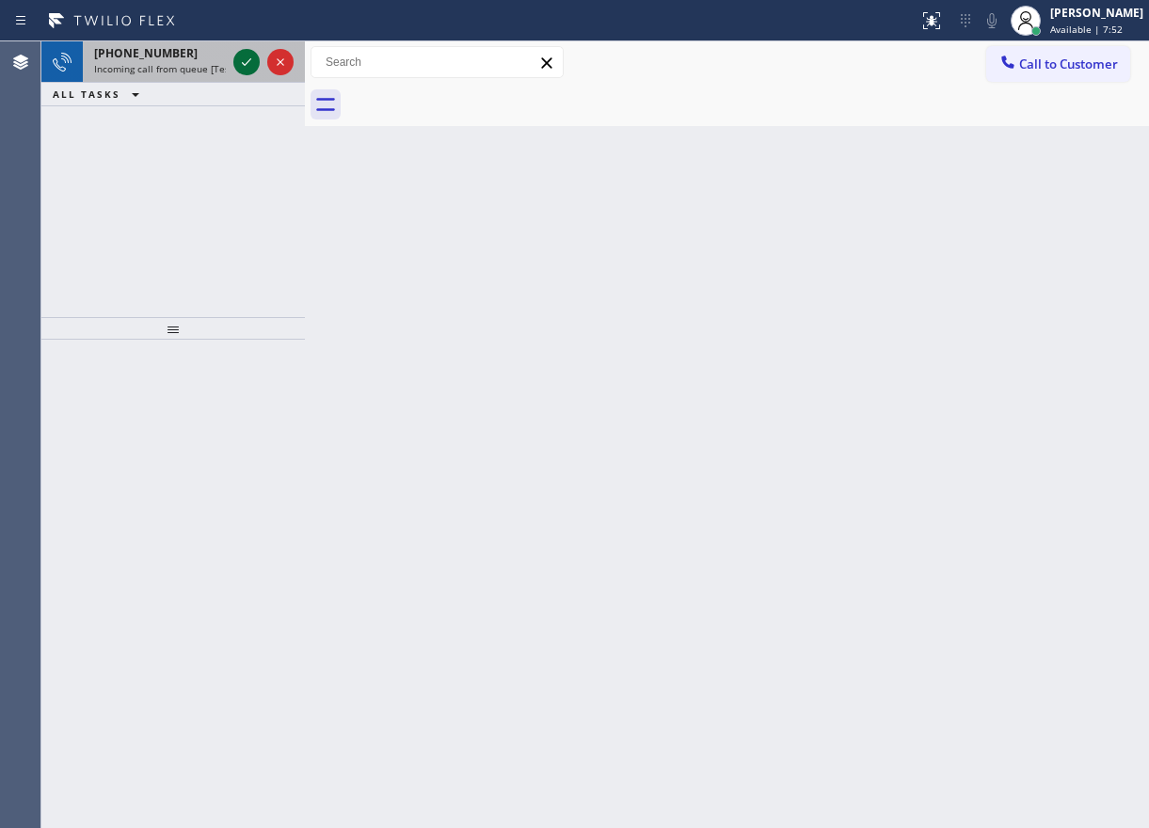
click at [241, 56] on icon at bounding box center [246, 62] width 23 height 23
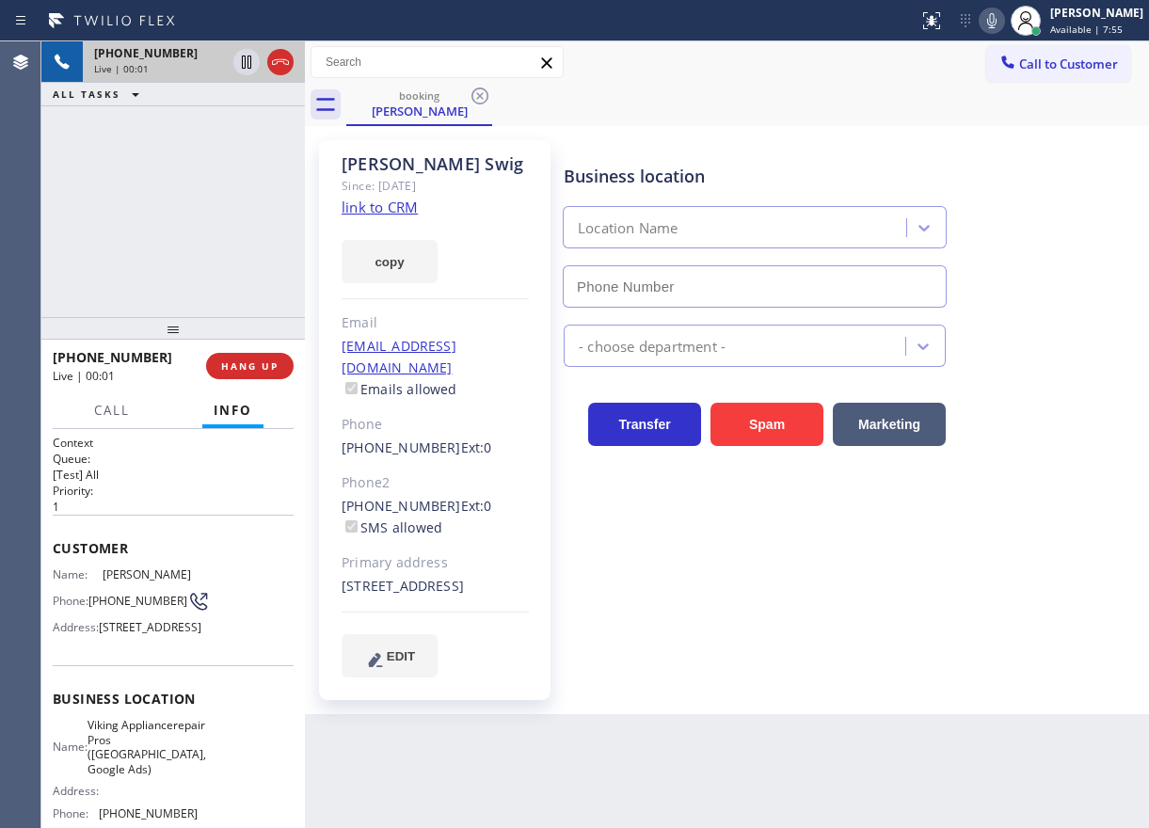
type input "(650) 719-1126"
click at [391, 211] on link "link to CRM" at bounding box center [380, 207] width 76 height 19
click at [138, 765] on span "Viking Appliancerepair Pros (San Francisco, Google Ads)" at bounding box center [147, 747] width 119 height 58
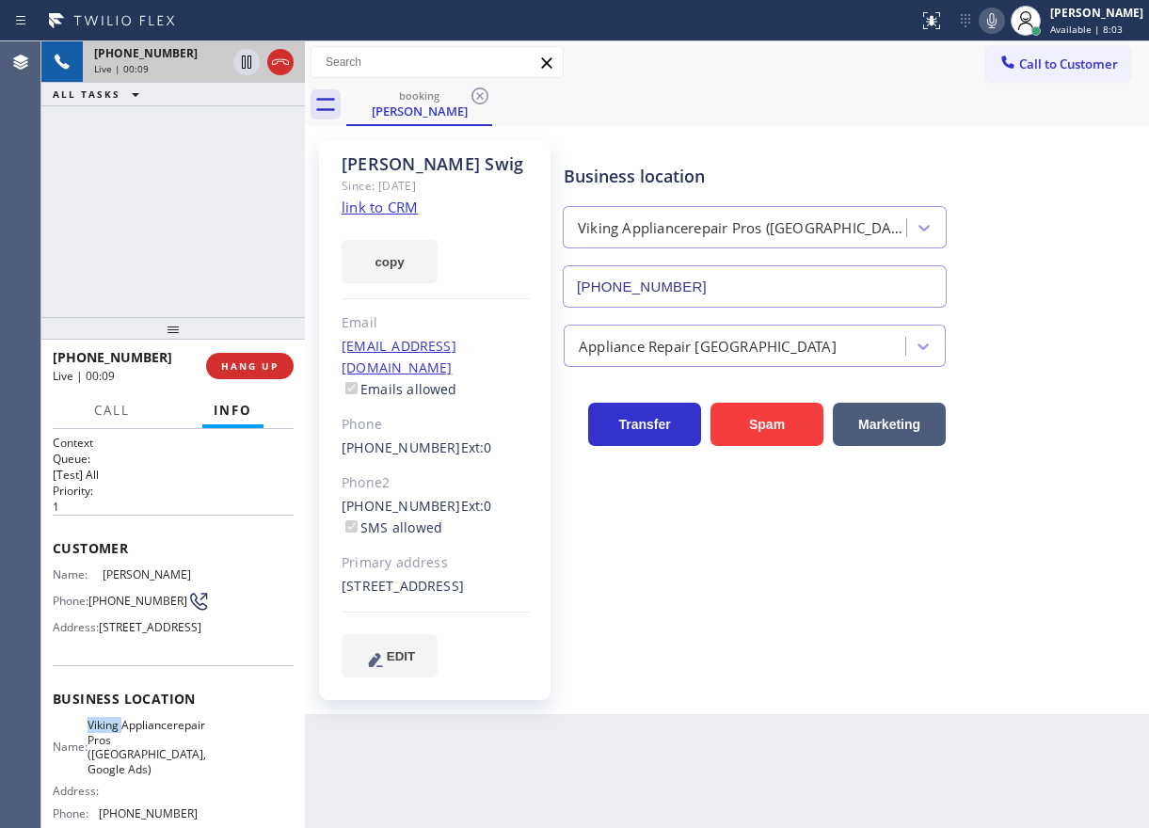
click at [138, 765] on span "Viking Appliancerepair Pros (San Francisco, Google Ads)" at bounding box center [147, 747] width 119 height 58
click at [683, 305] on input "(650) 719-1126" at bounding box center [755, 286] width 384 height 42
click at [686, 297] on input "(650) 719-1126" at bounding box center [755, 286] width 384 height 42
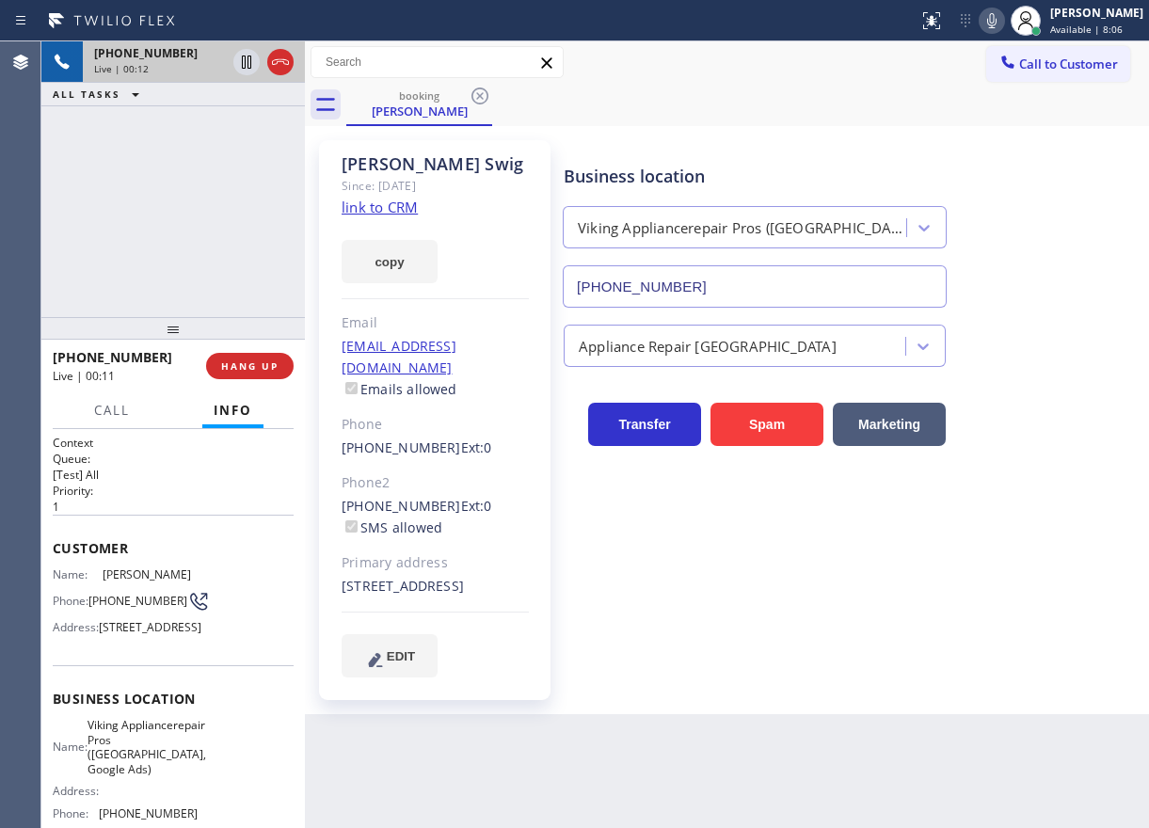
click at [686, 297] on input "(650) 719-1126" at bounding box center [755, 286] width 384 height 42
click at [997, 20] on icon at bounding box center [991, 20] width 9 height 15
click at [997, 27] on icon at bounding box center [991, 20] width 9 height 15
click at [996, 678] on div "Business location Viking Appliancerepair Pros (San Francisco, Google Ads) (650)…" at bounding box center [852, 427] width 584 height 565
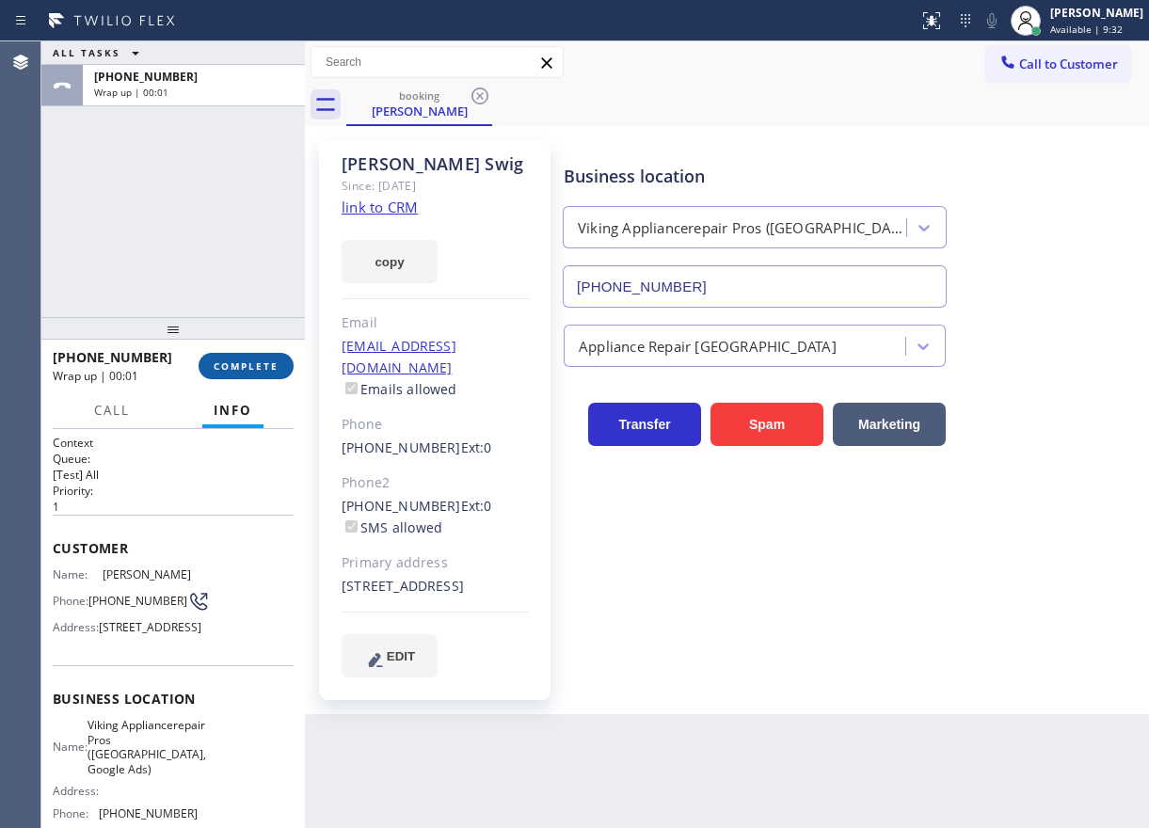
drag, startPoint x: 211, startPoint y: 358, endPoint x: 231, endPoint y: 359, distance: 19.8
click at [209, 359] on button "COMPLETE" at bounding box center [246, 366] width 95 height 26
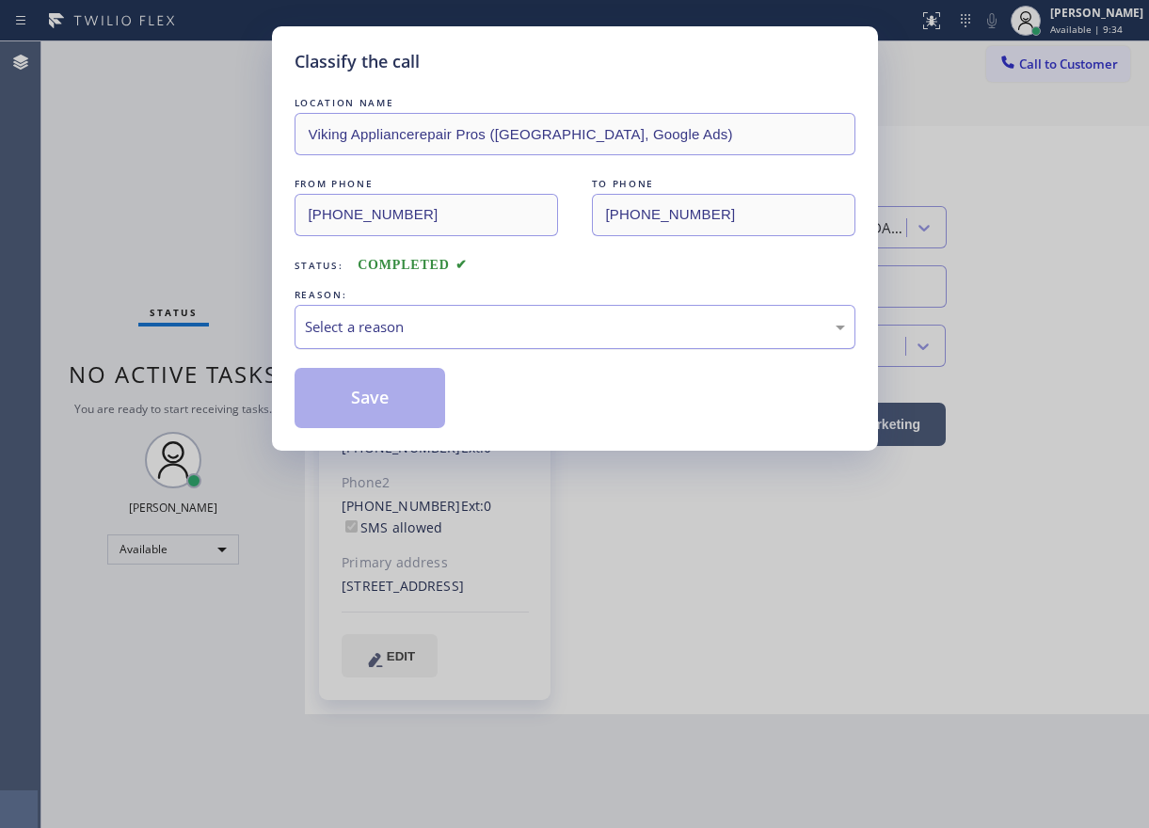
click at [464, 328] on div "Select a reason" at bounding box center [575, 327] width 540 height 22
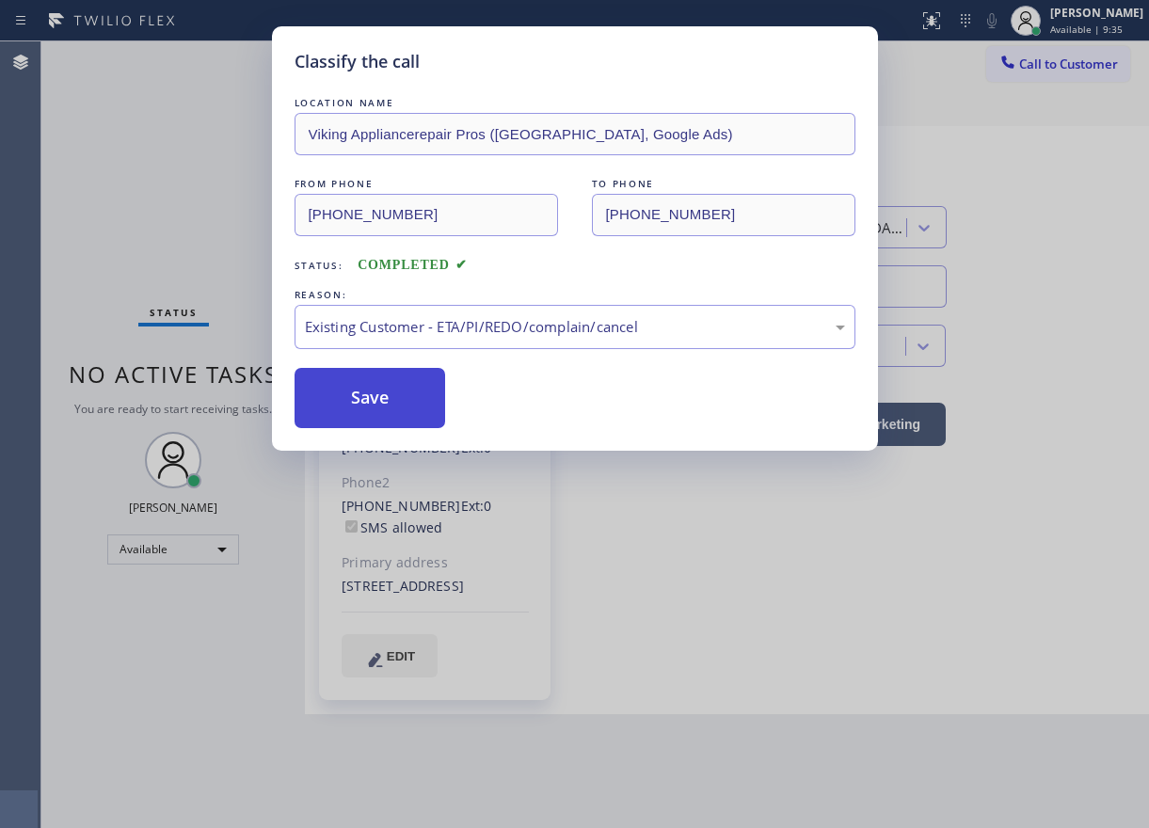
click at [376, 398] on button "Save" at bounding box center [371, 398] width 152 height 60
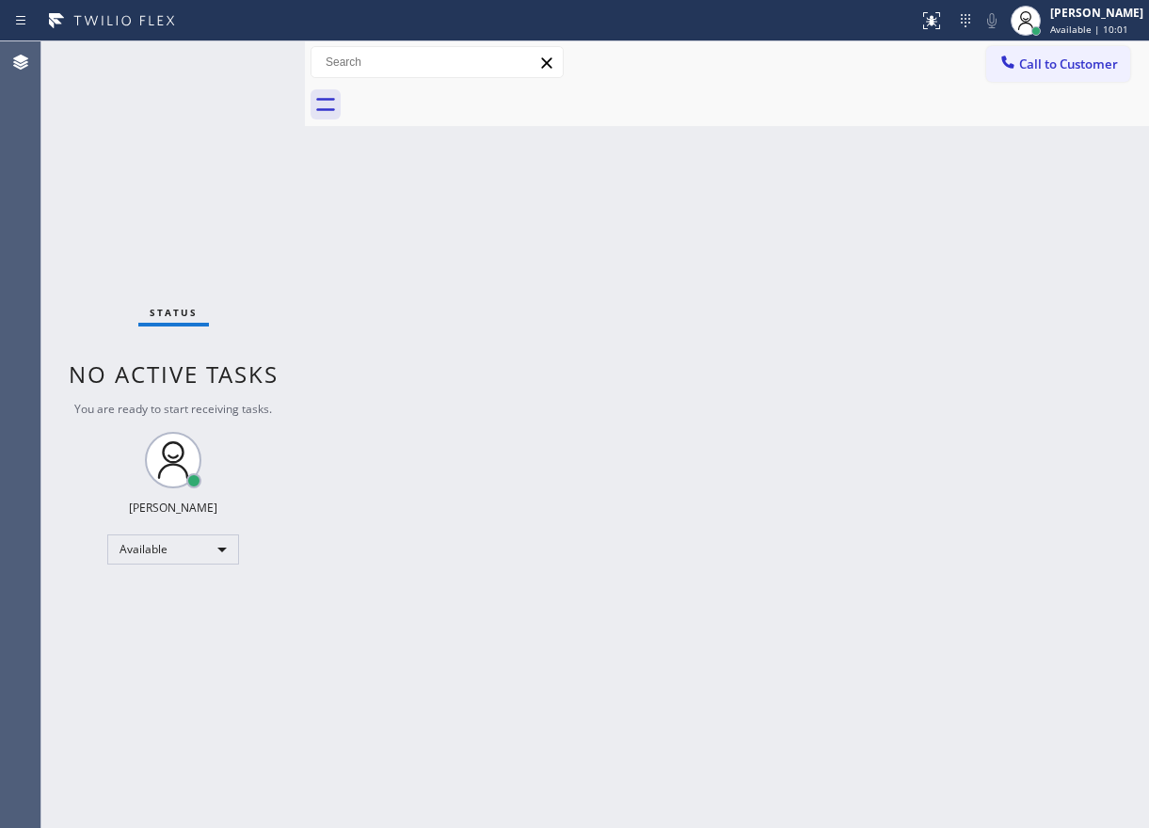
click at [998, 375] on div "Back to Dashboard Change Sender ID Customers Technicians Select a contact Outbo…" at bounding box center [727, 434] width 844 height 787
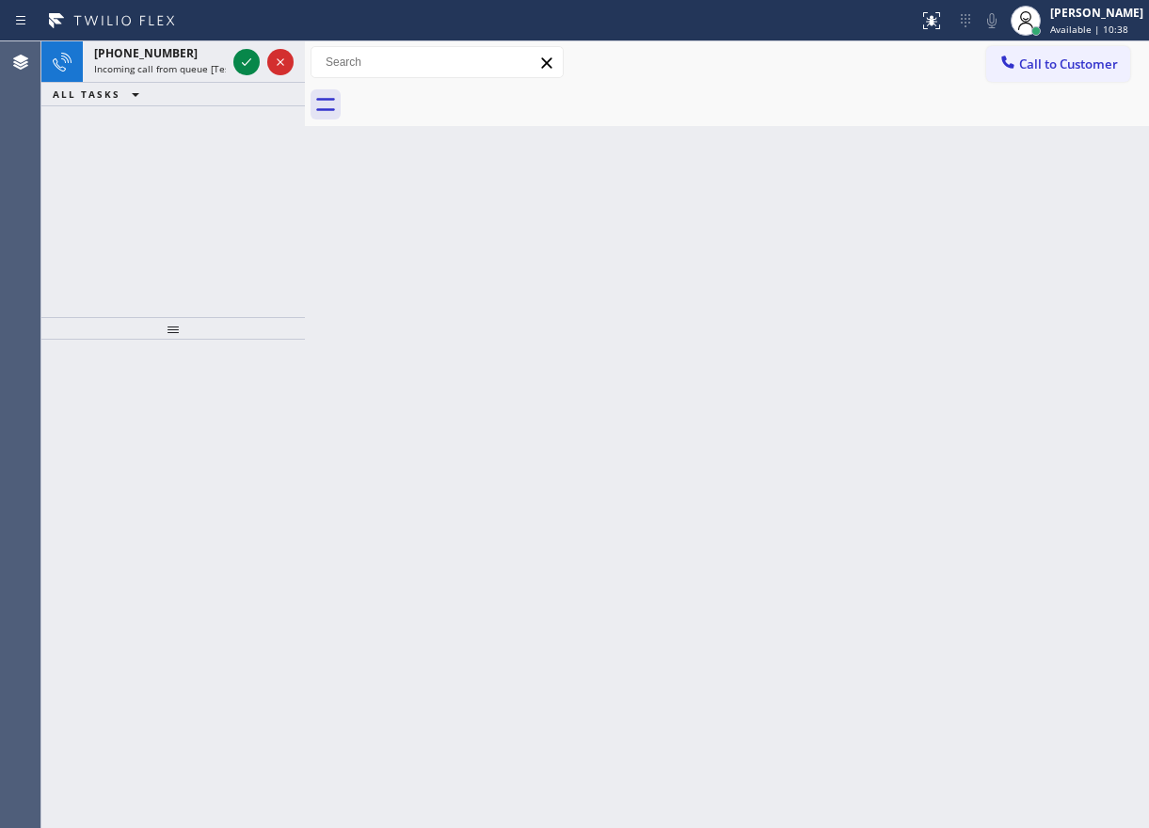
click at [957, 306] on div "Back to Dashboard Change Sender ID Customers Technicians Select a contact Outbo…" at bounding box center [727, 434] width 844 height 787
click at [247, 60] on icon at bounding box center [246, 62] width 23 height 23
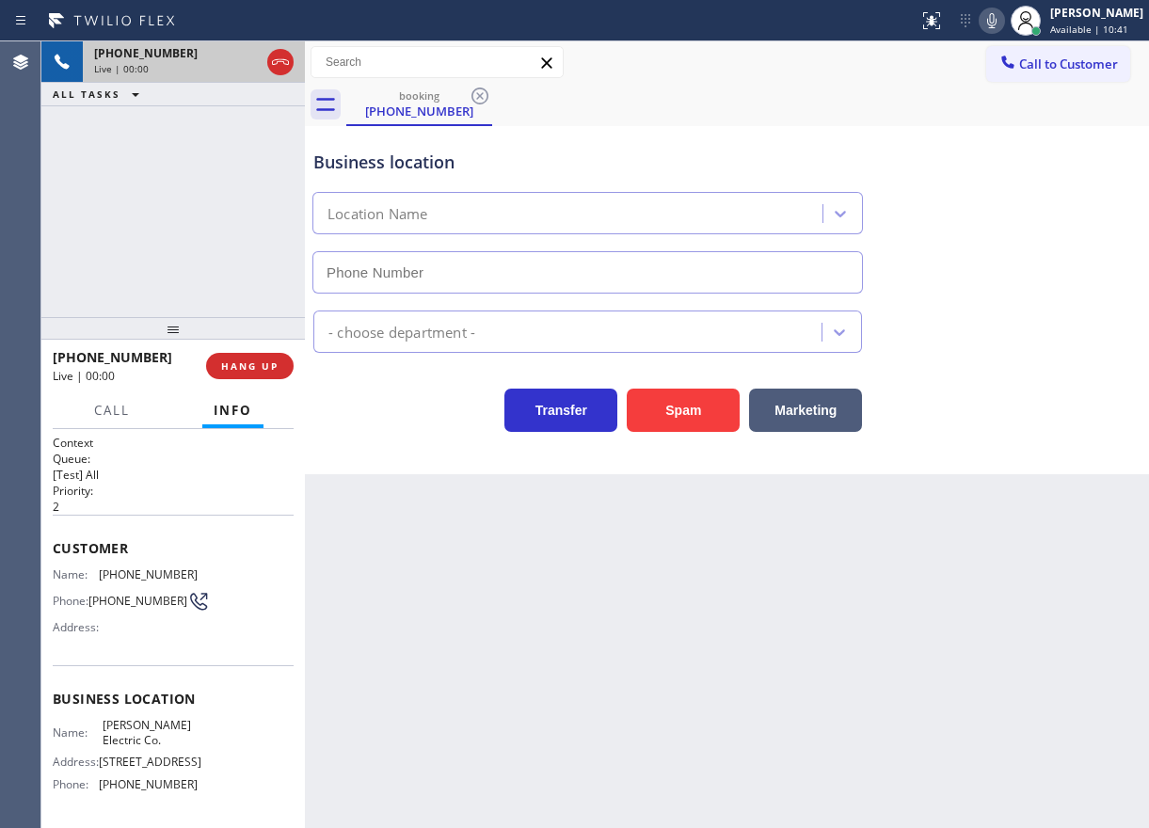
type input "(856) 475-6498"
click at [668, 407] on button "Spam" at bounding box center [683, 410] width 113 height 43
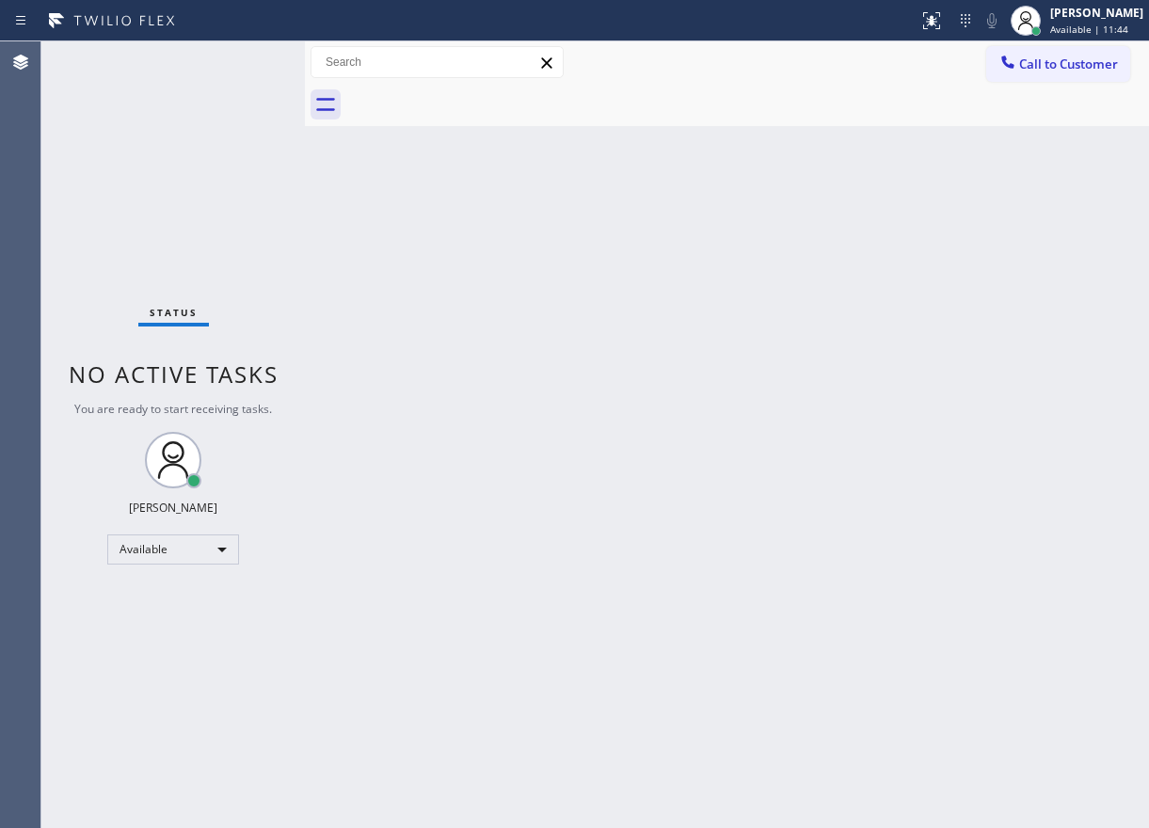
click at [949, 361] on div "Back to Dashboard Change Sender ID Customers Technicians Select a contact Outbo…" at bounding box center [727, 434] width 844 height 787
click at [1107, 249] on div "Back to Dashboard Change Sender ID Customers Technicians Select a contact Outbo…" at bounding box center [727, 434] width 844 height 787
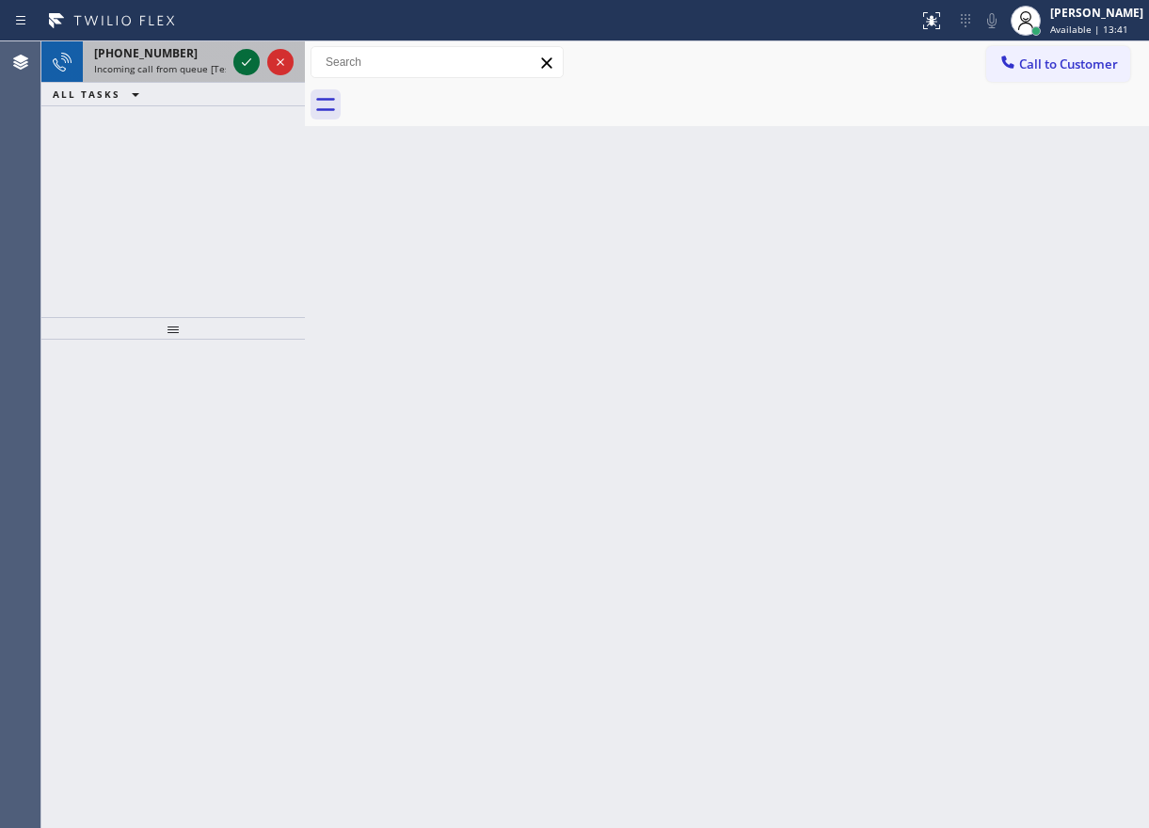
click at [250, 66] on icon at bounding box center [246, 62] width 23 height 23
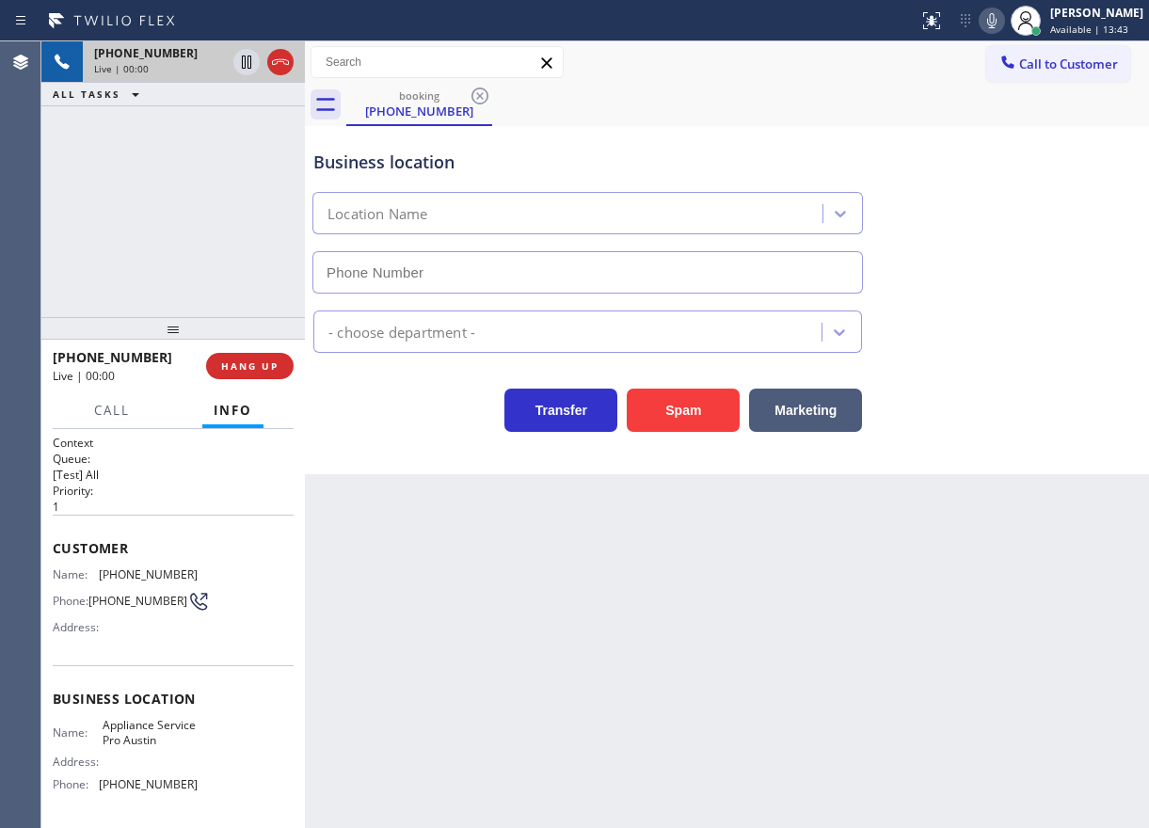
type input "(512) 943-7443"
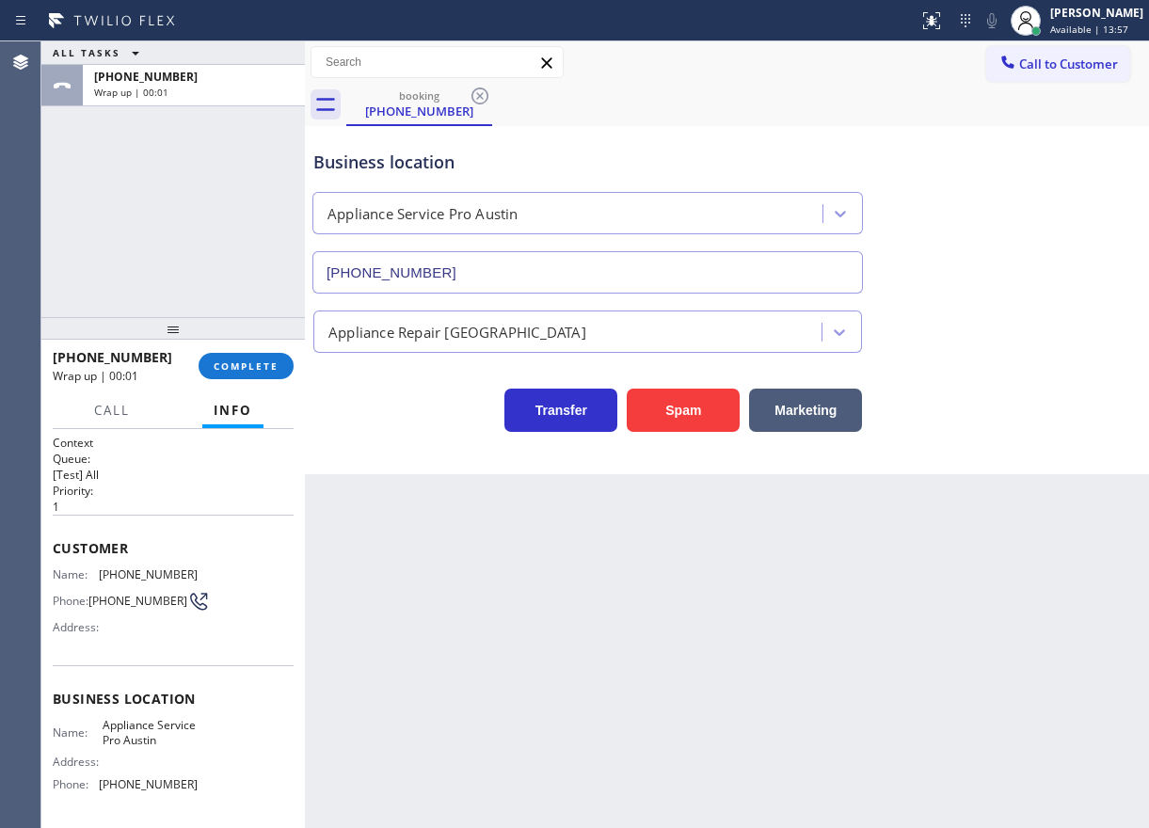
click at [1028, 286] on div "Business location Appliance Service Pro Austin (512) 943-7443" at bounding box center [727, 208] width 835 height 170
click at [268, 370] on span "COMPLETE" at bounding box center [246, 366] width 65 height 13
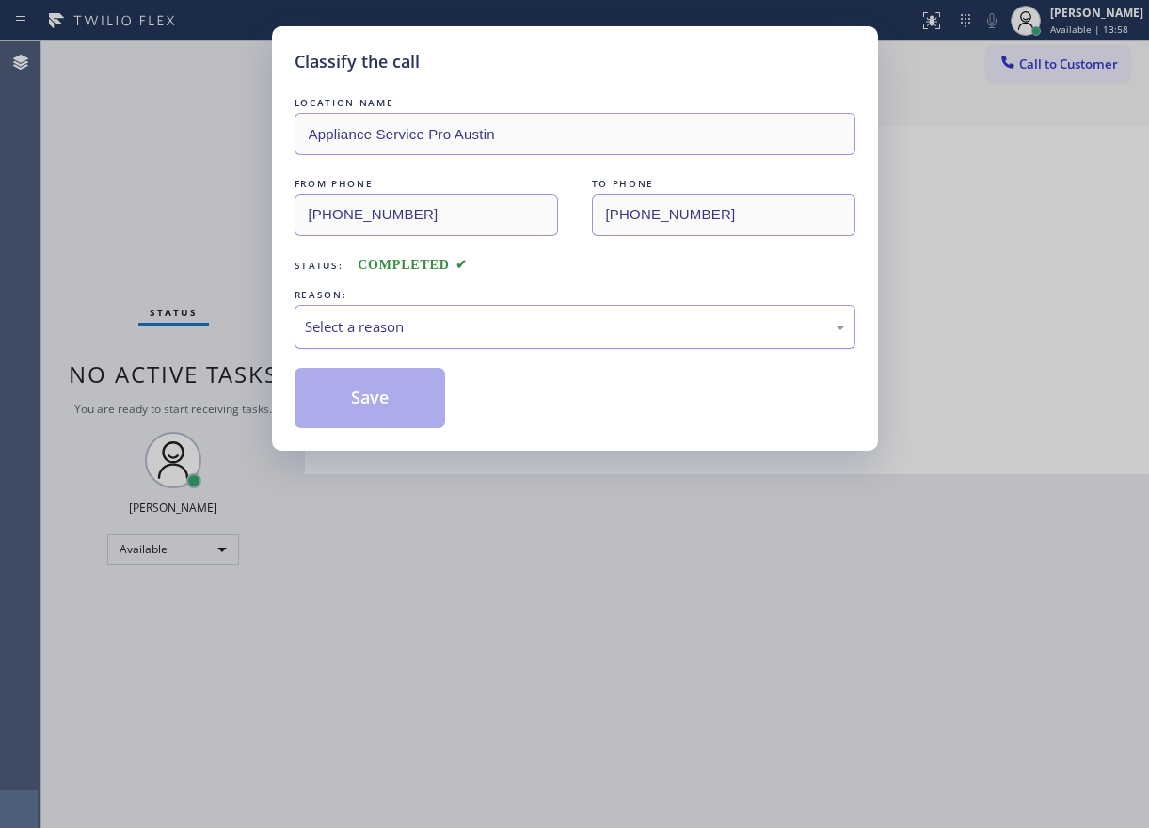
click at [550, 333] on div "Select a reason" at bounding box center [575, 327] width 540 height 22
click at [390, 419] on button "Save" at bounding box center [371, 398] width 152 height 60
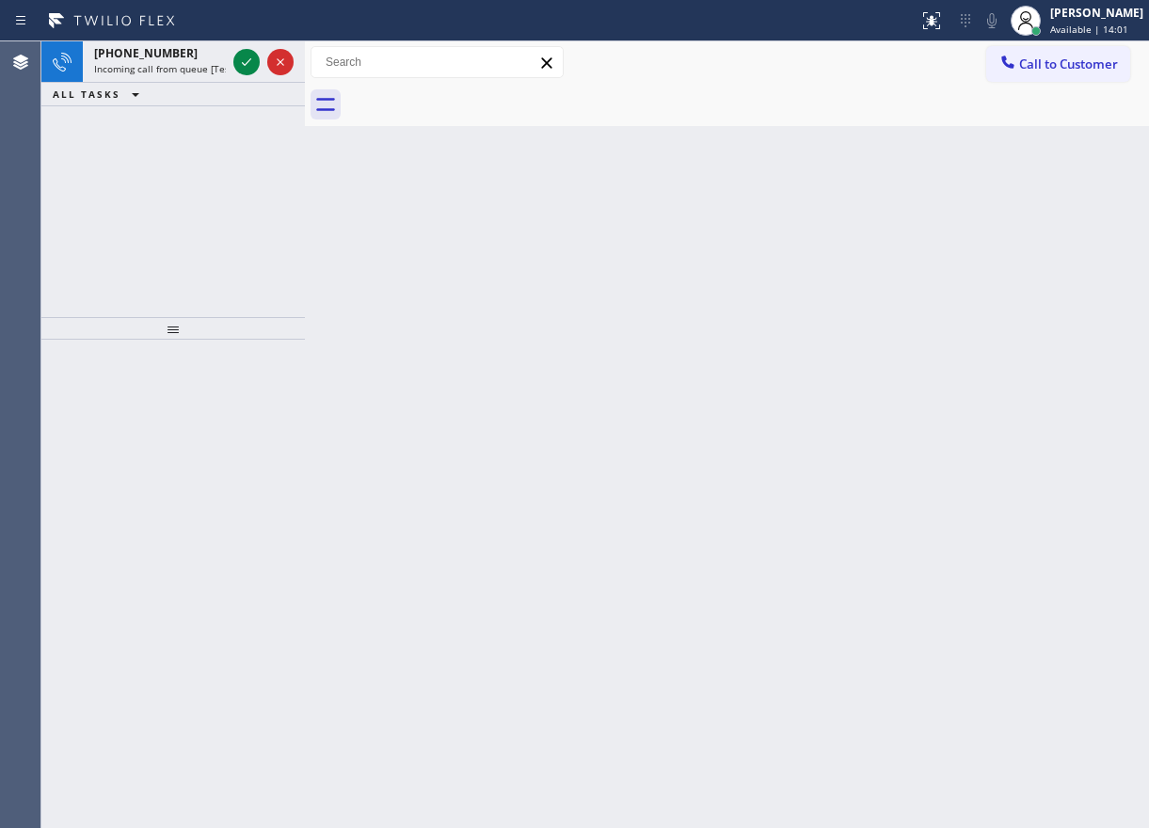
drag, startPoint x: 1020, startPoint y: 458, endPoint x: 966, endPoint y: 447, distance: 55.7
click at [1020, 458] on div "Back to Dashboard Change Sender ID Customers Technicians Select a contact Outbo…" at bounding box center [727, 434] width 844 height 787
click at [241, 64] on icon at bounding box center [246, 62] width 23 height 23
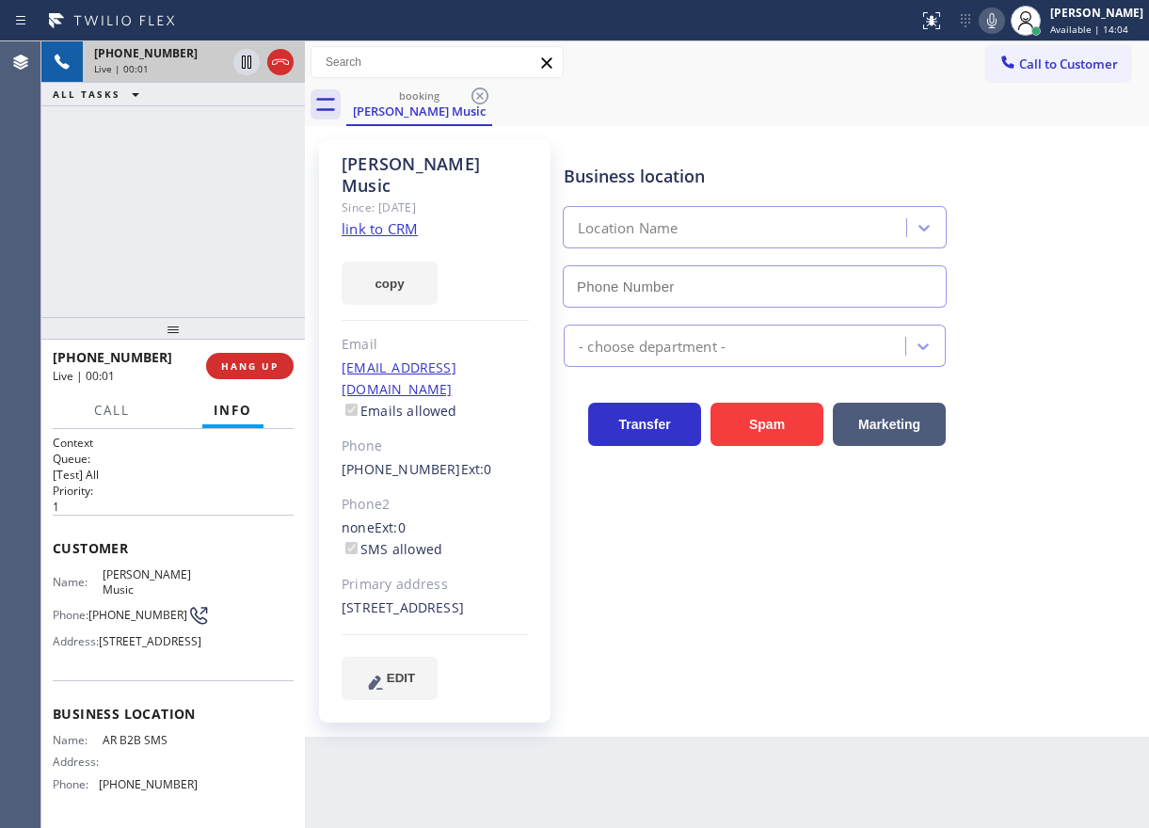
type input "(833) 692-2271"
click at [400, 219] on link "link to CRM" at bounding box center [380, 228] width 76 height 19
click at [129, 747] on span "AR B2B SMS" at bounding box center [150, 740] width 94 height 14
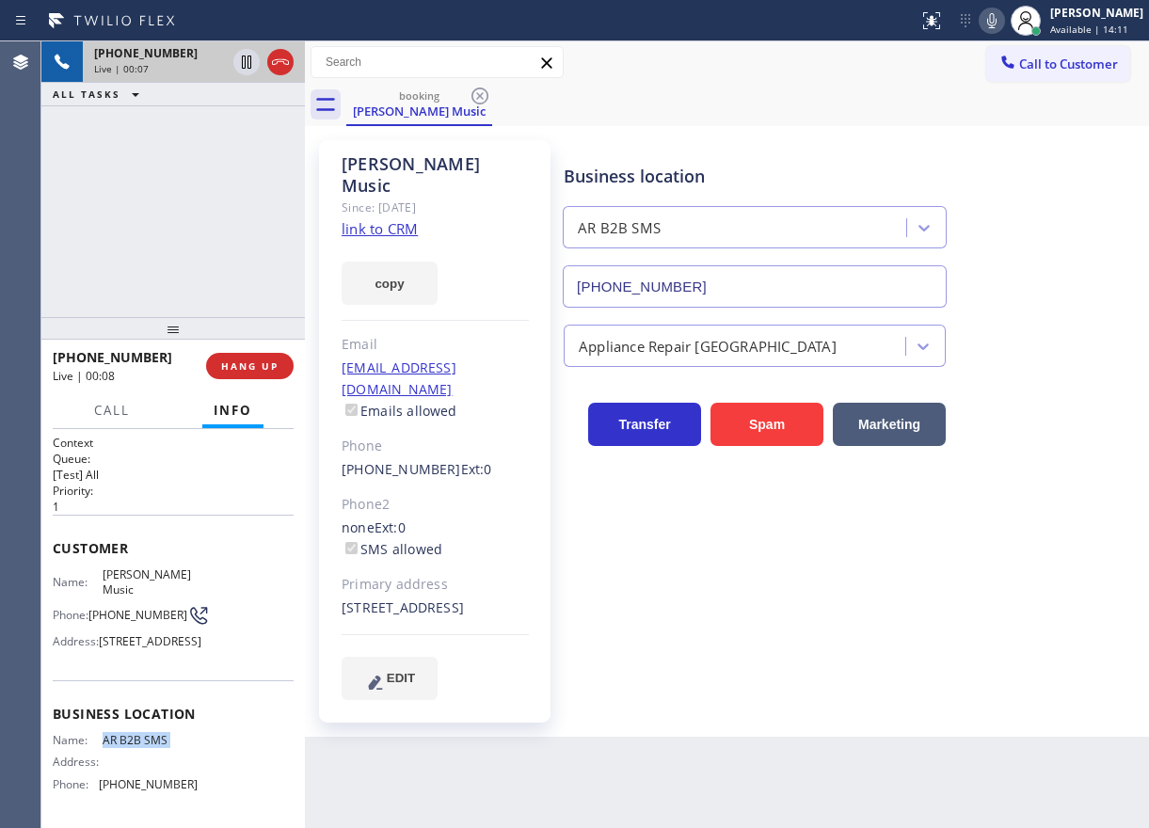
click at [710, 288] on input "(833) 692-2271" at bounding box center [755, 286] width 384 height 42
click at [372, 219] on link "link to CRM" at bounding box center [380, 228] width 76 height 19
click at [370, 168] on div "Leilani Music" at bounding box center [435, 174] width 187 height 43
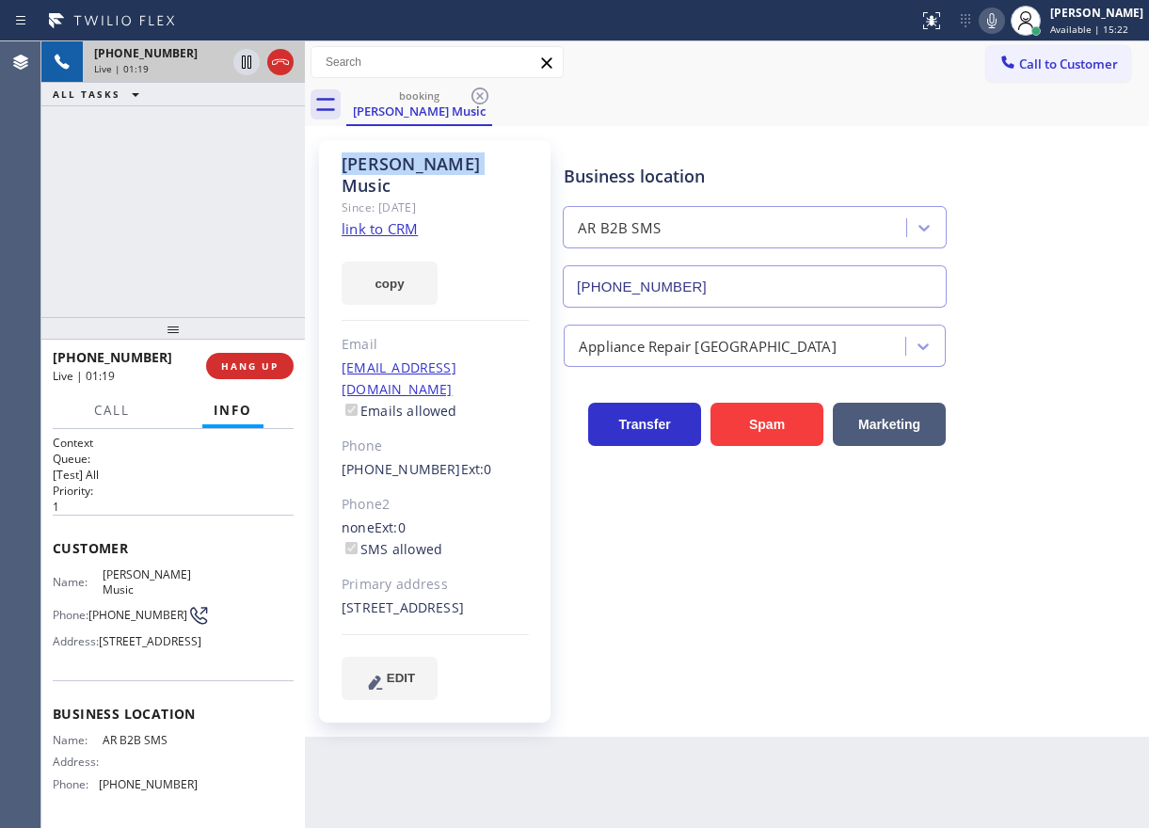
click at [371, 168] on div "Leilani Music" at bounding box center [435, 174] width 187 height 43
click at [114, 608] on span "(323) 823-0921" at bounding box center [137, 615] width 99 height 14
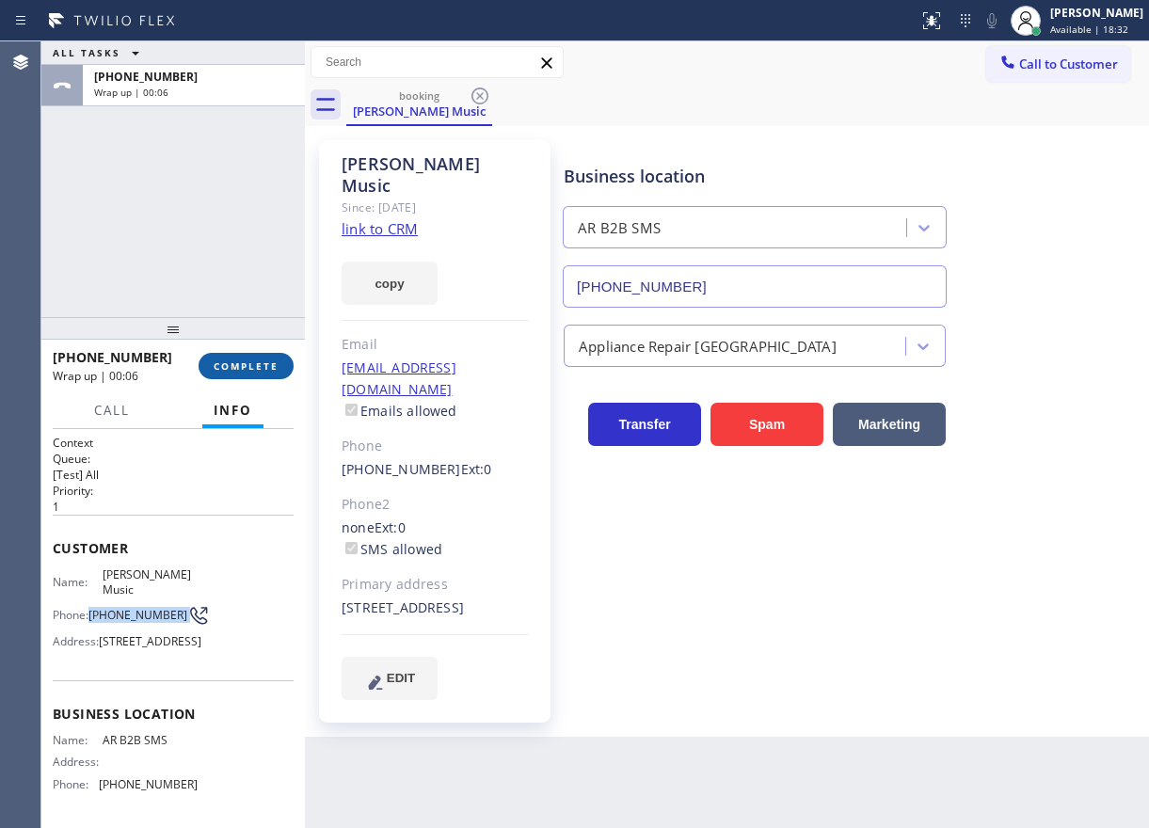
click at [270, 364] on span "COMPLETE" at bounding box center [246, 366] width 65 height 13
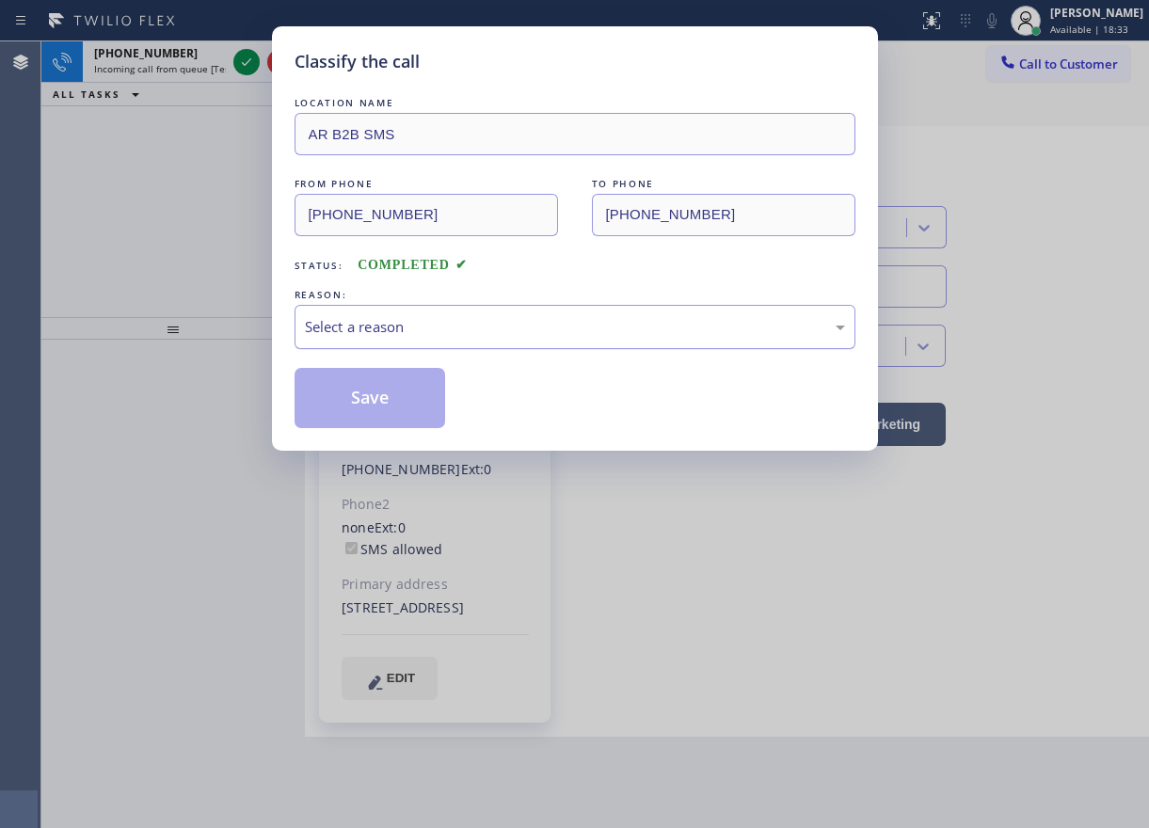
click at [430, 329] on div "Select a reason" at bounding box center [575, 327] width 540 height 22
click at [372, 394] on button "Save" at bounding box center [371, 398] width 152 height 60
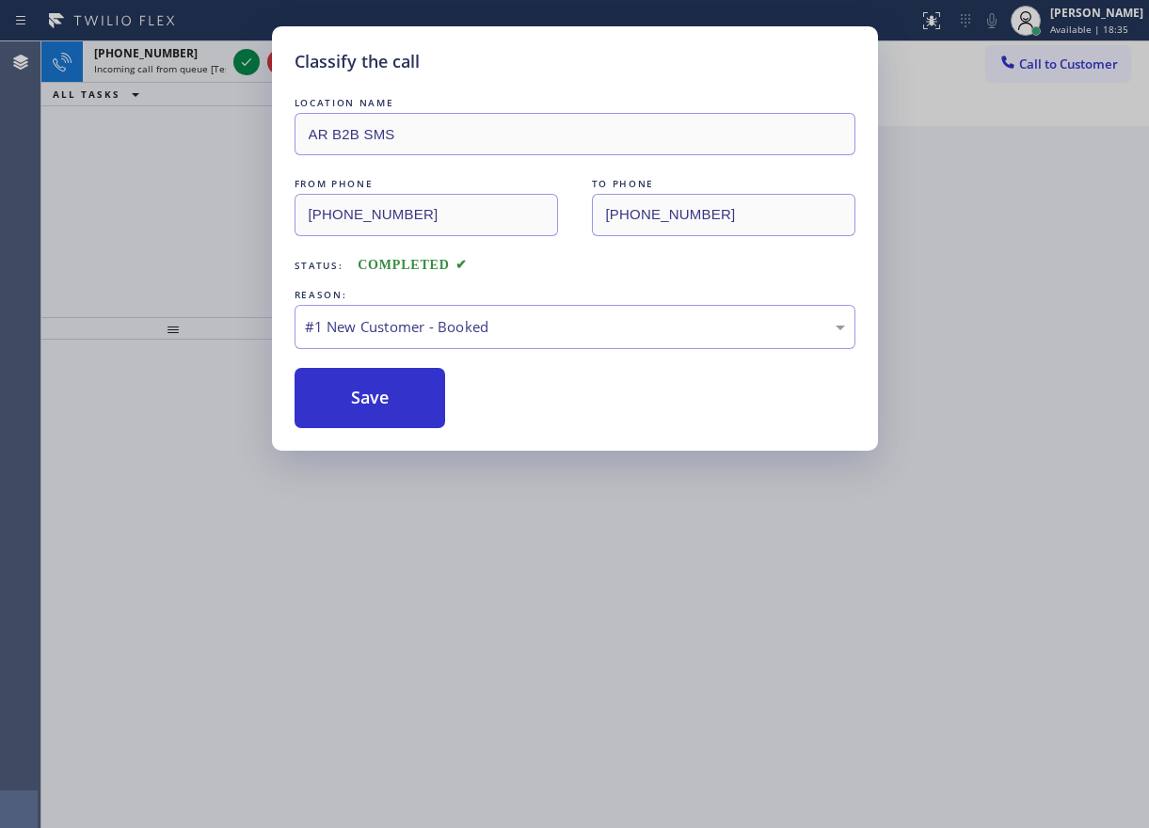
click at [240, 65] on div "Classify the call LOCATION NAME AR B2B SMS FROM PHONE (323) 823-0921 TO PHONE (…" at bounding box center [574, 414] width 1149 height 828
click at [240, 65] on div "Classify the call LOCATION NAME Heating and Air Conditioning Echo Park FROM PHO…" at bounding box center [595, 434] width 1108 height 787
click at [240, 65] on icon at bounding box center [246, 62] width 23 height 23
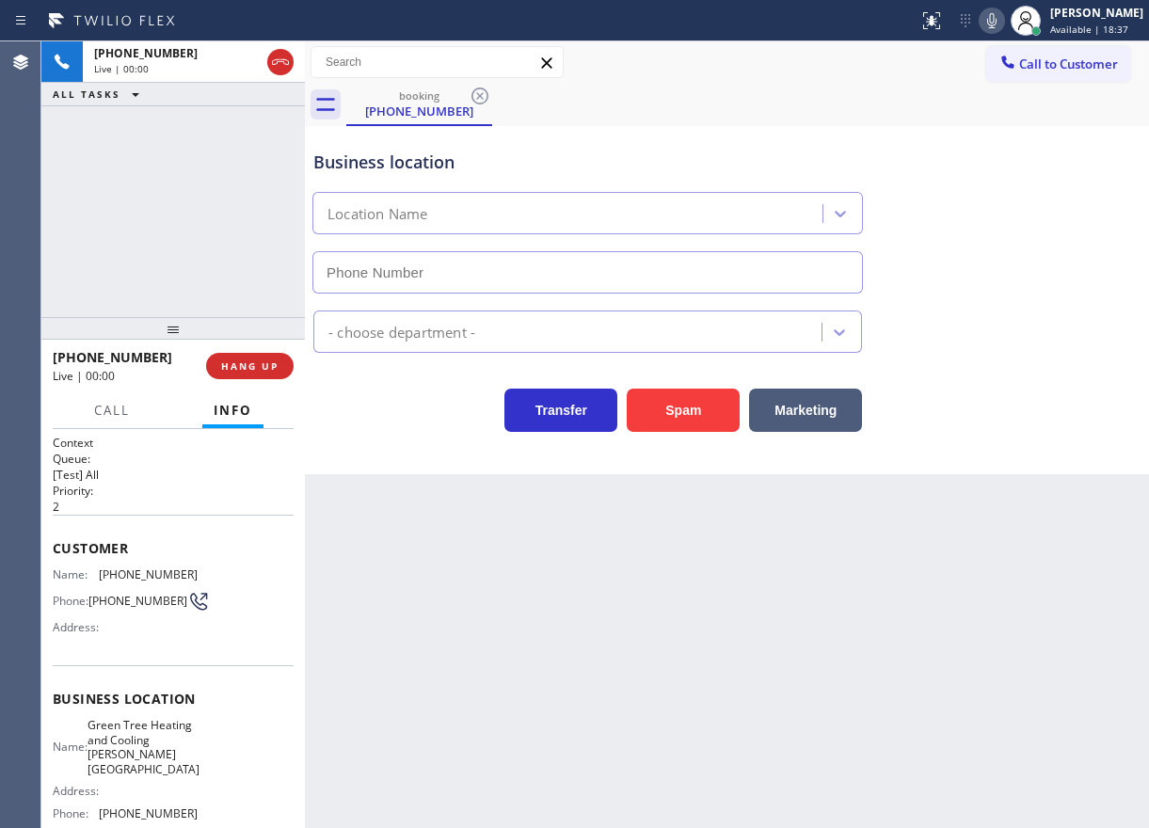
type input "(310) 361-1102"
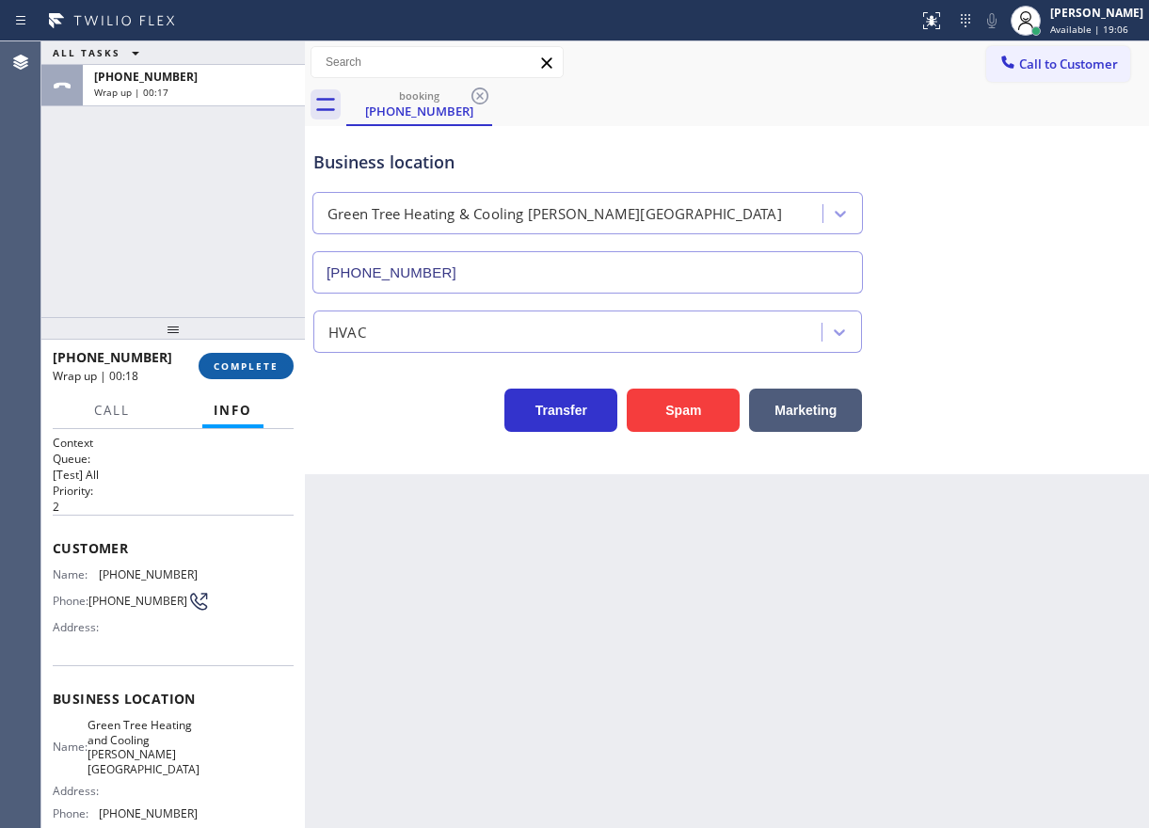
click at [252, 371] on span "COMPLETE" at bounding box center [246, 366] width 65 height 13
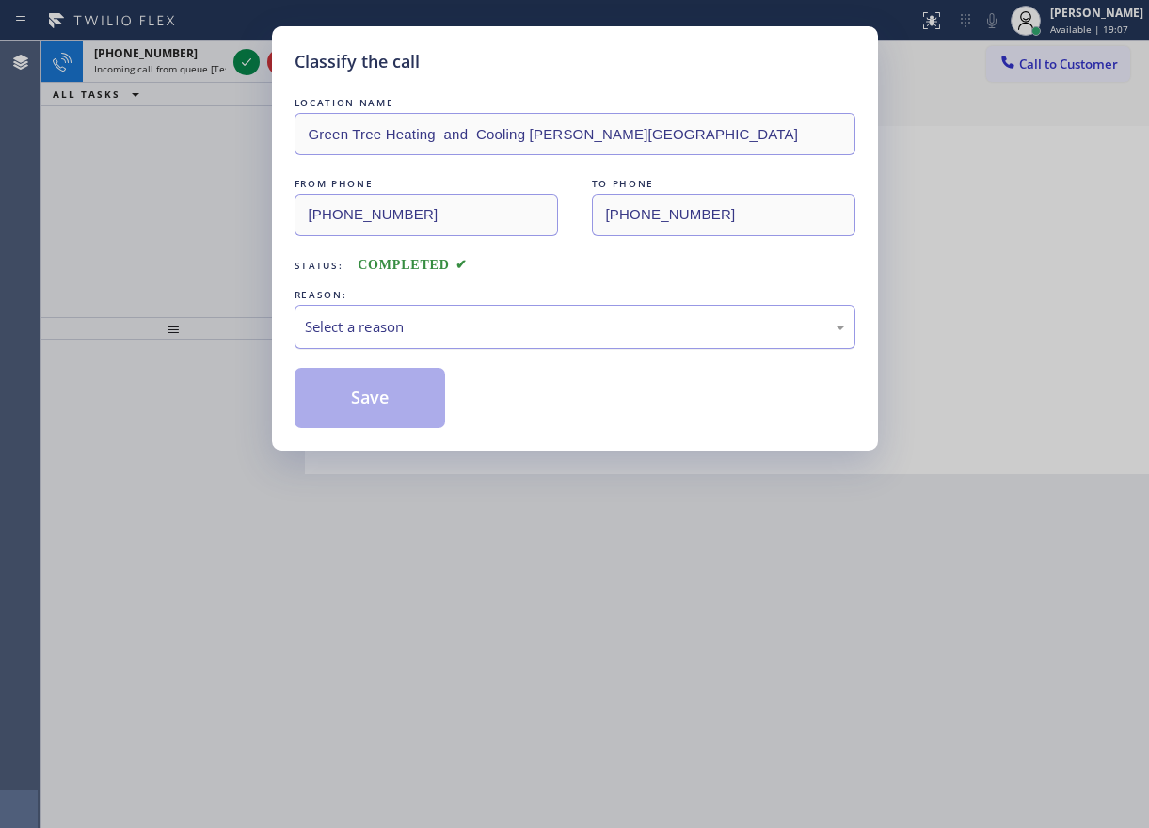
click at [469, 329] on div "Select a reason" at bounding box center [575, 327] width 540 height 22
drag, startPoint x: 380, startPoint y: 423, endPoint x: 349, endPoint y: 297, distance: 129.9
click at [380, 423] on button "Save" at bounding box center [371, 398] width 152 height 60
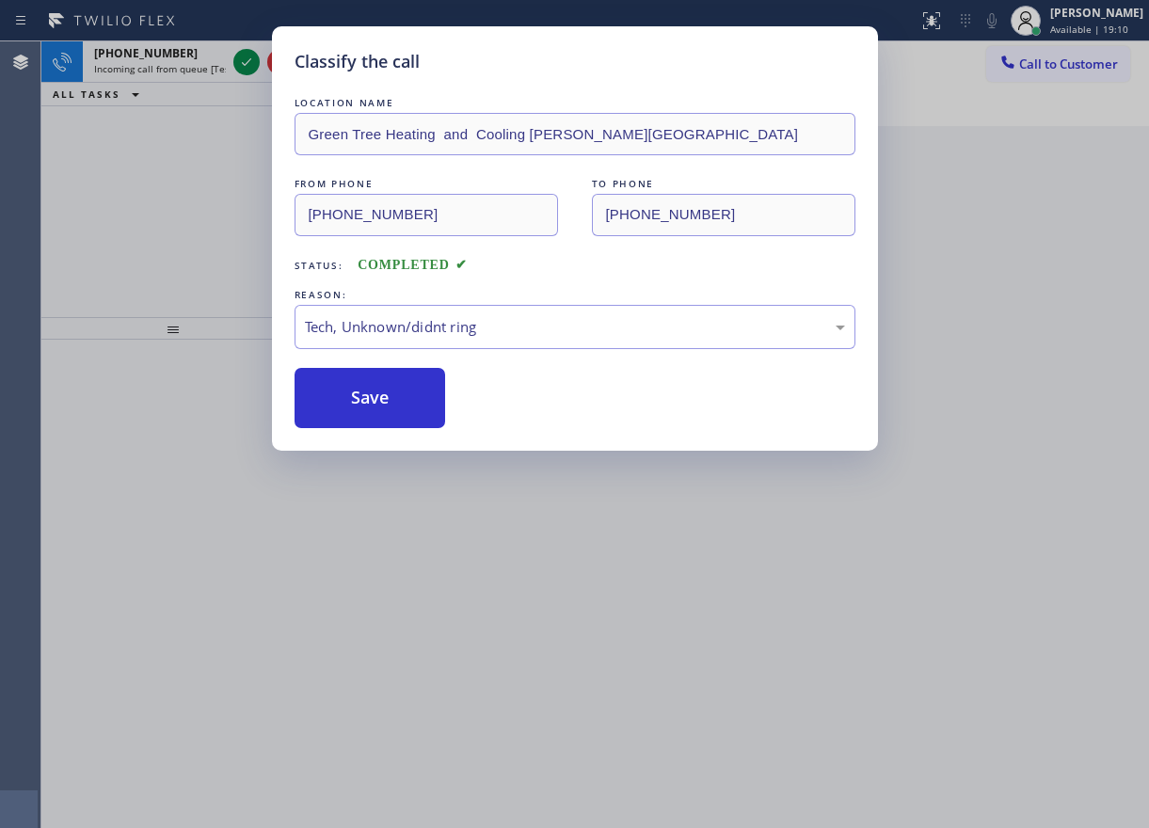
click at [242, 60] on div "Classify the call LOCATION NAME Green Tree Heating and Cooling Beverly Hills FR…" at bounding box center [574, 414] width 1149 height 828
click at [242, 60] on div "Classify the call LOCATION NAME Heating and Air Conditioning Echo Park FROM PHO…" at bounding box center [595, 434] width 1108 height 787
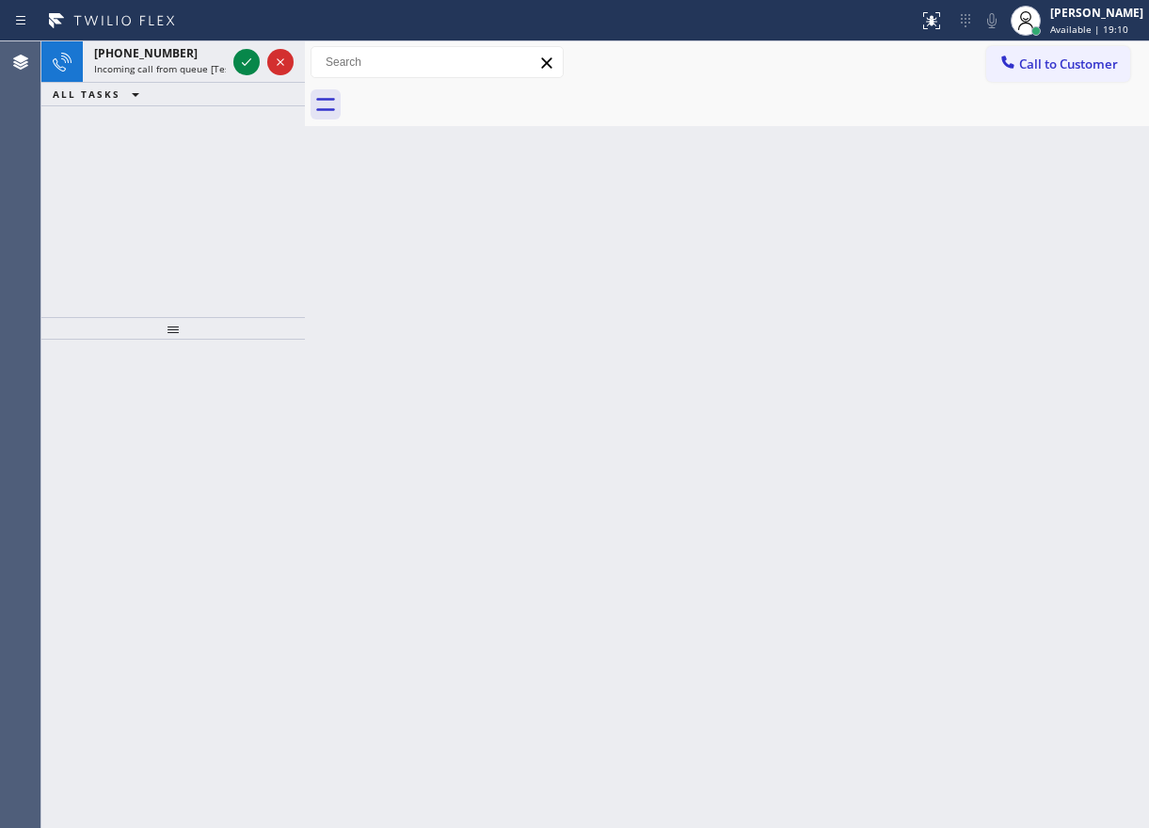
click at [242, 60] on icon at bounding box center [246, 62] width 23 height 23
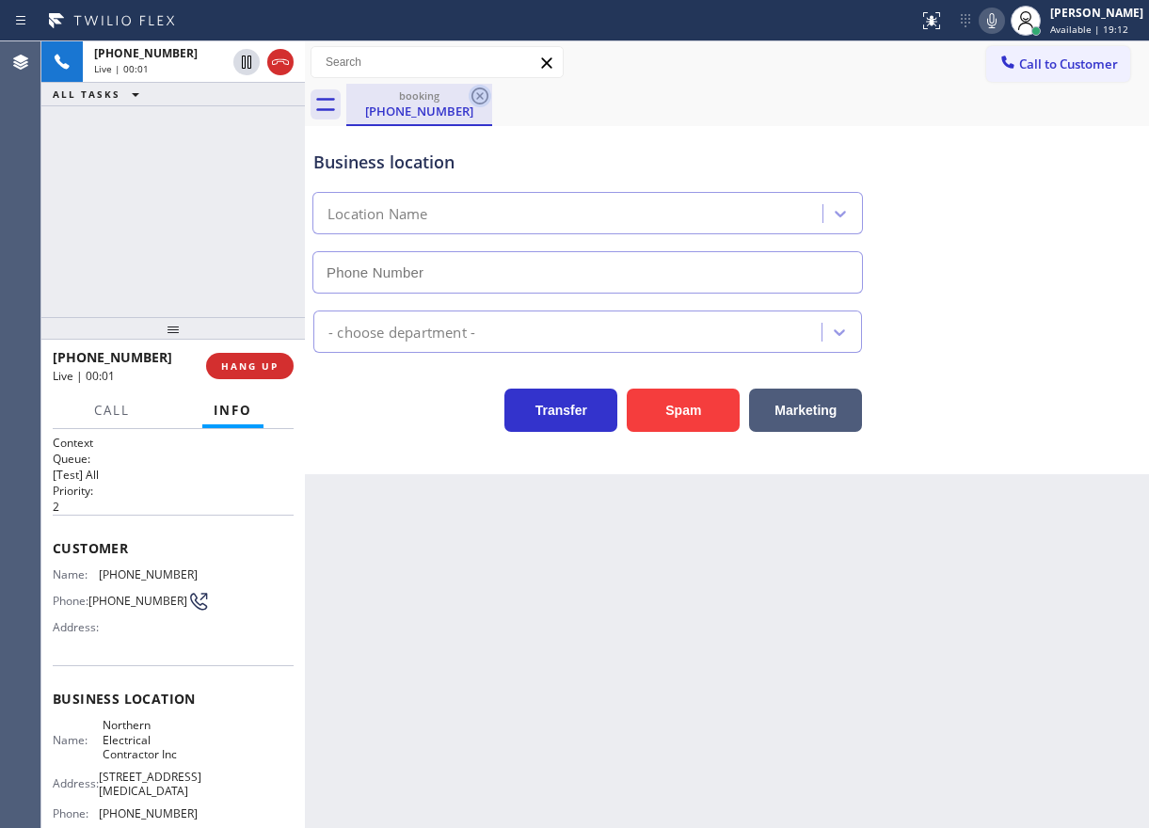
type input "(786) 981-8158"
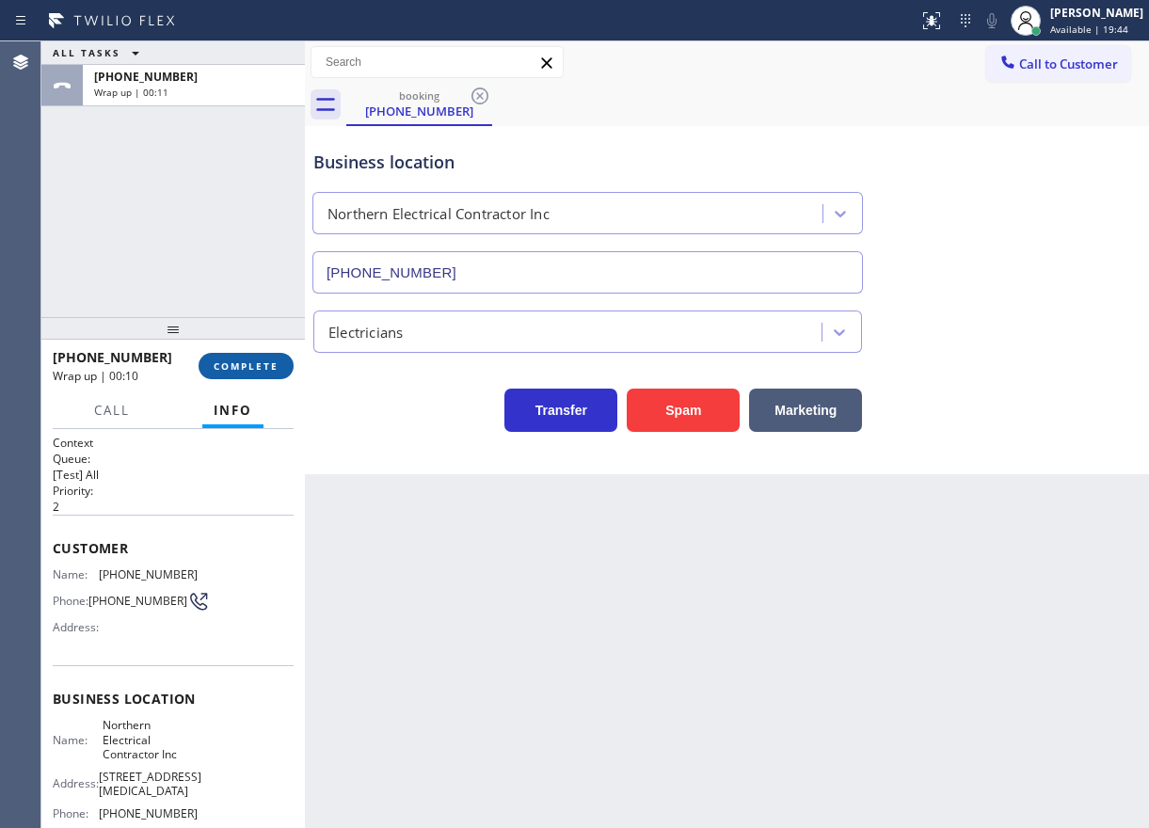
click at [234, 360] on span "COMPLETE" at bounding box center [246, 366] width 65 height 13
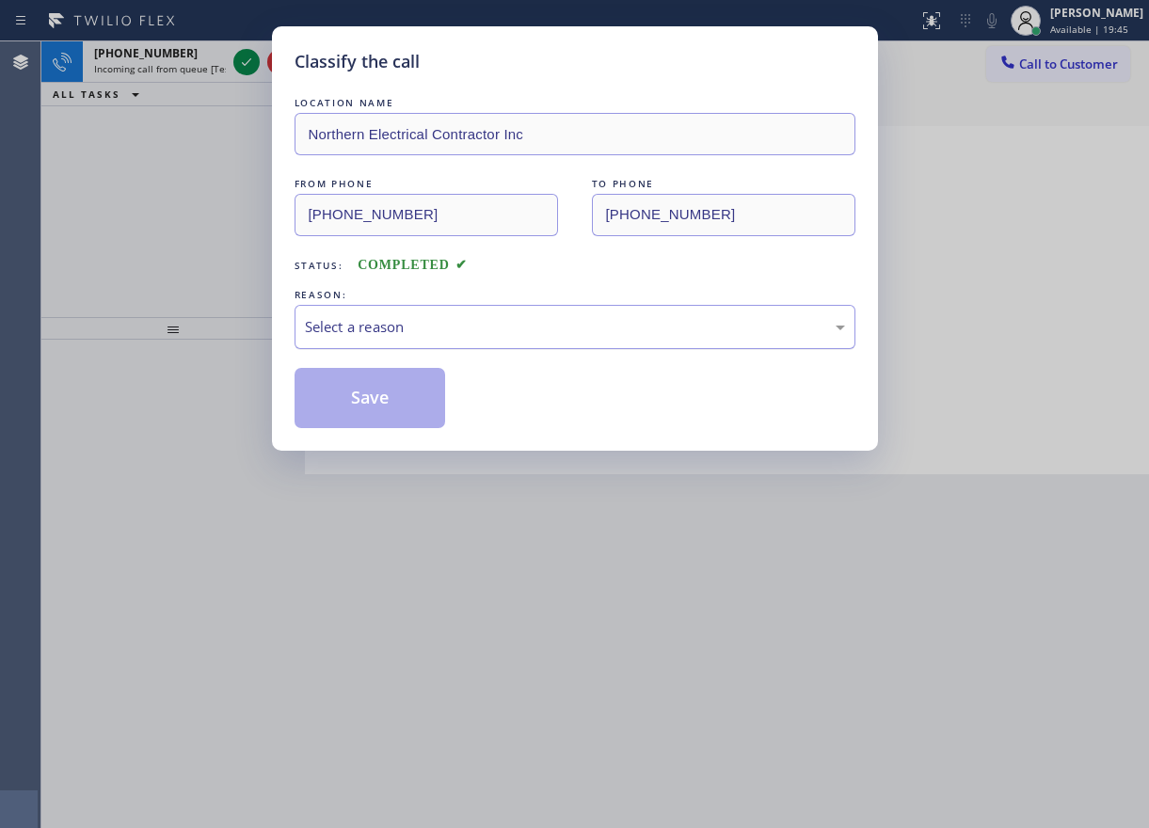
click at [486, 308] on div "Select a reason" at bounding box center [575, 327] width 561 height 44
drag, startPoint x: 364, startPoint y: 400, endPoint x: 387, endPoint y: 131, distance: 270.1
click at [364, 399] on button "Save" at bounding box center [371, 398] width 152 height 60
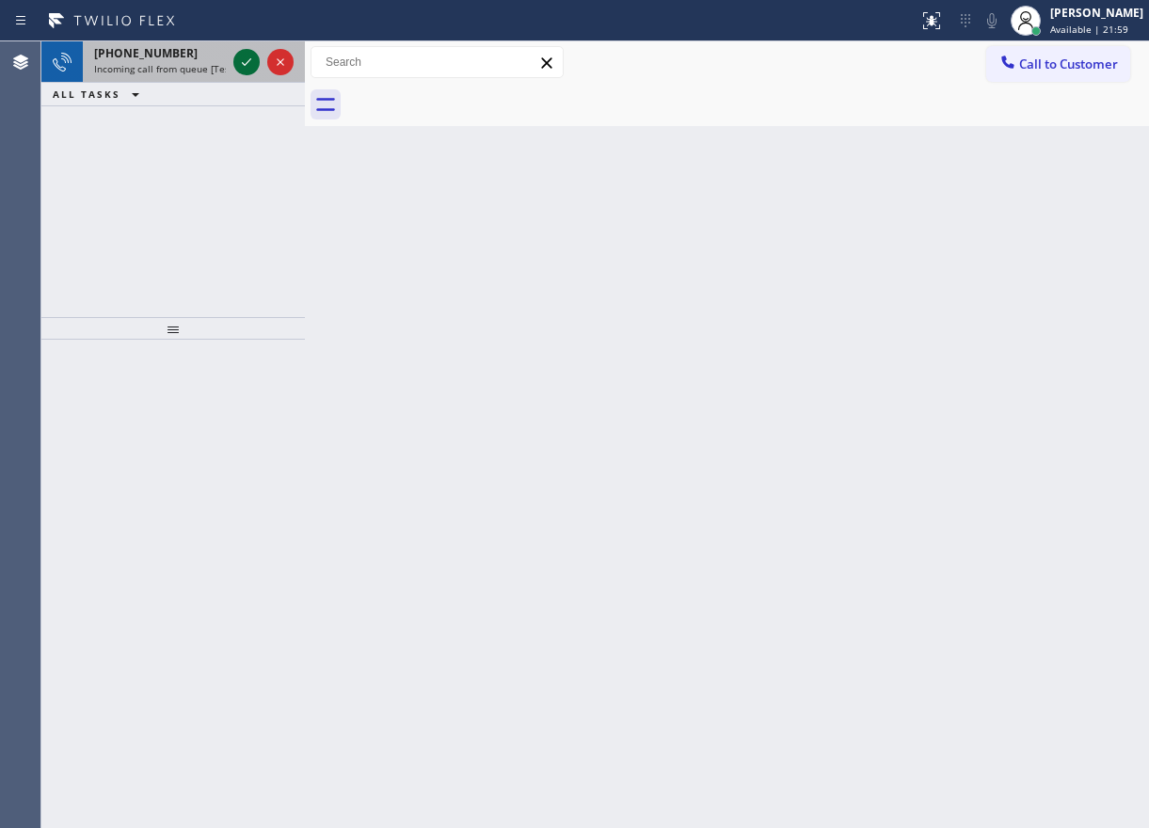
click at [239, 58] on icon at bounding box center [246, 62] width 23 height 23
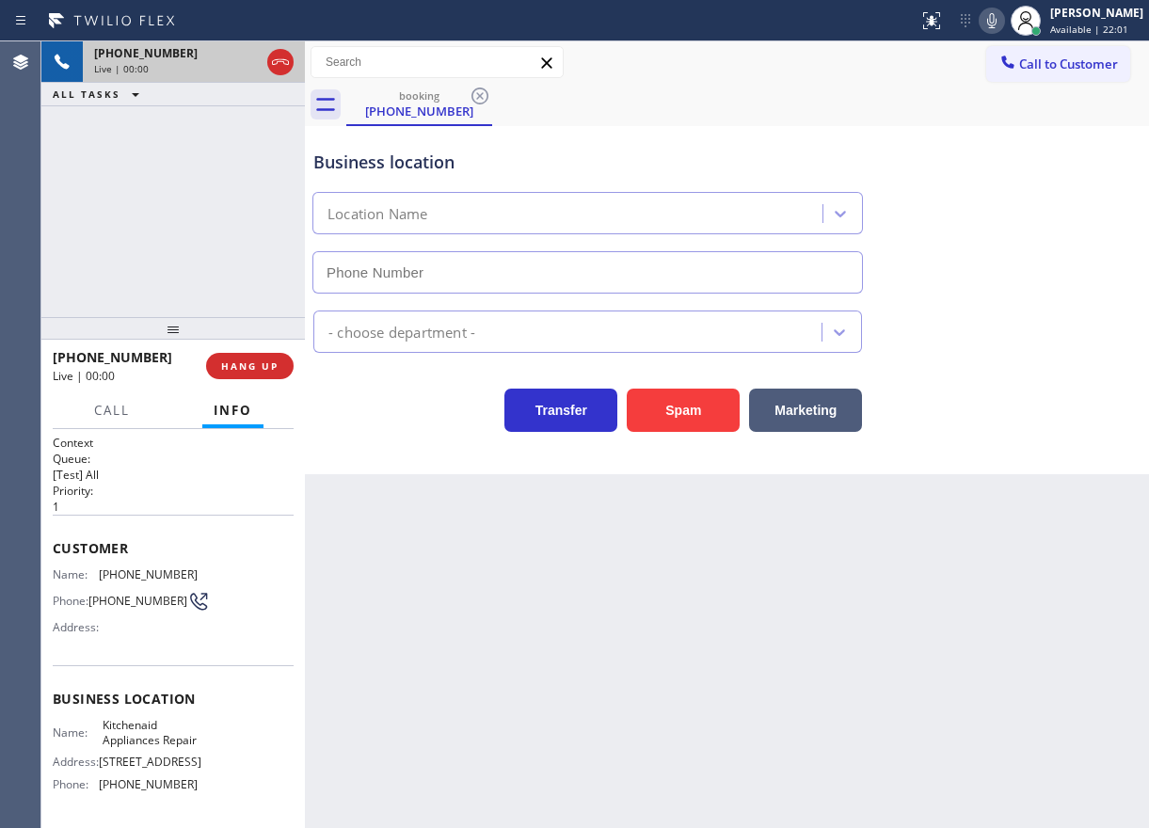
type input "[PHONE_NUMBER]"
click at [140, 739] on span "Kitchenaid Appliances Repair" at bounding box center [150, 732] width 94 height 29
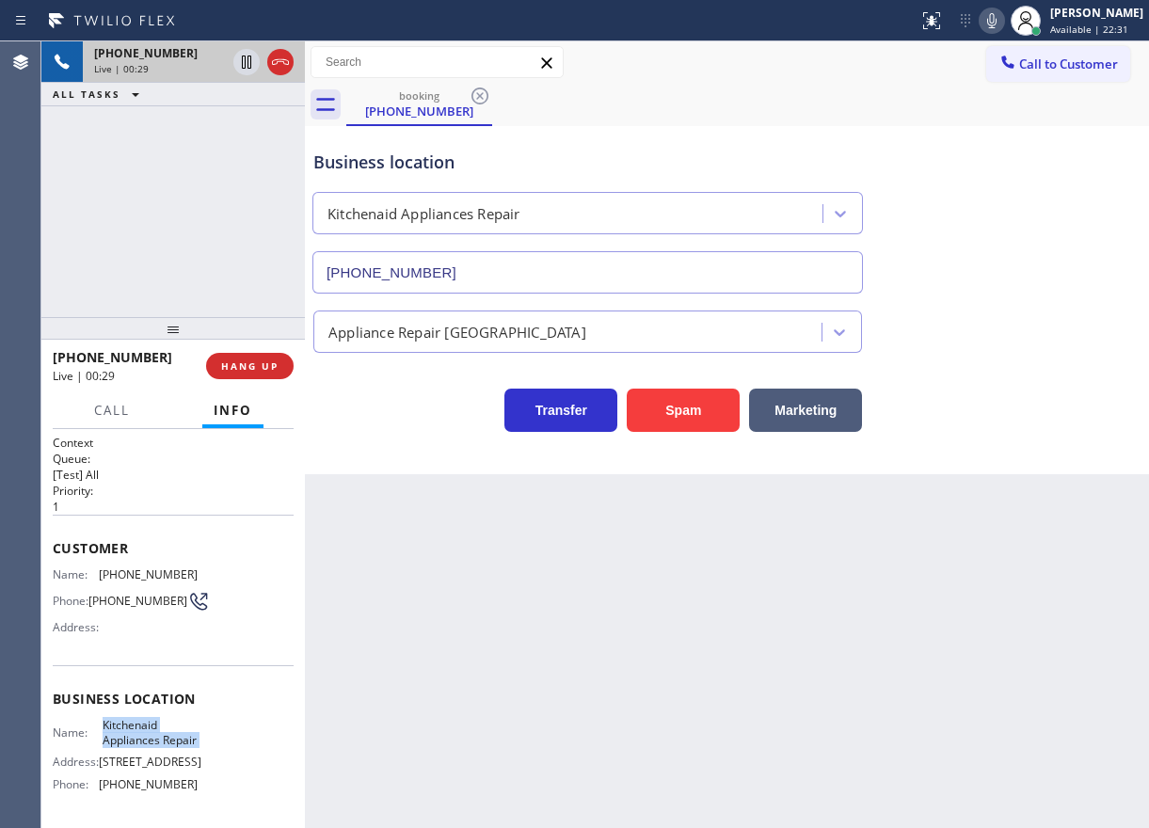
click at [140, 739] on span "Kitchenaid Appliances Repair" at bounding box center [150, 732] width 94 height 29
click at [509, 278] on input "[PHONE_NUMBER]" at bounding box center [587, 272] width 551 height 42
click at [158, 575] on span "[PHONE_NUMBER]" at bounding box center [148, 574] width 99 height 14
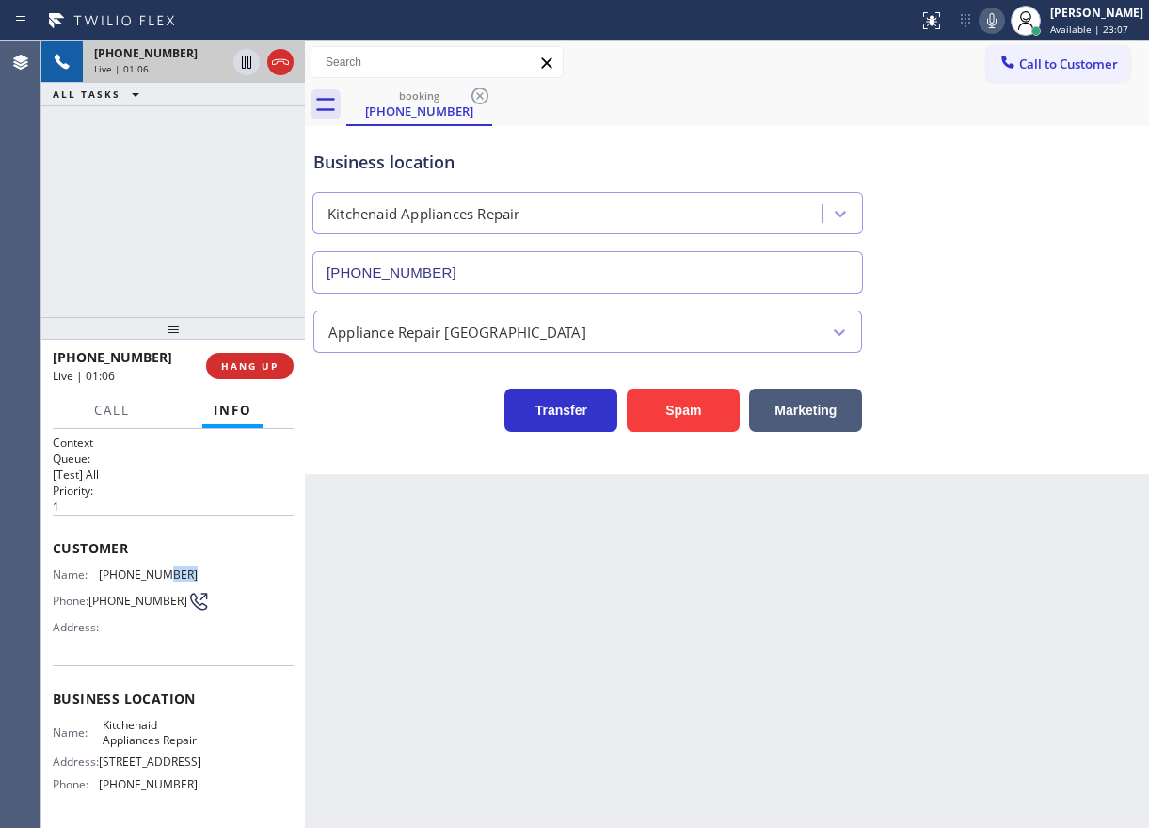
click at [158, 575] on span "[PHONE_NUMBER]" at bounding box center [148, 574] width 99 height 14
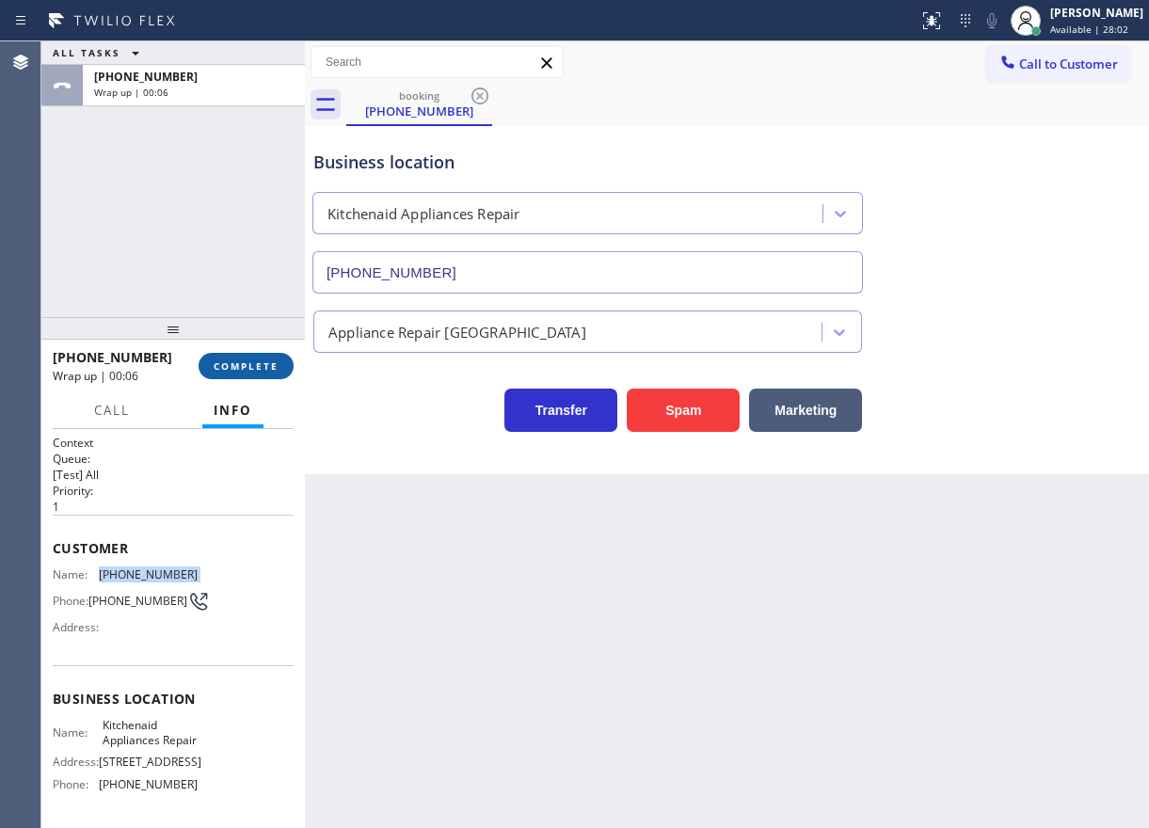
click at [256, 370] on span "COMPLETE" at bounding box center [246, 366] width 65 height 13
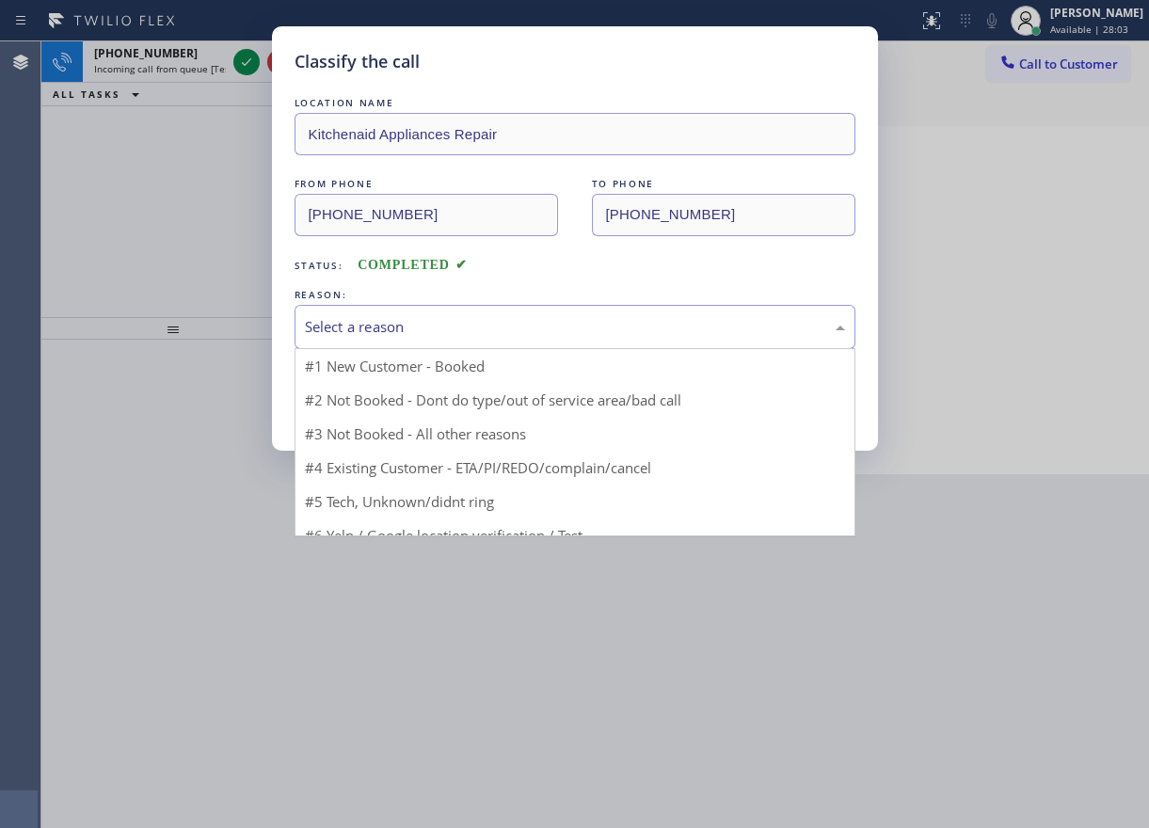
click at [376, 325] on div "Select a reason" at bounding box center [575, 327] width 540 height 22
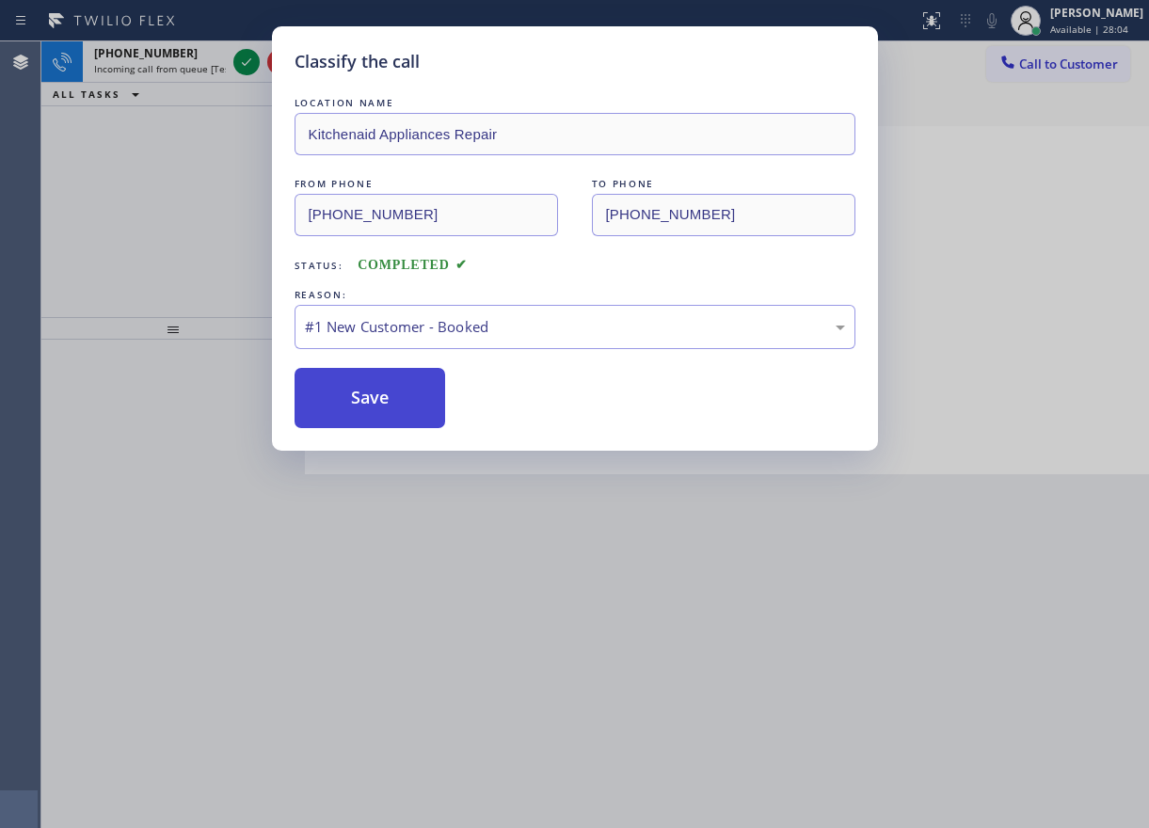
click at [368, 392] on button "Save" at bounding box center [371, 398] width 152 height 60
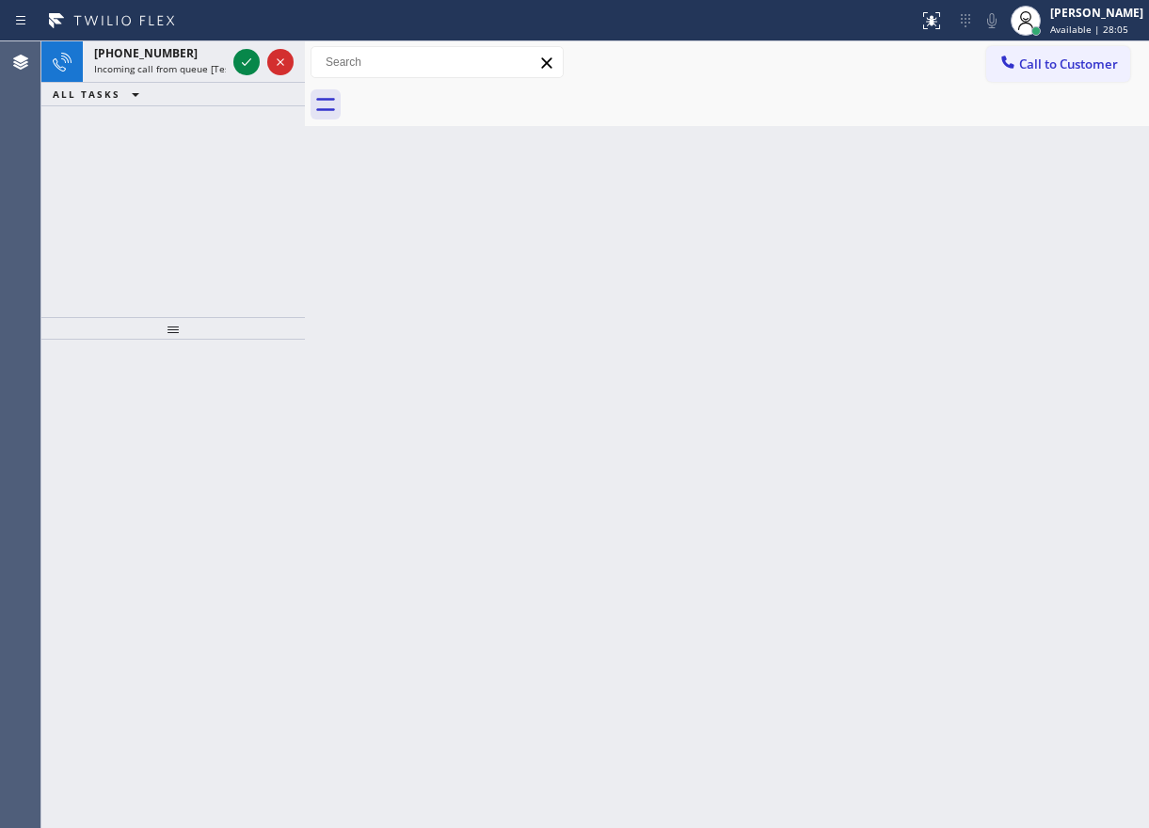
click at [239, 68] on icon at bounding box center [246, 62] width 23 height 23
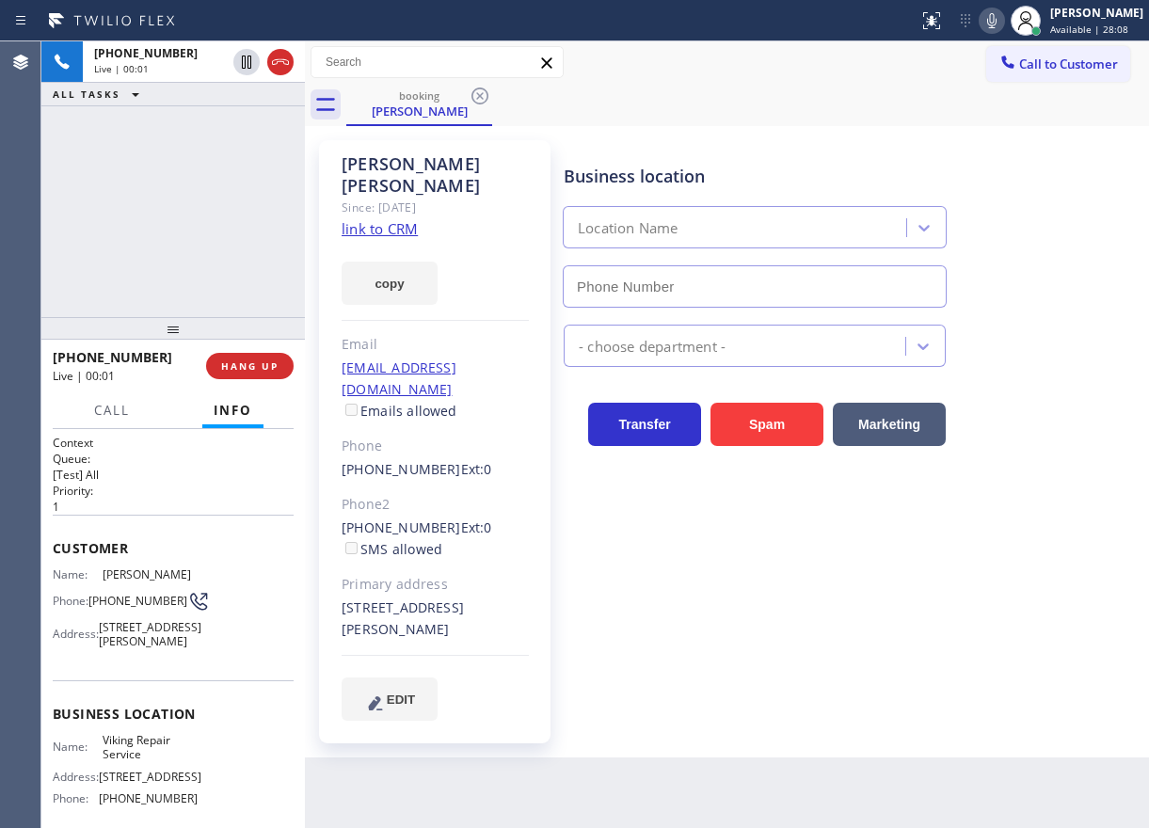
type input "(323) 416-2342"
click at [381, 219] on link "link to CRM" at bounding box center [380, 228] width 76 height 19
click at [1003, 21] on icon at bounding box center [992, 20] width 23 height 23
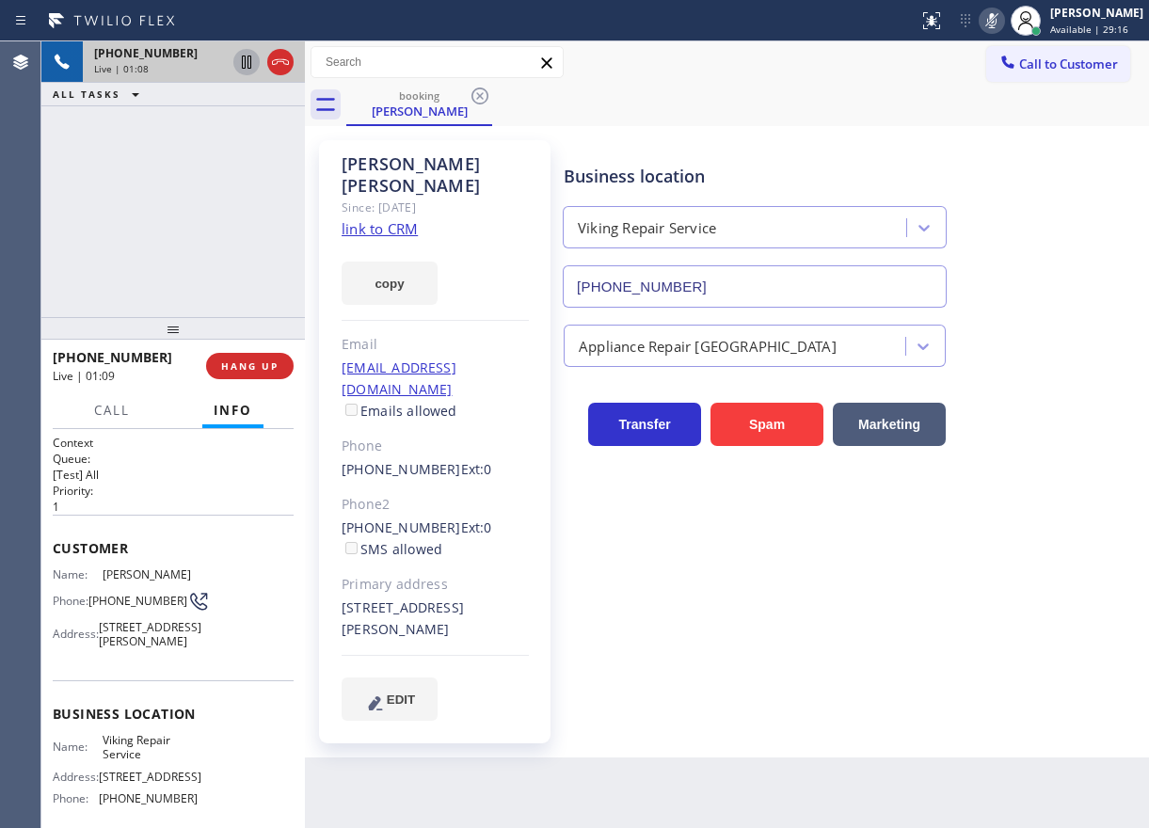
click at [241, 68] on icon at bounding box center [246, 62] width 23 height 23
click at [239, 59] on icon at bounding box center [246, 62] width 23 height 23
click at [1003, 19] on icon at bounding box center [992, 20] width 23 height 23
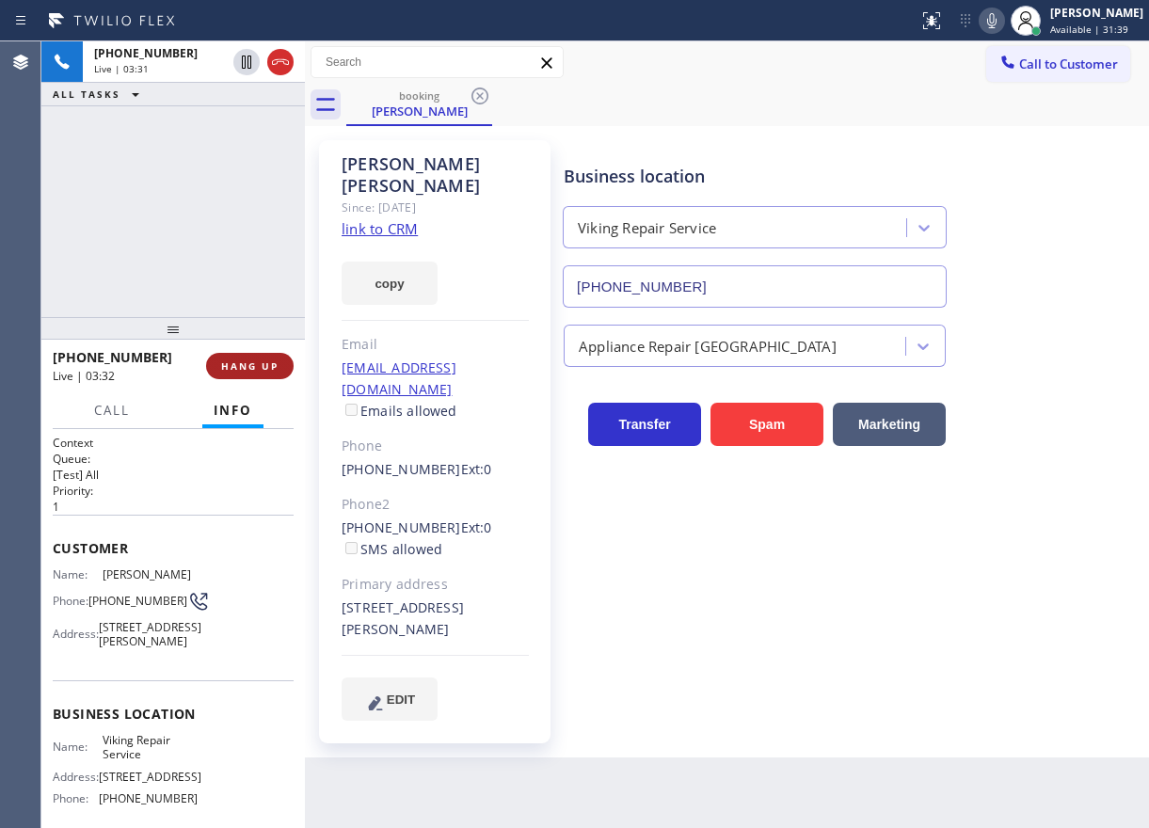
click at [252, 369] on span "HANG UP" at bounding box center [249, 366] width 57 height 13
click at [257, 370] on span "HANG UP" at bounding box center [249, 366] width 57 height 13
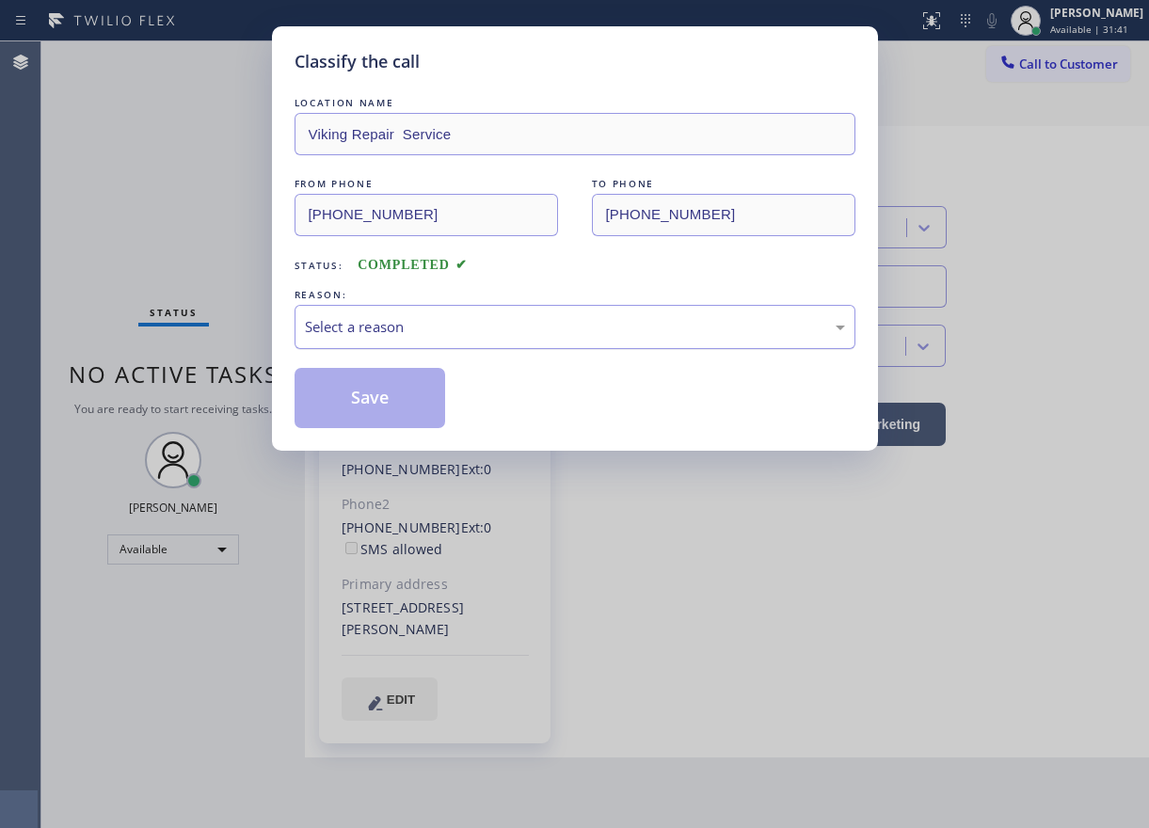
click at [374, 323] on div "Select a reason" at bounding box center [575, 327] width 540 height 22
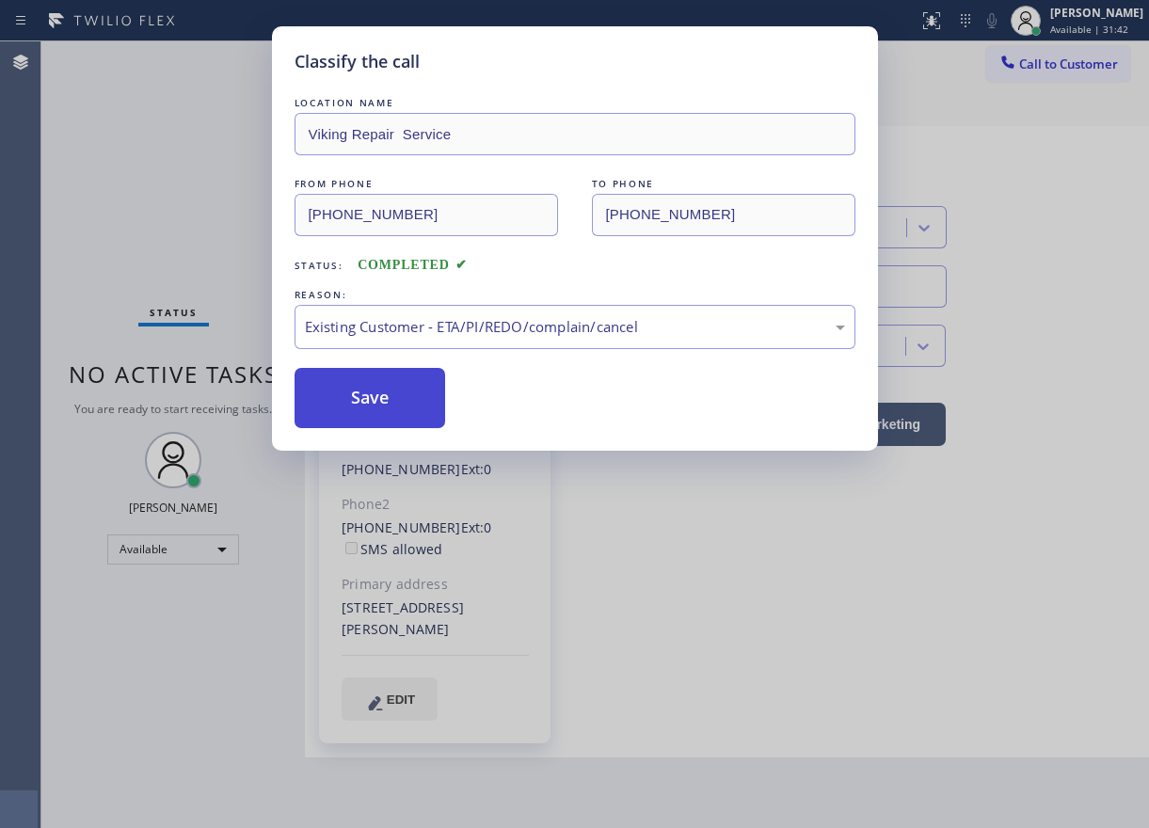
click at [376, 408] on button "Save" at bounding box center [371, 398] width 152 height 60
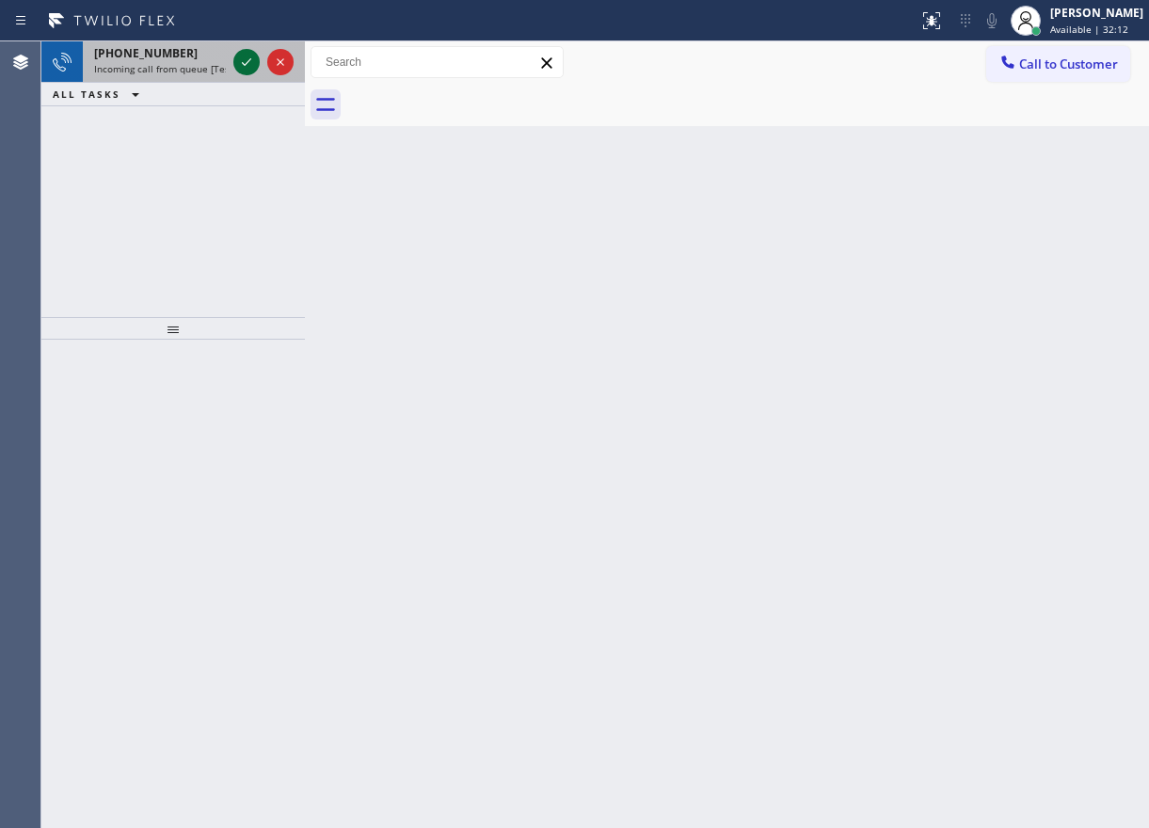
click at [243, 60] on icon at bounding box center [246, 62] width 23 height 23
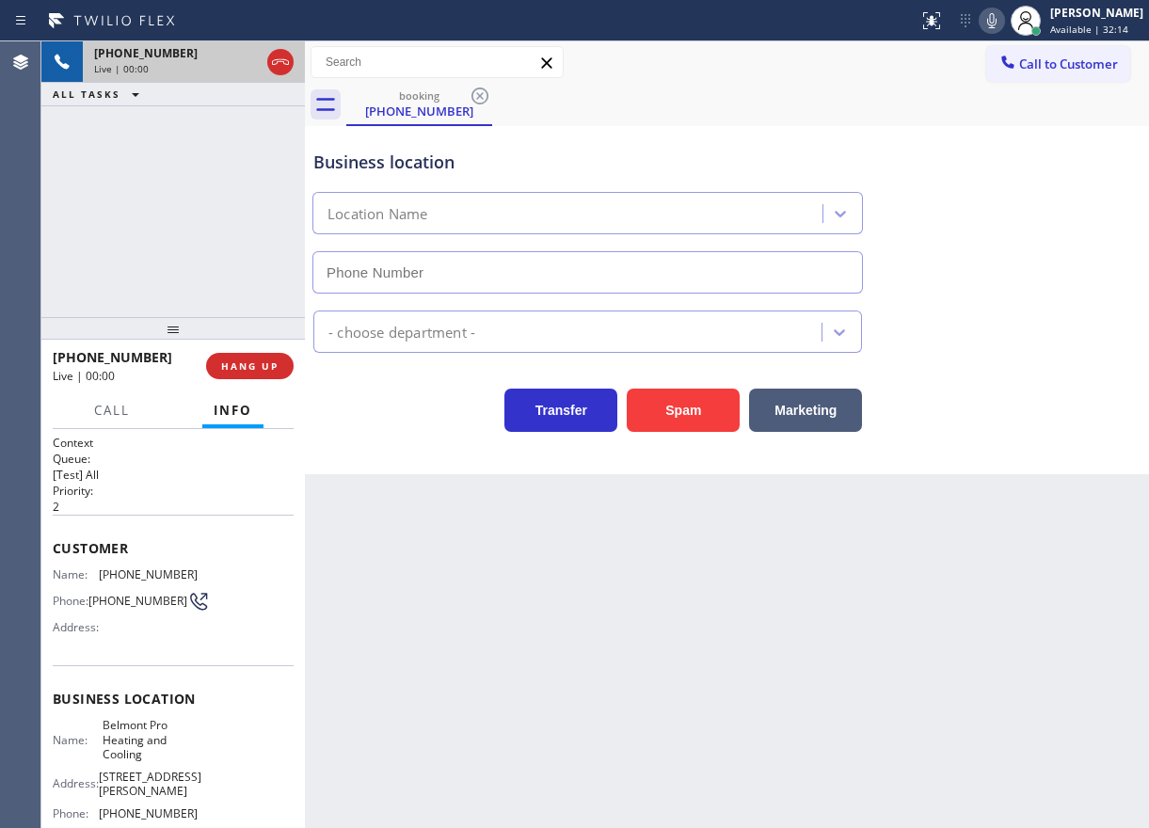
type input "(650) 684-5478"
click at [270, 372] on span "HANG UP" at bounding box center [249, 366] width 57 height 13
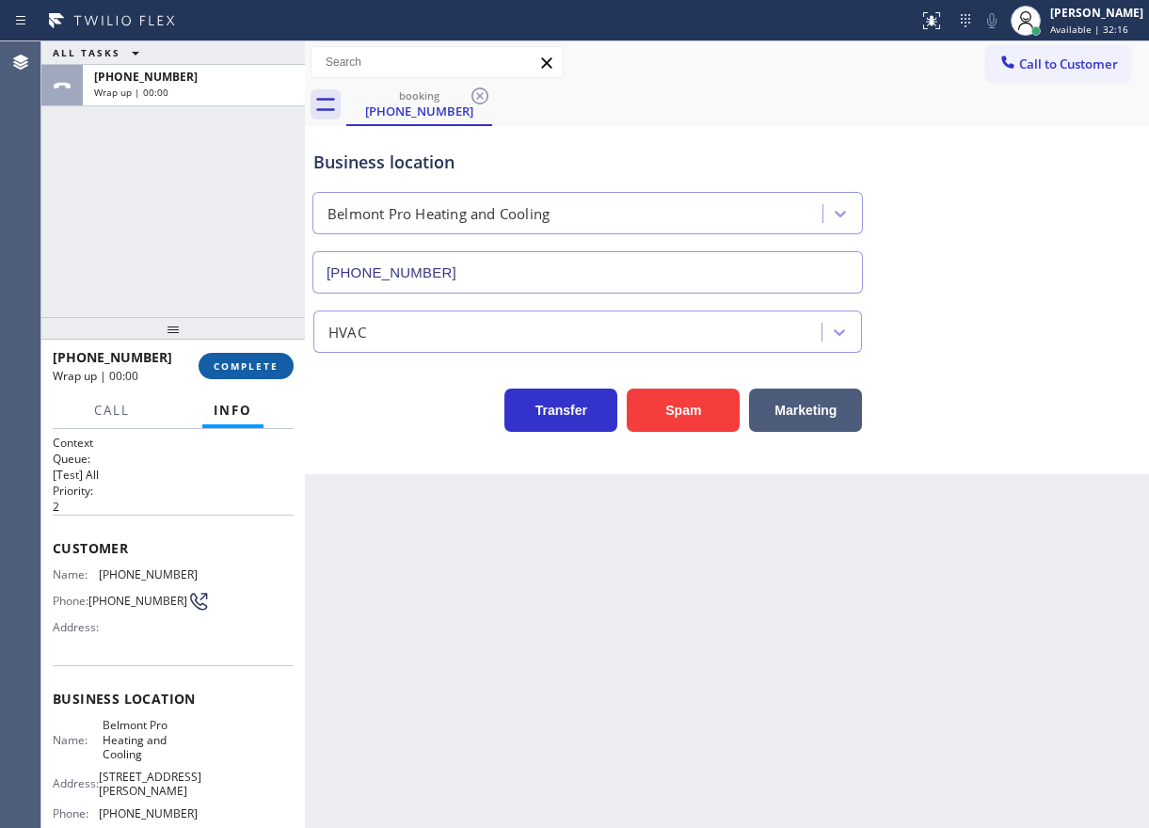
click at [270, 372] on span "COMPLETE" at bounding box center [246, 366] width 65 height 13
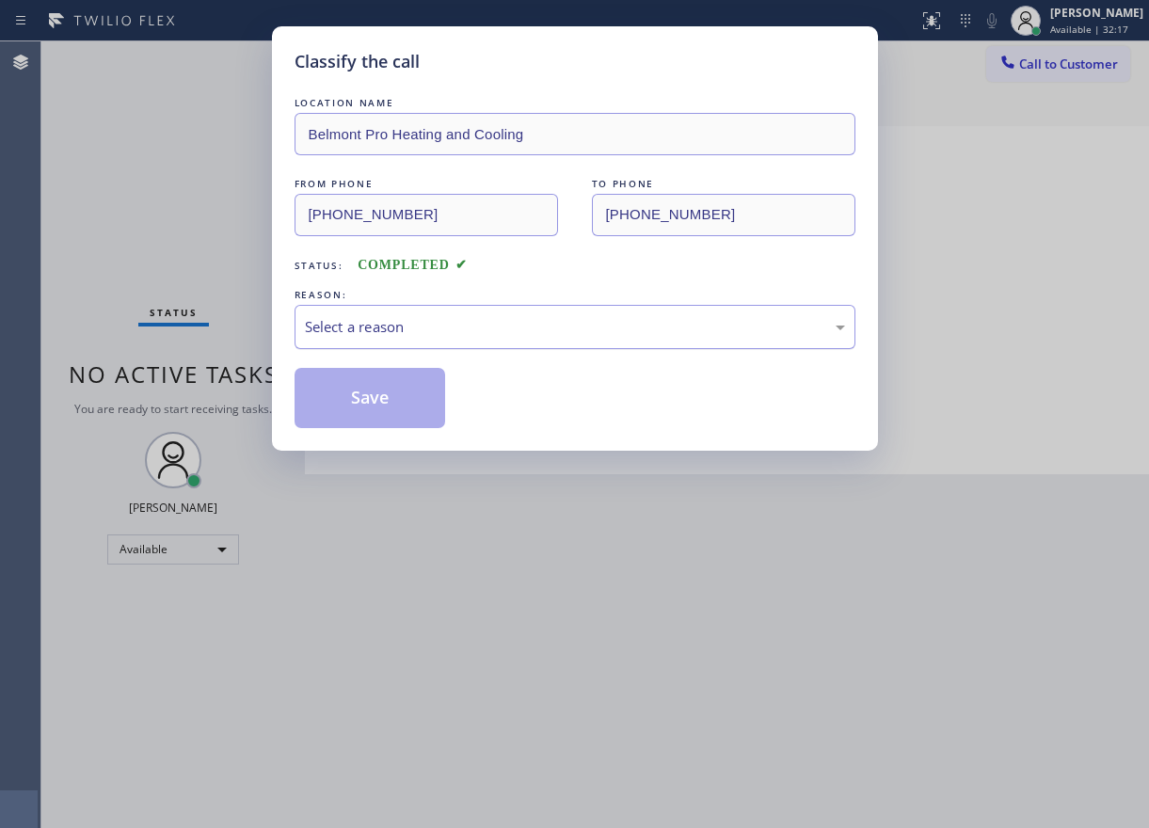
click at [418, 329] on div "Select a reason" at bounding box center [575, 327] width 540 height 22
click at [394, 398] on button "Save" at bounding box center [371, 398] width 152 height 60
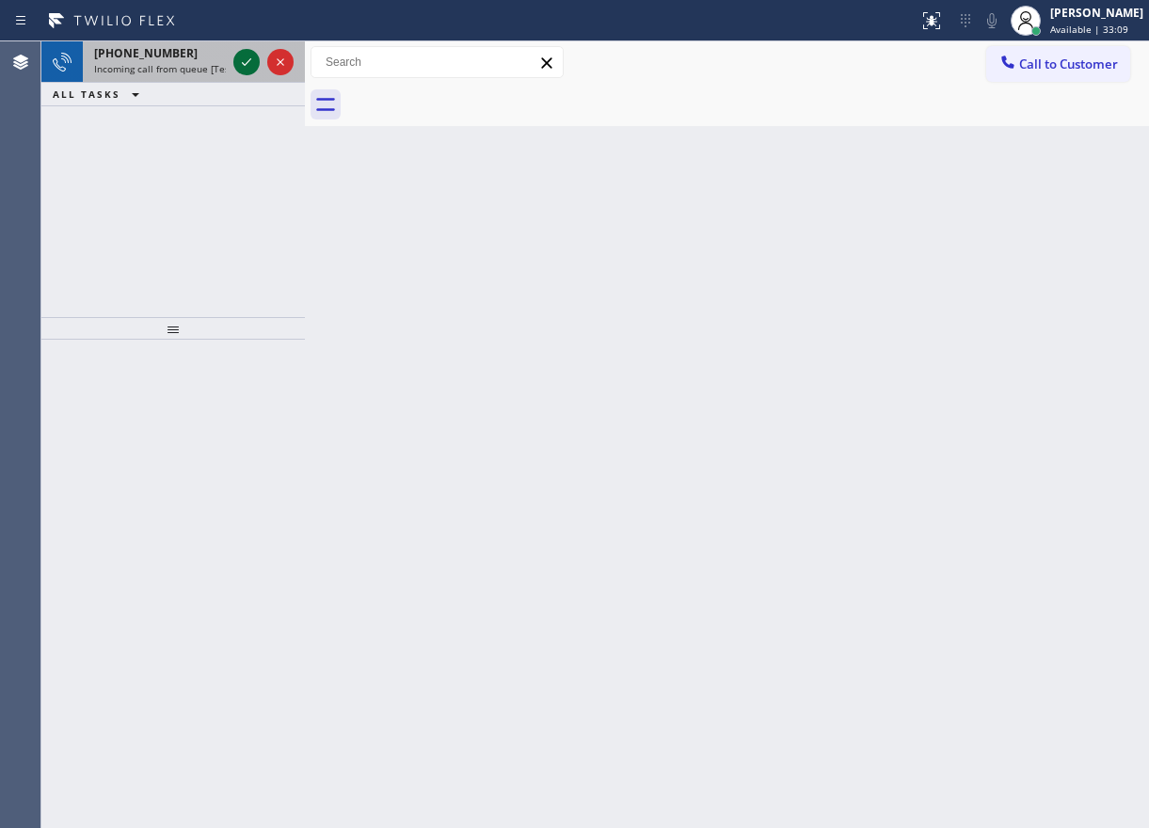
click at [241, 57] on icon at bounding box center [246, 62] width 23 height 23
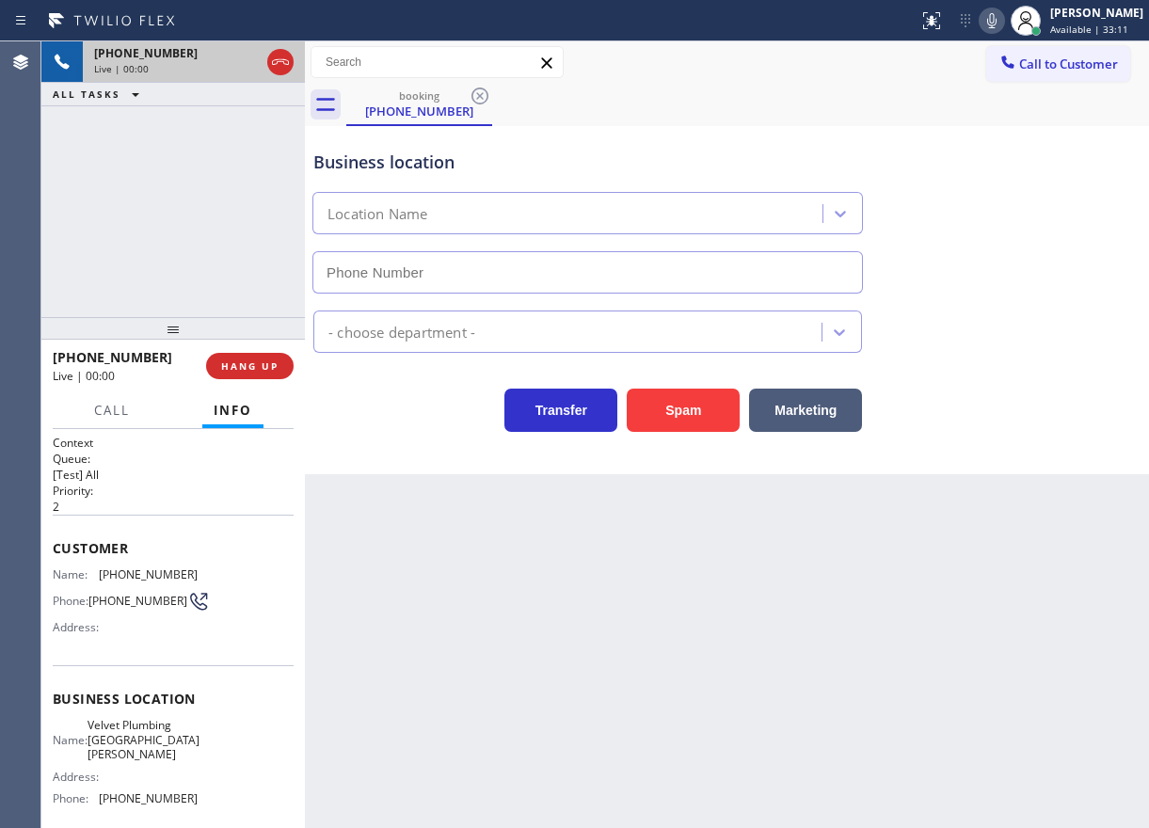
type input "(408) 549-2416"
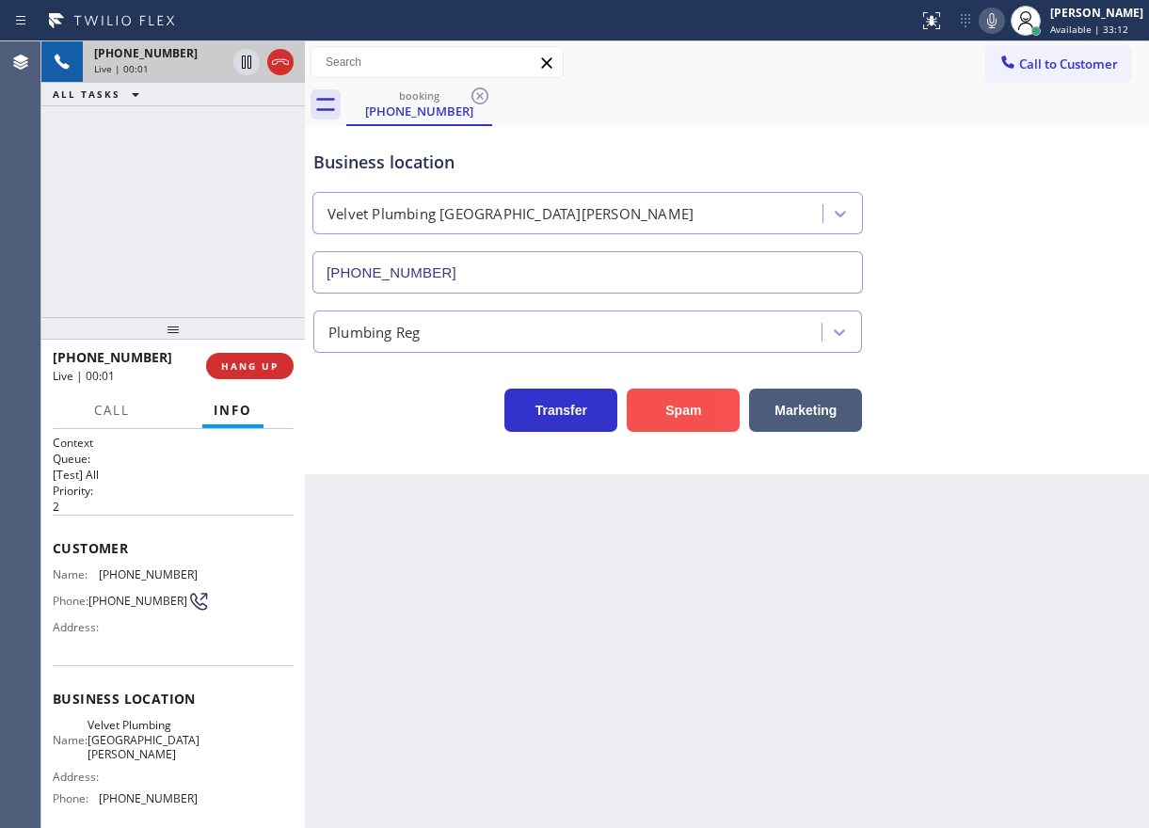
click at [696, 397] on button "Spam" at bounding box center [683, 410] width 113 height 43
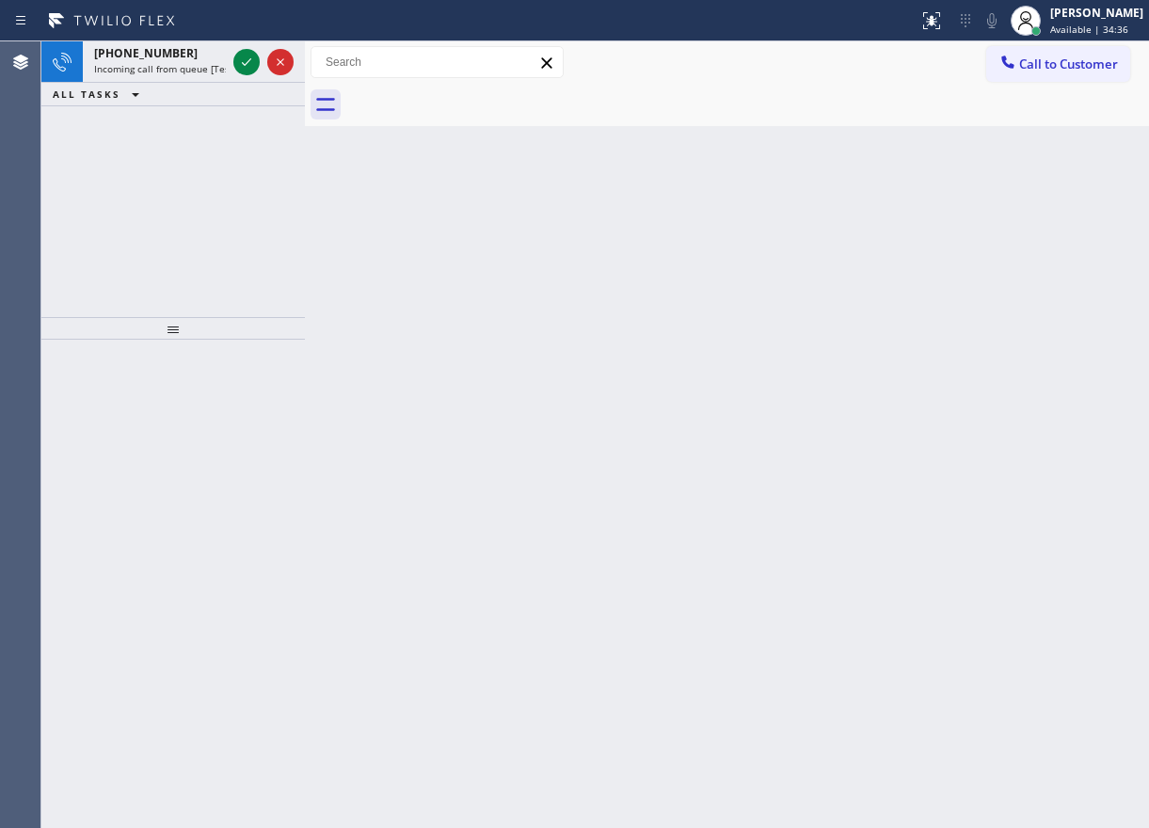
drag, startPoint x: 977, startPoint y: 201, endPoint x: 867, endPoint y: 215, distance: 110.9
click at [976, 202] on div "Back to Dashboard Change Sender ID Customers Technicians Select a contact Outbo…" at bounding box center [727, 434] width 844 height 787
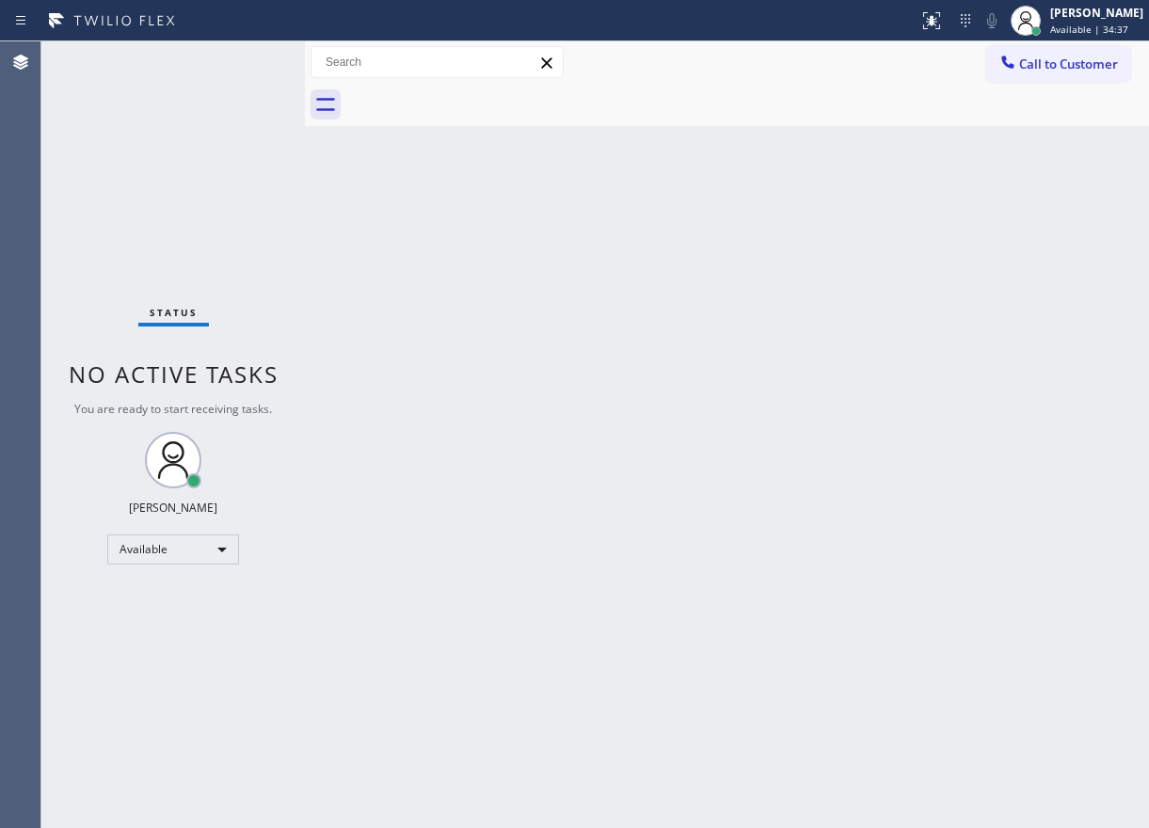
click at [241, 63] on div "Status No active tasks You are ready to start receiving tasks. [PERSON_NAME] Av…" at bounding box center [173, 434] width 264 height 787
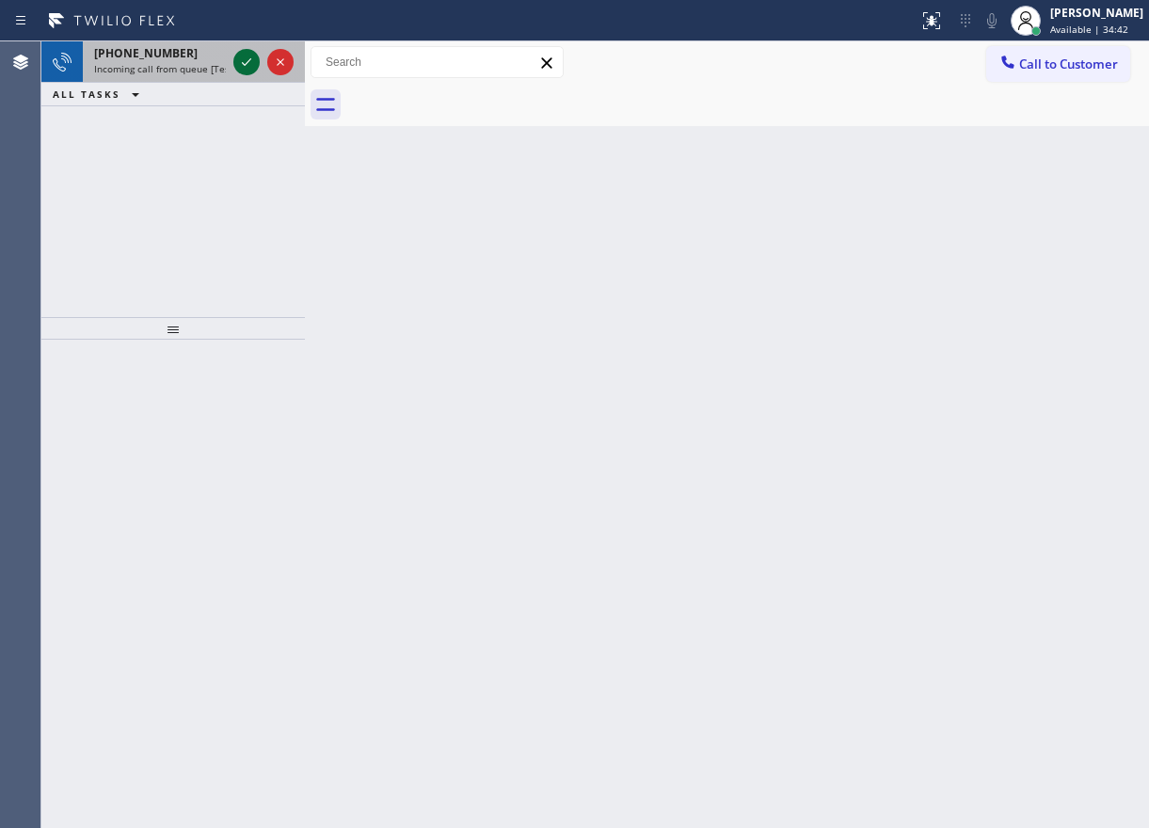
click at [241, 63] on icon at bounding box center [246, 62] width 23 height 23
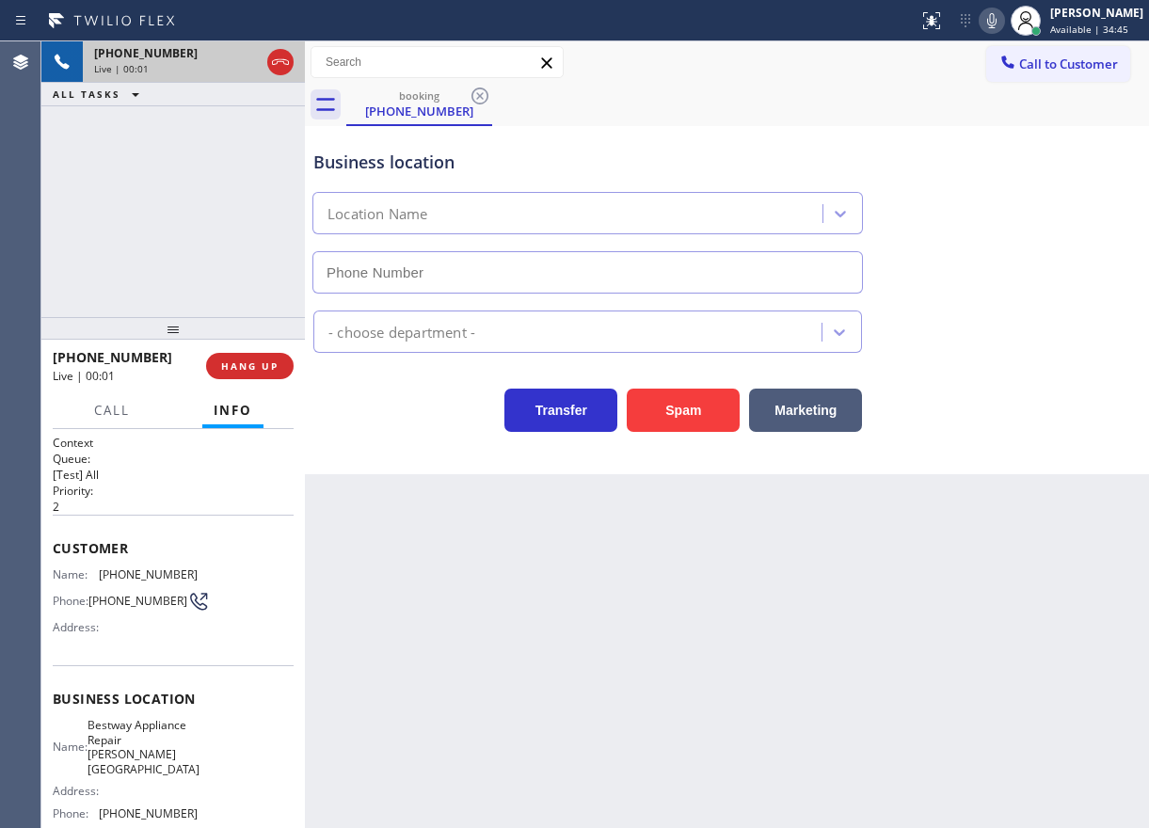
type input "(310) 362-9094"
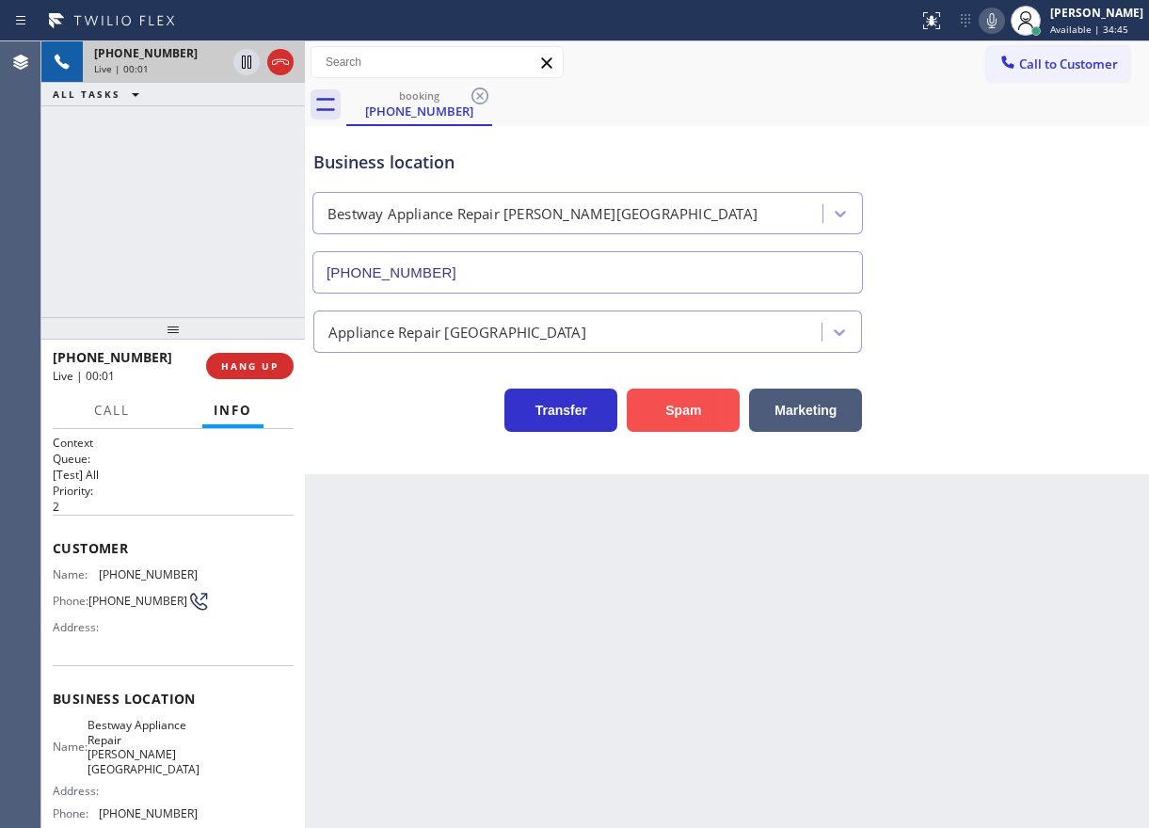
click at [713, 417] on button "Spam" at bounding box center [683, 410] width 113 height 43
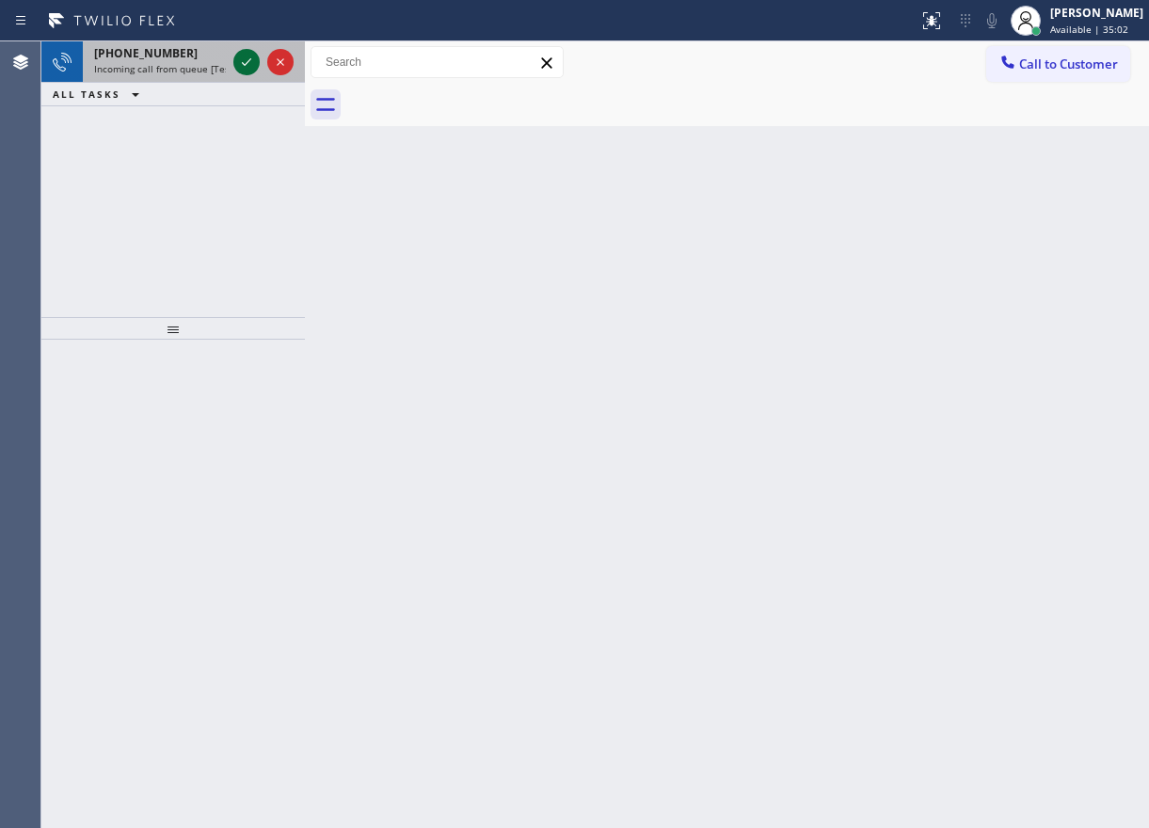
click at [238, 65] on icon at bounding box center [246, 62] width 23 height 23
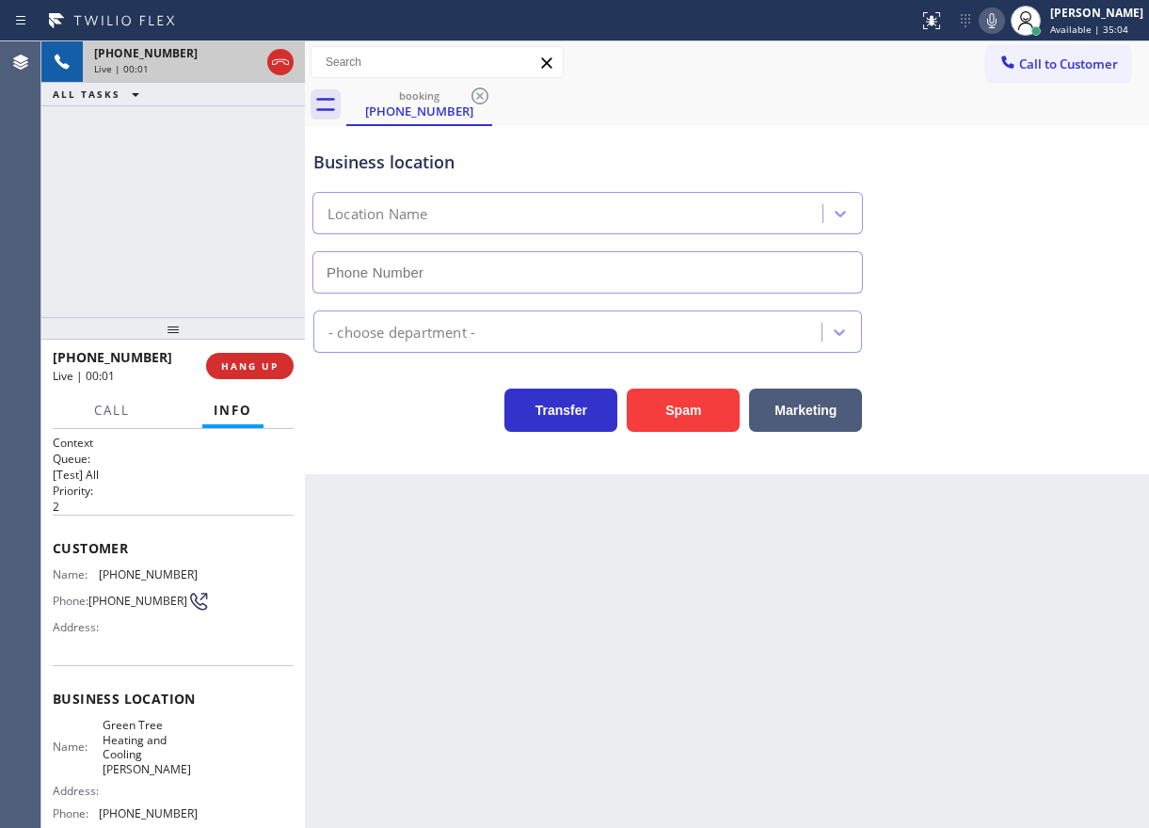
type input "(657) 255-5488"
click at [163, 784] on div "Address:" at bounding box center [125, 791] width 145 height 14
click at [168, 759] on span "Green Tree Heating and Cooling Stanton" at bounding box center [150, 747] width 94 height 58
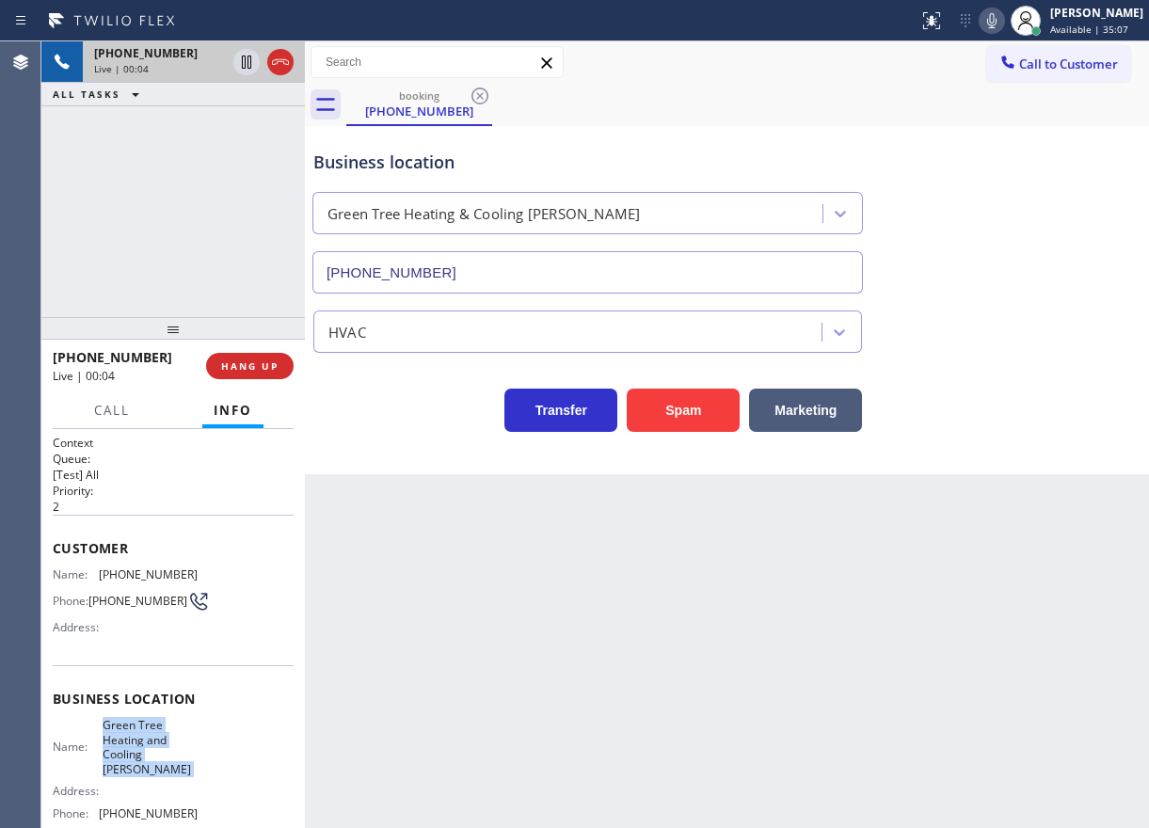
click at [168, 759] on span "Green Tree Heating and Cooling Stanton" at bounding box center [150, 747] width 94 height 58
click at [491, 249] on div "(657) 255-5488" at bounding box center [588, 269] width 558 height 50
click at [495, 265] on input "(657) 255-5488" at bounding box center [587, 272] width 551 height 42
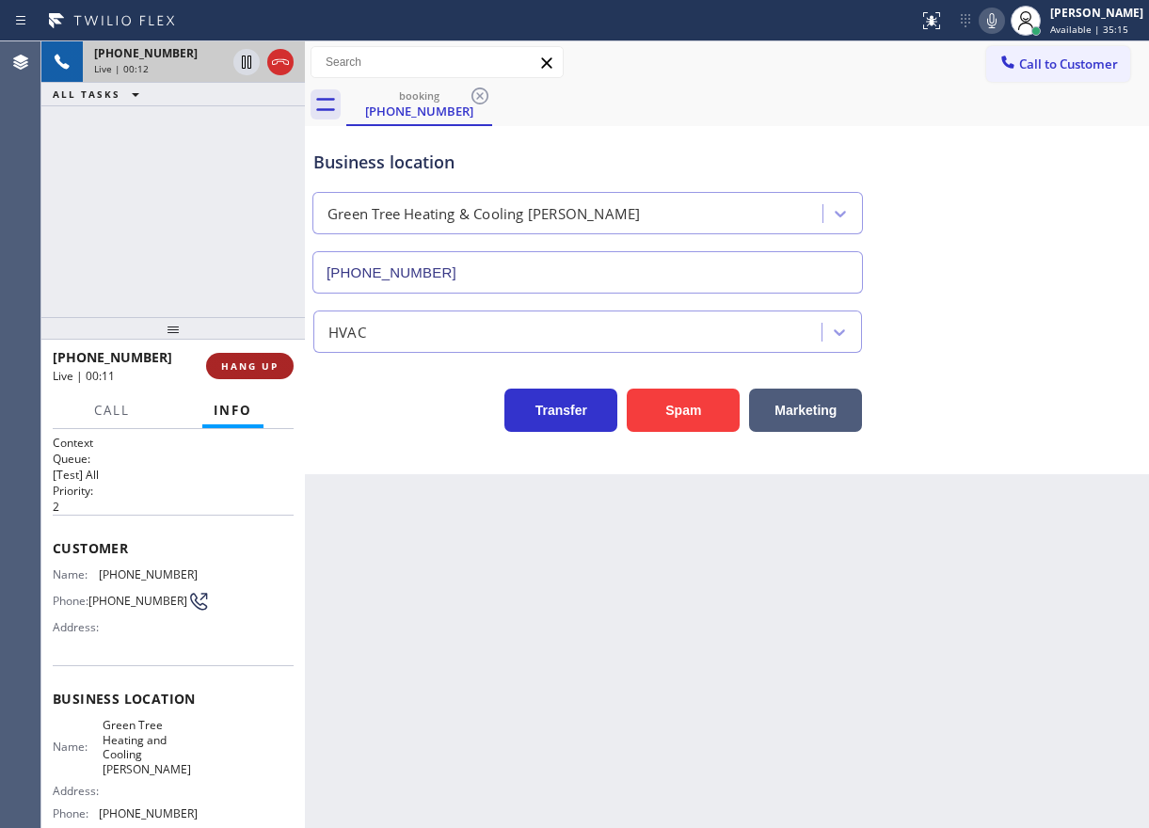
click at [227, 360] on span "HANG UP" at bounding box center [249, 366] width 57 height 13
click at [228, 360] on span "HANG UP" at bounding box center [249, 366] width 57 height 13
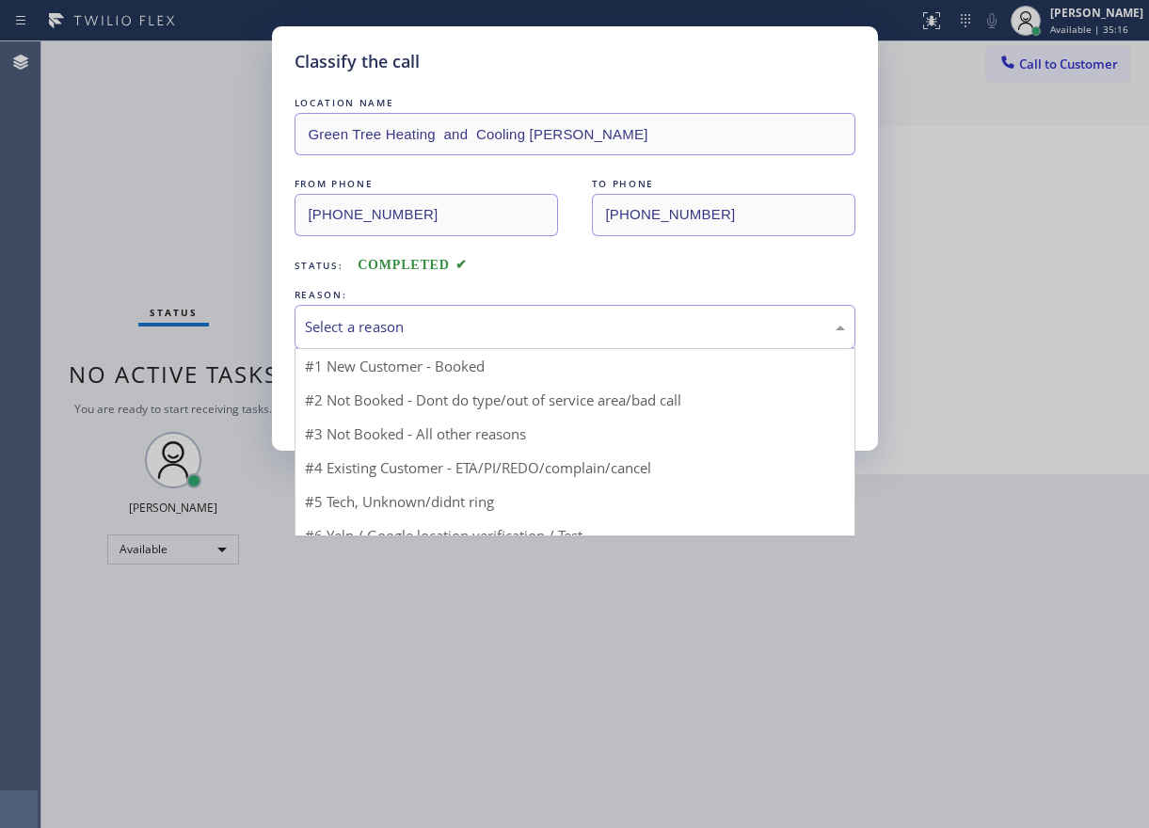
click at [437, 330] on div "Select a reason" at bounding box center [575, 327] width 540 height 22
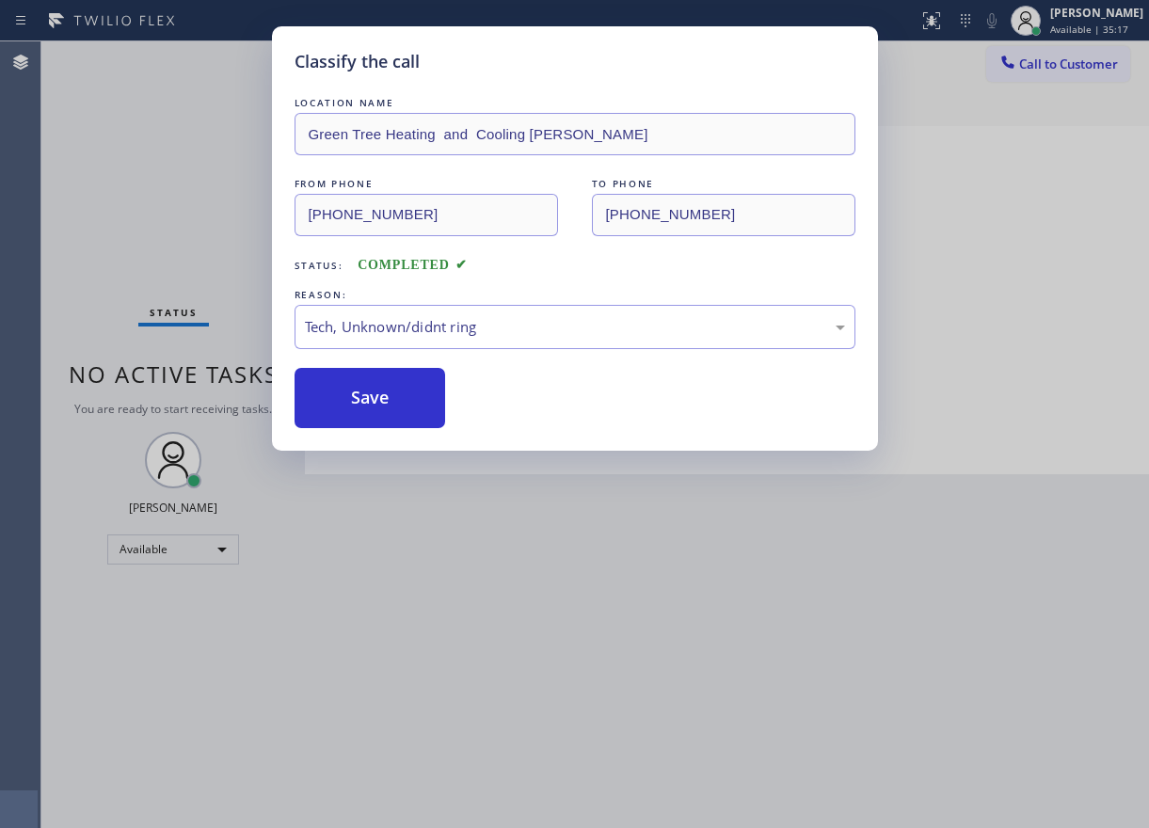
click at [407, 385] on button "Save" at bounding box center [371, 398] width 152 height 60
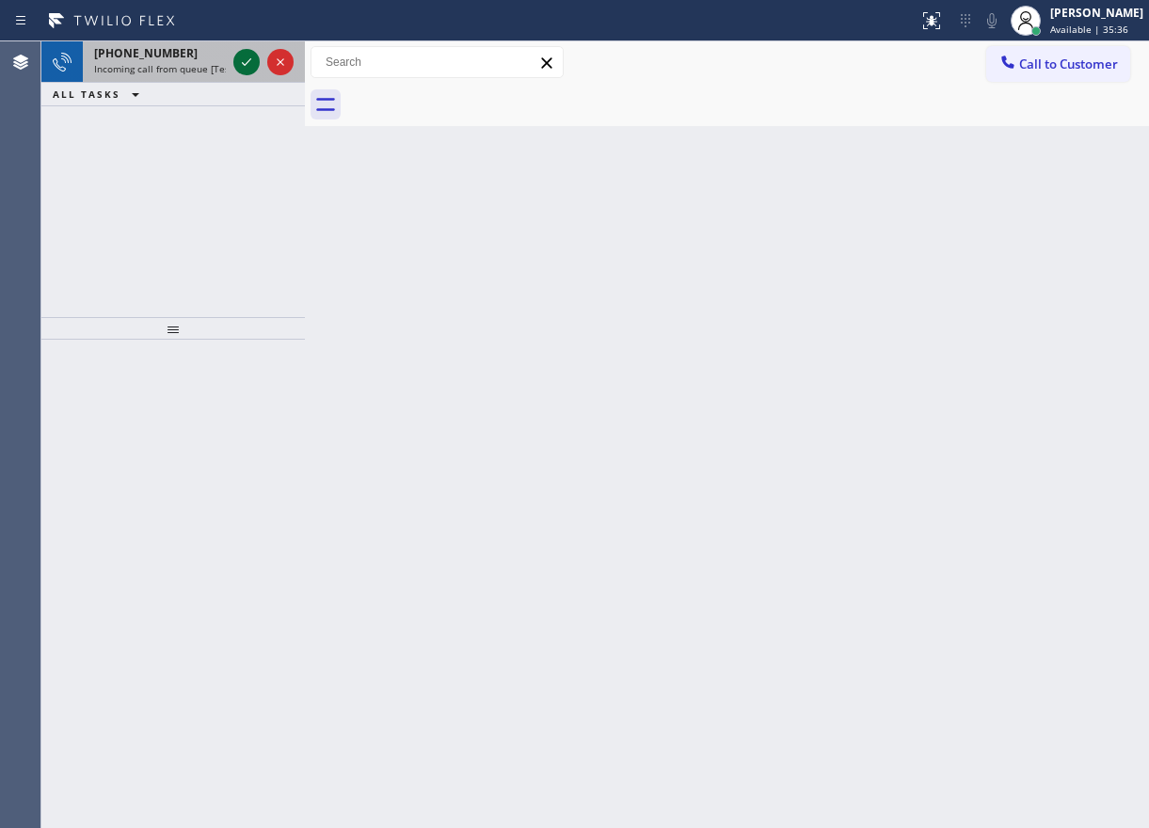
click at [245, 67] on icon at bounding box center [246, 62] width 23 height 23
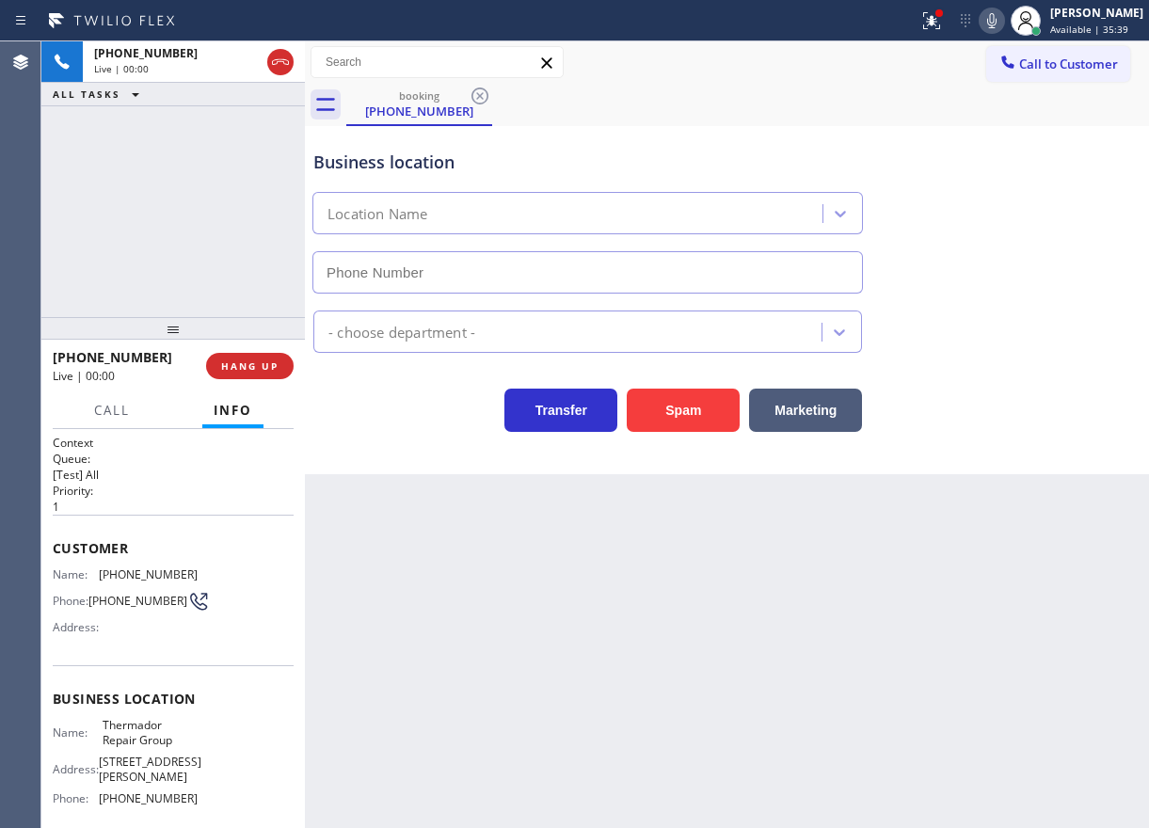
type input "(855) 920-0838"
click at [168, 736] on span "Thermador Repair Group" at bounding box center [150, 732] width 94 height 29
click at [167, 736] on span "Thermador Repair Group" at bounding box center [150, 732] width 94 height 29
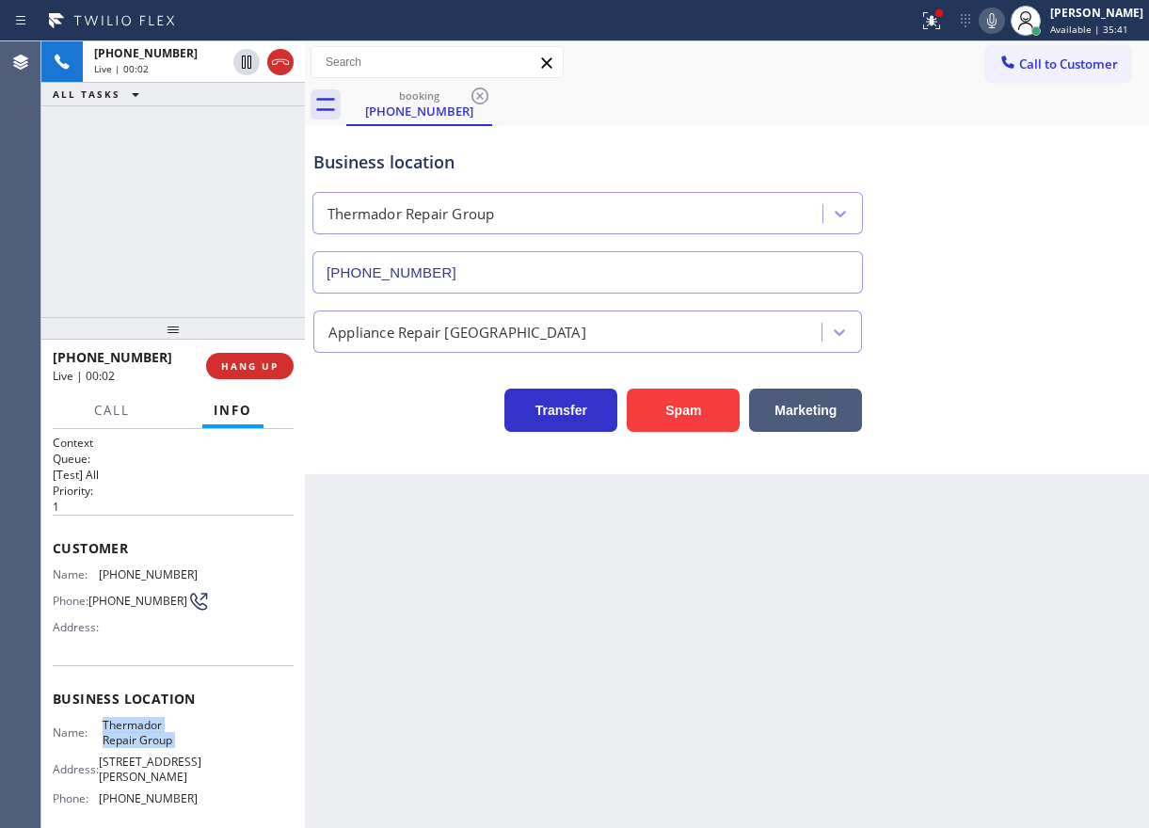
click at [167, 736] on span "Thermador Repair Group" at bounding box center [150, 732] width 94 height 29
click at [519, 273] on input "(855) 920-0838" at bounding box center [587, 272] width 551 height 42
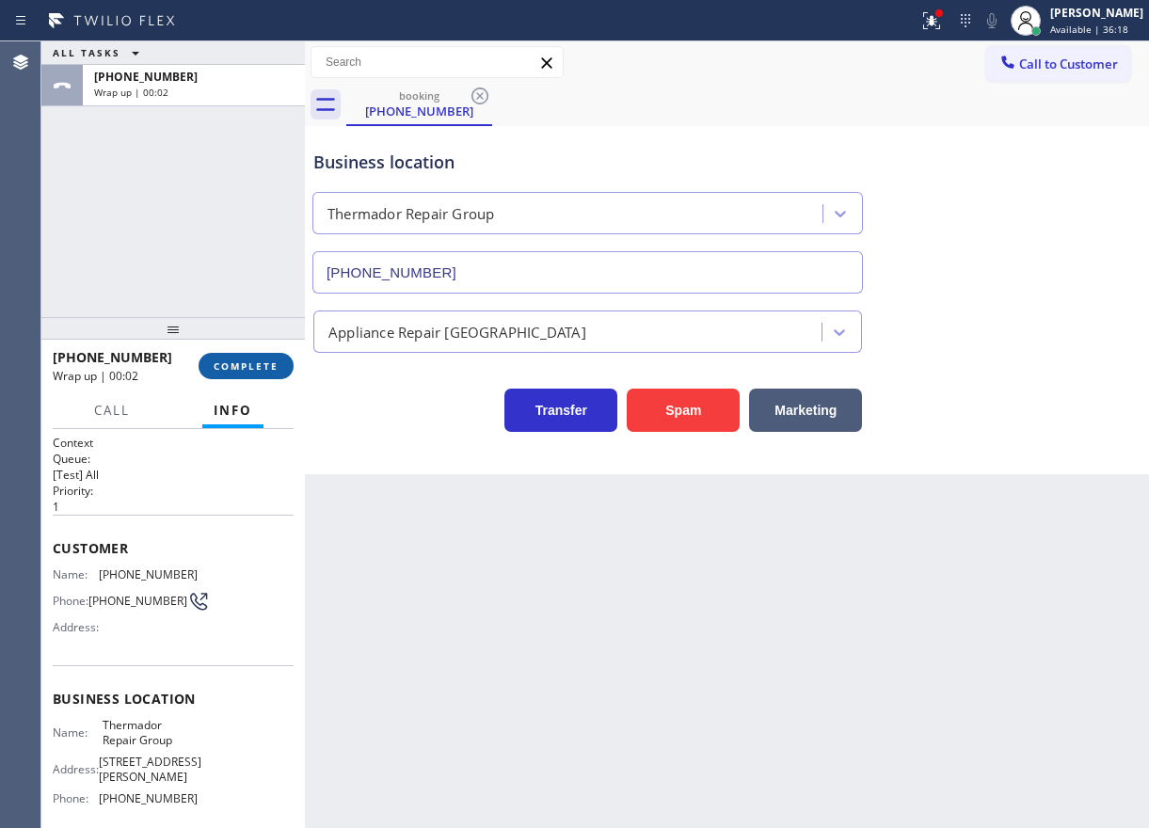
click at [239, 358] on button "COMPLETE" at bounding box center [246, 366] width 95 height 26
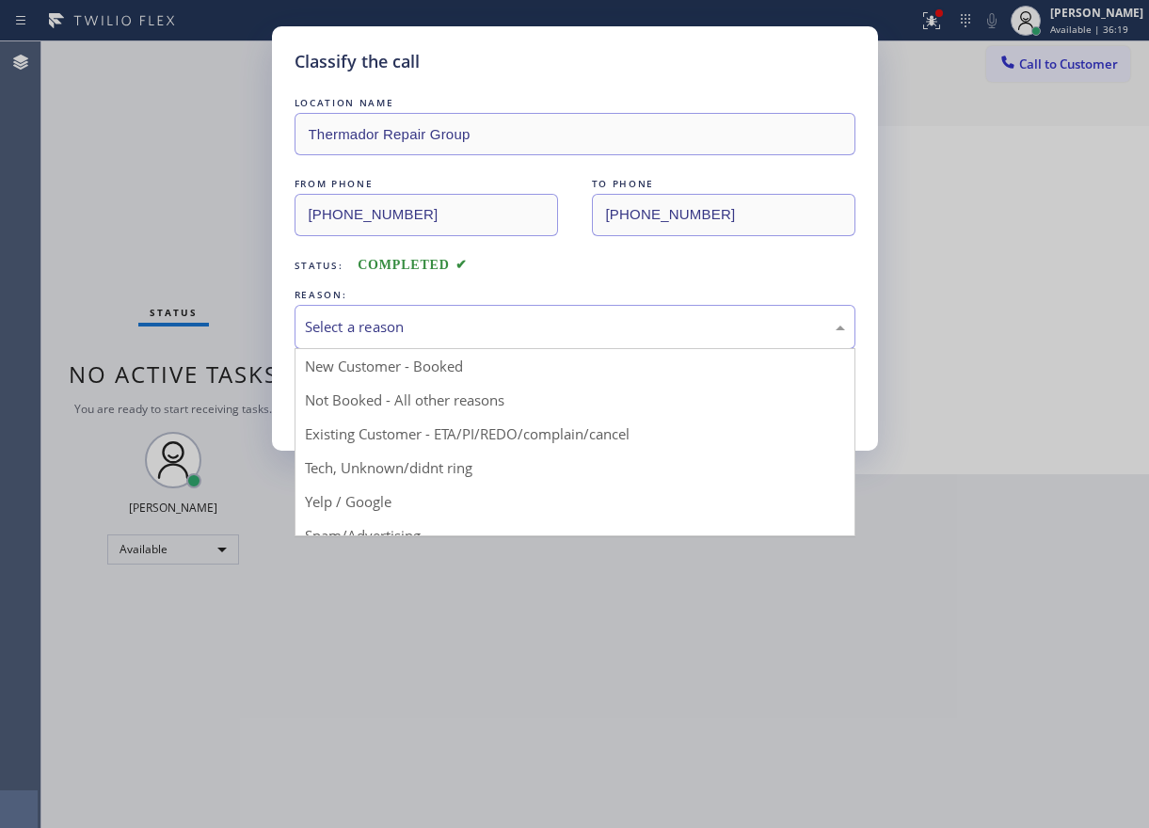
drag, startPoint x: 432, startPoint y: 326, endPoint x: 369, endPoint y: 490, distance: 176.4
click at [432, 328] on div "Select a reason" at bounding box center [575, 327] width 540 height 22
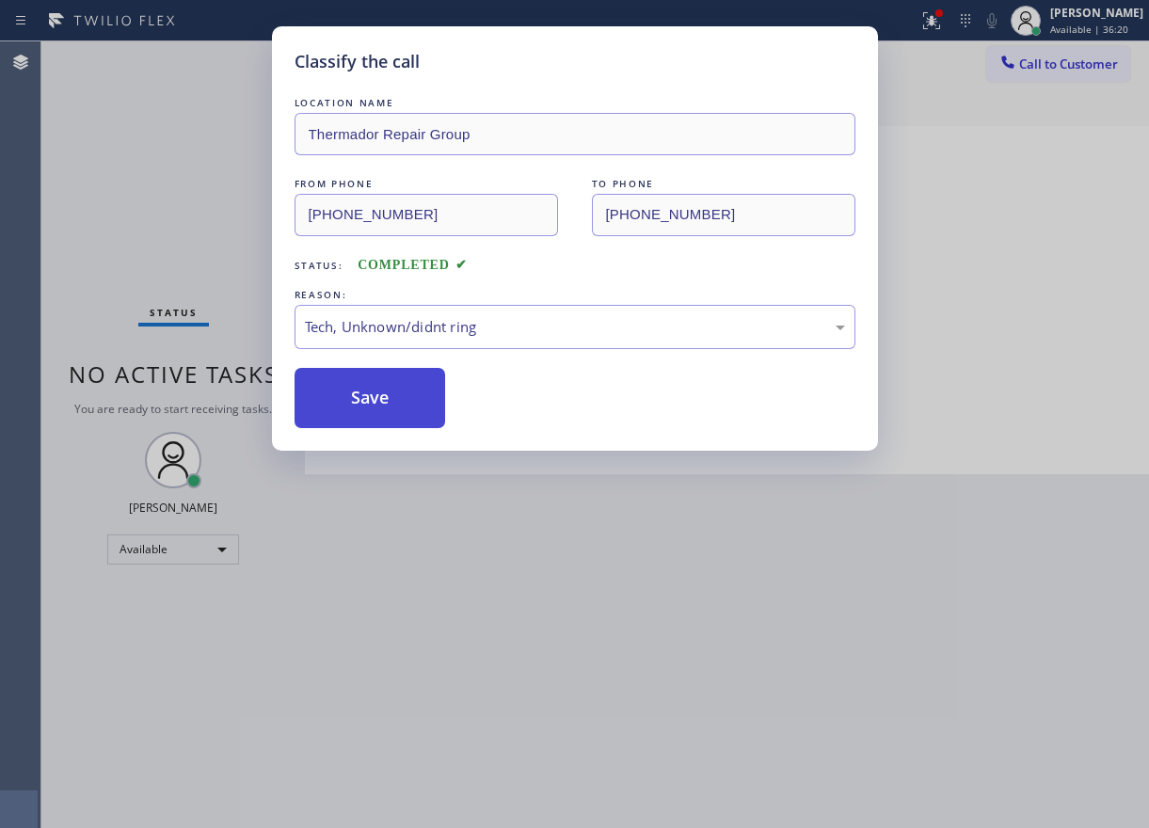
click at [385, 385] on button "Save" at bounding box center [371, 398] width 152 height 60
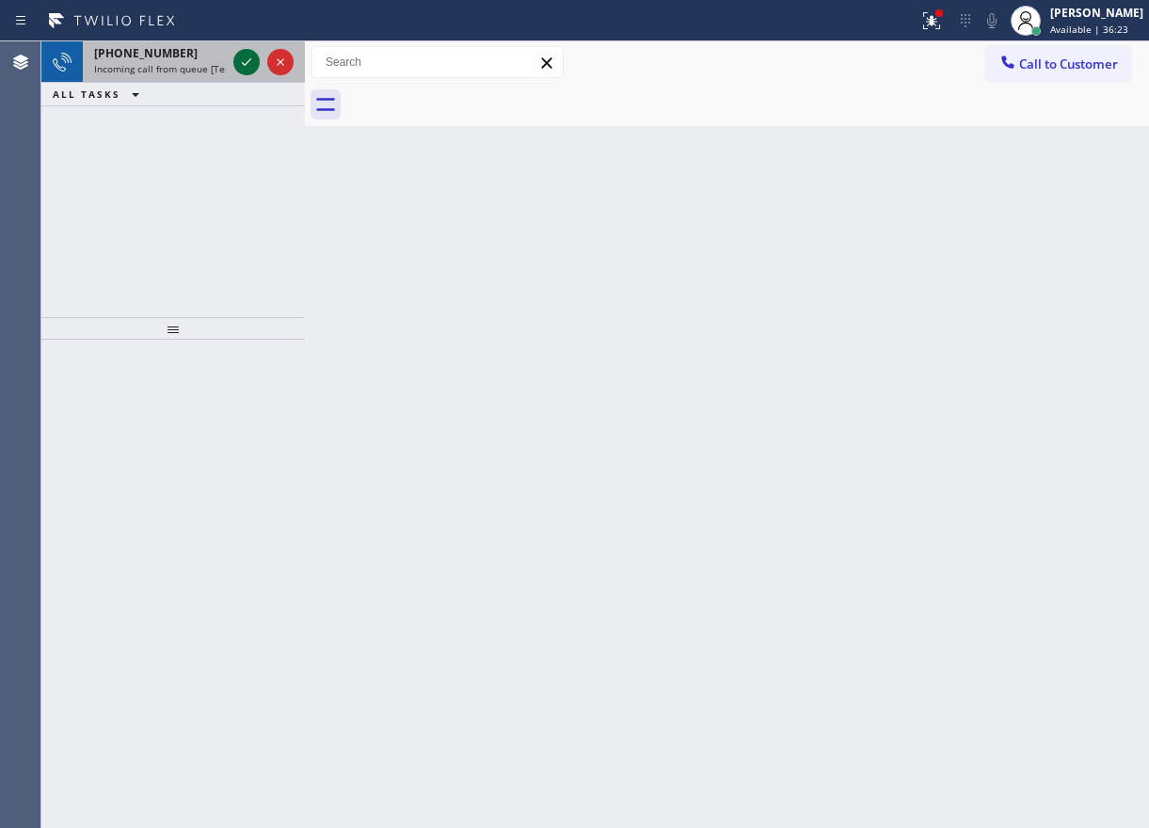
click at [240, 54] on icon at bounding box center [246, 62] width 23 height 23
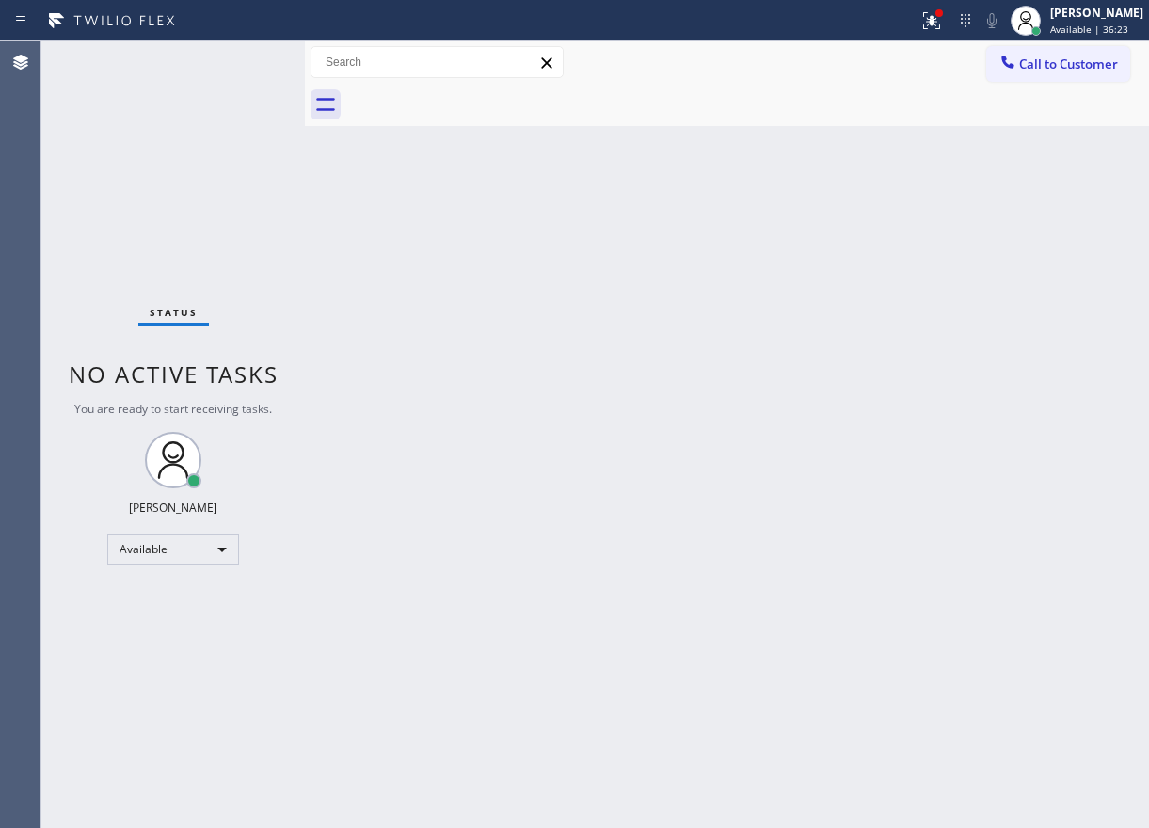
click at [241, 57] on div "Status No active tasks You are ready to start receiving tasks. [PERSON_NAME] Av…" at bounding box center [173, 434] width 264 height 787
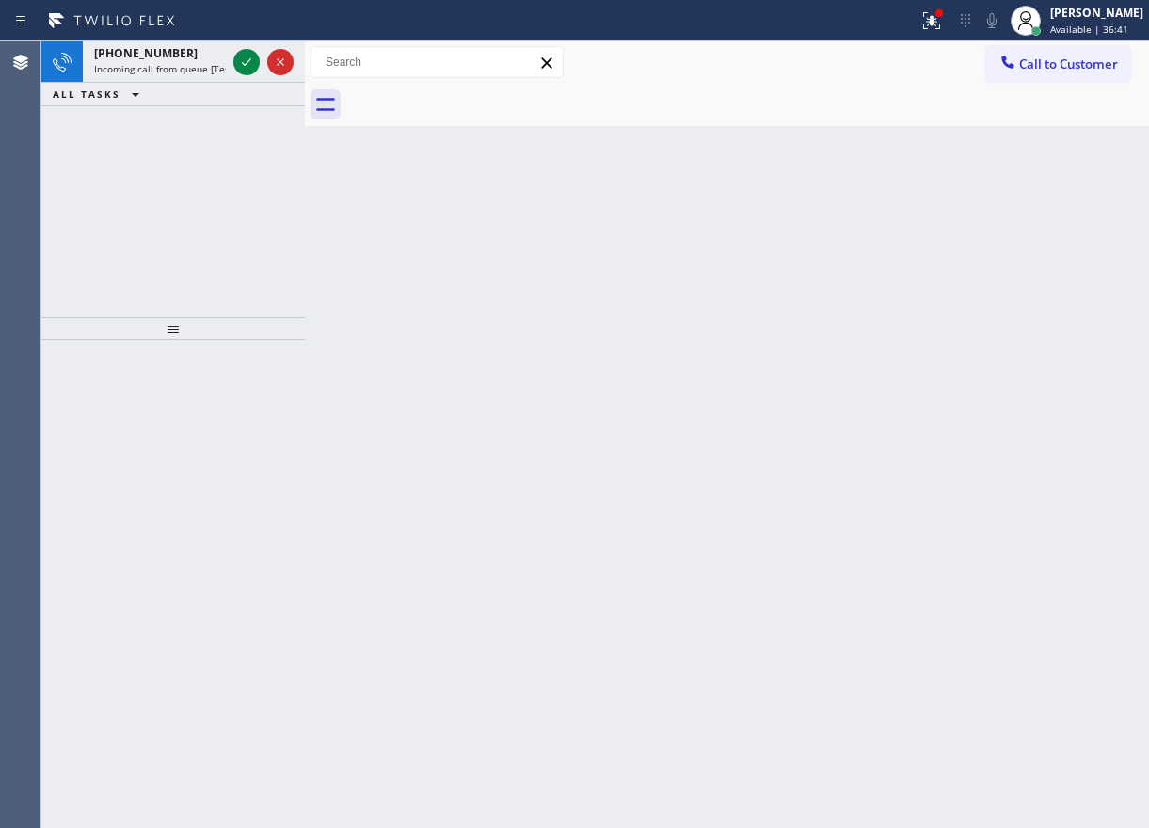
click at [939, 371] on div "Back to Dashboard Change Sender ID Customers Technicians Select a contact Outbo…" at bounding box center [727, 434] width 844 height 787
click at [244, 57] on icon at bounding box center [246, 62] width 23 height 23
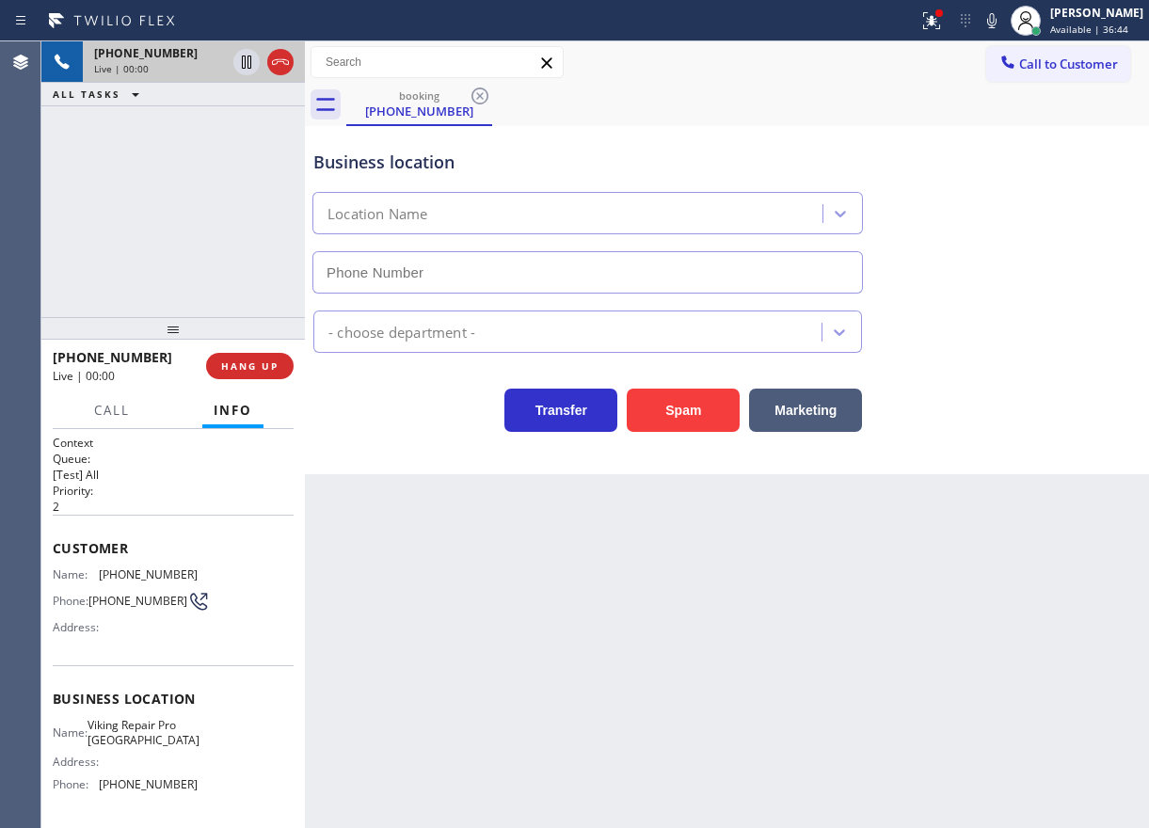
type input "(856) 514-8898"
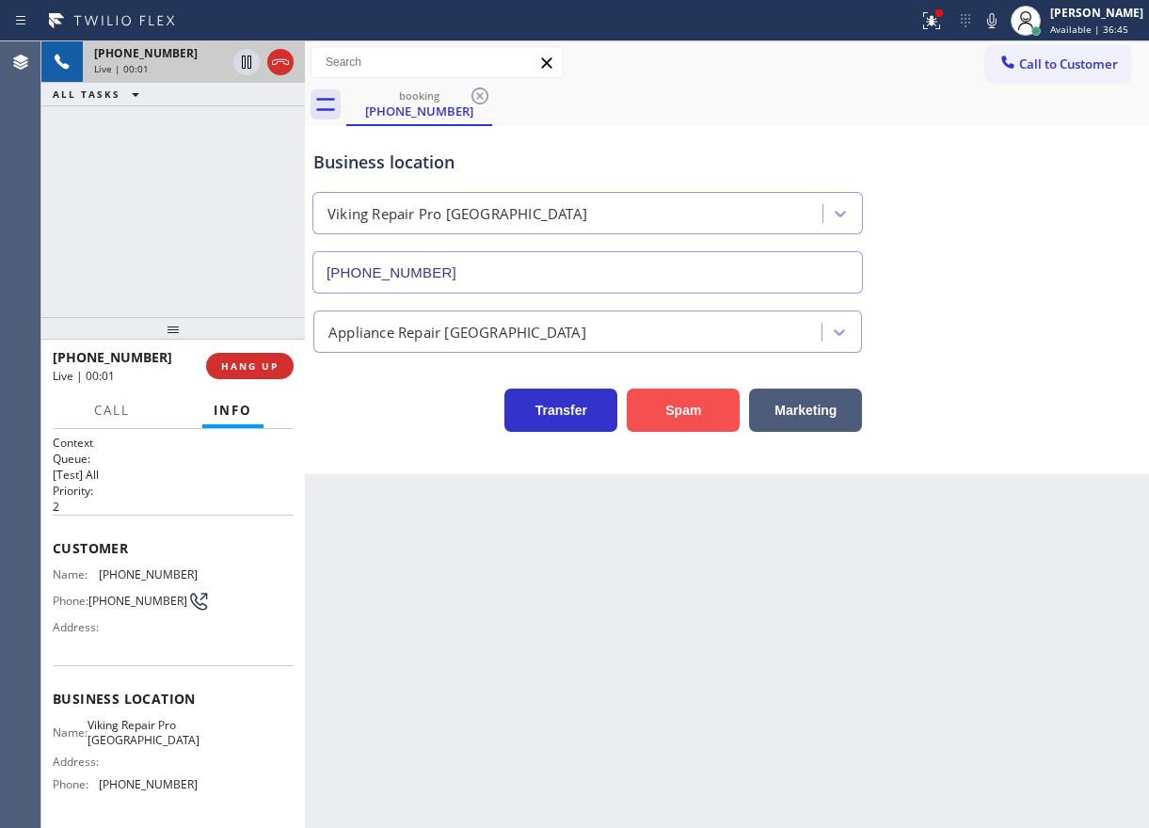
click at [711, 407] on button "Spam" at bounding box center [683, 410] width 113 height 43
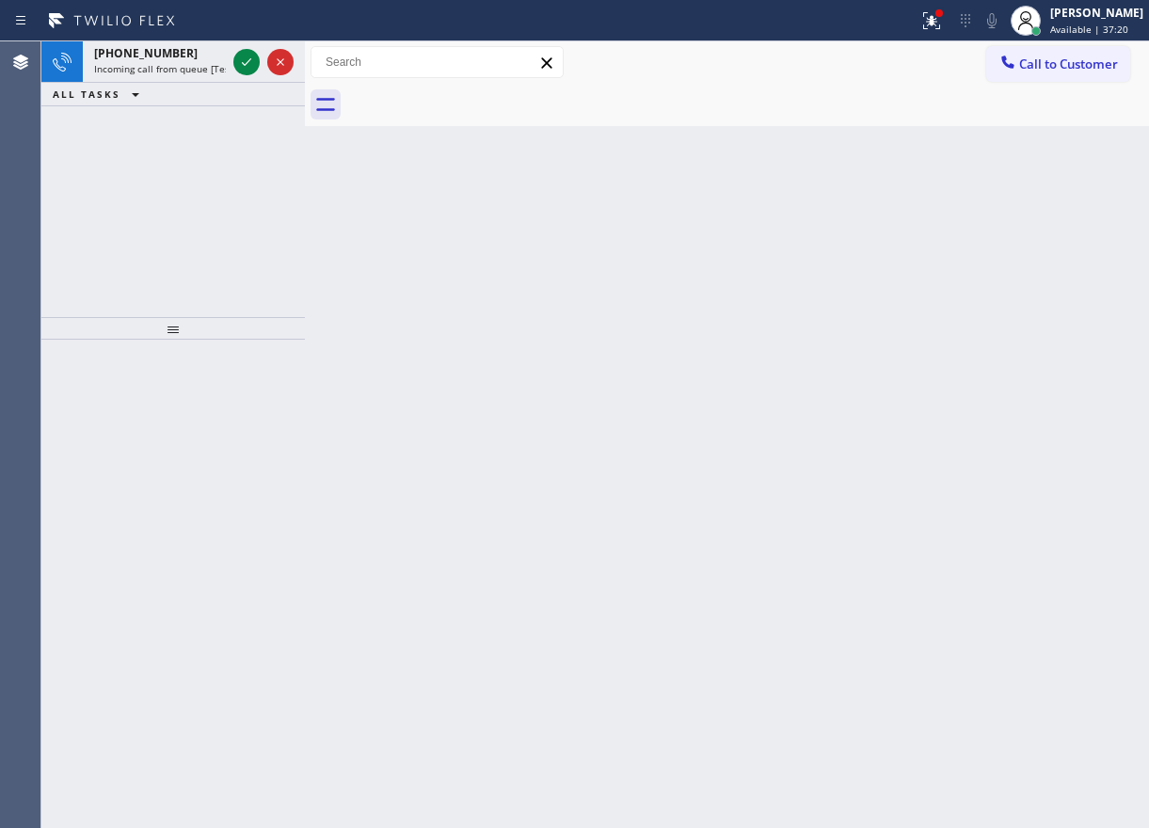
click at [961, 343] on div "Back to Dashboard Change Sender ID Customers Technicians Select a contact Outbo…" at bounding box center [727, 434] width 844 height 787
click at [239, 59] on icon at bounding box center [246, 62] width 23 height 23
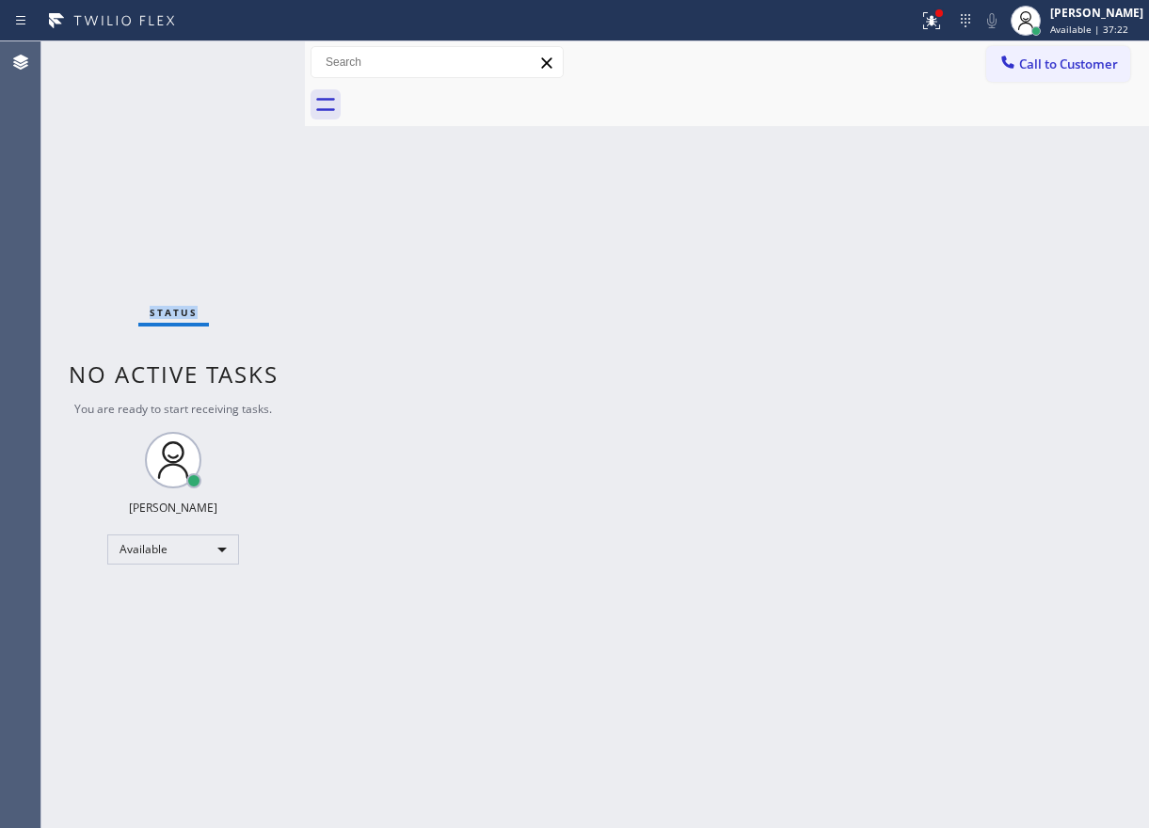
click at [244, 59] on div "Status No active tasks You are ready to start receiving tasks. [PERSON_NAME] Av…" at bounding box center [173, 434] width 264 height 787
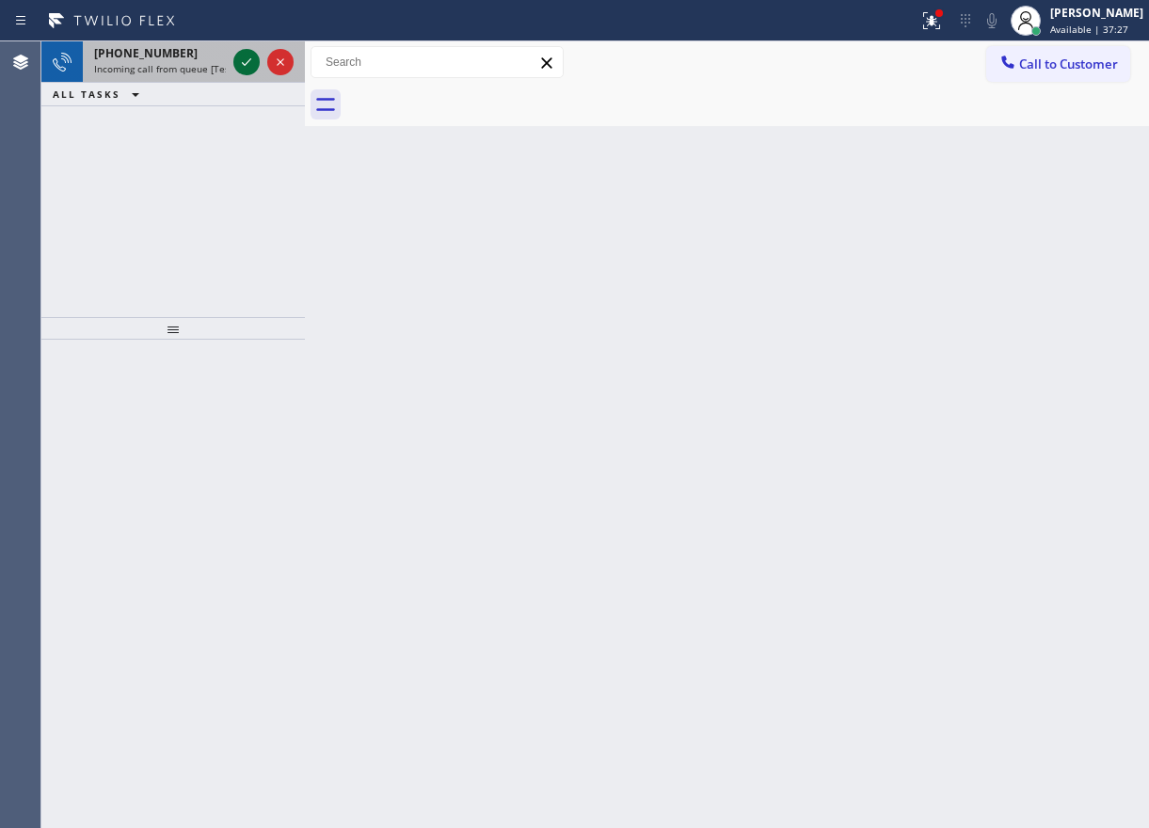
click at [244, 59] on icon at bounding box center [246, 62] width 23 height 23
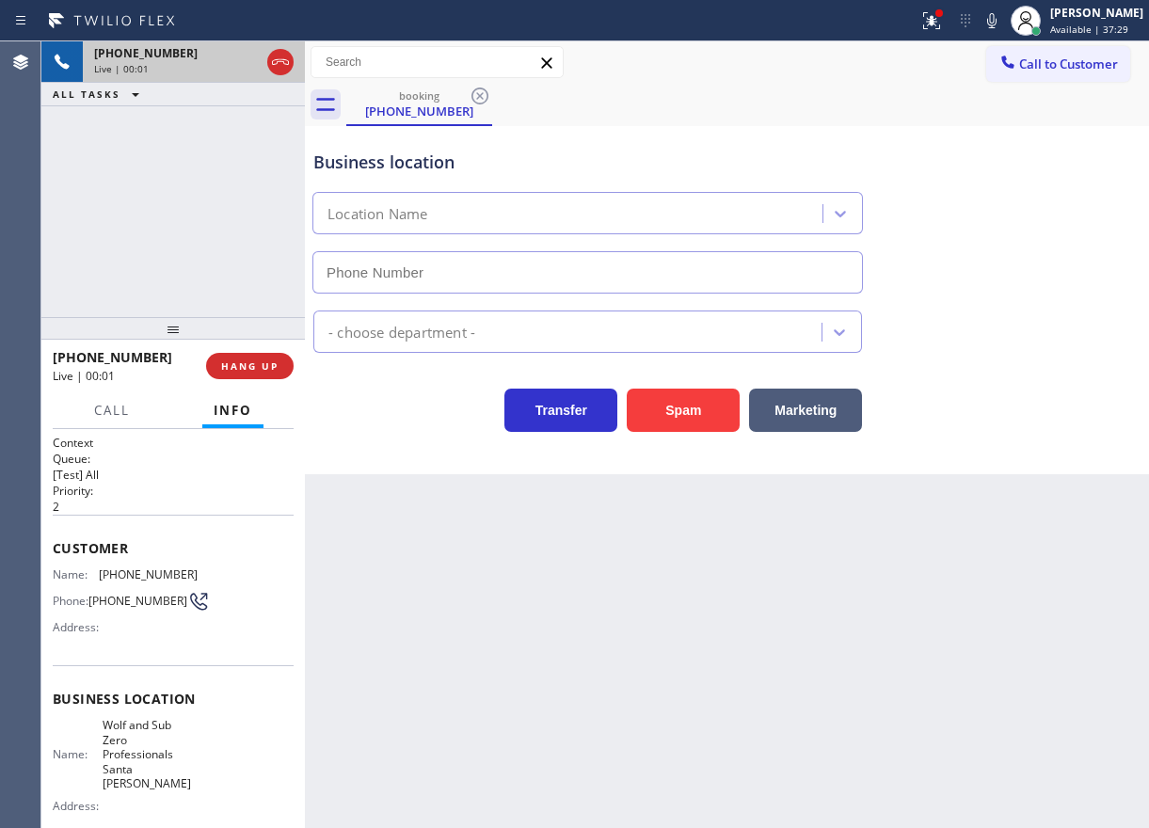
type input "(714) 844-0674"
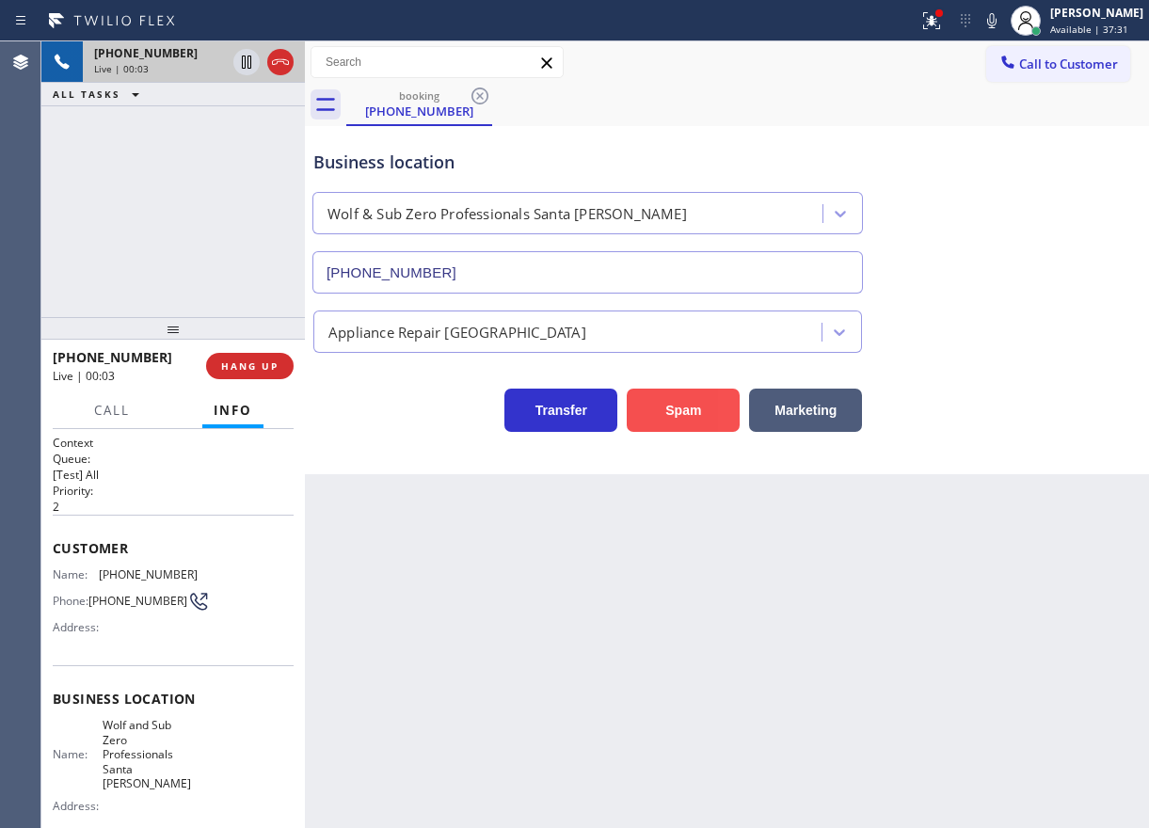
click at [701, 417] on button "Spam" at bounding box center [683, 410] width 113 height 43
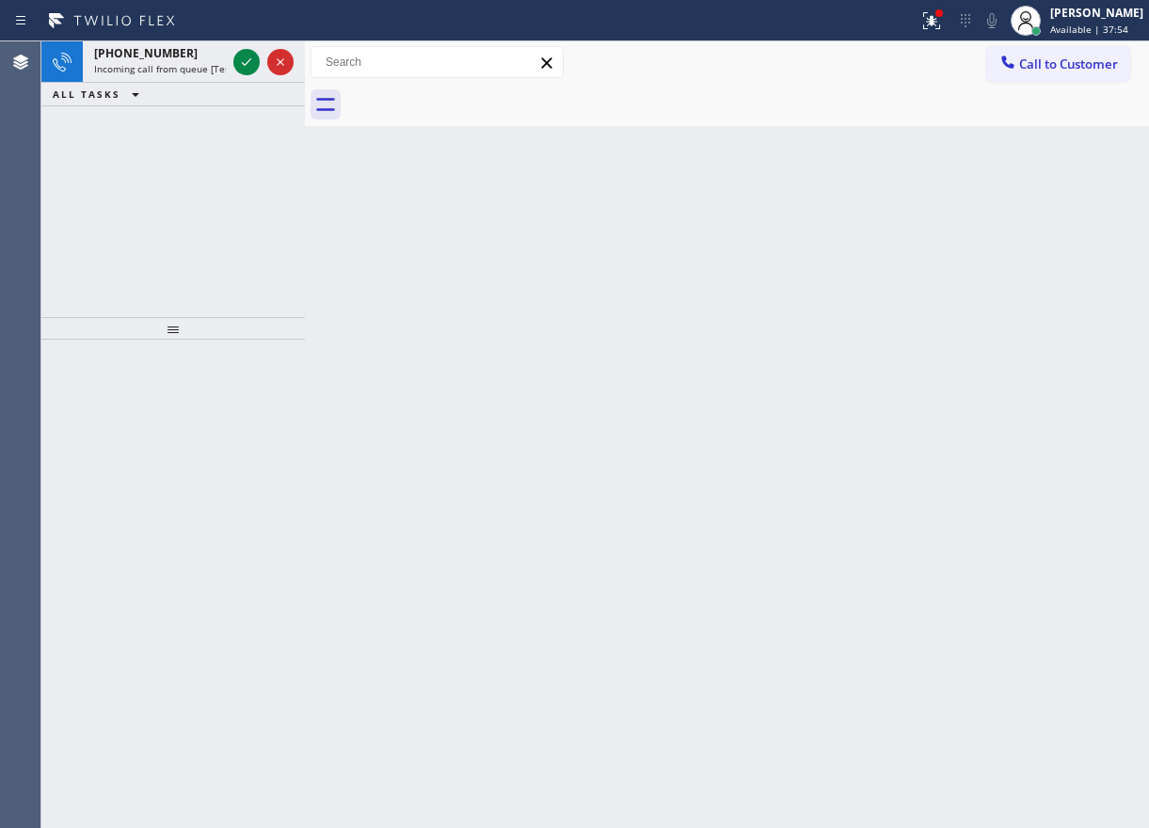
click at [1000, 456] on div "Back to Dashboard Change Sender ID Customers Technicians Select a contact Outbo…" at bounding box center [727, 434] width 844 height 787
click at [994, 340] on div "Back to Dashboard Change Sender ID Customers Technicians Select a contact Outbo…" at bounding box center [727, 434] width 844 height 787
click at [242, 54] on icon at bounding box center [246, 62] width 23 height 23
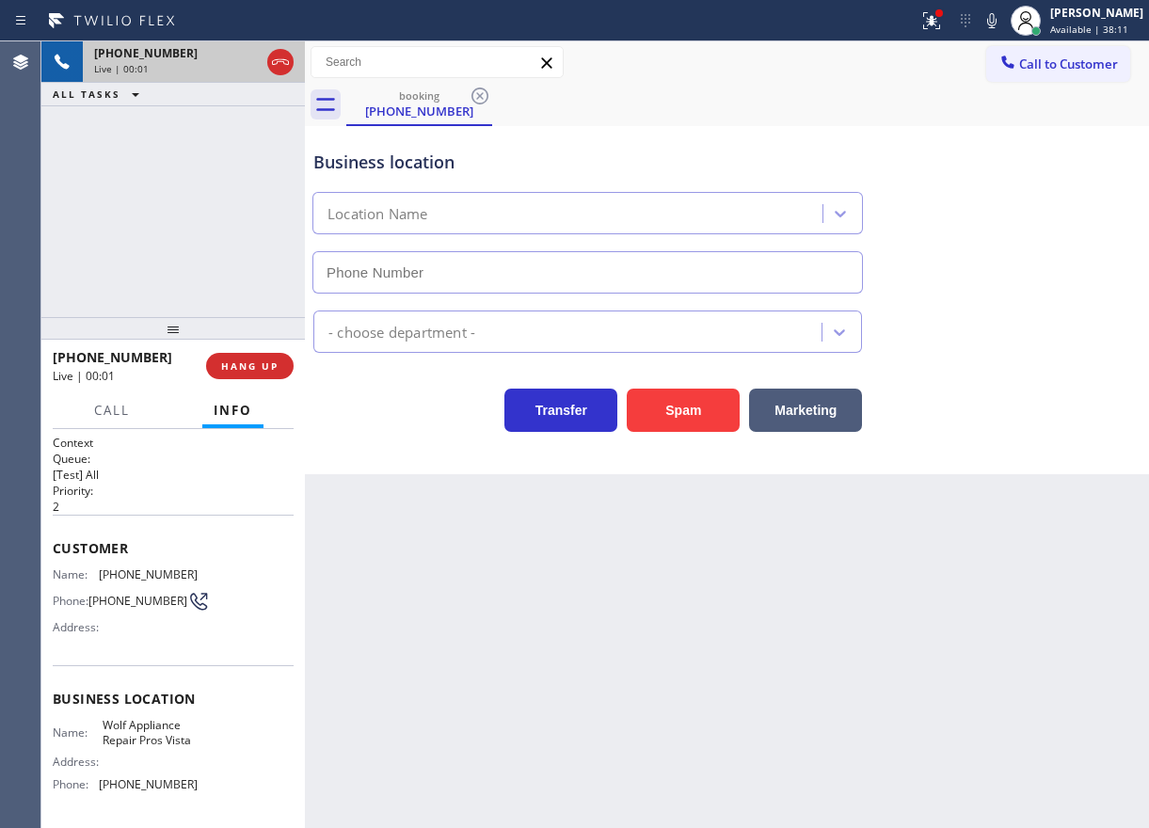
type input "(442) 239-2399"
click at [136, 747] on span "Wolf Appliance Repair Pros Vista" at bounding box center [150, 732] width 94 height 29
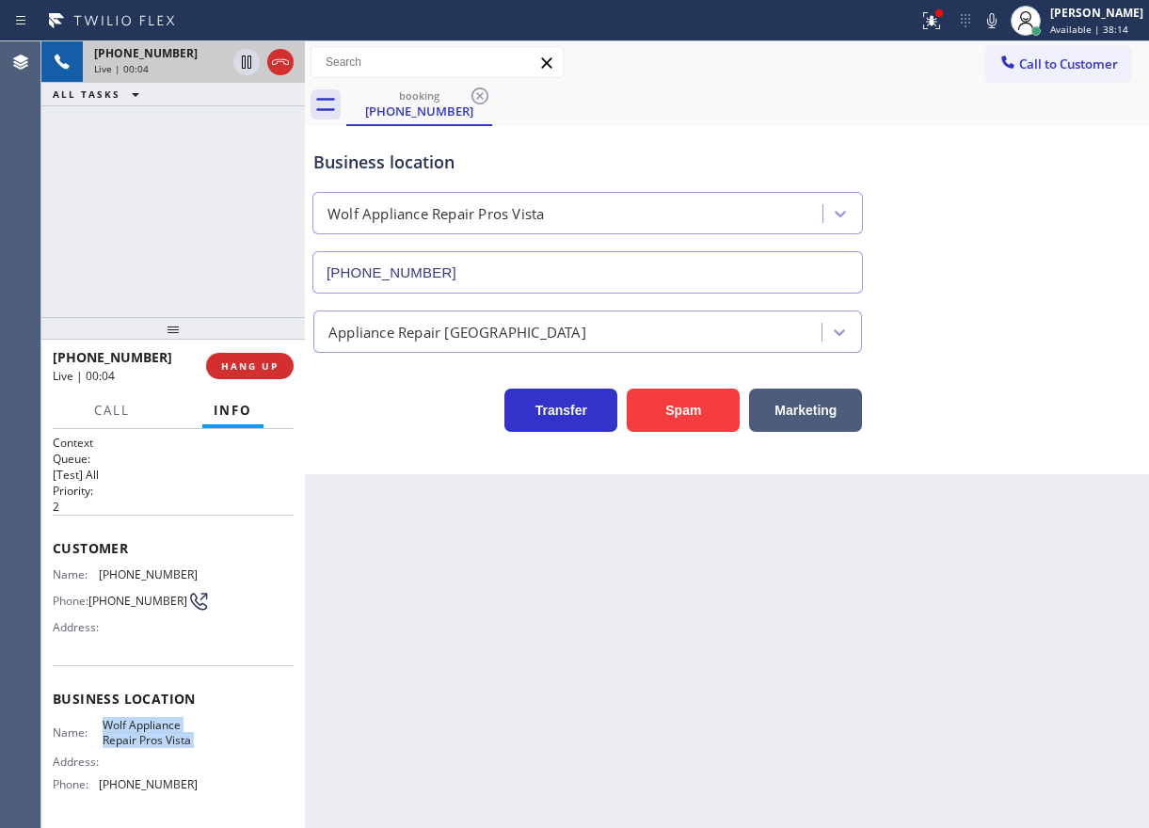
click at [136, 747] on span "Wolf Appliance Repair Pros Vista" at bounding box center [150, 732] width 94 height 29
click at [509, 277] on input "(442) 239-2399" at bounding box center [587, 272] width 551 height 42
click at [273, 368] on span "HANG UP" at bounding box center [249, 366] width 57 height 13
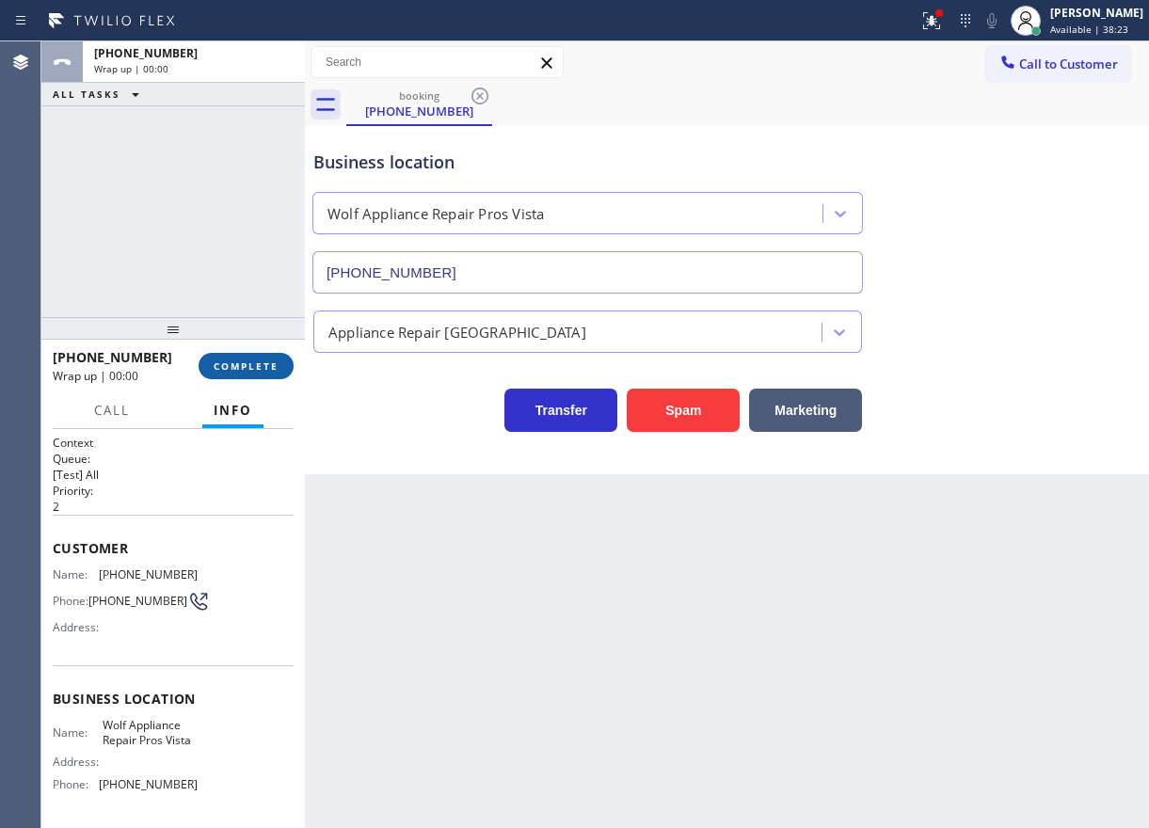
click at [273, 368] on span "COMPLETE" at bounding box center [246, 366] width 65 height 13
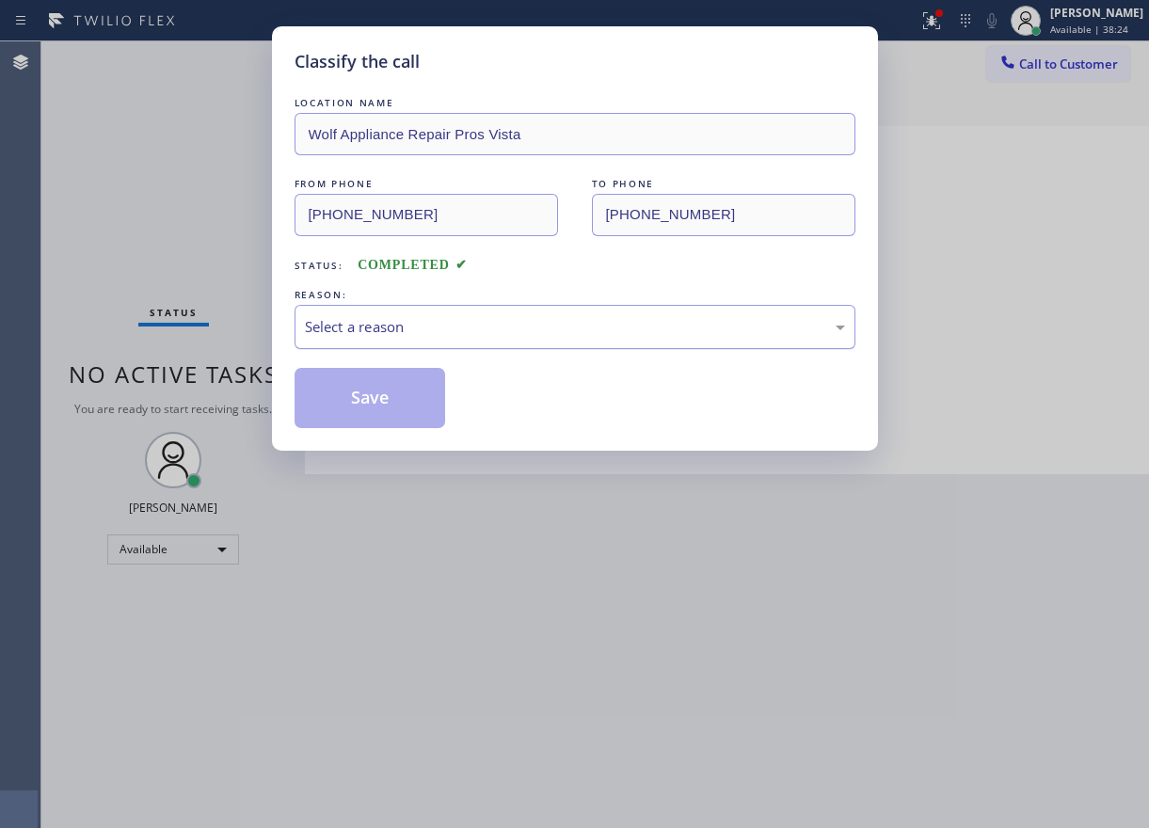
click at [477, 333] on div "Select a reason" at bounding box center [575, 327] width 540 height 22
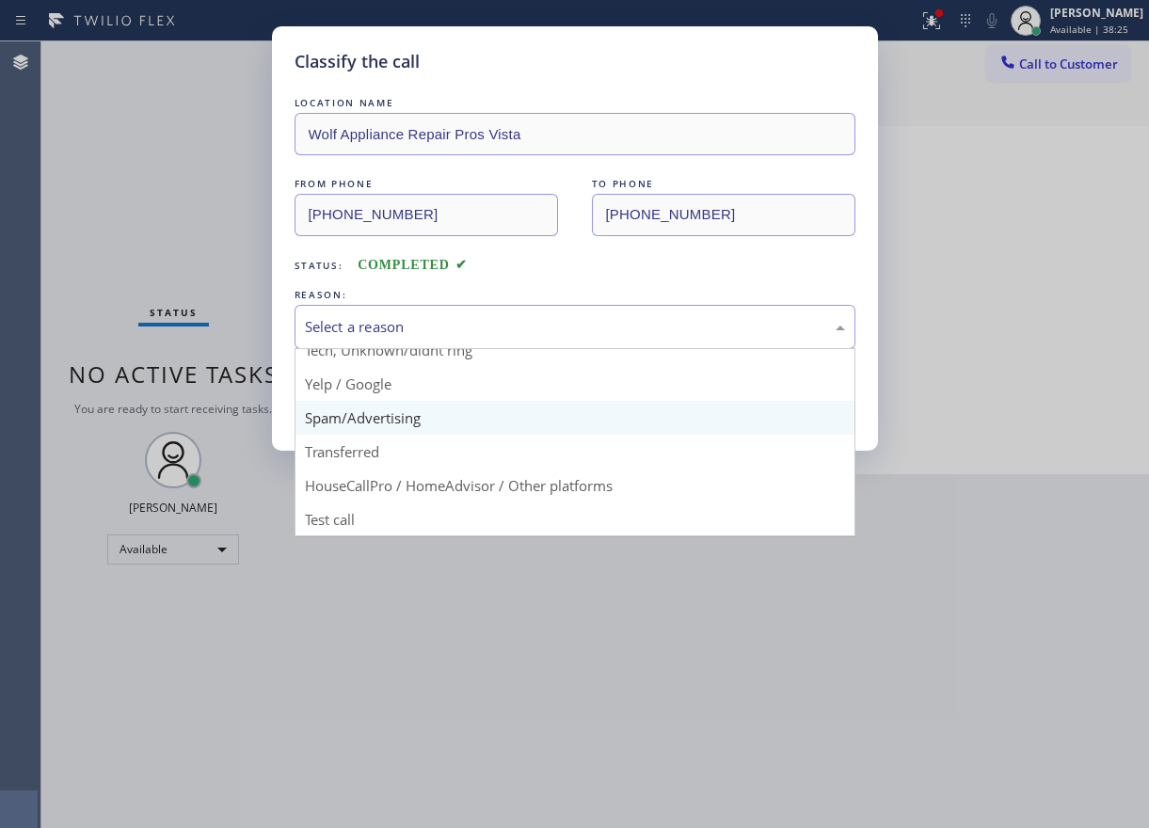
scroll to position [119, 0]
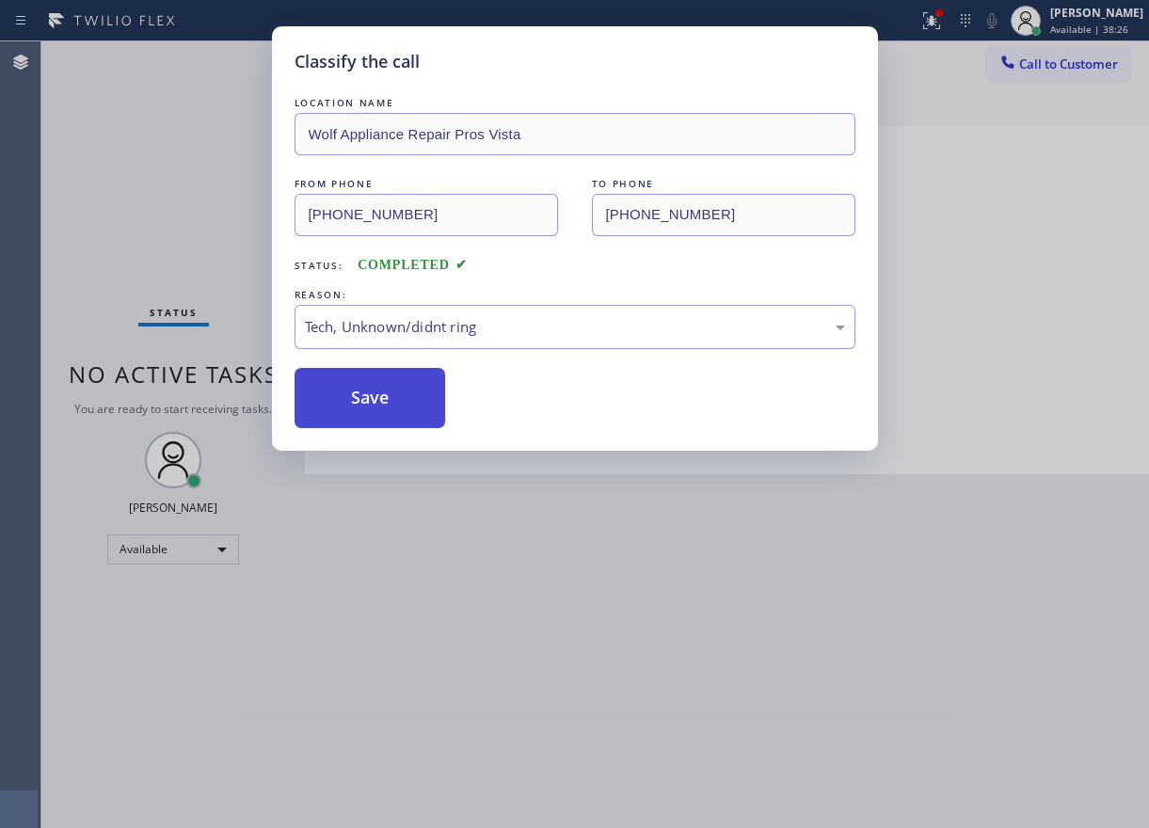
click at [369, 403] on button "Save" at bounding box center [371, 398] width 152 height 60
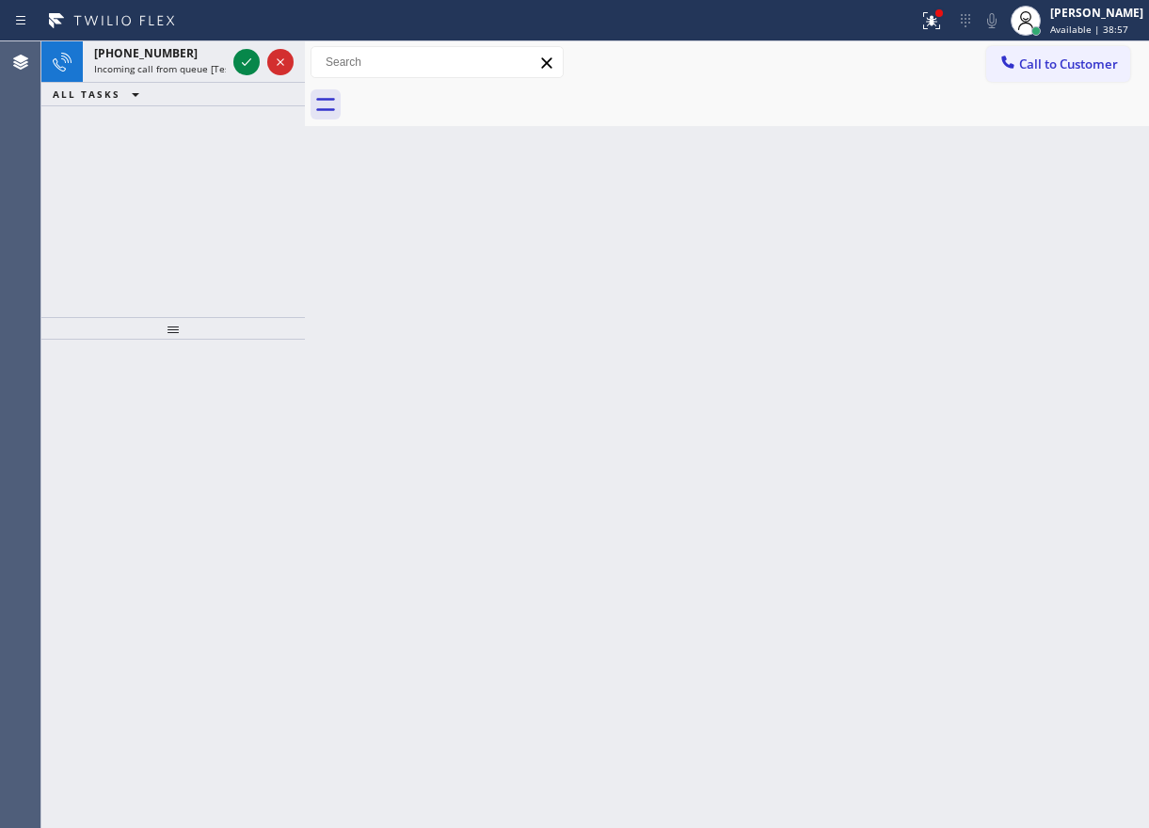
drag, startPoint x: 974, startPoint y: 339, endPoint x: 519, endPoint y: 158, distance: 489.2
click at [974, 338] on div "Back to Dashboard Change Sender ID Customers Technicians Select a contact Outbo…" at bounding box center [727, 434] width 844 height 787
click at [241, 63] on icon at bounding box center [246, 62] width 23 height 23
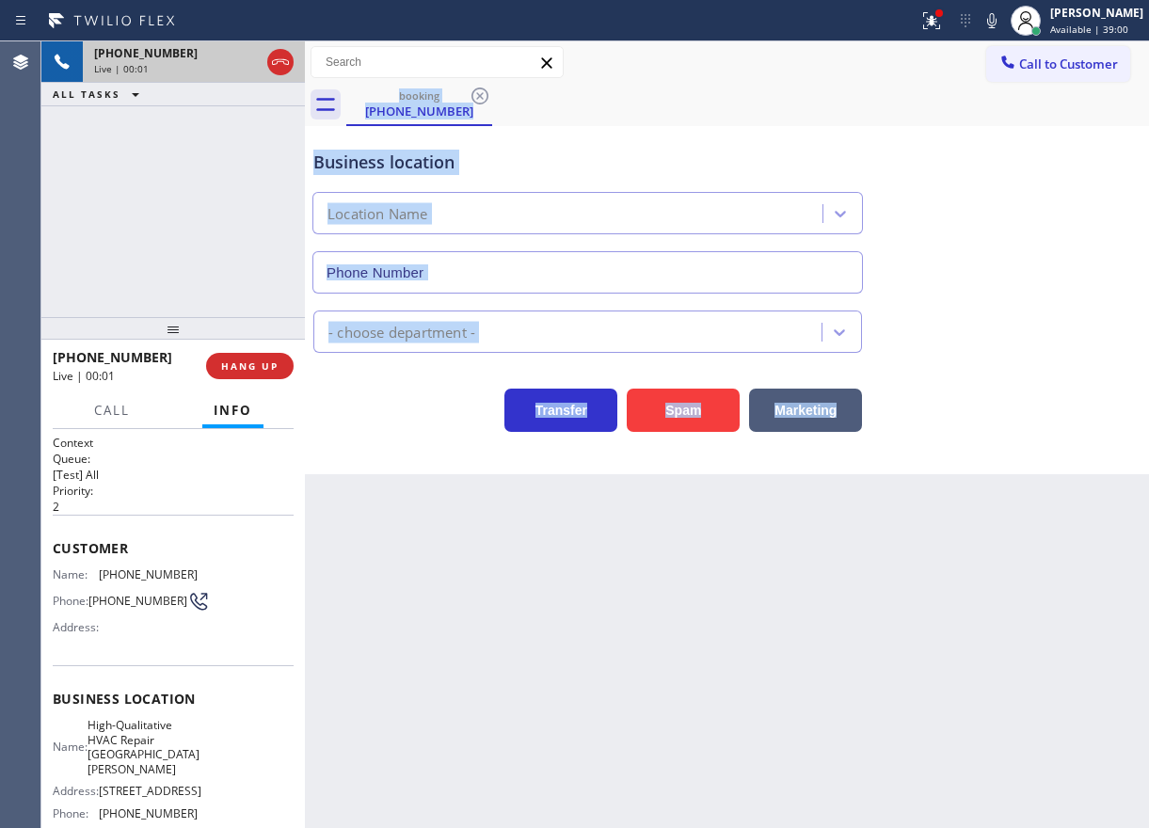
type input "(408) 831-3507"
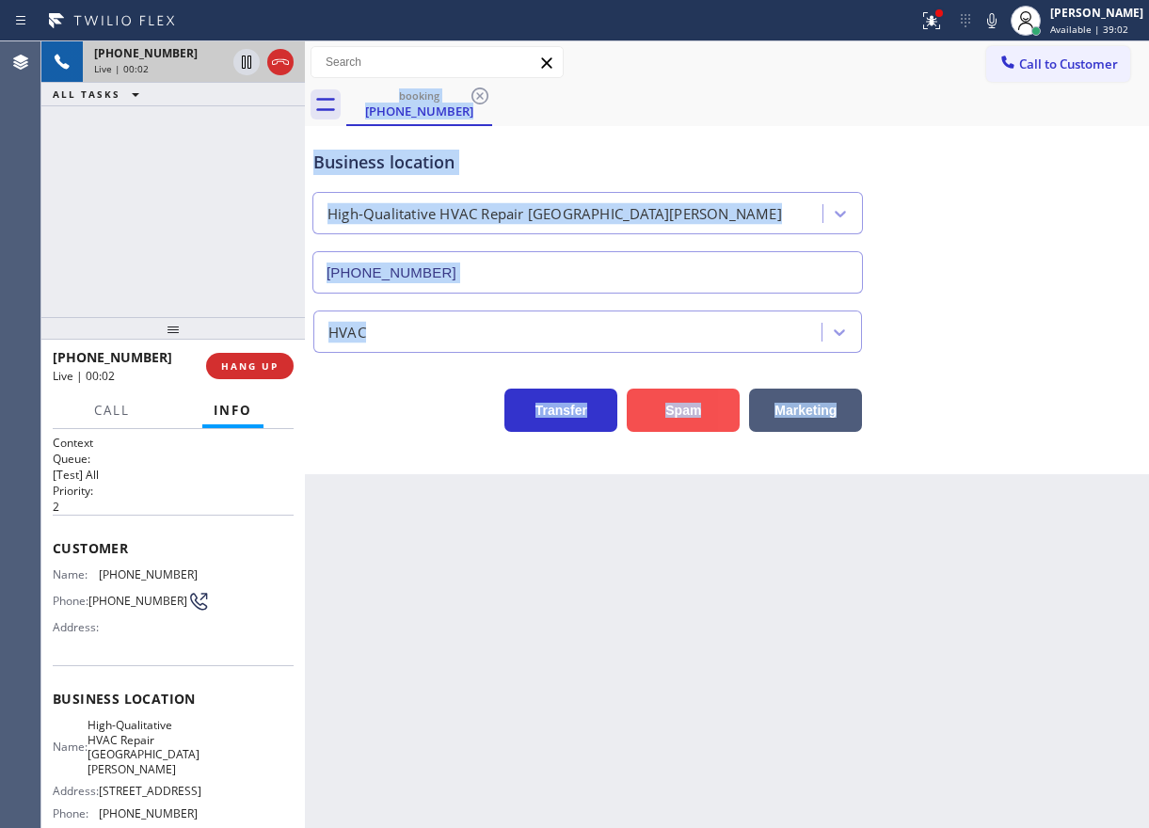
click at [683, 410] on button "Spam" at bounding box center [683, 410] width 113 height 43
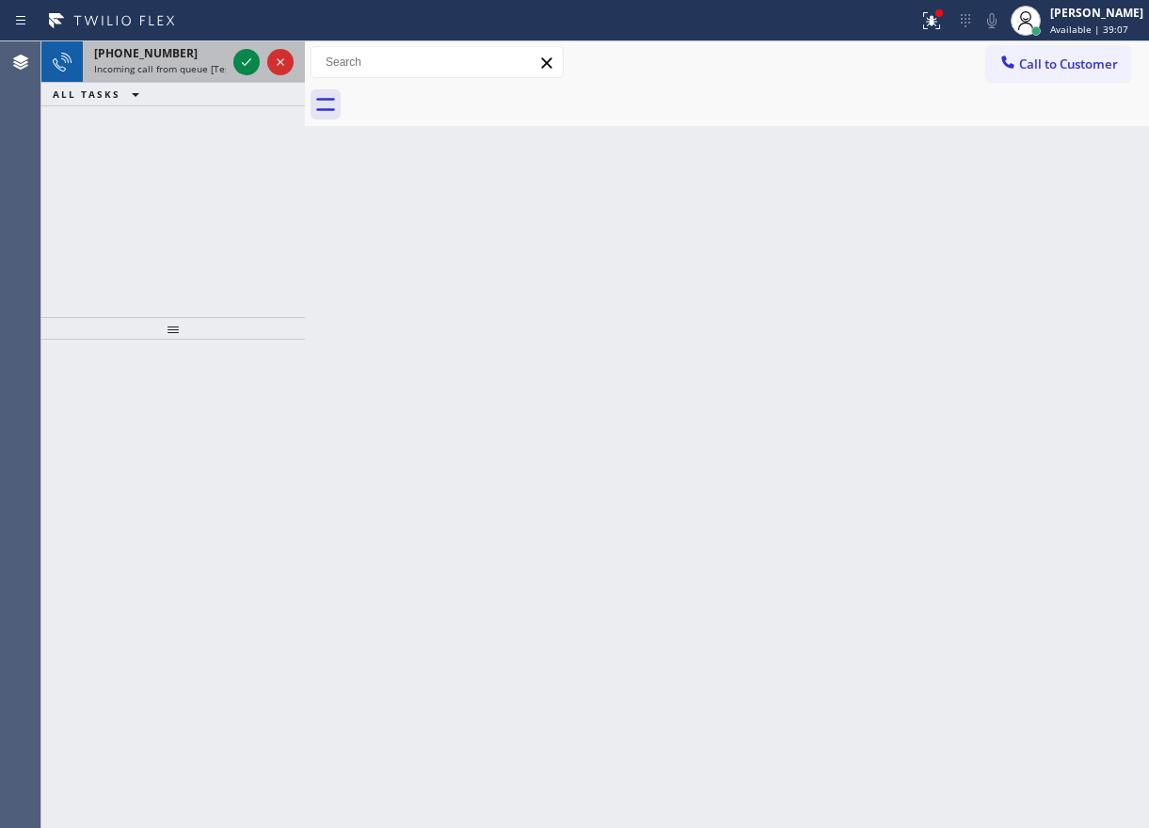
drag, startPoint x: 248, startPoint y: 65, endPoint x: 250, endPoint y: 81, distance: 16.1
click at [248, 65] on icon at bounding box center [246, 62] width 23 height 23
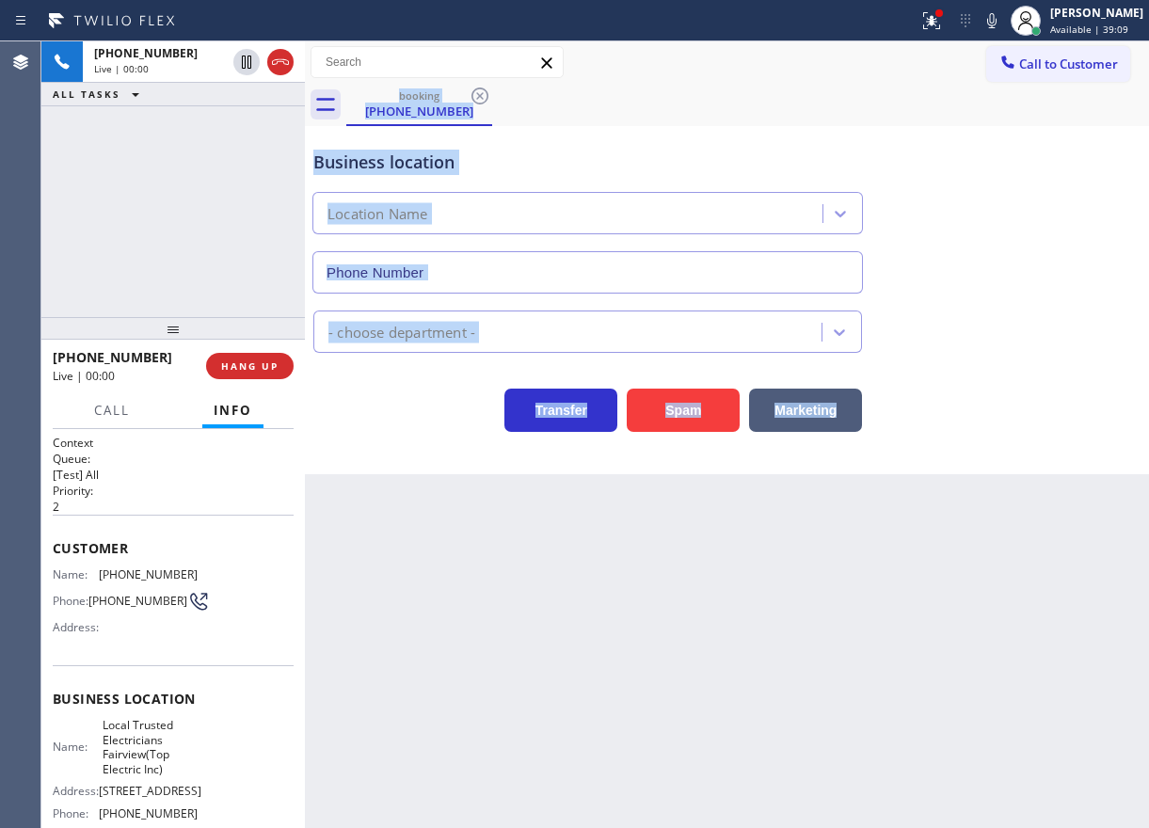
type input "(609) 359-0664"
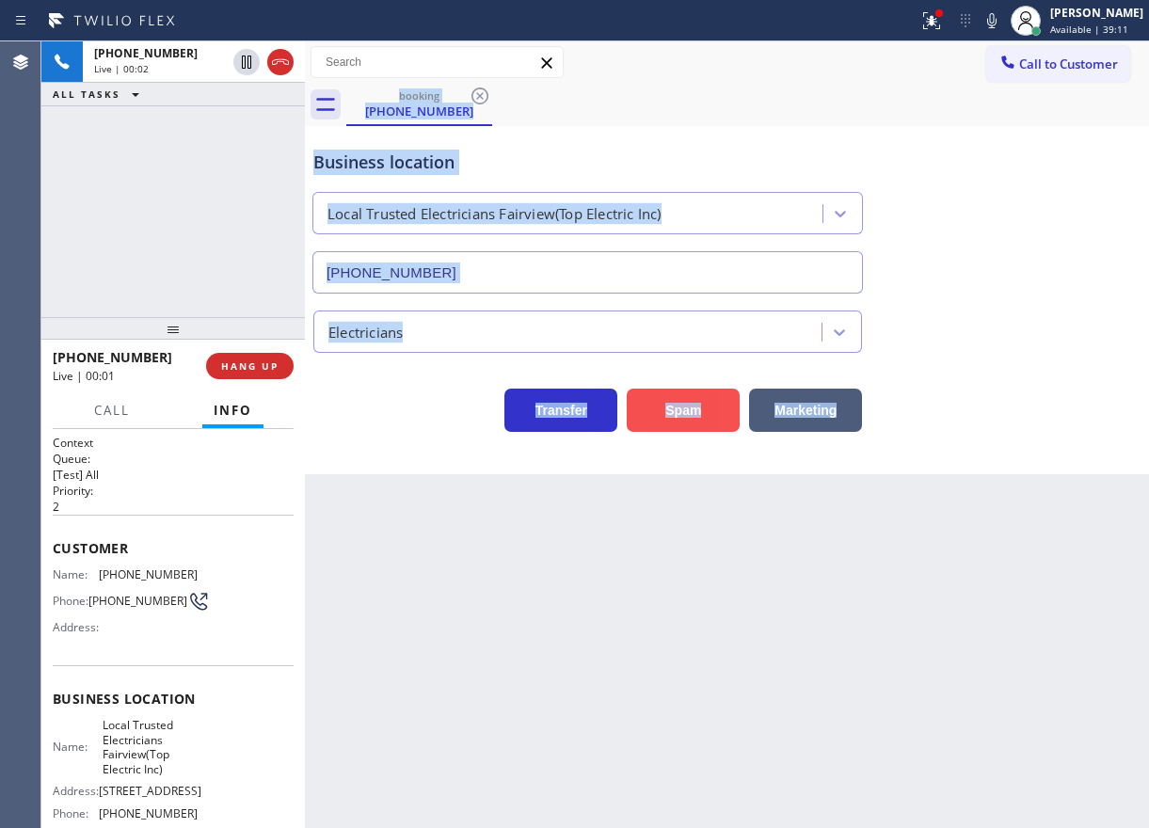
click at [685, 417] on button "Spam" at bounding box center [683, 410] width 113 height 43
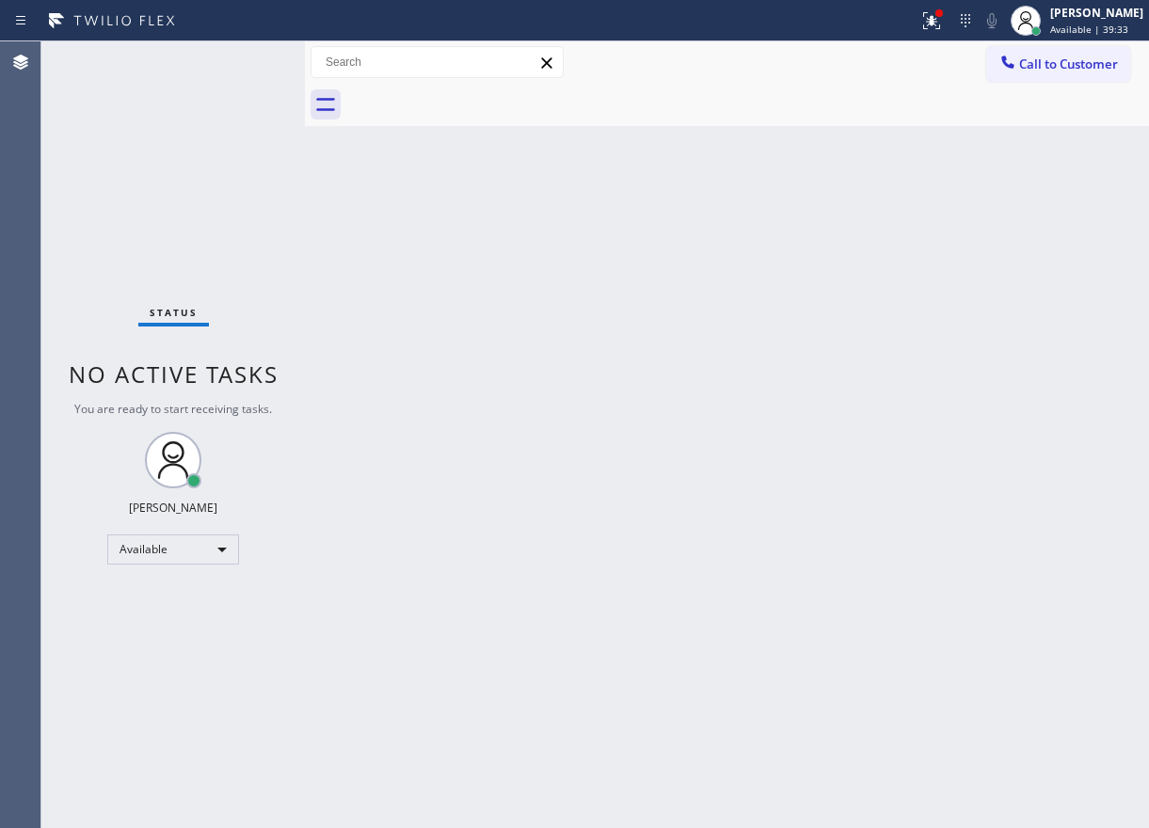
click at [935, 195] on div "Back to Dashboard Change Sender ID Customers Technicians Select a contact Outbo…" at bounding box center [727, 434] width 844 height 787
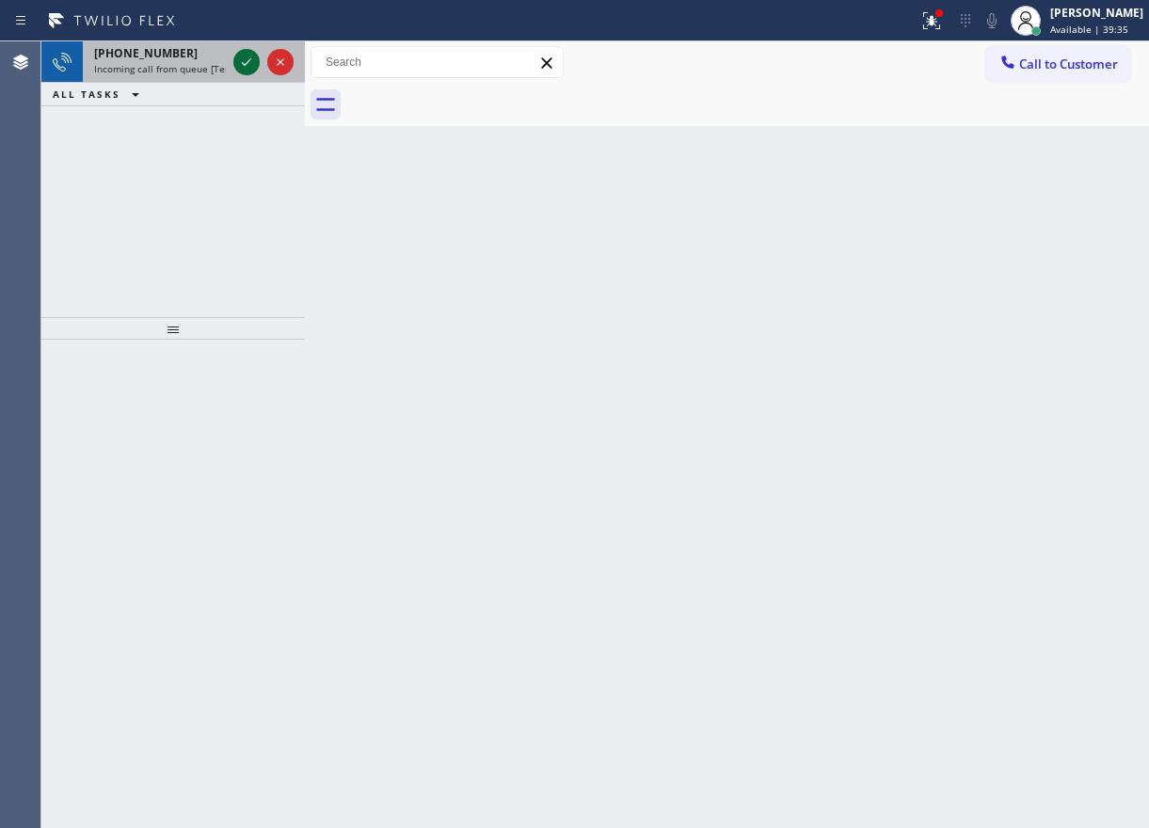
click at [248, 56] on icon at bounding box center [246, 62] width 23 height 23
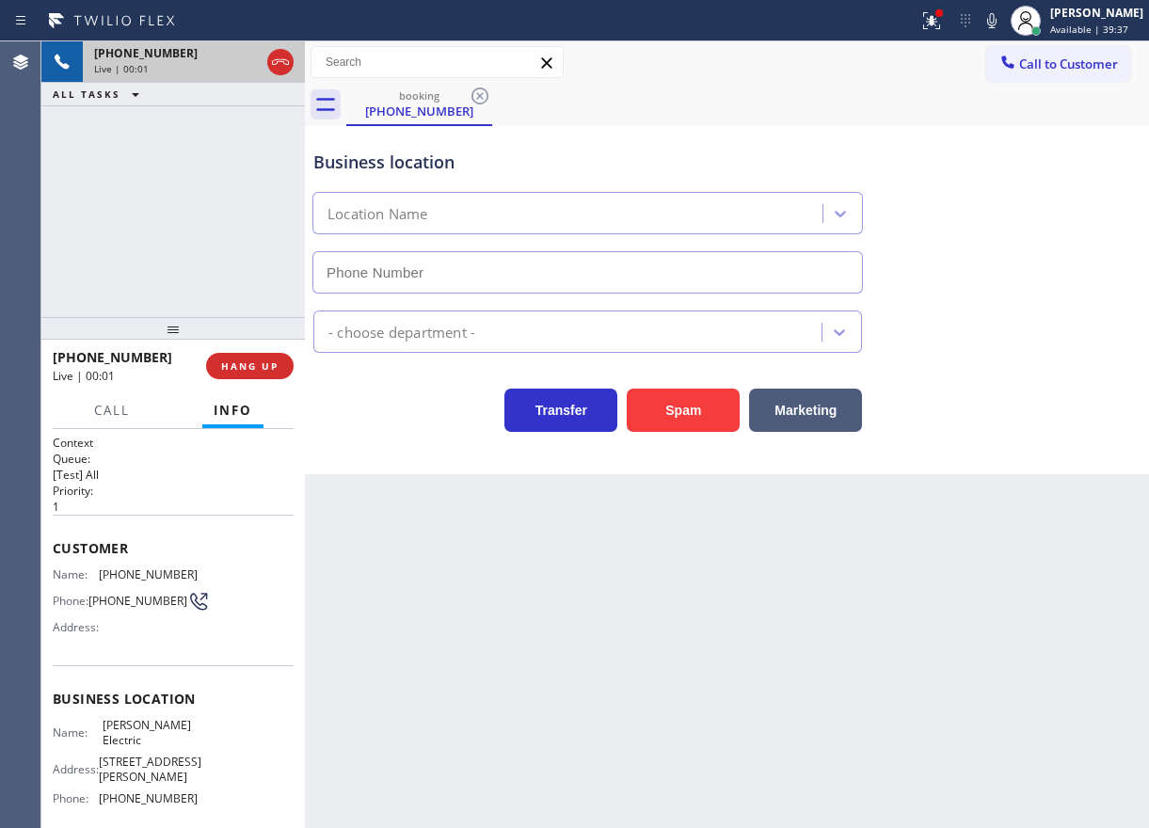
type input "[PHONE_NUMBER]"
click at [245, 360] on span "HANG UP" at bounding box center [249, 366] width 57 height 13
click at [245, 361] on span "HANG UP" at bounding box center [249, 366] width 57 height 13
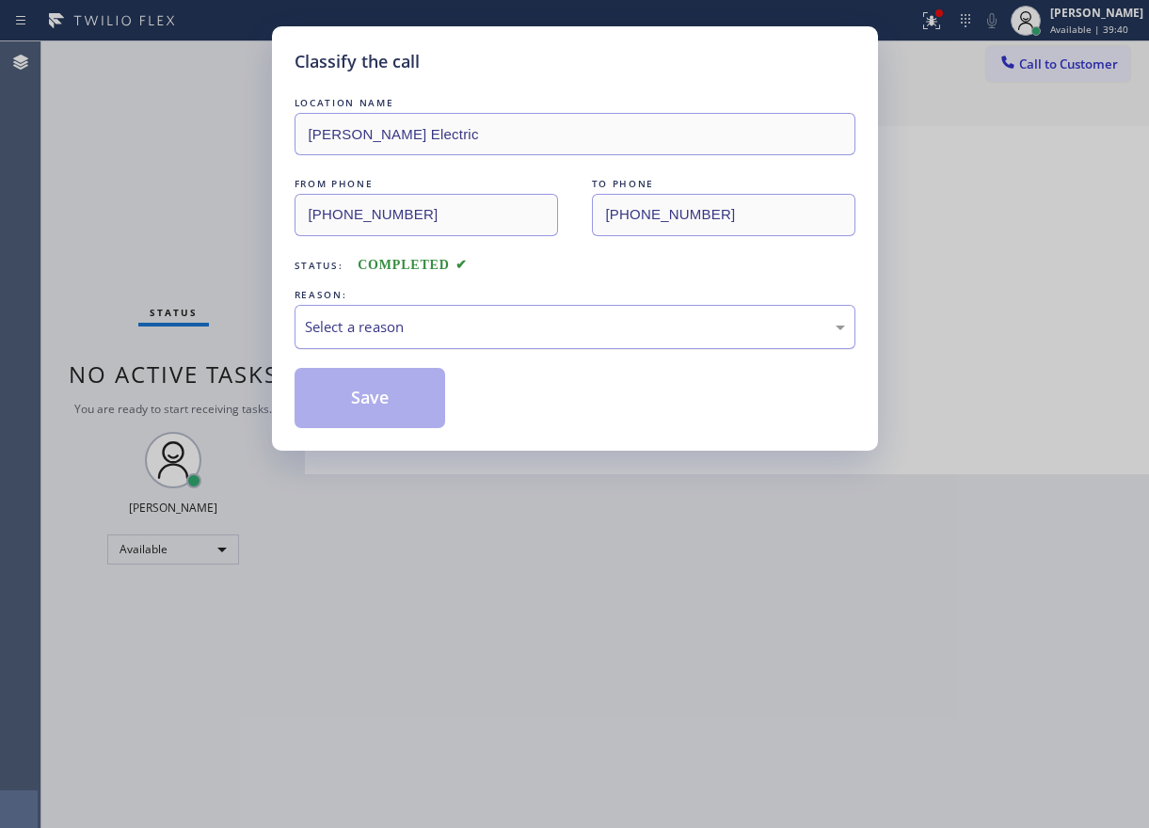
click at [433, 340] on div "Select a reason" at bounding box center [575, 327] width 561 height 44
click at [368, 411] on button "Save" at bounding box center [371, 398] width 152 height 60
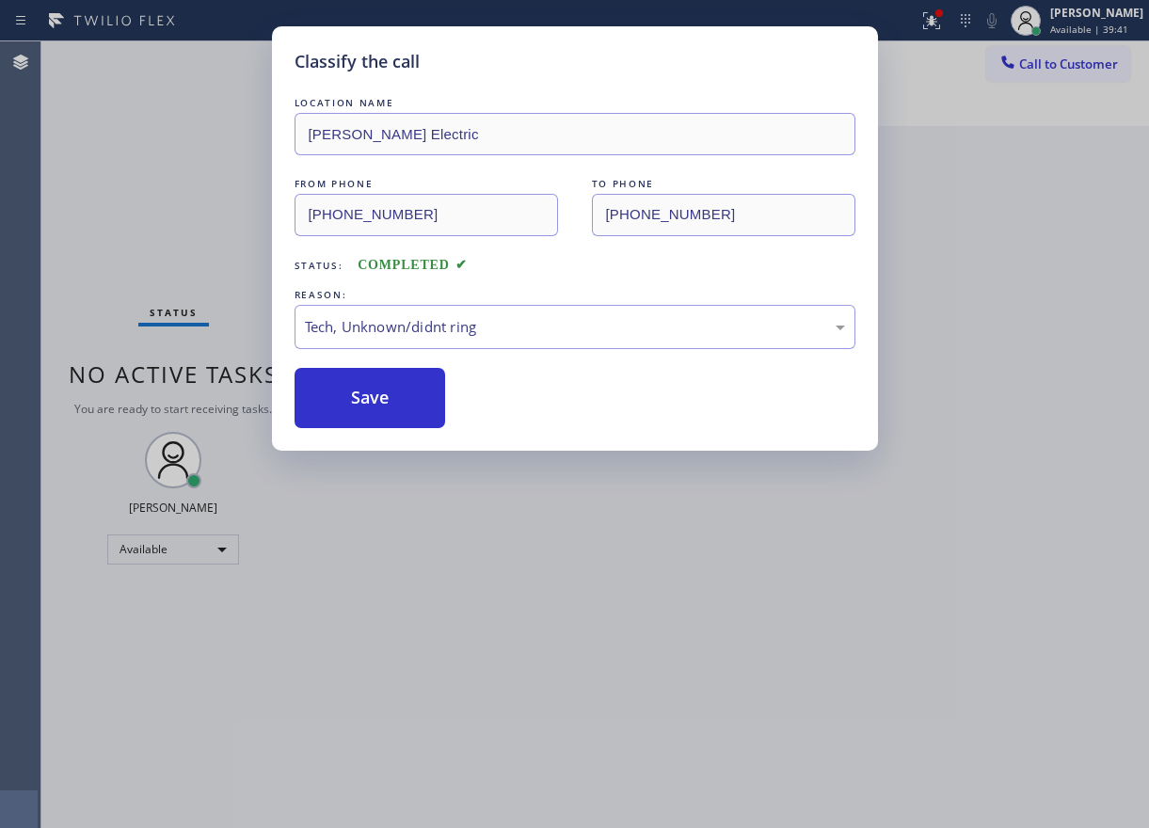
click at [934, 171] on div "Classify the call LOCATION NAME Lilley Electric FROM PHONE (713) 504-3360 TO PH…" at bounding box center [574, 414] width 1149 height 828
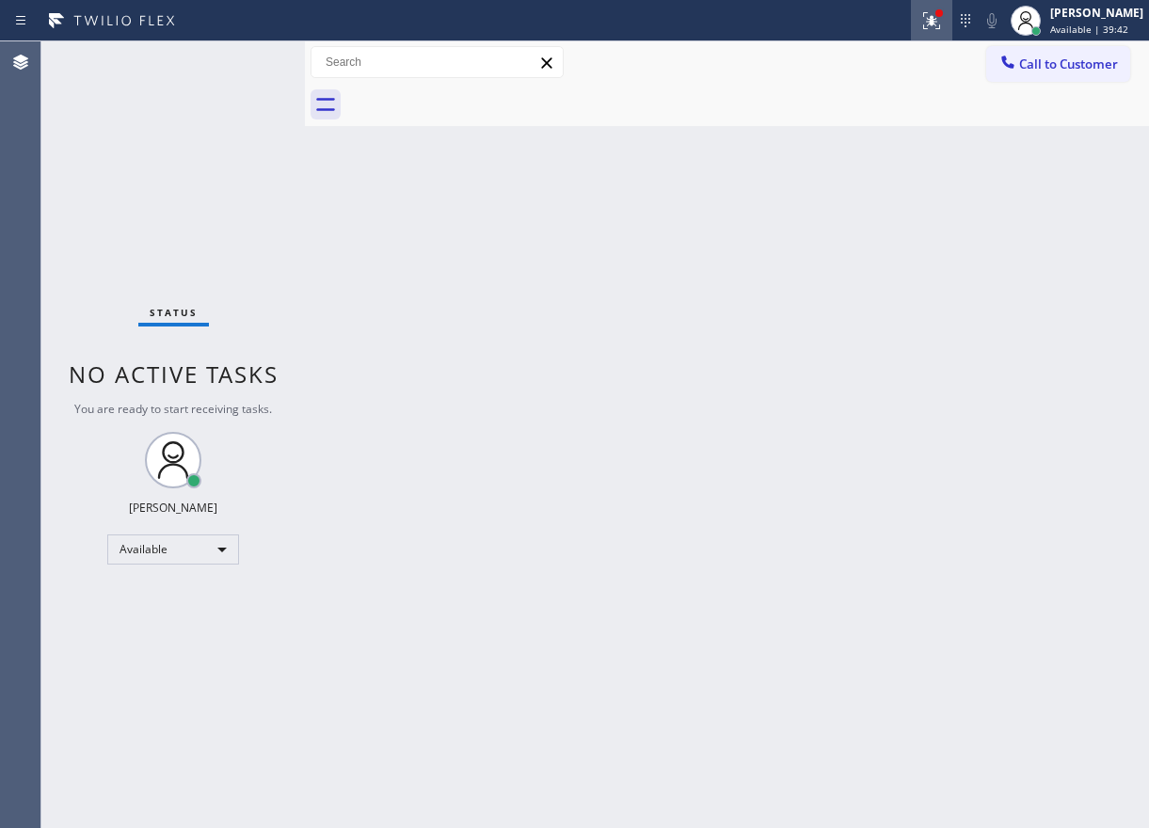
click at [936, 22] on div at bounding box center [931, 20] width 41 height 23
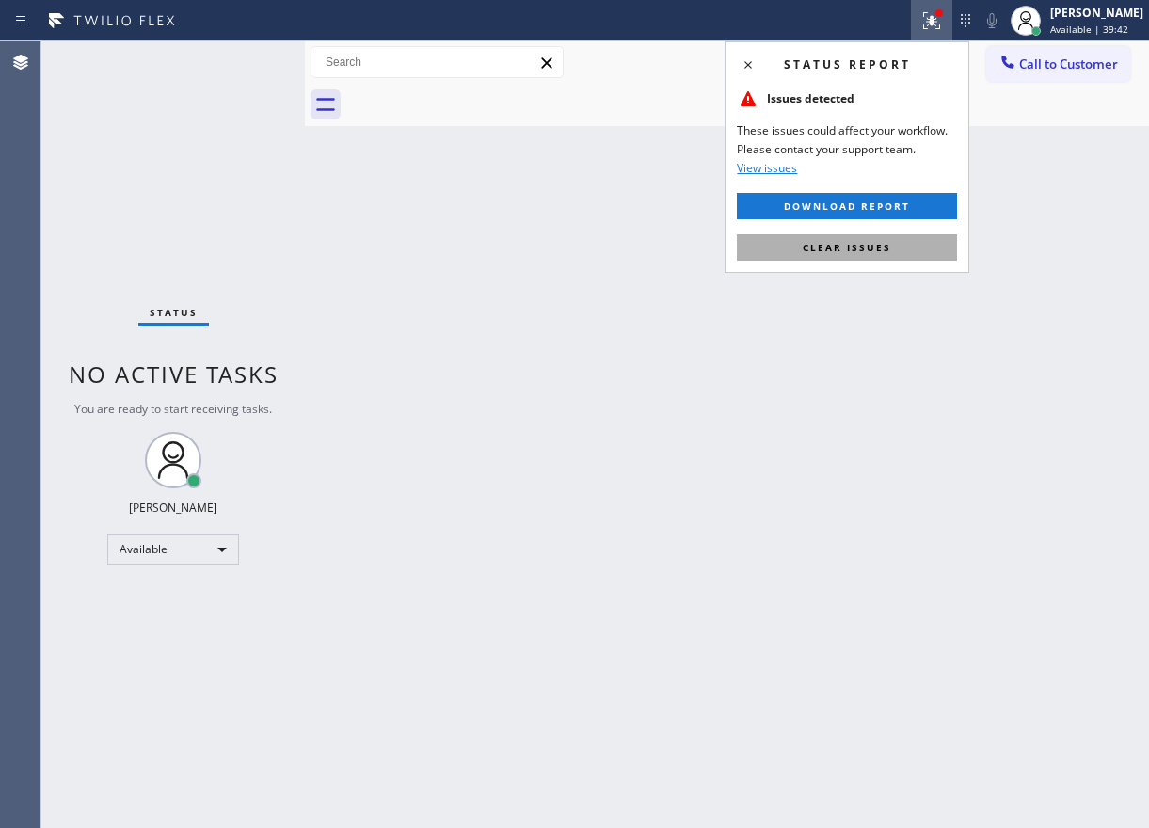
click at [874, 254] on button "Clear issues" at bounding box center [847, 247] width 220 height 26
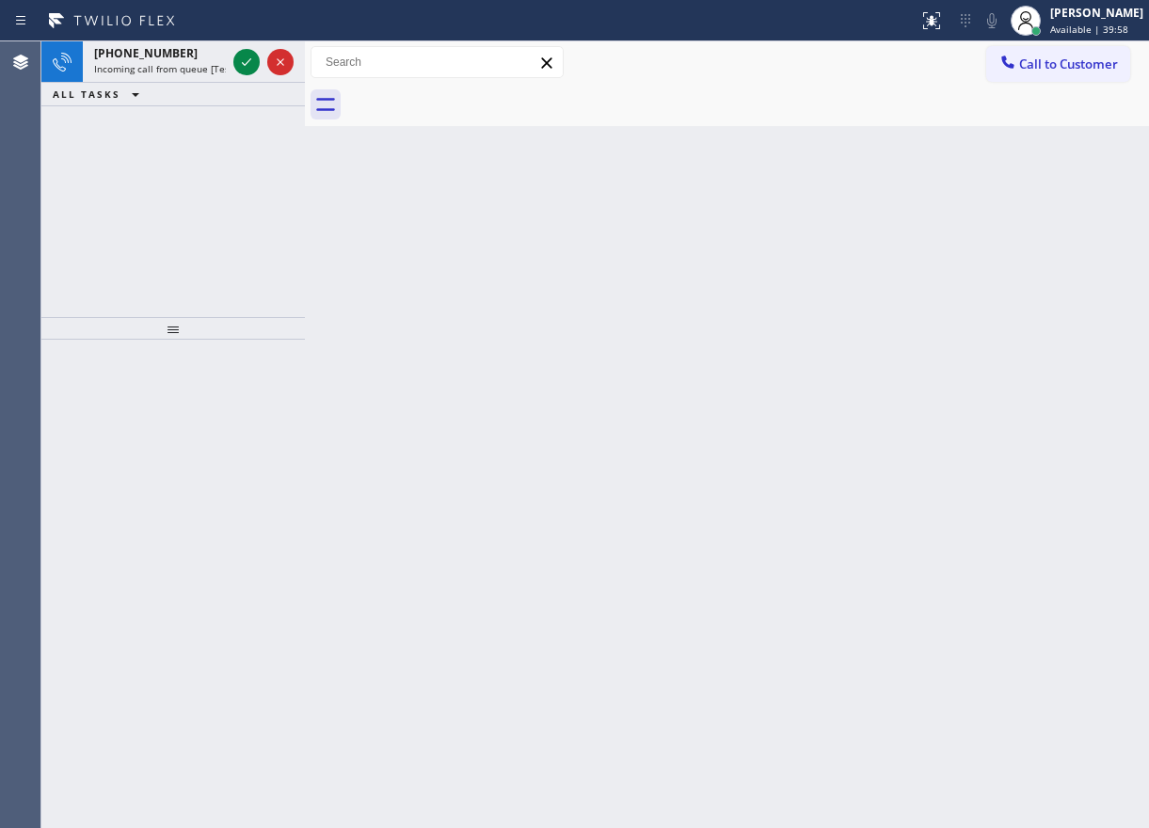
click at [1022, 394] on div "Back to Dashboard Change Sender ID Customers Technicians Select a contact Outbo…" at bounding box center [727, 434] width 844 height 787
click at [248, 58] on icon at bounding box center [246, 62] width 23 height 23
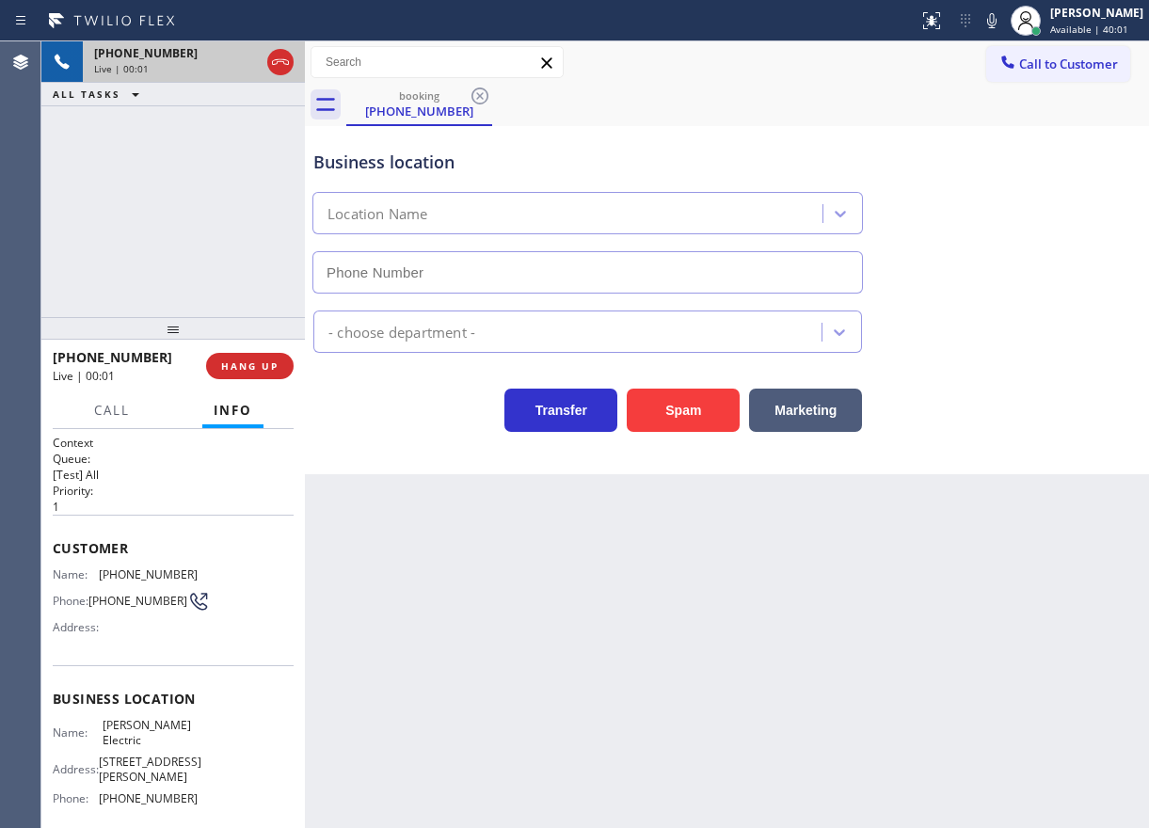
type input "[PHONE_NUMBER]"
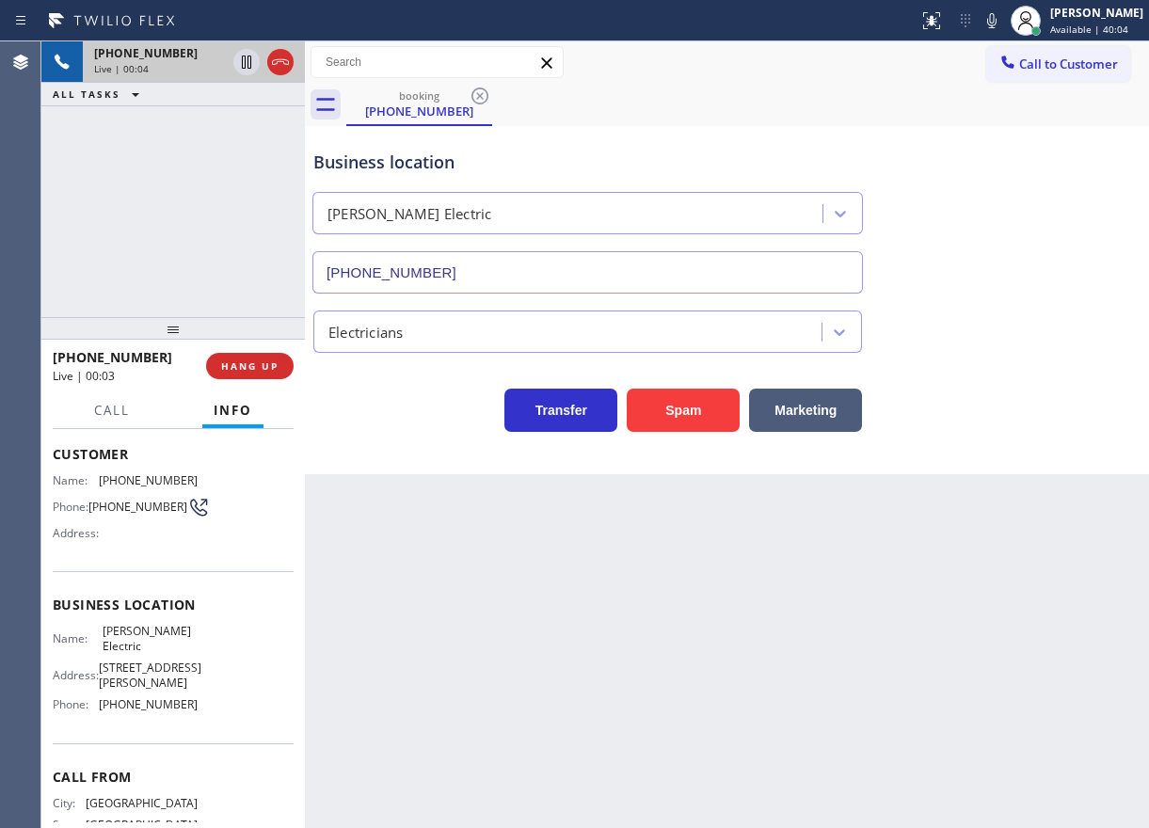
click at [140, 679] on span "[STREET_ADDRESS][PERSON_NAME]" at bounding box center [150, 675] width 103 height 29
click at [128, 644] on span "[PERSON_NAME] Electric" at bounding box center [150, 638] width 94 height 29
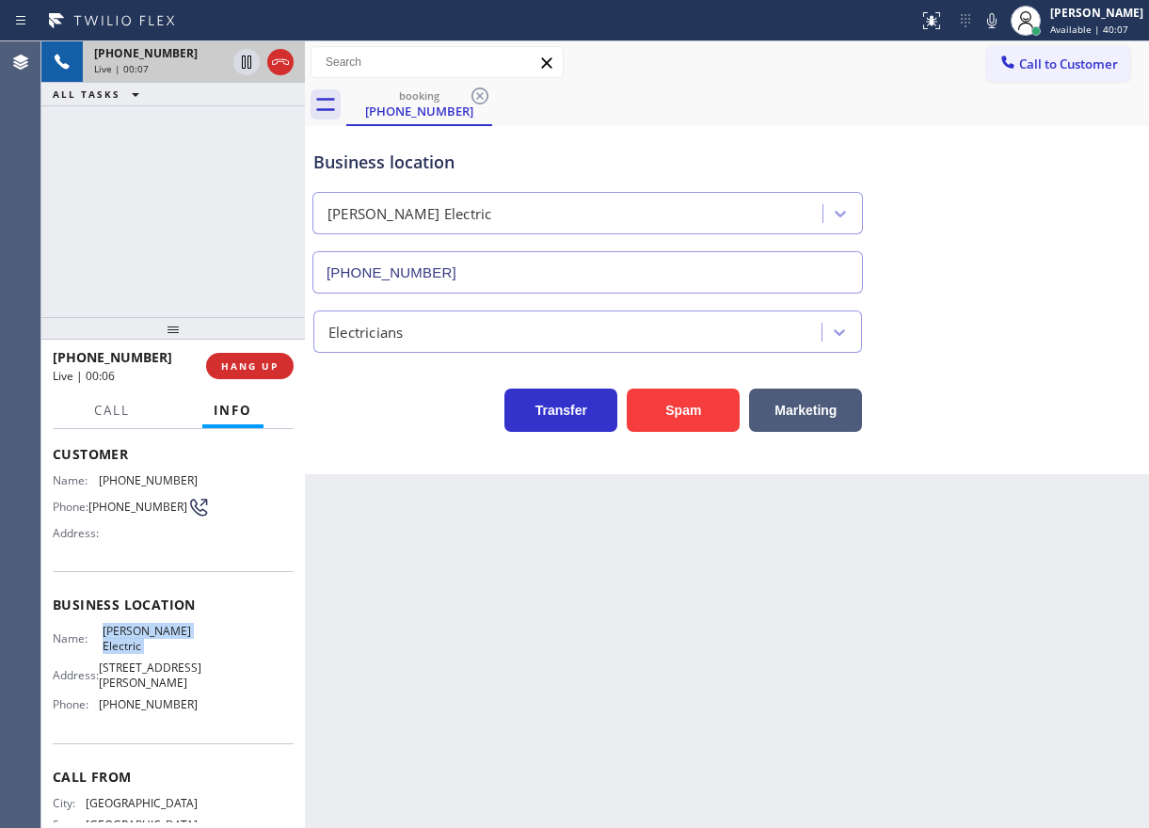
click at [128, 644] on span "[PERSON_NAME] Electric" at bounding box center [150, 638] width 94 height 29
click at [507, 272] on input "[PHONE_NUMBER]" at bounding box center [587, 272] width 551 height 42
click at [999, 357] on div "Transfer Spam Marketing" at bounding box center [727, 392] width 835 height 79
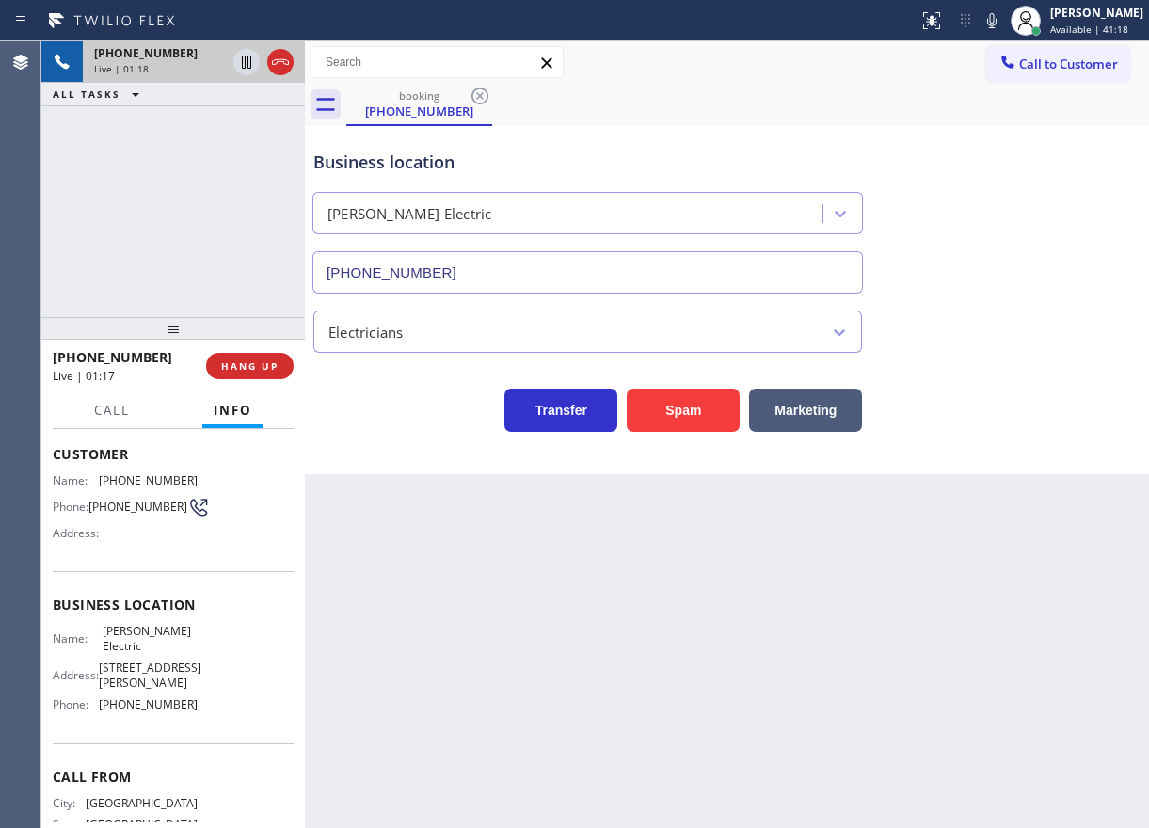
click at [124, 480] on span "[PHONE_NUMBER]" at bounding box center [148, 480] width 99 height 14
click at [1003, 9] on icon at bounding box center [992, 20] width 23 height 23
click at [247, 59] on icon at bounding box center [246, 62] width 23 height 23
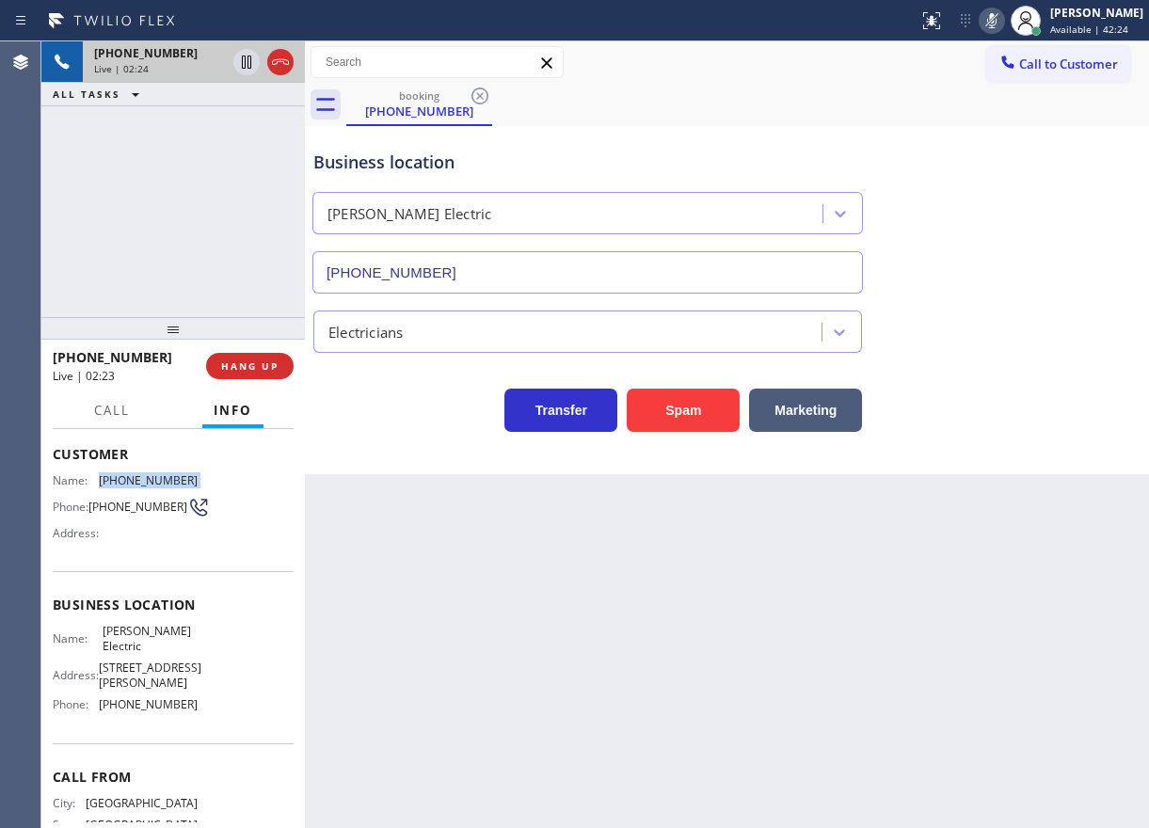
click at [1047, 337] on div "Electricians" at bounding box center [727, 328] width 835 height 50
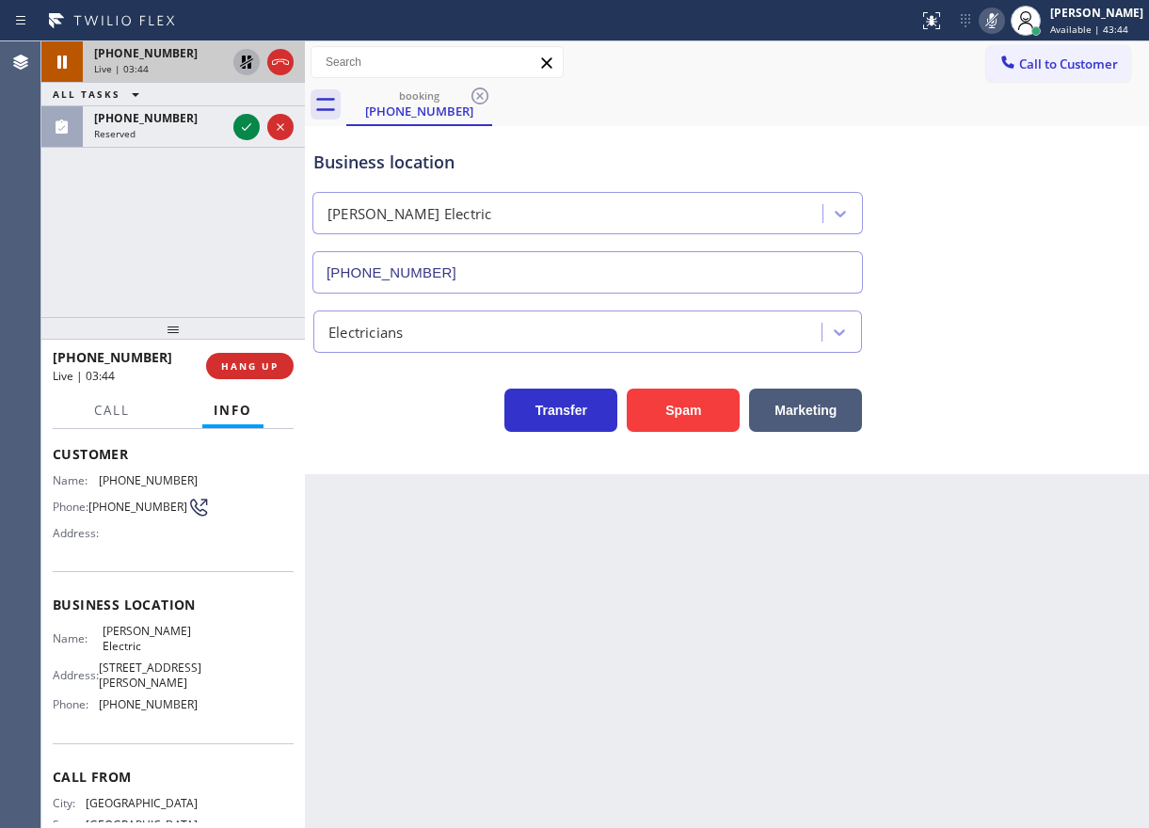
drag, startPoint x: 237, startPoint y: 66, endPoint x: 379, endPoint y: 61, distance: 142.2
click at [238, 66] on icon at bounding box center [246, 62] width 23 height 23
click at [1003, 23] on icon at bounding box center [992, 20] width 23 height 23
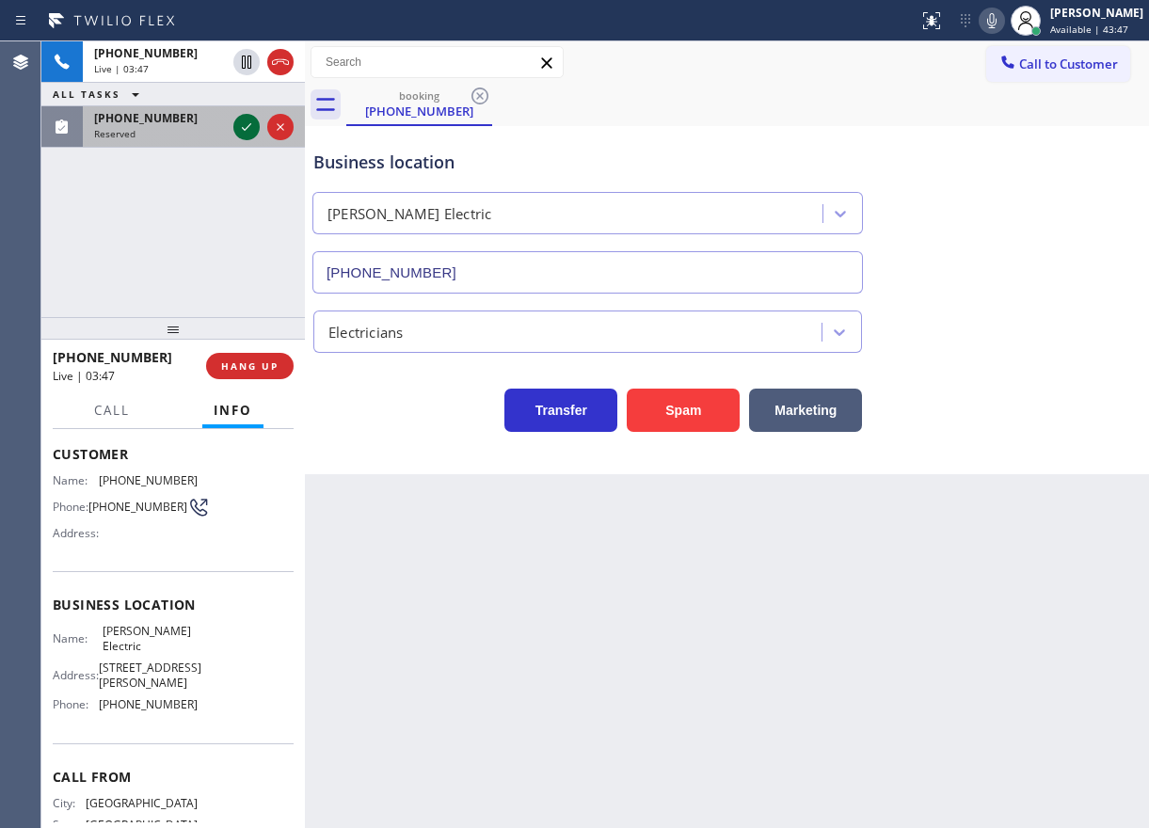
click at [250, 128] on icon at bounding box center [246, 127] width 23 height 23
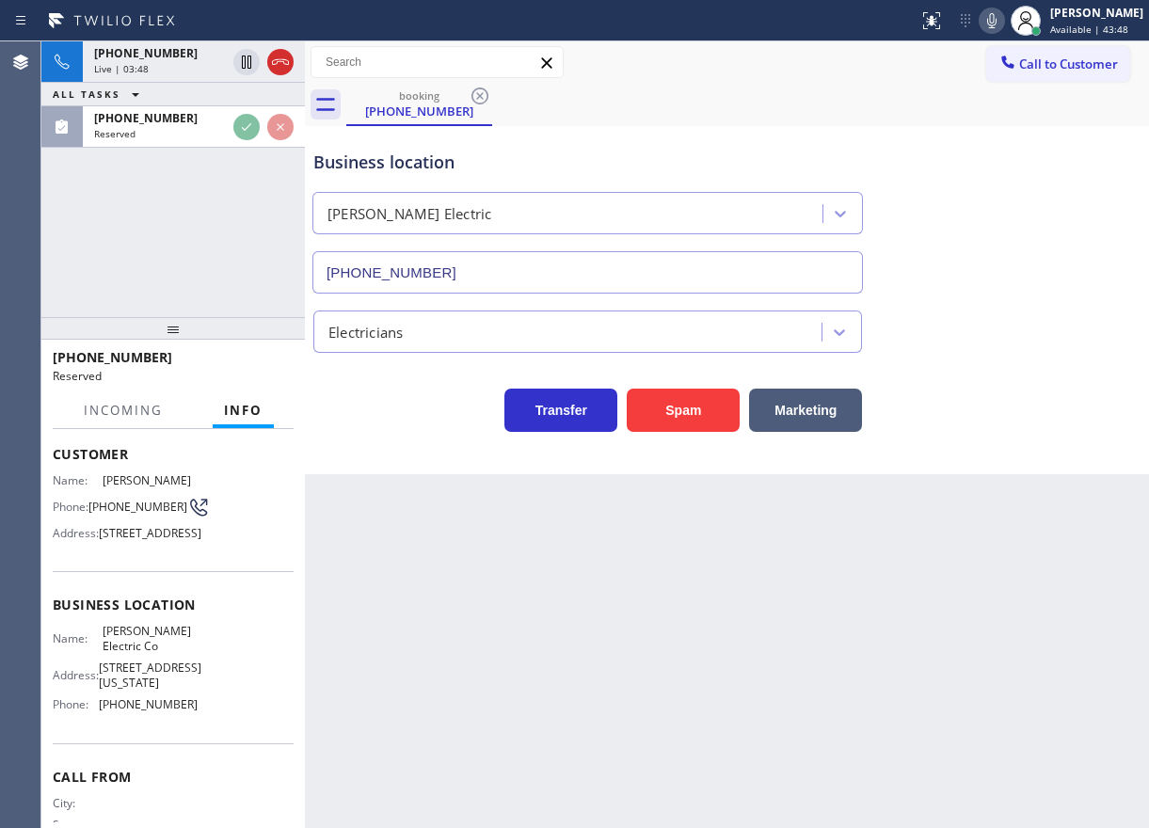
scroll to position [110, 0]
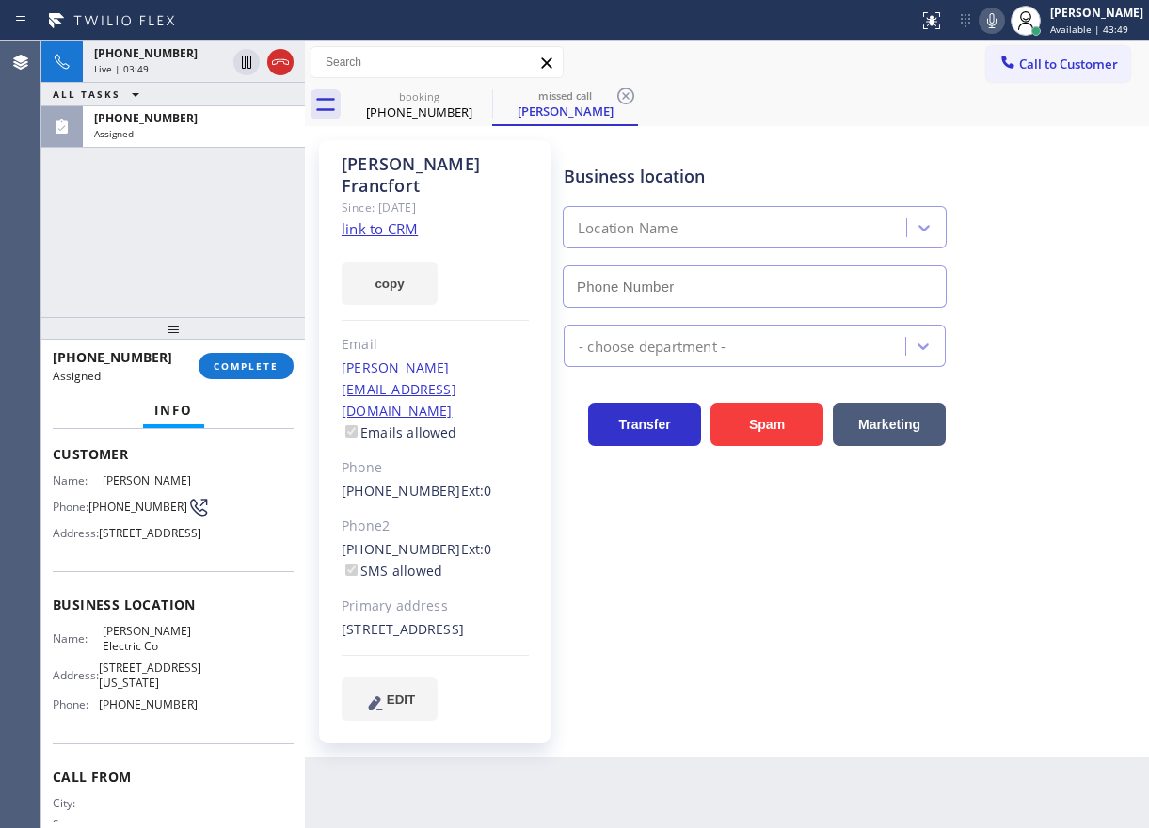
type input "(551) 354-0944"
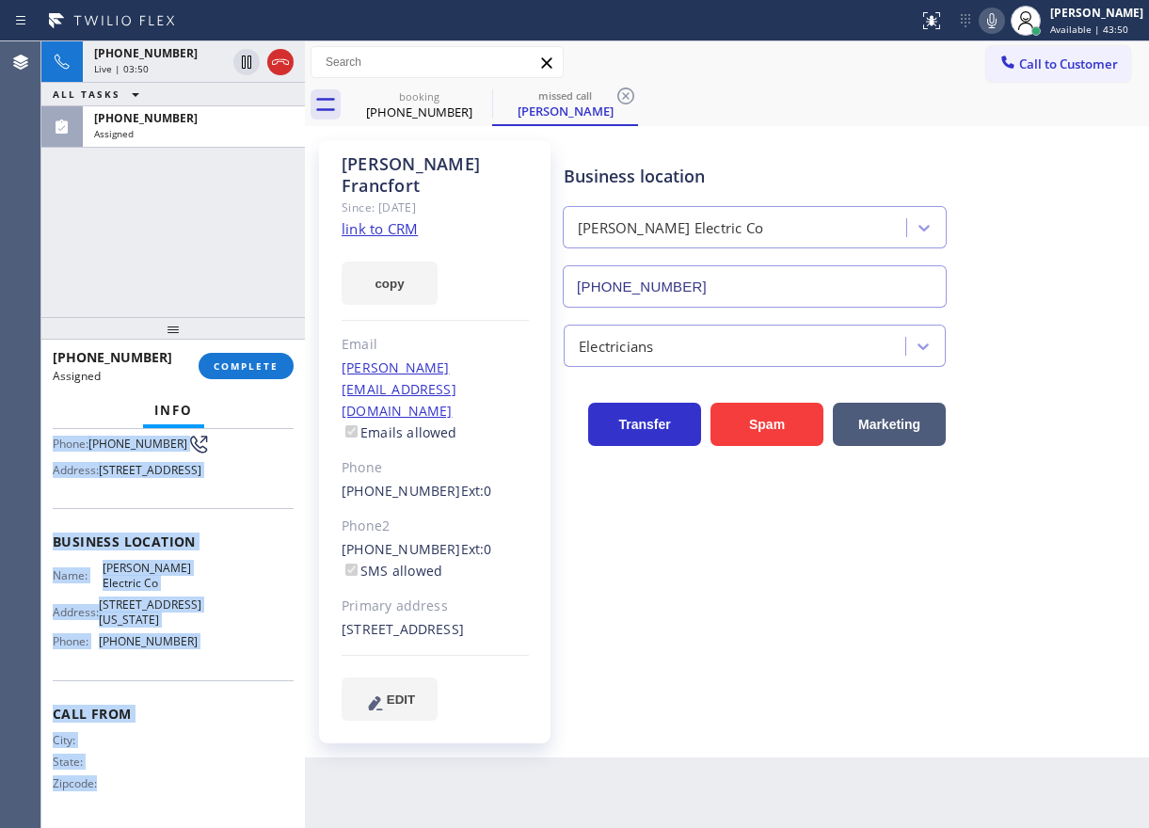
scroll to position [252, 0]
drag, startPoint x: 55, startPoint y: 455, endPoint x: 243, endPoint y: 653, distance: 273.6
click at [243, 653] on div "Context Queue: Electrical Priority: 0 Task Age: Customer Name: Kevin Francfort …" at bounding box center [173, 542] width 241 height 561
click at [263, 360] on span "COMPLETE" at bounding box center [246, 366] width 65 height 13
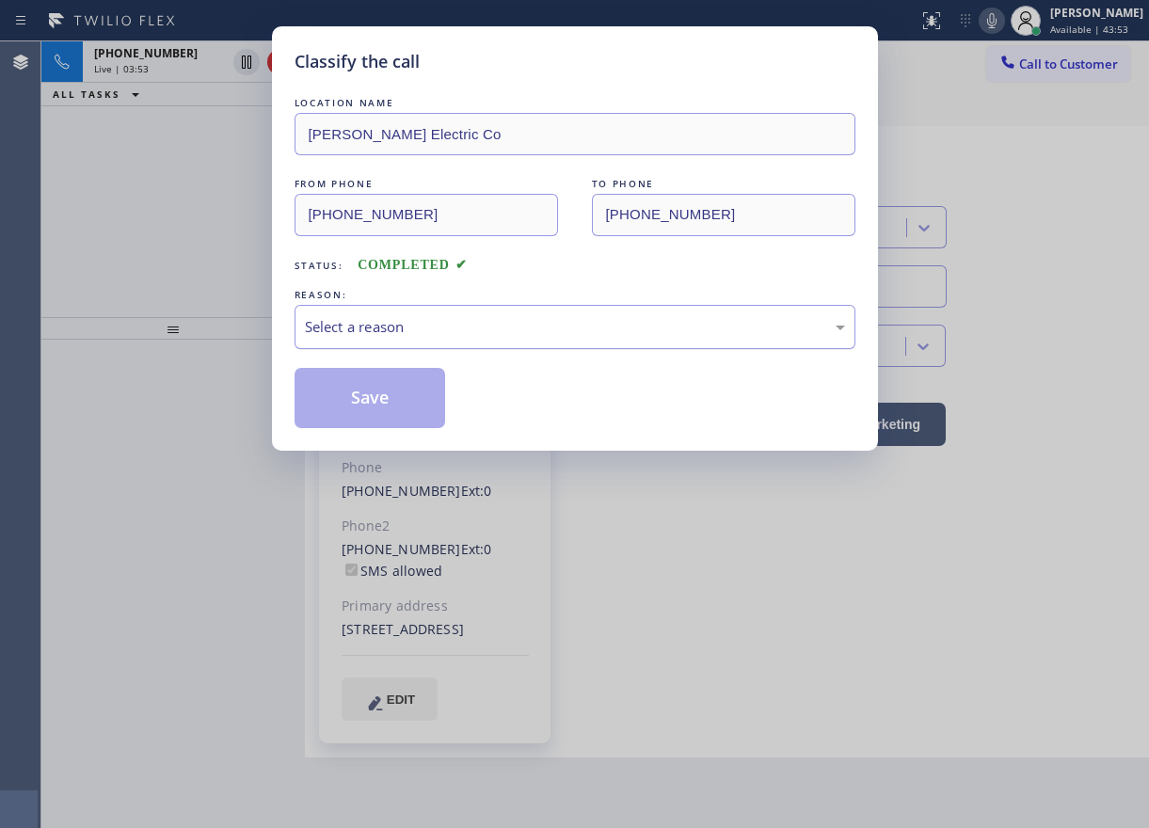
click at [543, 318] on div "Select a reason" at bounding box center [575, 327] width 540 height 22
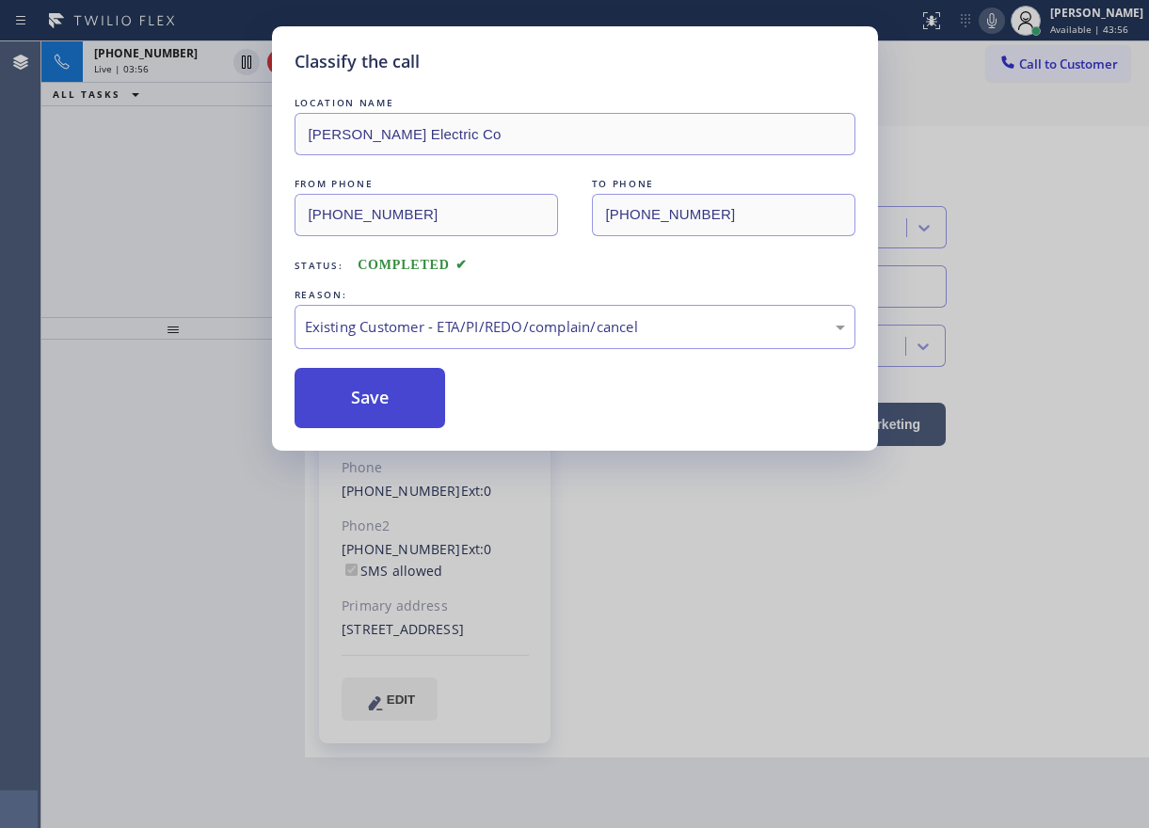
click at [401, 401] on button "Save" at bounding box center [371, 398] width 152 height 60
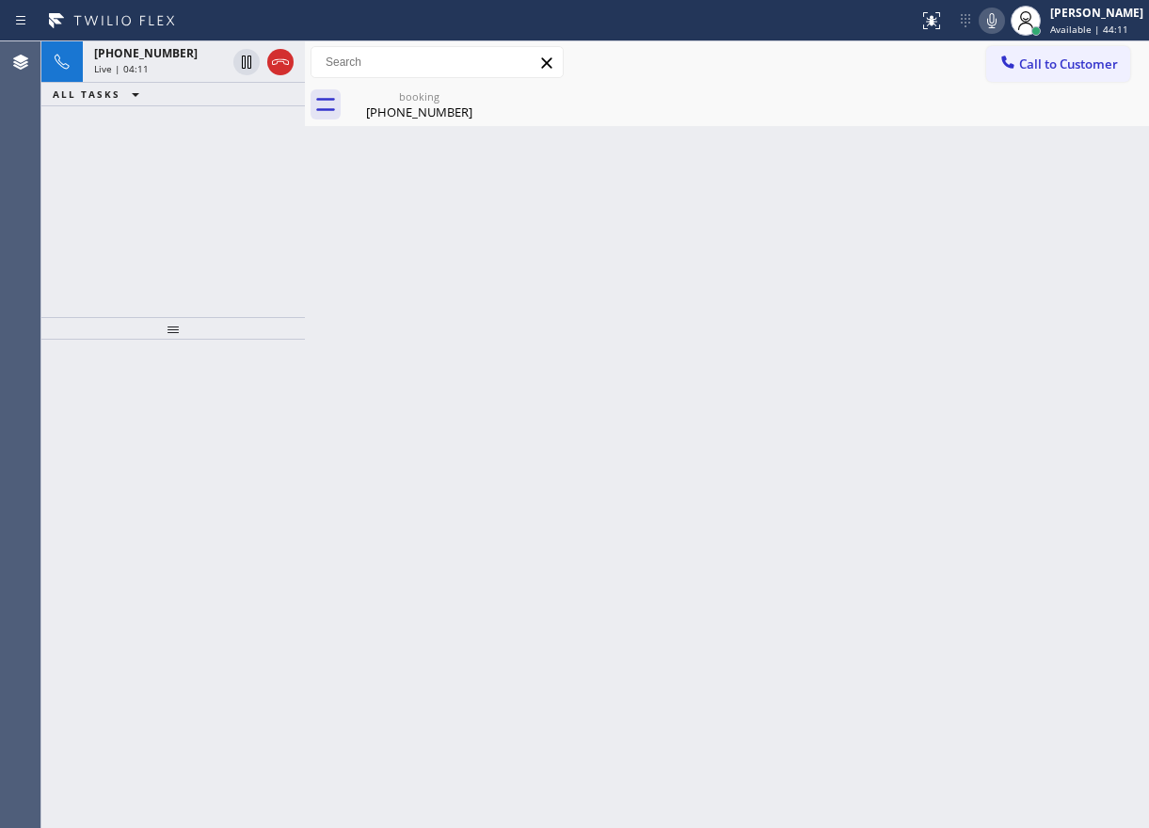
drag, startPoint x: 1099, startPoint y: 422, endPoint x: 790, endPoint y: 401, distance: 310.3
click at [1098, 422] on div "Back to Dashboard Change Sender ID Customers Technicians Select a contact Outbo…" at bounding box center [727, 434] width 844 height 787
drag, startPoint x: 133, startPoint y: 58, endPoint x: 275, endPoint y: 67, distance: 142.4
click at [133, 59] on span "[PHONE_NUMBER]" at bounding box center [146, 53] width 104 height 16
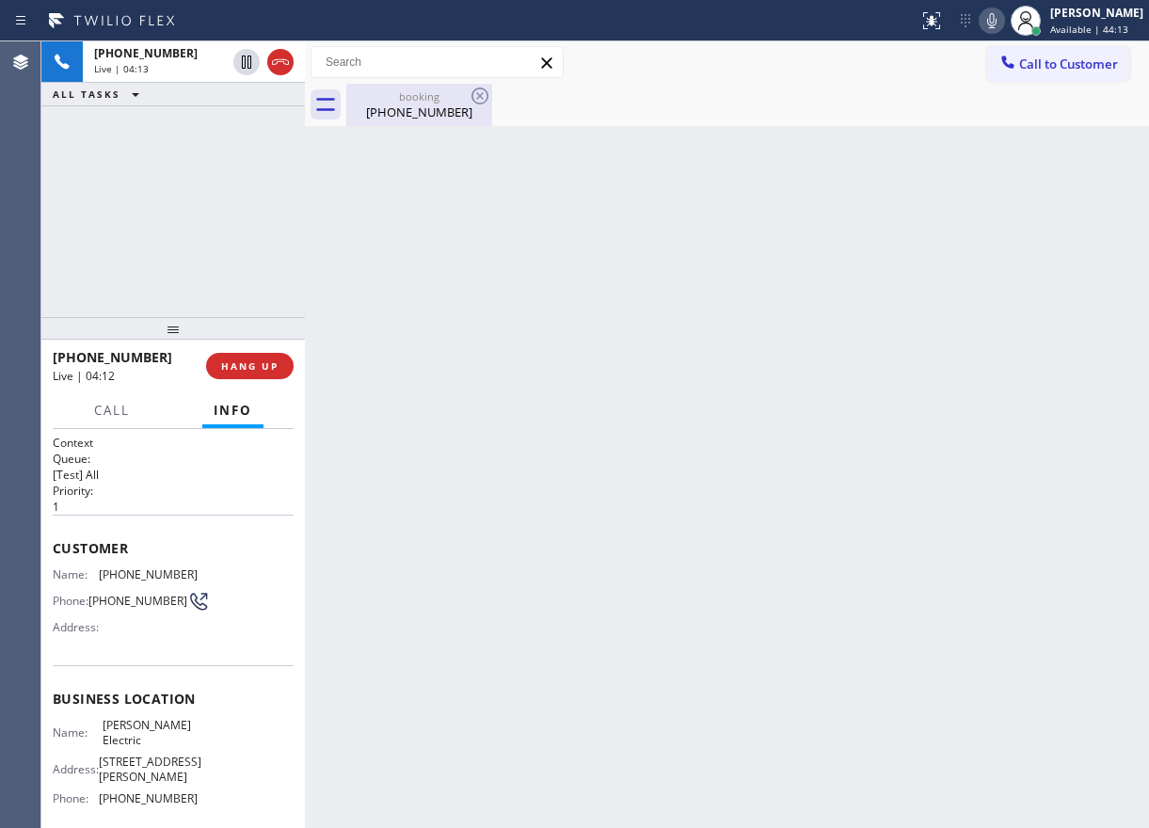
click at [399, 96] on div "booking" at bounding box center [419, 96] width 142 height 14
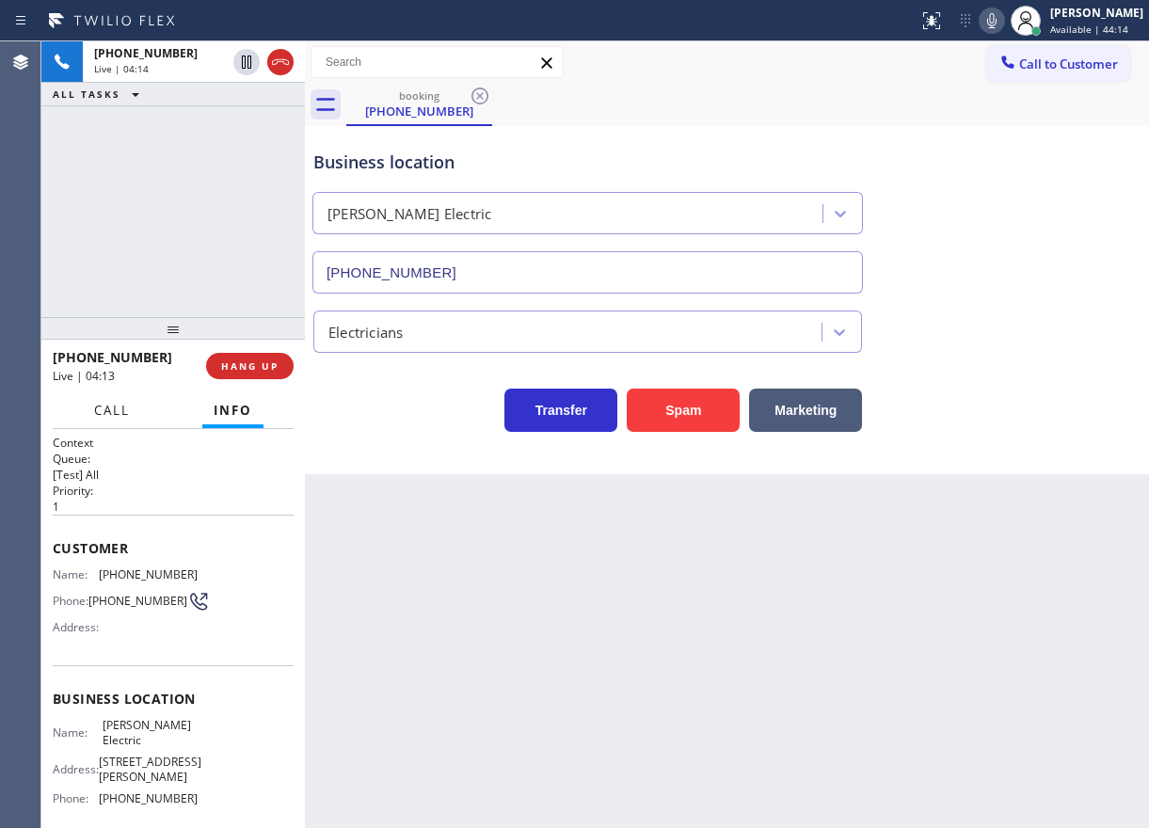
click at [98, 420] on button "Call" at bounding box center [112, 410] width 58 height 37
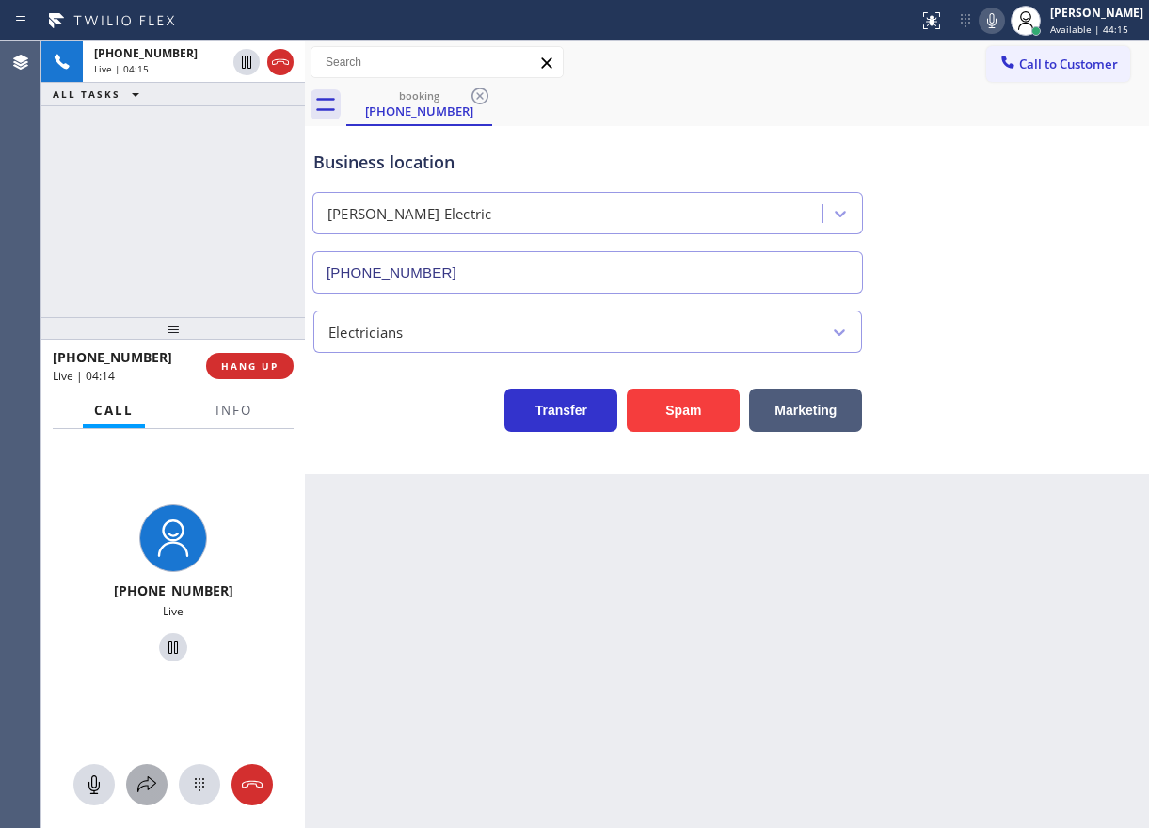
click at [152, 779] on icon at bounding box center [147, 785] width 23 height 23
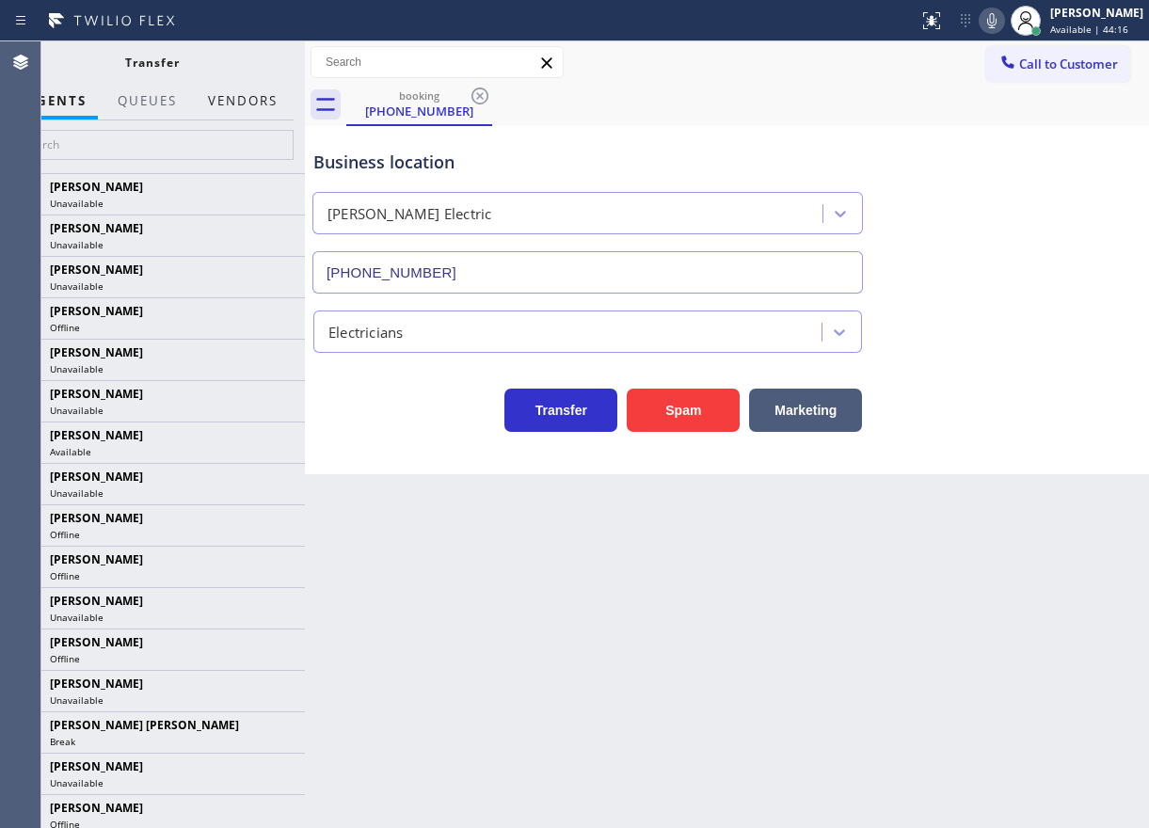
click at [247, 90] on button "Vendors" at bounding box center [243, 101] width 92 height 37
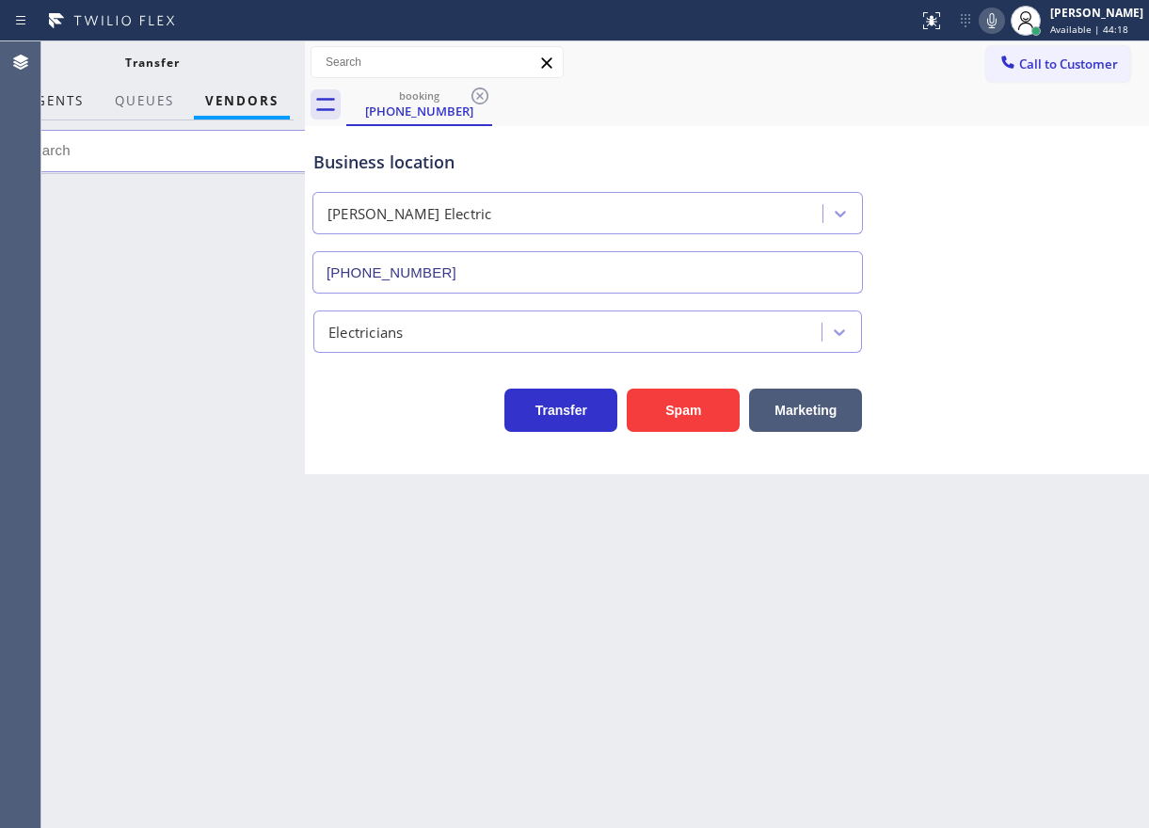
click at [68, 107] on span "AGENTS" at bounding box center [54, 100] width 57 height 17
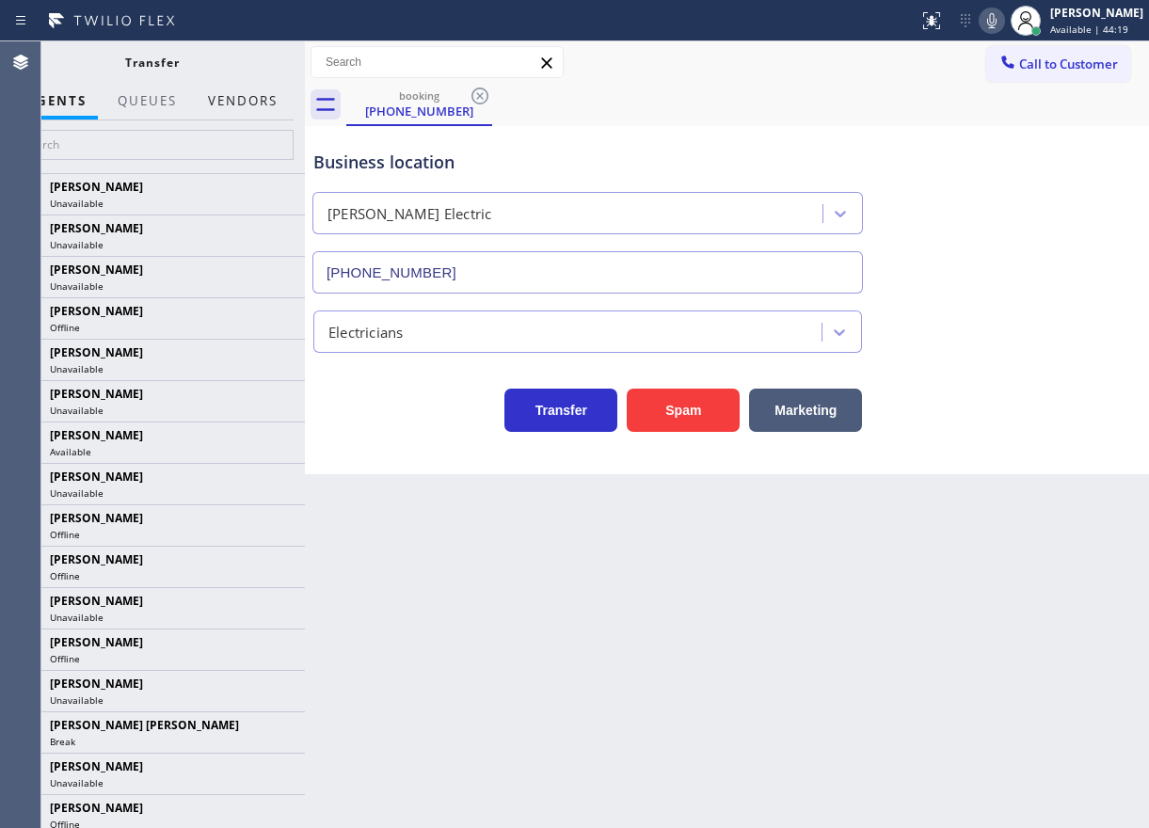
click at [244, 102] on button "Vendors" at bounding box center [243, 101] width 92 height 37
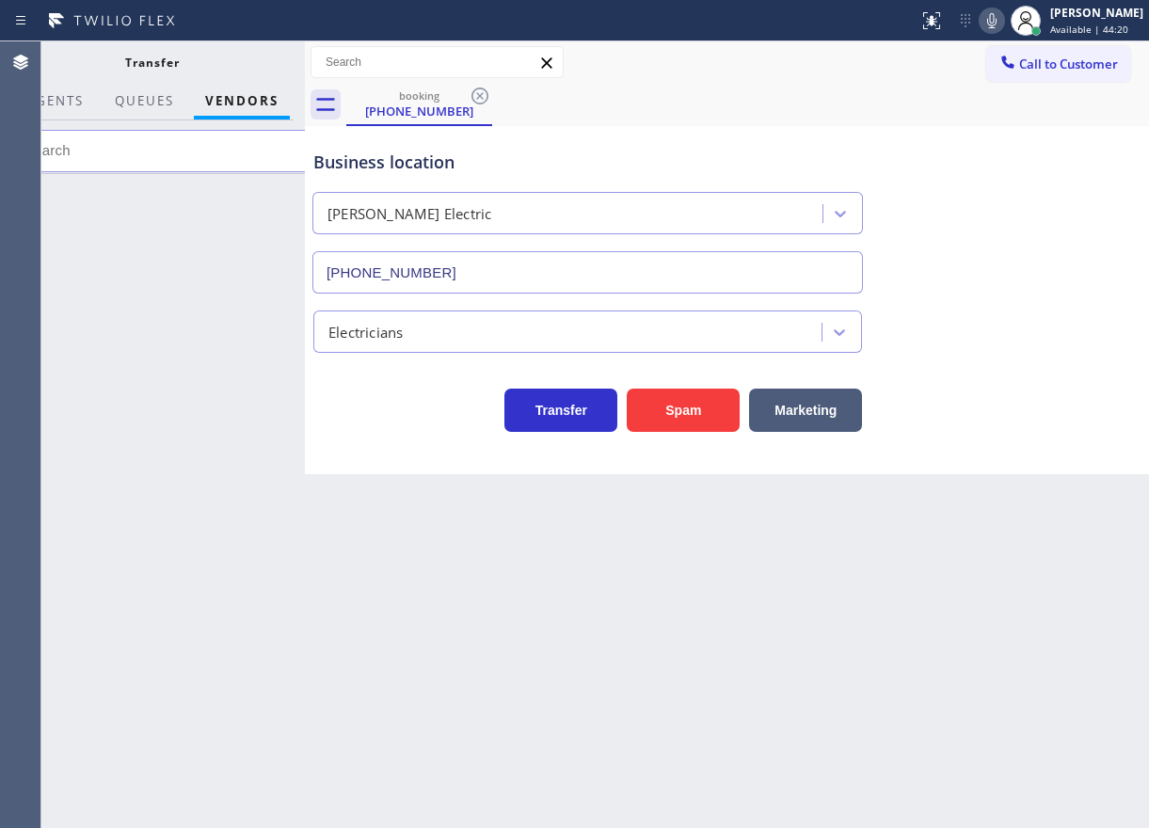
click at [244, 152] on input "text" at bounding box center [163, 151] width 306 height 42
click at [66, 102] on span "AGENTS" at bounding box center [54, 100] width 57 height 17
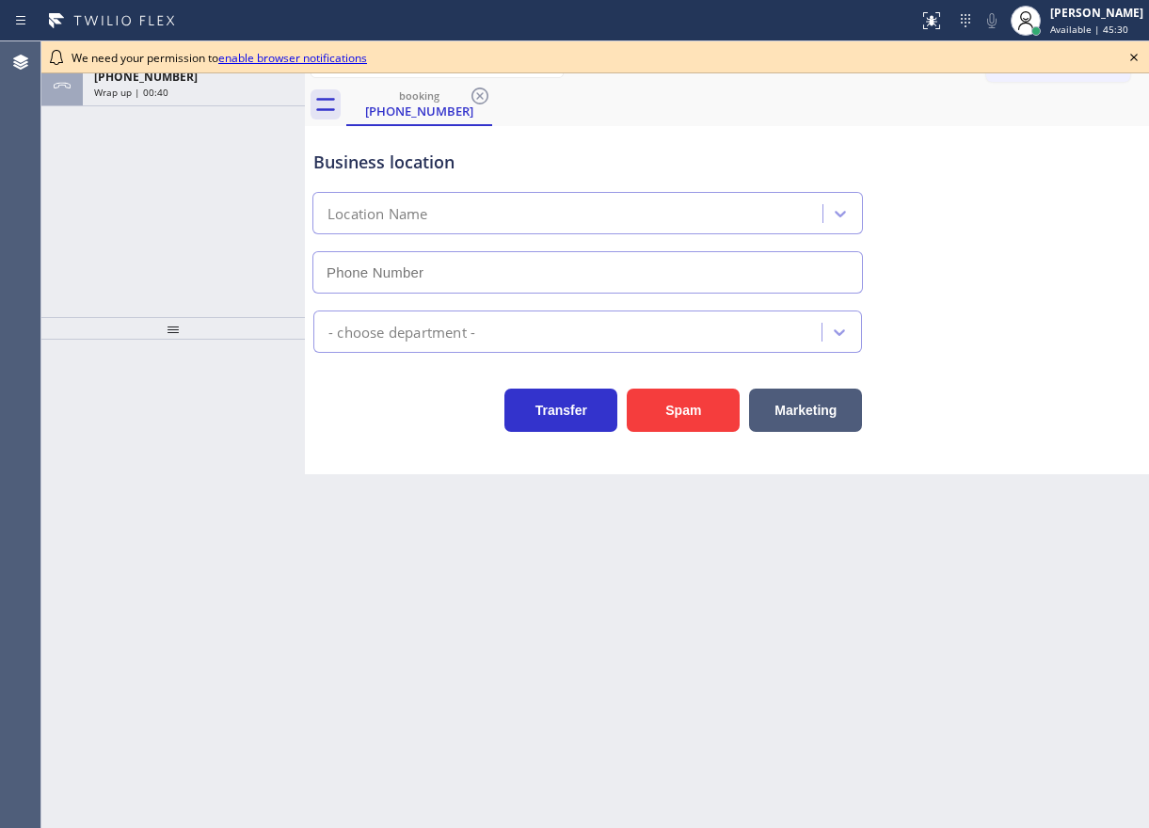
click at [990, 242] on div "Business location Location Name" at bounding box center [727, 208] width 835 height 170
type input "[PHONE_NUMBER]"
click at [1139, 52] on icon at bounding box center [1134, 57] width 23 height 23
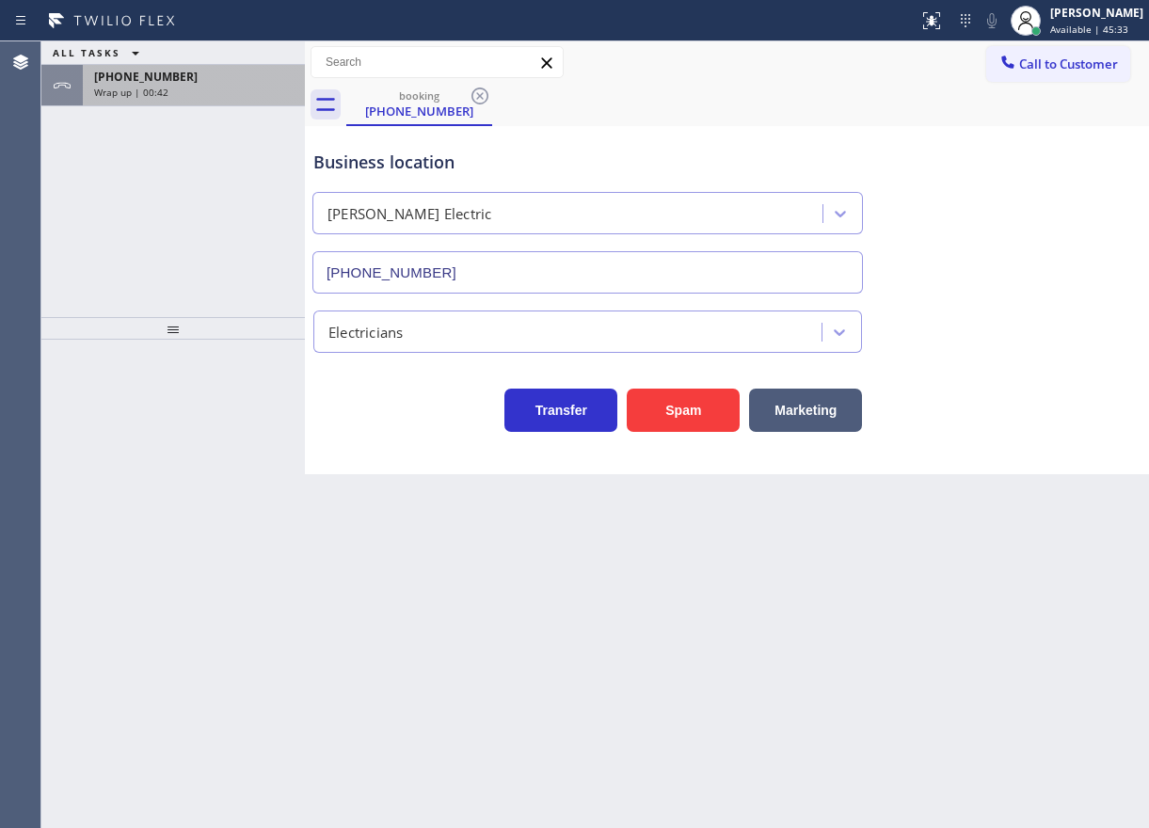
click at [234, 92] on div "Wrap up | 00:42" at bounding box center [194, 92] width 200 height 13
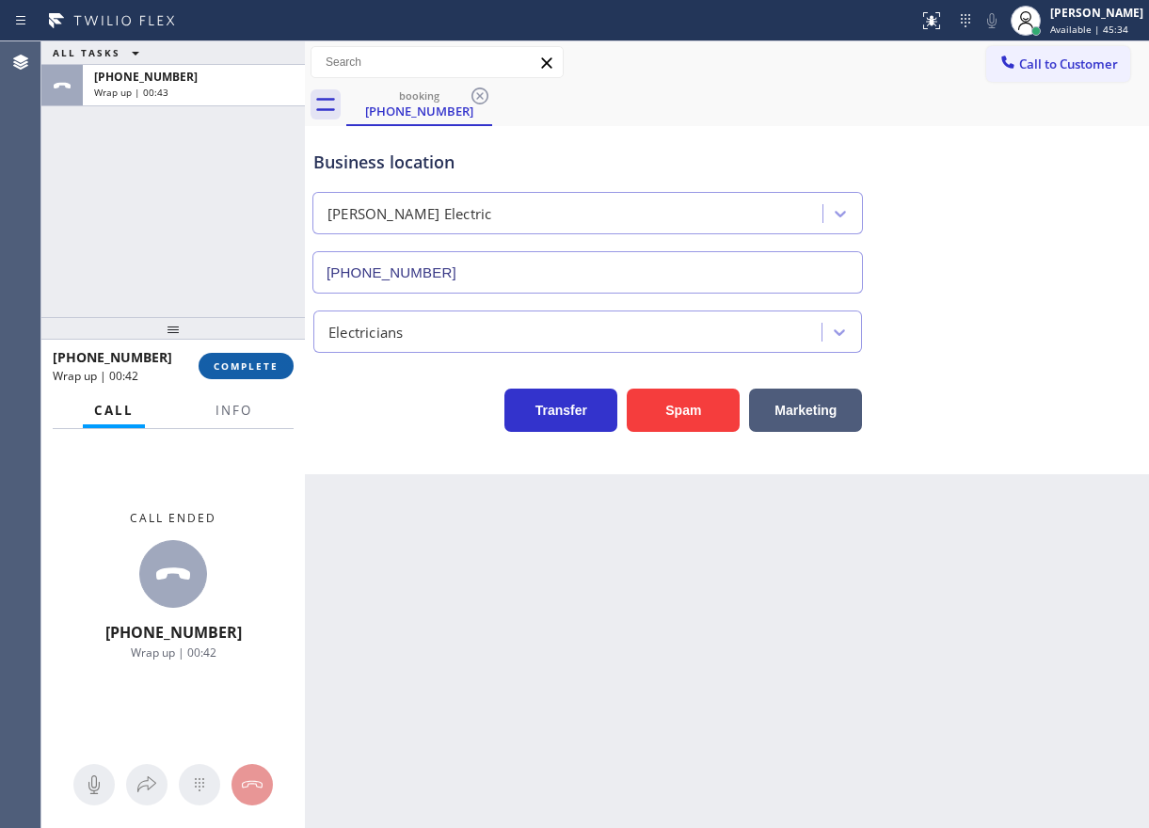
click at [238, 360] on button "COMPLETE" at bounding box center [246, 366] width 95 height 26
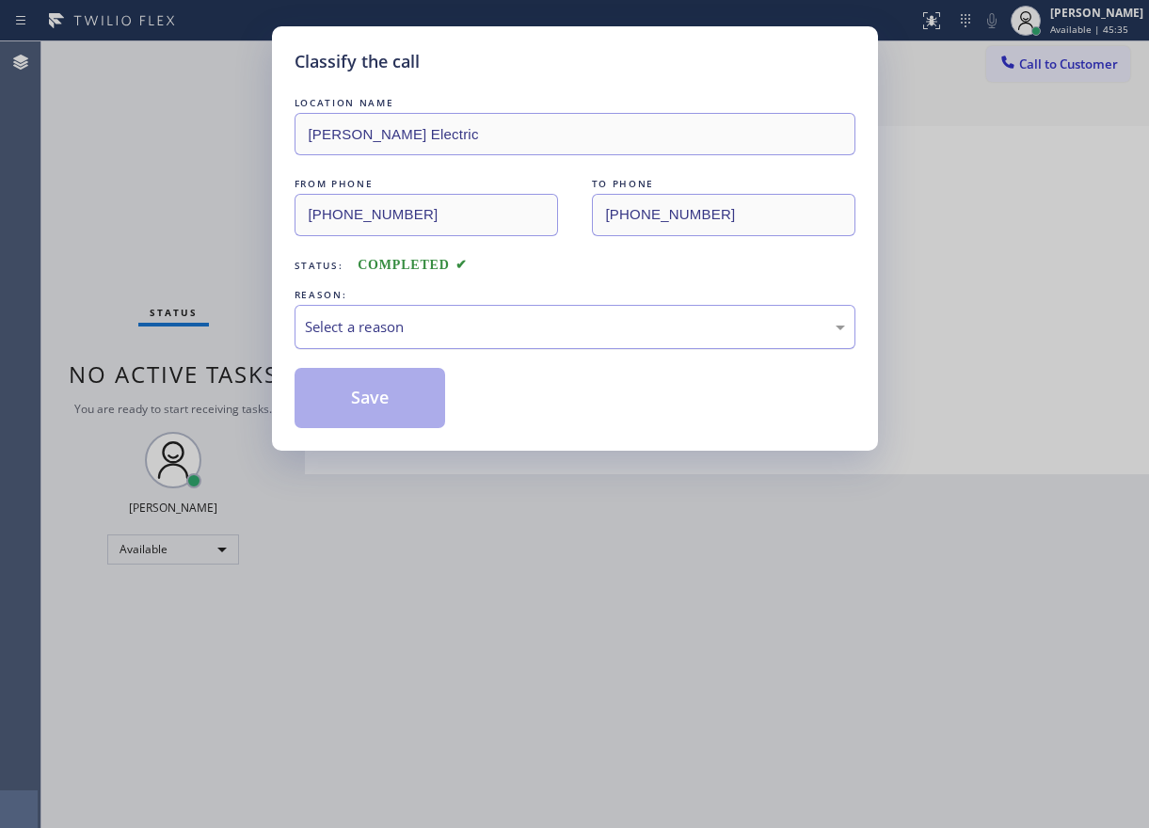
click at [498, 325] on div "Select a reason" at bounding box center [575, 327] width 540 height 22
click at [369, 405] on button "Save" at bounding box center [371, 398] width 152 height 60
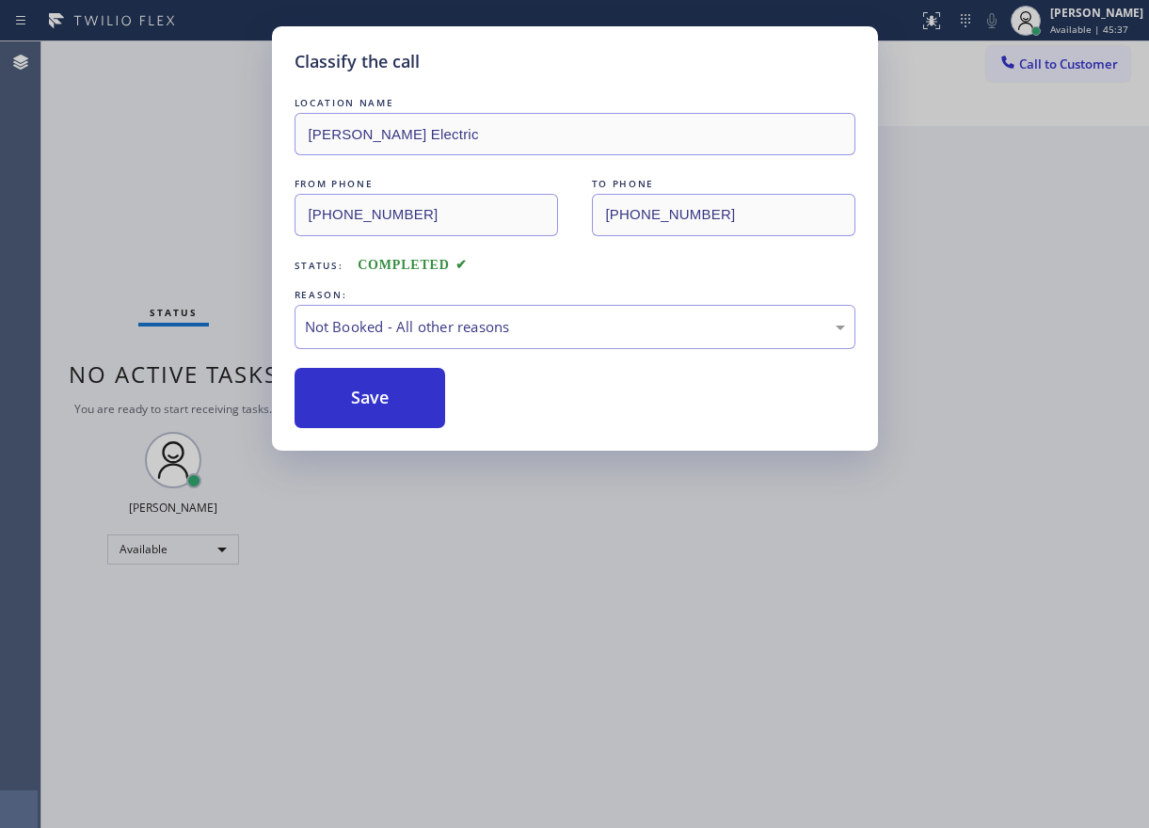
click at [923, 673] on div "Classify the call LOCATION NAME [PERSON_NAME] Electric FROM PHONE [PHONE_NUMBER…" at bounding box center [574, 414] width 1149 height 828
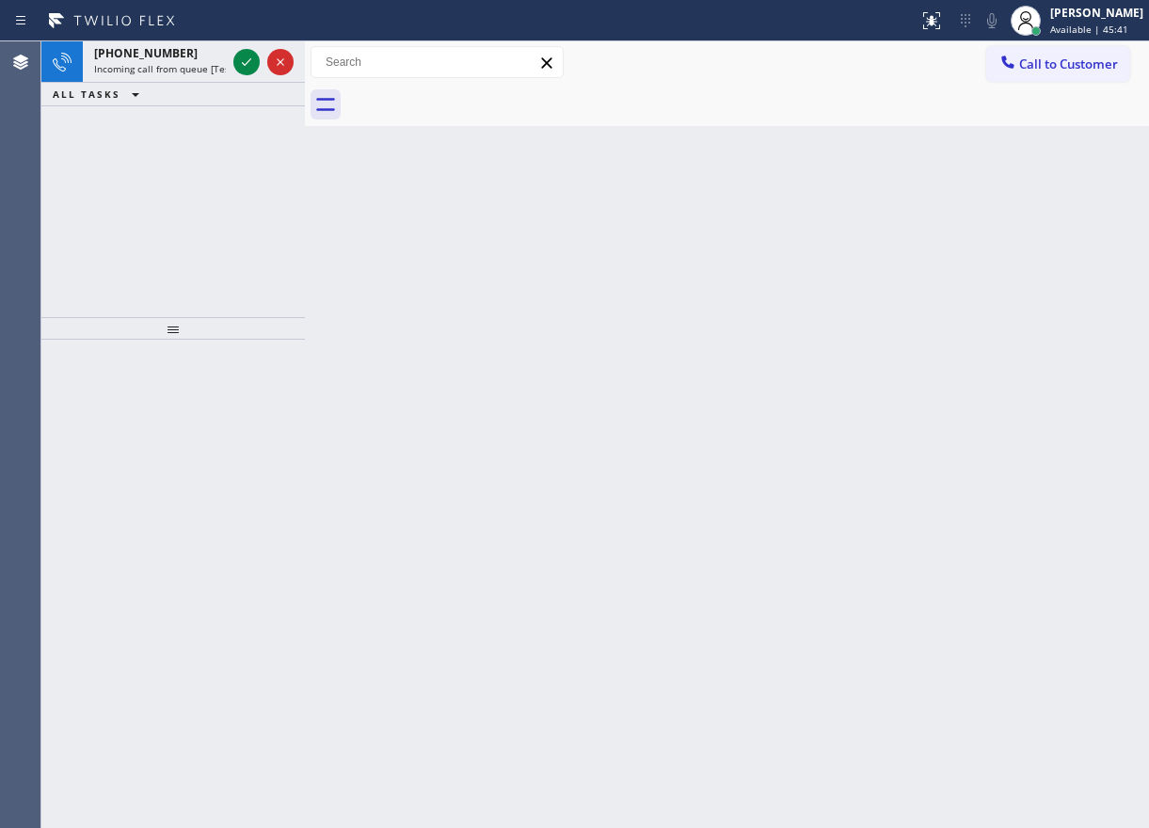
drag, startPoint x: 1036, startPoint y: 464, endPoint x: 904, endPoint y: 386, distance: 153.2
click at [1036, 464] on div "Back to Dashboard Change Sender ID Customers Technicians Select a contact Outbo…" at bounding box center [727, 434] width 844 height 787
click at [242, 63] on icon at bounding box center [246, 62] width 23 height 23
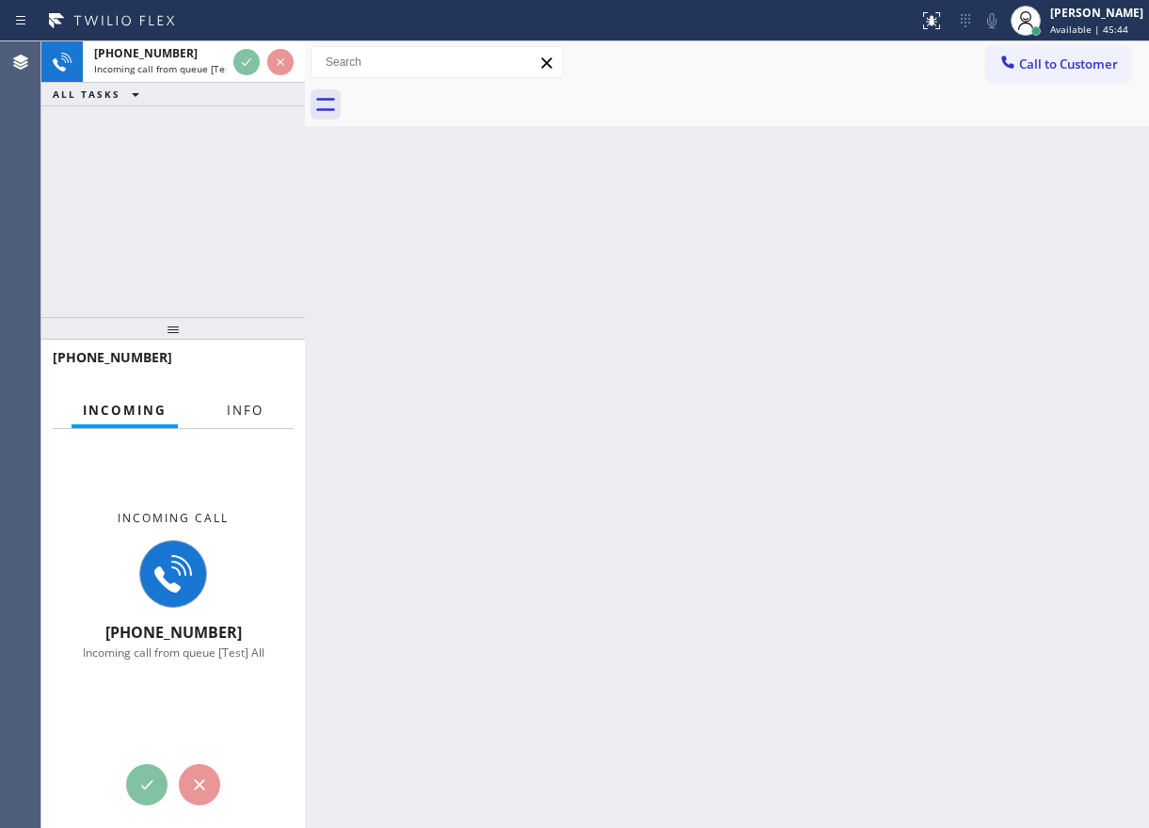
click at [248, 418] on span "Info" at bounding box center [245, 410] width 37 height 17
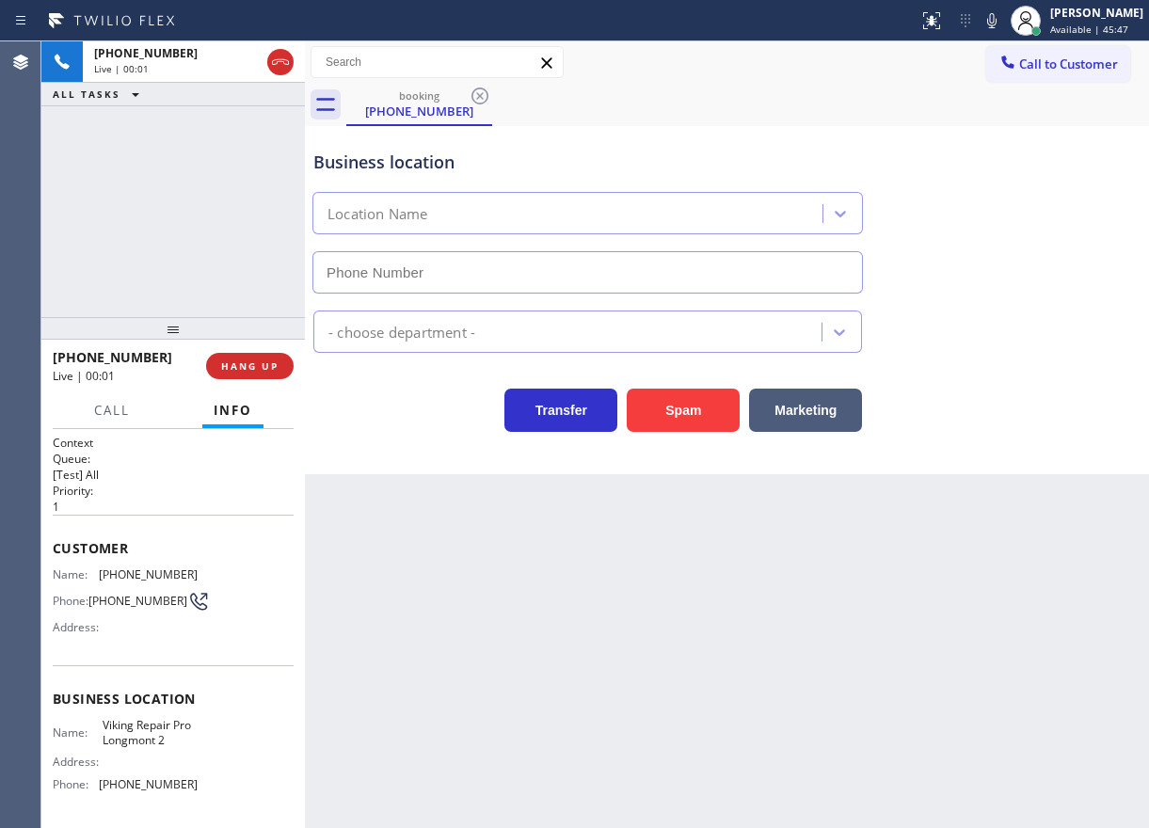
type input "[PHONE_NUMBER]"
click at [608, 662] on div "Back to Dashboard Change Sender ID Customers Technicians Select a contact Outbo…" at bounding box center [727, 434] width 844 height 787
click at [162, 738] on span "Viking Repair Pro Longmont 2" at bounding box center [150, 732] width 94 height 29
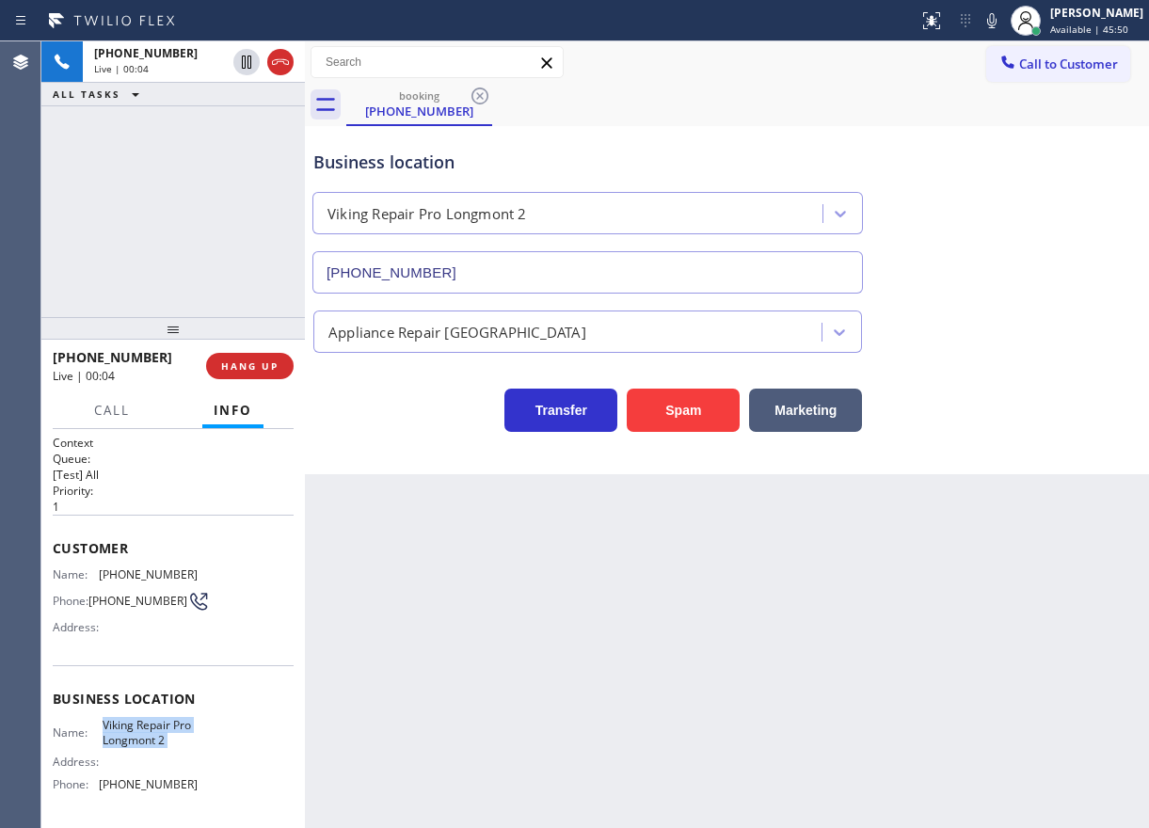
click at [162, 738] on span "Viking Repair Pro Longmont 2" at bounding box center [150, 732] width 94 height 29
copy span "Viking Repair Pro Longmont 2"
click at [564, 272] on input "[PHONE_NUMBER]" at bounding box center [587, 272] width 551 height 42
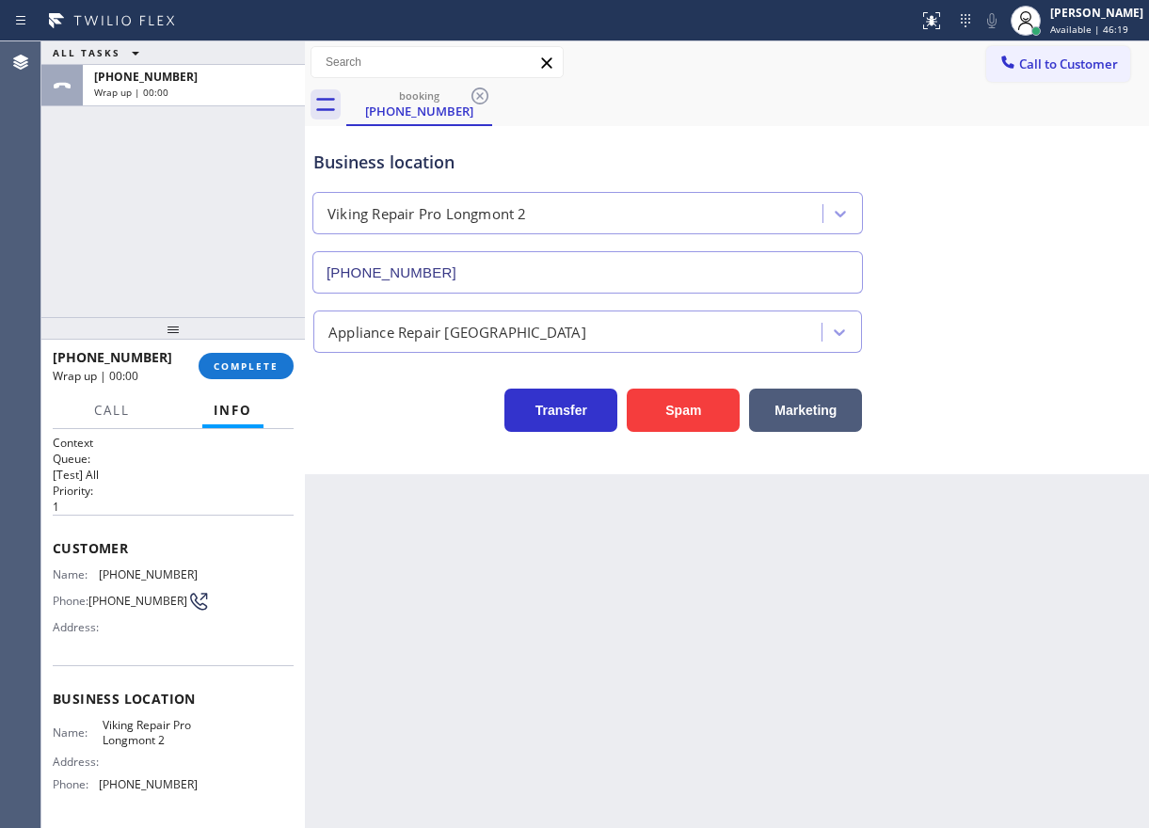
drag, startPoint x: 273, startPoint y: 371, endPoint x: 458, endPoint y: 374, distance: 185.4
click at [273, 371] on span "COMPLETE" at bounding box center [246, 366] width 65 height 13
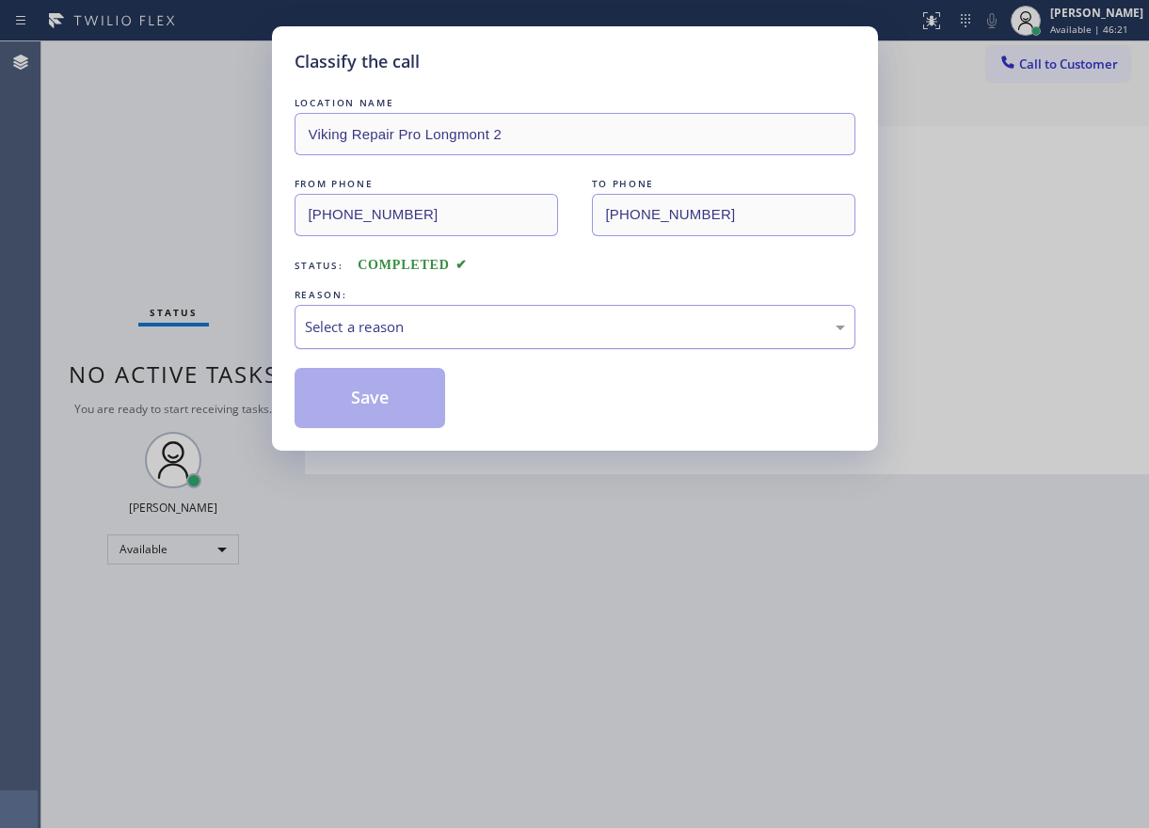
click at [405, 332] on div "Select a reason" at bounding box center [575, 327] width 540 height 22
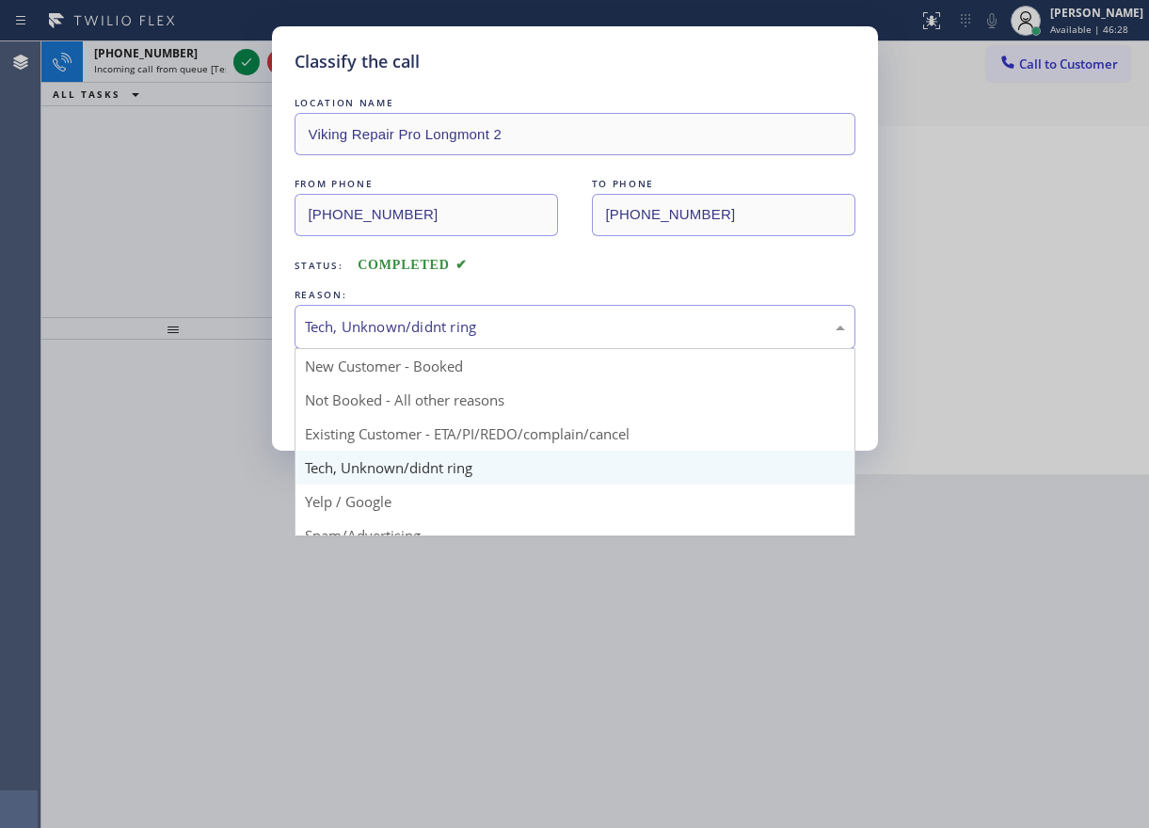
click at [379, 319] on div "Tech, Unknown/didnt ring" at bounding box center [575, 327] width 540 height 22
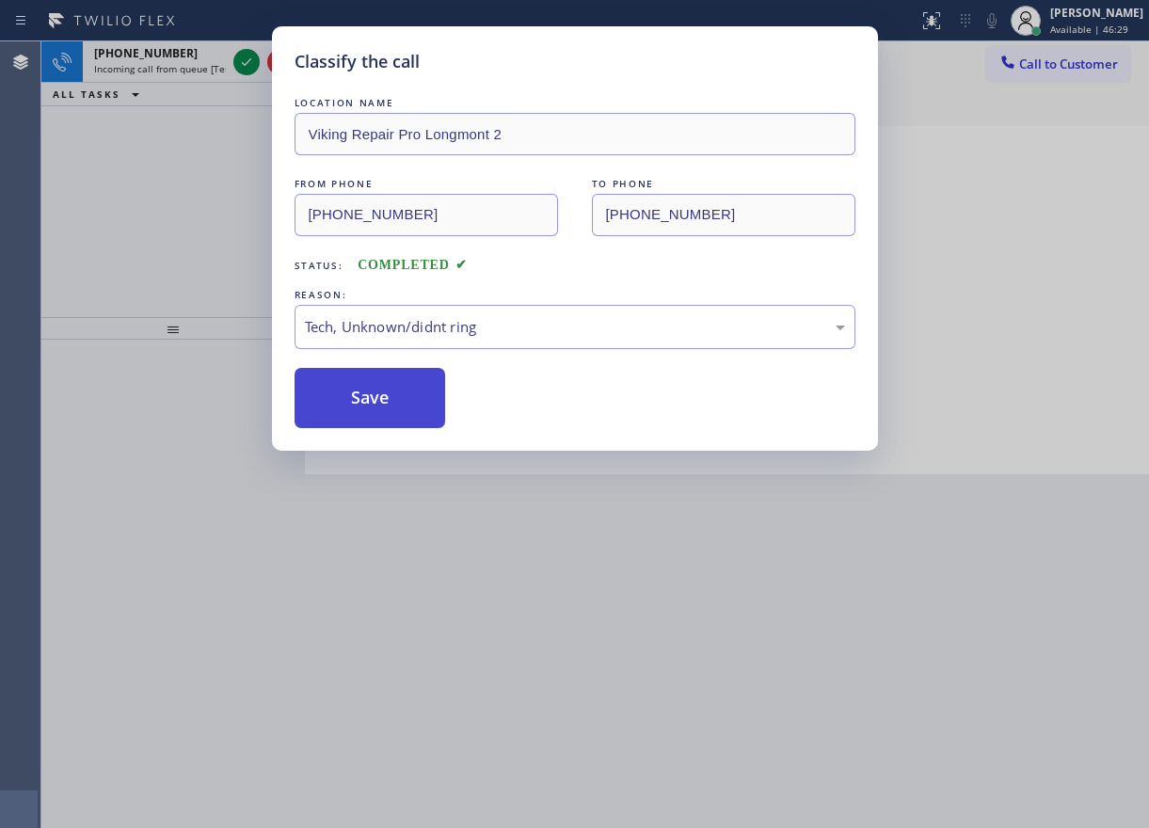
click at [362, 409] on button "Save" at bounding box center [371, 398] width 152 height 60
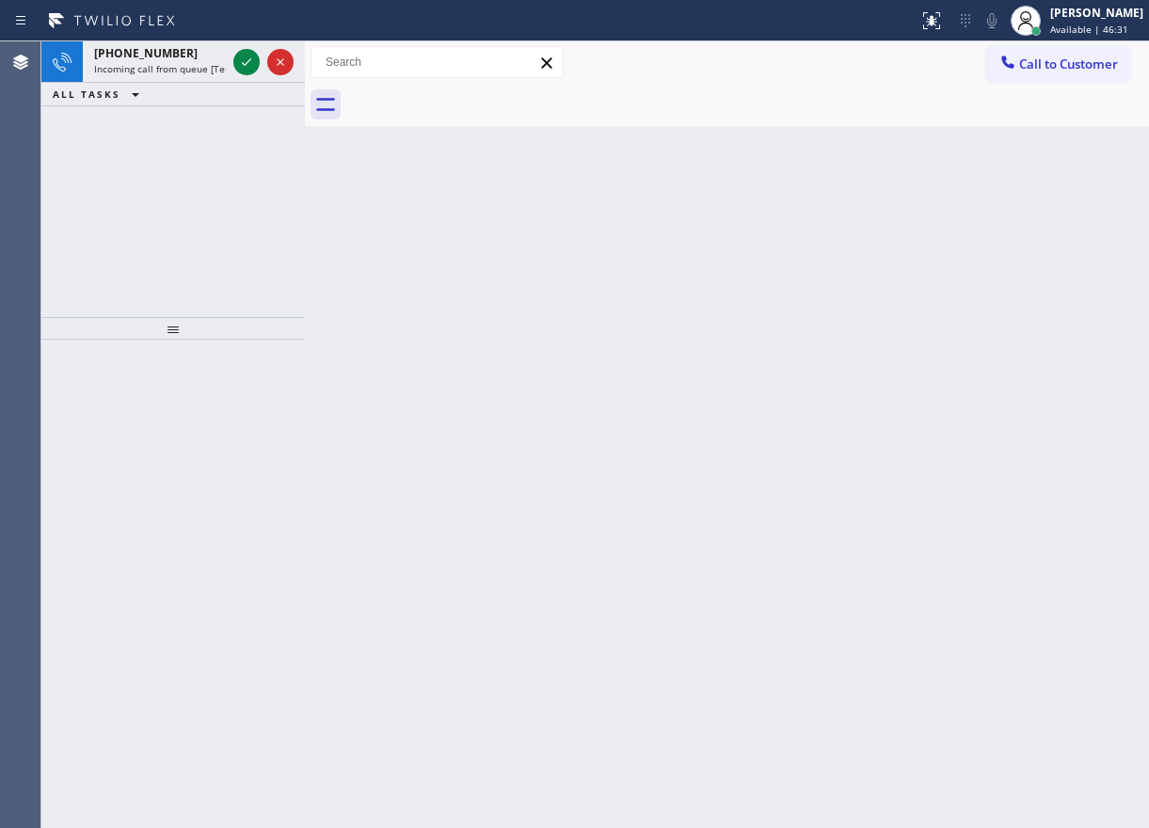
click at [242, 65] on icon at bounding box center [246, 62] width 23 height 23
click at [1082, 507] on div "Back to Dashboard Change Sender ID Customers Technicians Select a contact Outbo…" at bounding box center [727, 434] width 844 height 787
click at [245, 65] on icon at bounding box center [246, 62] width 23 height 23
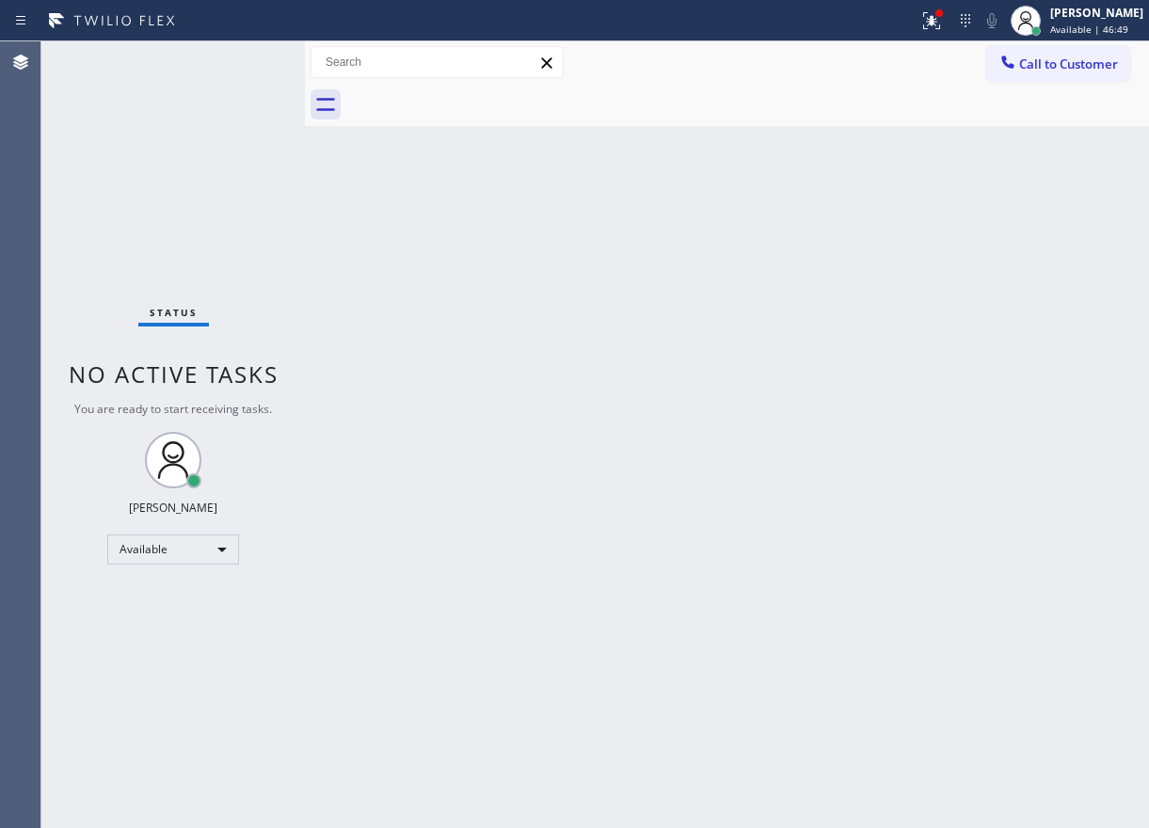
click at [943, 175] on div "Back to Dashboard Change Sender ID Customers Technicians Select a contact Outbo…" at bounding box center [727, 434] width 844 height 787
click at [943, 26] on icon at bounding box center [931, 20] width 23 height 23
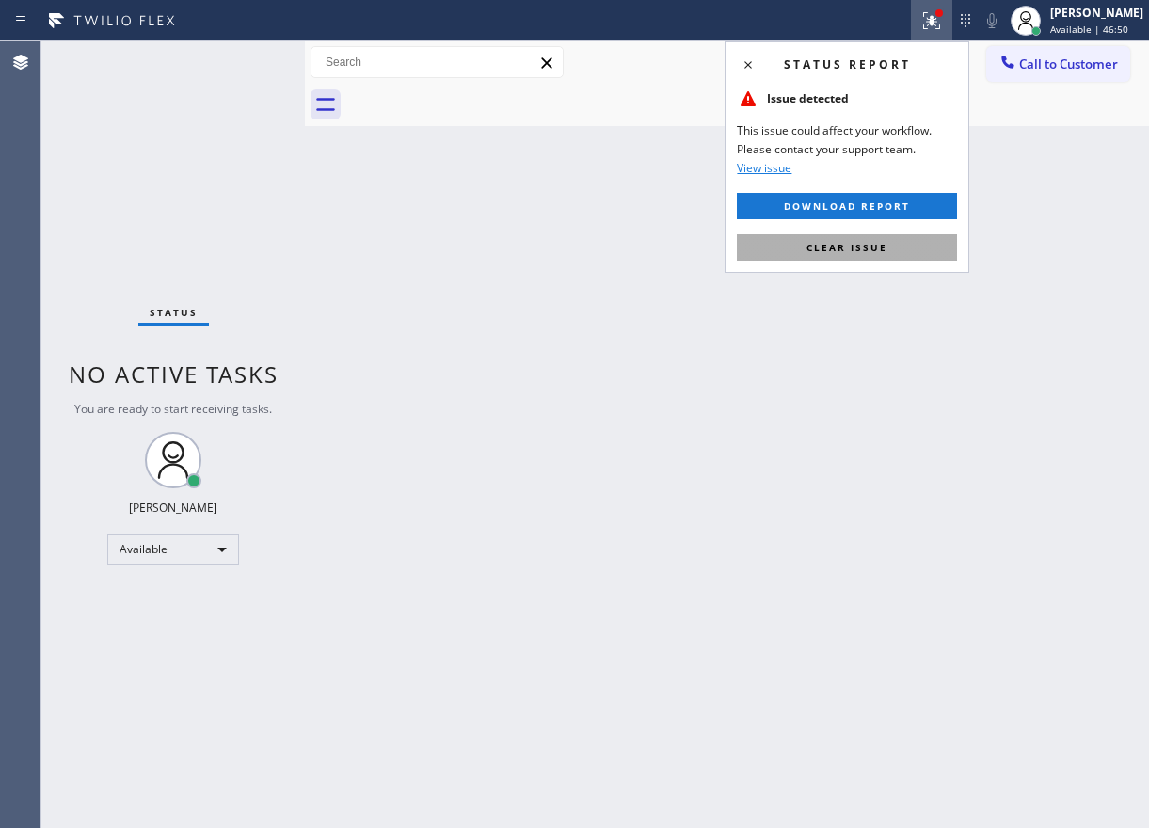
click at [890, 237] on button "Clear issue" at bounding box center [847, 247] width 220 height 26
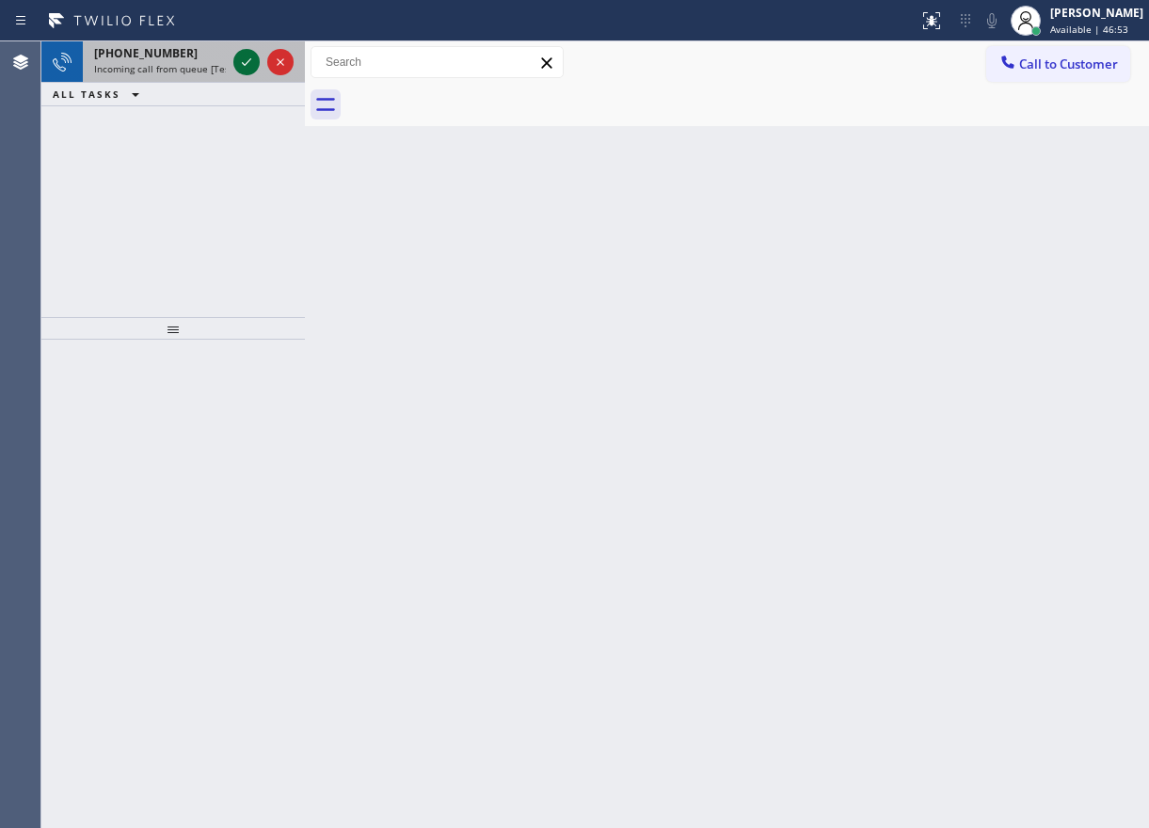
click at [245, 59] on icon at bounding box center [246, 62] width 23 height 23
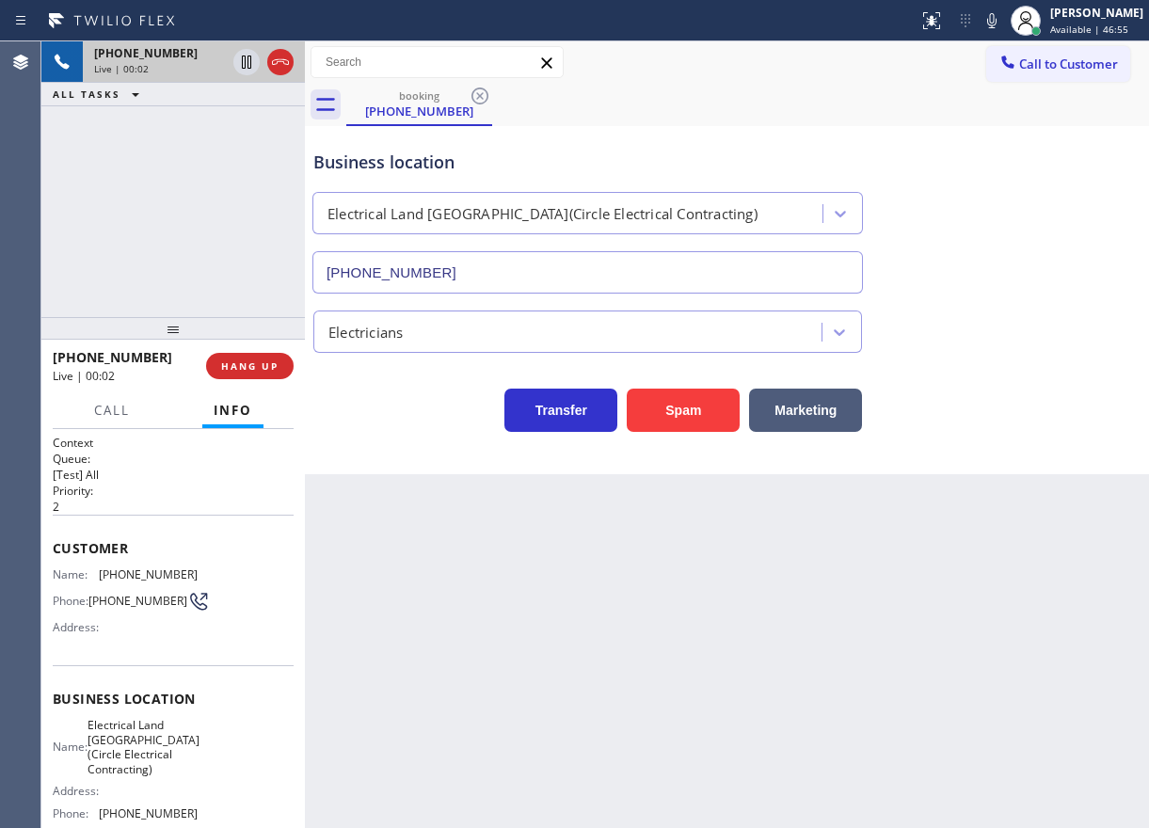
type input "[PHONE_NUMBER]"
click at [706, 419] on button "Spam" at bounding box center [683, 410] width 113 height 43
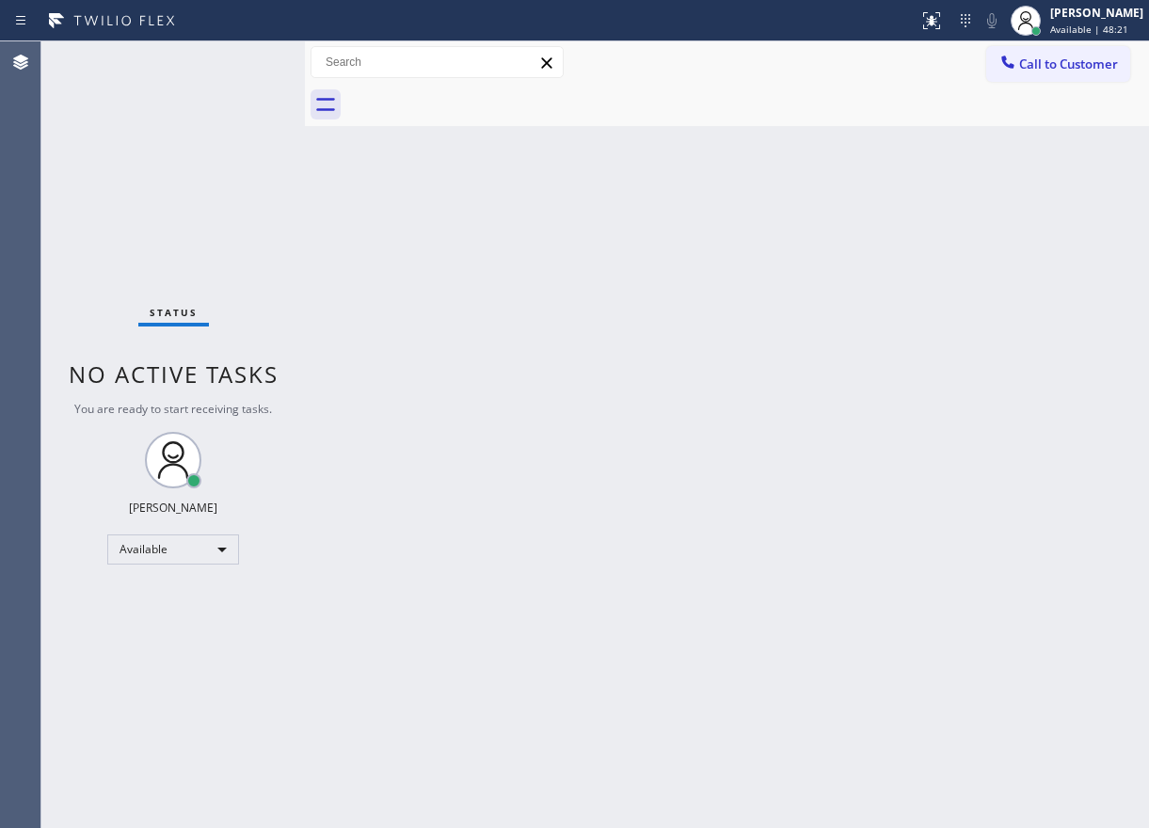
click at [992, 292] on div "Back to Dashboard Change Sender ID Customers Technicians Select a contact Outbo…" at bounding box center [727, 434] width 844 height 787
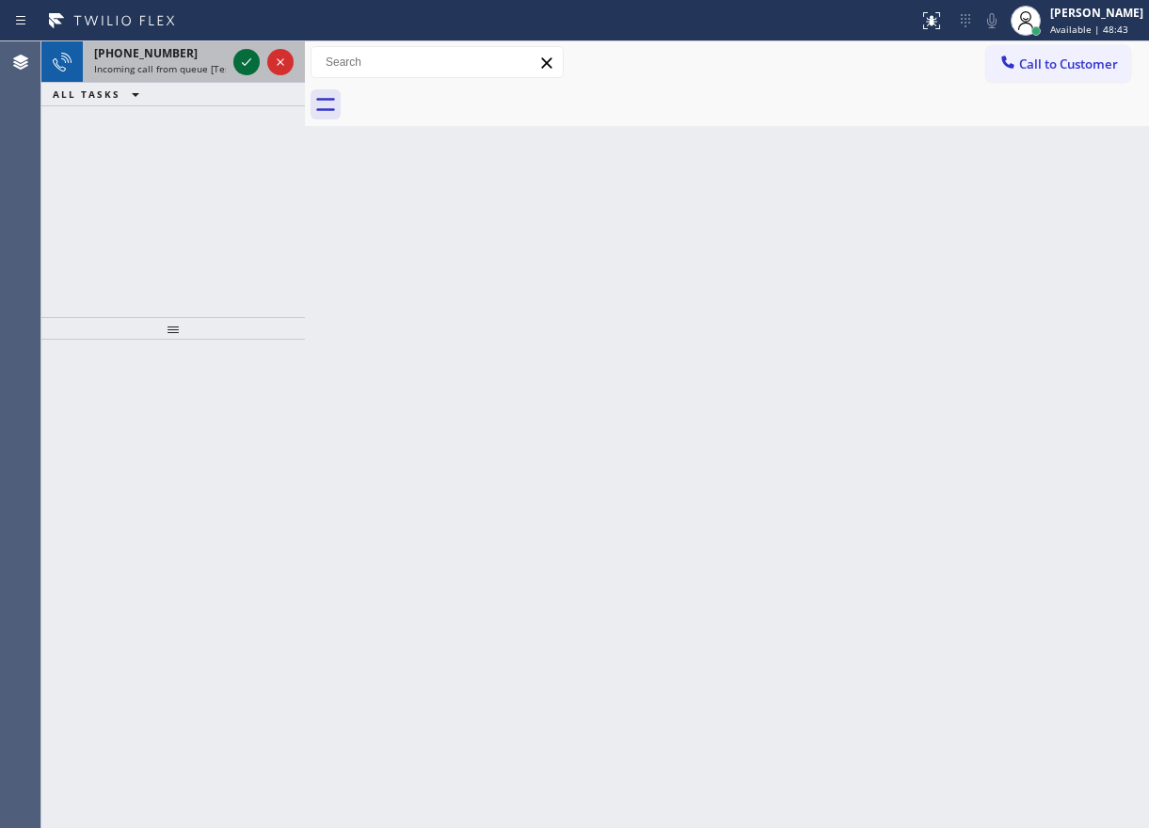
click at [248, 56] on icon at bounding box center [246, 62] width 23 height 23
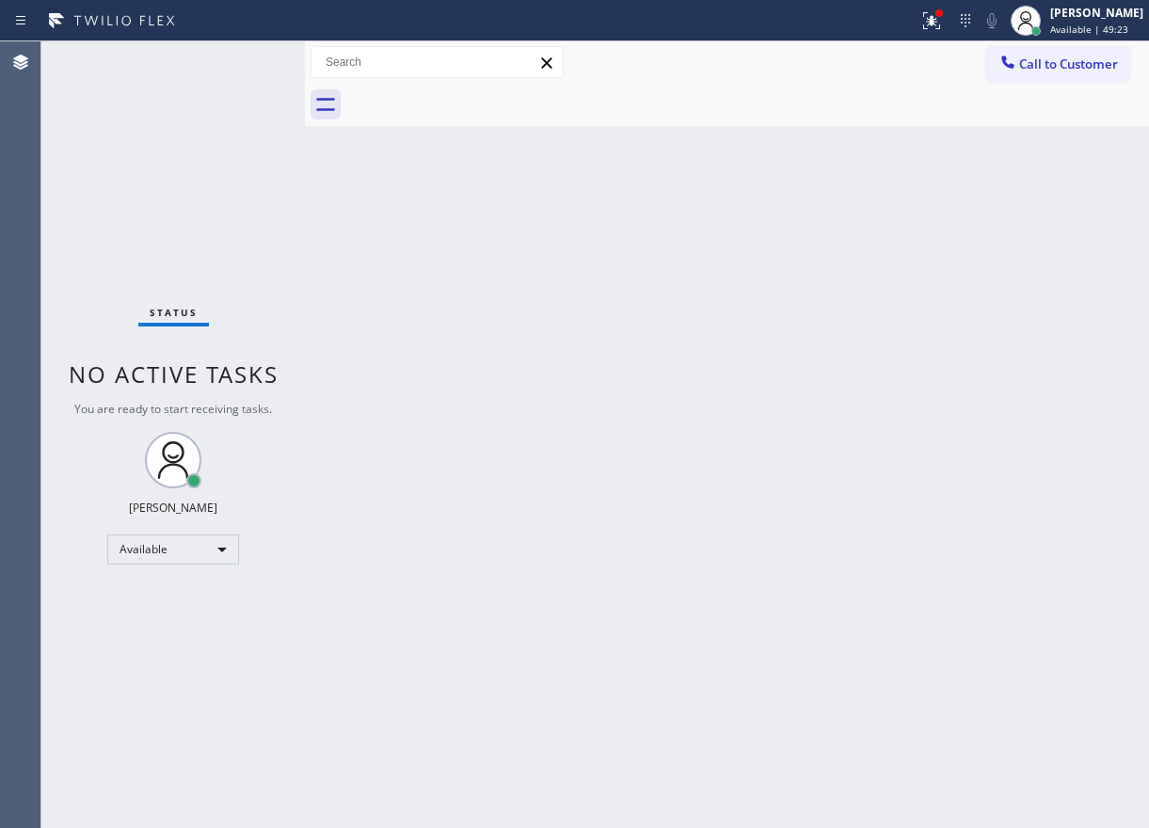
click at [972, 495] on div "Back to Dashboard Change Sender ID Customers Technicians Select a contact Outbo…" at bounding box center [727, 434] width 844 height 787
click at [978, 346] on div "Back to Dashboard Change Sender ID Customers Technicians Select a contact Outbo…" at bounding box center [727, 434] width 844 height 787
click at [1018, 456] on div "Back to Dashboard Change Sender ID Customers Technicians Select a contact Outbo…" at bounding box center [727, 434] width 844 height 787
click at [943, 23] on icon at bounding box center [931, 20] width 23 height 23
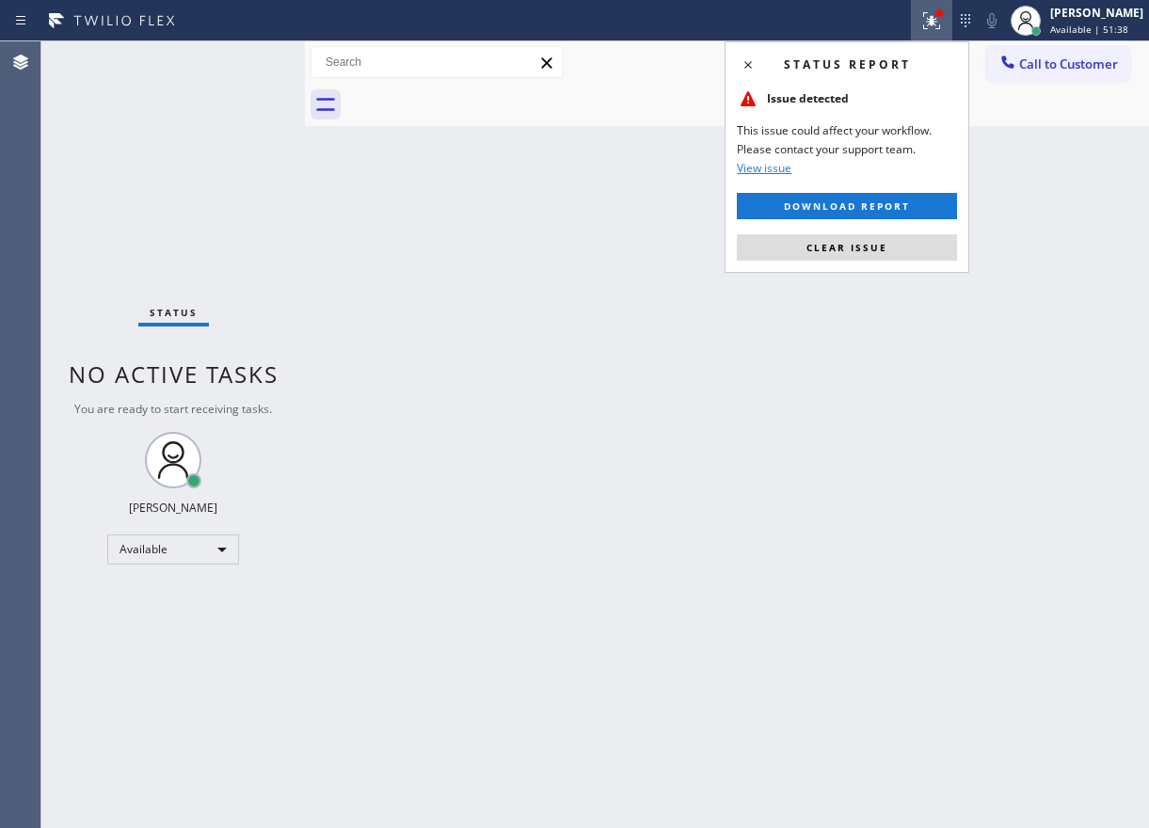
click at [906, 234] on button "Clear issue" at bounding box center [847, 247] width 220 height 26
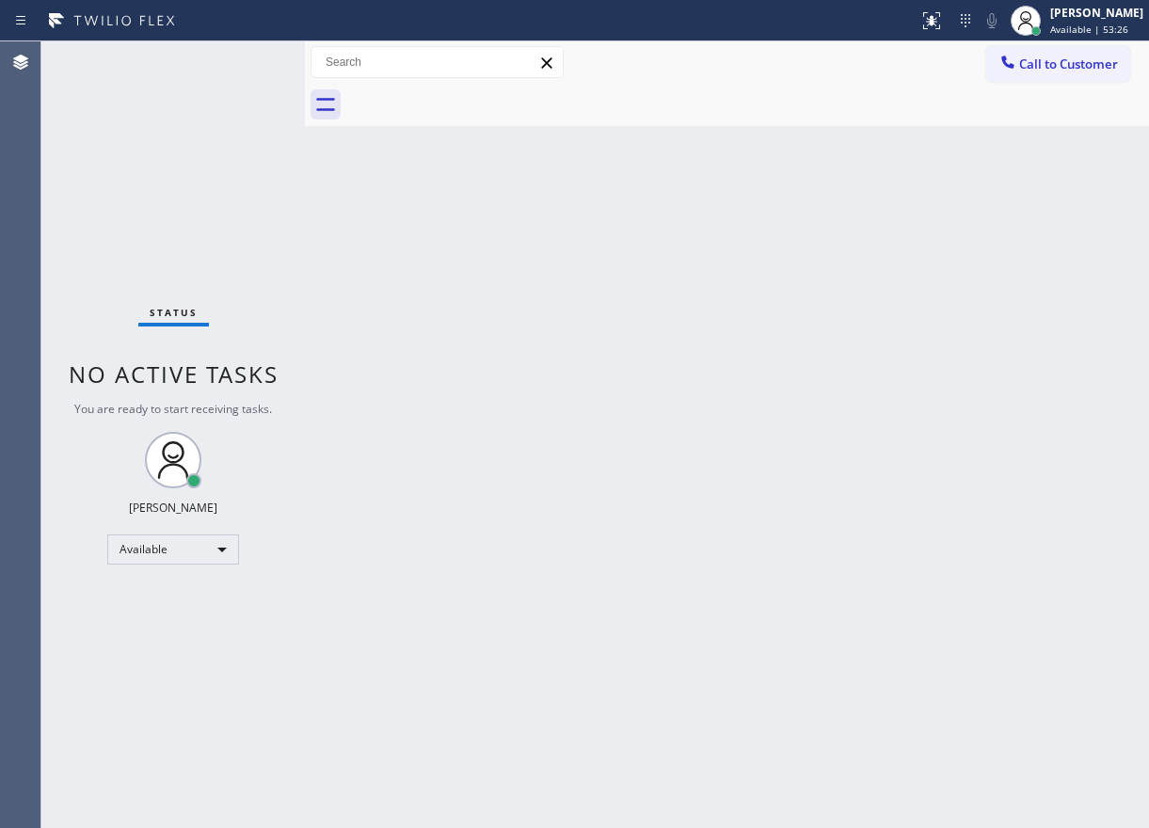
click at [1070, 195] on div "Back to Dashboard Change Sender ID Customers Technicians Select a contact Outbo…" at bounding box center [727, 434] width 844 height 787
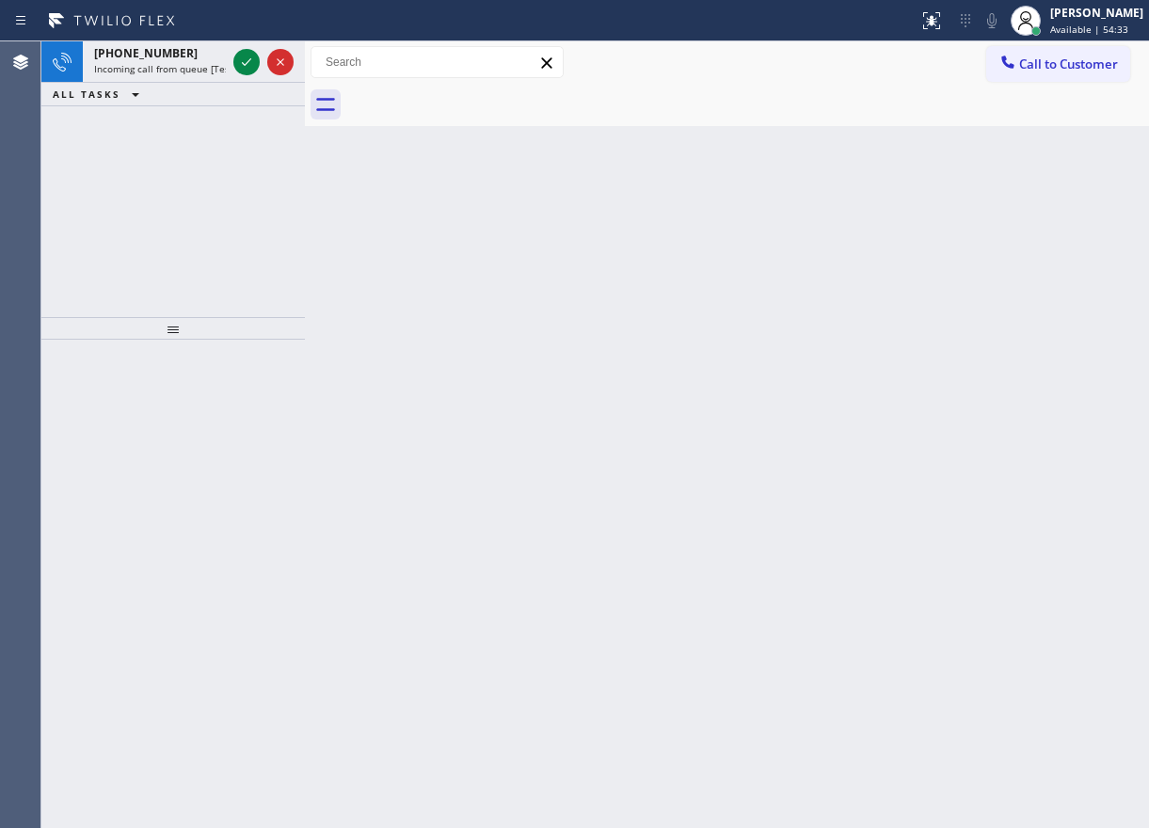
drag, startPoint x: 1054, startPoint y: 326, endPoint x: 417, endPoint y: 82, distance: 682.2
click at [1053, 325] on div "Back to Dashboard Change Sender ID Customers Technicians Select a contact Outbo…" at bounding box center [727, 434] width 844 height 787
click at [234, 61] on div at bounding box center [246, 62] width 26 height 23
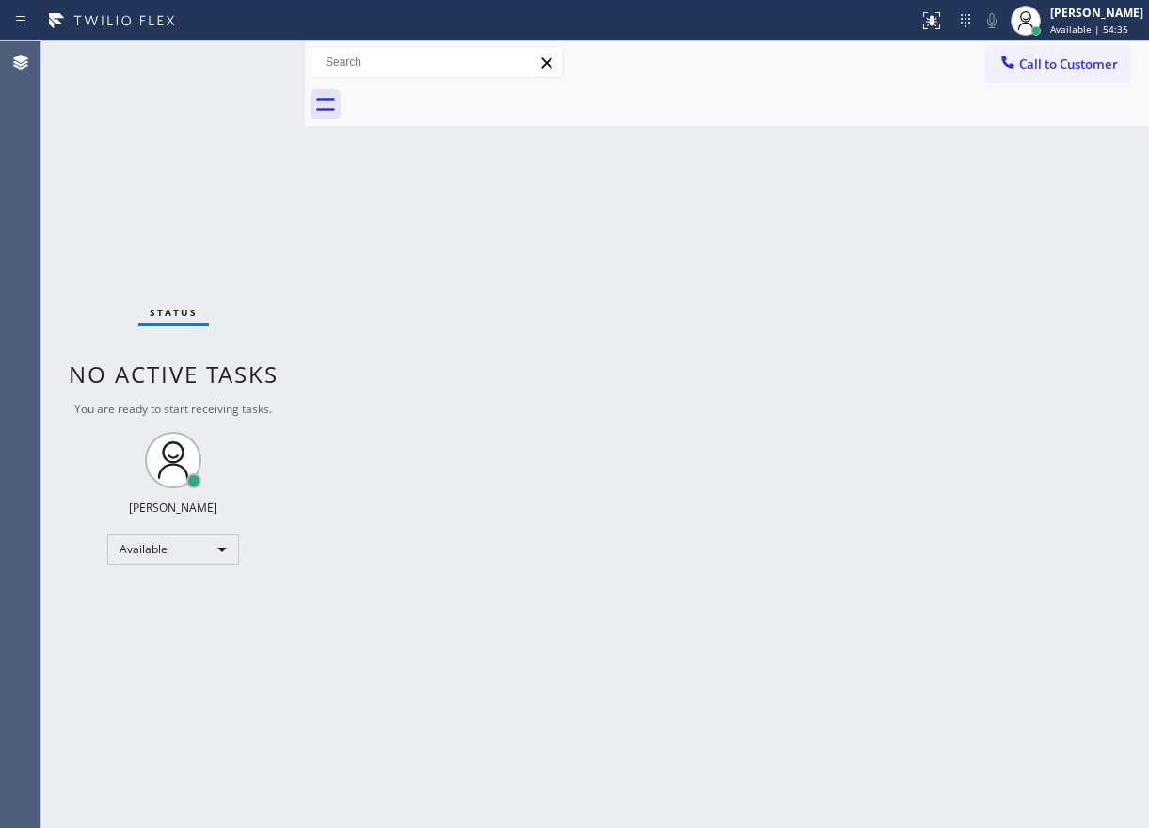
click at [241, 69] on div "Status No active tasks You are ready to start receiving tasks. [PERSON_NAME] Av…" at bounding box center [173, 434] width 264 height 787
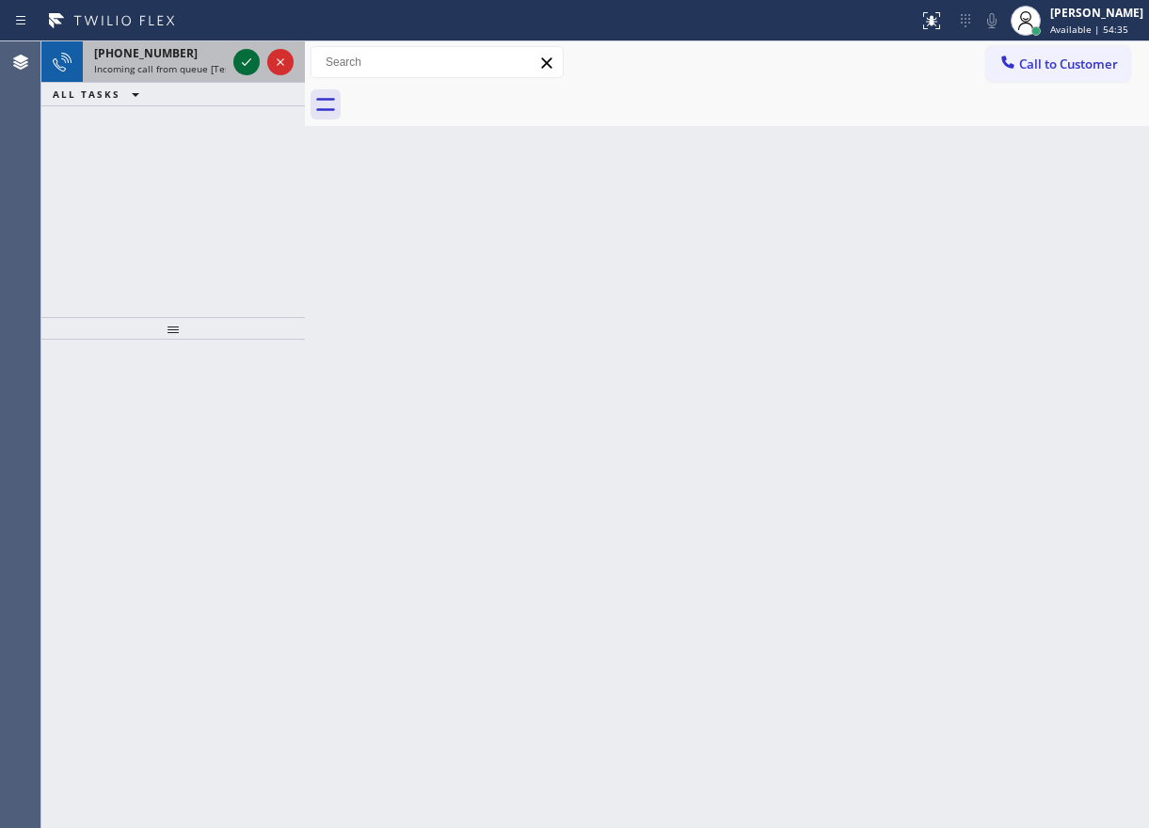
click at [241, 65] on icon at bounding box center [246, 62] width 23 height 23
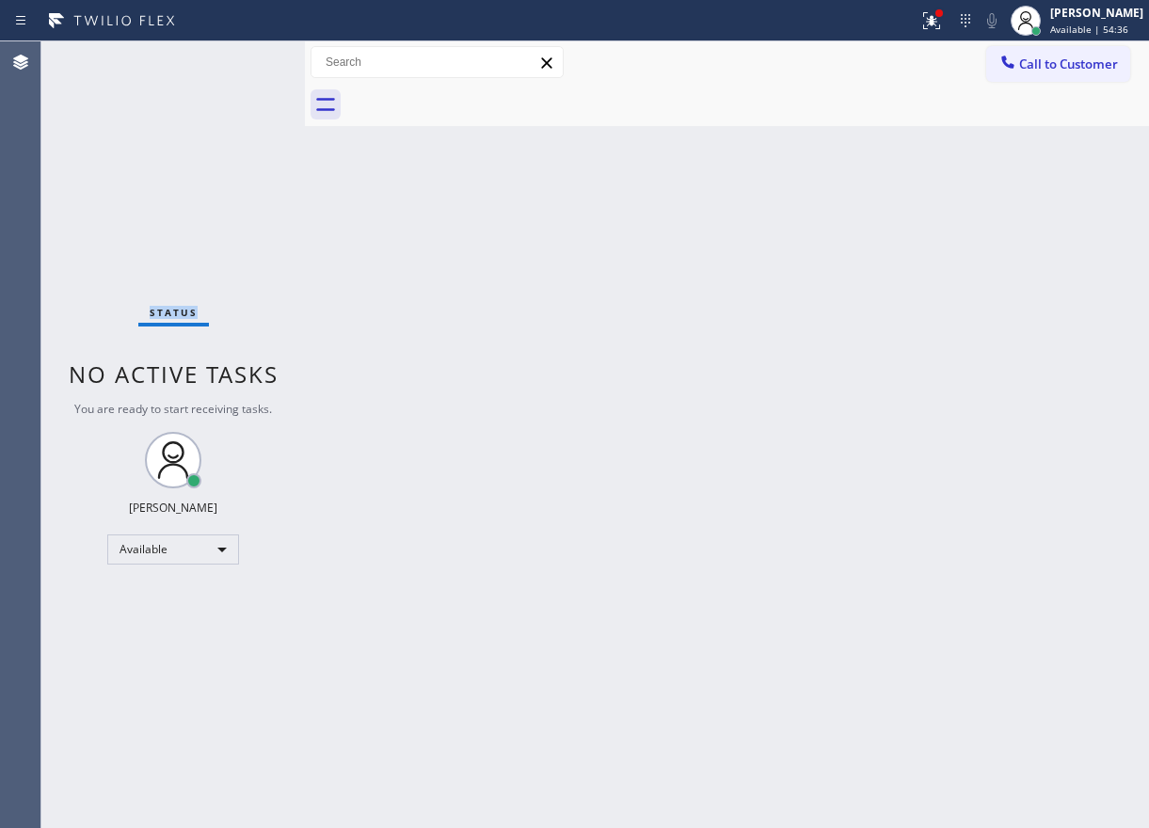
click at [241, 66] on div "Status No active tasks You are ready to start receiving tasks. [PERSON_NAME] Av…" at bounding box center [173, 434] width 264 height 787
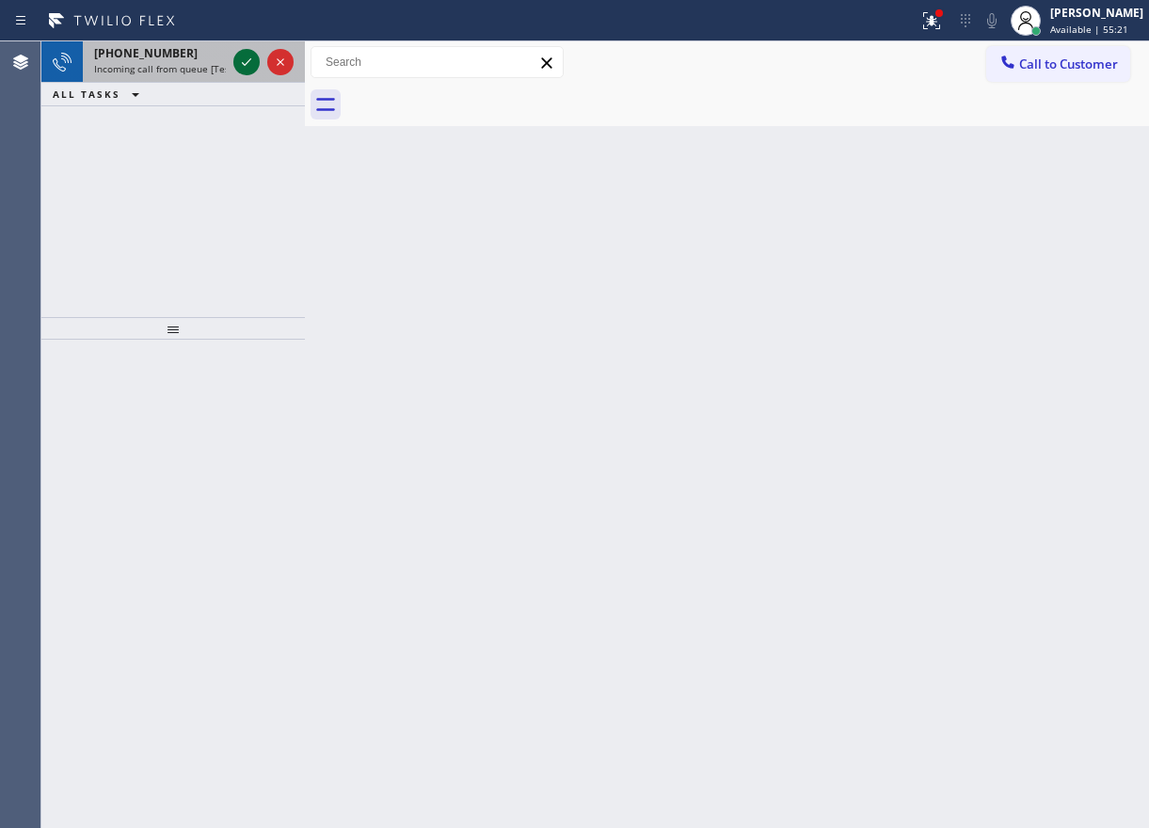
click at [248, 64] on icon at bounding box center [246, 62] width 23 height 23
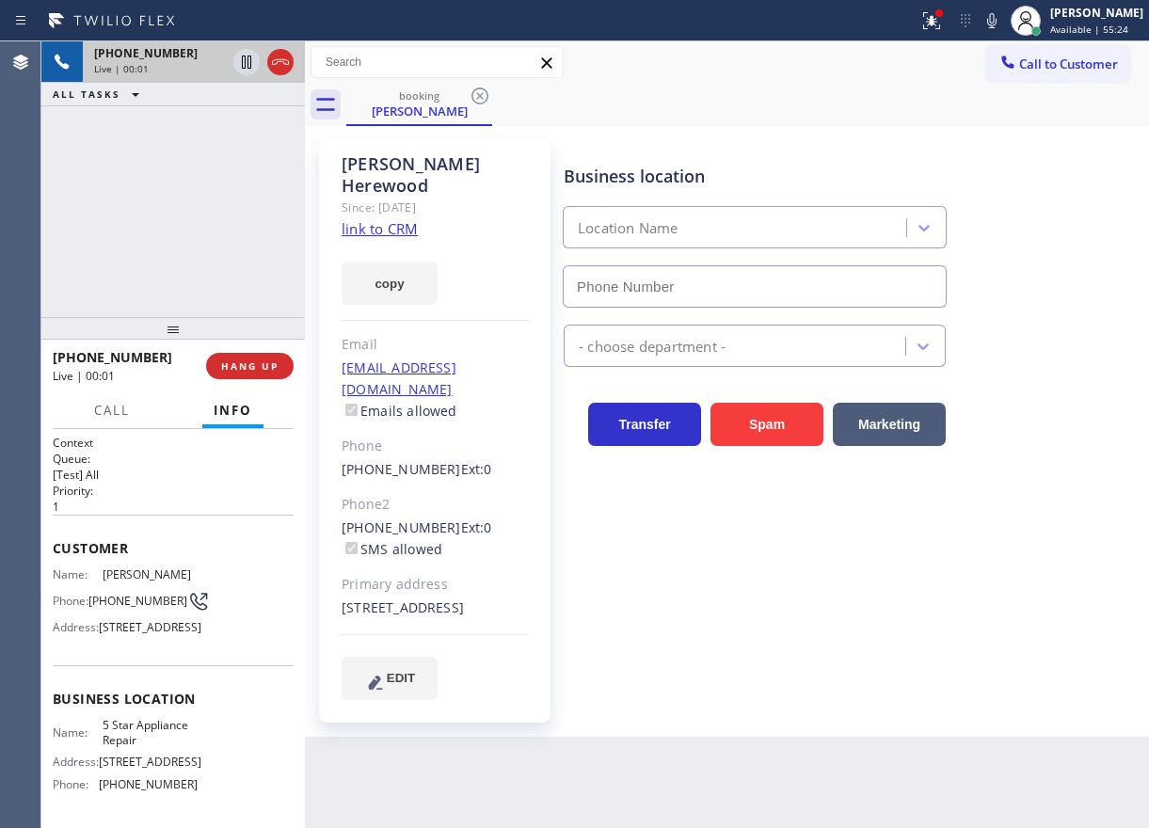
type input "[PHONE_NUMBER]"
click at [401, 219] on link "link to CRM" at bounding box center [380, 228] width 76 height 19
click at [997, 20] on icon at bounding box center [991, 20] width 9 height 15
click at [241, 68] on icon at bounding box center [246, 62] width 23 height 23
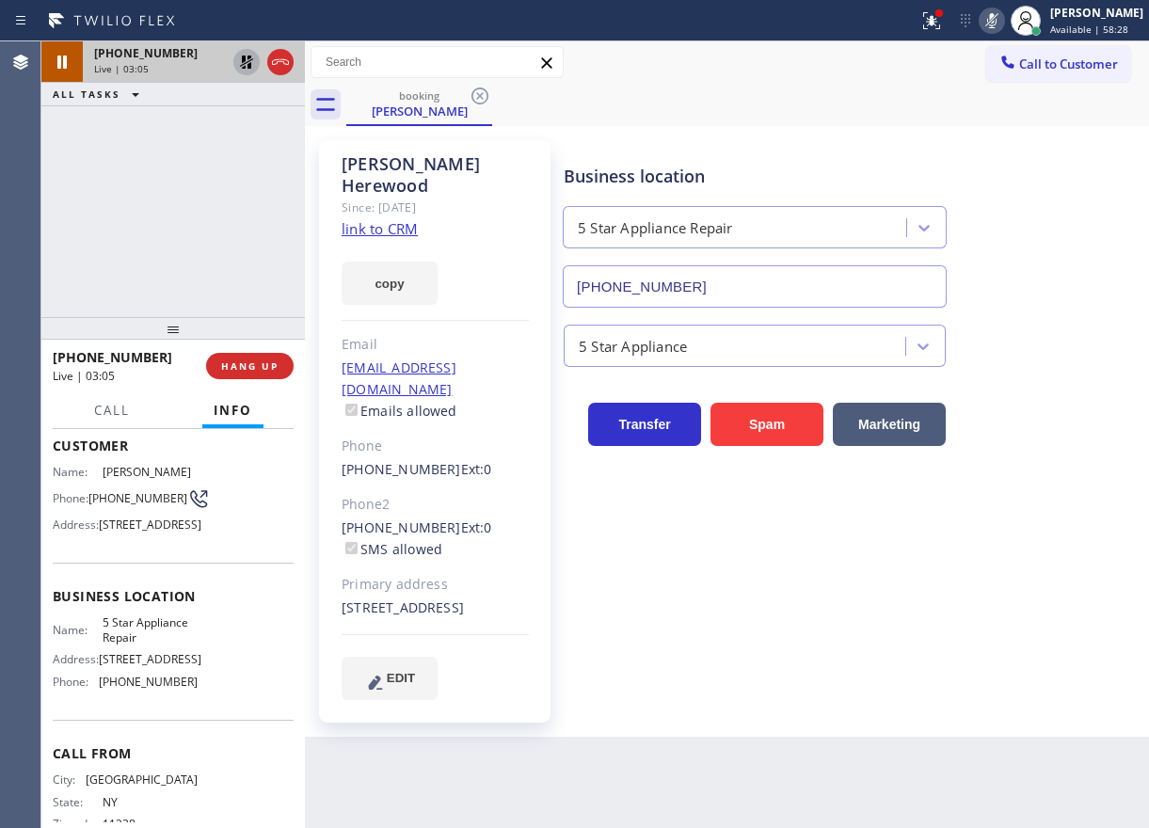
scroll to position [207, 0]
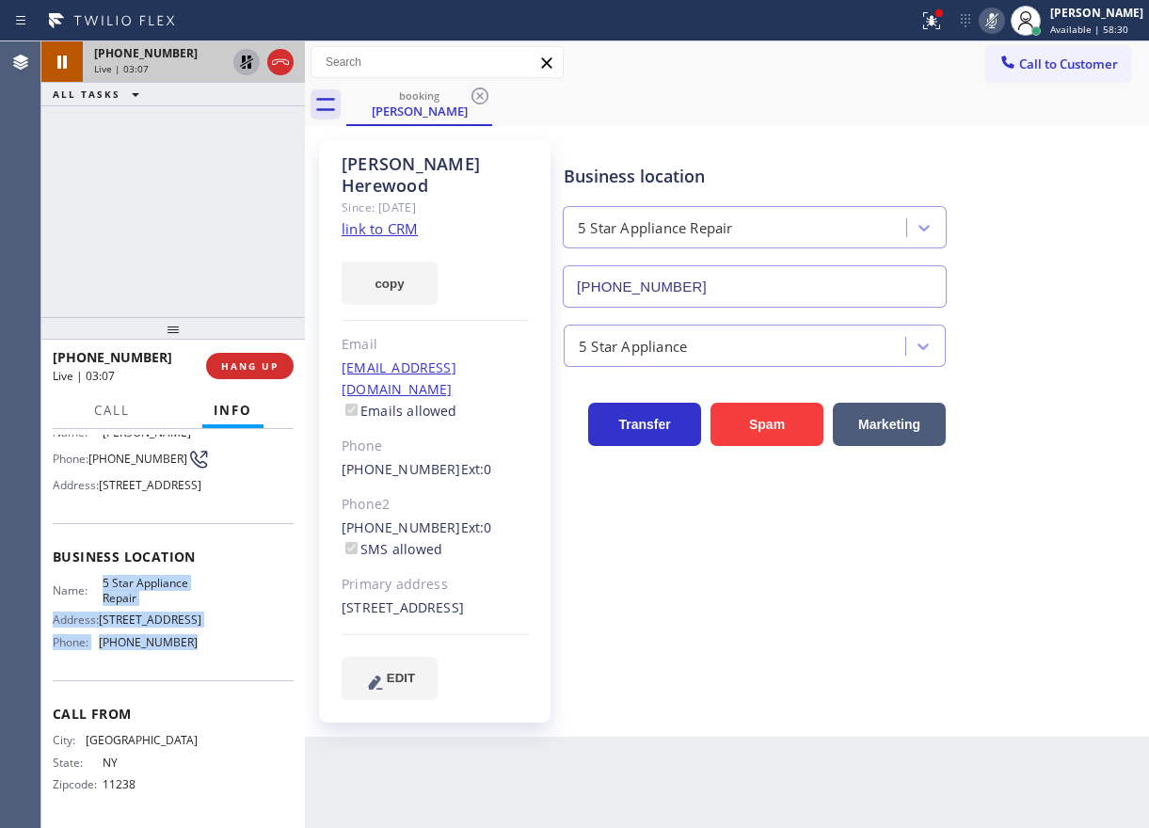
drag, startPoint x: 101, startPoint y: 582, endPoint x: 220, endPoint y: 638, distance: 132.2
click at [220, 638] on div "Business location Name: 5 Star Appliance Repair Address: [STREET_ADDRESS] Phone…" at bounding box center [173, 601] width 241 height 157
copy div "5 Star Appliance Repair Address: [STREET_ADDRESS] Phone: [PHONE_NUMBER]"
click at [1017, 681] on div "Business location 5 Star Appliance Repair [PHONE_NUMBER] 5 Star Appliance Trans…" at bounding box center [852, 420] width 584 height 550
click at [1003, 14] on icon at bounding box center [992, 20] width 23 height 23
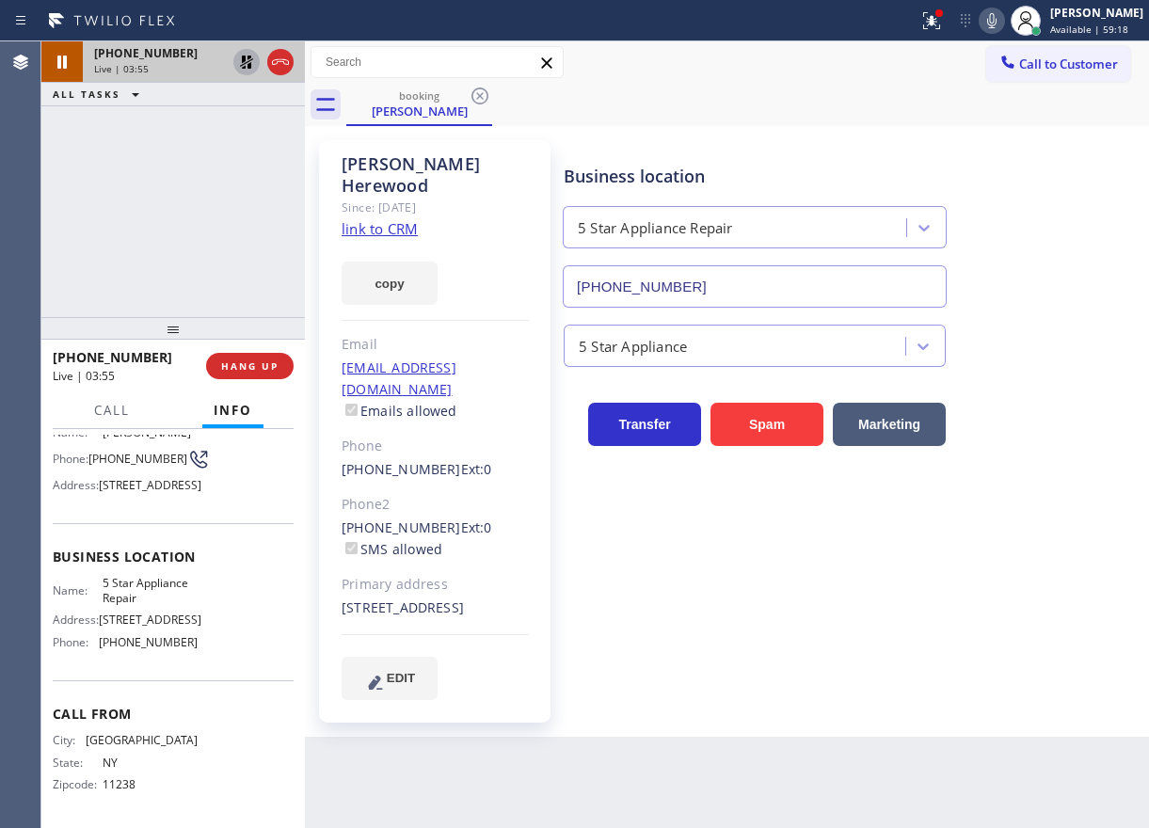
click at [954, 142] on div "Business location 5 Star Appliance Repair [PHONE_NUMBER]" at bounding box center [852, 222] width 584 height 170
click at [244, 66] on icon at bounding box center [246, 62] width 23 height 23
click at [943, 28] on icon at bounding box center [931, 20] width 23 height 23
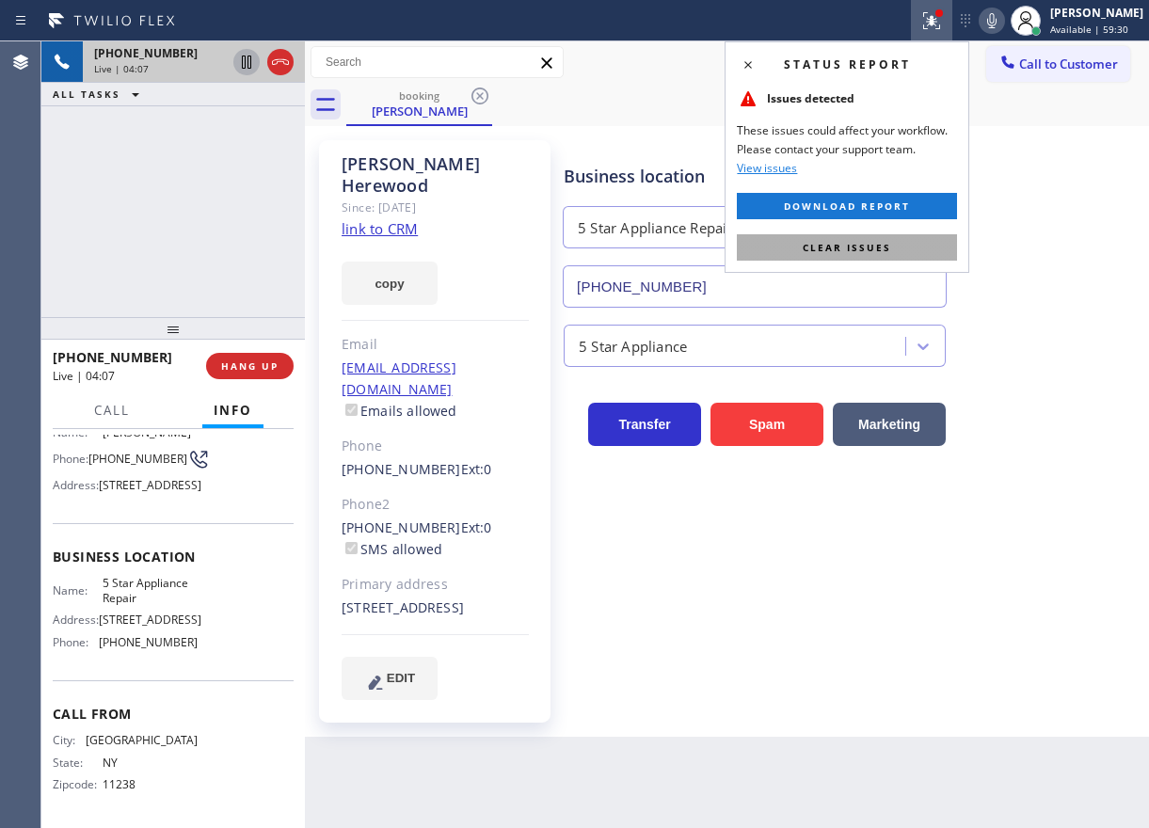
click at [874, 259] on button "Clear issues" at bounding box center [847, 247] width 220 height 26
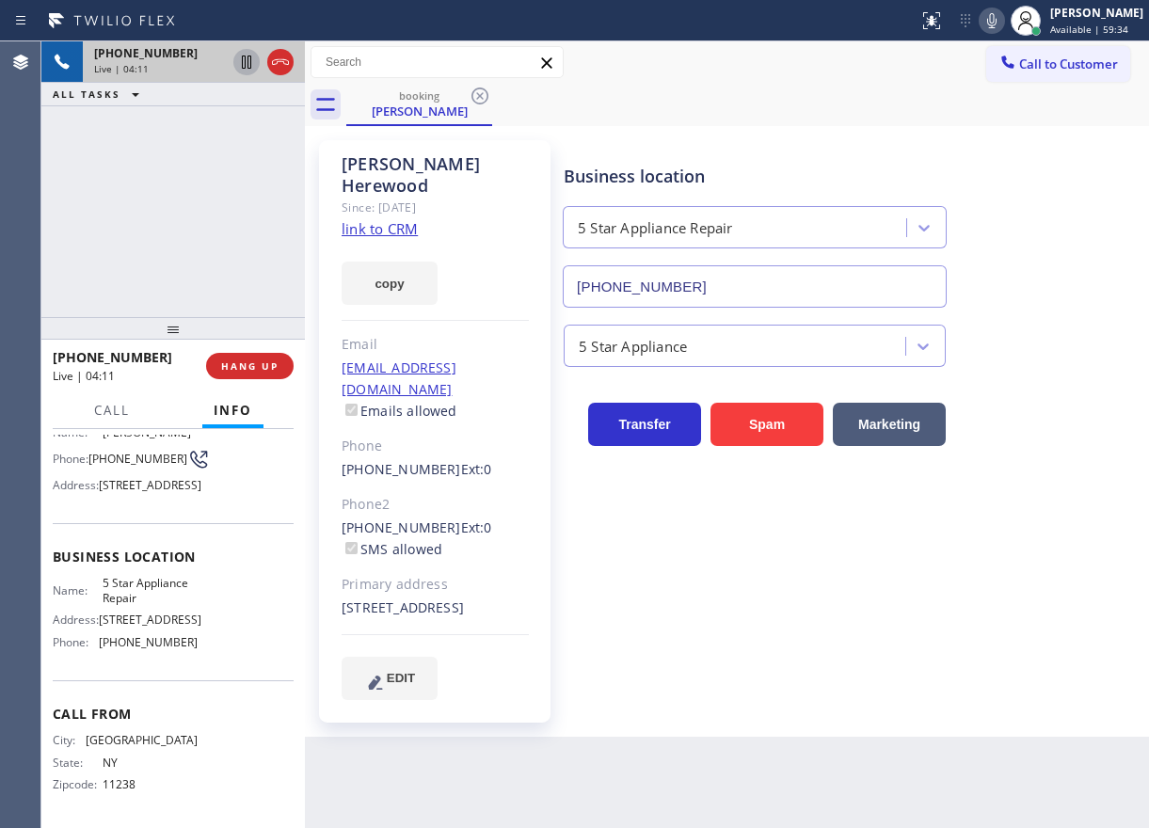
drag, startPoint x: 1021, startPoint y: 693, endPoint x: 1067, endPoint y: 693, distance: 46.1
click at [1021, 693] on div "Business location 5 Star Appliance Repair [PHONE_NUMBER] 5 Star Appliance Trans…" at bounding box center [852, 420] width 584 height 550
click at [1003, 26] on icon at bounding box center [992, 20] width 23 height 23
click at [976, 320] on div "5 Star Appliance" at bounding box center [852, 342] width 584 height 50
click at [1001, 23] on icon at bounding box center [992, 20] width 23 height 23
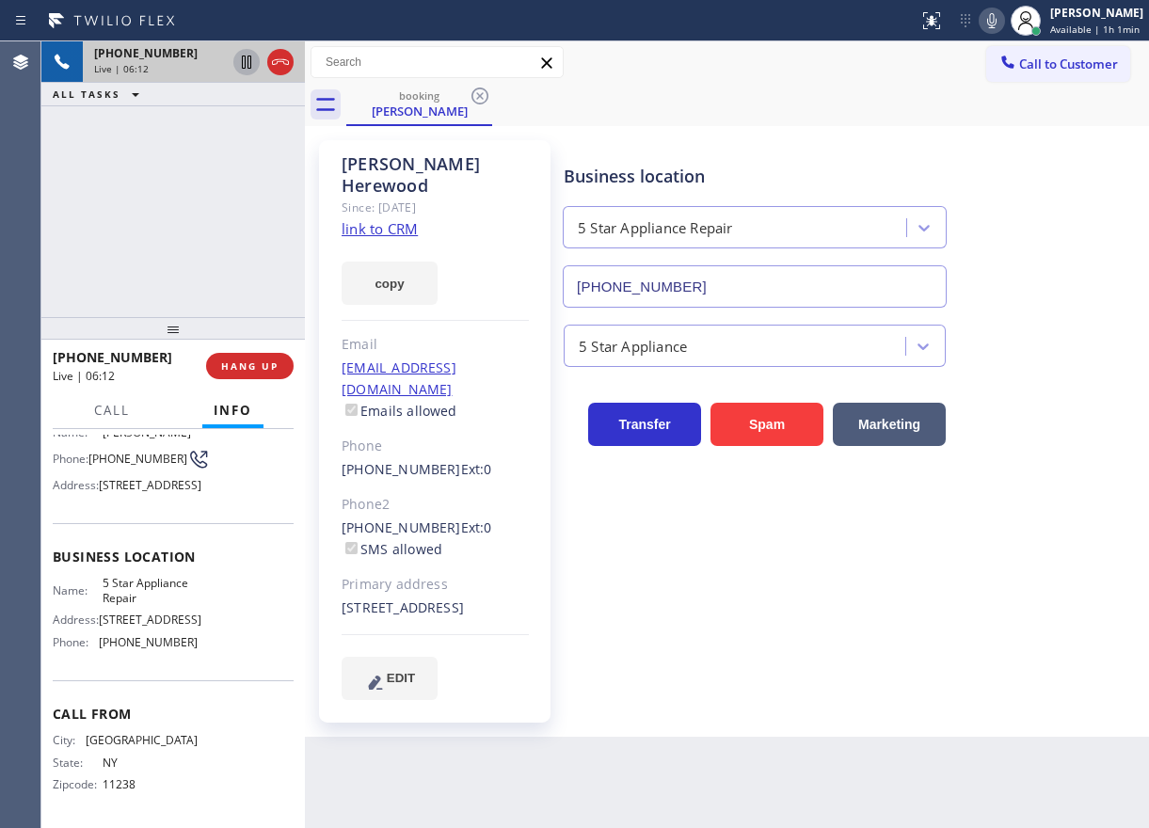
click at [997, 19] on icon at bounding box center [991, 20] width 9 height 15
click at [997, 24] on icon at bounding box center [991, 20] width 9 height 15
click at [1003, 14] on icon at bounding box center [992, 20] width 23 height 23
click at [997, 24] on icon at bounding box center [992, 20] width 23 height 23
click at [259, 360] on span "HANG UP" at bounding box center [249, 366] width 57 height 13
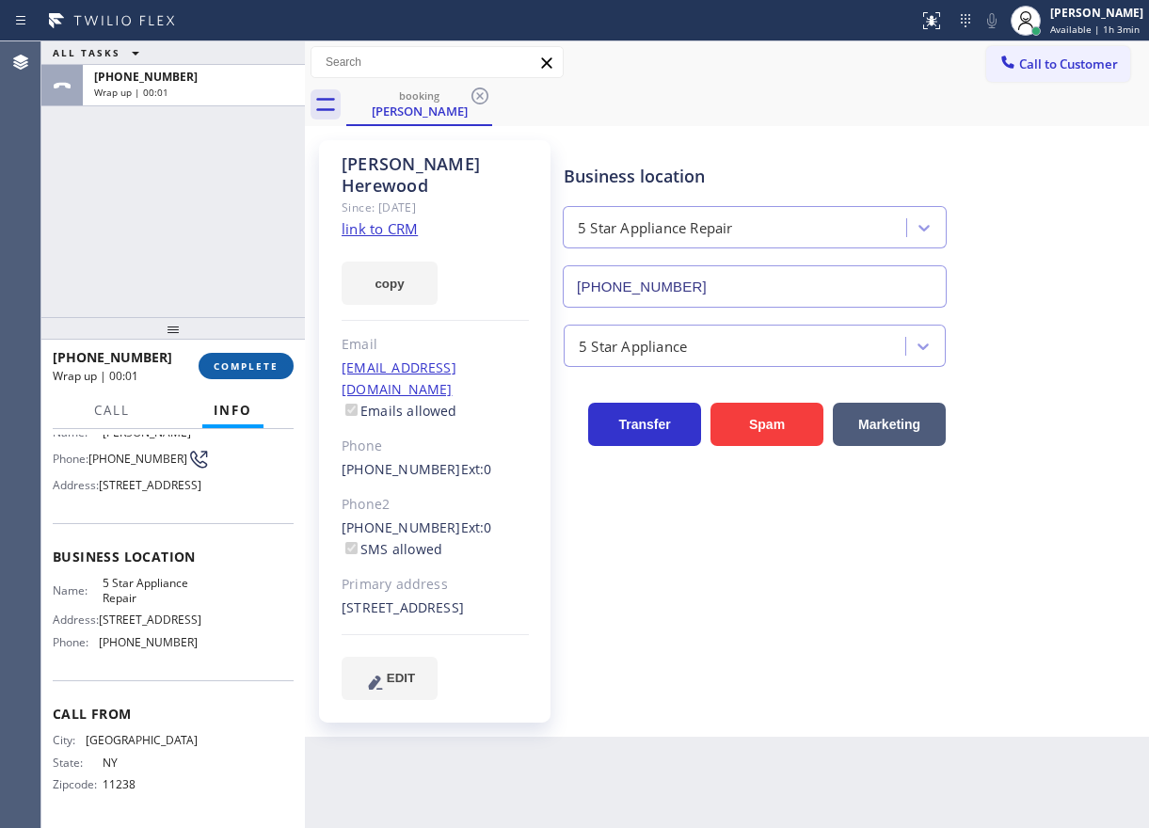
click at [260, 362] on span "COMPLETE" at bounding box center [246, 366] width 65 height 13
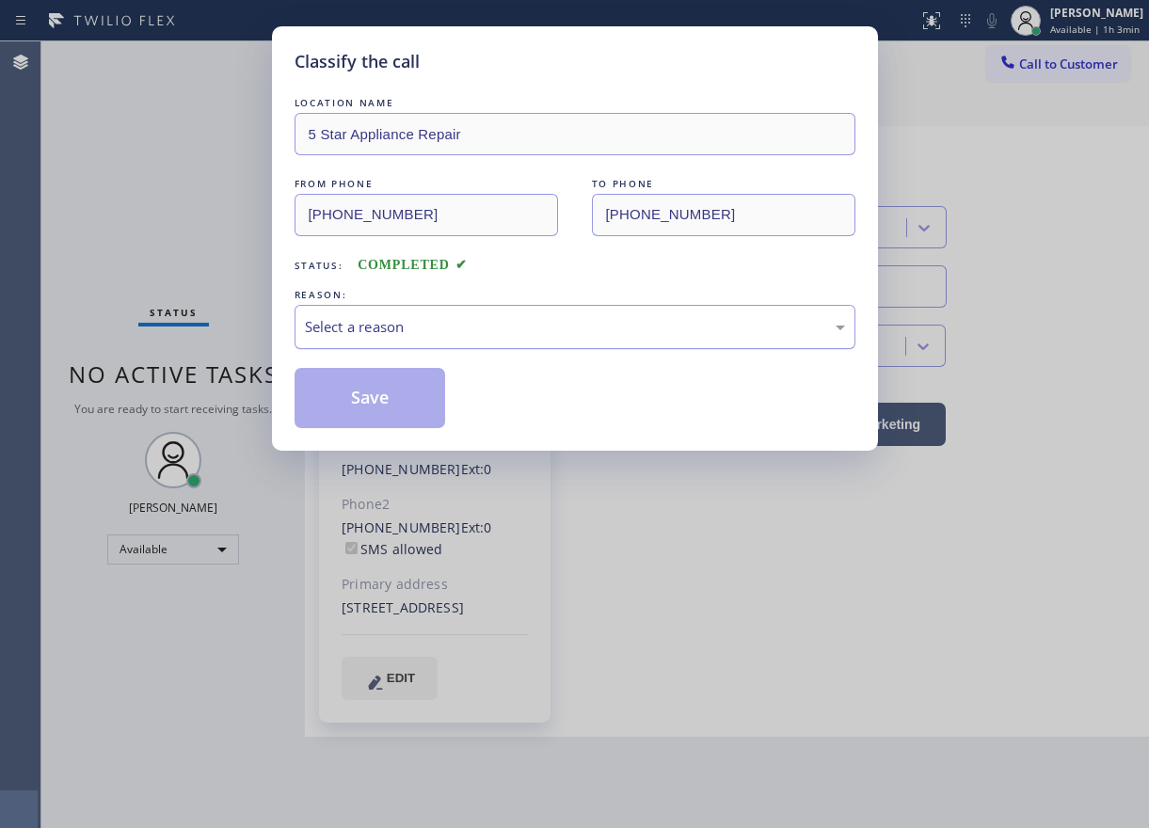
click at [490, 327] on div "Select a reason" at bounding box center [575, 327] width 540 height 22
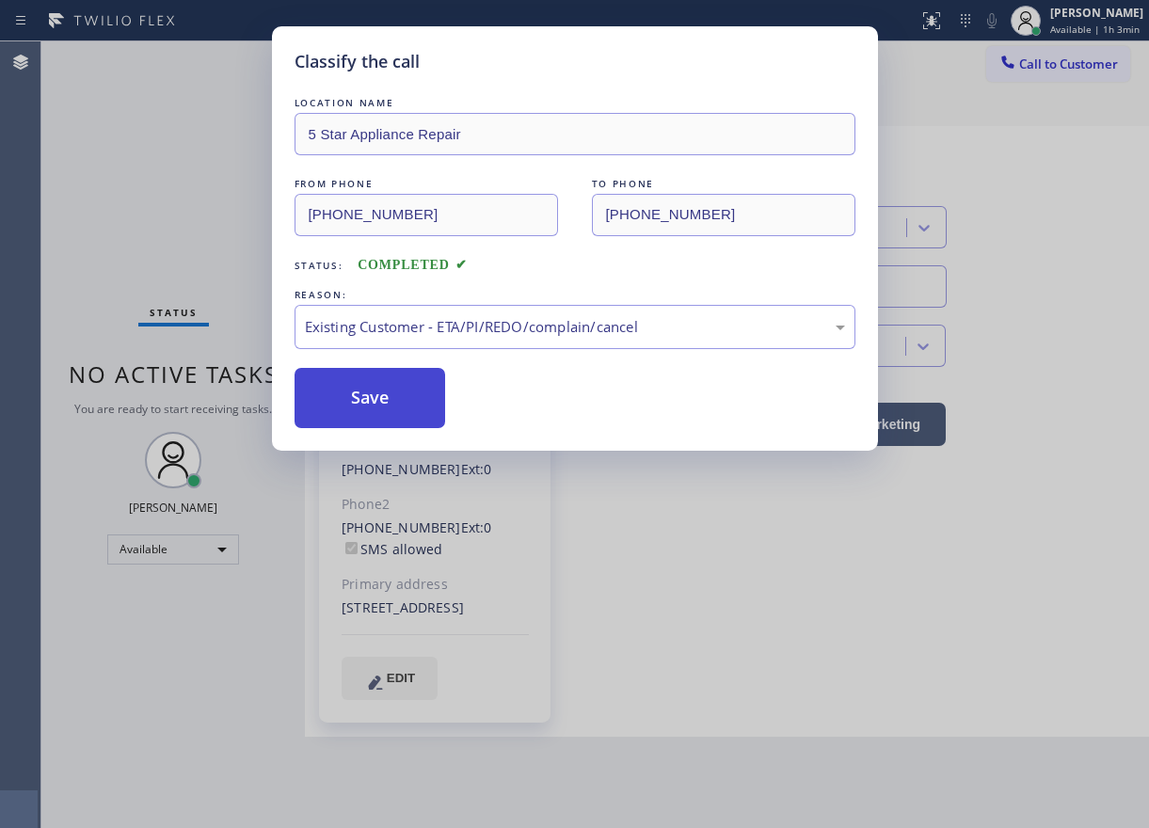
click at [392, 398] on button "Save" at bounding box center [371, 398] width 152 height 60
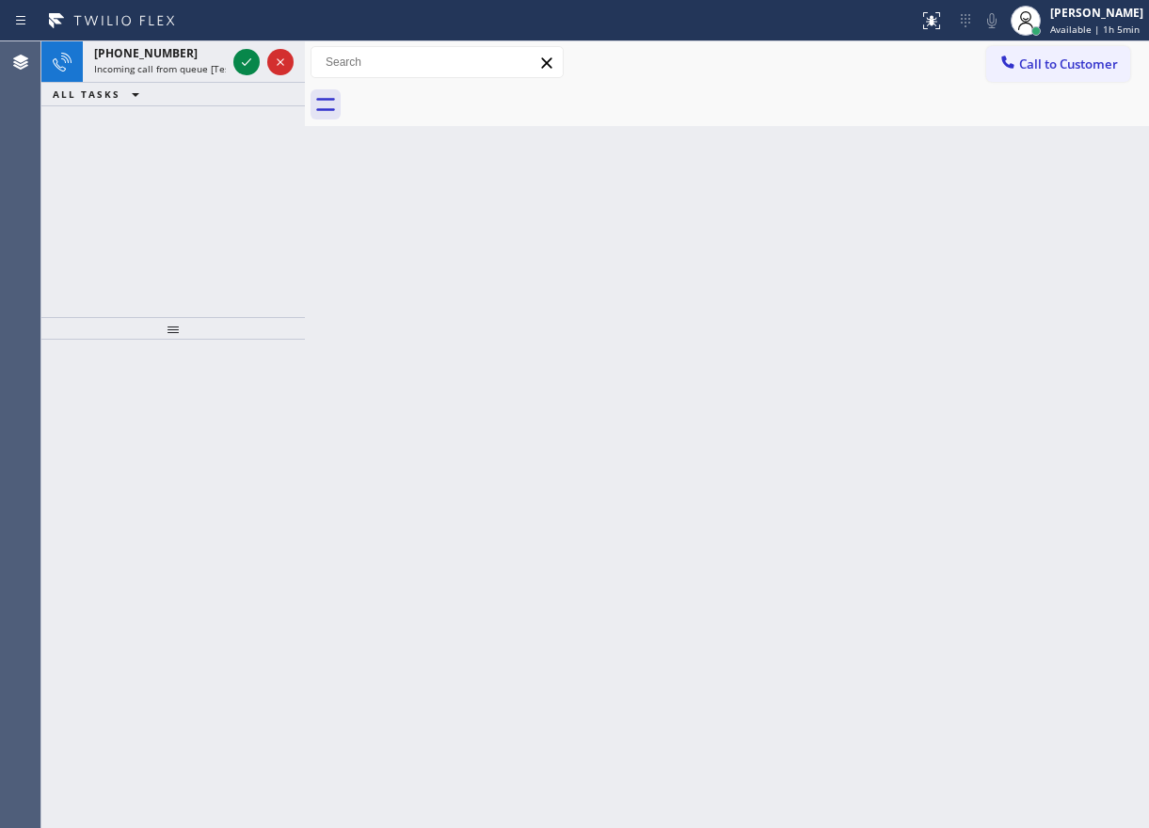
click at [1040, 444] on div "Back to Dashboard Change Sender ID Customers Technicians Select a contact Outbo…" at bounding box center [727, 434] width 844 height 787
drag, startPoint x: 960, startPoint y: 403, endPoint x: 838, endPoint y: 367, distance: 127.5
click at [960, 403] on div "Back to Dashboard Change Sender ID Customers Technicians Select a contact Outbo…" at bounding box center [727, 434] width 844 height 787
click at [242, 57] on icon at bounding box center [246, 62] width 23 height 23
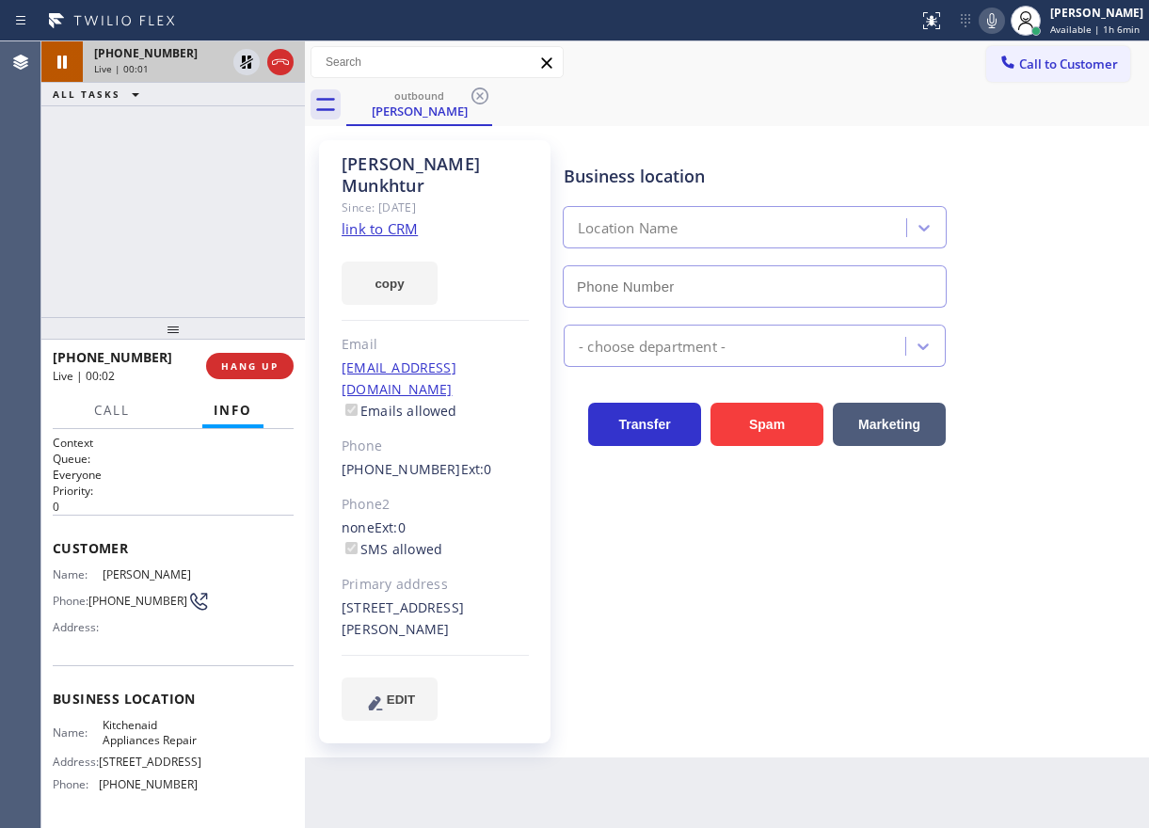
type input "[PHONE_NUMBER]"
click at [371, 219] on link "link to CRM" at bounding box center [380, 228] width 76 height 19
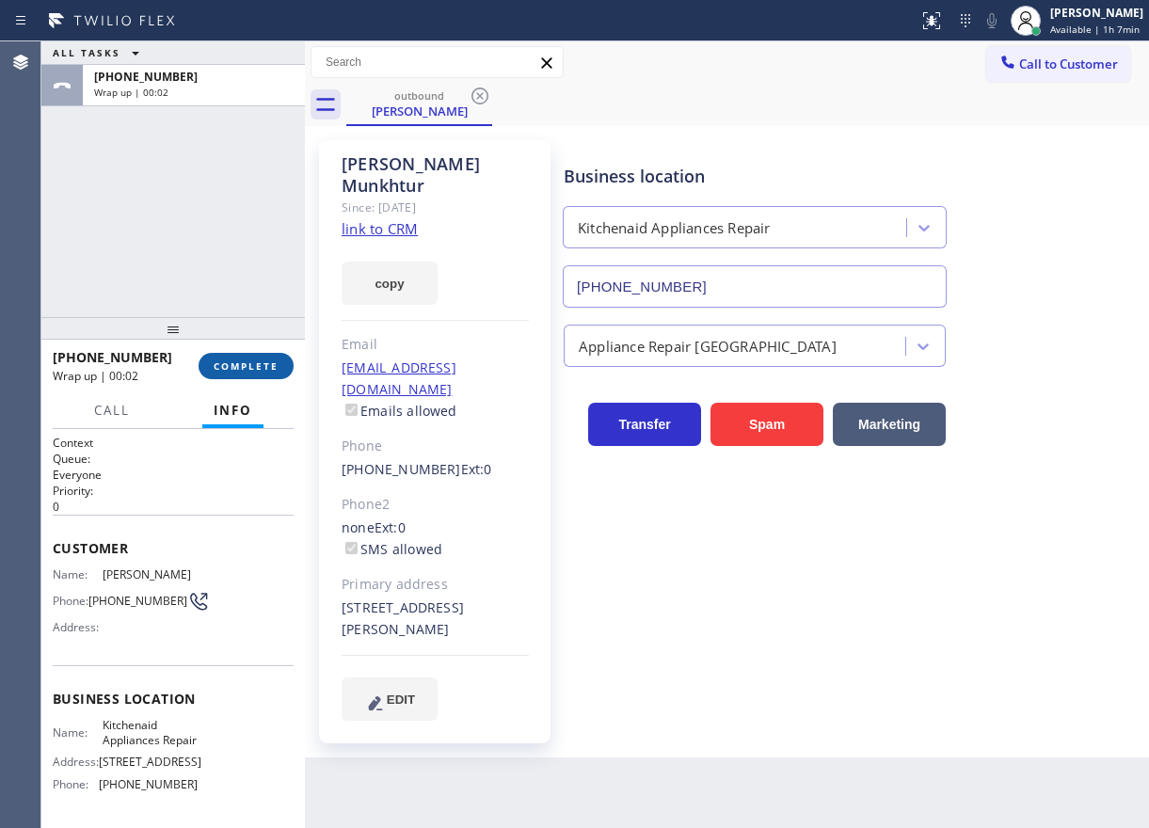
click at [248, 360] on span "COMPLETE" at bounding box center [246, 366] width 65 height 13
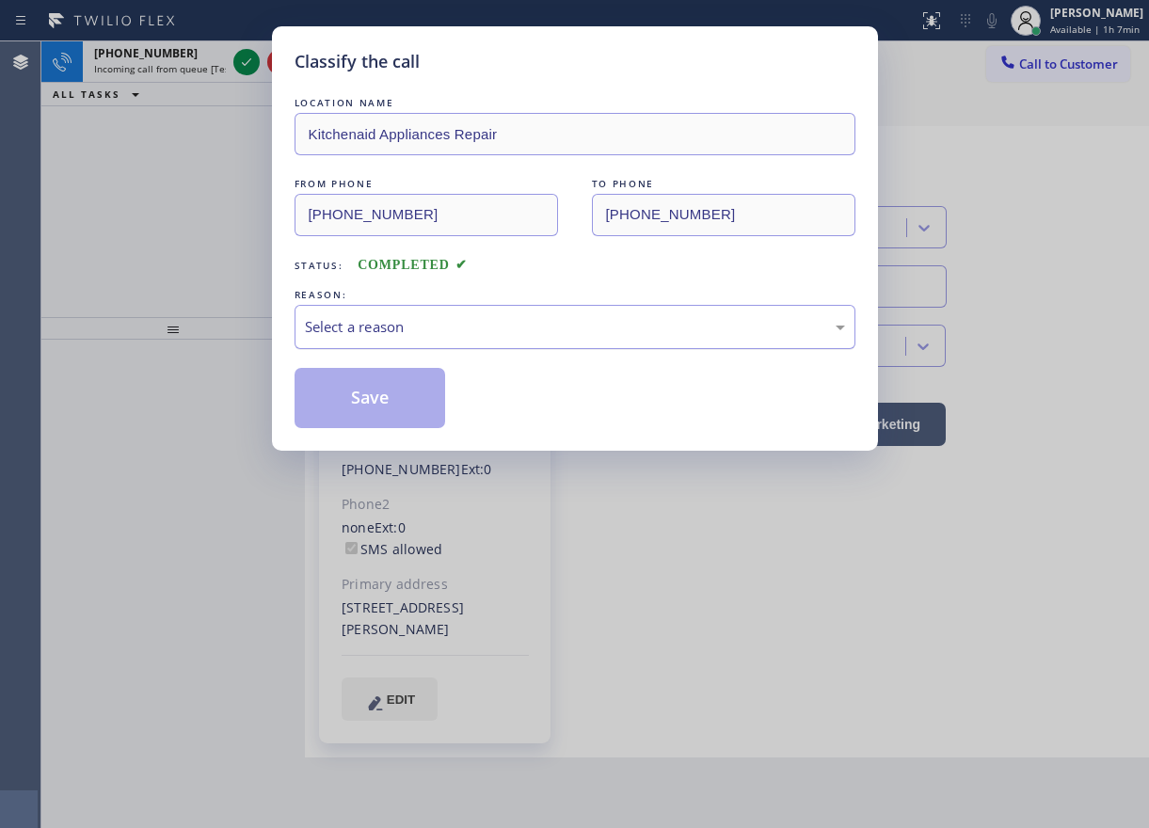
click at [503, 334] on div "Select a reason" at bounding box center [575, 327] width 540 height 22
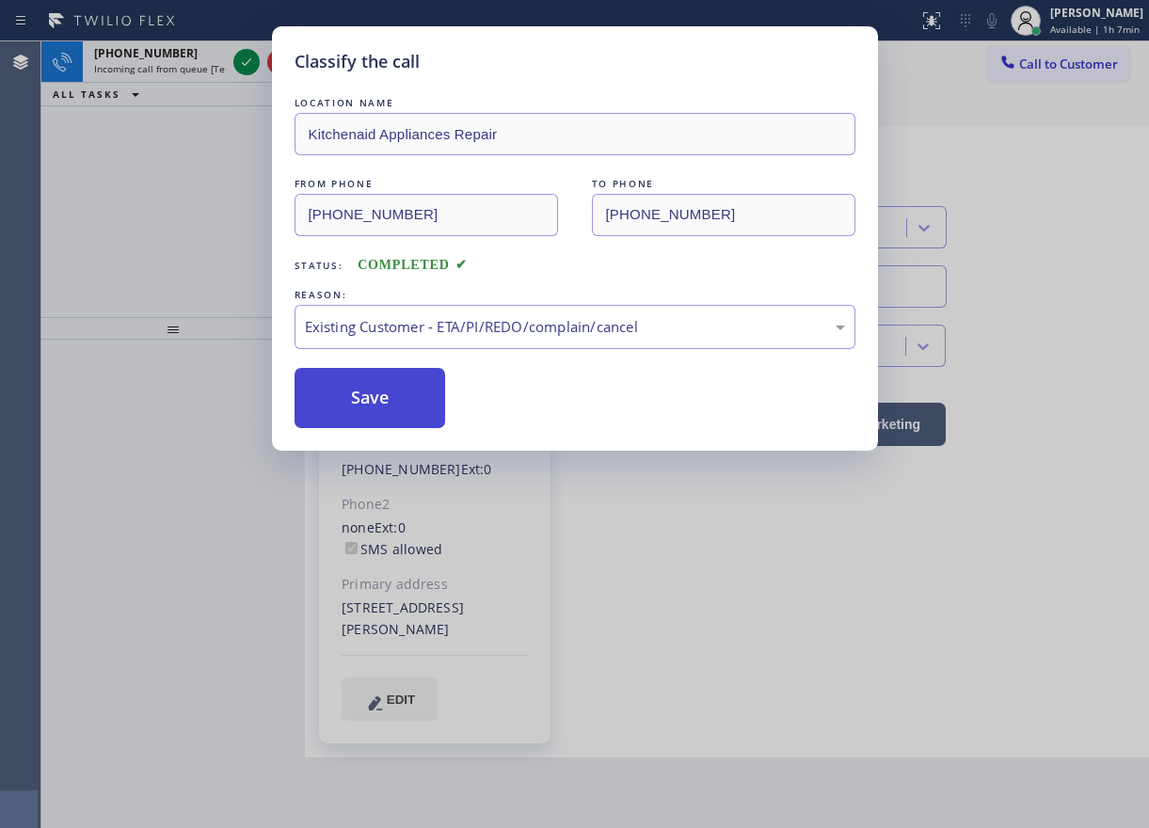
click at [386, 416] on button "Save" at bounding box center [371, 398] width 152 height 60
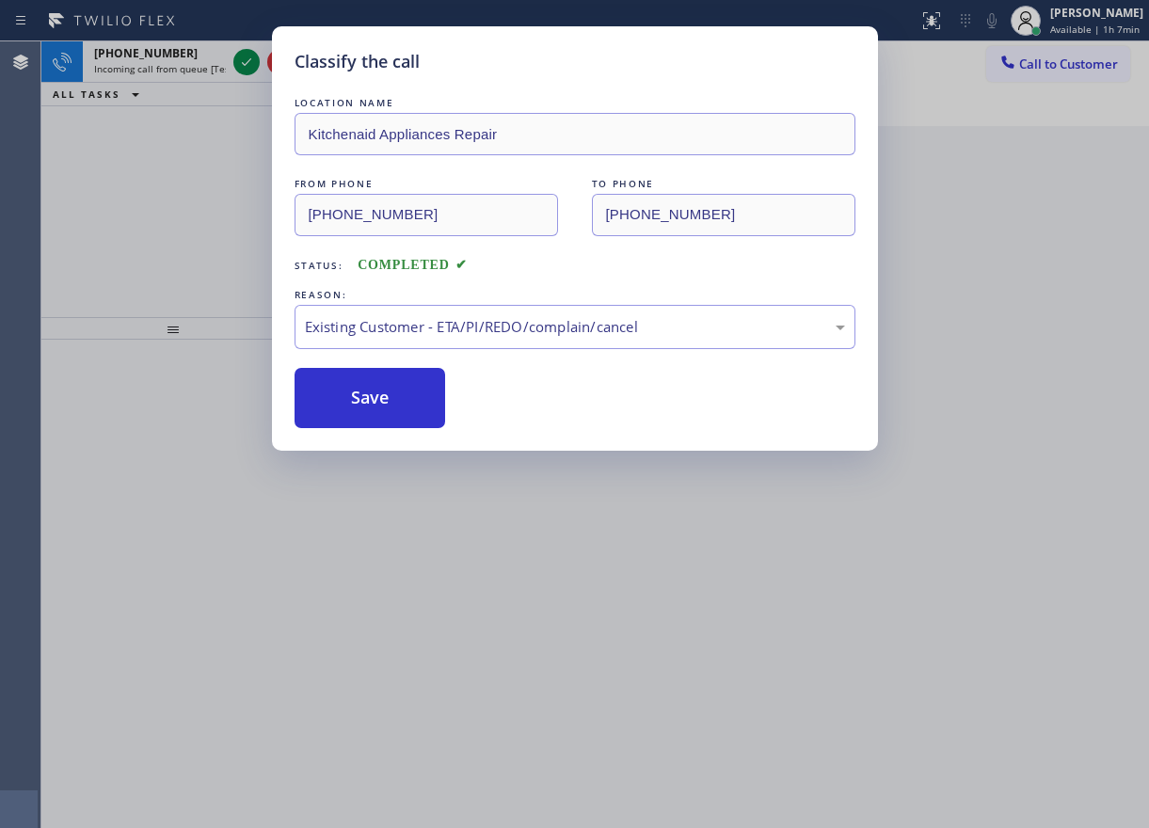
click at [228, 140] on div "Classify the call LOCATION NAME [PERSON_NAME] Electric FROM PHONE [PHONE_NUMBER…" at bounding box center [595, 434] width 1108 height 787
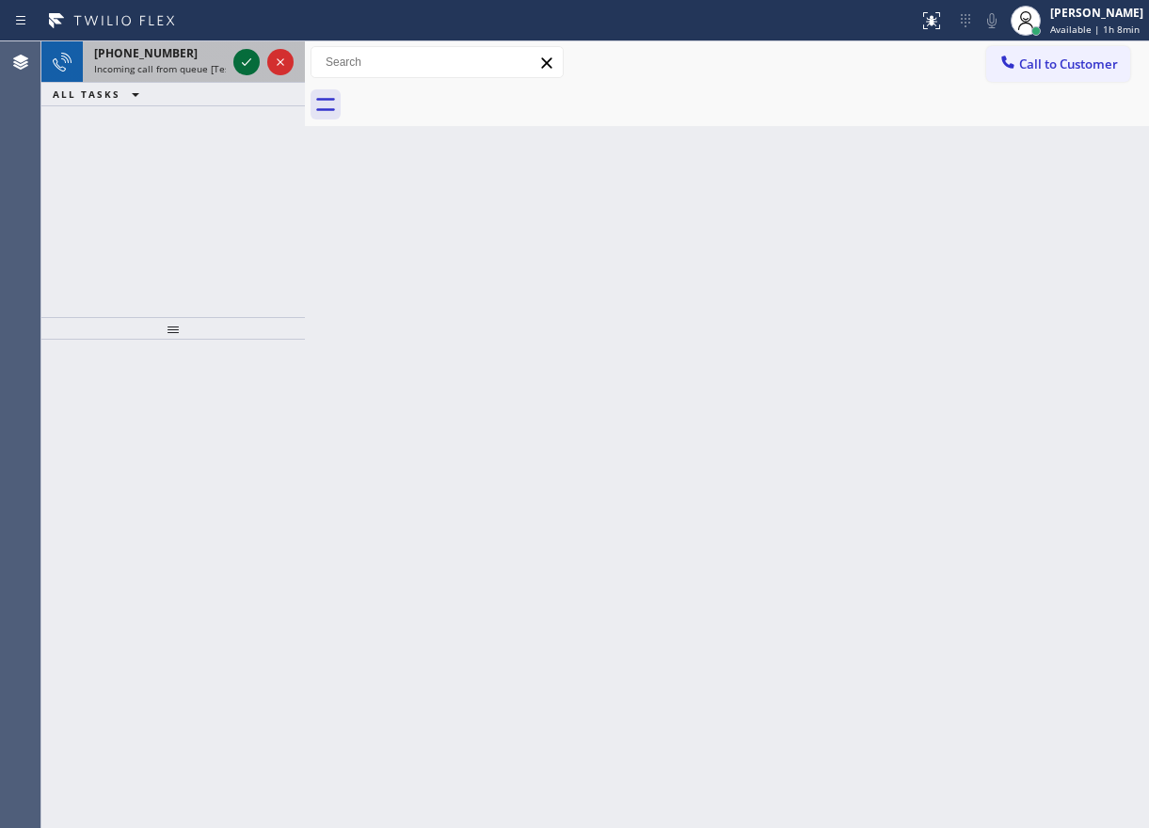
click at [244, 65] on icon at bounding box center [246, 62] width 9 height 8
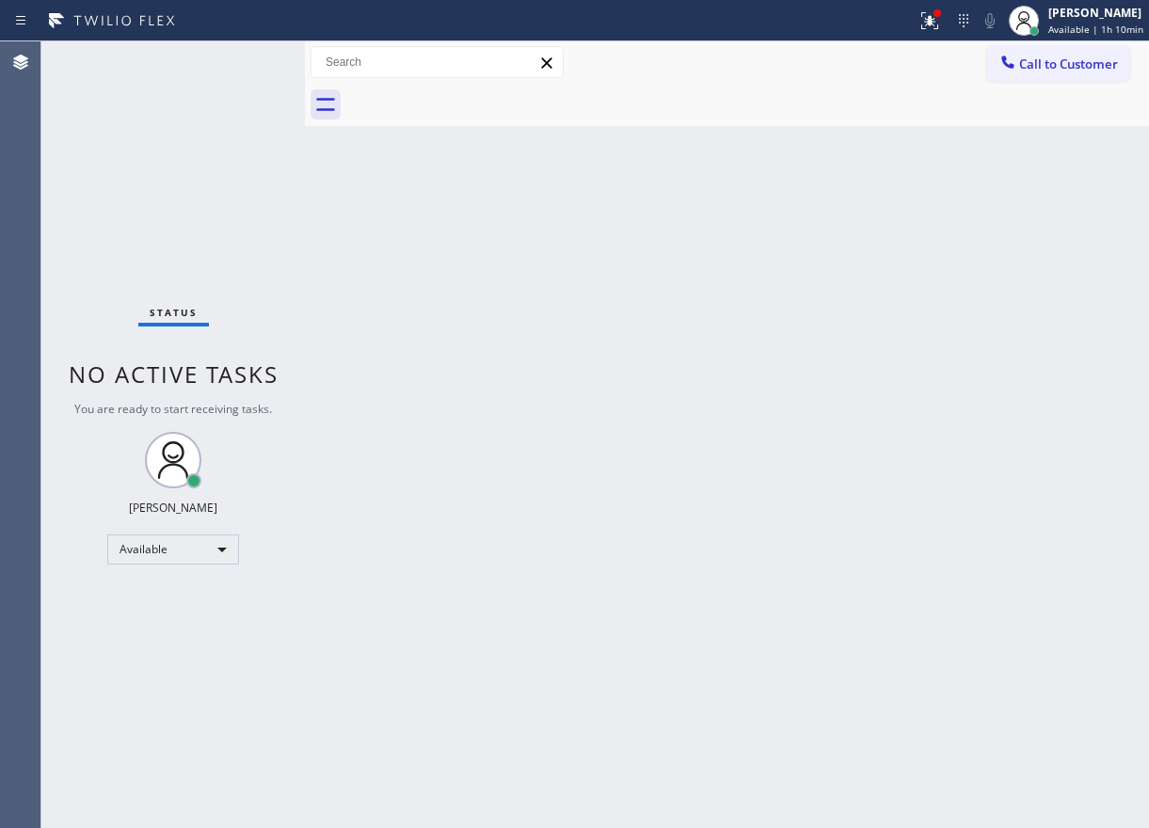
click at [996, 250] on div "Back to Dashboard Change Sender ID Customers Technicians Select a contact Outbo…" at bounding box center [727, 434] width 844 height 787
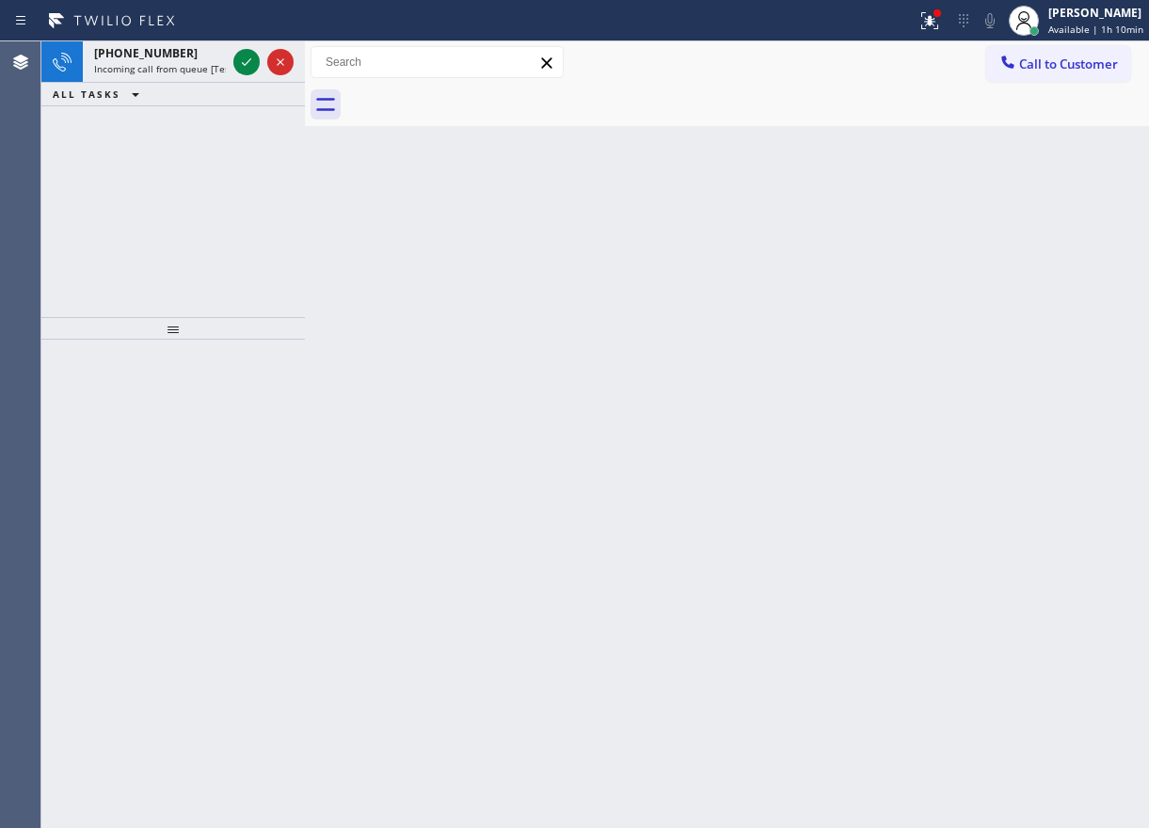
drag, startPoint x: 1018, startPoint y: 241, endPoint x: 925, endPoint y: 189, distance: 106.6
click at [1015, 239] on div "Back to Dashboard Change Sender ID Customers Technicians Select a contact Outbo…" at bounding box center [727, 434] width 844 height 787
click at [251, 63] on icon at bounding box center [246, 62] width 23 height 23
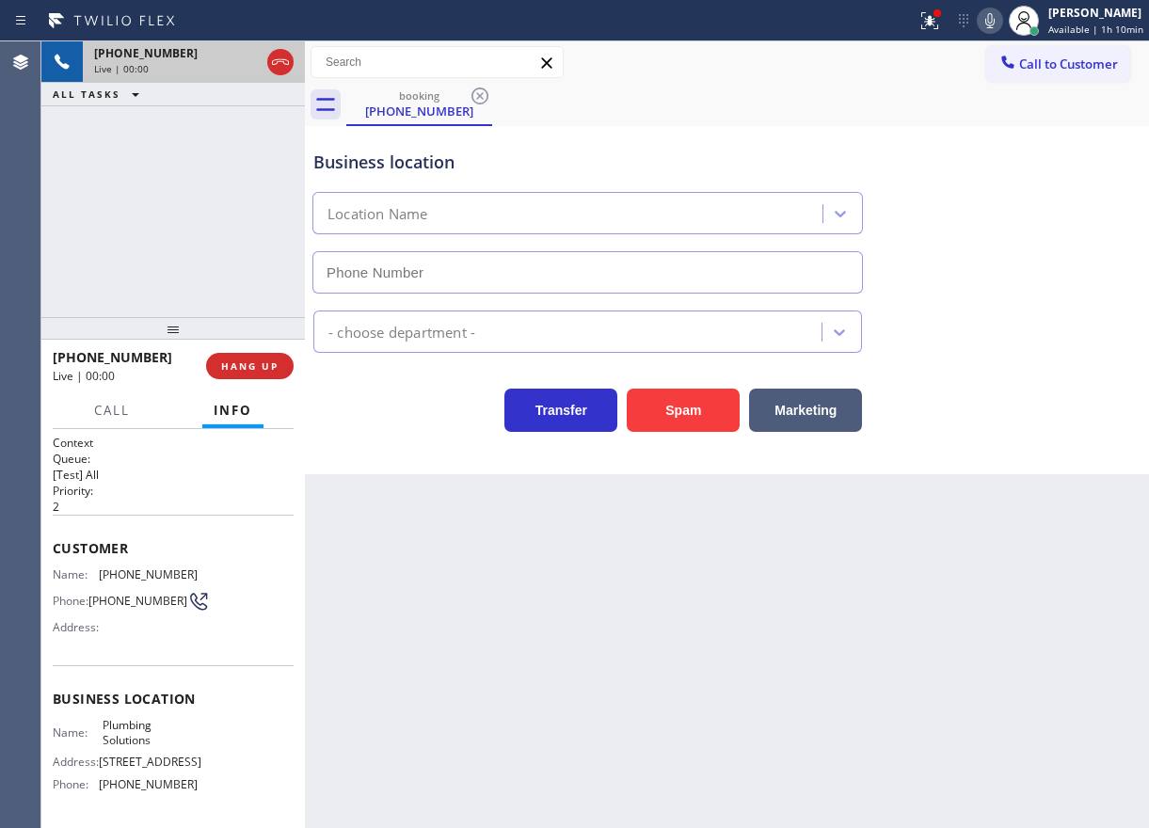
type input "[PHONE_NUMBER]"
